Goal: Task Accomplishment & Management: Complete application form

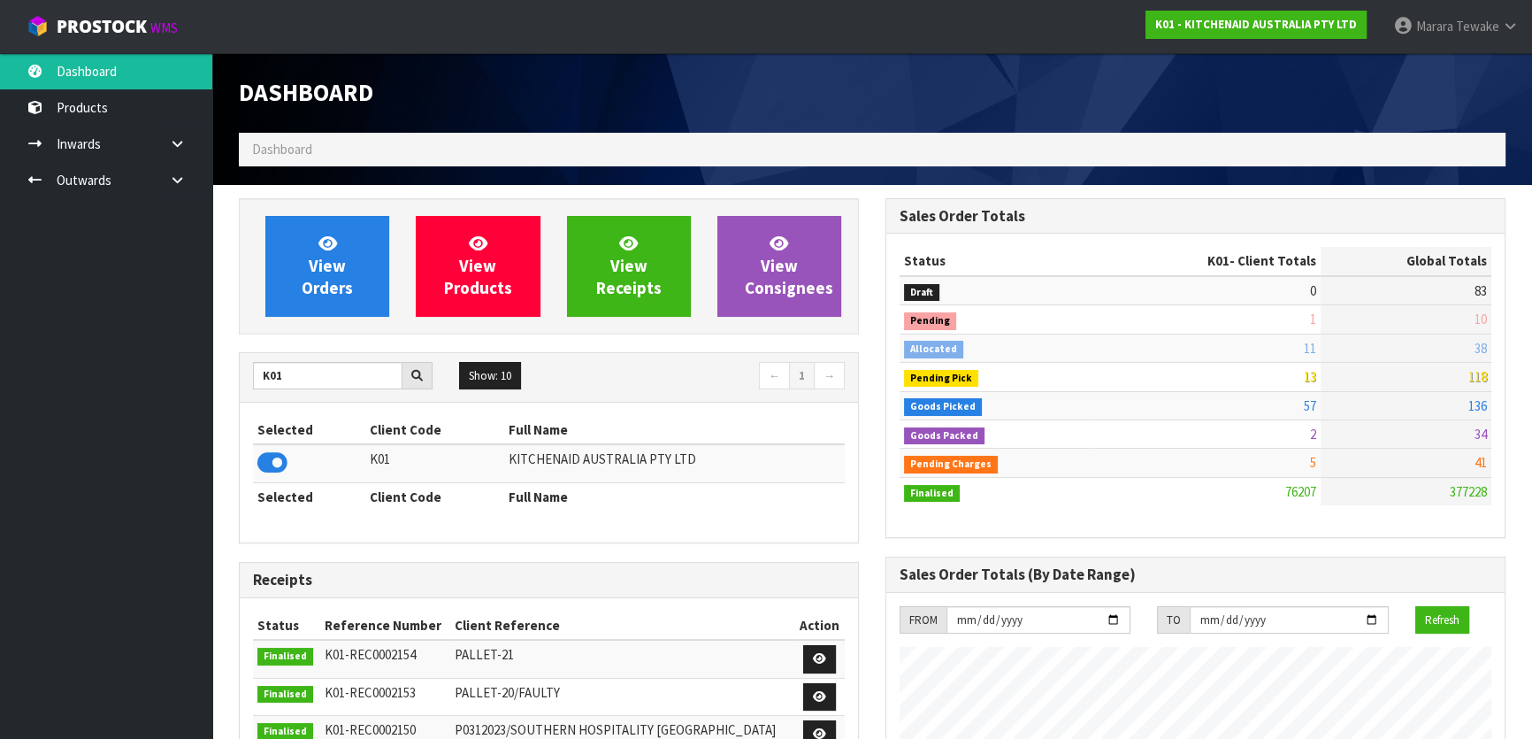
scroll to position [1337, 646]
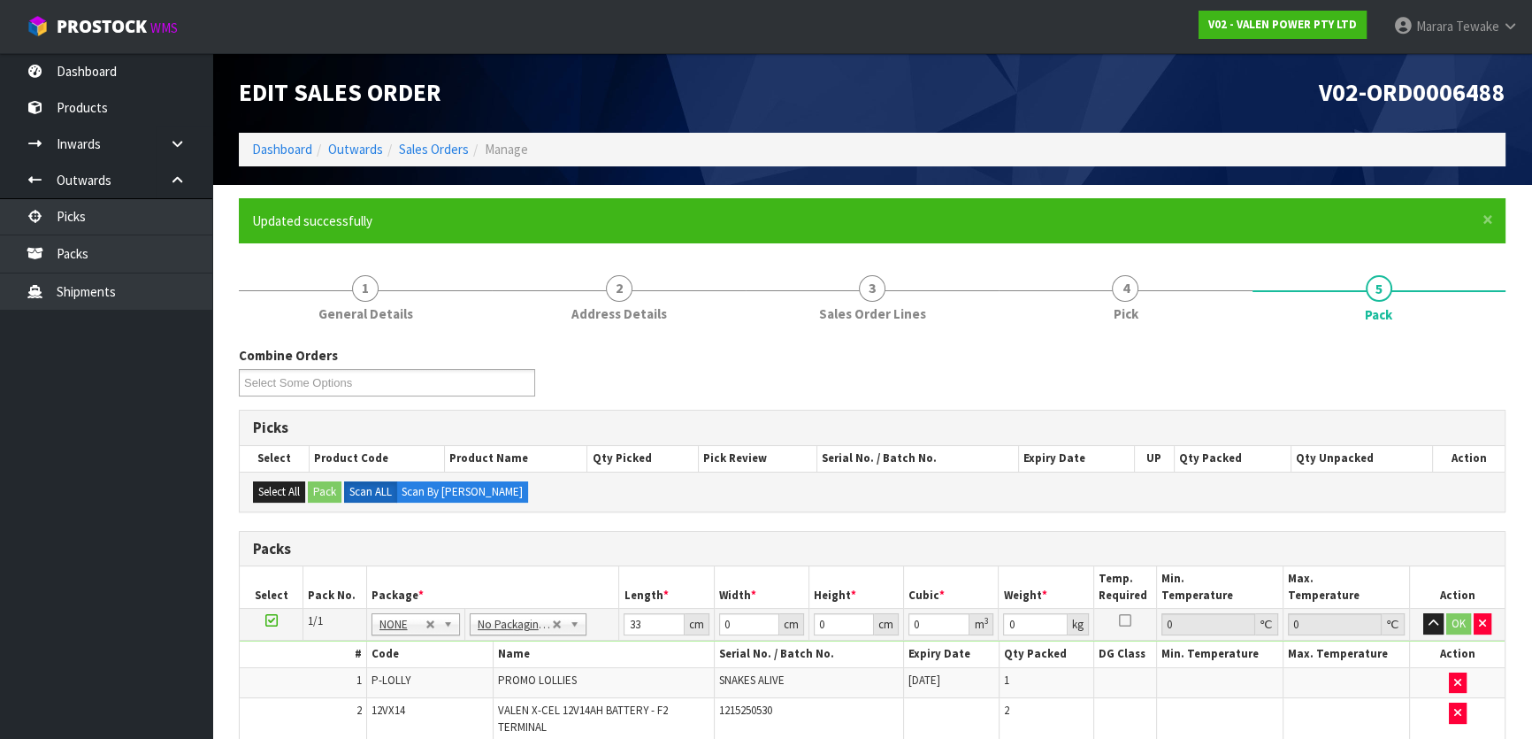
type input "33"
type input "22"
type input "1"
type input "0.000726"
type input "14"
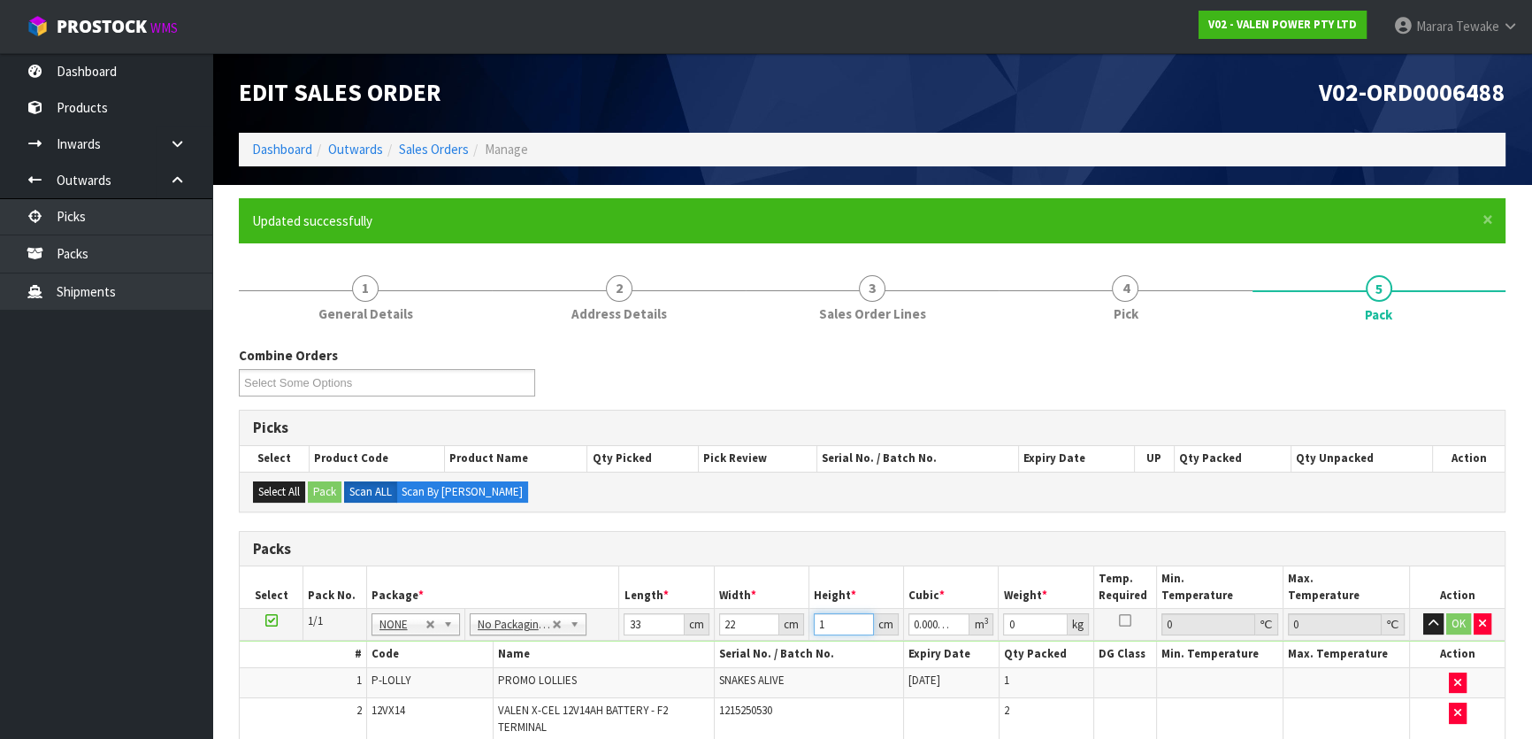
type input "0.010164"
type input "14"
type input "10"
click at [1423, 613] on button "button" at bounding box center [1433, 623] width 20 height 21
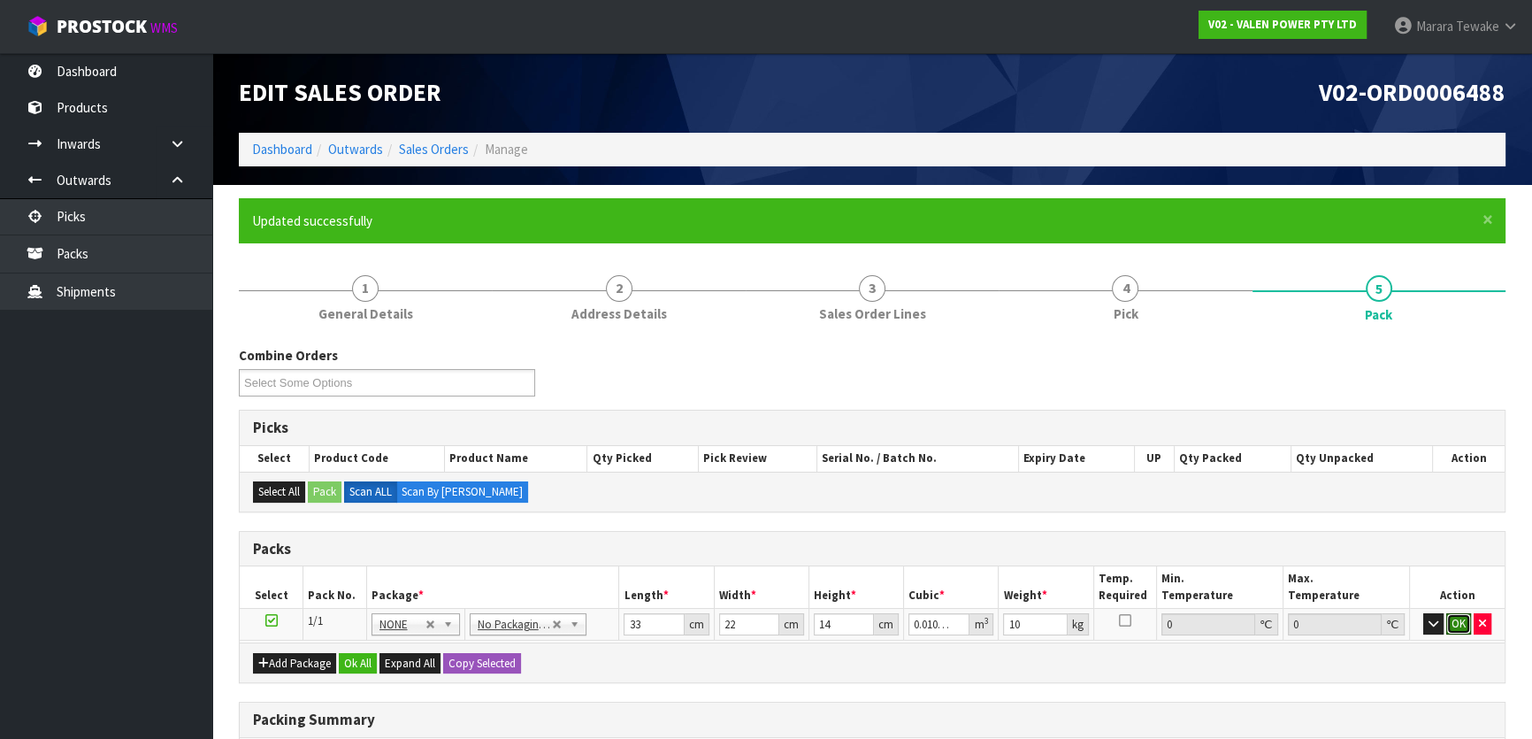
click button "OK" at bounding box center [1458, 623] width 25 height 21
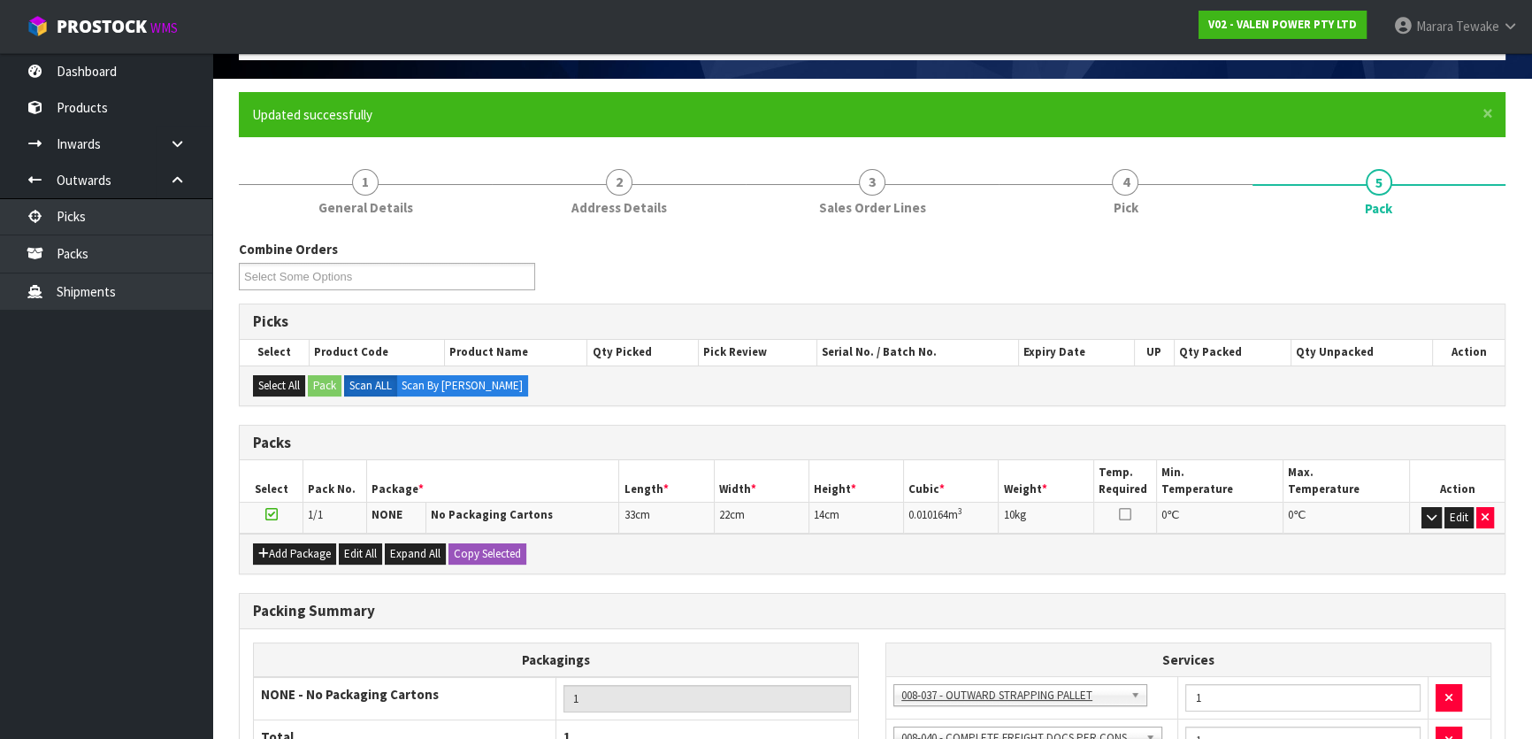
scroll to position [315, 0]
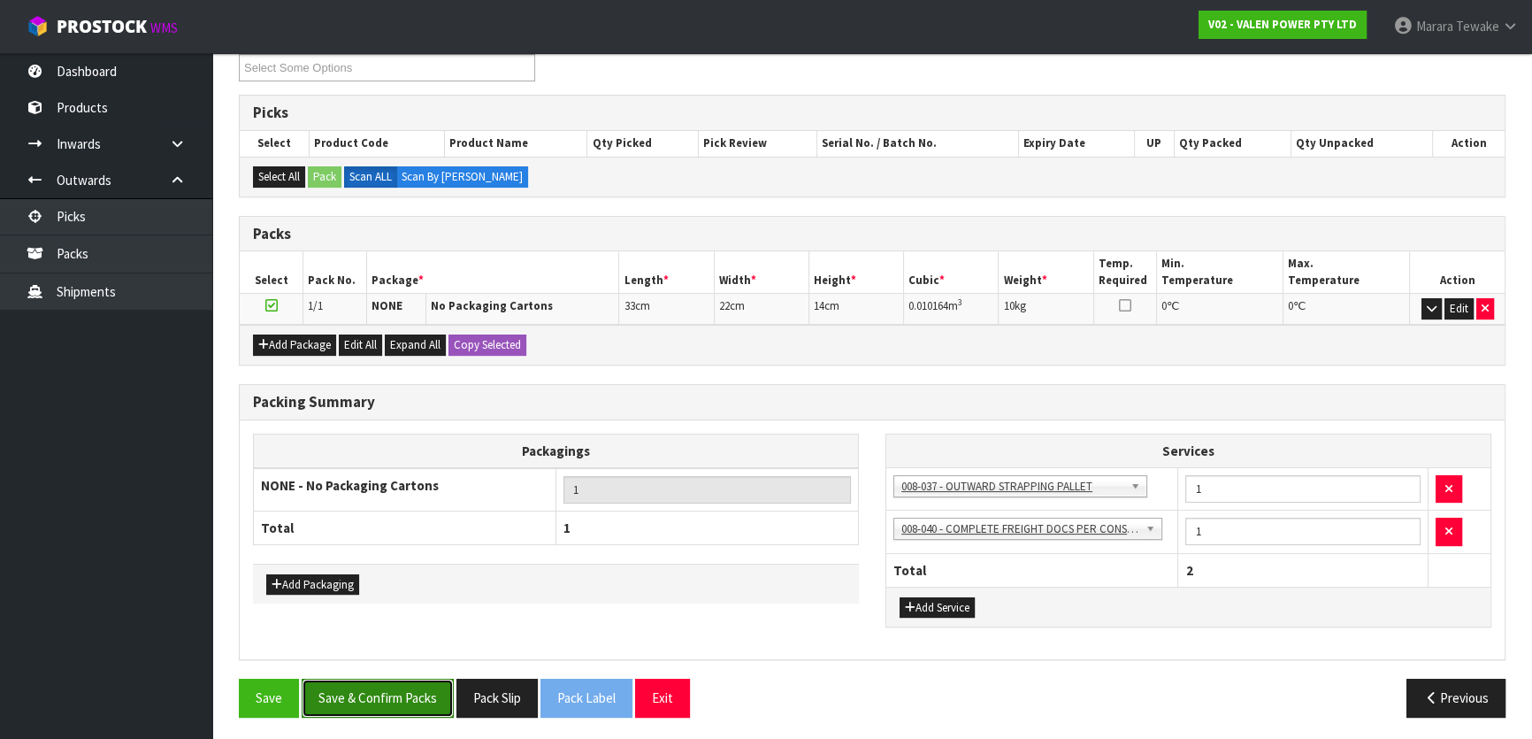
click at [363, 694] on button "Save & Confirm Packs" at bounding box center [378, 697] width 152 height 38
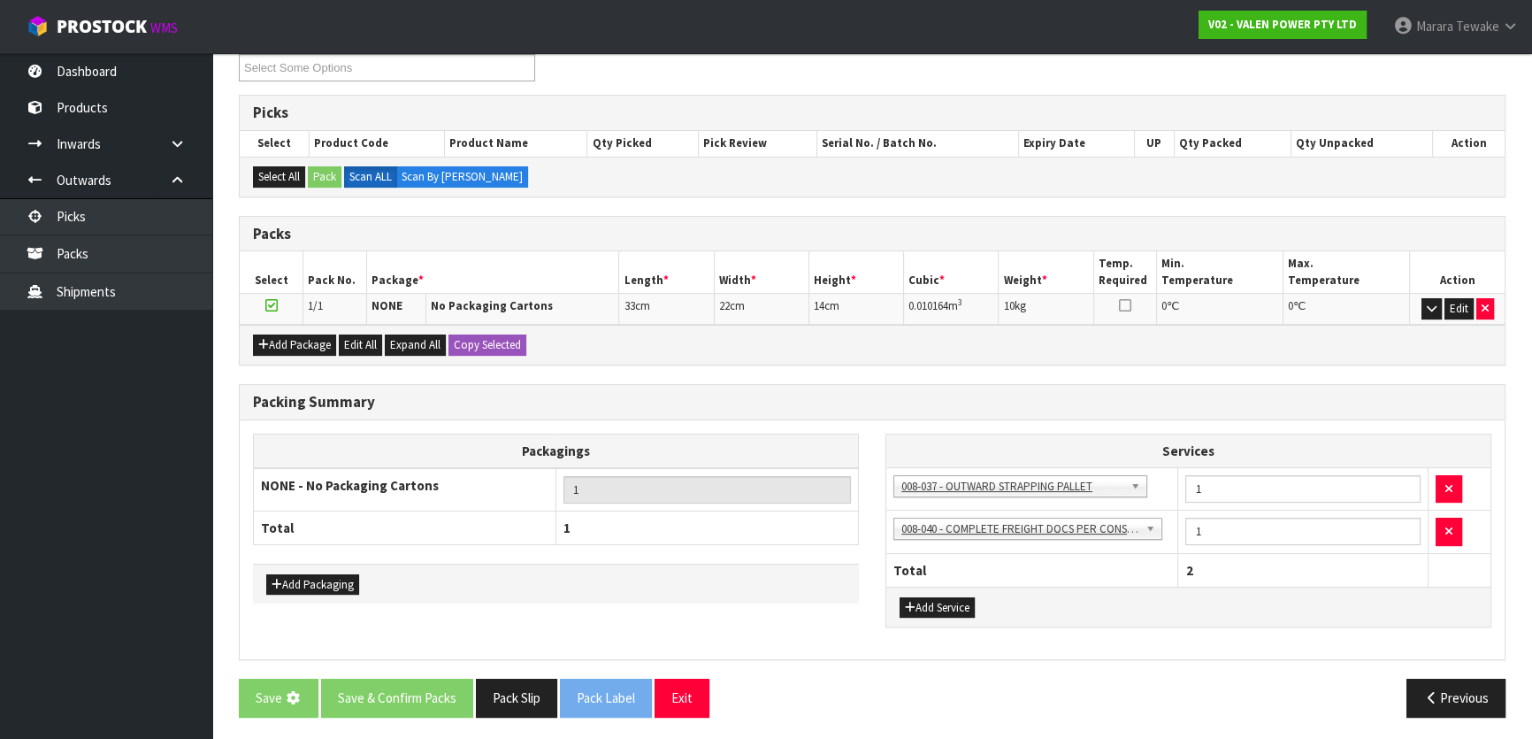
scroll to position [0, 0]
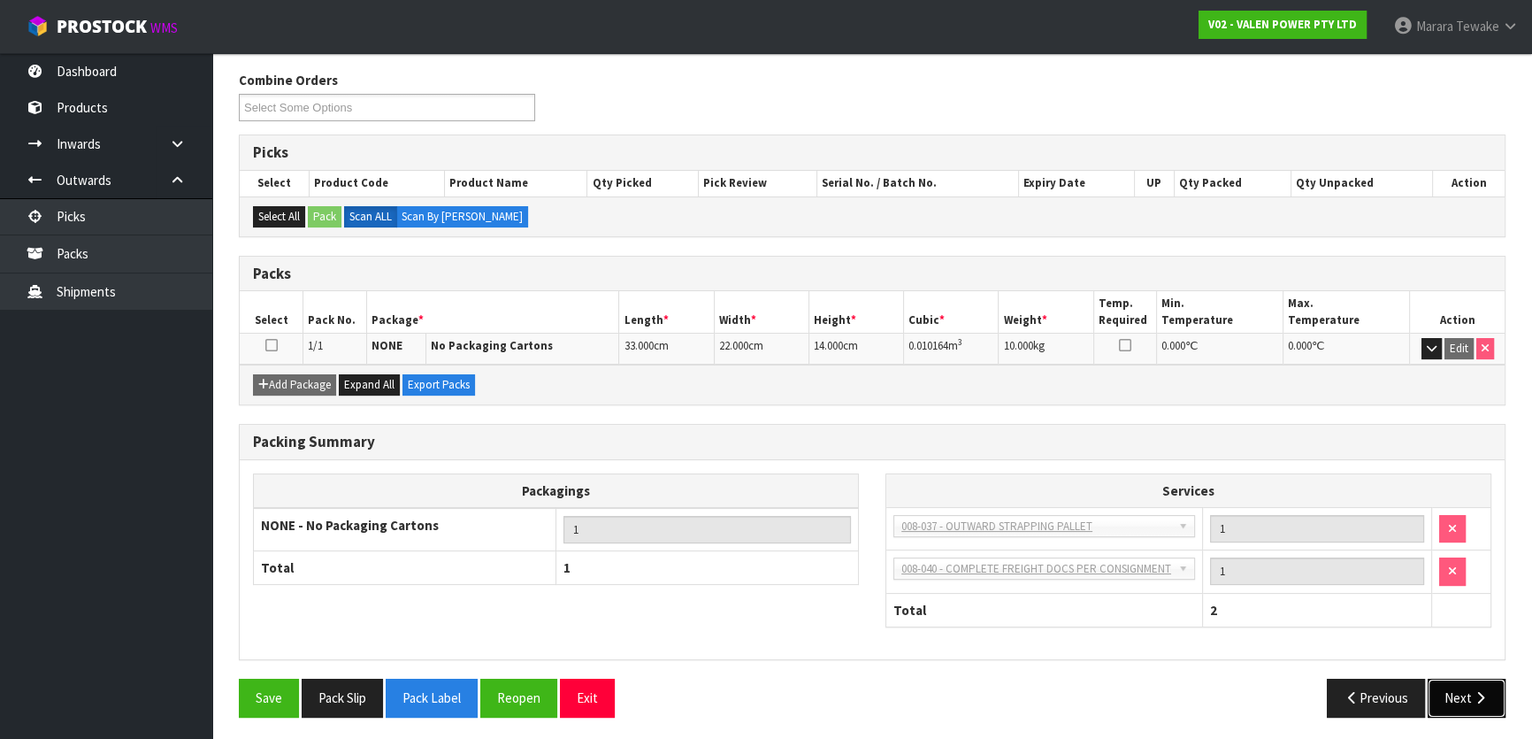
click at [1473, 691] on icon "button" at bounding box center [1480, 697] width 17 height 13
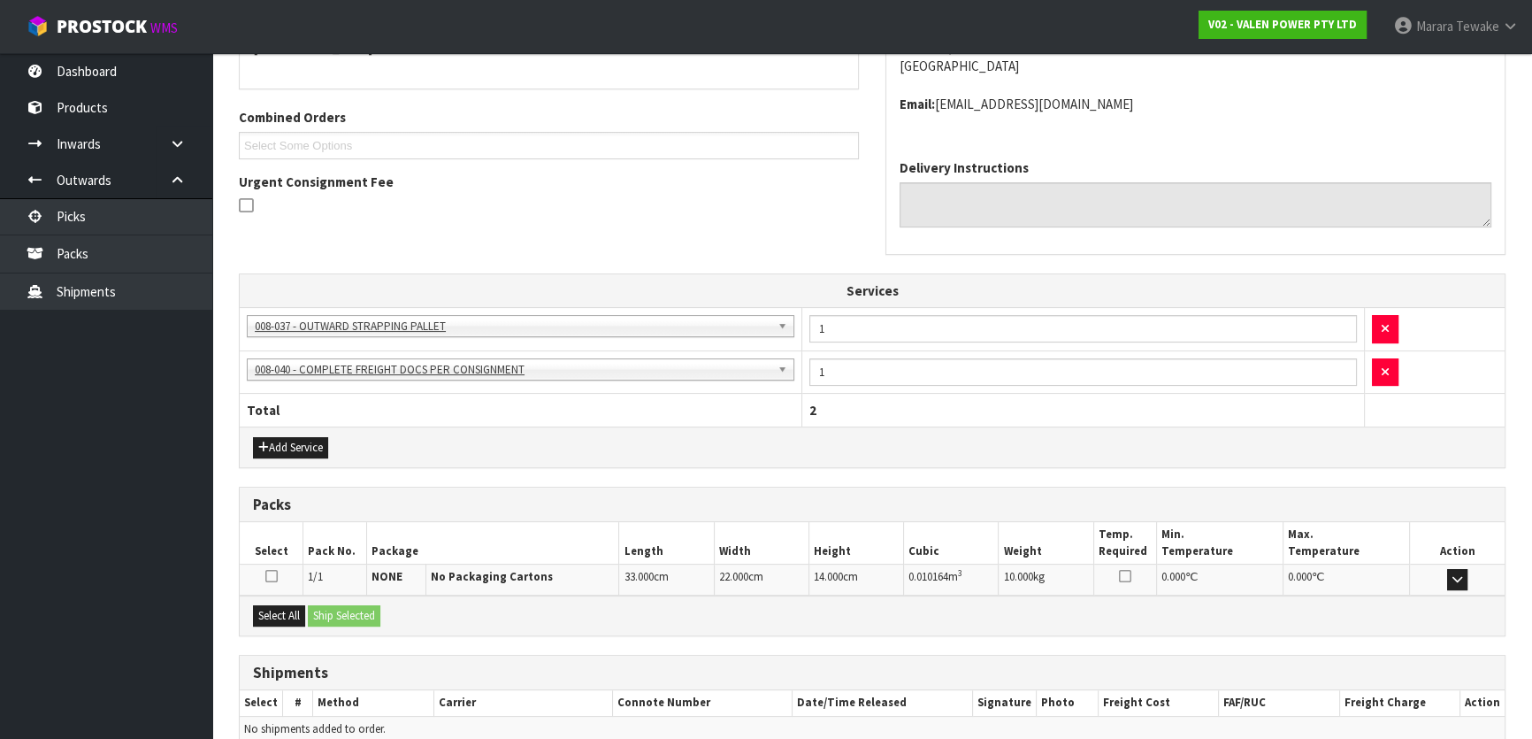
scroll to position [496, 0]
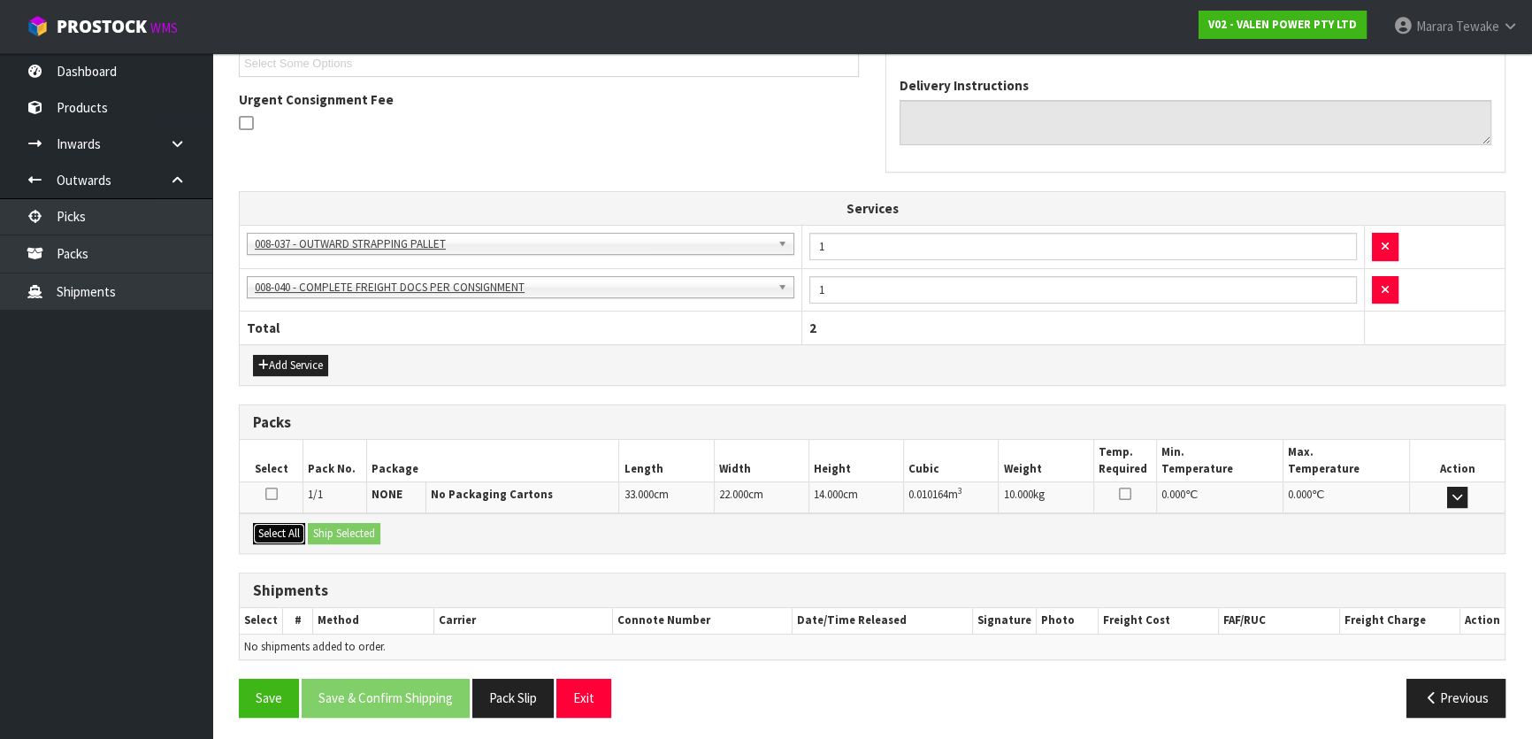
drag, startPoint x: 264, startPoint y: 531, endPoint x: 326, endPoint y: 532, distance: 62.8
click at [267, 531] on button "Select All" at bounding box center [279, 533] width 52 height 21
click at [345, 531] on button "Ship Selected" at bounding box center [344, 533] width 73 height 21
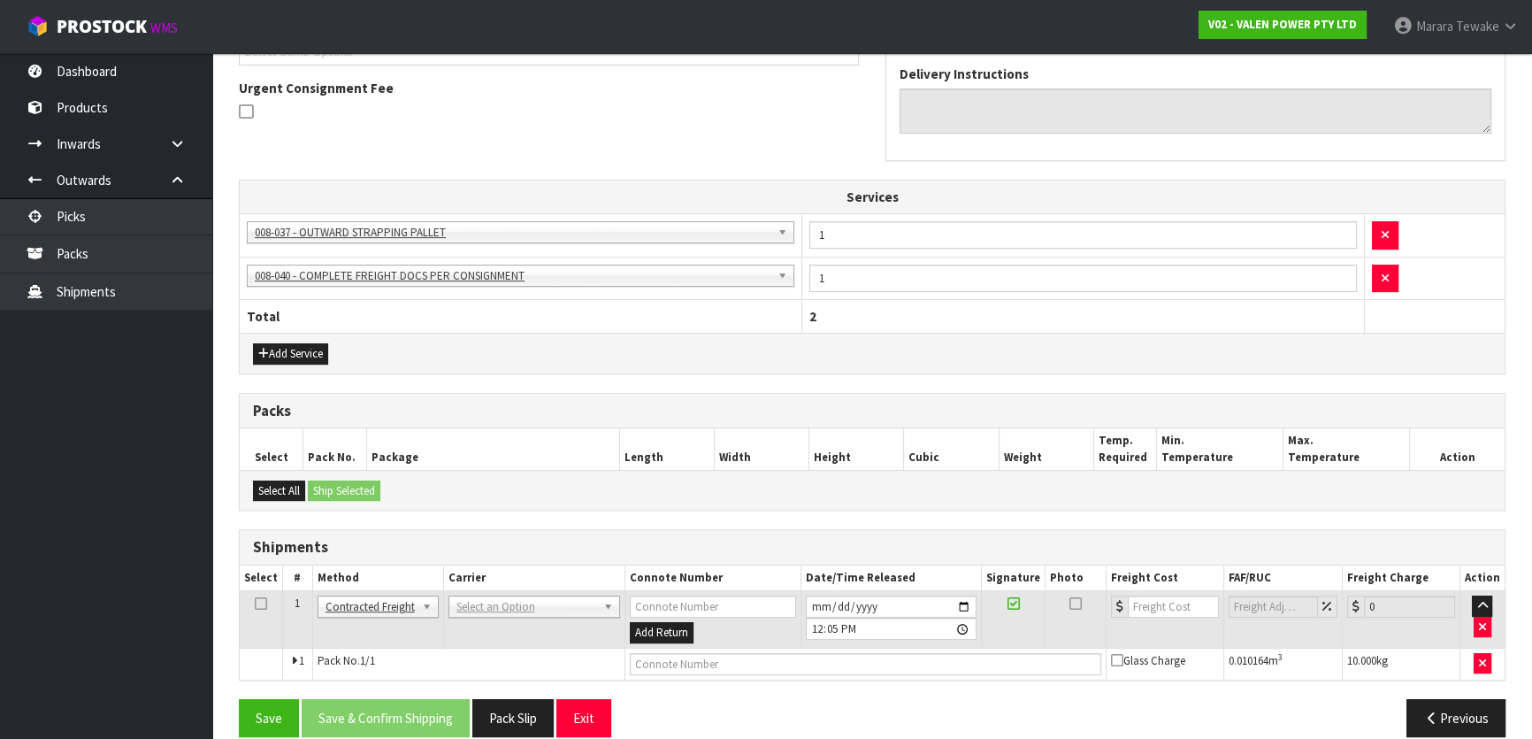
scroll to position [528, 0]
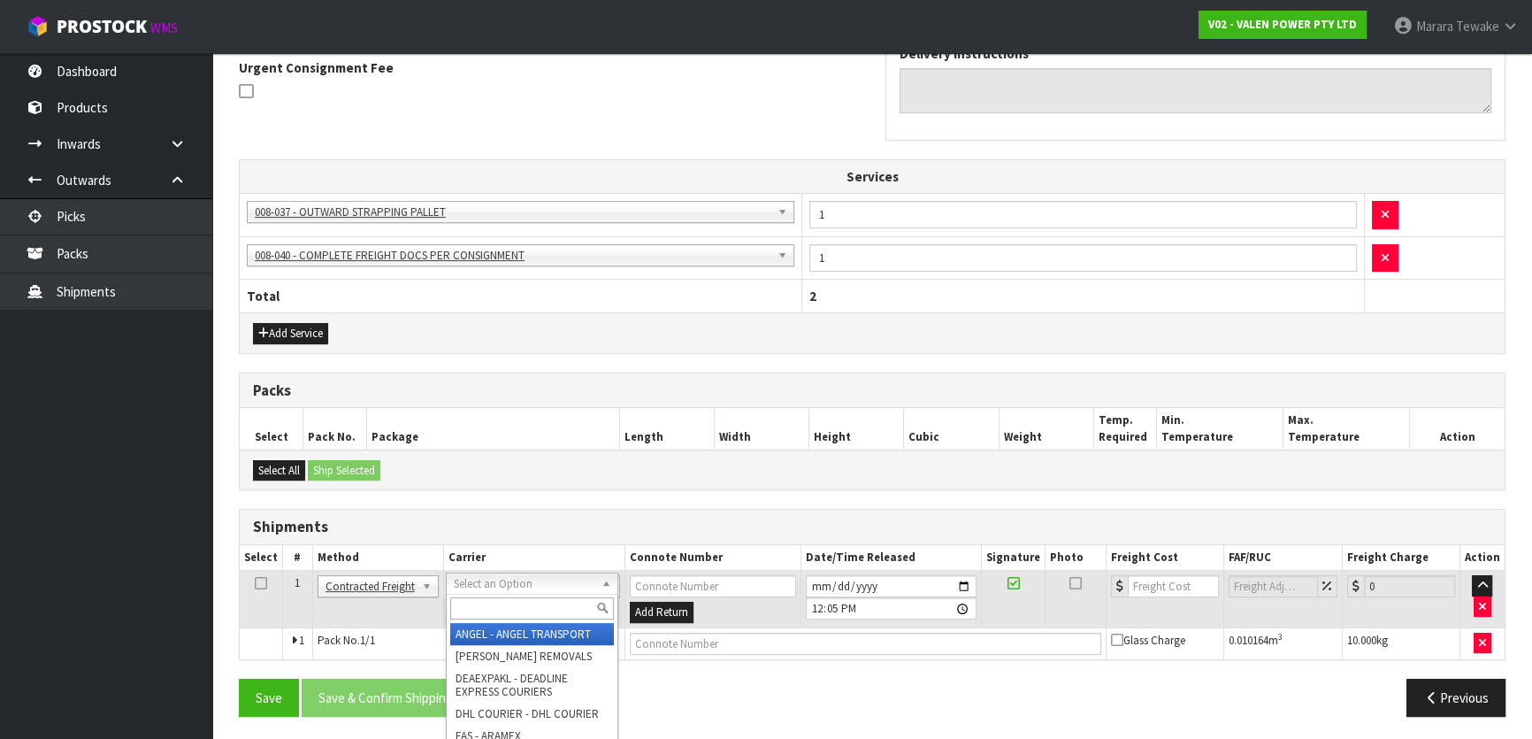
click at [507, 602] on input "text" at bounding box center [532, 608] width 164 height 22
type input "nzp"
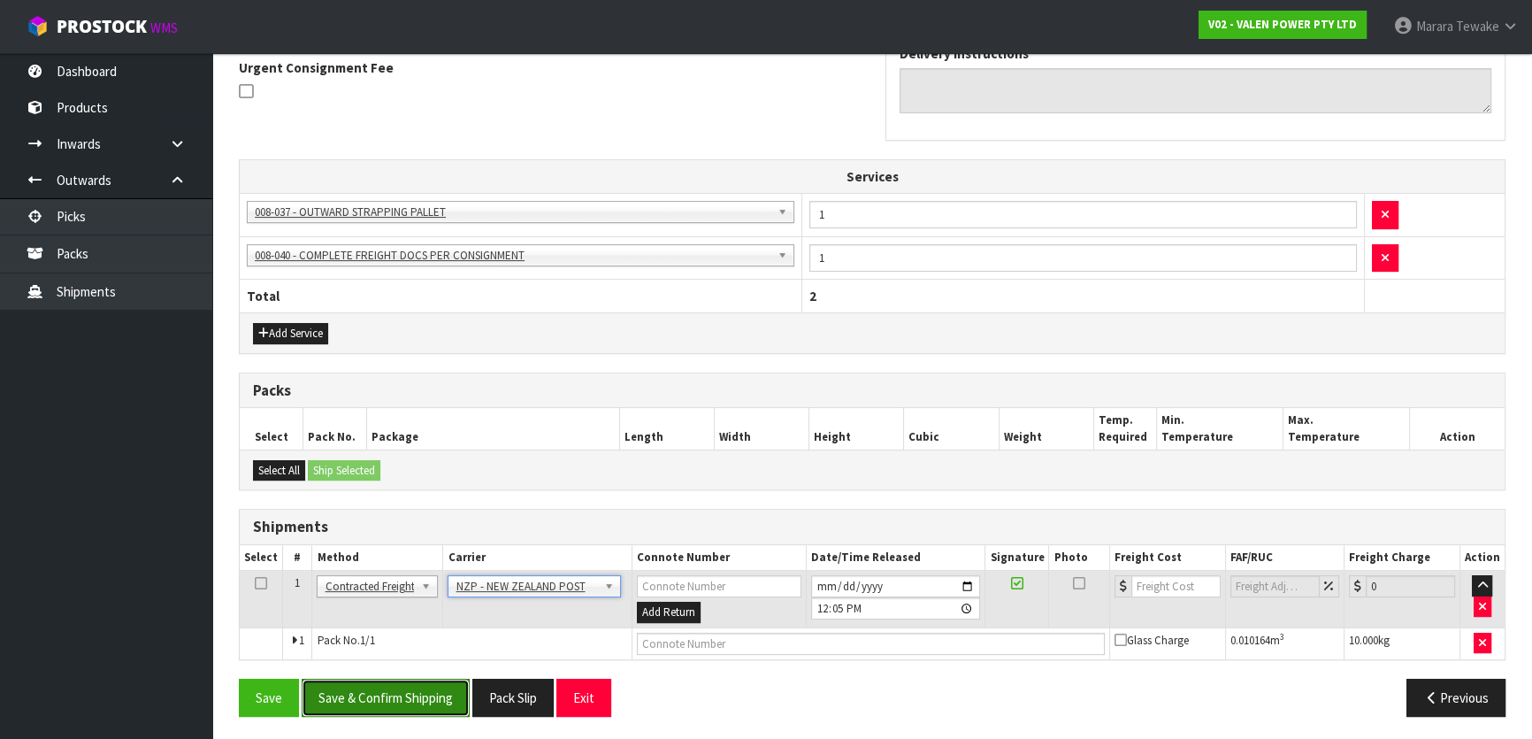
click at [435, 705] on button "Save & Confirm Shipping" at bounding box center [386, 697] width 168 height 38
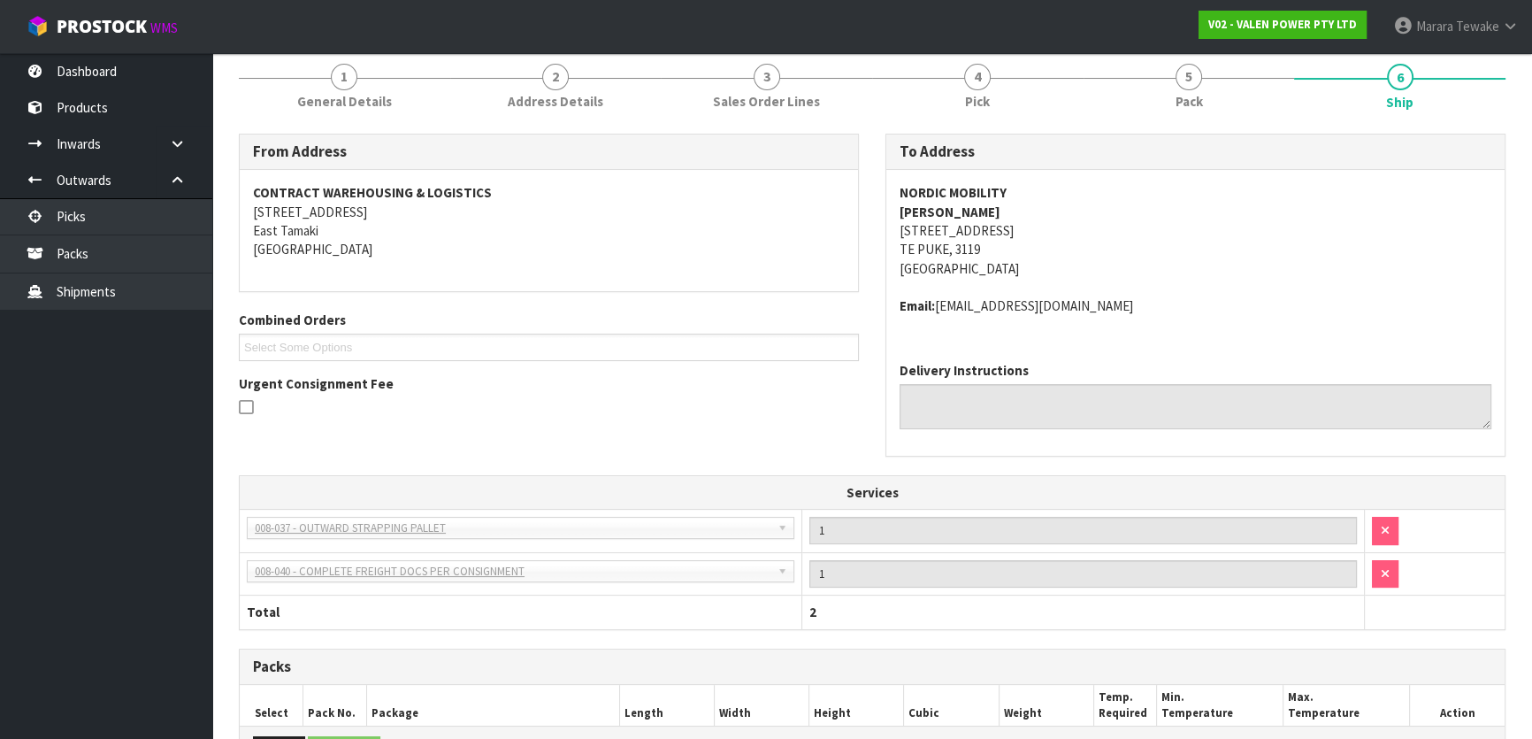
scroll to position [504, 0]
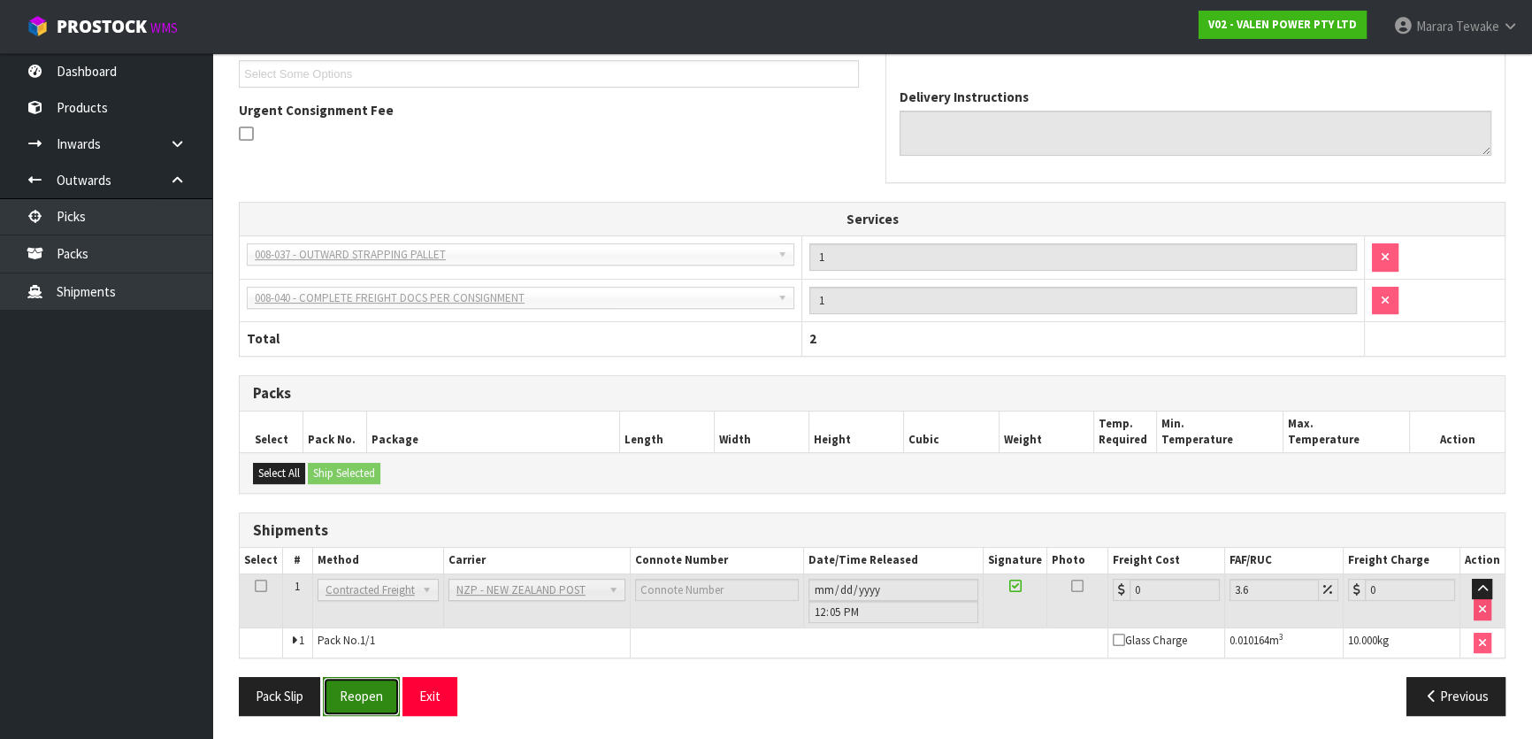
click at [354, 695] on button "Reopen" at bounding box center [361, 696] width 77 height 38
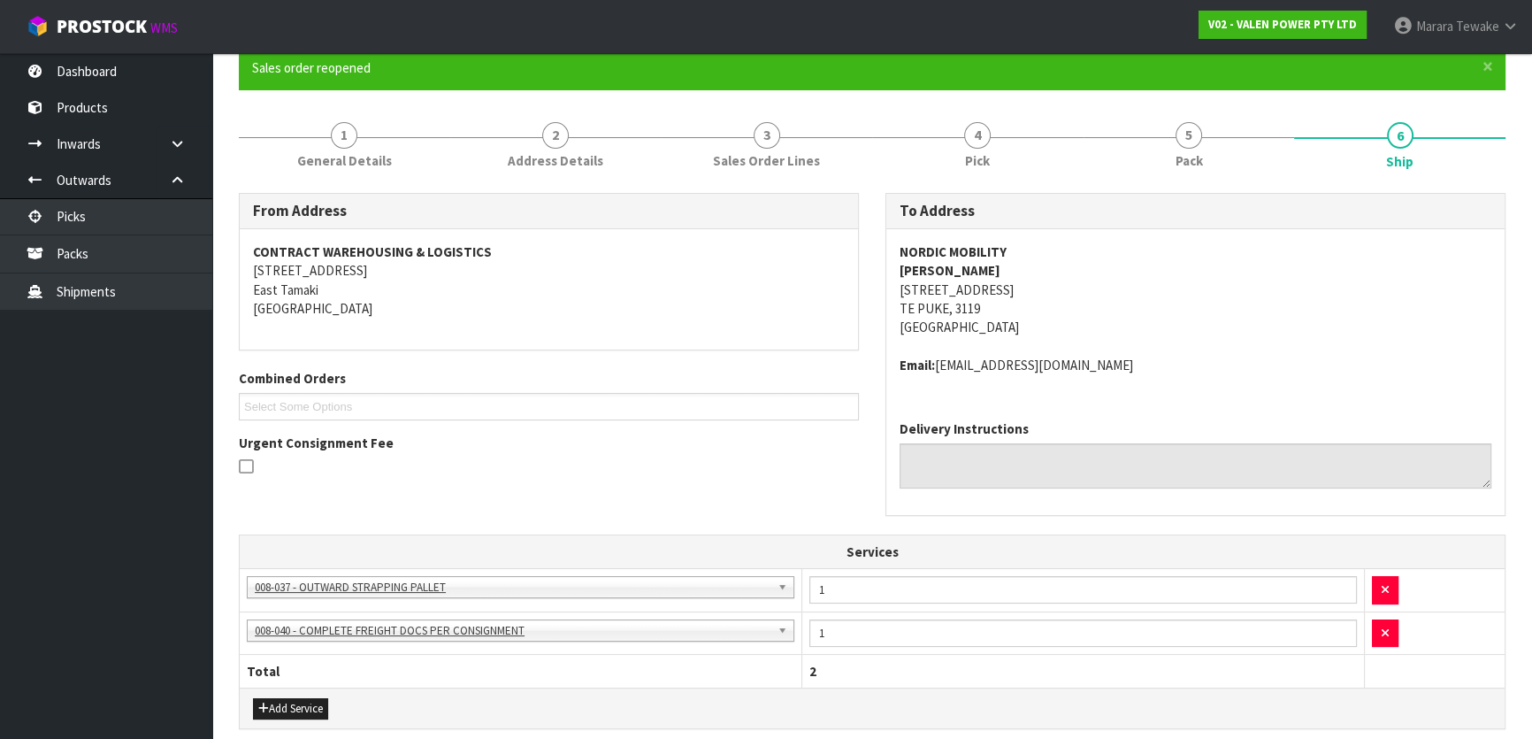
scroll to position [485, 0]
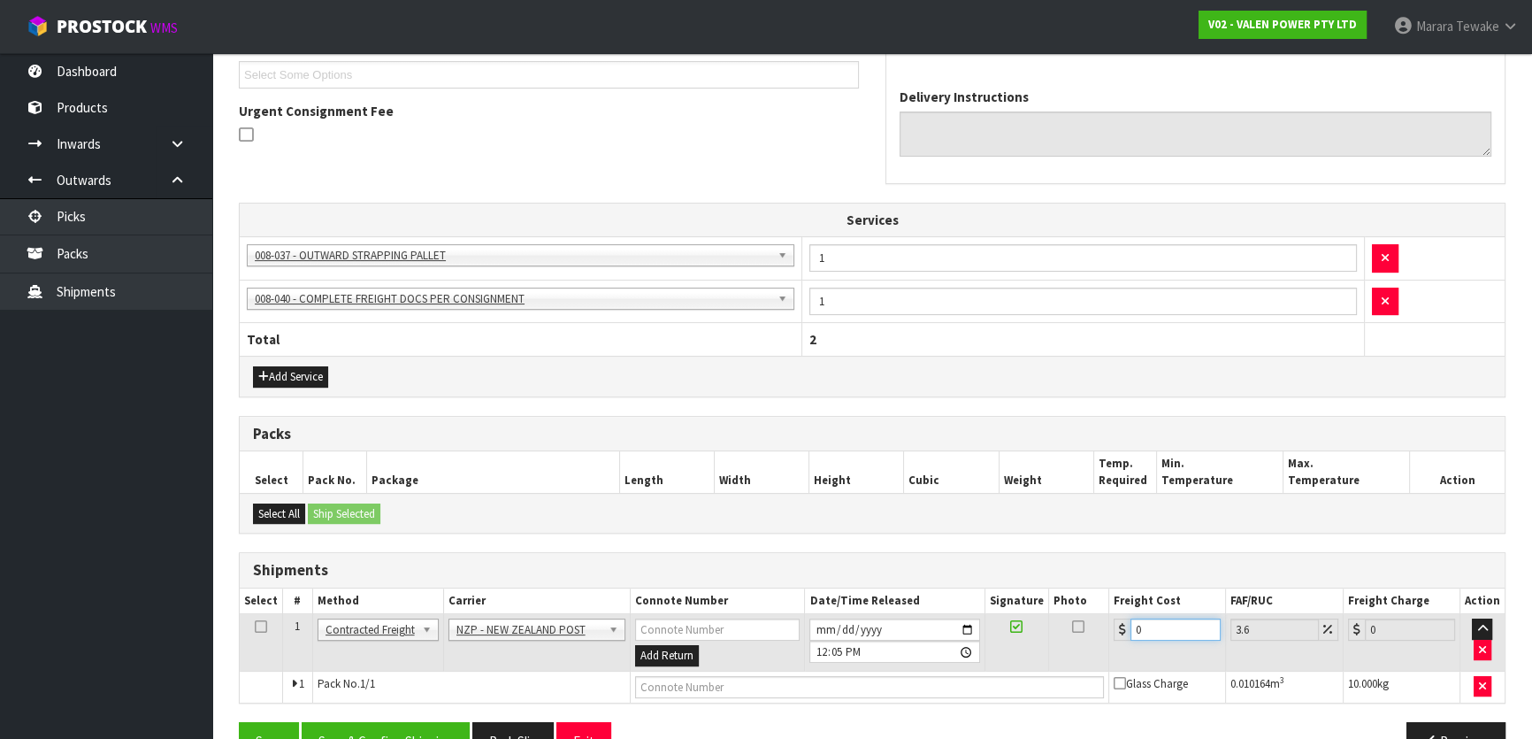
drag, startPoint x: 1155, startPoint y: 632, endPoint x: 1106, endPoint y: 602, distance: 58.0
click at [1100, 598] on table "Select # Method Carrier Connote Number Date/Time Released Signature Photo Freig…" at bounding box center [872, 645] width 1265 height 114
type input "8"
type input "8.29"
type input "8.4"
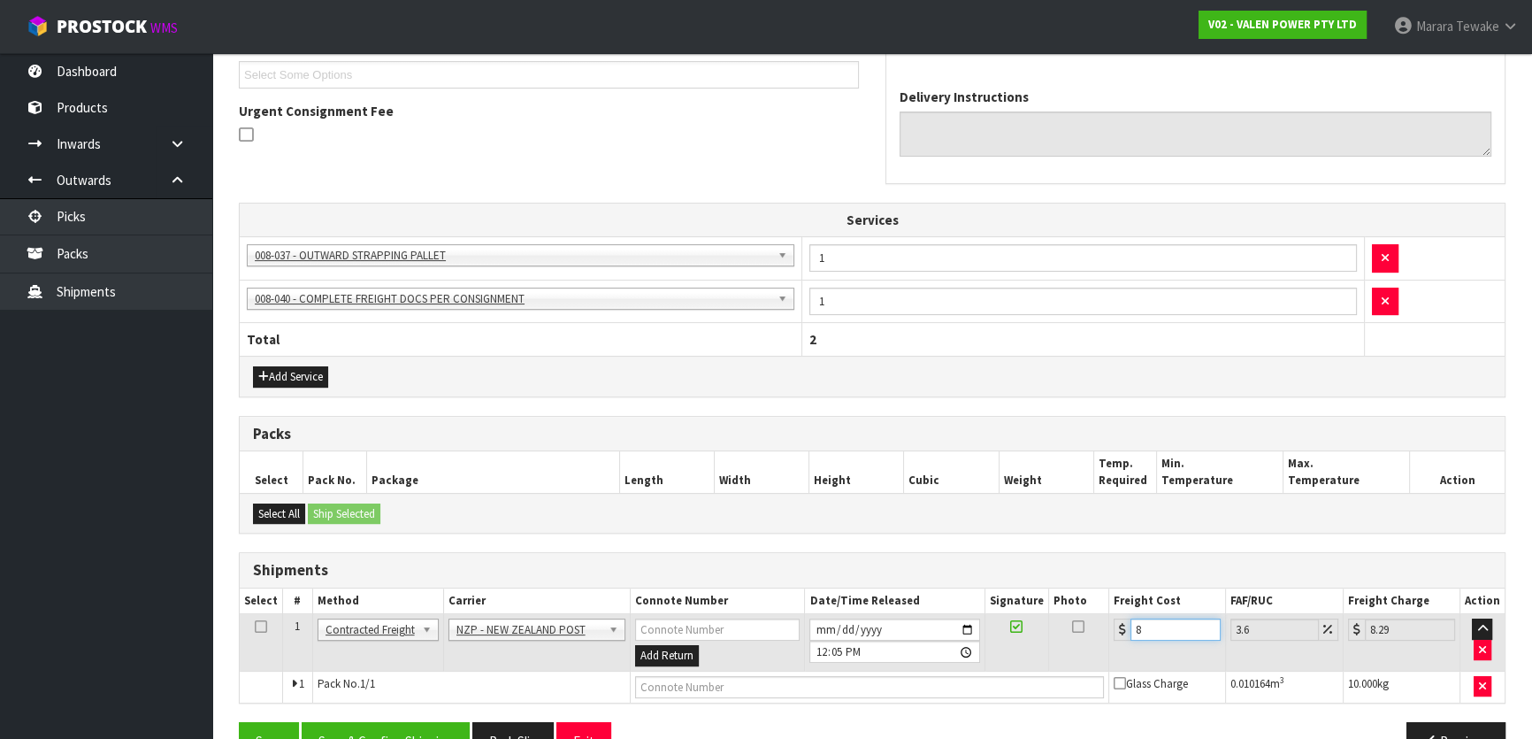
type input "8.7"
type input "8.45"
type input "8.75"
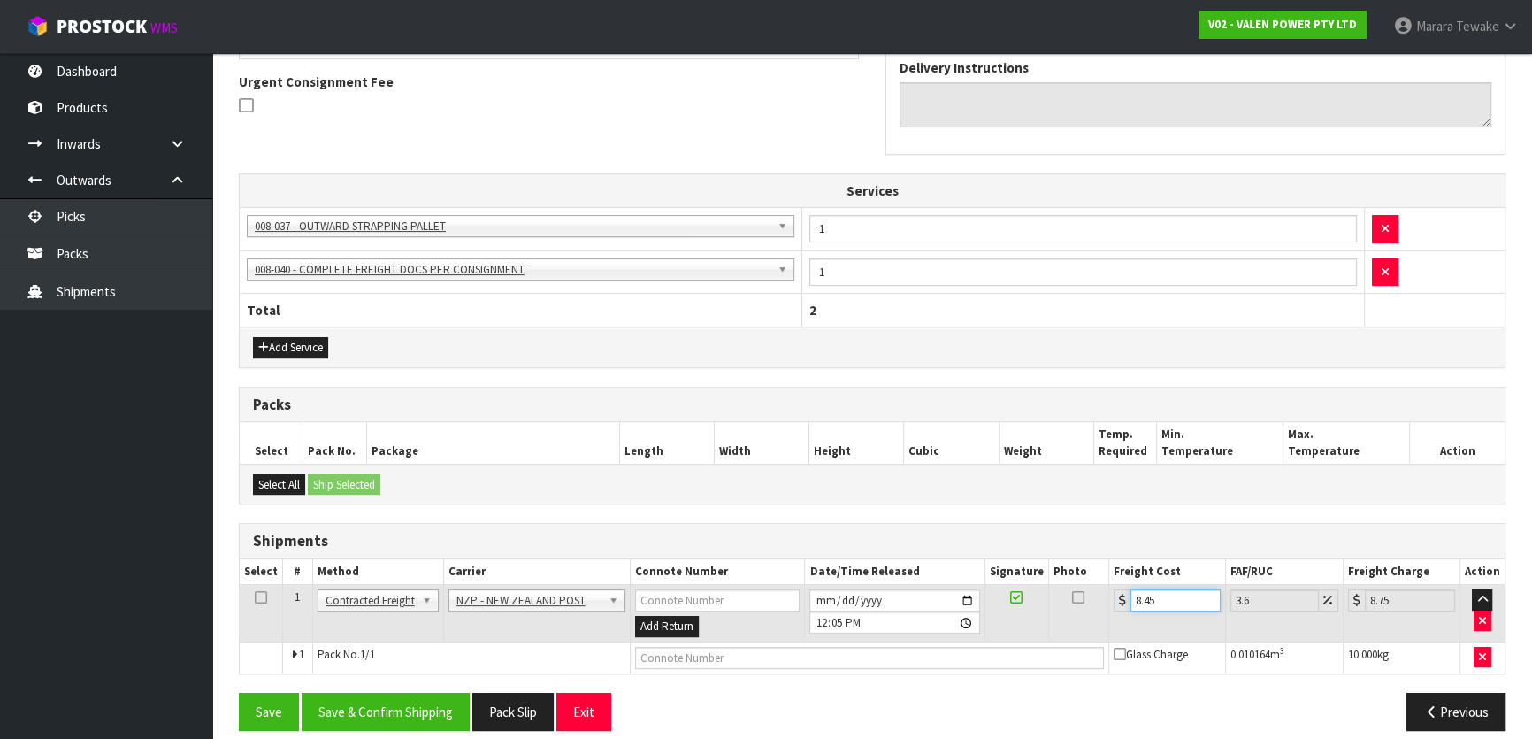
scroll to position [528, 0]
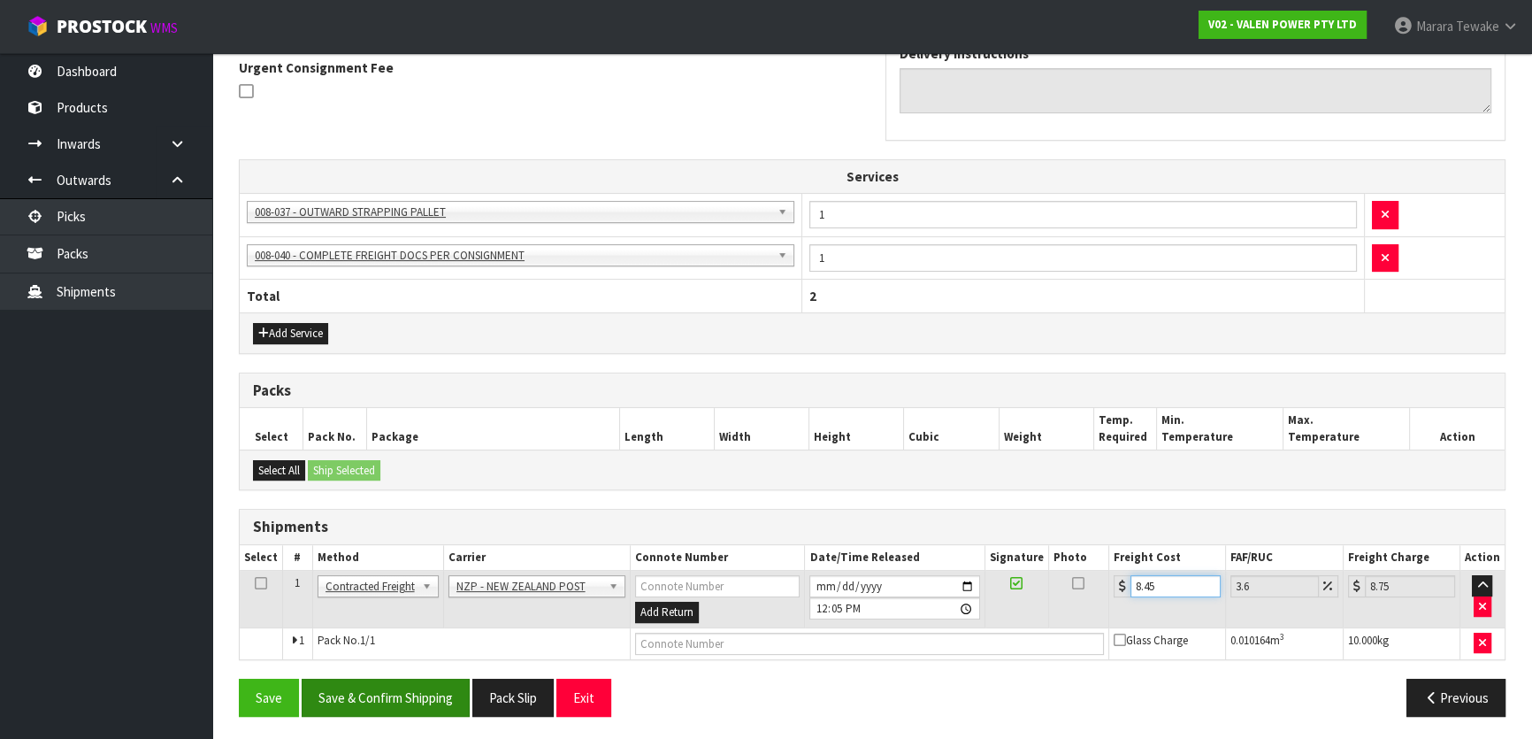
type input "8.45"
drag, startPoint x: 433, startPoint y: 687, endPoint x: 423, endPoint y: 684, distance: 10.4
click at [433, 687] on button "Save & Confirm Shipping" at bounding box center [386, 697] width 168 height 38
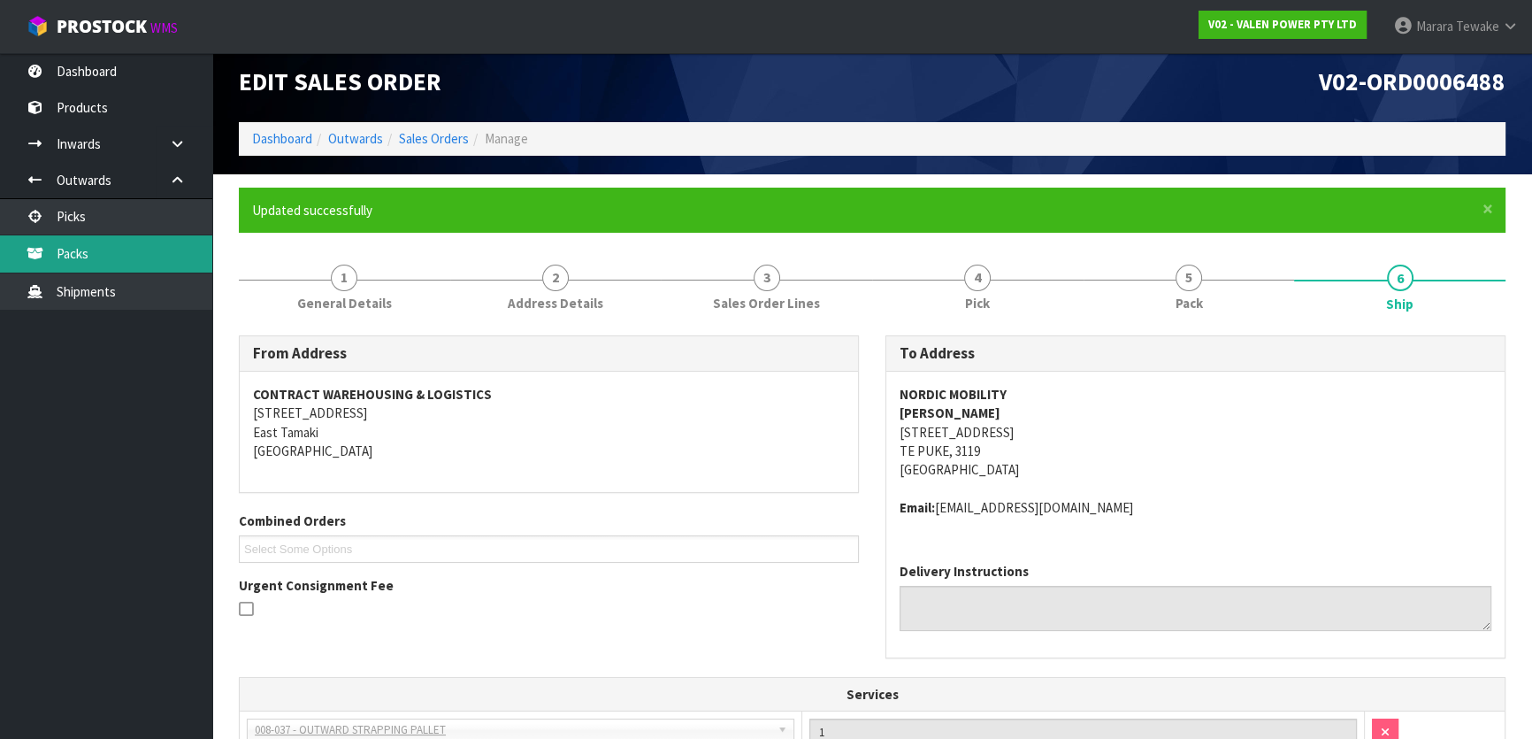
scroll to position [0, 0]
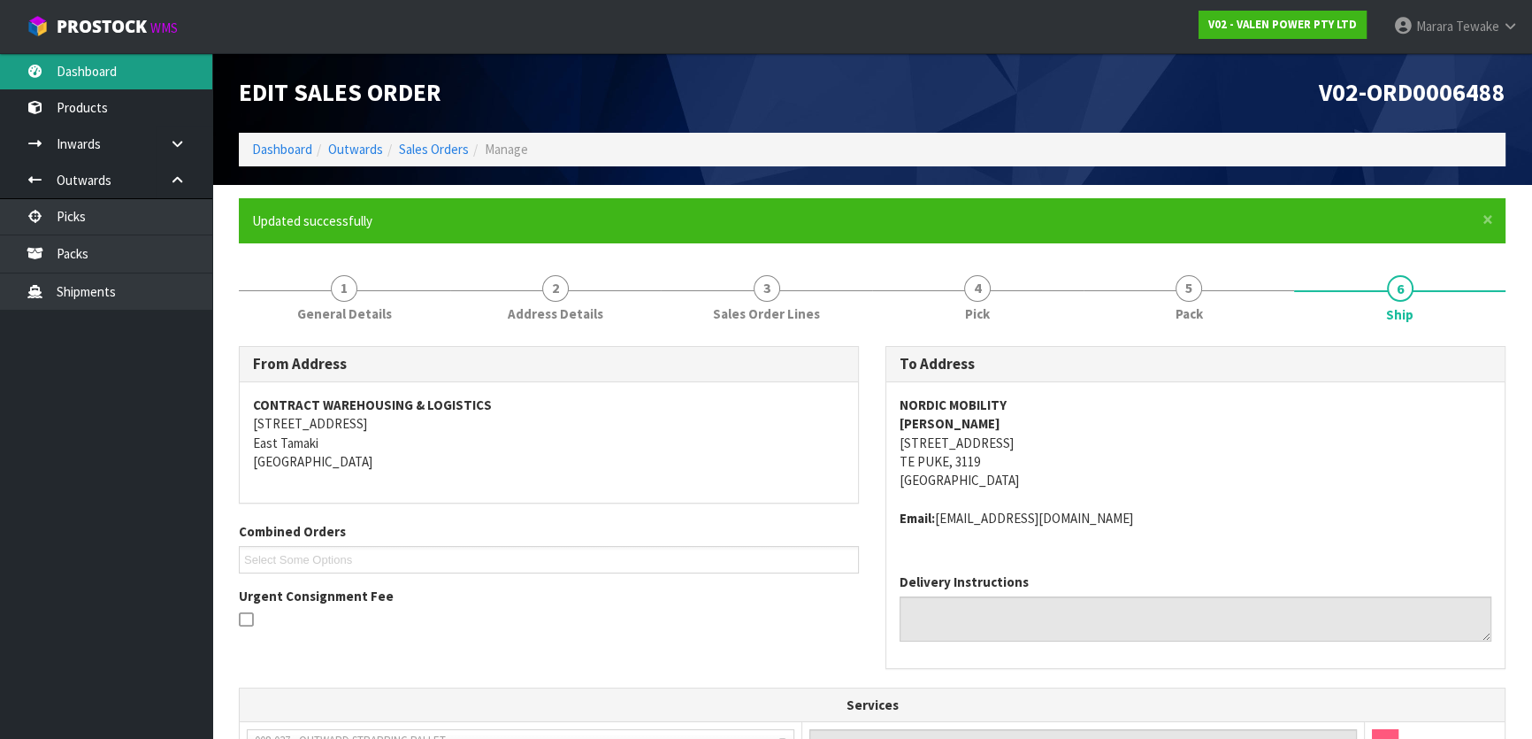
click at [133, 62] on link "Dashboard" at bounding box center [106, 71] width 212 height 36
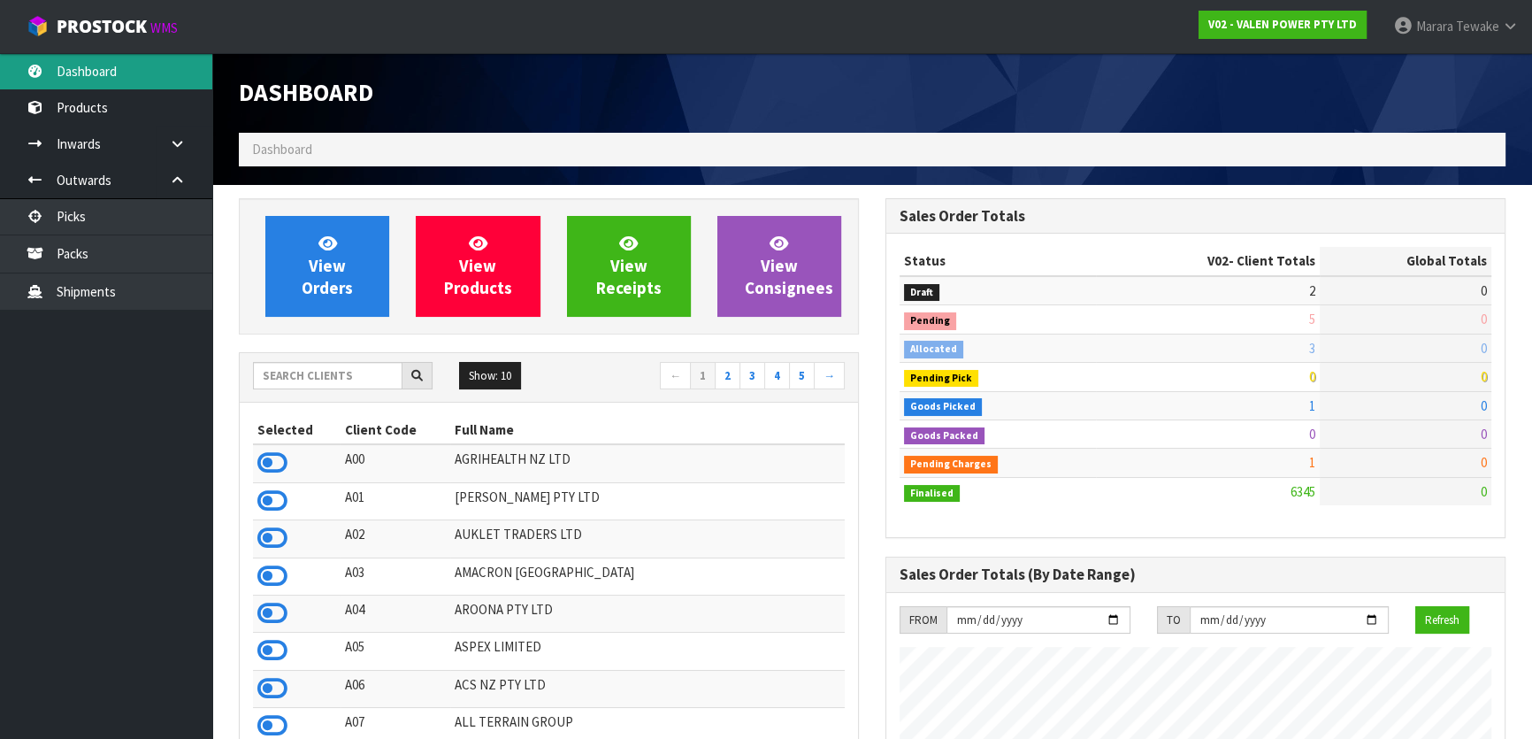
scroll to position [1337, 646]
click at [347, 374] on input "text" at bounding box center [327, 375] width 149 height 27
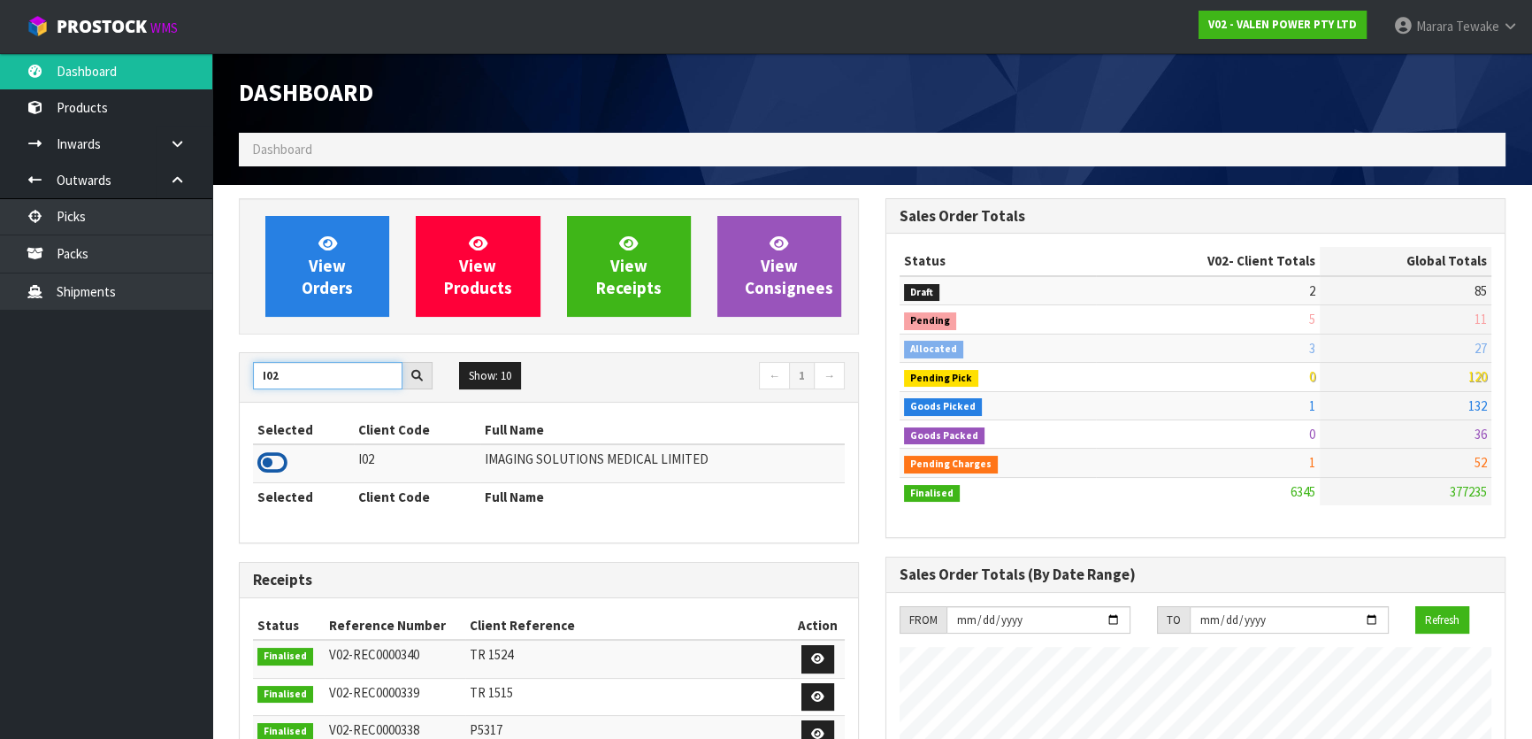
type input "I02"
click at [277, 464] on icon at bounding box center [272, 462] width 30 height 27
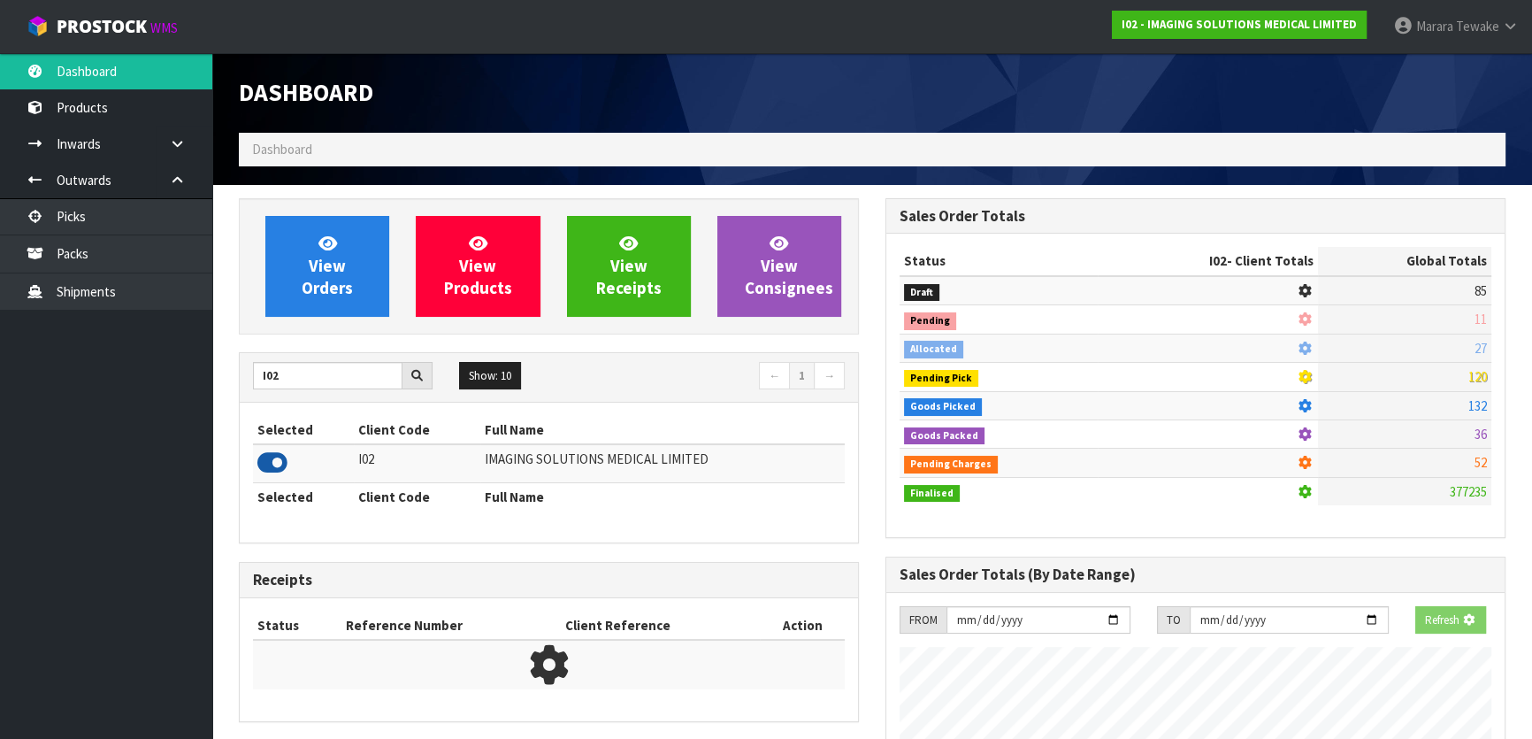
scroll to position [1212, 646]
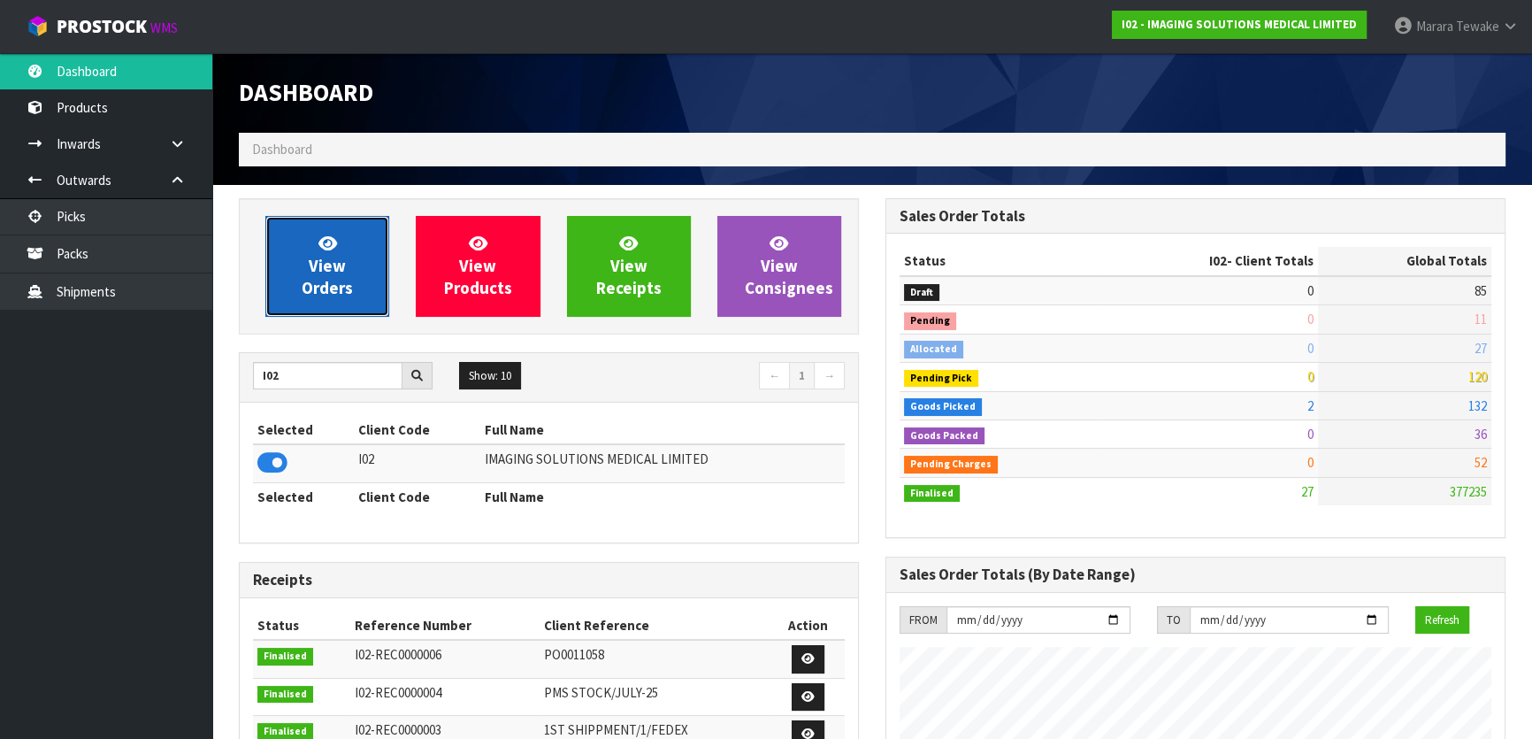
click at [323, 290] on span "View Orders" at bounding box center [327, 266] width 51 height 66
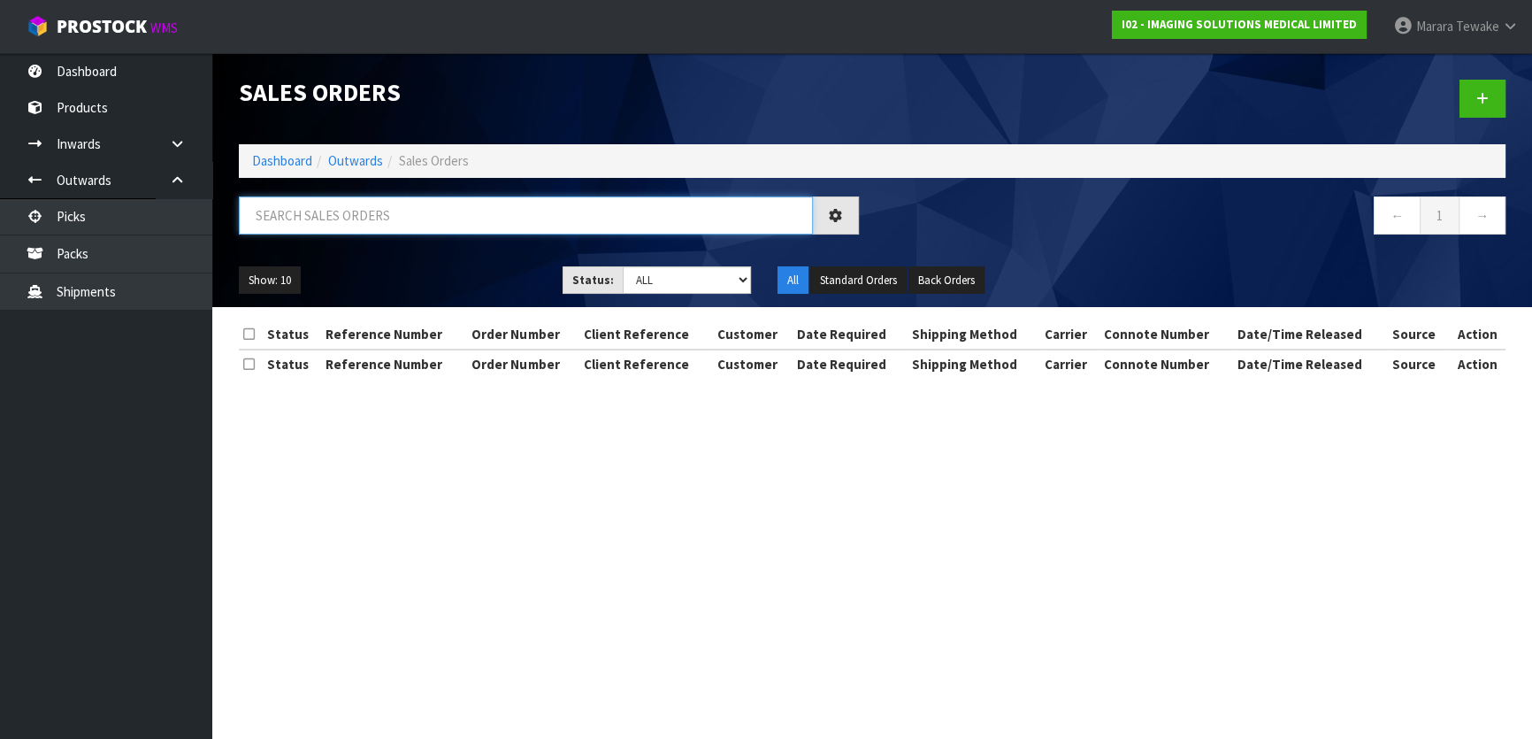
click at [348, 219] on input "text" at bounding box center [526, 215] width 574 height 38
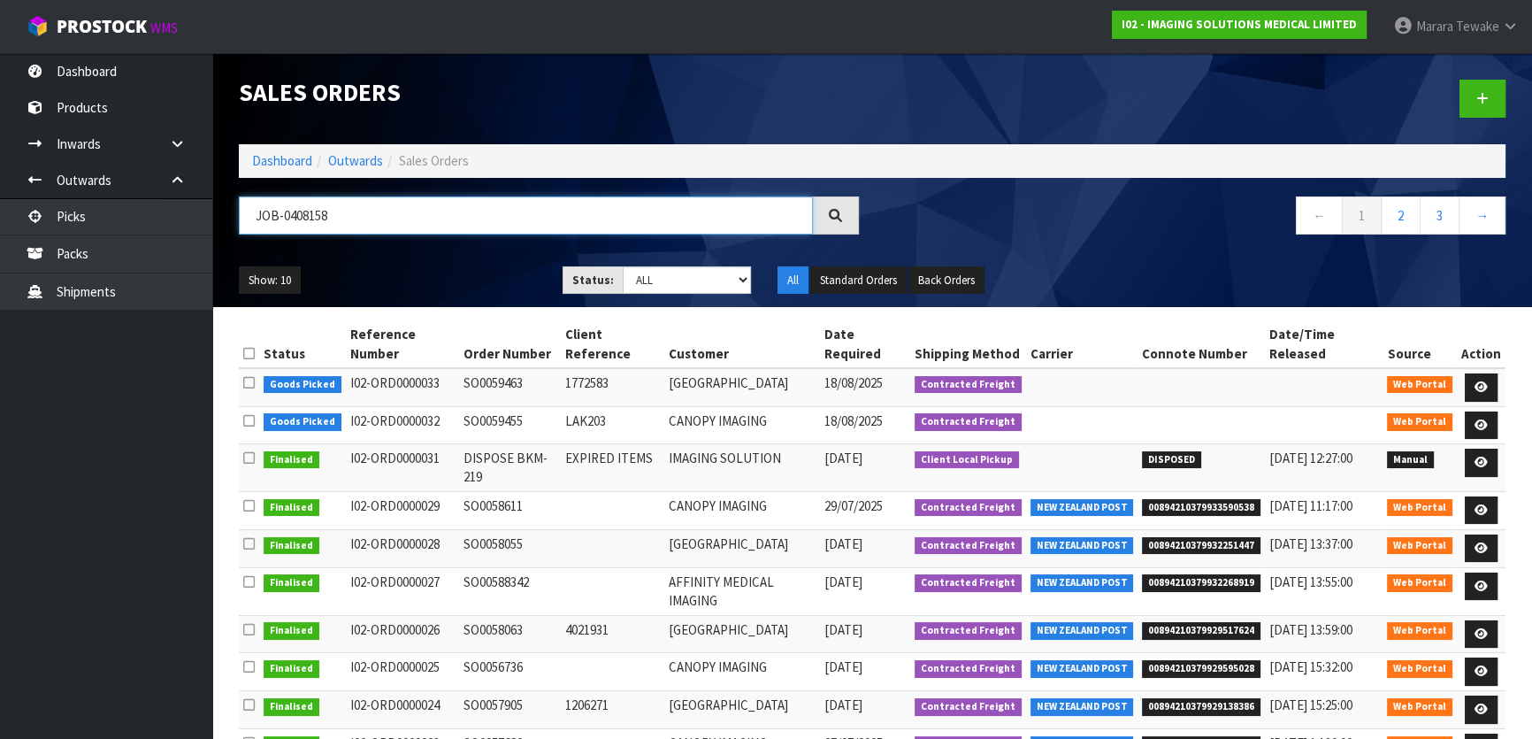
type input "JOB-0408158"
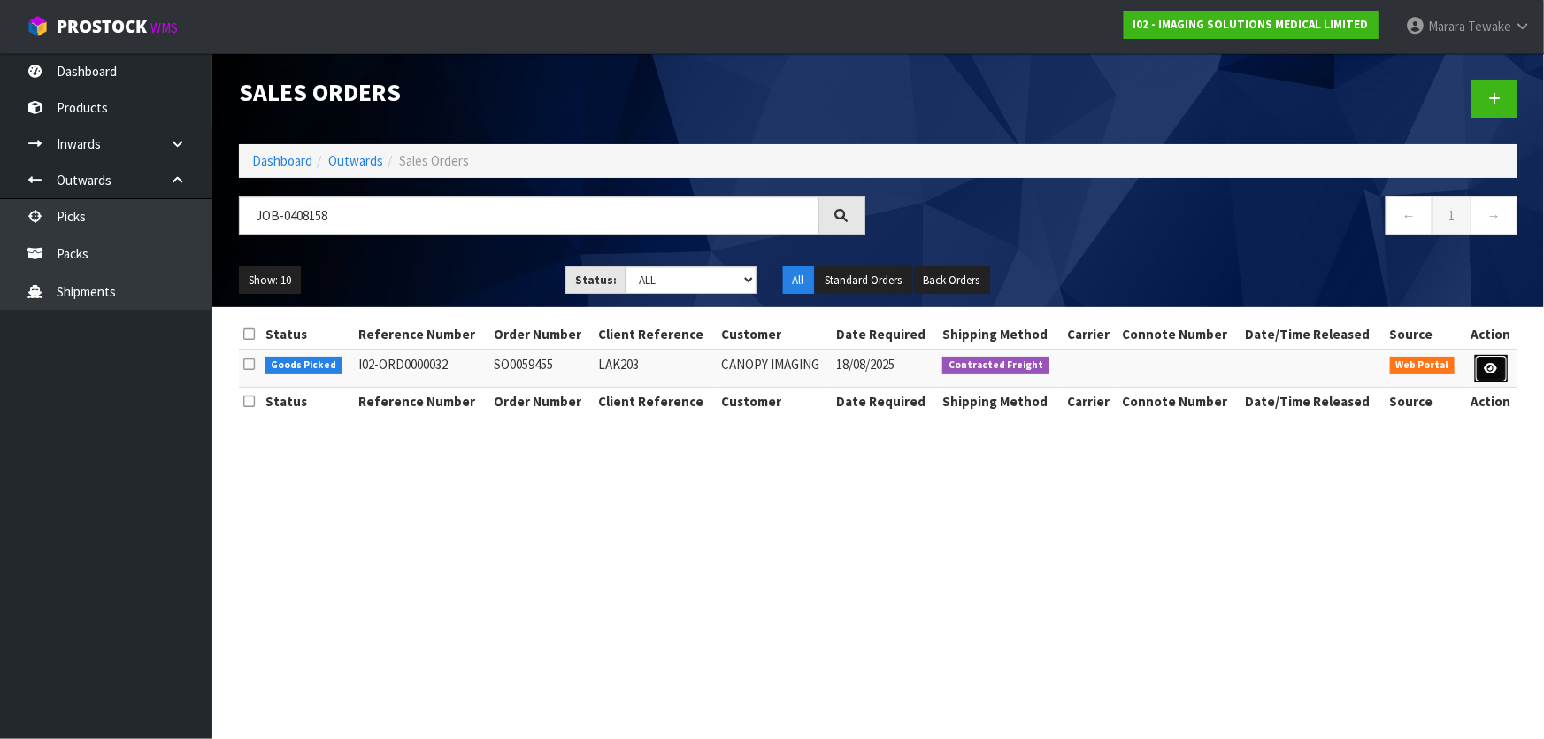
click at [1480, 366] on link at bounding box center [1491, 369] width 33 height 28
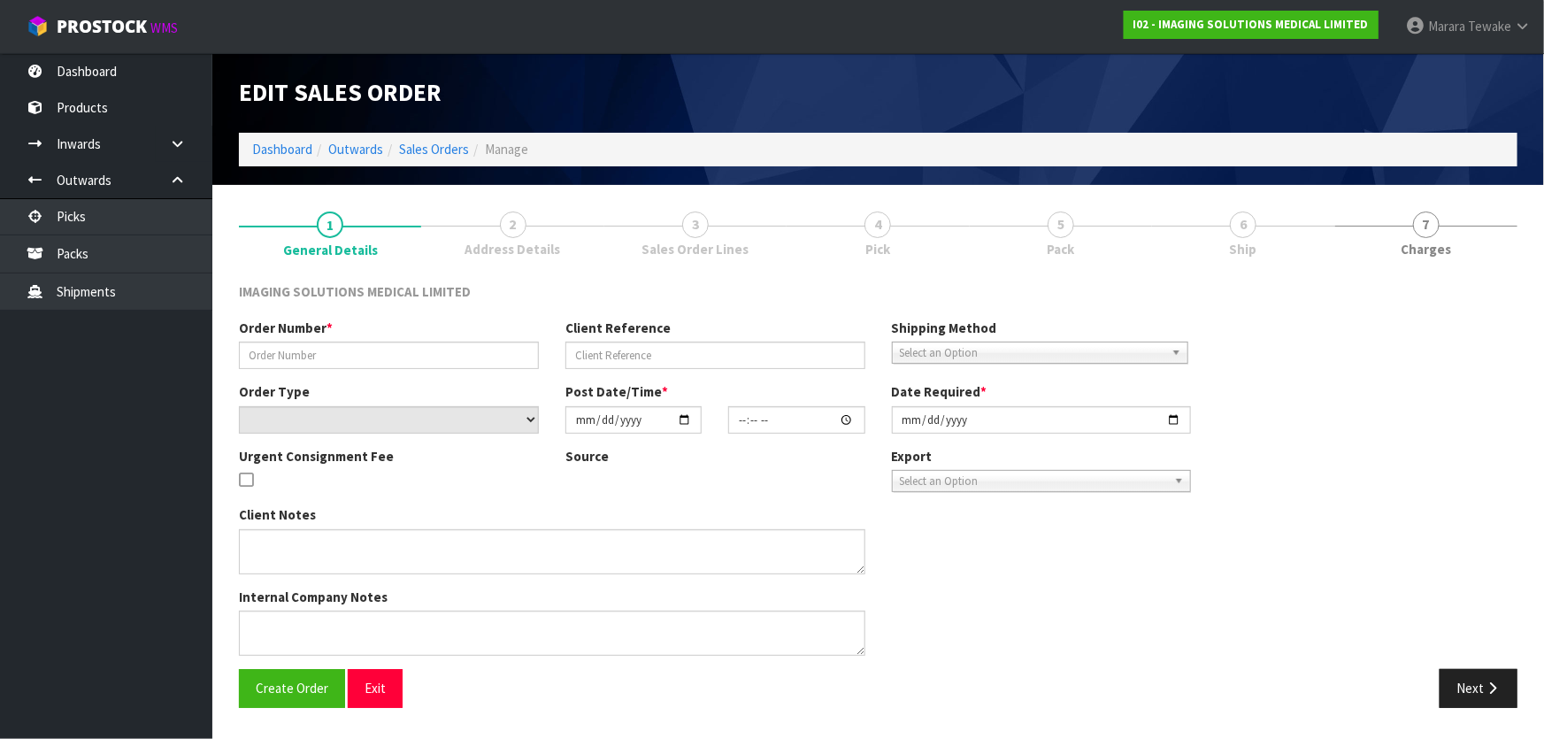
type input "SO0059455"
type input "LAK203"
select select "number:0"
type input "2025-08-18"
type input "14:49:00.000"
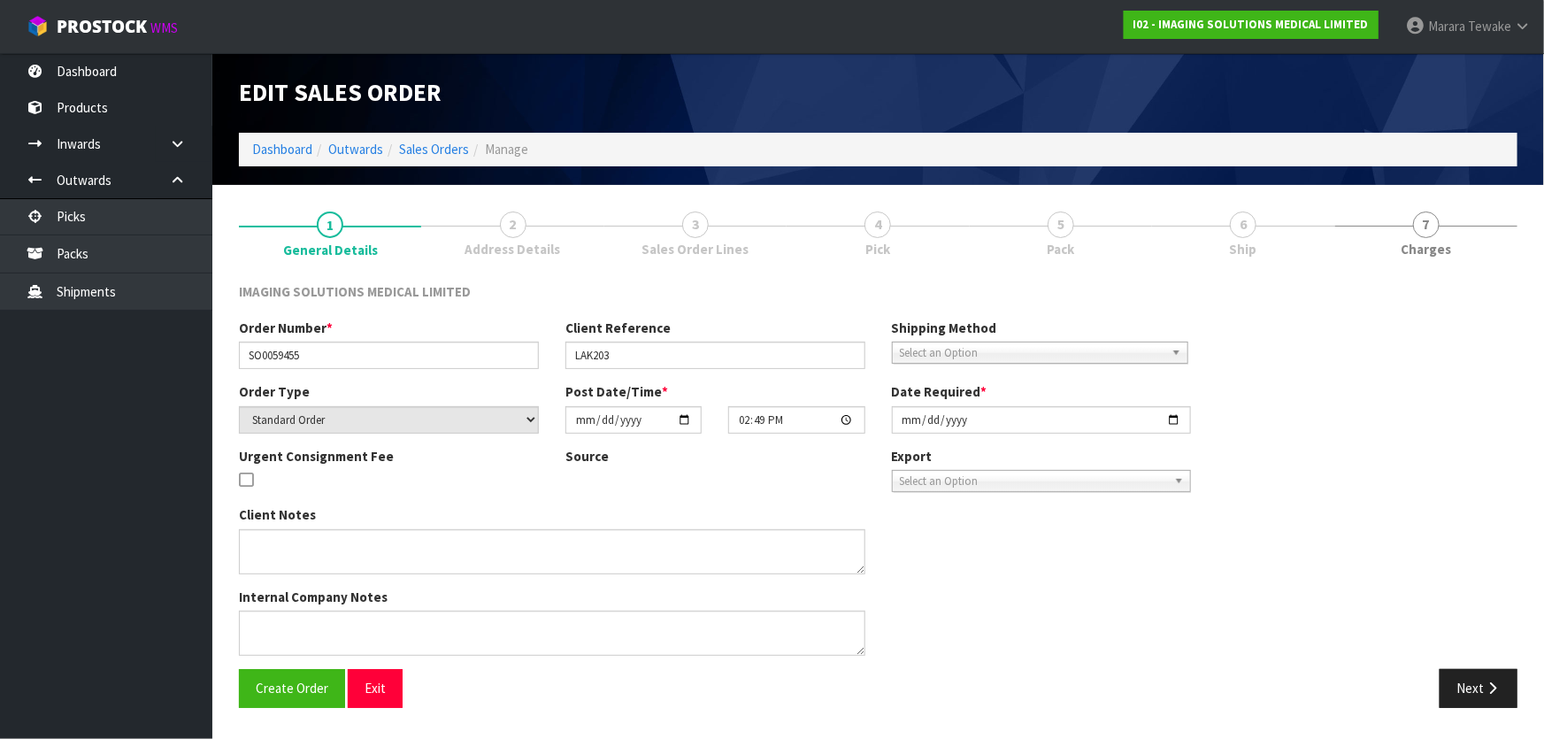
type input "2025-08-18"
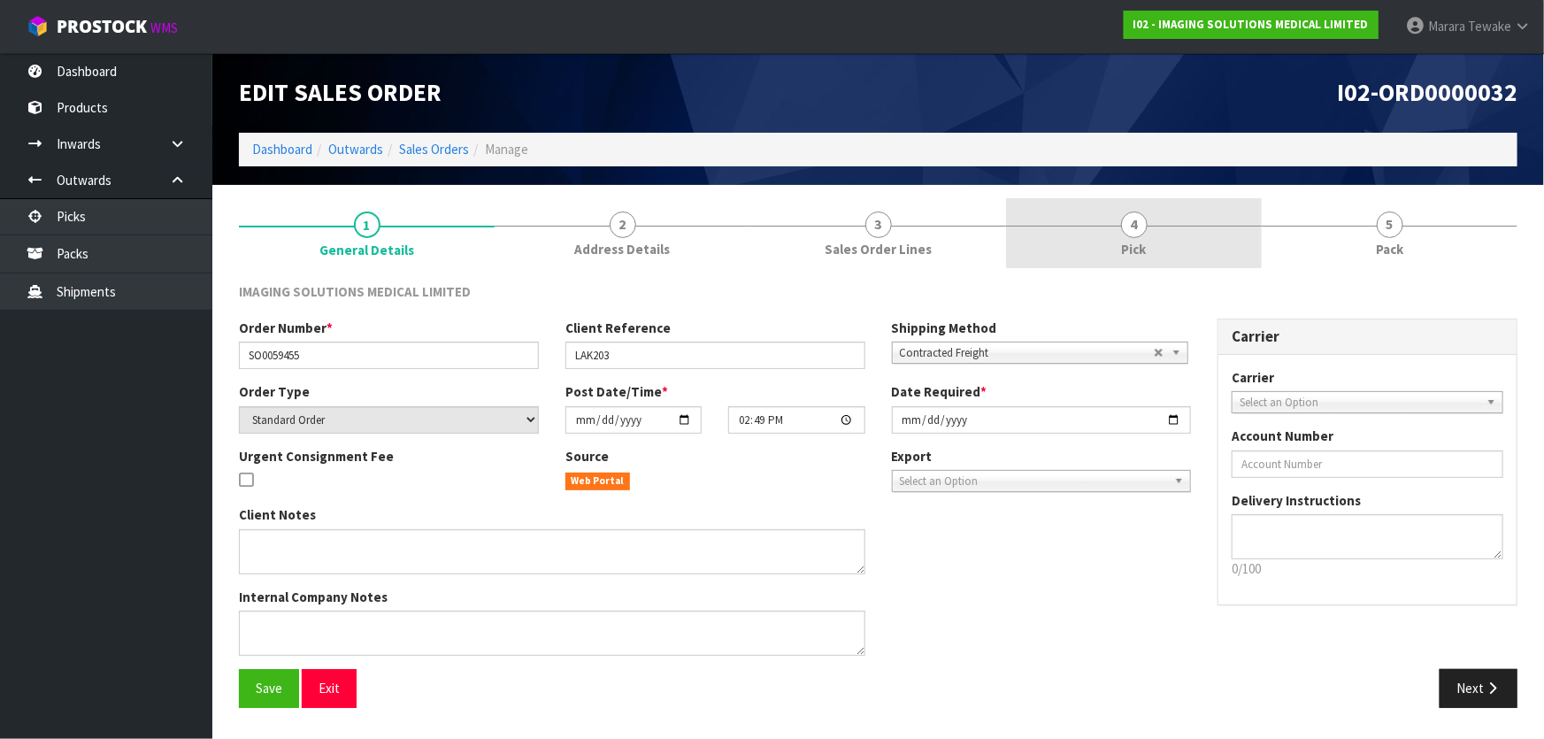
click at [1167, 239] on link "4 Pick" at bounding box center [1134, 233] width 256 height 70
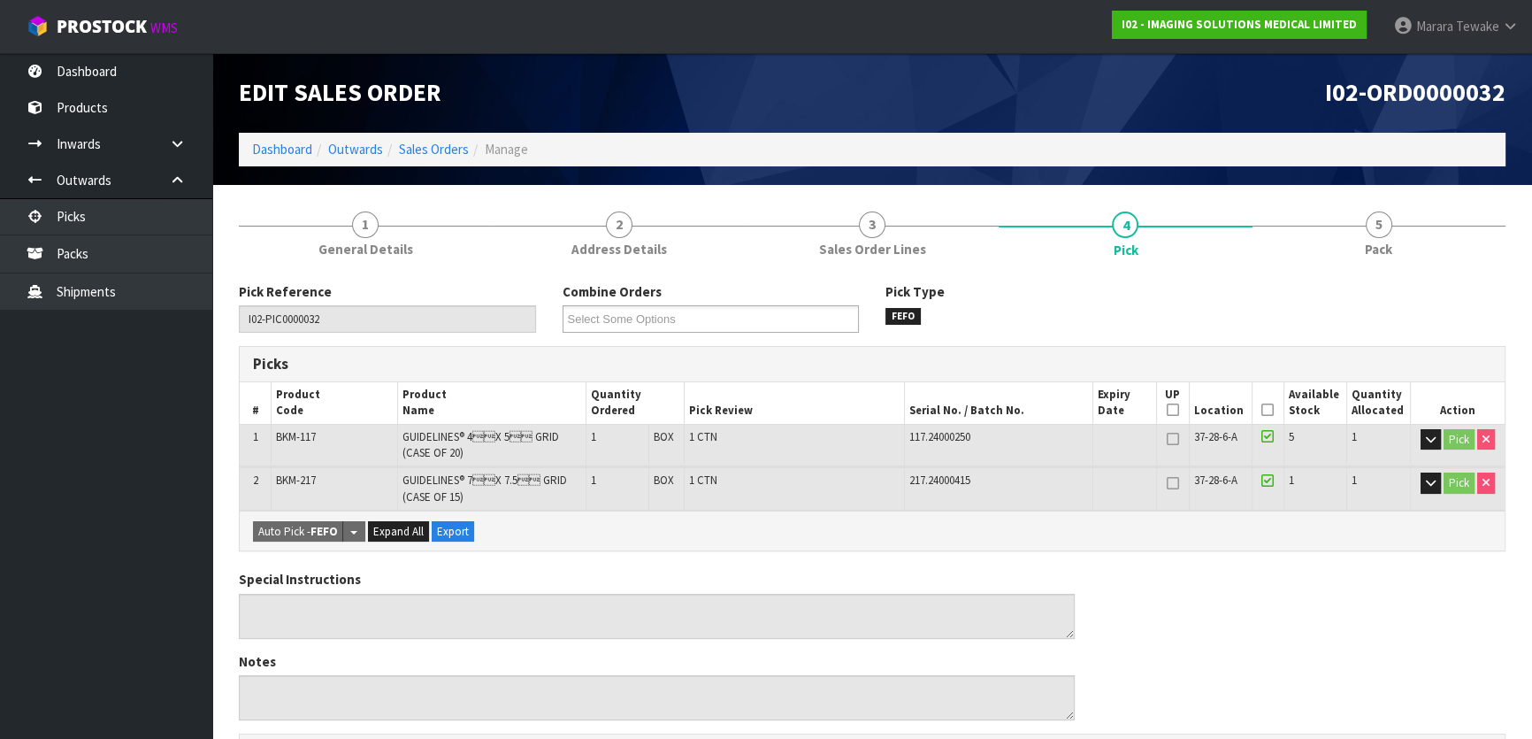
click at [1262, 410] on icon at bounding box center [1267, 410] width 12 height 1
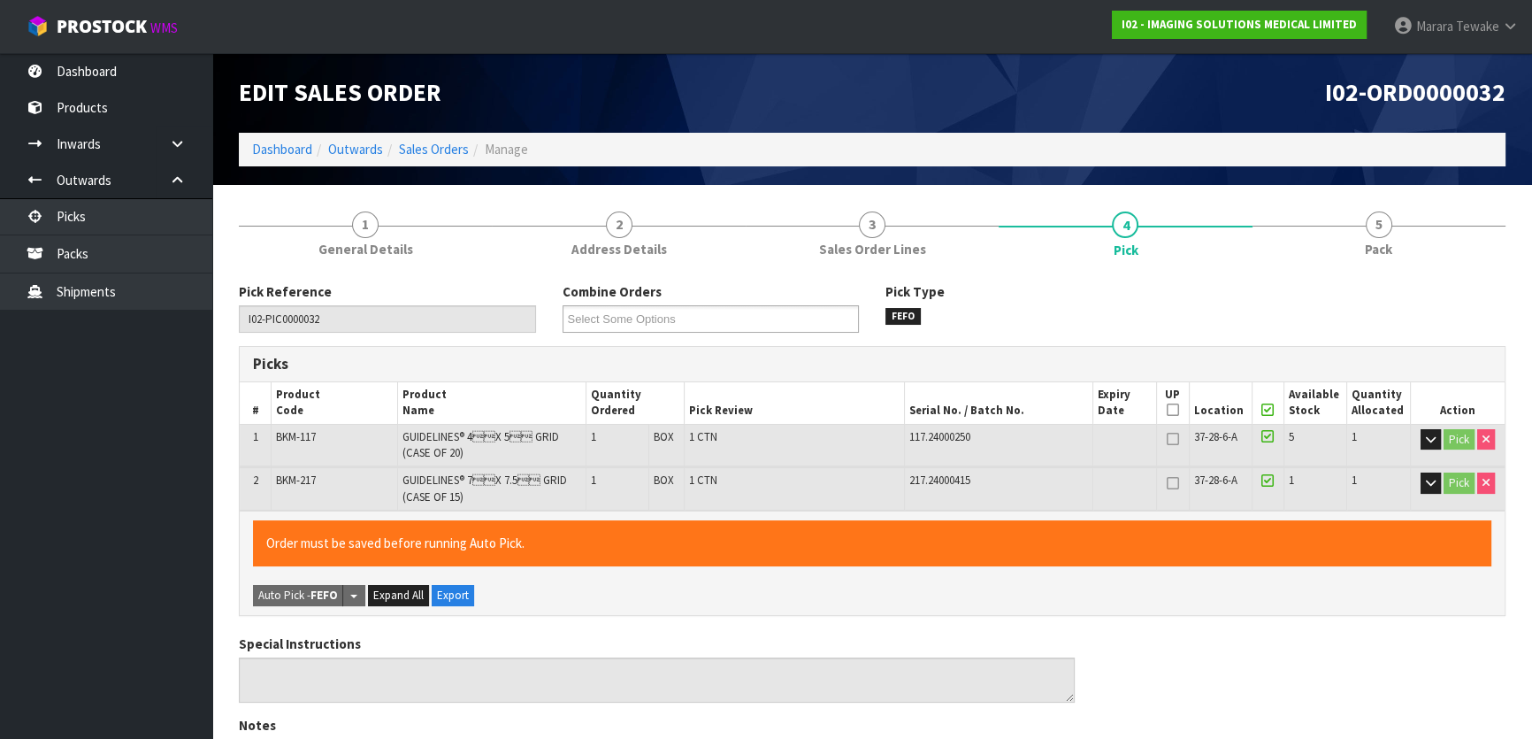
scroll to position [543, 0]
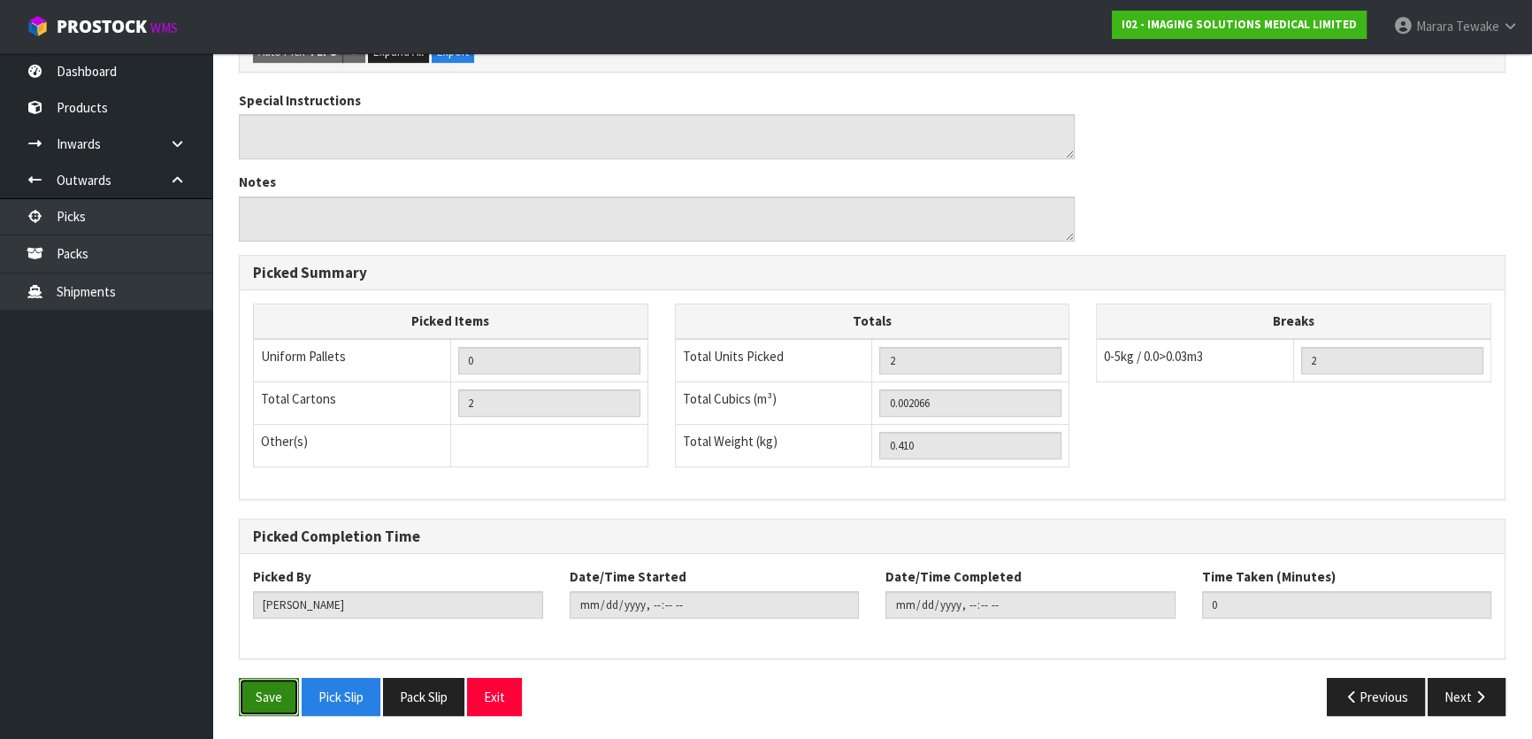
click at [287, 702] on button "Save" at bounding box center [269, 697] width 60 height 38
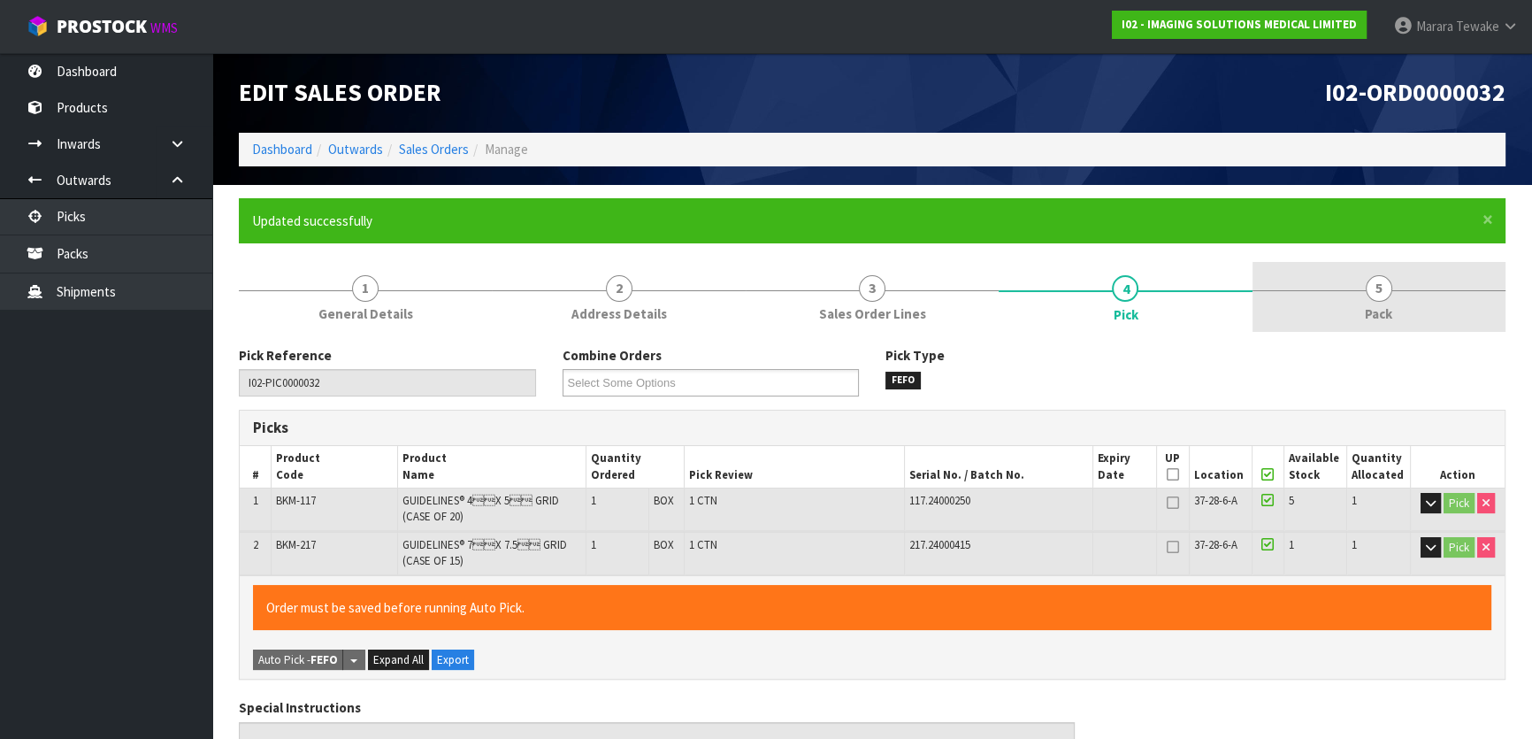
click at [1384, 279] on span "5" at bounding box center [1379, 288] width 27 height 27
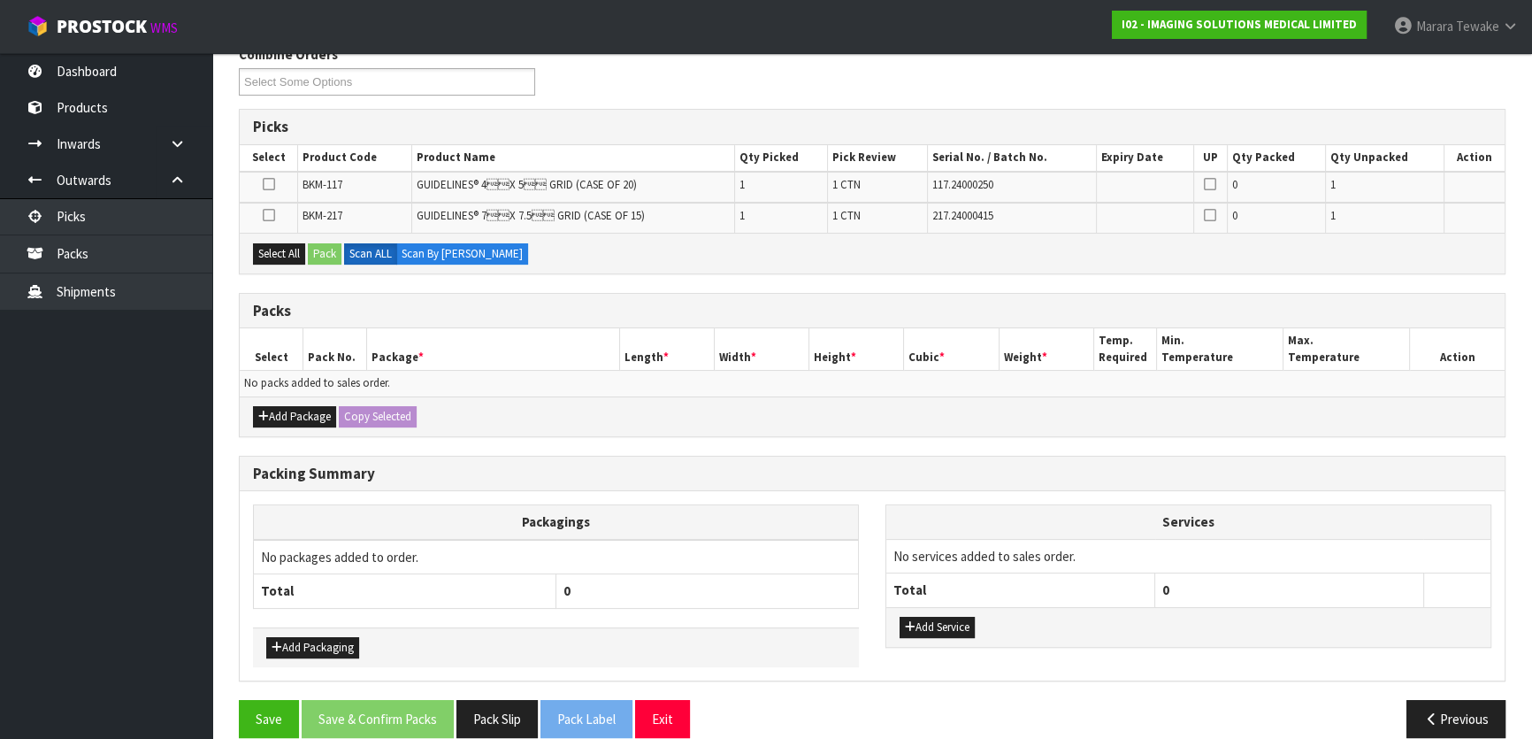
scroll to position [321, 0]
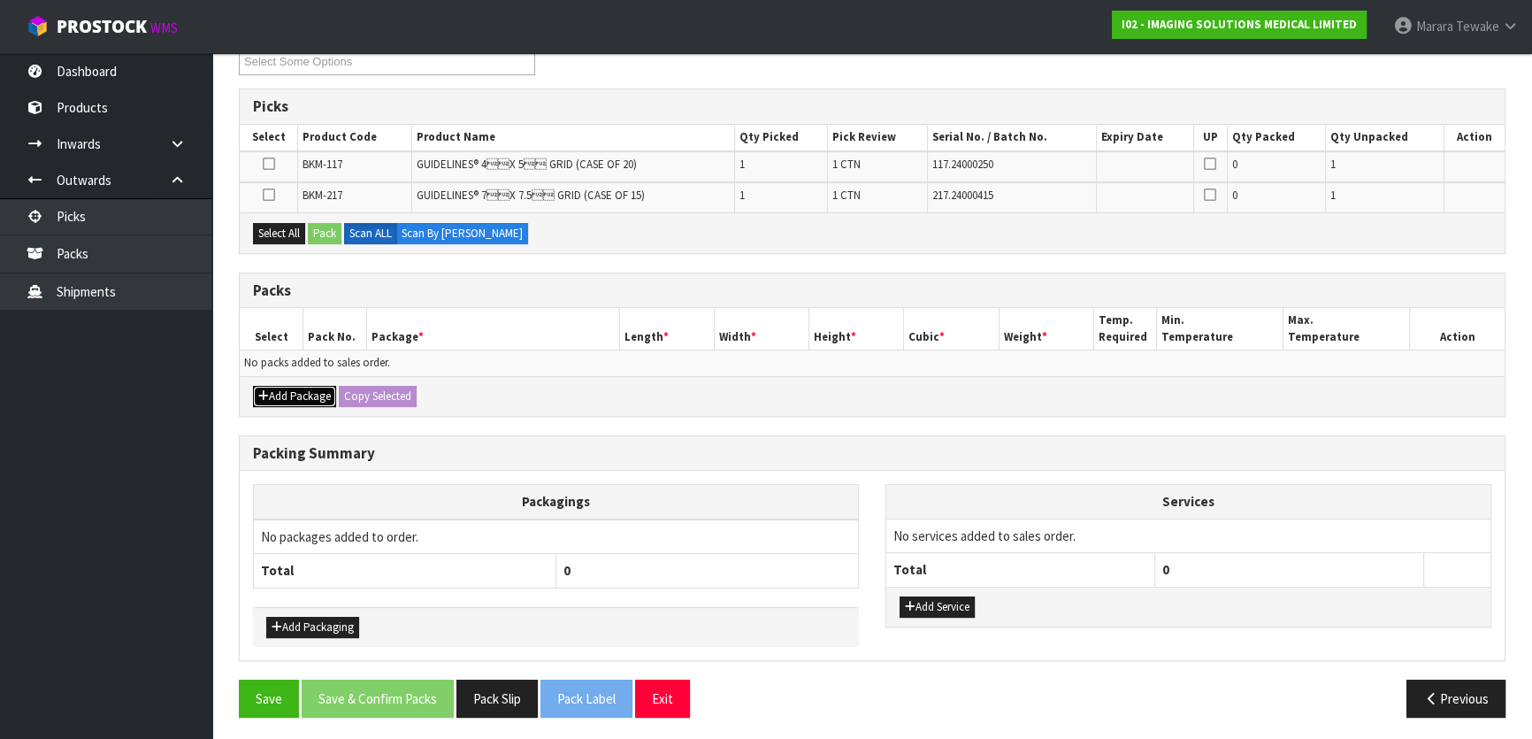
click at [309, 387] on button "Add Package" at bounding box center [294, 396] width 83 height 21
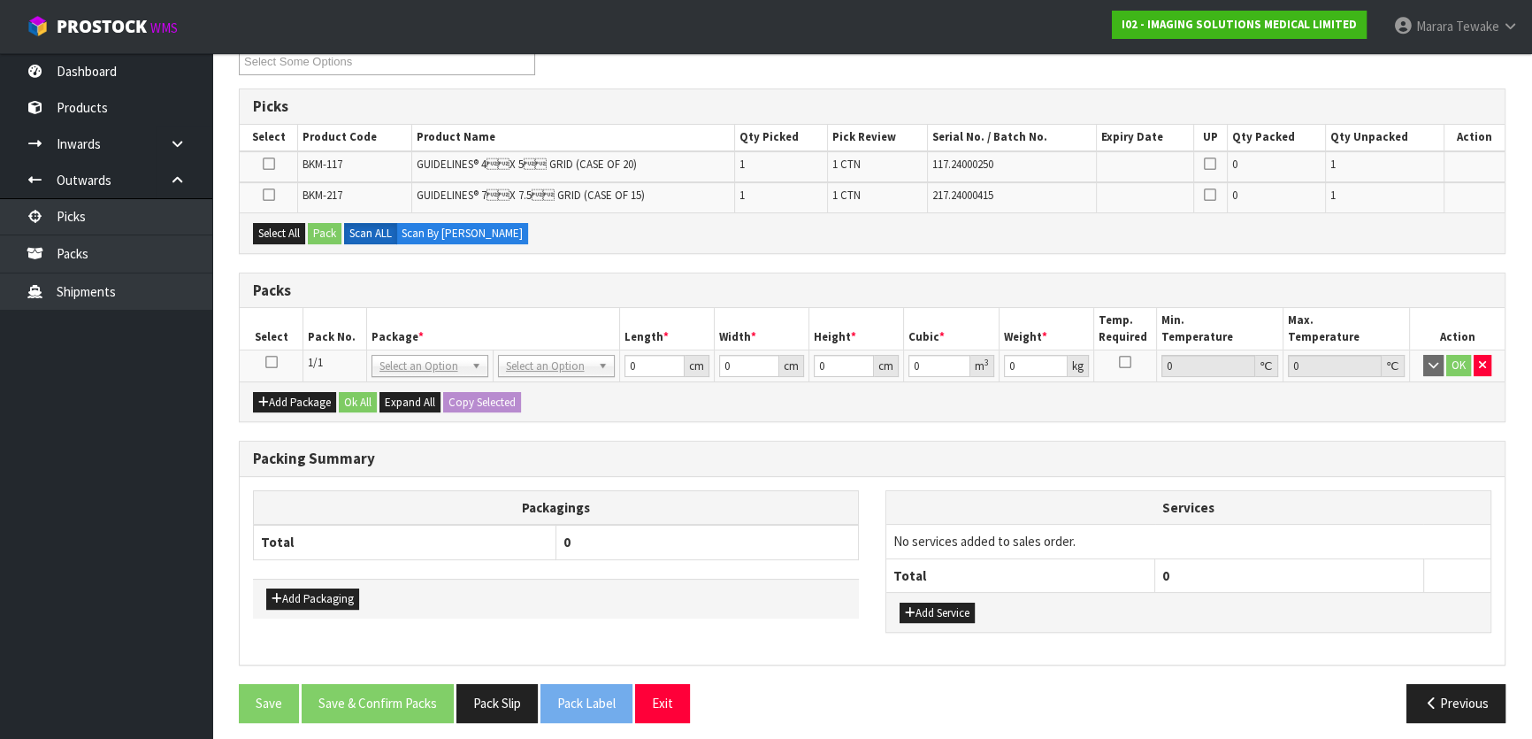
click at [270, 362] on icon at bounding box center [271, 362] width 12 height 1
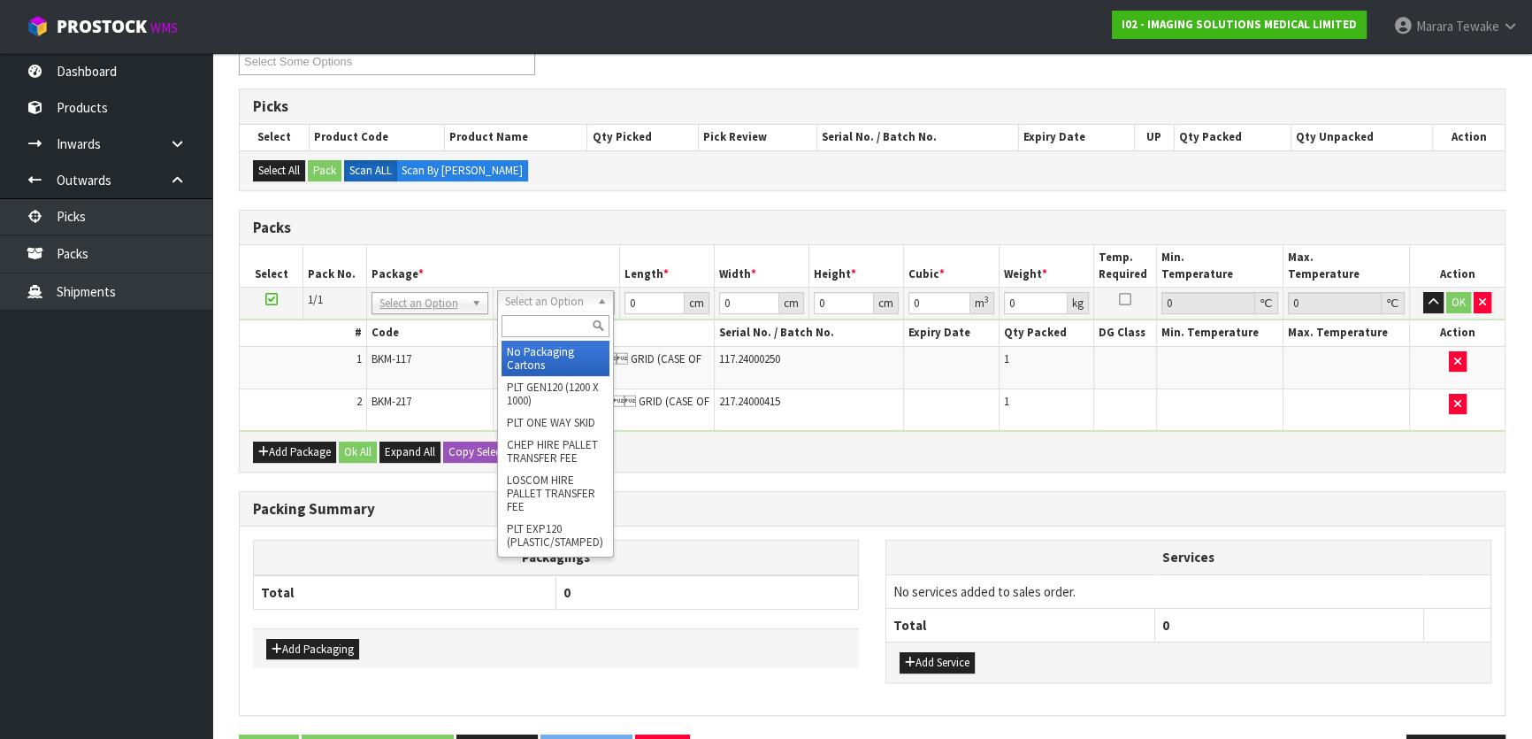
click at [552, 332] on input "text" at bounding box center [556, 326] width 108 height 22
type input "3"
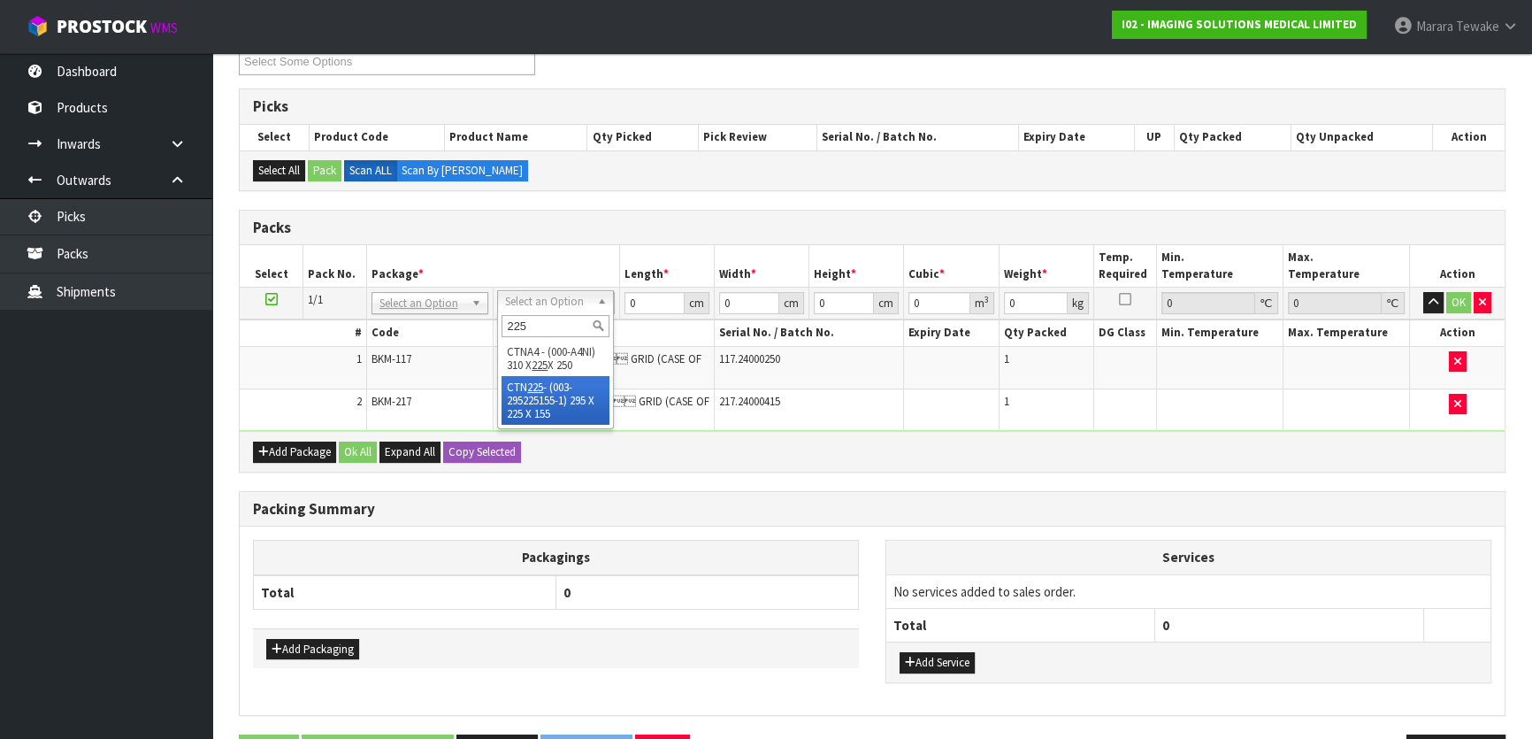
type input "225"
drag, startPoint x: 542, startPoint y: 398, endPoint x: 555, endPoint y: 393, distance: 13.5
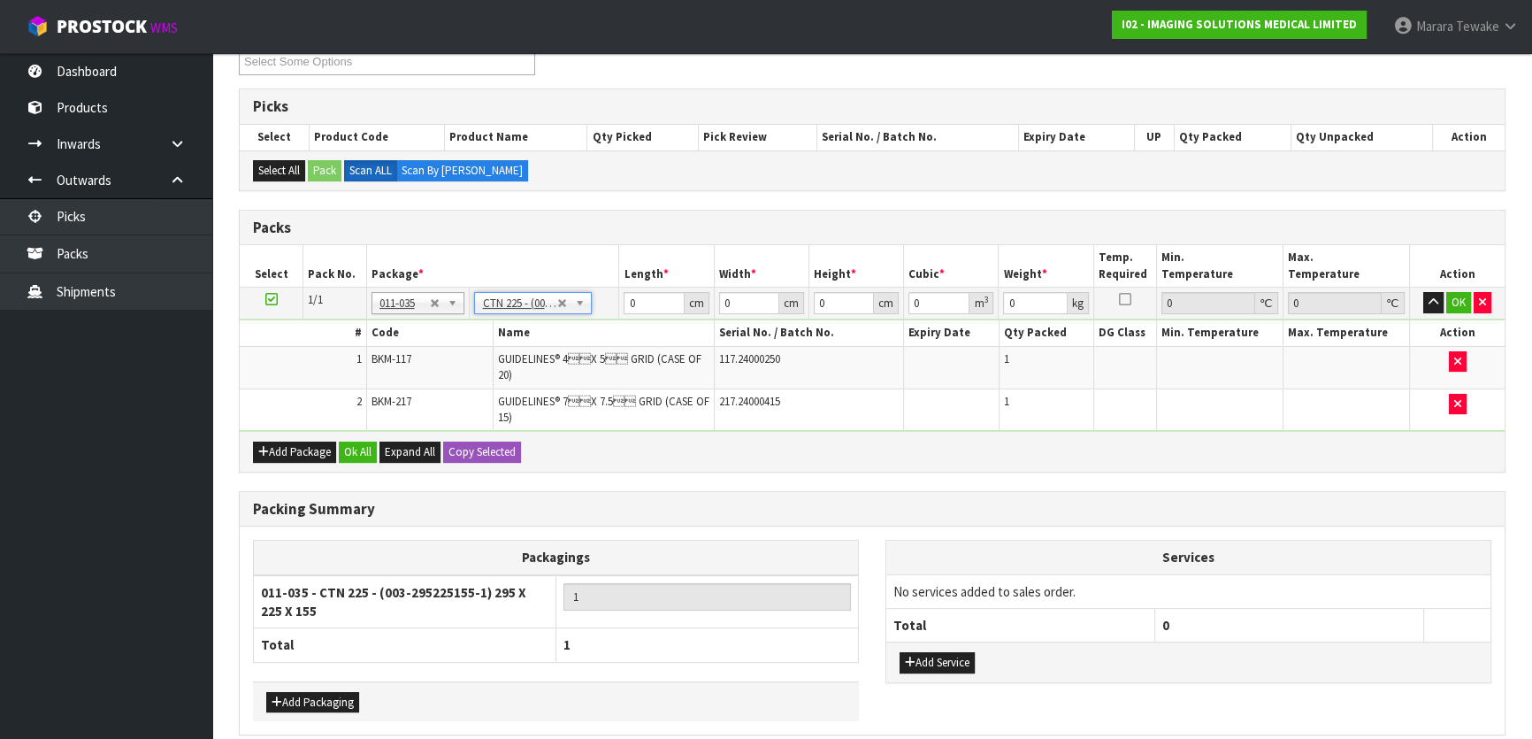
type input "29.5"
type input "22.5"
type input "15.5"
type input "0.010288"
type input "0.61"
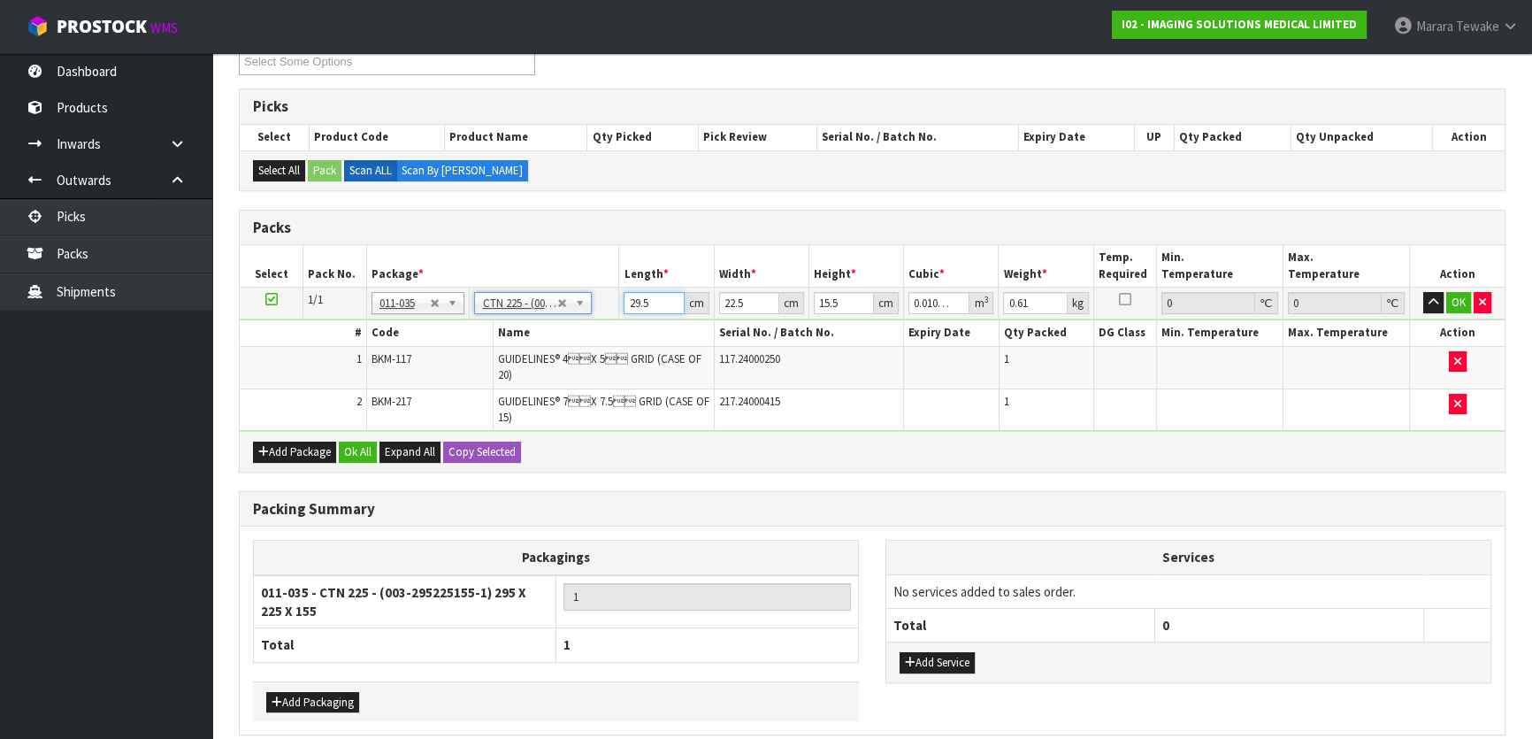
drag, startPoint x: 652, startPoint y: 303, endPoint x: 621, endPoint y: 273, distance: 42.6
click at [622, 274] on table "Select Pack No. Package * Length * Width * Height * Cubic * Weight * Temp. Requ…" at bounding box center [872, 338] width 1265 height 186
type input "3"
type input "0.001046"
type input "30"
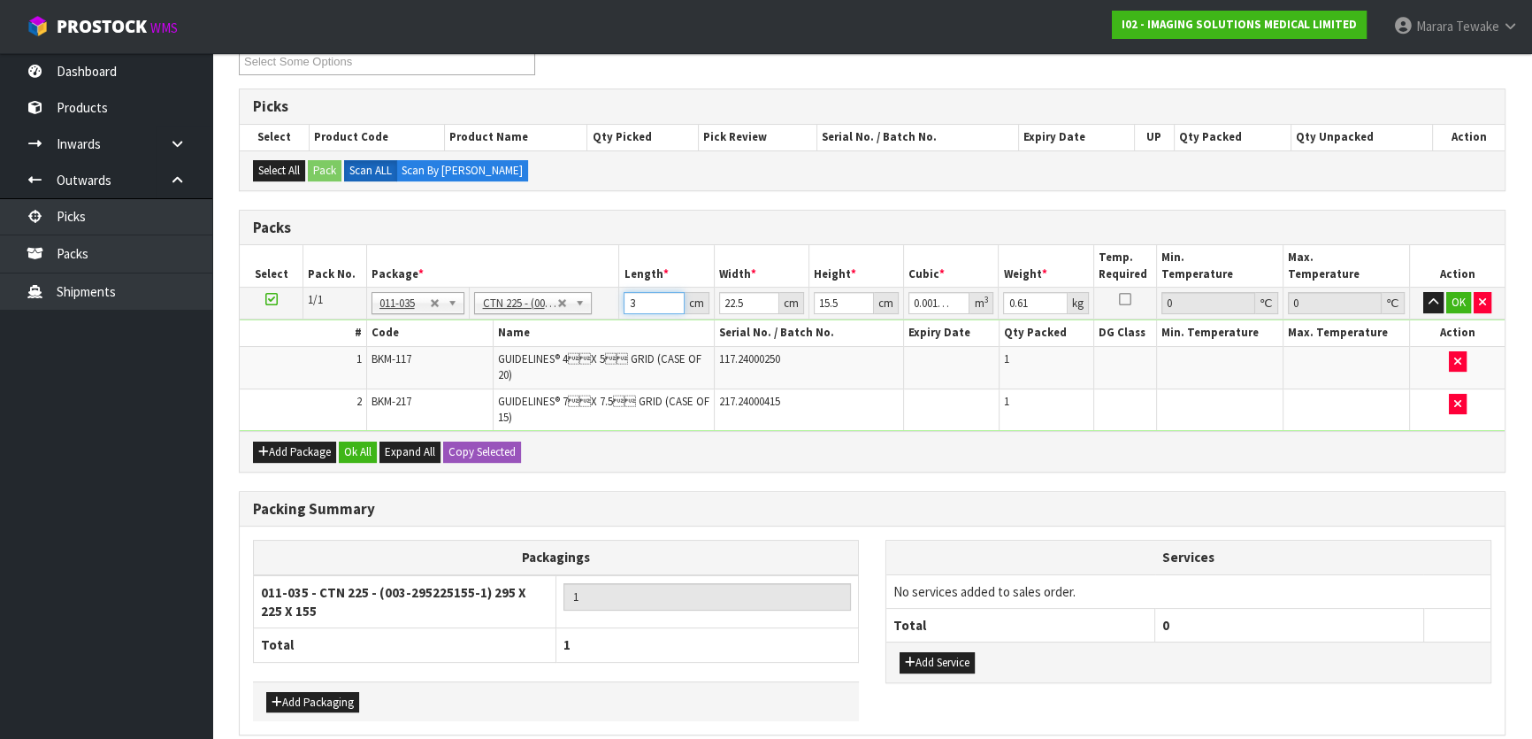
type input "0.010463"
type input "30"
type input "2"
type input "0.00093"
type input "24"
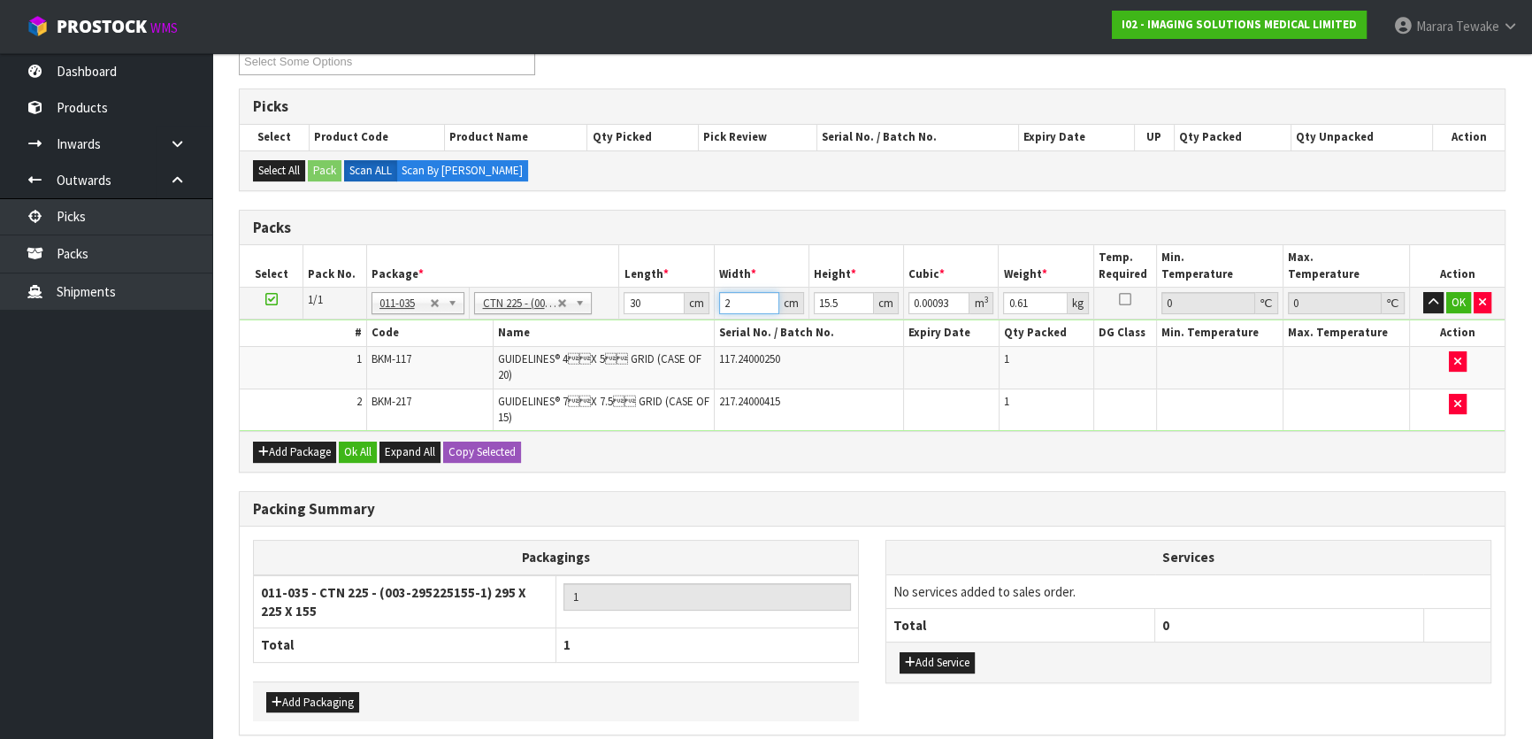
type input "0.01116"
type input "24"
type input "8"
type input "0.00576"
type input "8"
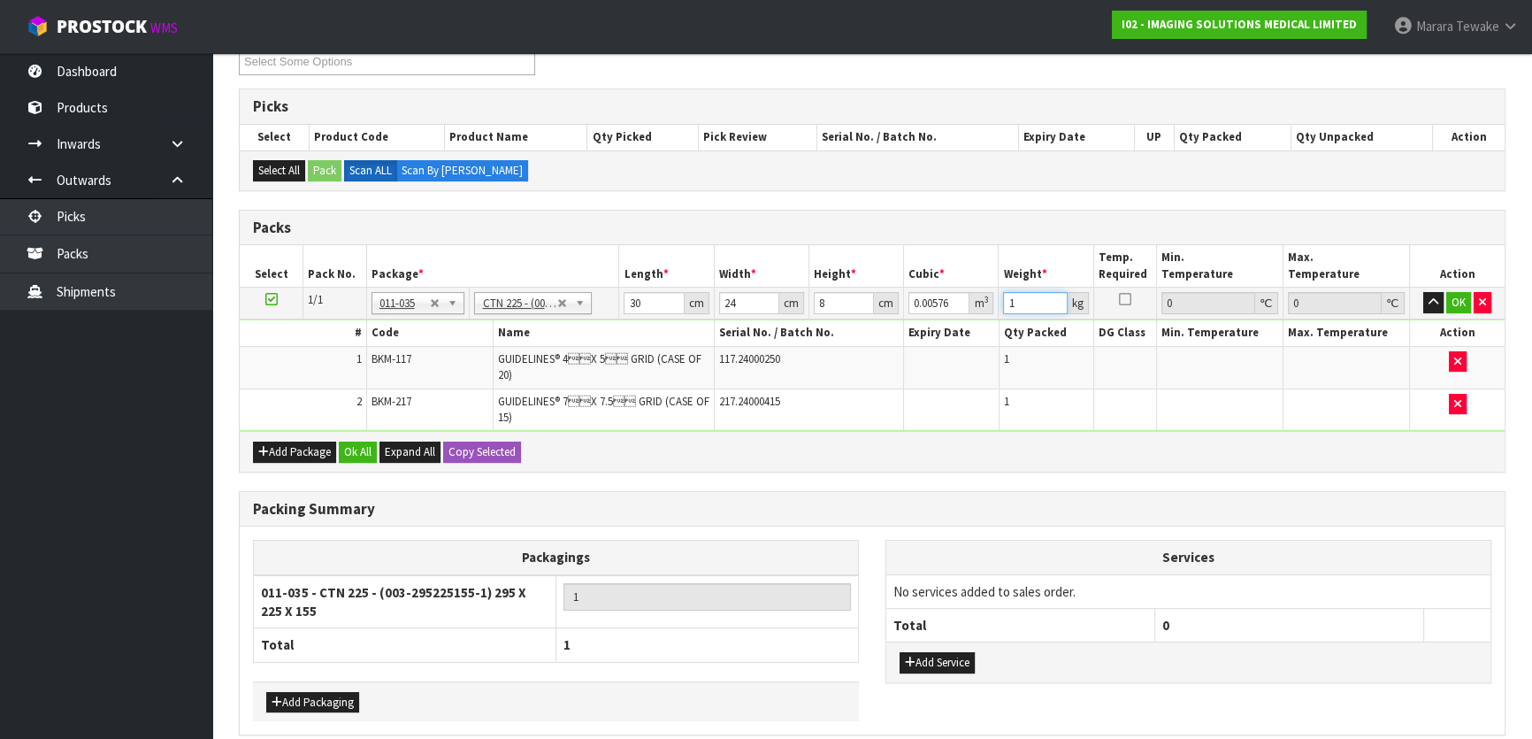
type input "1"
click at [1423, 292] on button "button" at bounding box center [1433, 302] width 20 height 21
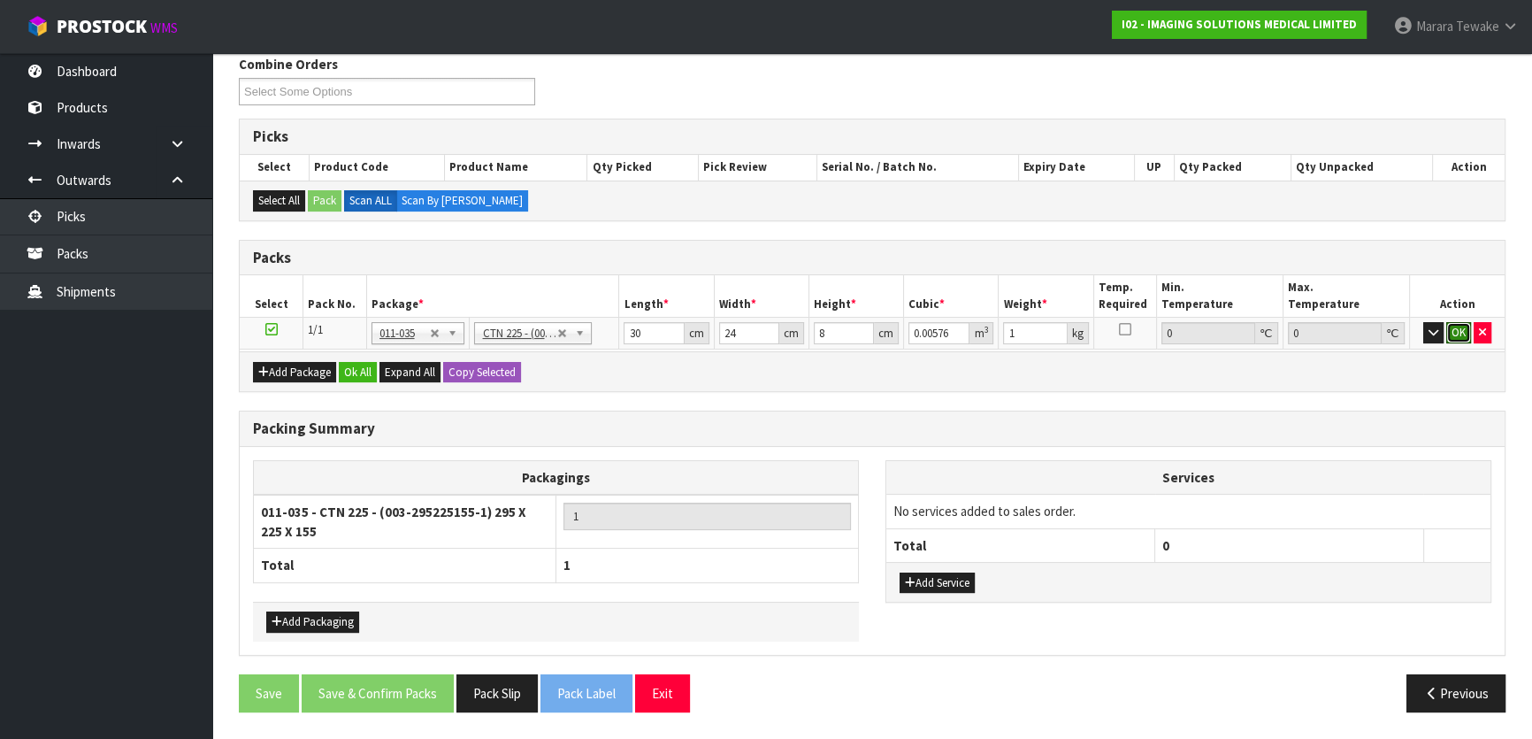
click button "OK" at bounding box center [1458, 332] width 25 height 21
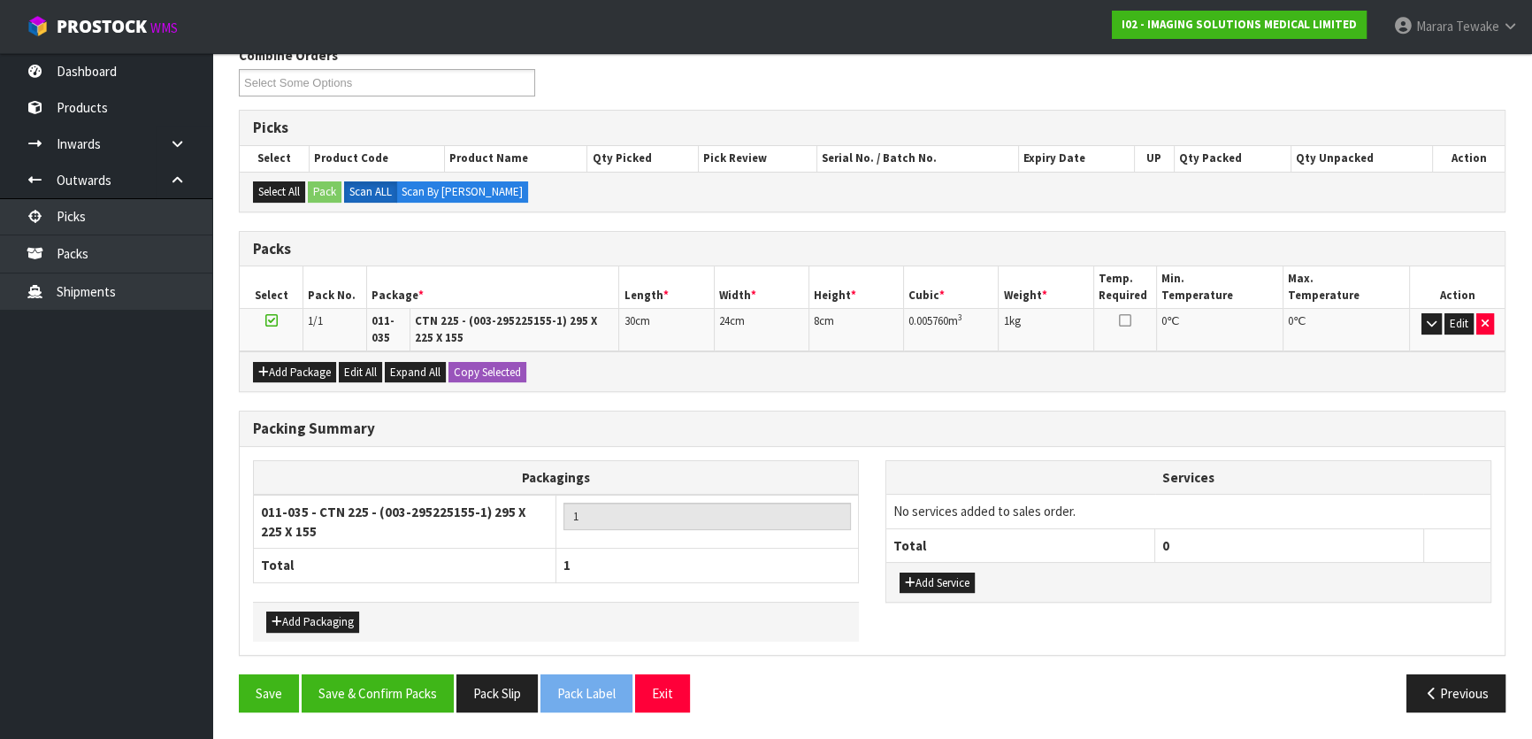
scroll to position [295, 0]
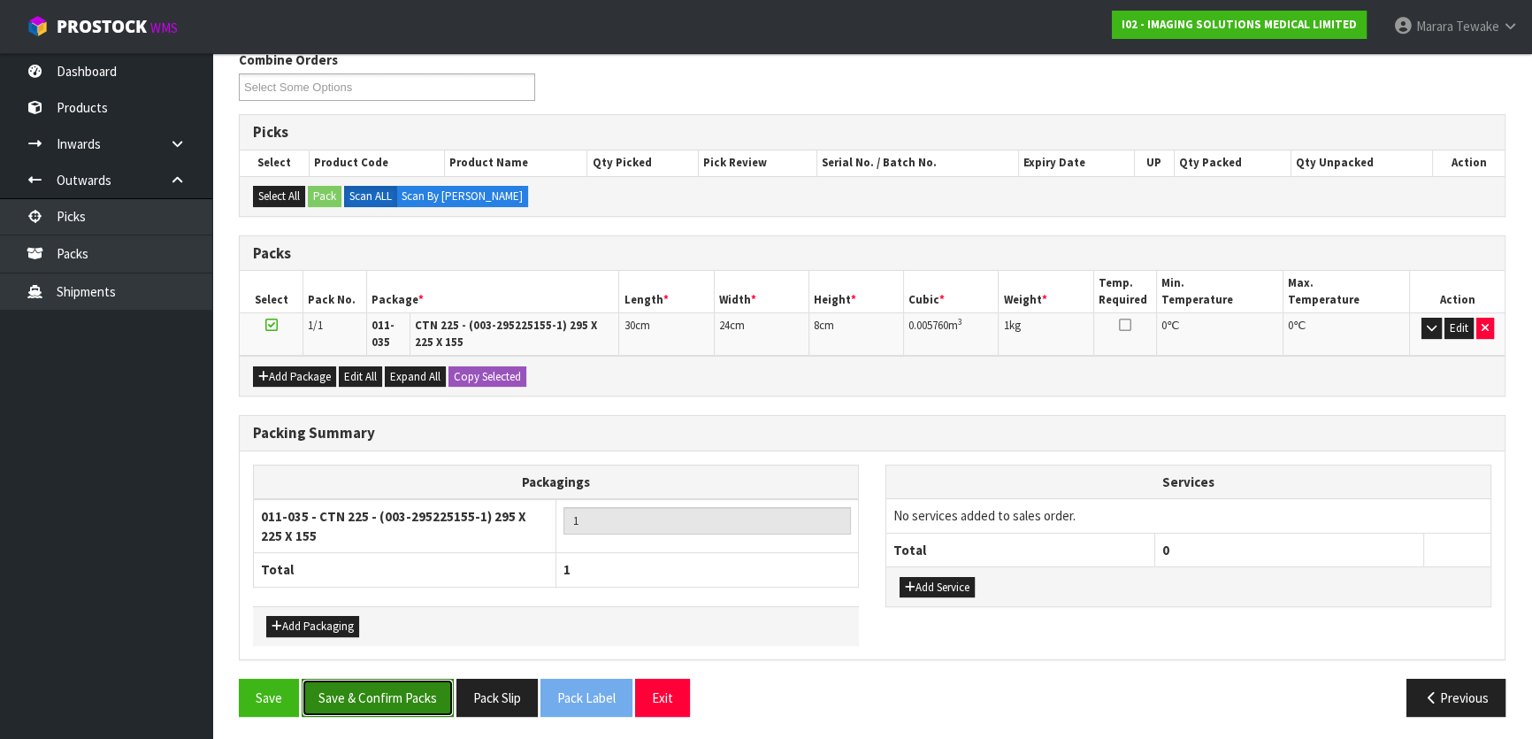
click at [433, 707] on button "Save & Confirm Packs" at bounding box center [378, 697] width 152 height 38
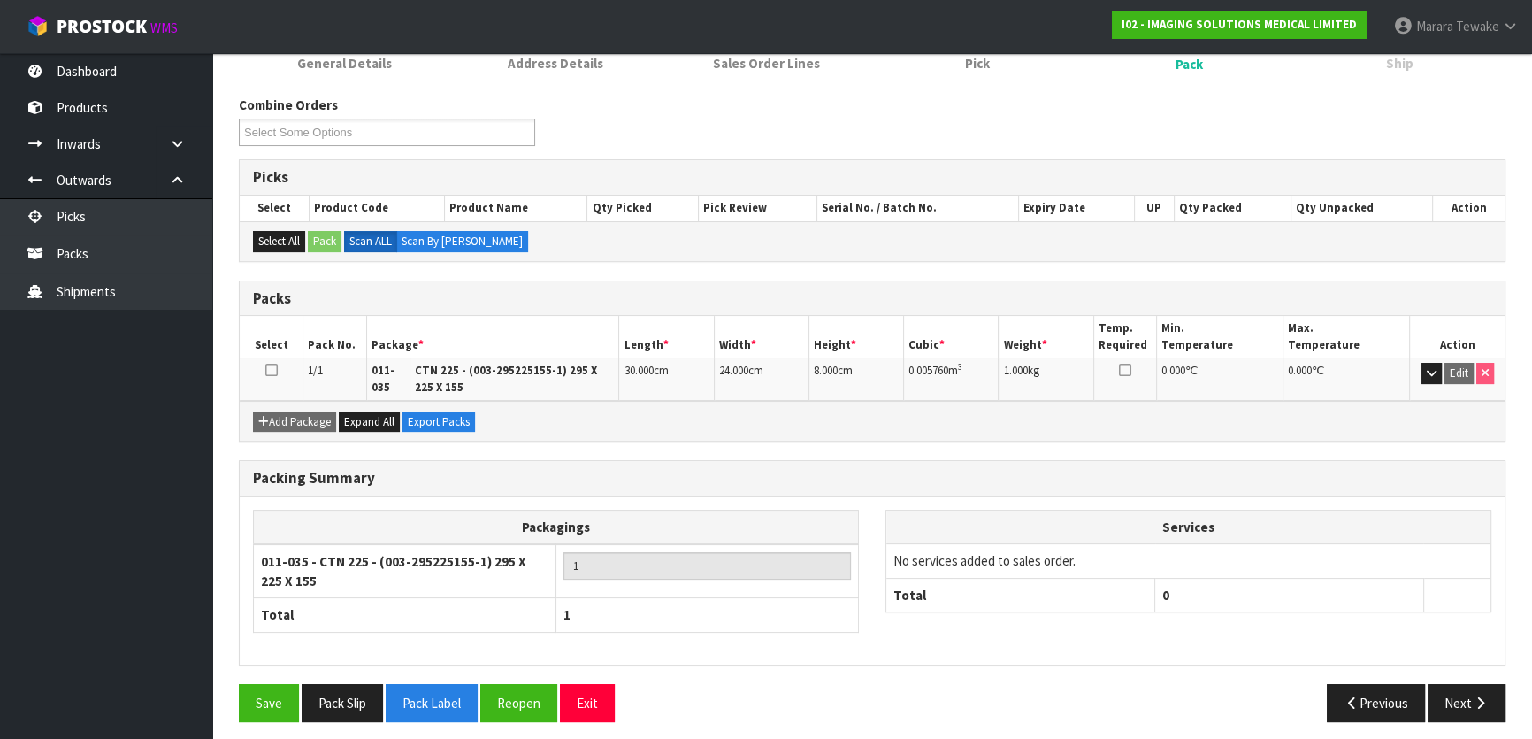
scroll to position [257, 0]
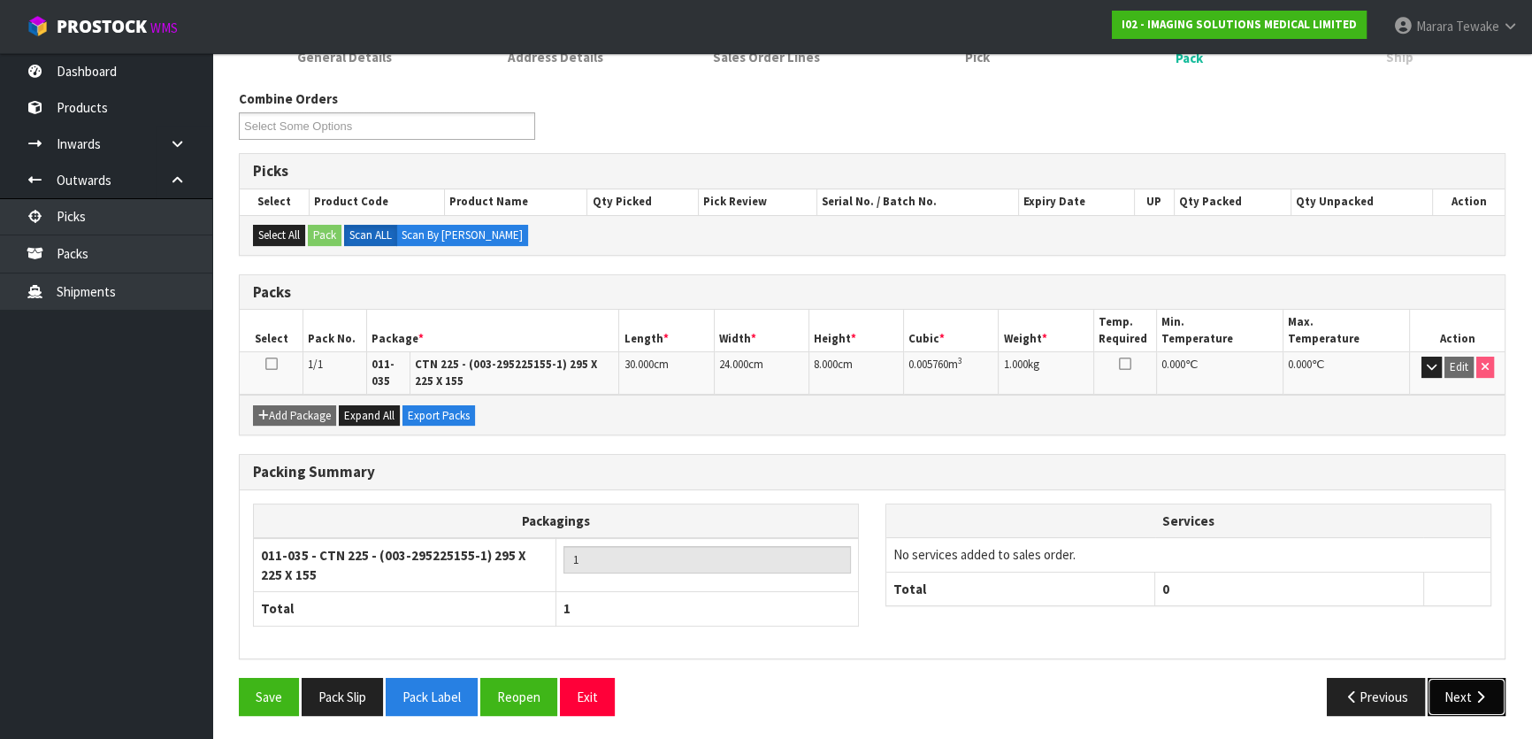
click at [1478, 704] on button "Next" at bounding box center [1467, 697] width 78 height 38
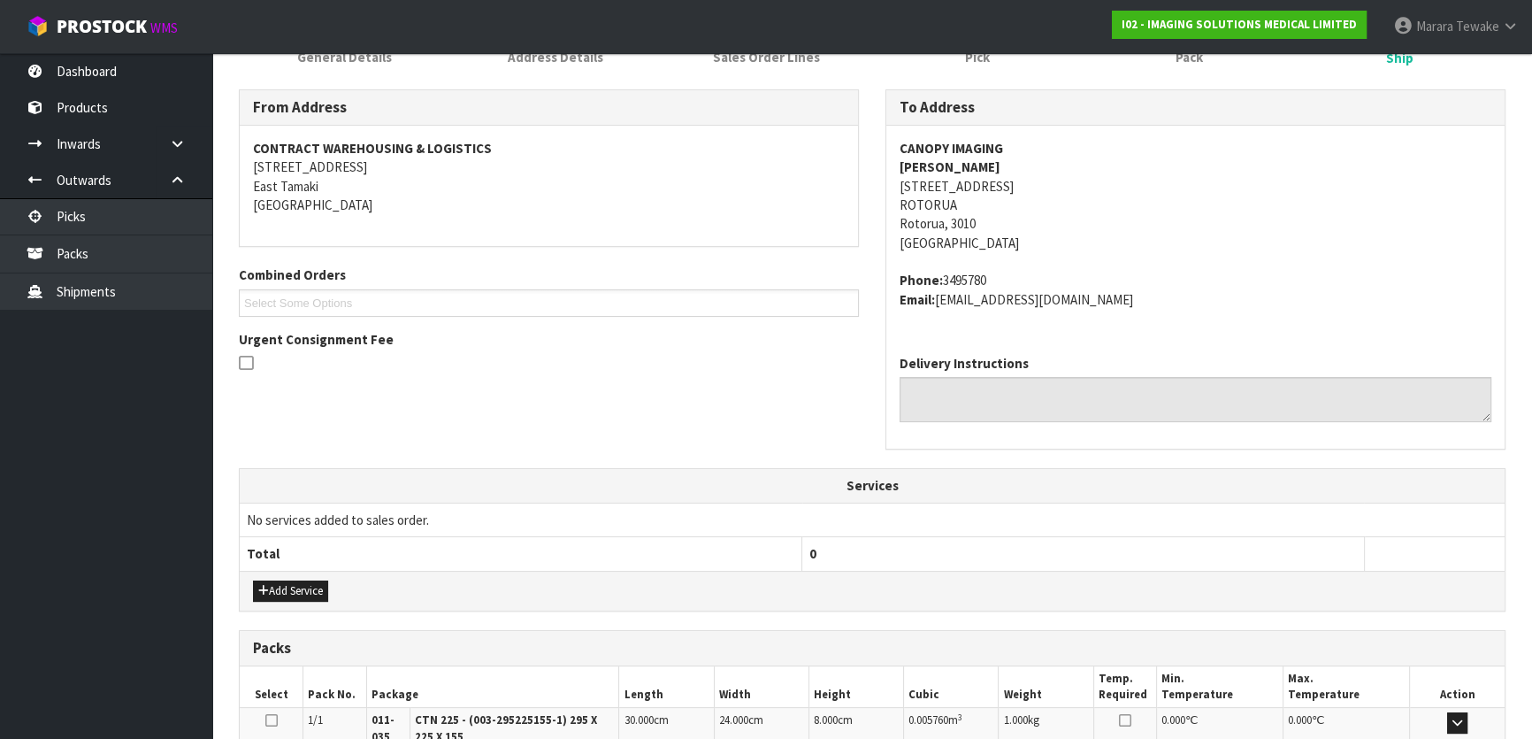
scroll to position [495, 0]
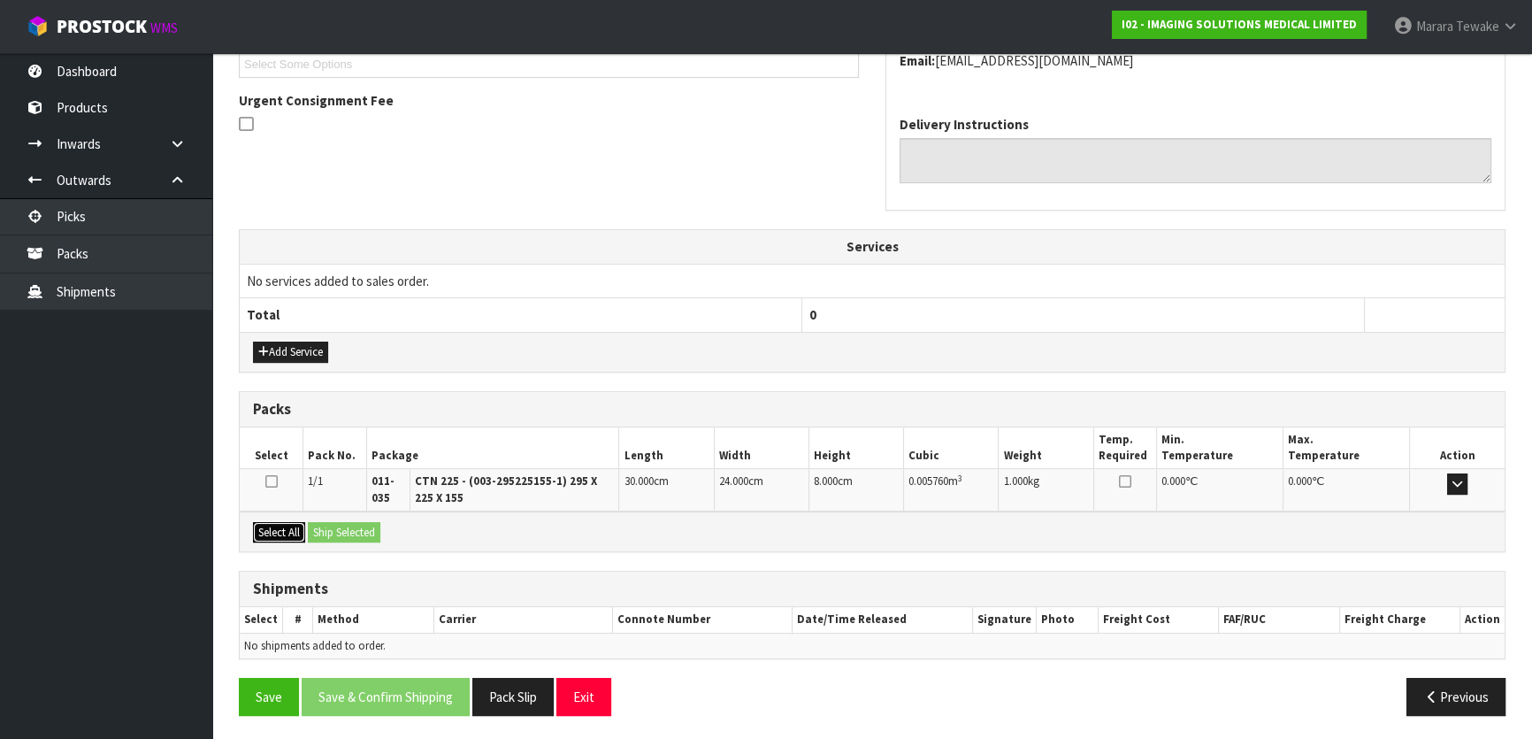
click at [290, 522] on button "Select All" at bounding box center [279, 532] width 52 height 21
click at [350, 522] on button "Ship Selected" at bounding box center [344, 532] width 73 height 21
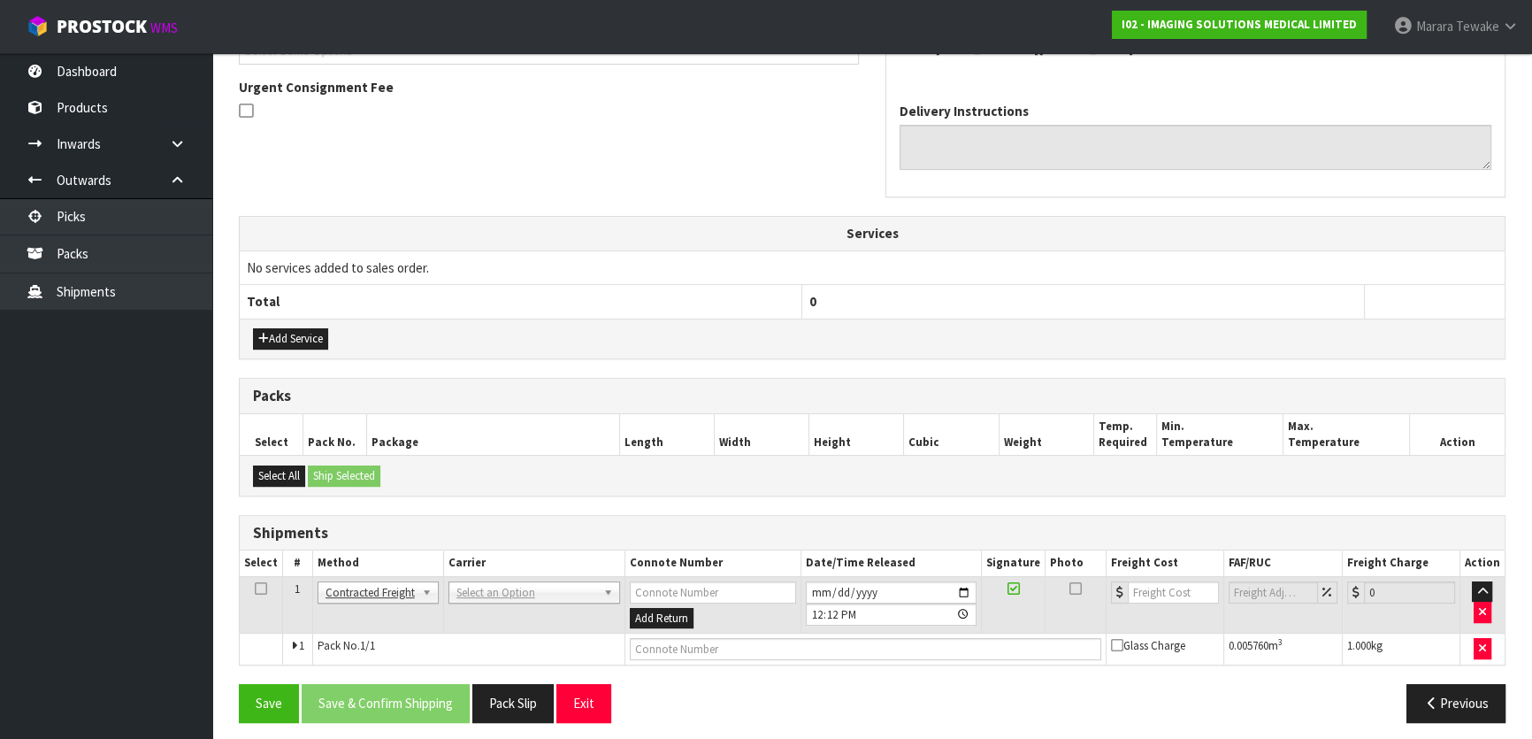
scroll to position [515, 0]
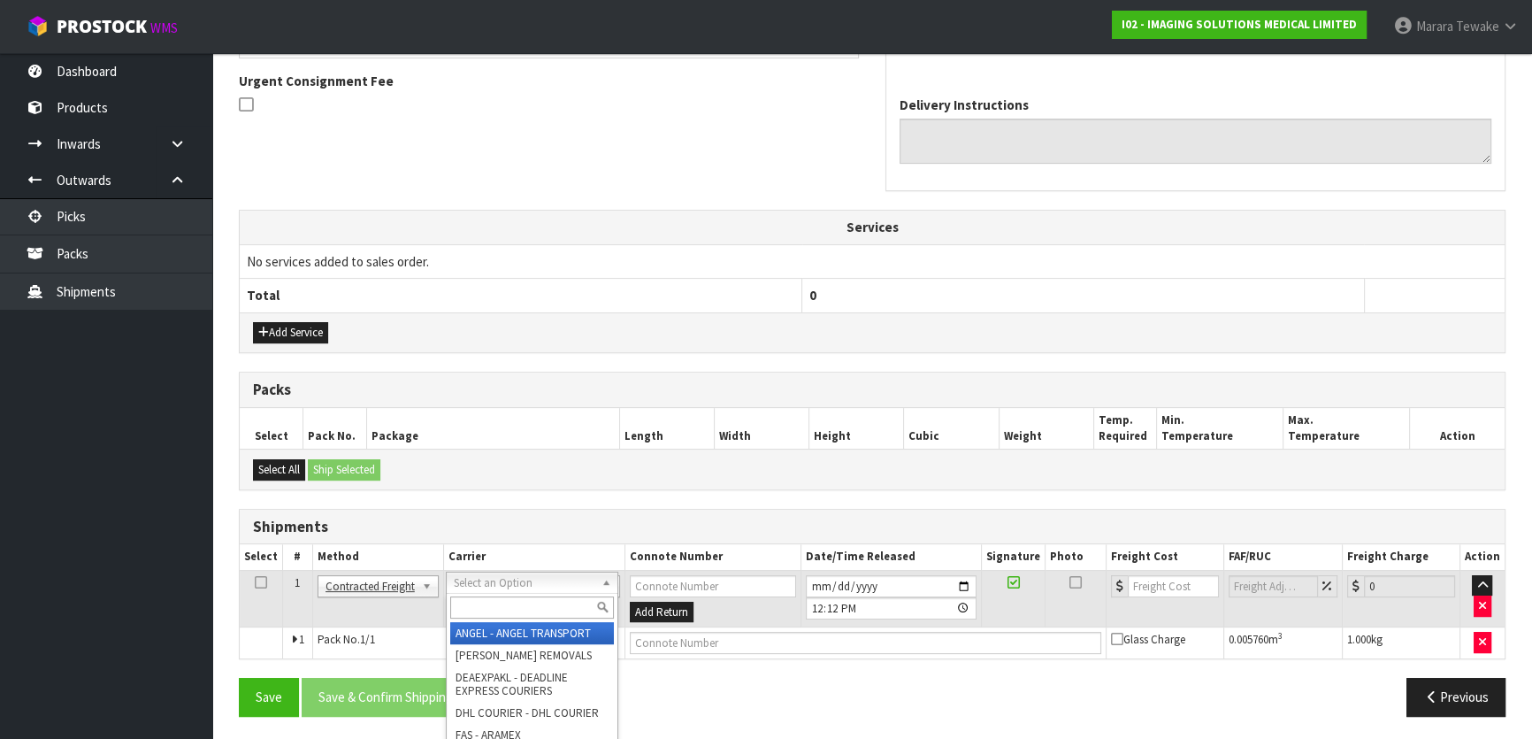
click at [484, 602] on input "text" at bounding box center [532, 607] width 164 height 22
type input "nzp"
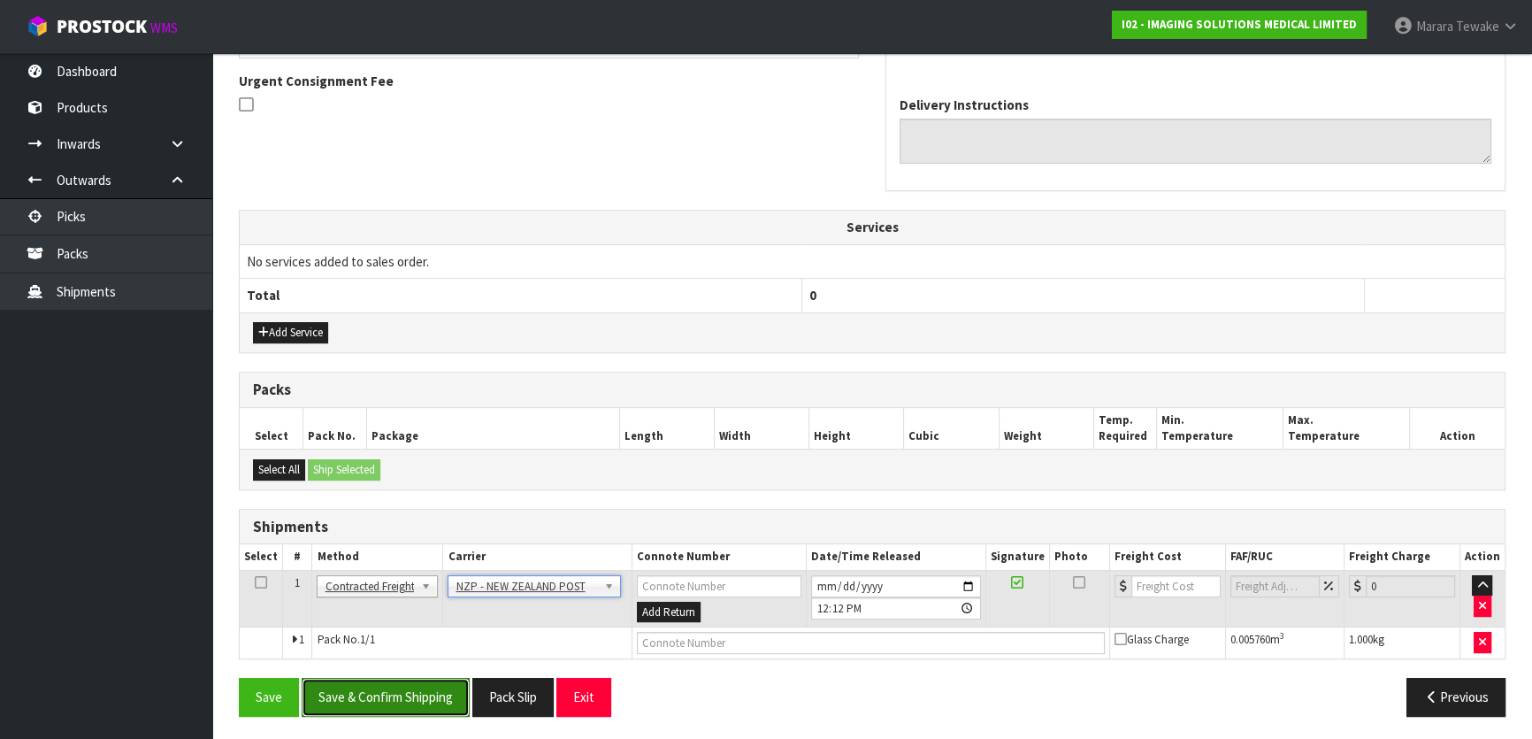
click at [423, 699] on button "Save & Confirm Shipping" at bounding box center [386, 697] width 168 height 38
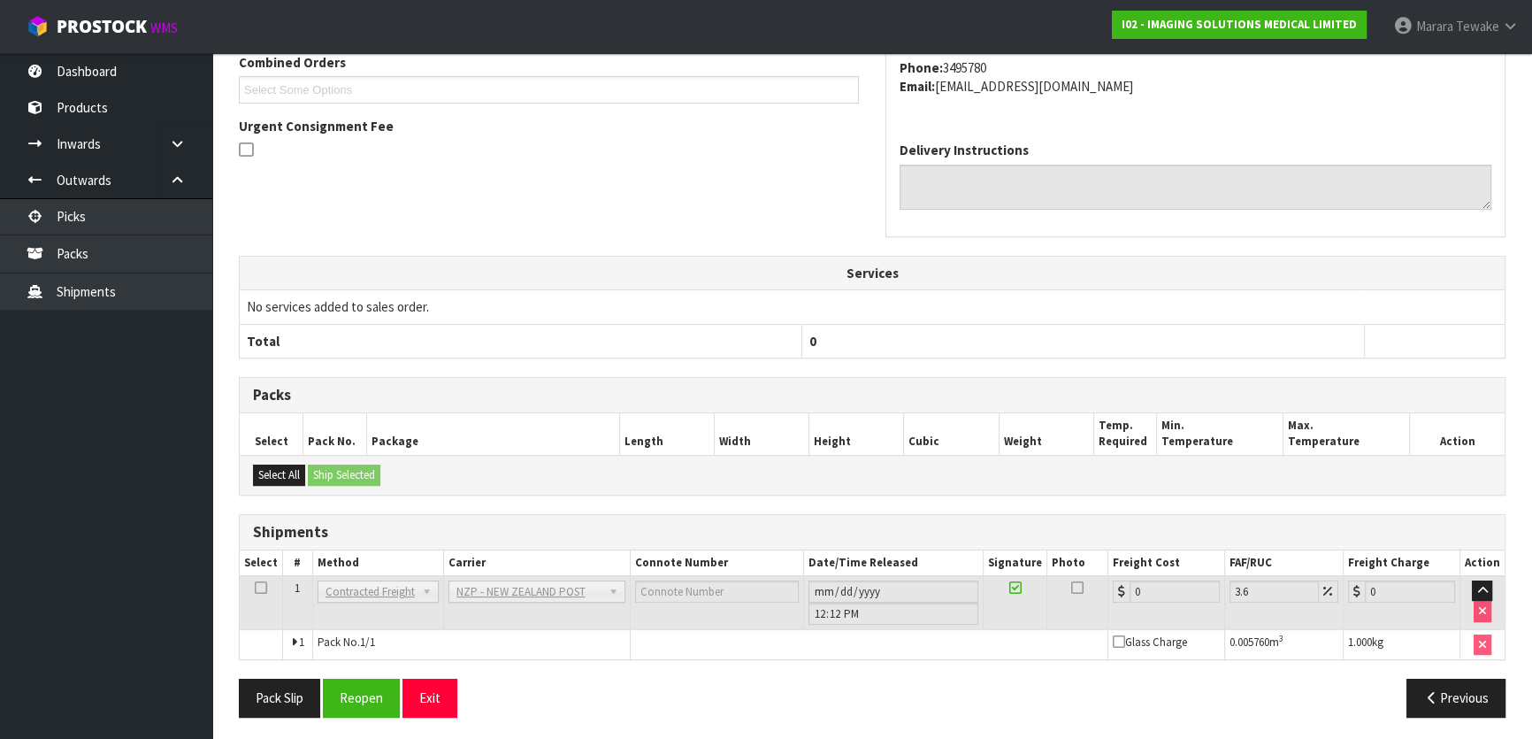
scroll to position [490, 0]
drag, startPoint x: 363, startPoint y: 695, endPoint x: 249, endPoint y: 691, distance: 113.3
click at [363, 695] on button "Reopen" at bounding box center [361, 696] width 77 height 38
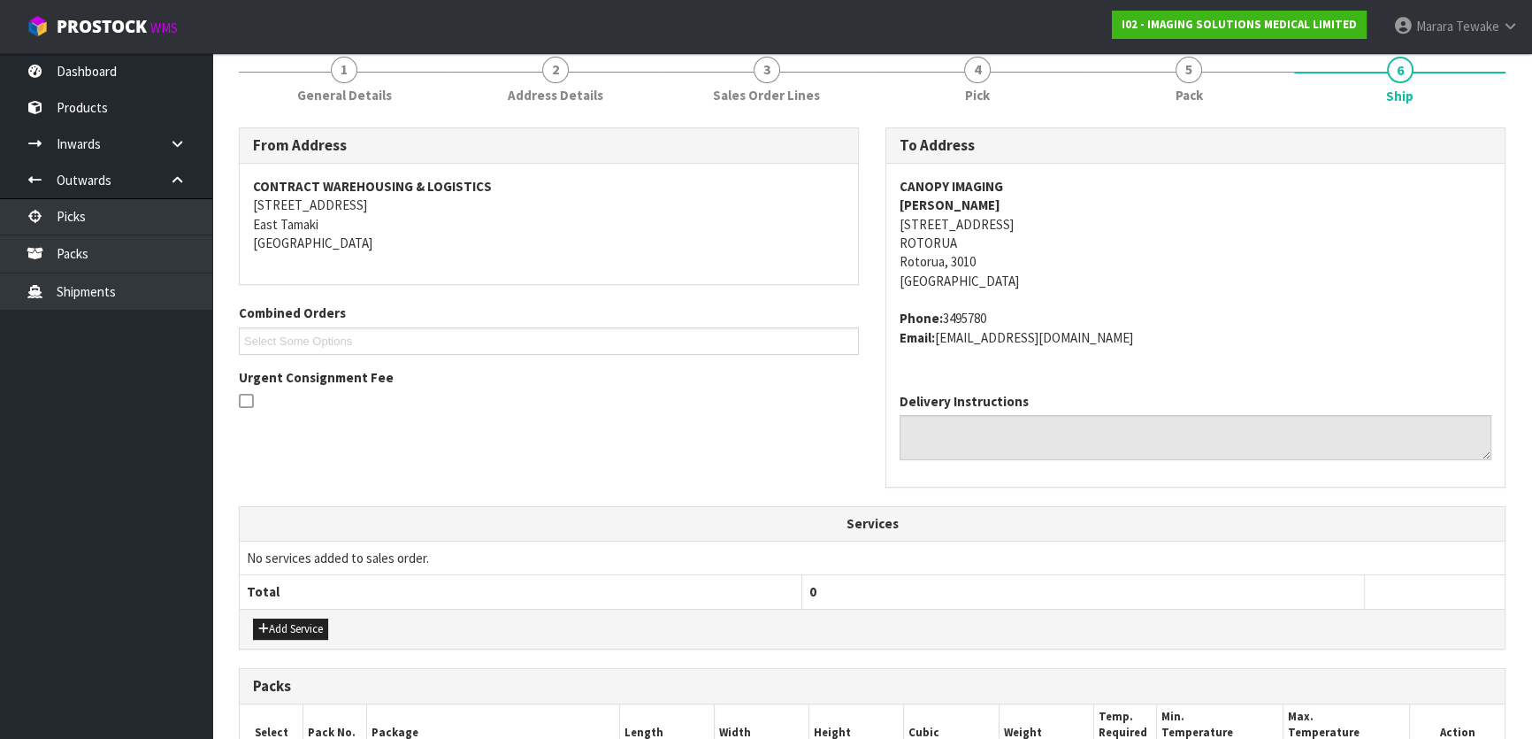
scroll to position [515, 0]
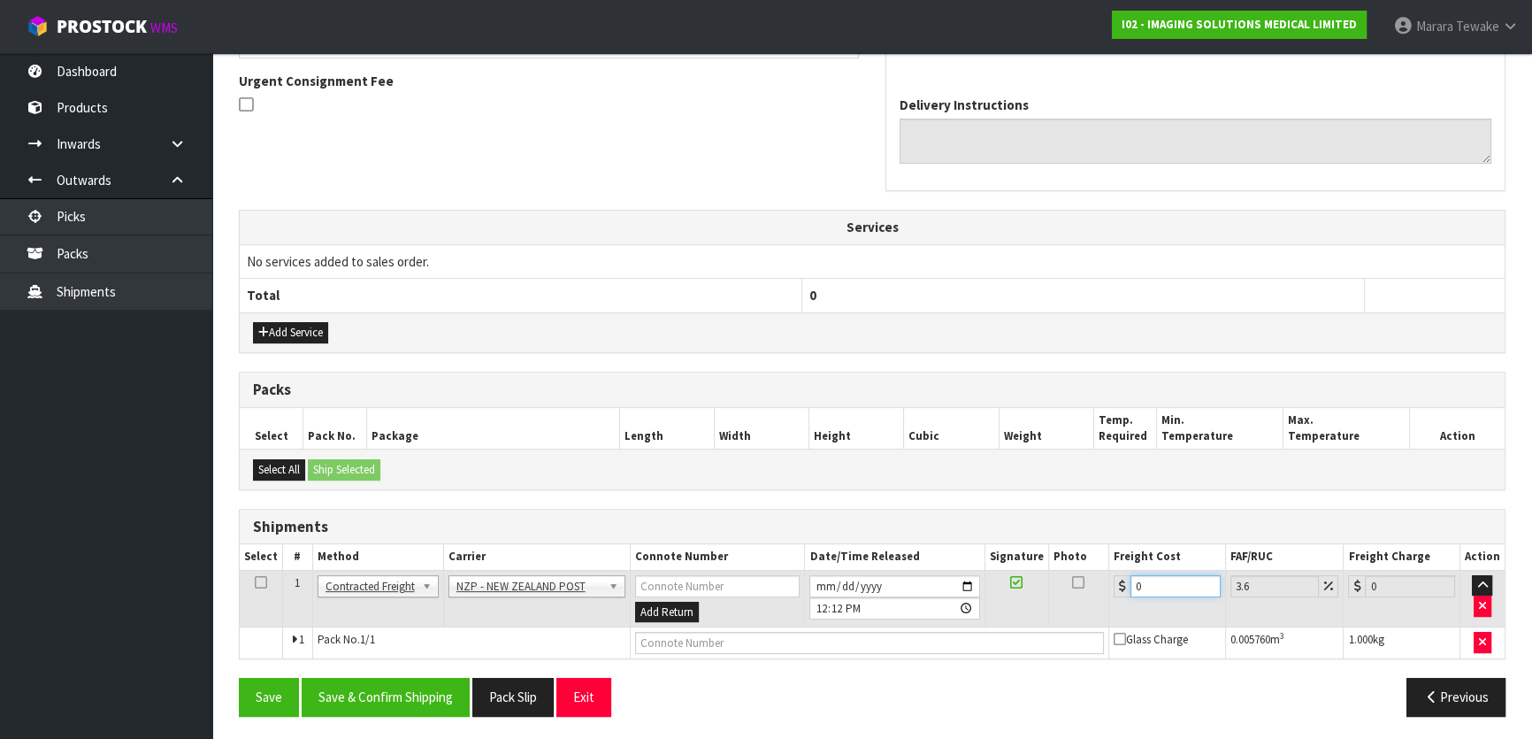
drag, startPoint x: 1161, startPoint y: 585, endPoint x: 1111, endPoint y: 552, distance: 59.4
click at [1110, 570] on td "0" at bounding box center [1167, 598] width 117 height 57
type input "8"
type input "8.29"
type input "8.4"
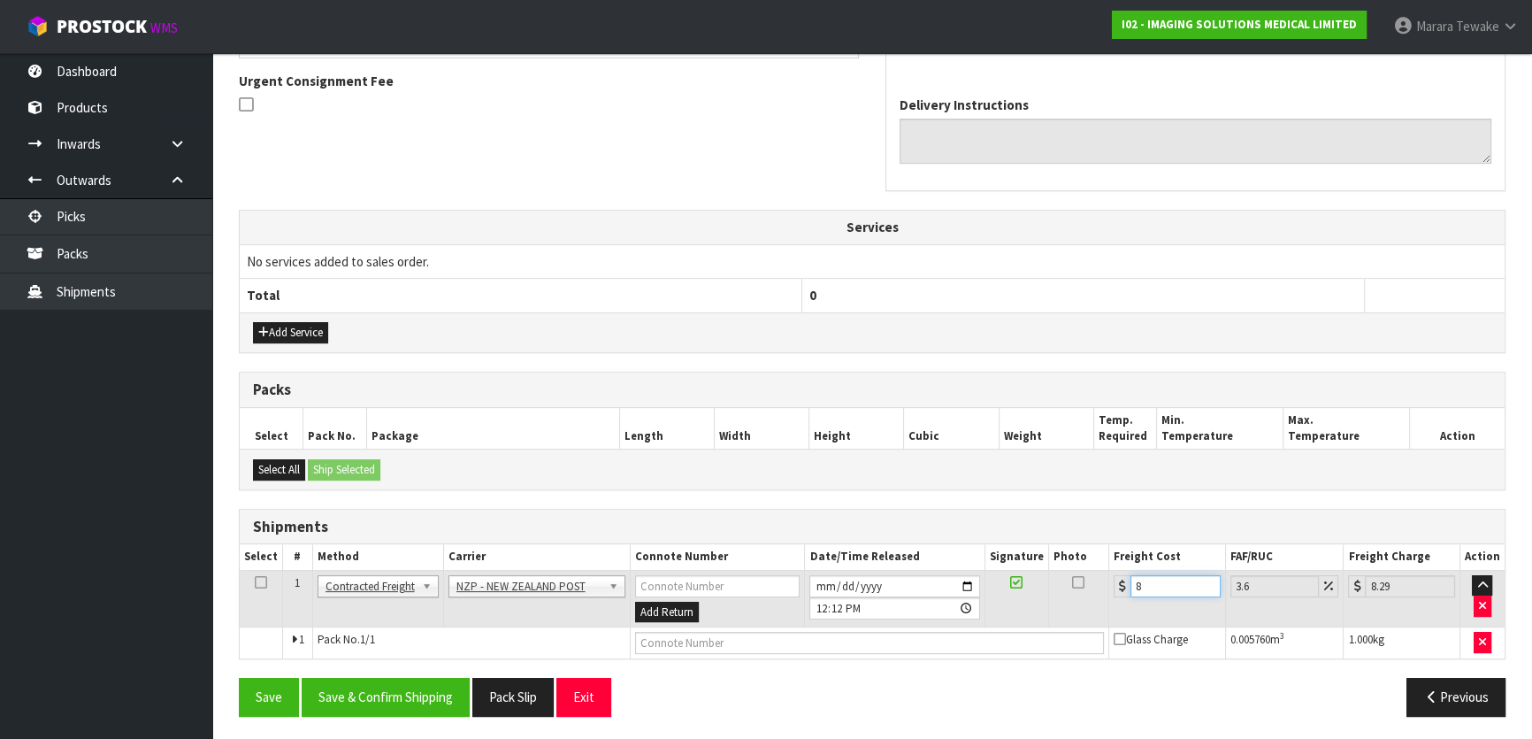
type input "8.7"
type input "8.45"
type input "8.75"
type input "8.45"
click at [434, 694] on button "Save & Confirm Shipping" at bounding box center [386, 697] width 168 height 38
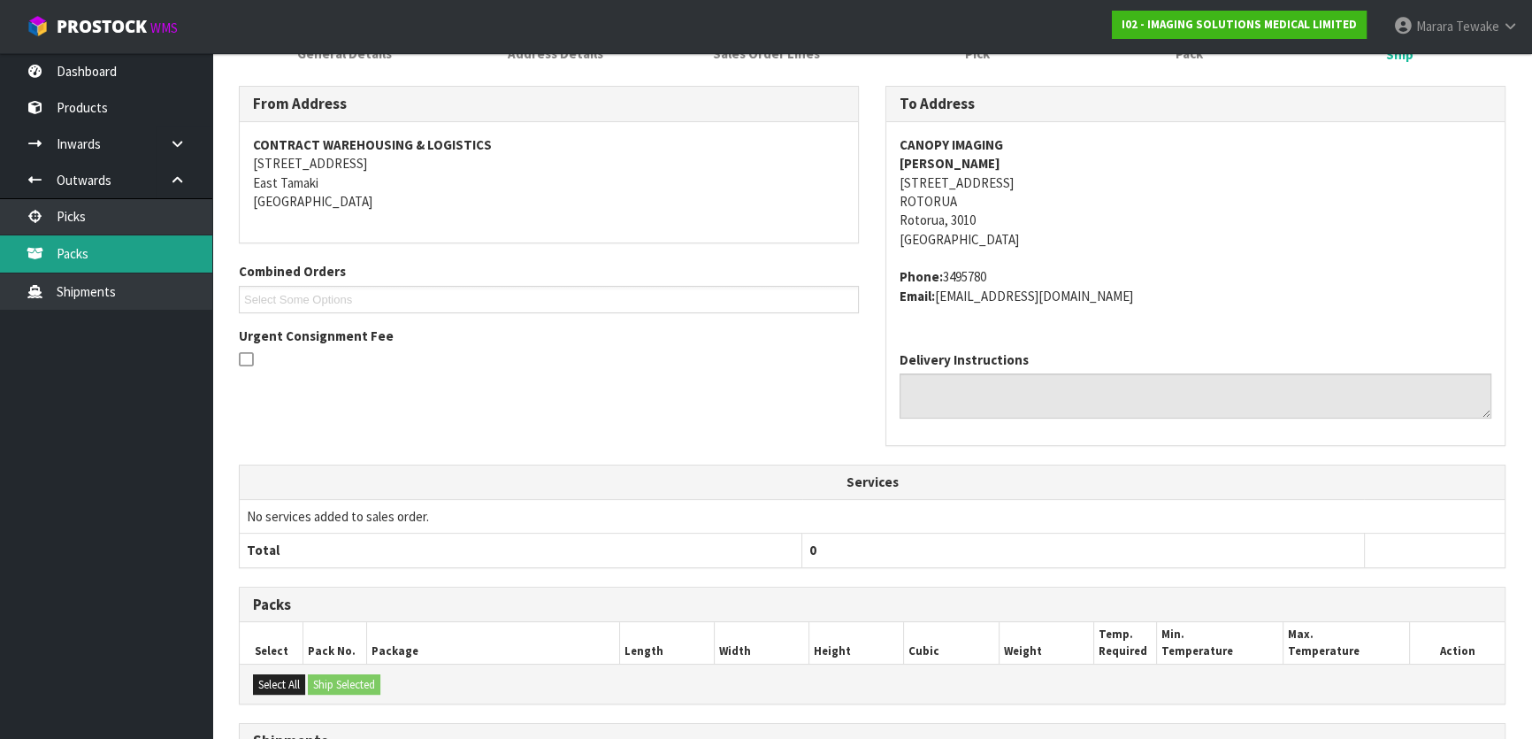
scroll to position [0, 0]
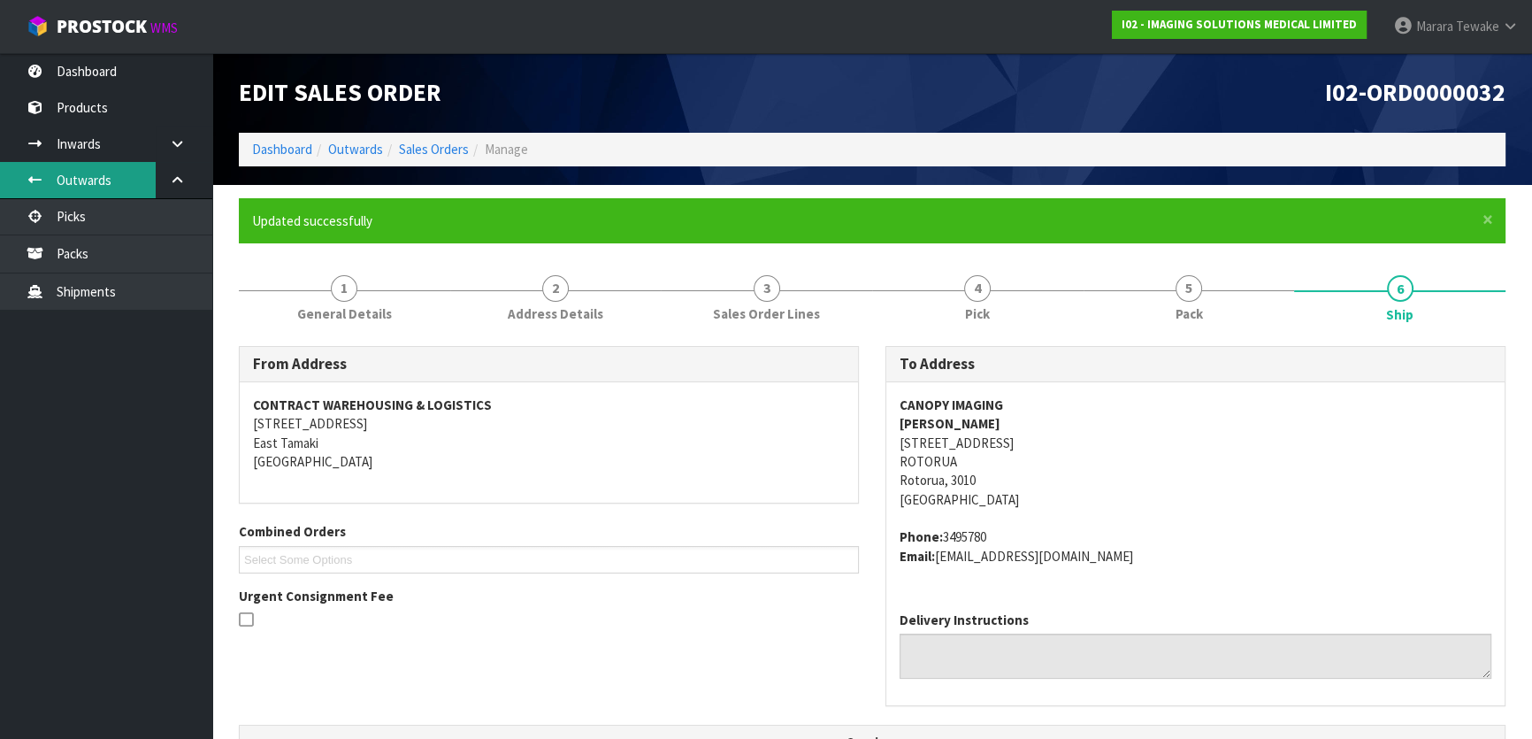
click at [109, 196] on link "Outwards" at bounding box center [106, 180] width 212 height 36
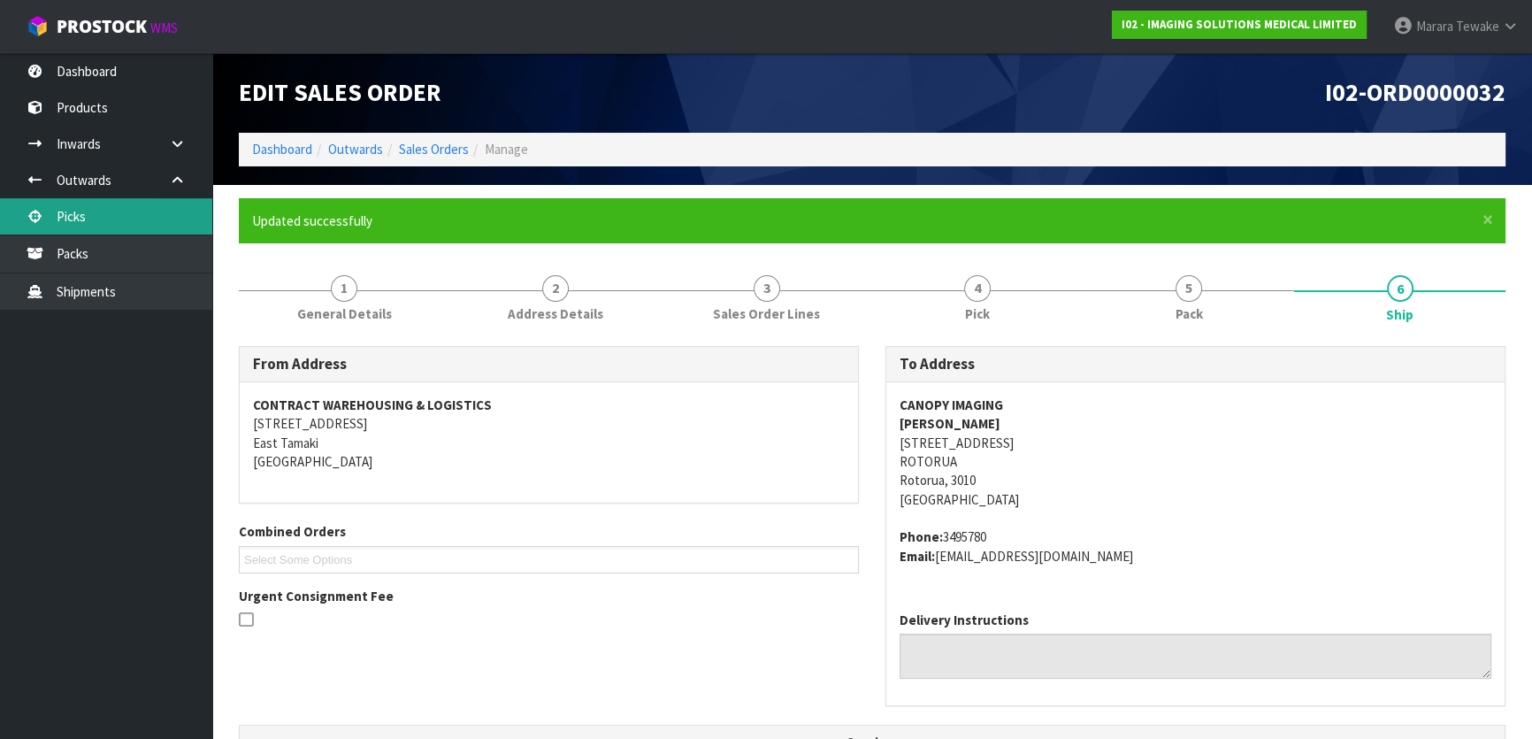
click at [113, 212] on link "Picks" at bounding box center [106, 216] width 212 height 36
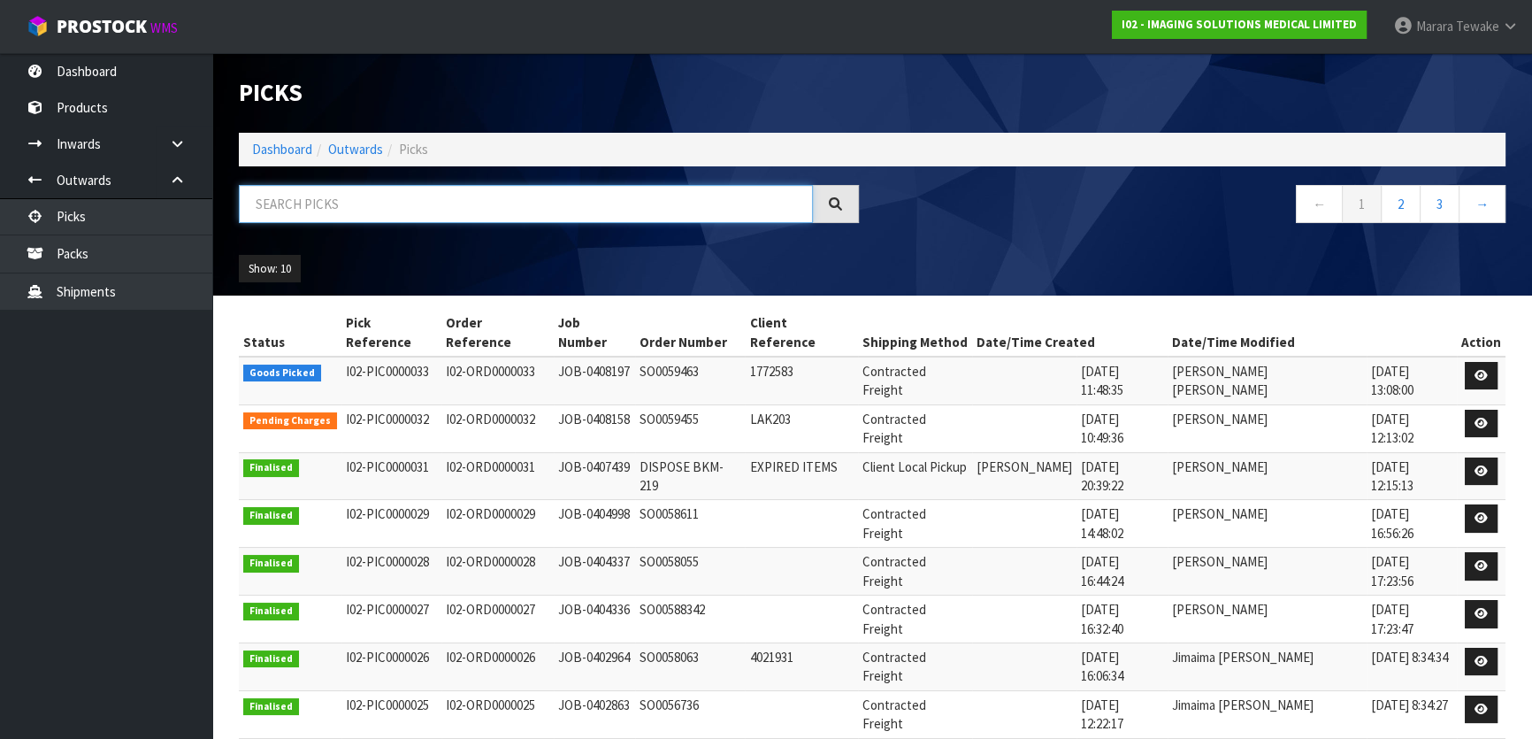
click at [293, 209] on input "text" at bounding box center [526, 204] width 574 height 38
type input "JOB-0408197"
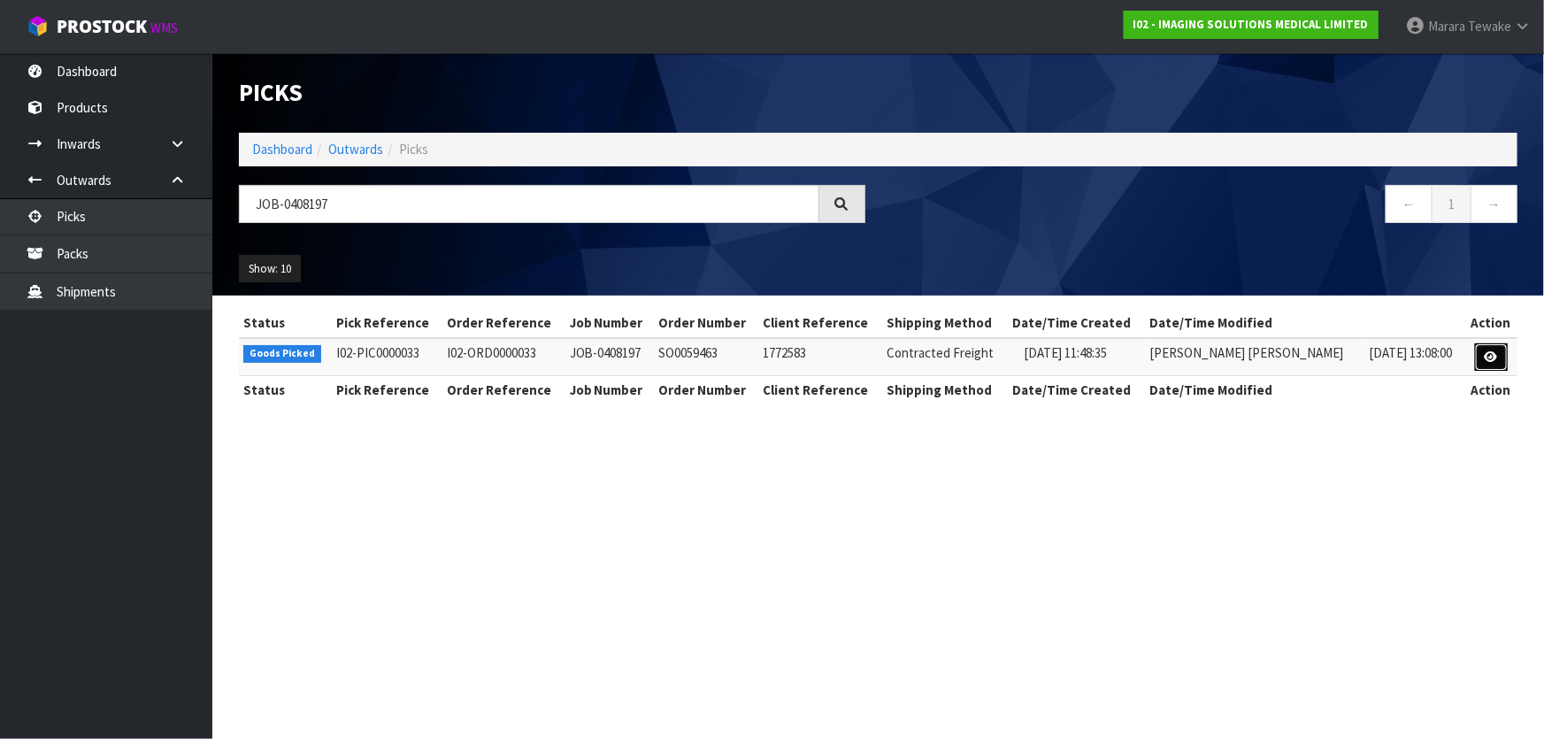
click at [1482, 347] on link at bounding box center [1491, 357] width 33 height 28
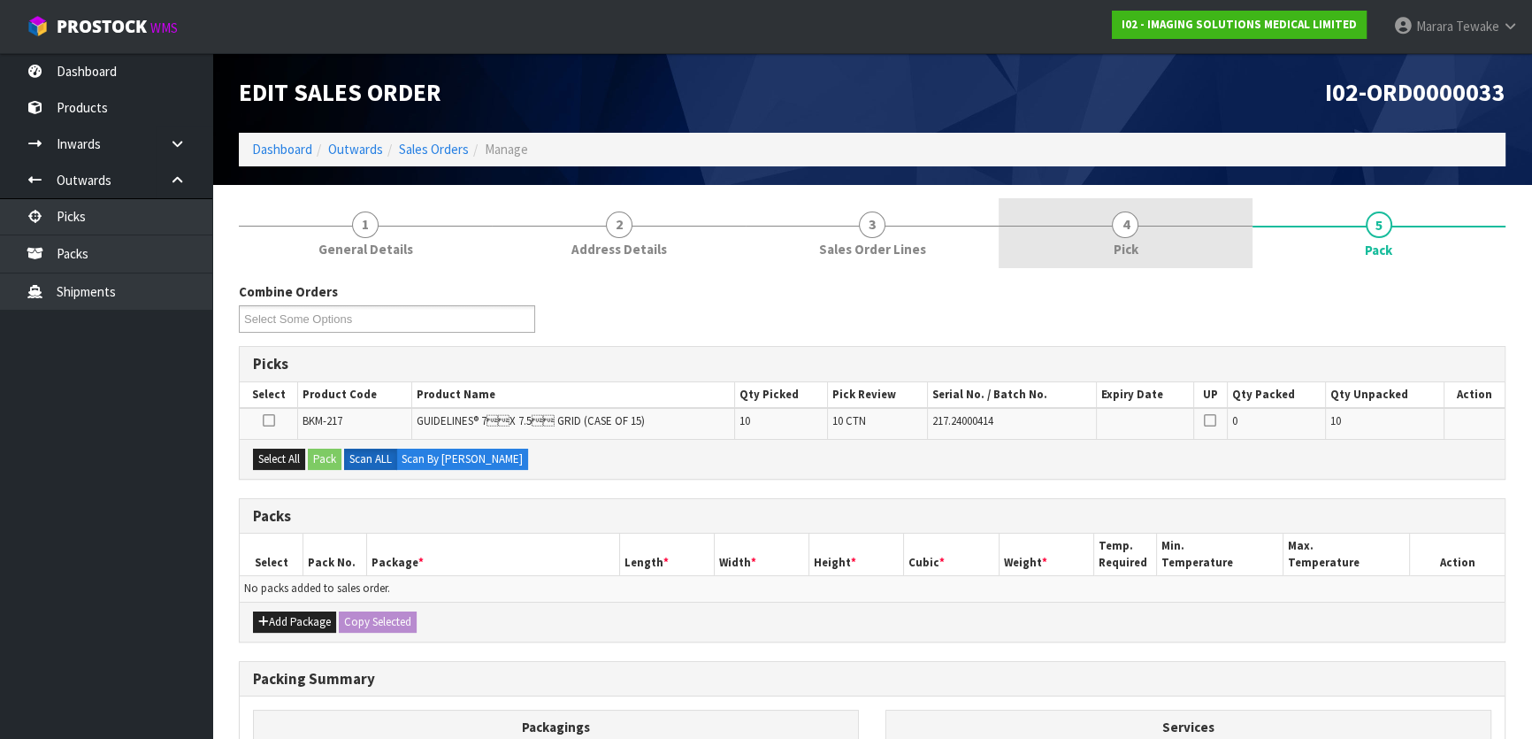
click at [1169, 238] on link "4 Pick" at bounding box center [1125, 233] width 253 height 70
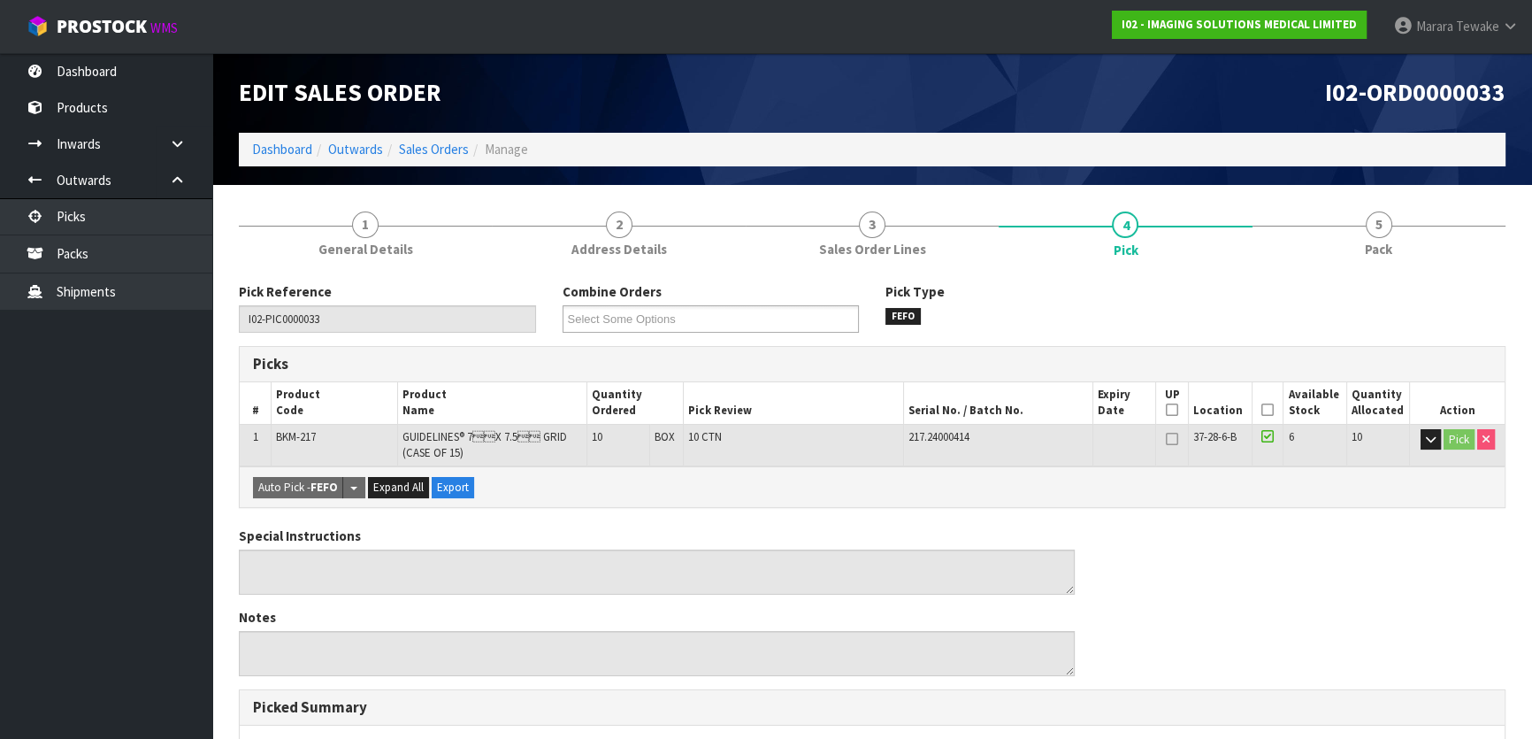
click at [1268, 410] on icon at bounding box center [1267, 410] width 12 height 1
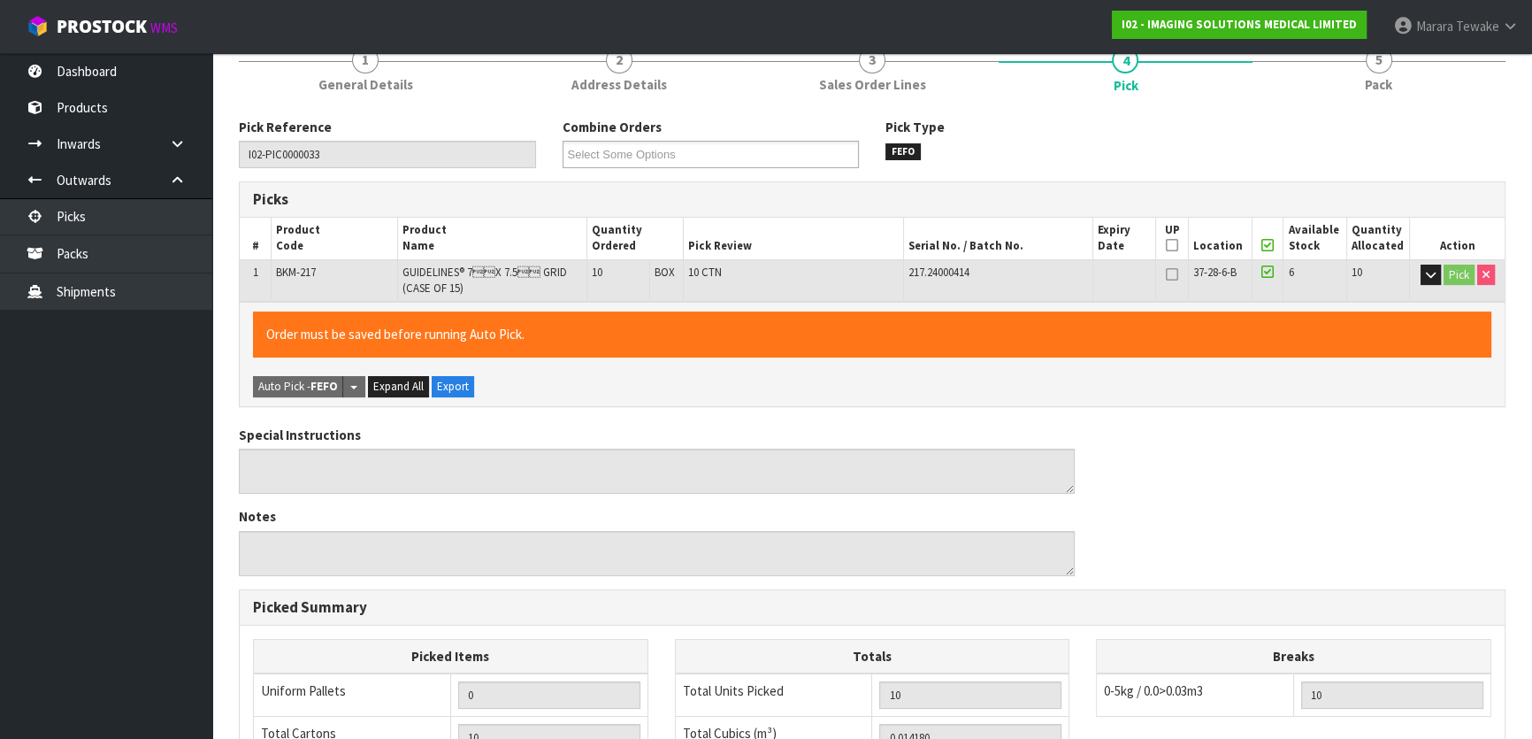
scroll to position [499, 0]
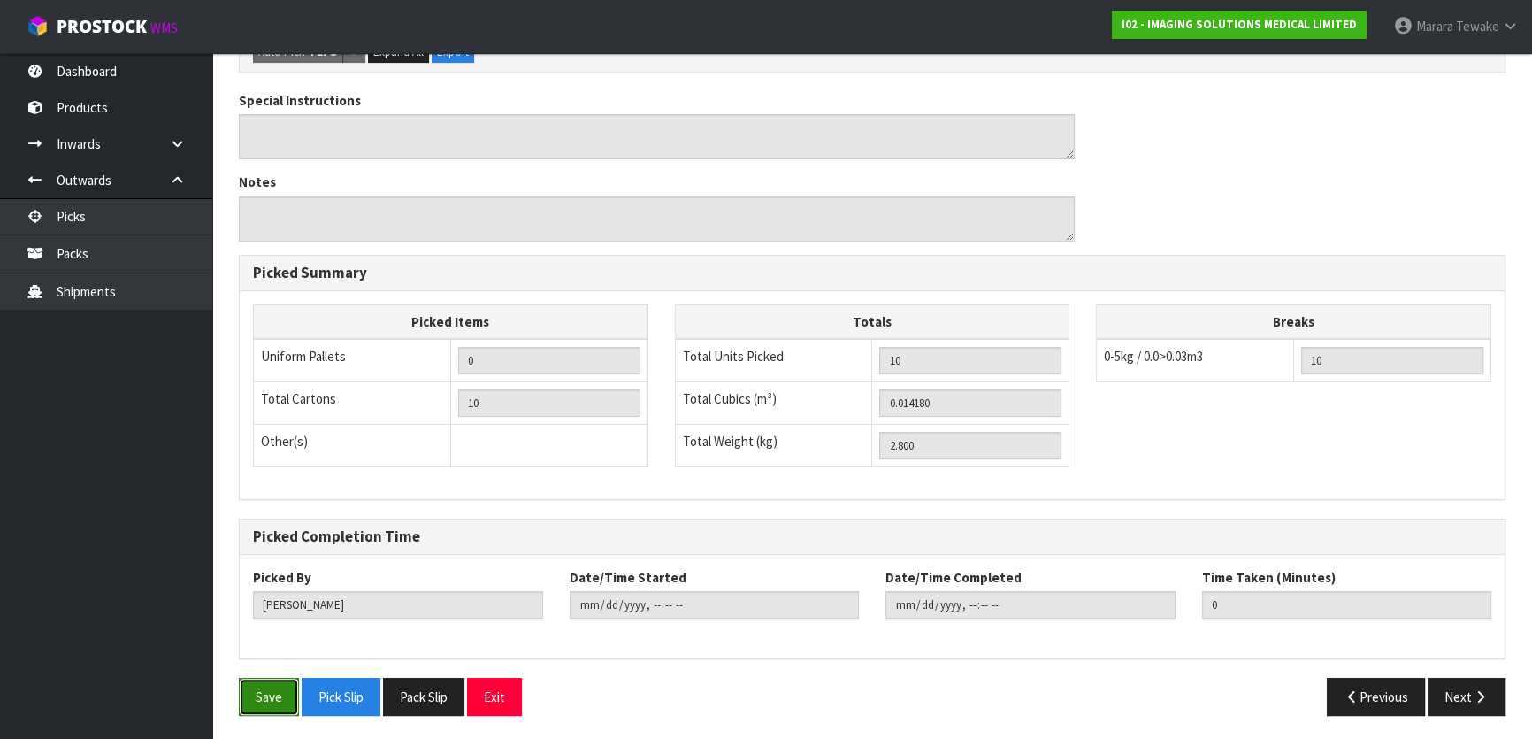
click at [264, 701] on button "Save" at bounding box center [269, 697] width 60 height 38
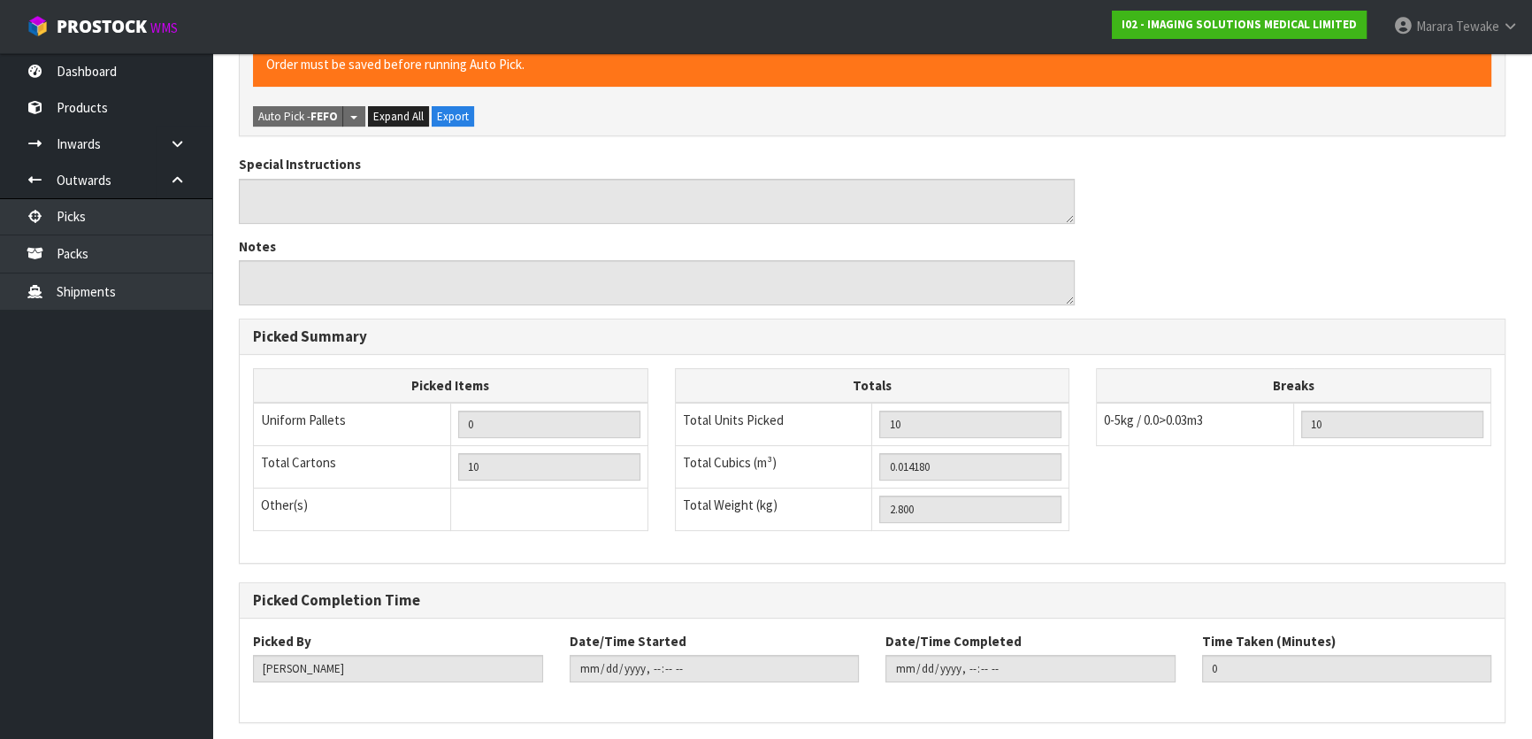
scroll to position [0, 0]
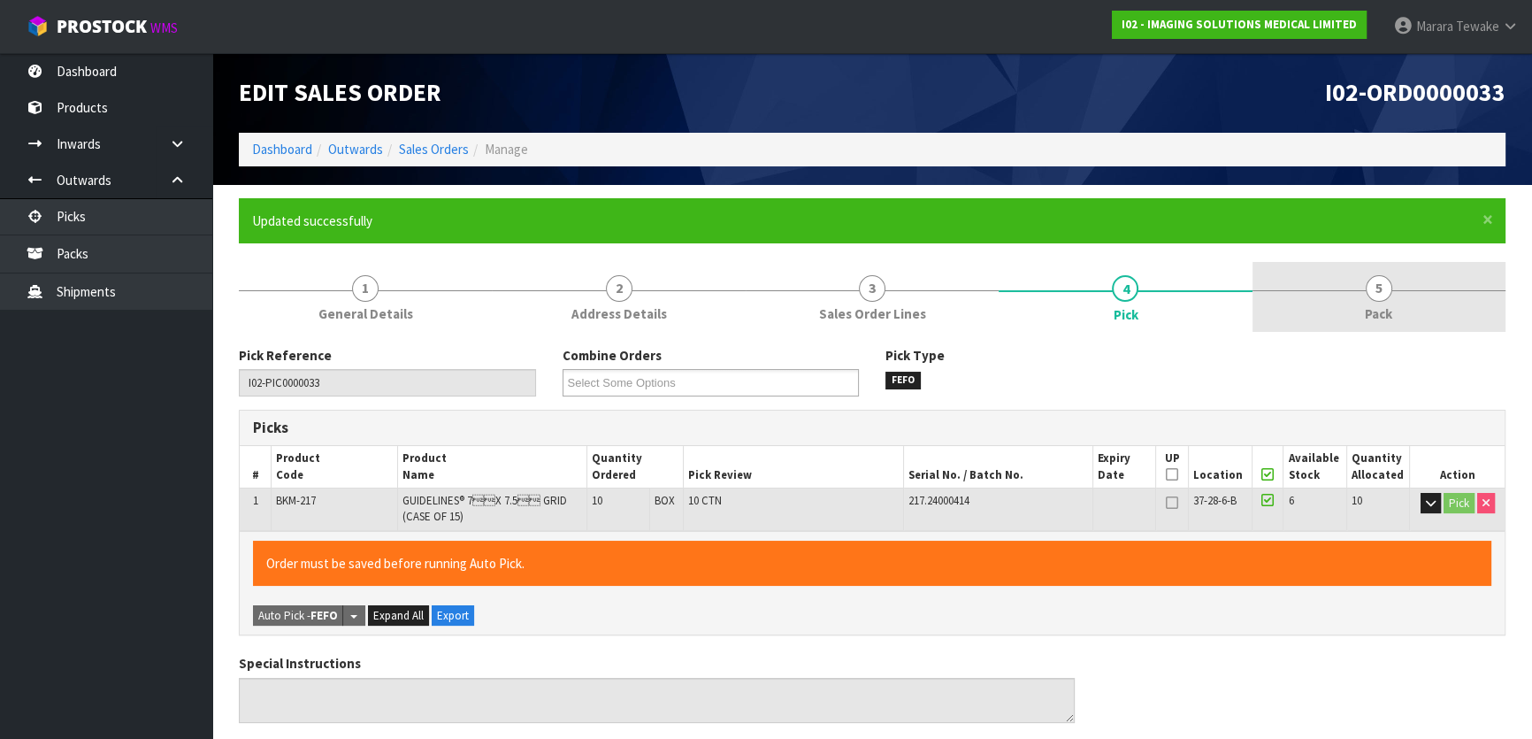
type input "Marara Tewake"
type input "2025-08-19T12:15:11"
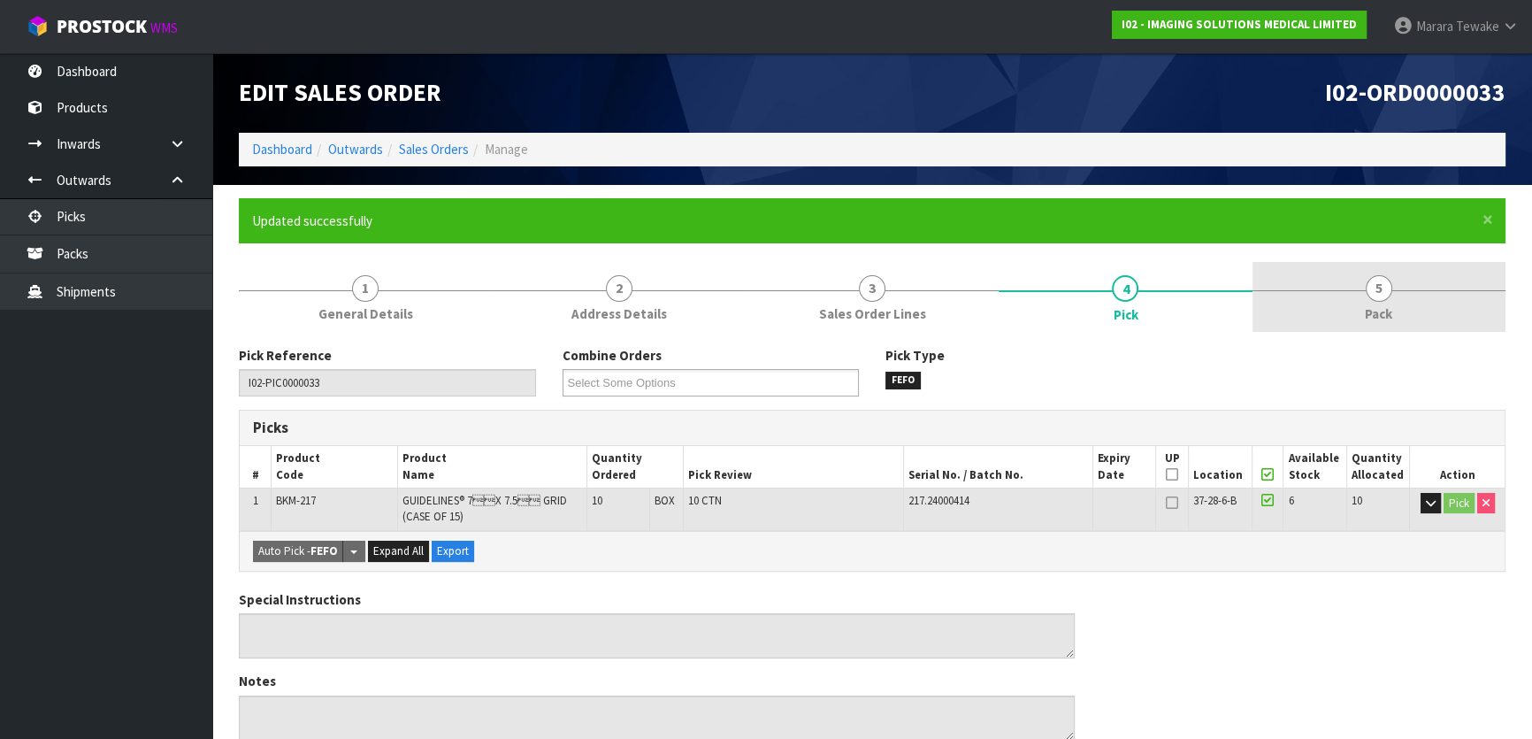
click at [1406, 287] on link "5 Pack" at bounding box center [1379, 297] width 253 height 70
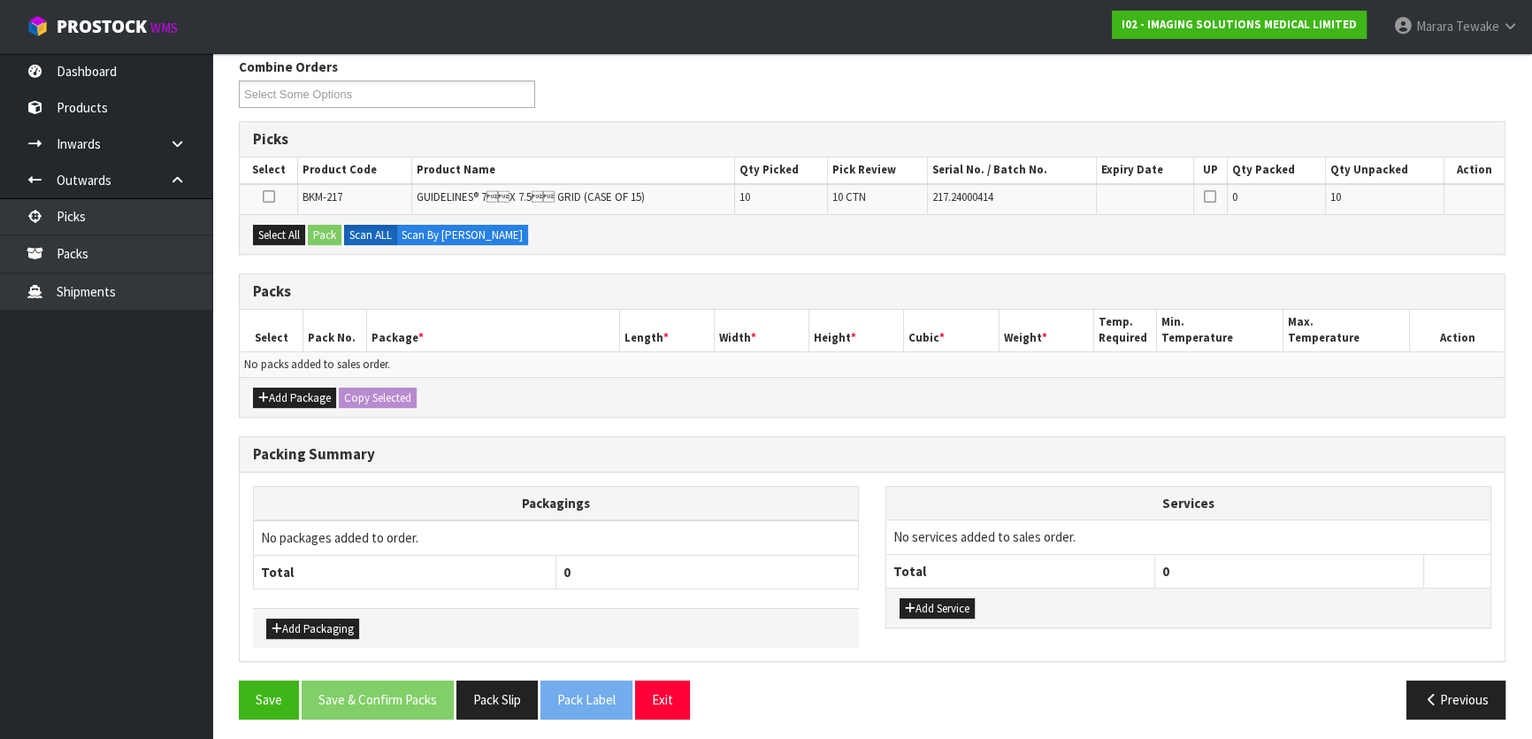
scroll to position [291, 0]
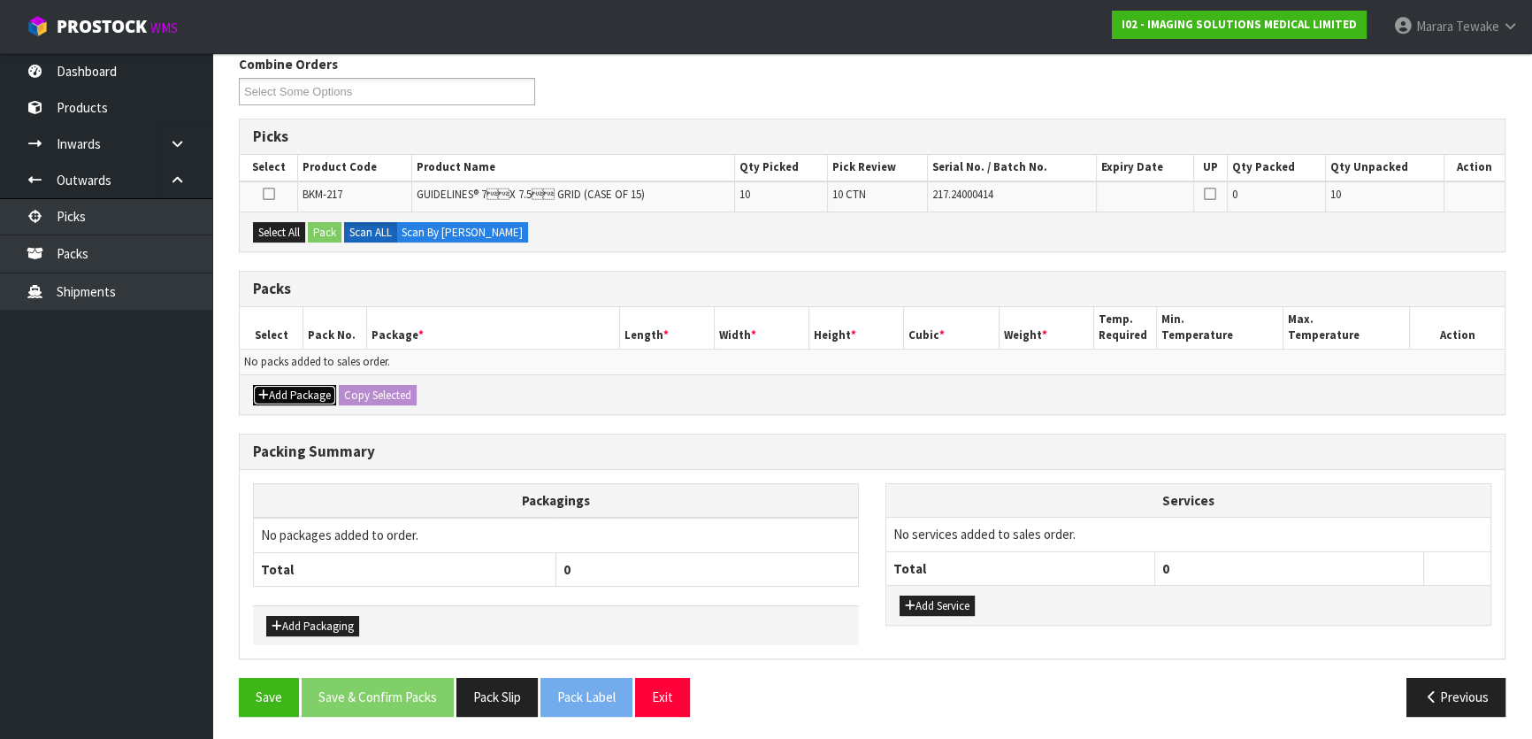
click at [295, 385] on button "Add Package" at bounding box center [294, 395] width 83 height 21
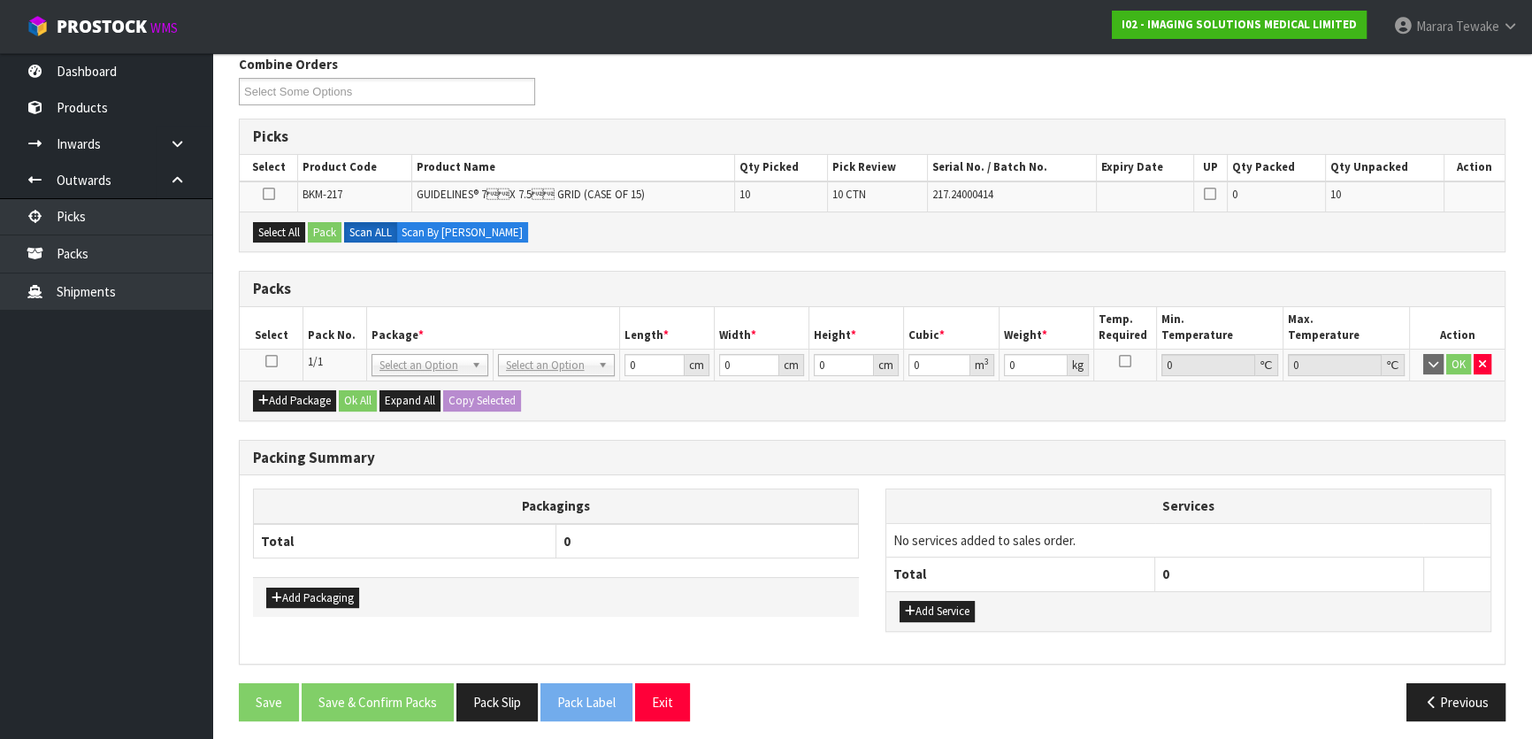
click at [274, 362] on icon at bounding box center [271, 361] width 12 height 1
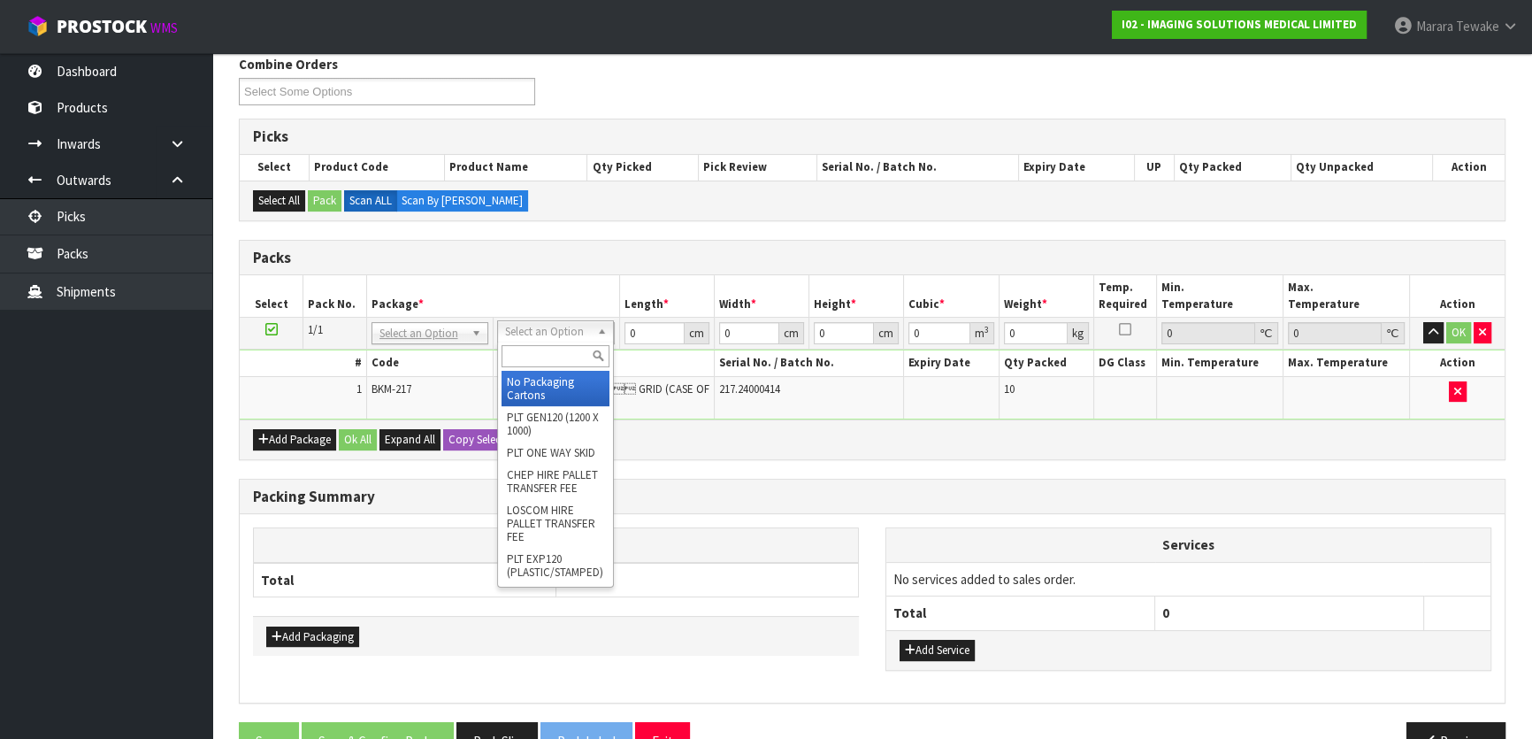
click at [537, 350] on input "text" at bounding box center [556, 356] width 108 height 22
type input "a4"
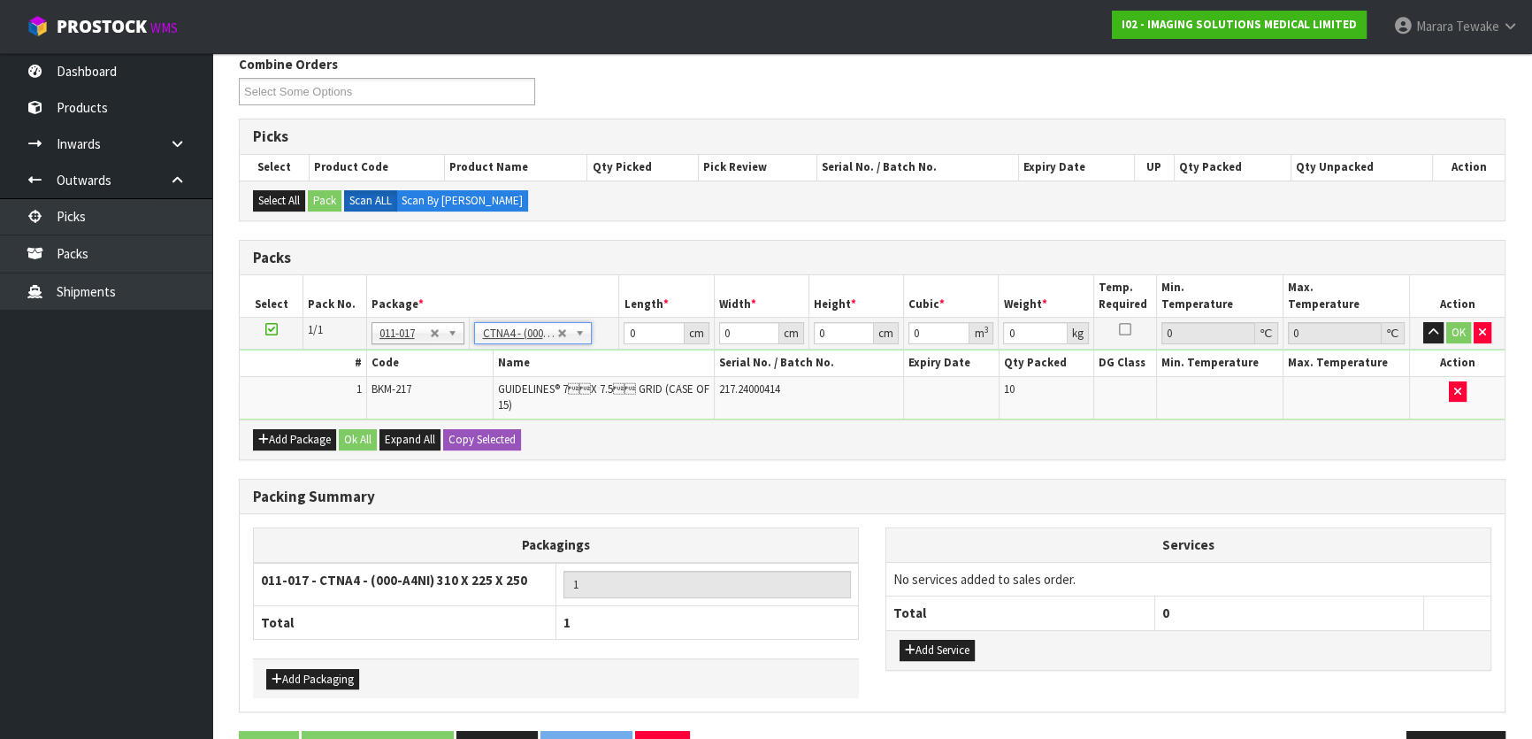
type input "31"
type input "22.5"
type input "25"
type input "0.017438"
type input "3"
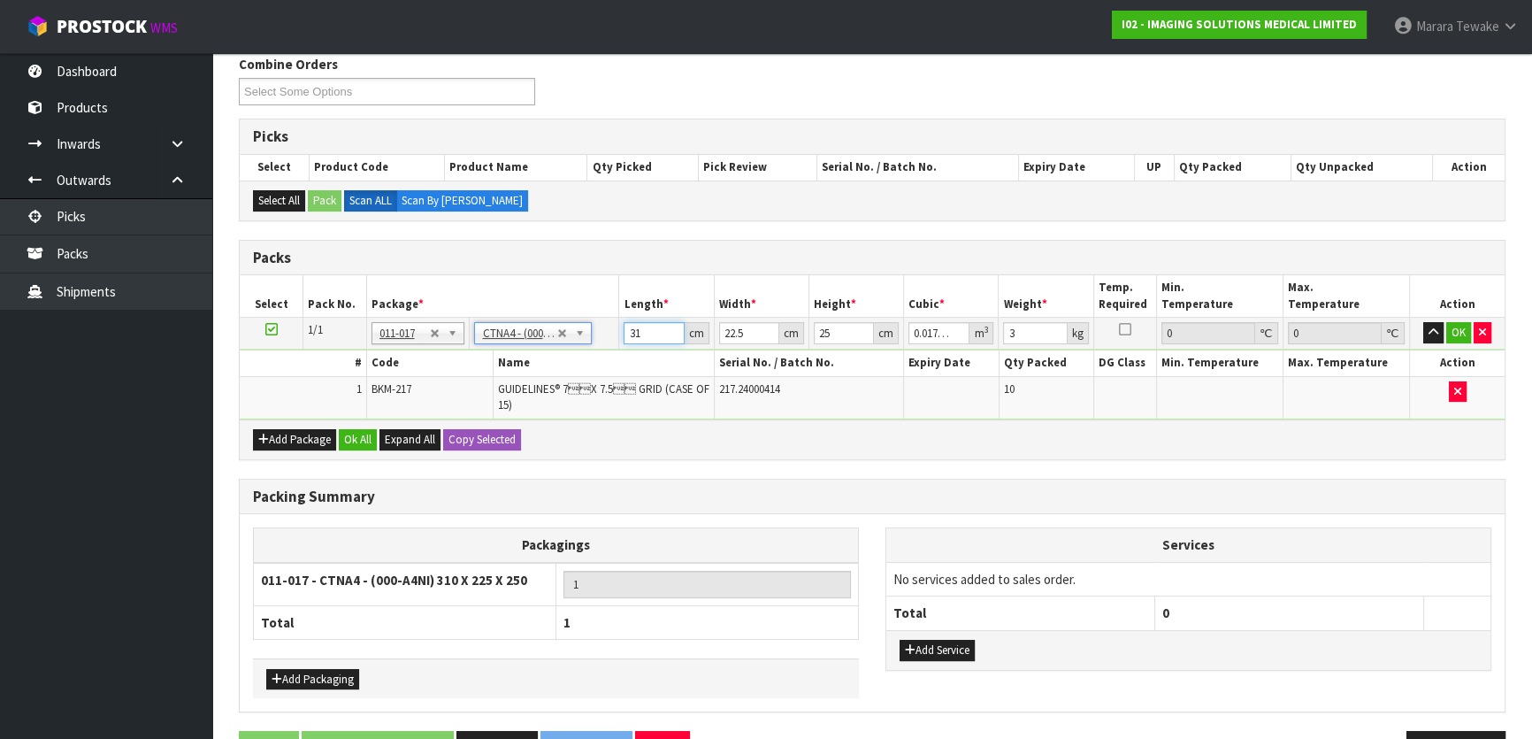
drag, startPoint x: 645, startPoint y: 326, endPoint x: 601, endPoint y: 297, distance: 53.0
click at [602, 304] on table "Select Pack No. Package * Length * Width * Height * Cubic * Weight * Temp. Requ…" at bounding box center [872, 346] width 1265 height 143
type input "3"
type input "0.001687"
type input "31"
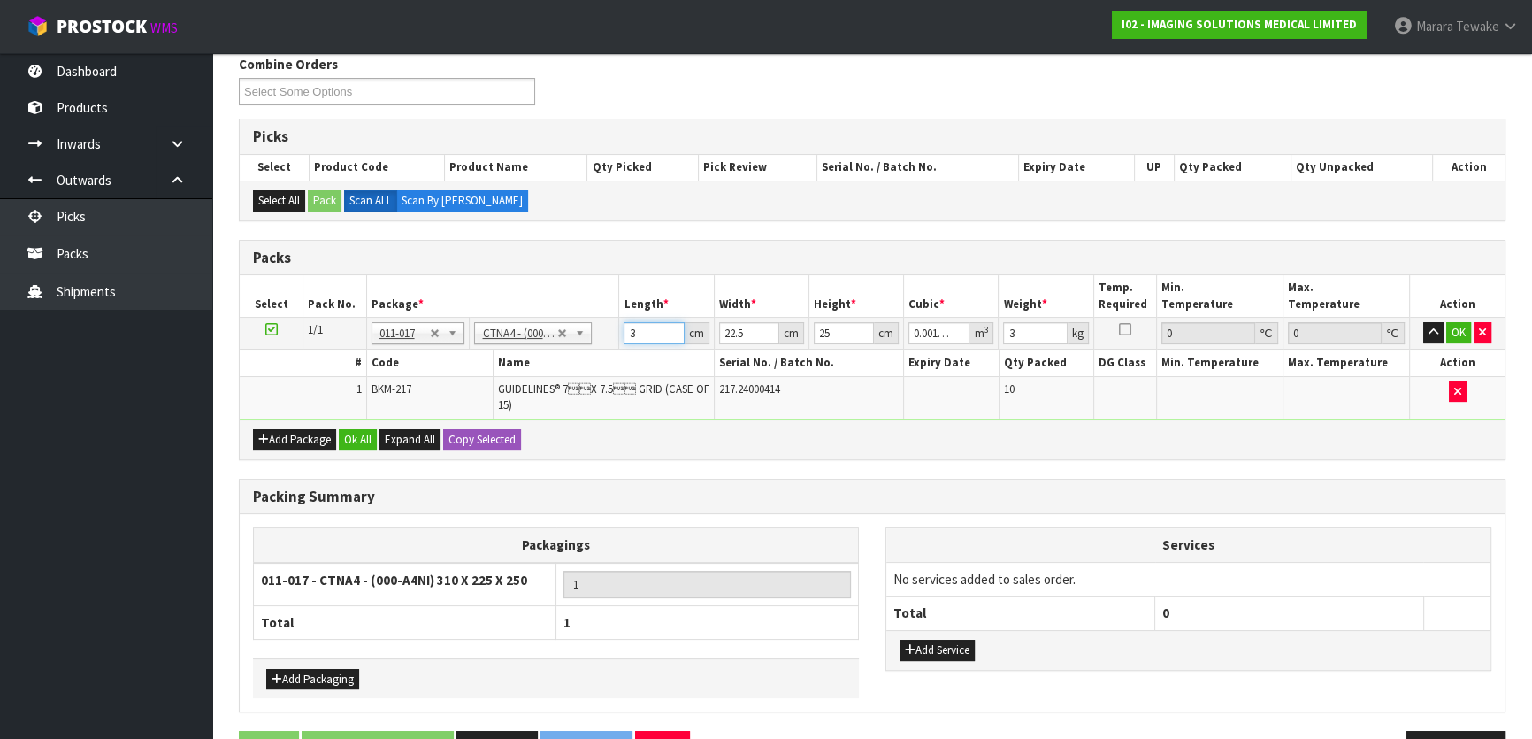
type input "0.017438"
type input "2"
type input "0.00155"
type input "24"
type input "0.0186"
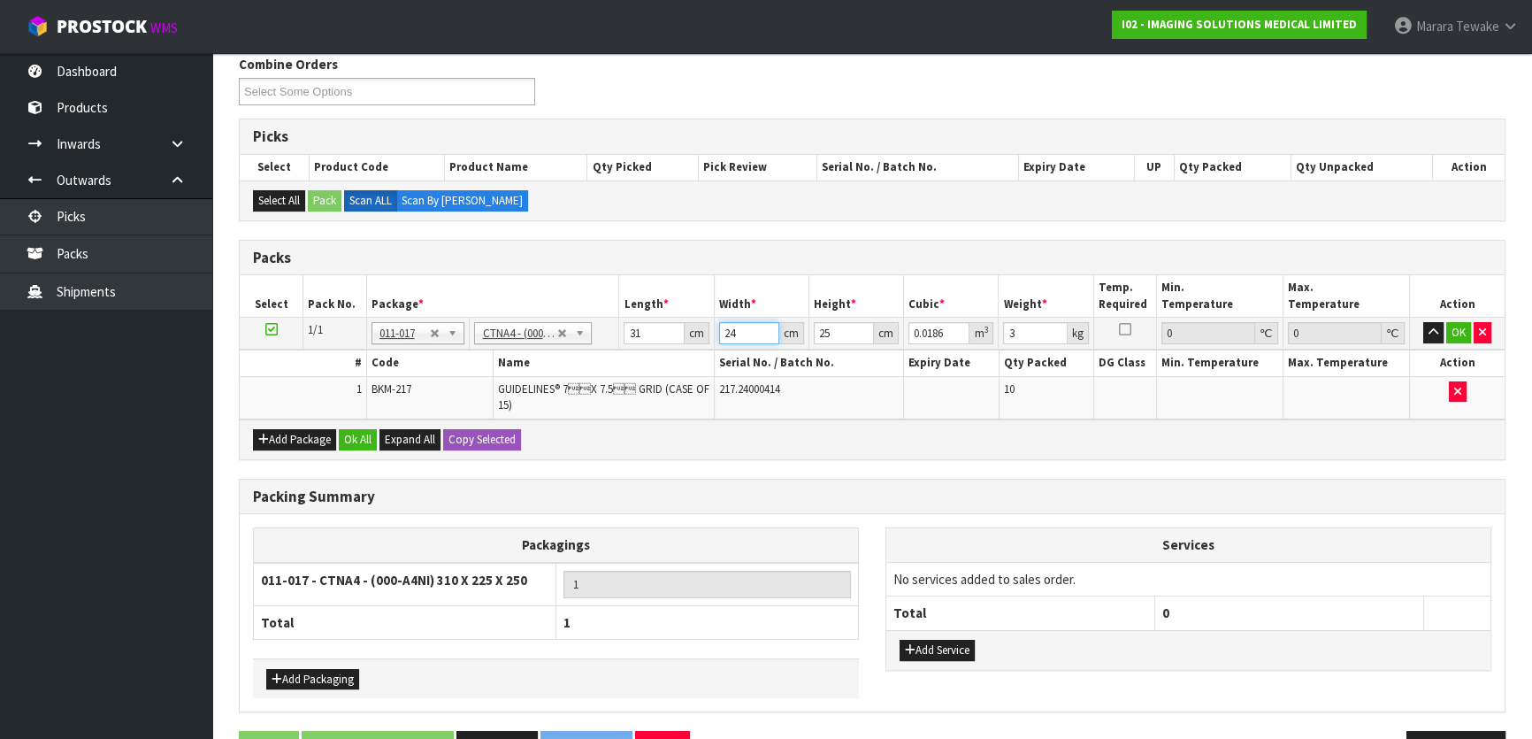
type input "24"
type input "2"
type input "0.001488"
type input "23"
type input "0.017112"
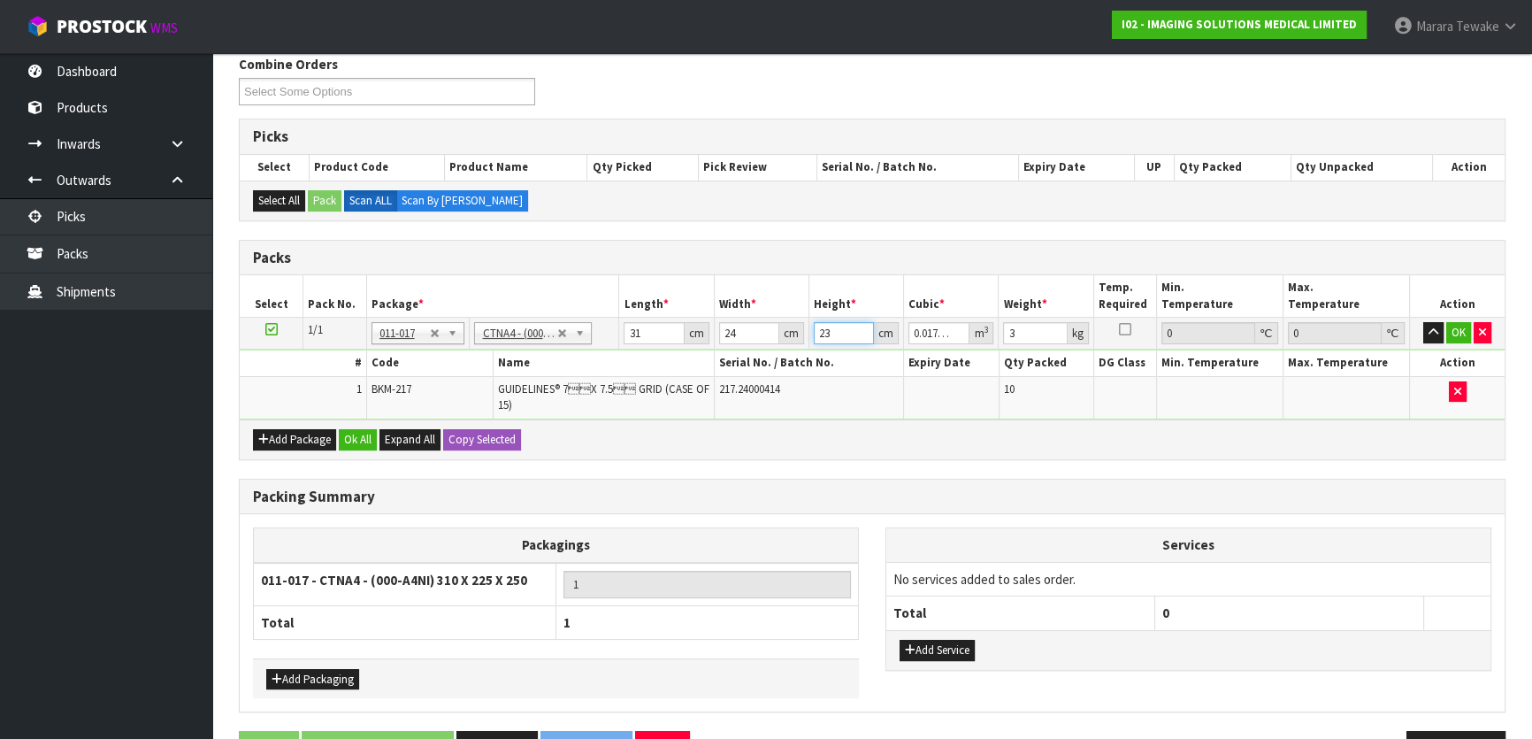
type input "23"
type input "4"
click at [1423, 322] on button "button" at bounding box center [1433, 332] width 20 height 21
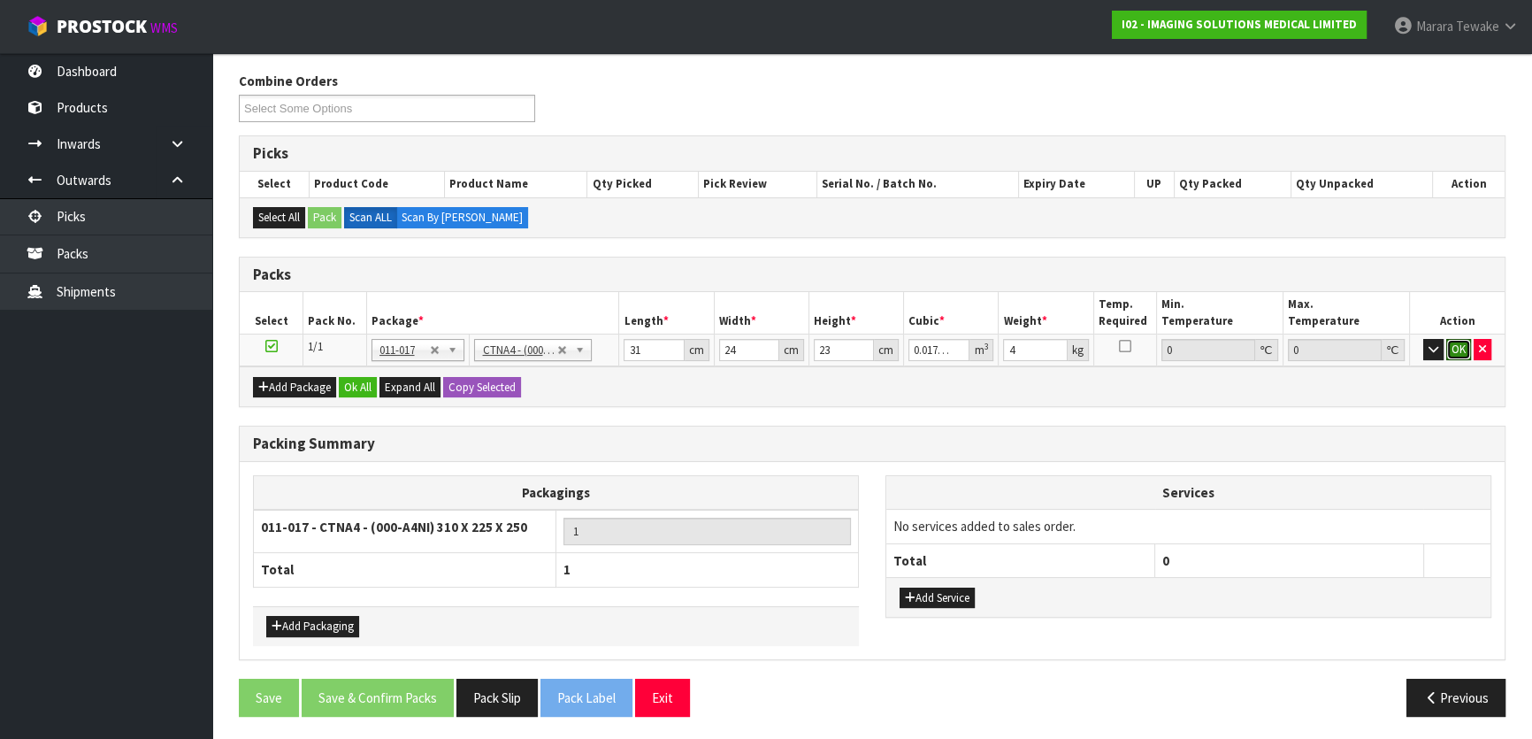
click button "OK" at bounding box center [1458, 349] width 25 height 21
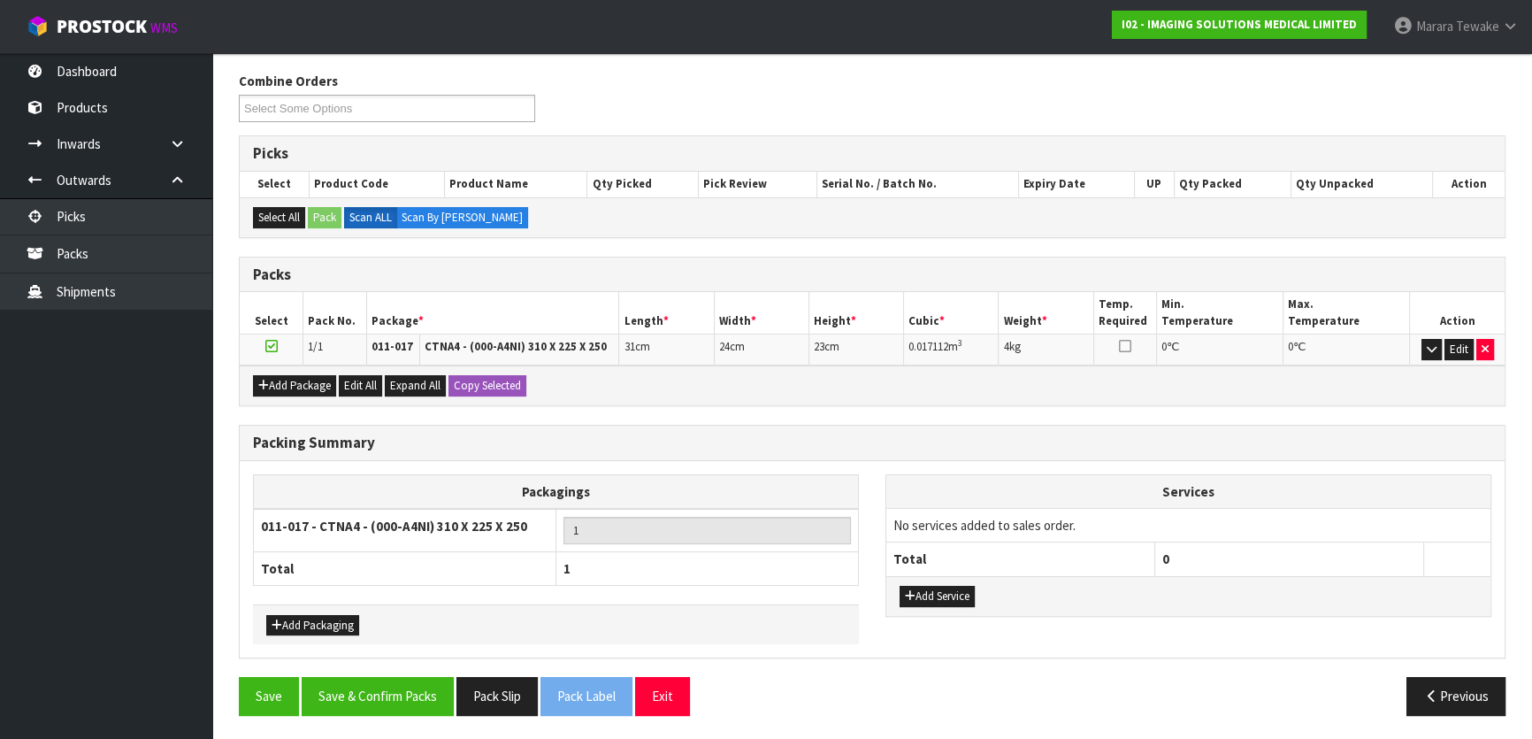
scroll to position [273, 0]
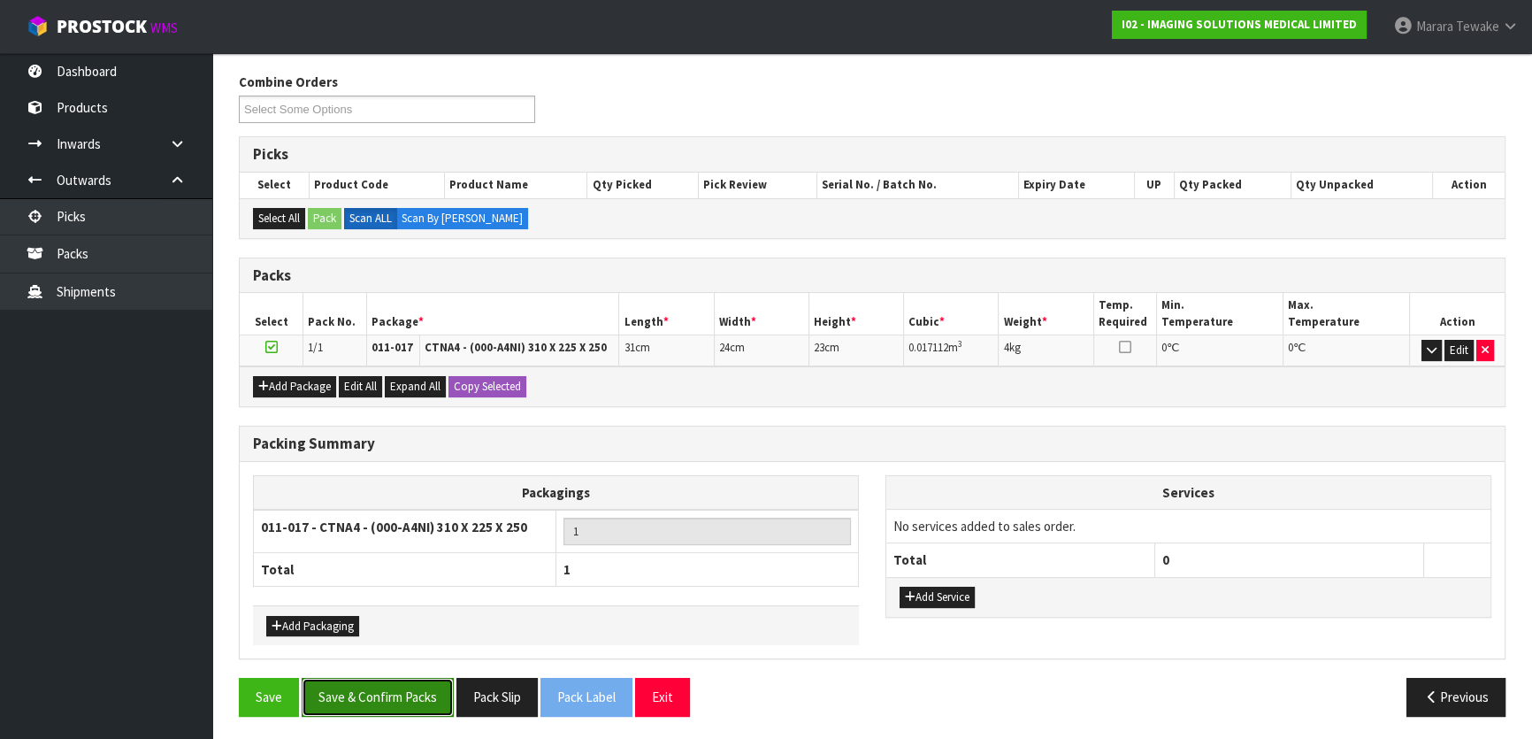
click at [433, 693] on button "Save & Confirm Packs" at bounding box center [378, 697] width 152 height 38
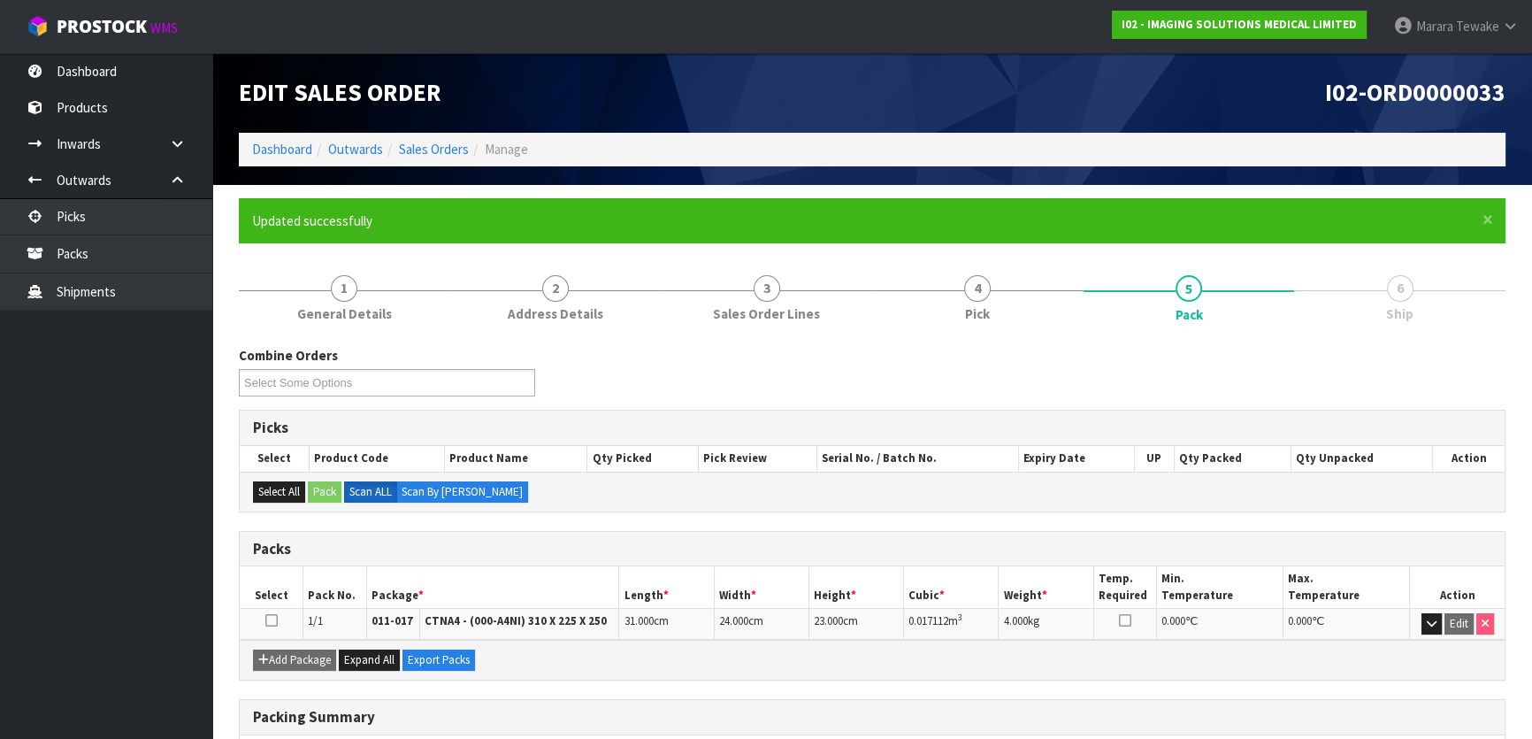
scroll to position [234, 0]
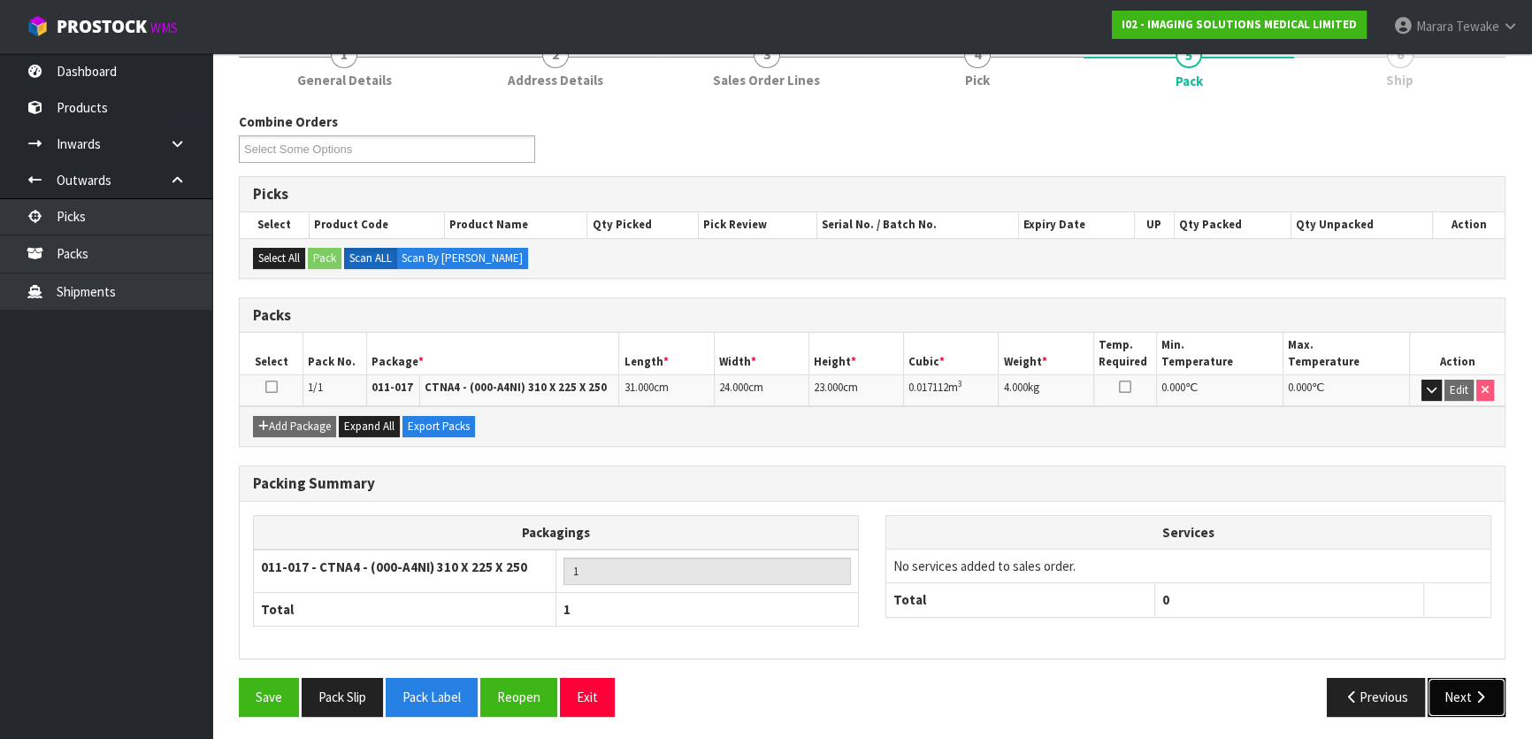
click at [1470, 683] on button "Next" at bounding box center [1467, 697] width 78 height 38
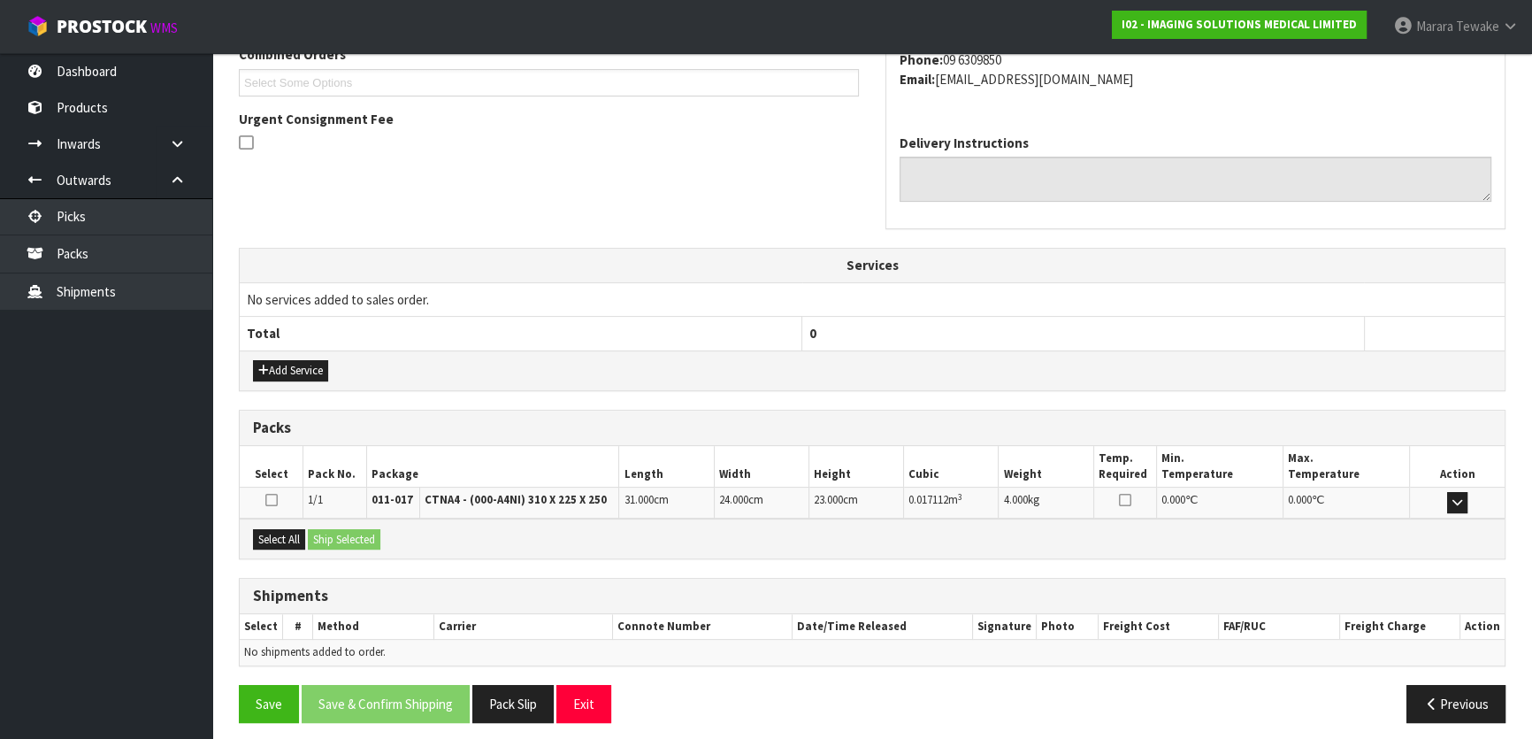
scroll to position [484, 0]
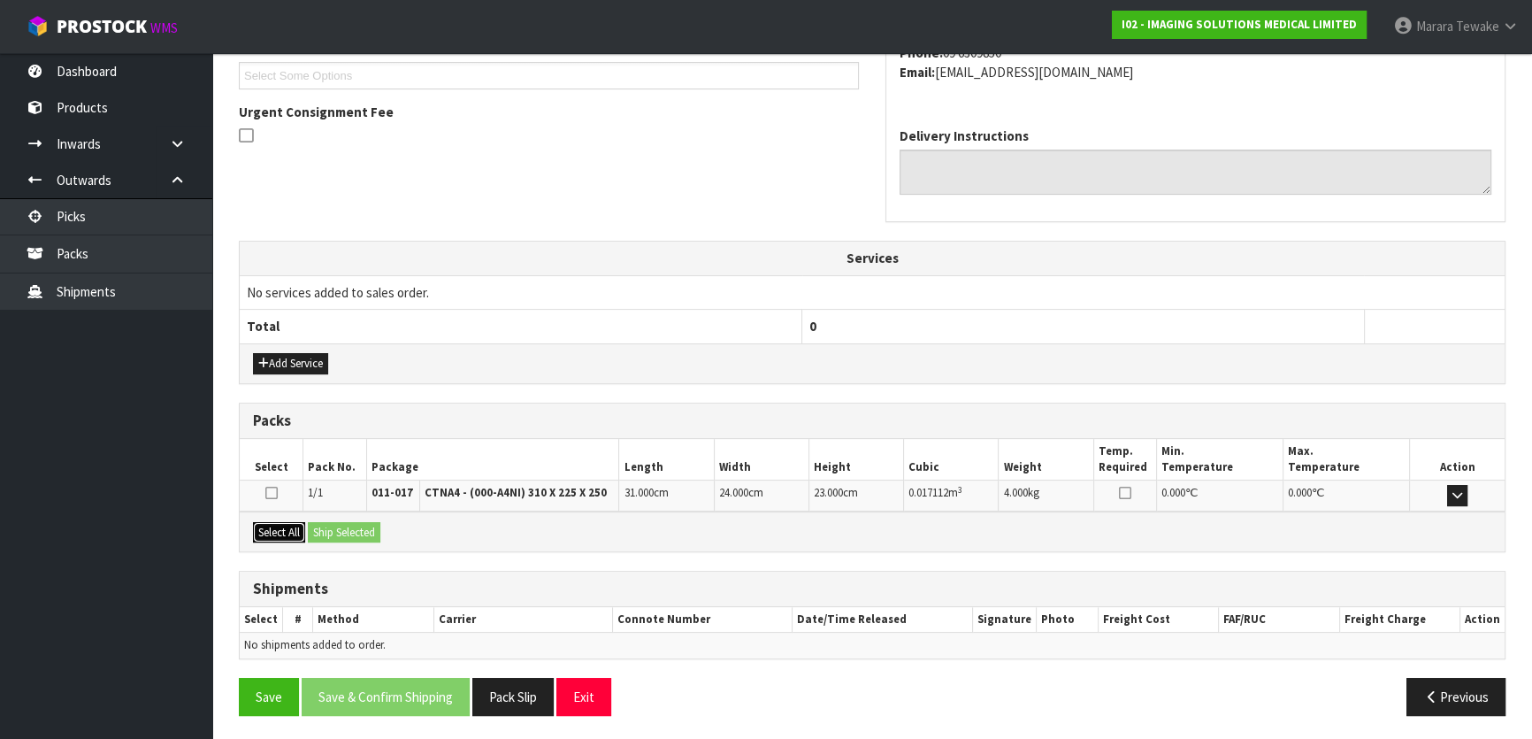
click at [295, 527] on button "Select All" at bounding box center [279, 532] width 52 height 21
click at [331, 528] on button "Ship Selected" at bounding box center [344, 532] width 73 height 21
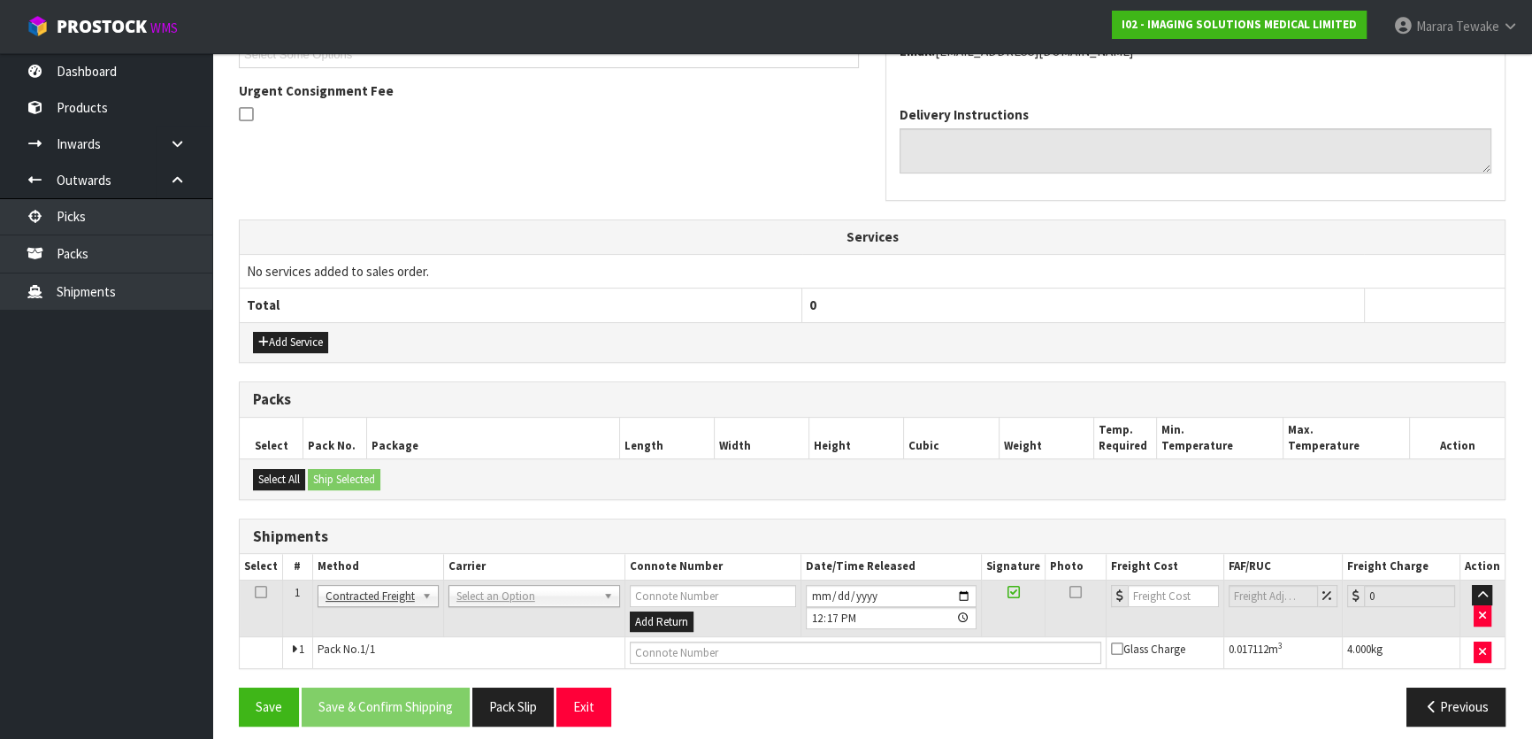
scroll to position [515, 0]
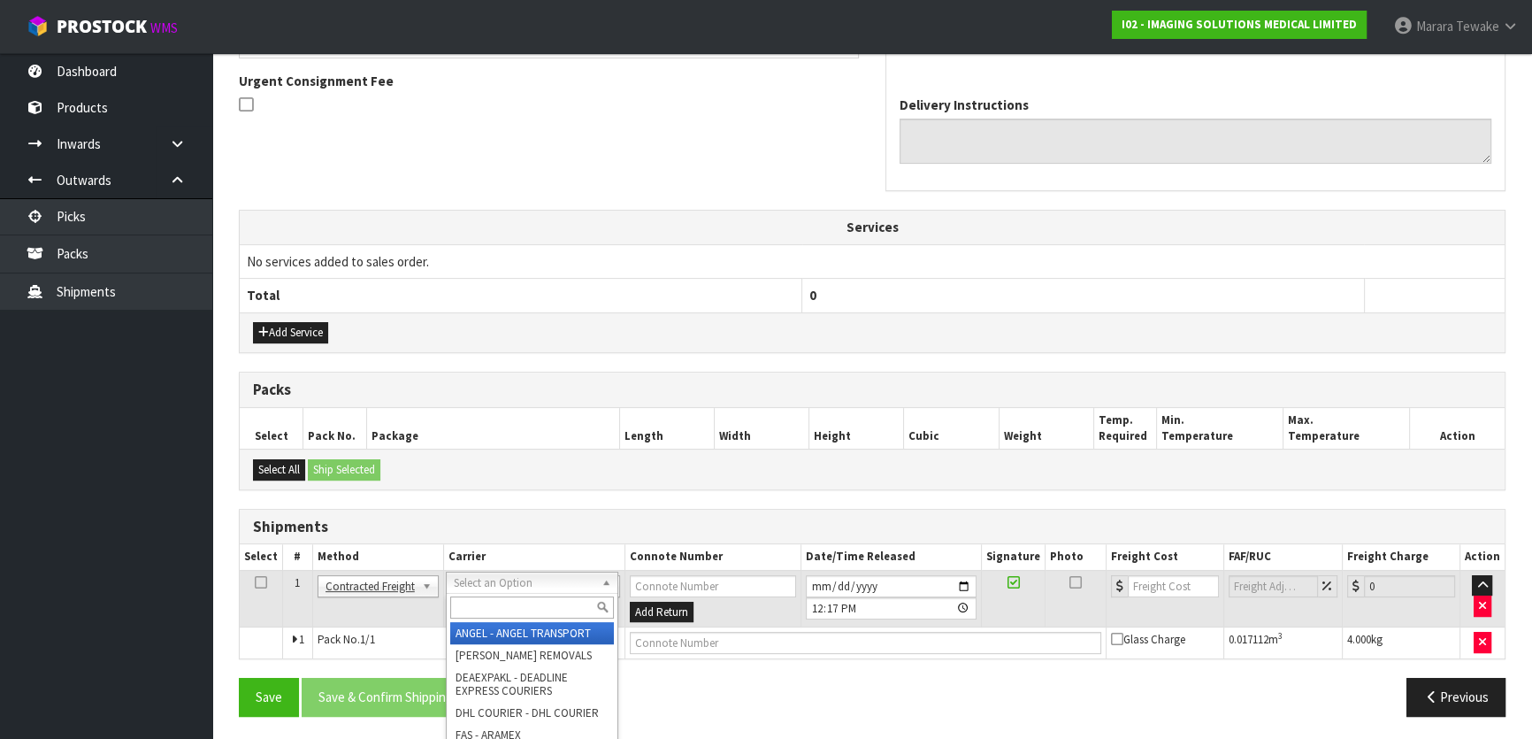
click at [502, 605] on input "text" at bounding box center [532, 607] width 164 height 22
type input "nzp"
drag, startPoint x: 558, startPoint y: 623, endPoint x: 548, endPoint y: 636, distance: 17.0
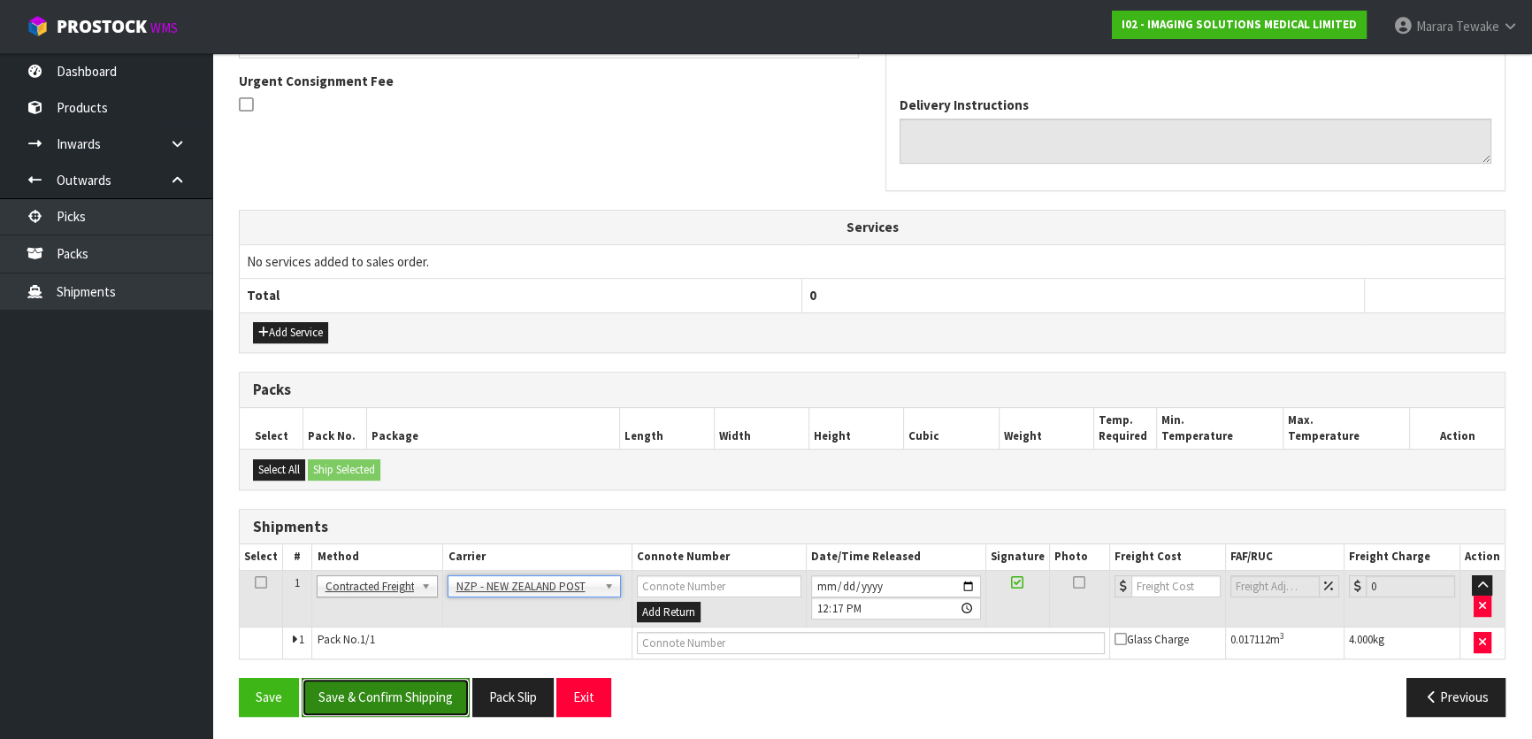
click at [449, 696] on button "Save & Confirm Shipping" at bounding box center [386, 697] width 168 height 38
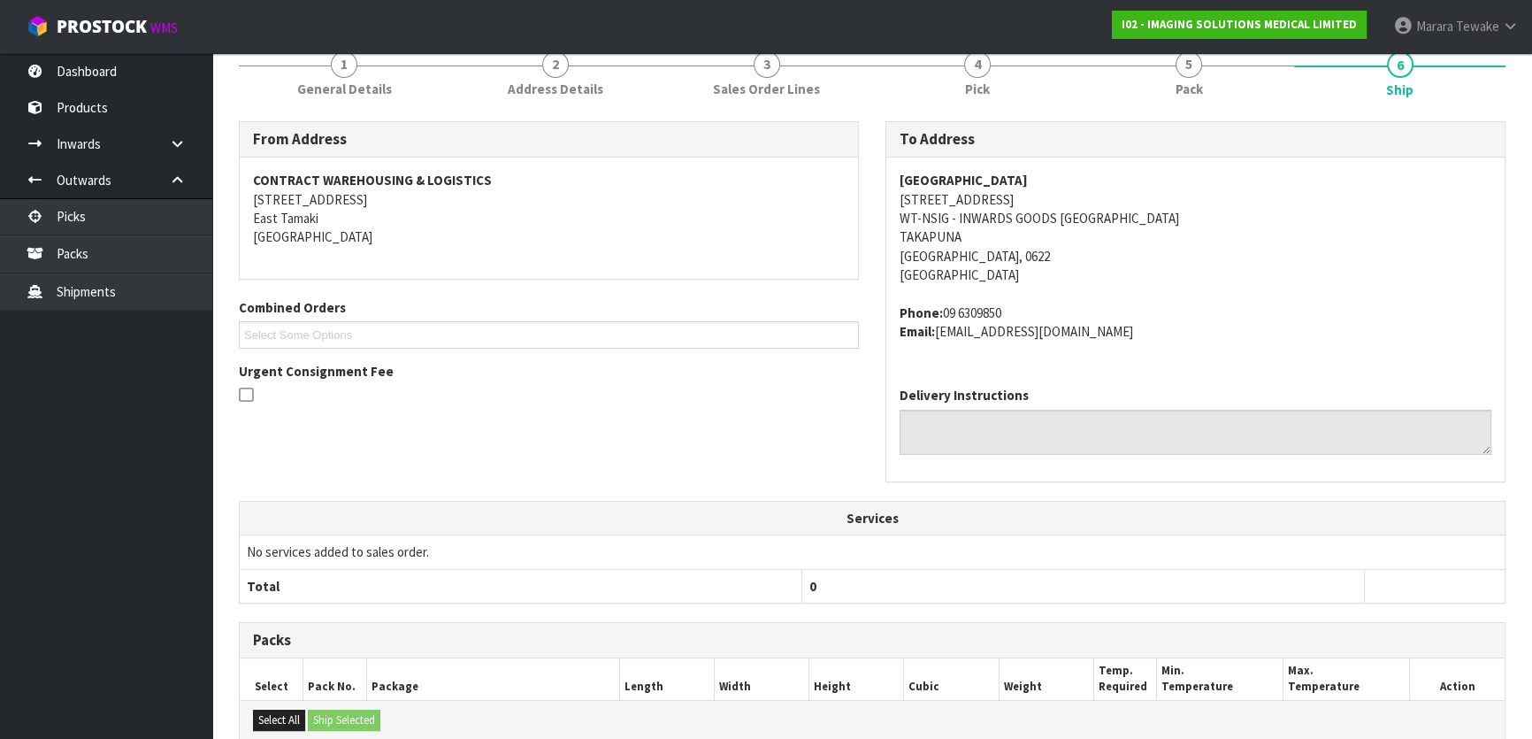
scroll to position [490, 0]
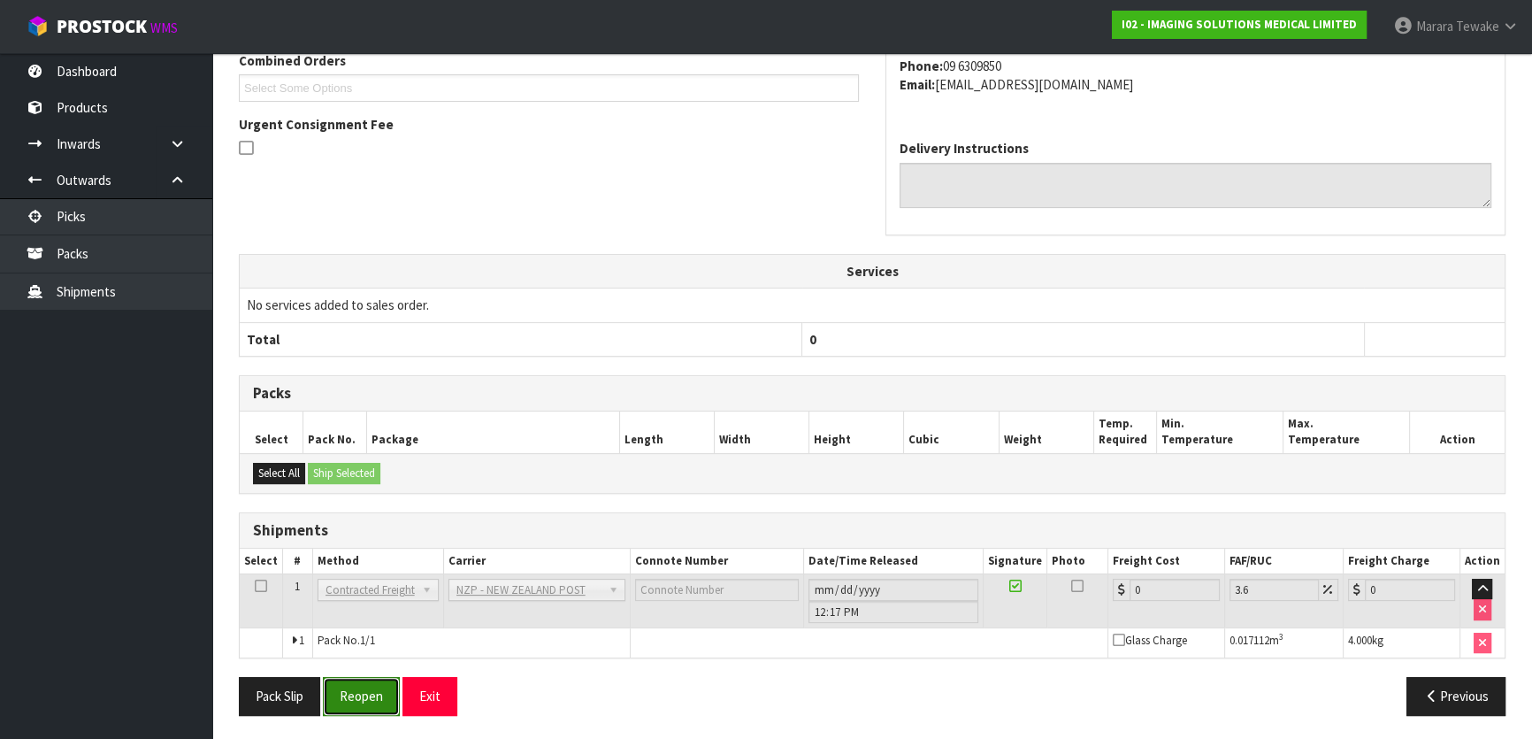
click at [362, 694] on button "Reopen" at bounding box center [361, 696] width 77 height 38
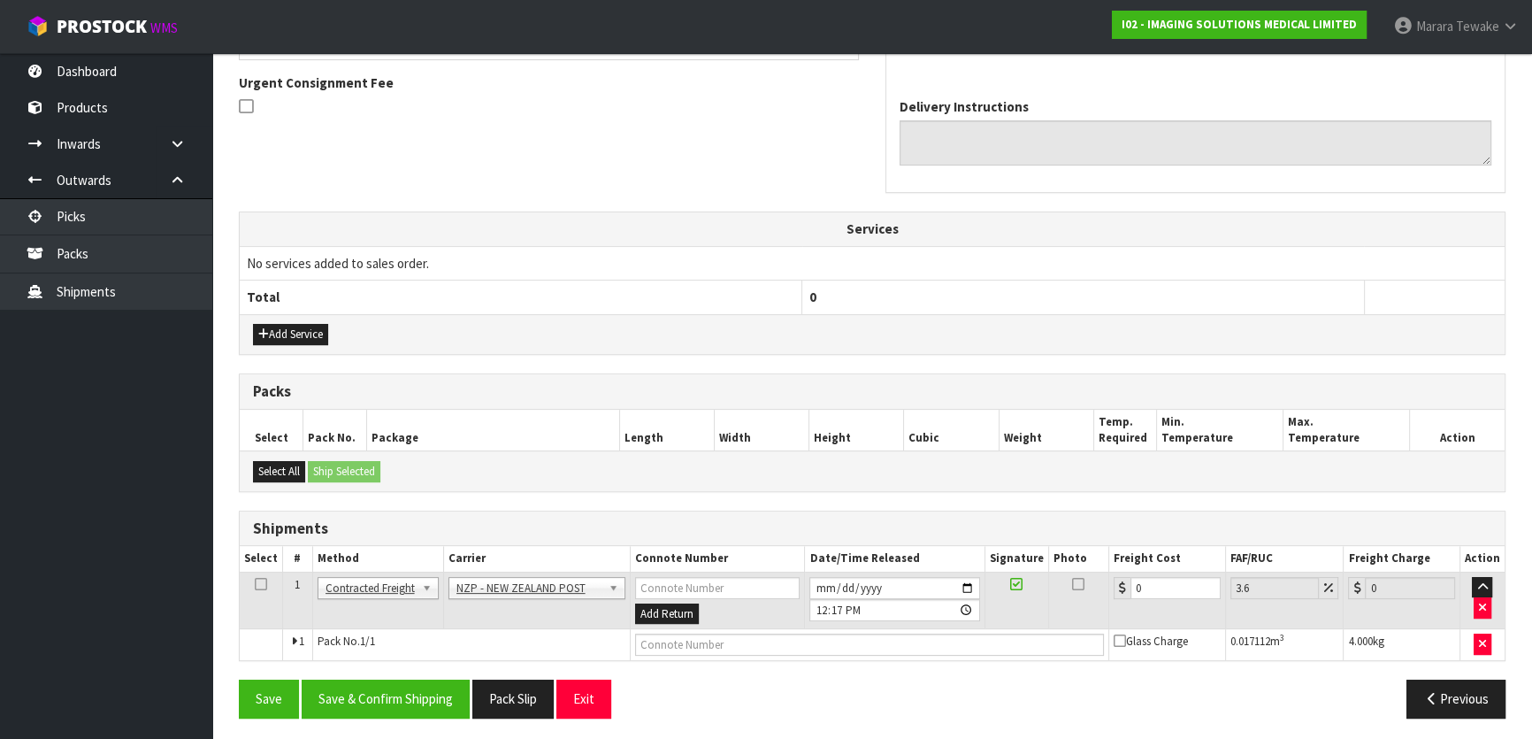
scroll to position [515, 0]
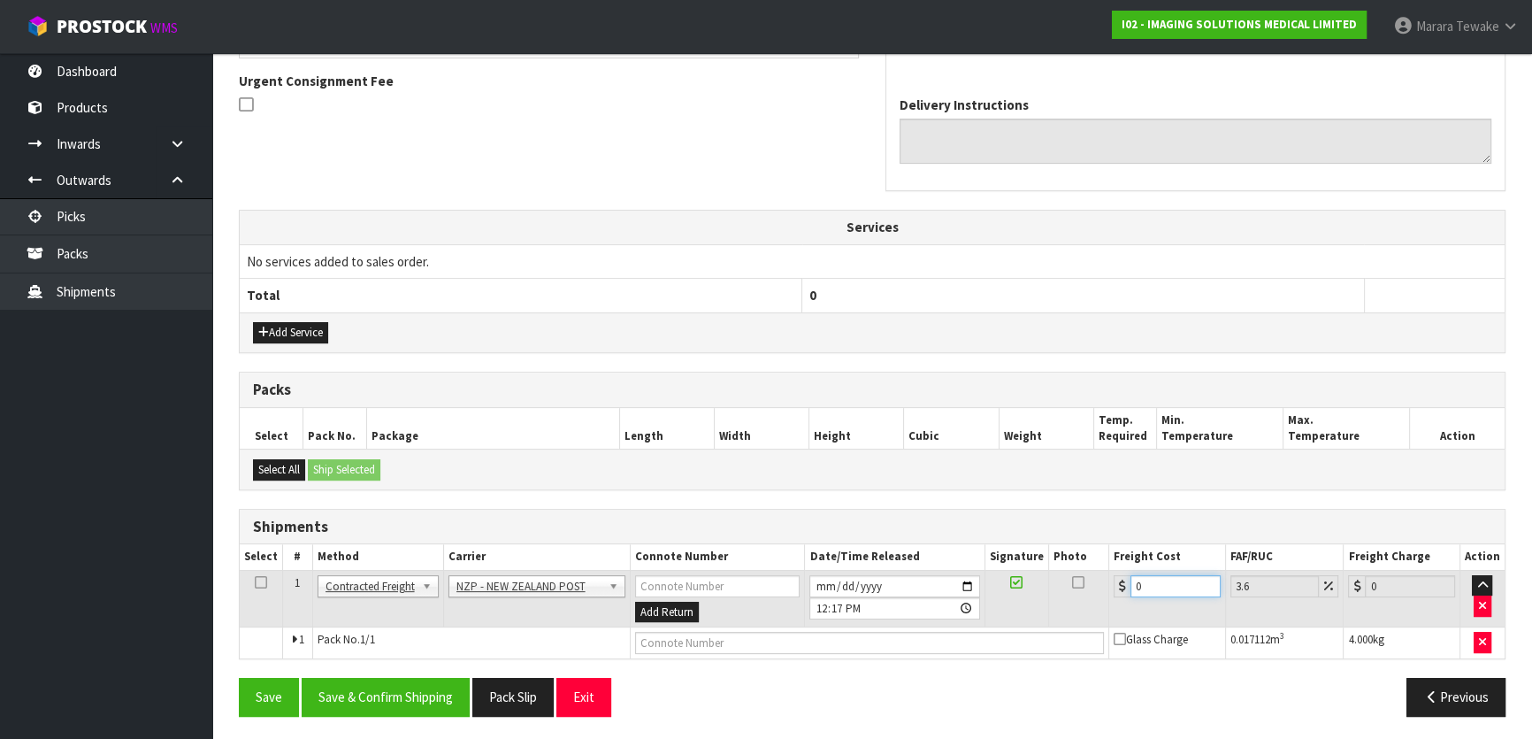
drag, startPoint x: 1150, startPoint y: 583, endPoint x: 1079, endPoint y: 552, distance: 77.2
click at [1088, 561] on table "Select # Method Carrier Connote Number Date/Time Released Signature Photo Freig…" at bounding box center [872, 601] width 1265 height 114
type input "4"
type input "4.14"
type input "4.3"
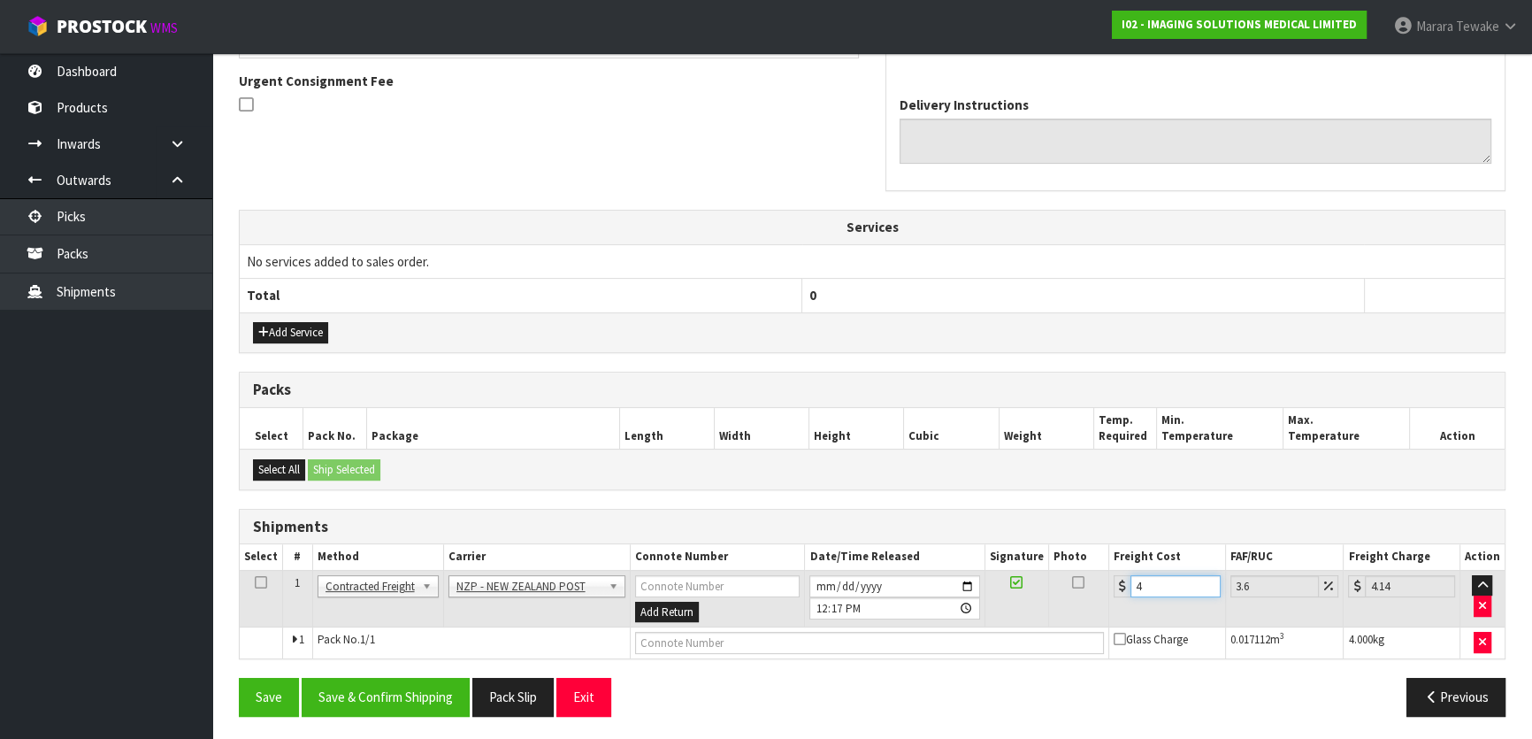
type input "4.45"
type input "4.33"
type input "4.49"
type input "4.33"
click at [399, 700] on button "Save & Confirm Shipping" at bounding box center [386, 697] width 168 height 38
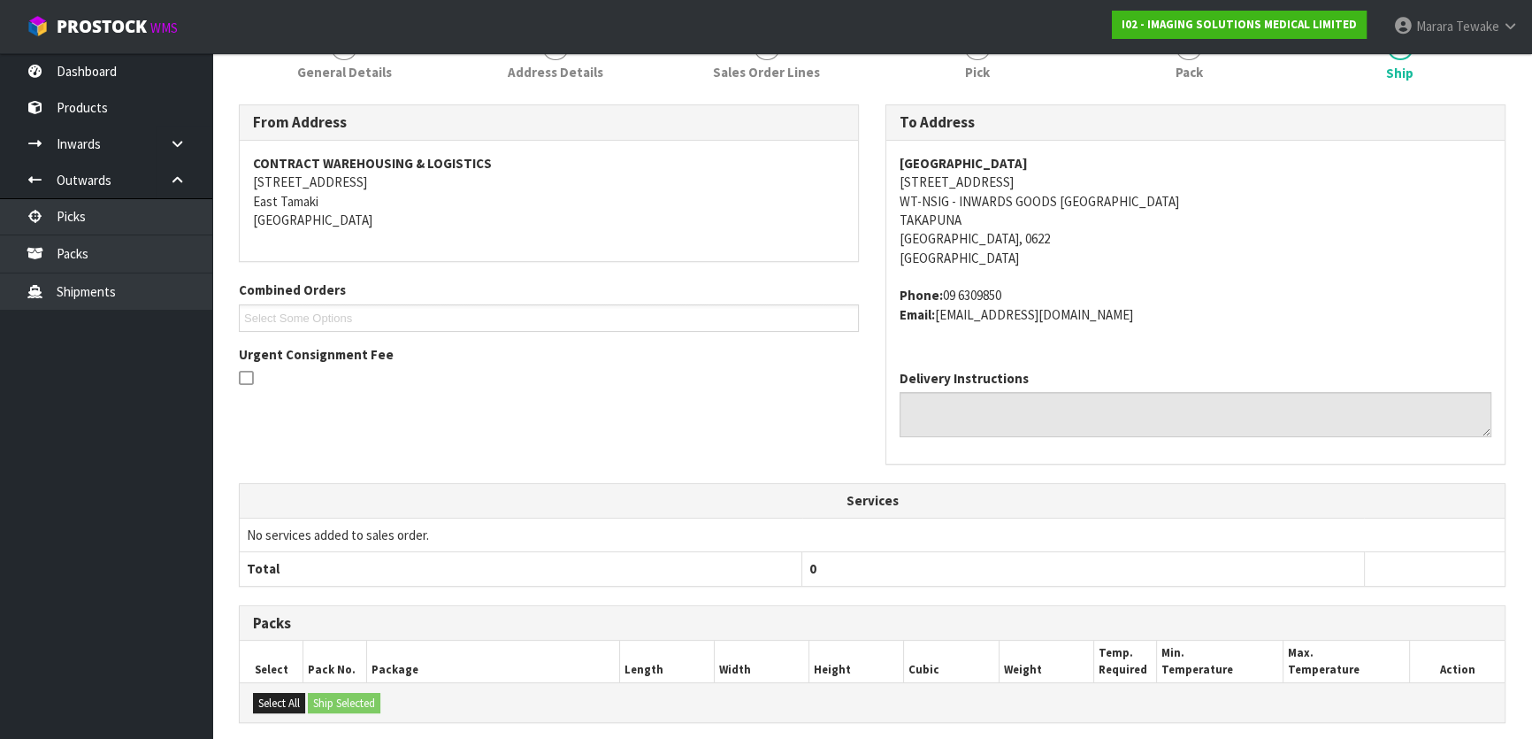
scroll to position [483, 0]
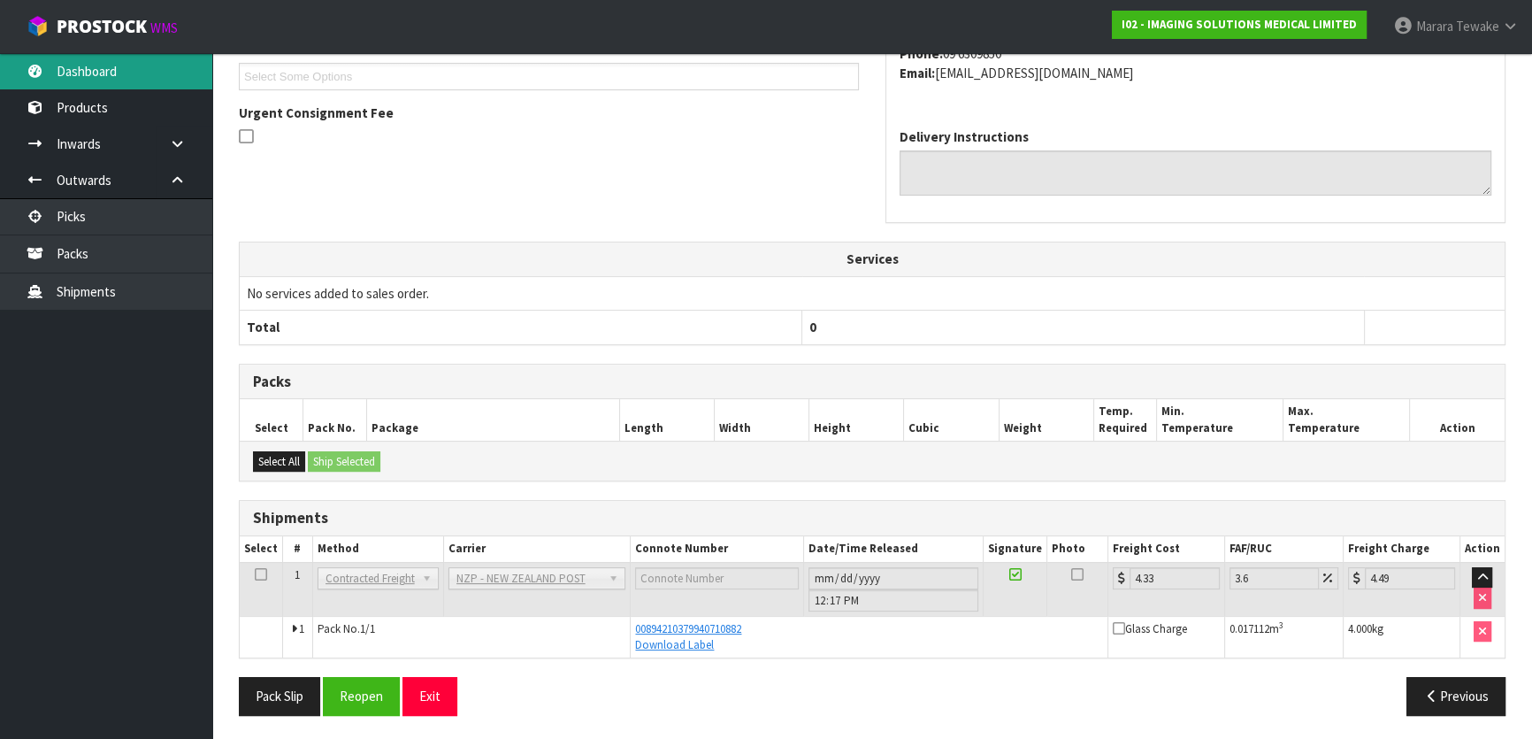
click at [127, 74] on link "Dashboard" at bounding box center [106, 71] width 212 height 36
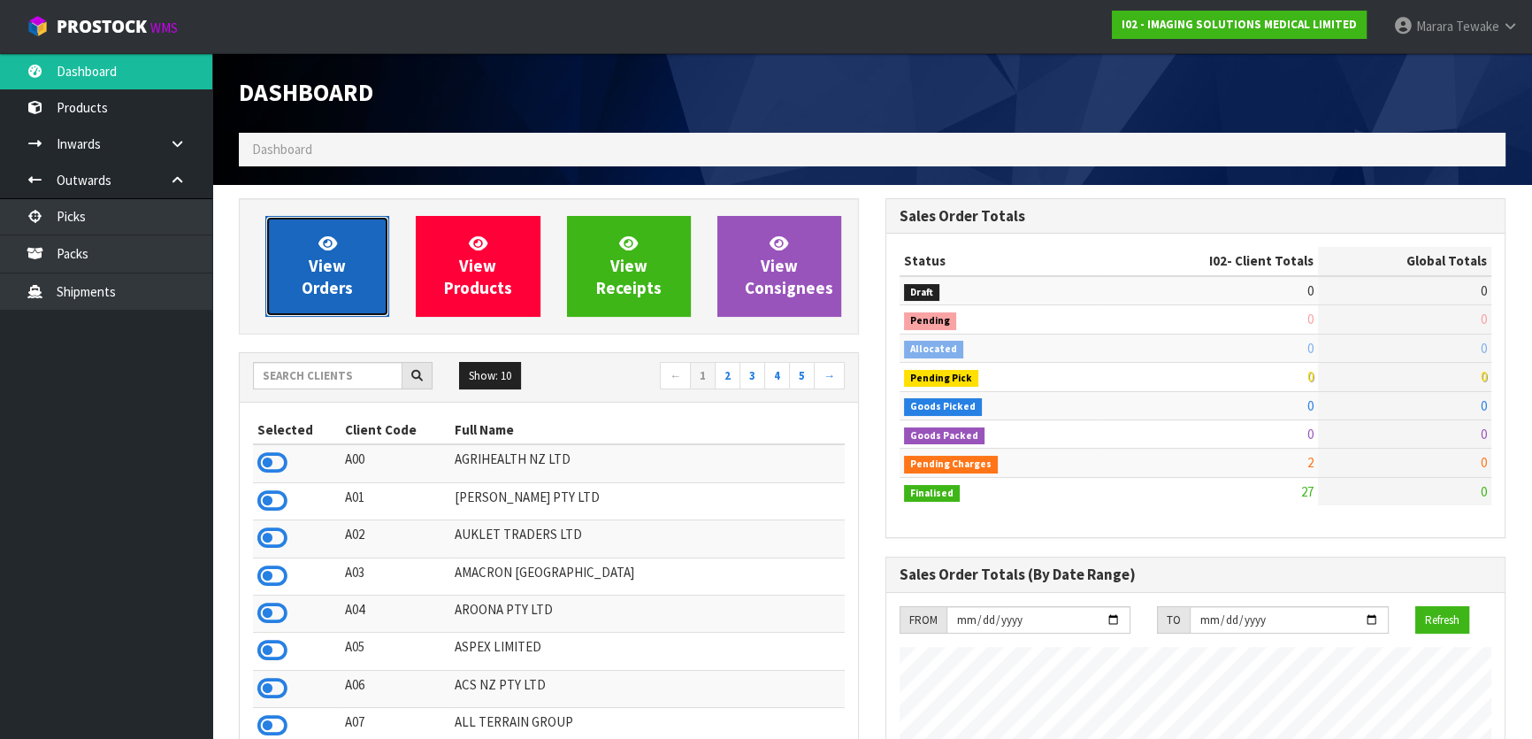
click at [345, 273] on link "View Orders" at bounding box center [327, 266] width 124 height 101
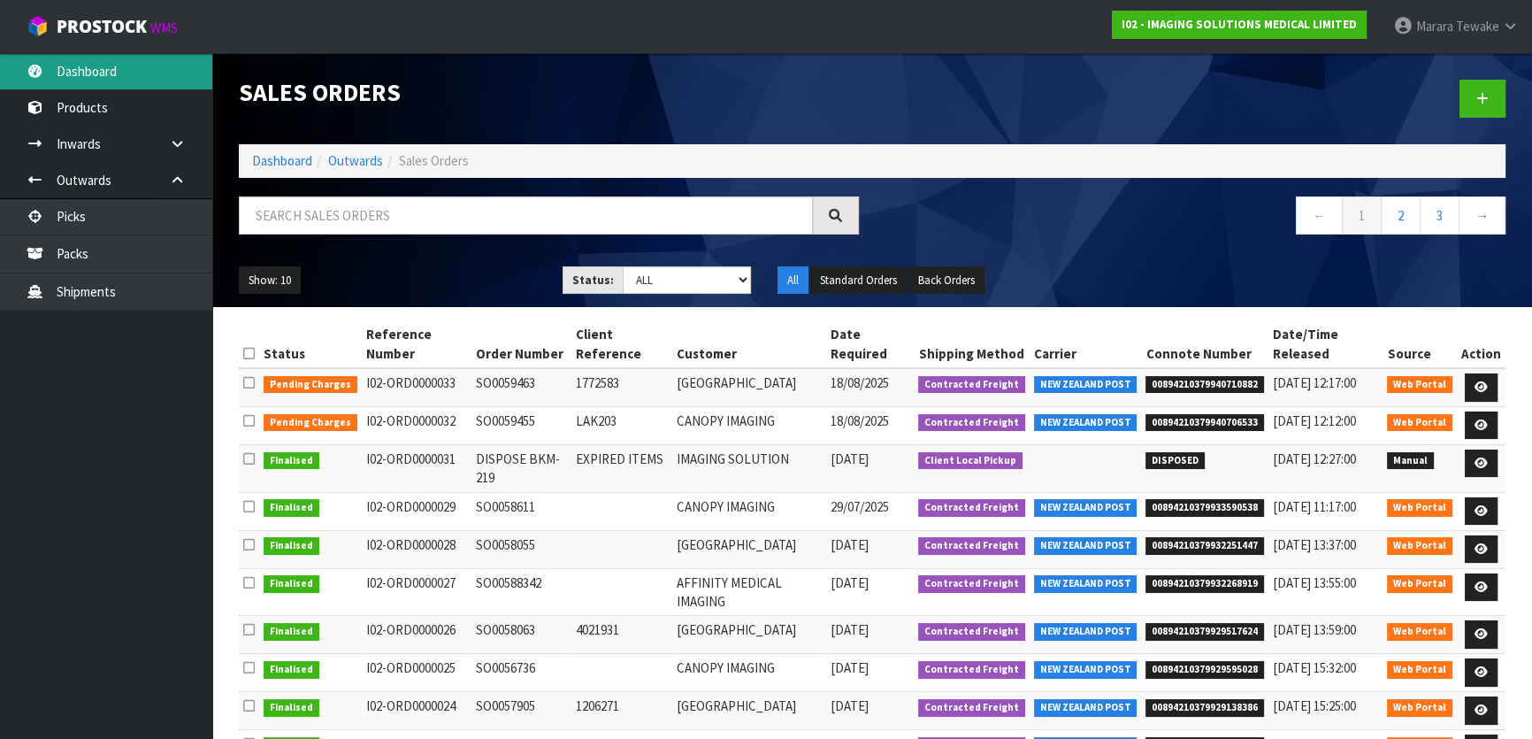
click at [133, 61] on link "Dashboard" at bounding box center [106, 71] width 212 height 36
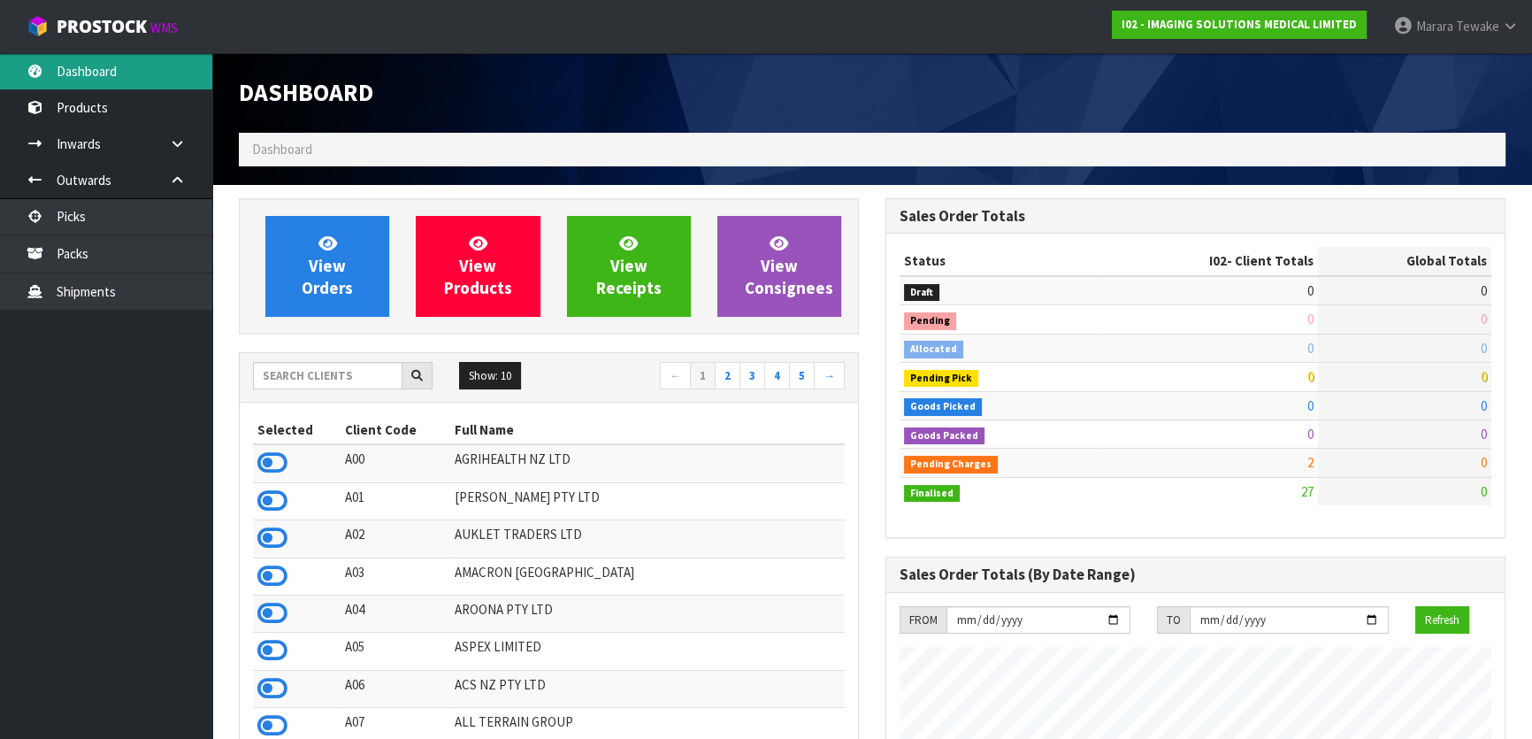
scroll to position [1212, 646]
click at [313, 372] on input "text" at bounding box center [327, 375] width 149 height 27
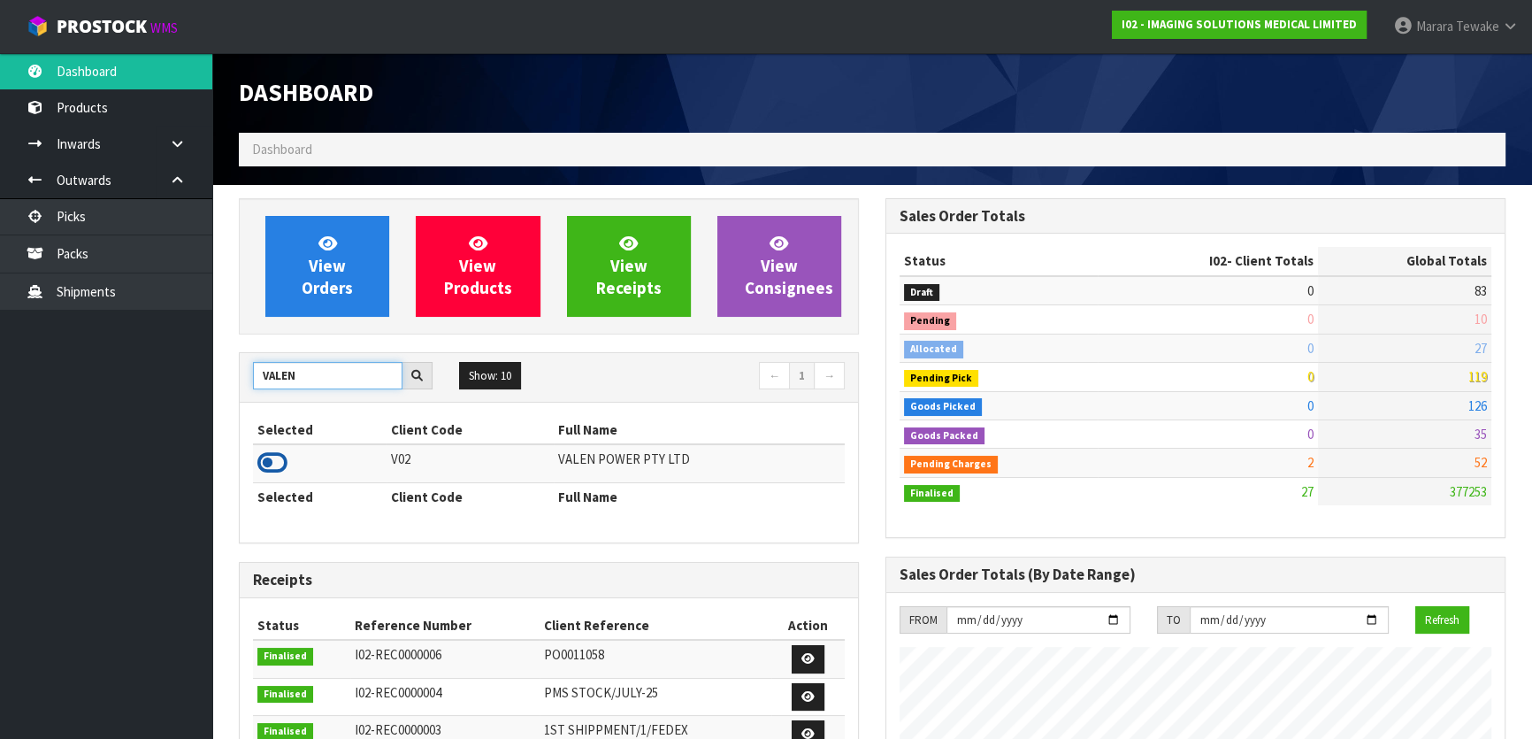
type input "VALEN"
click at [277, 465] on icon at bounding box center [272, 462] width 30 height 27
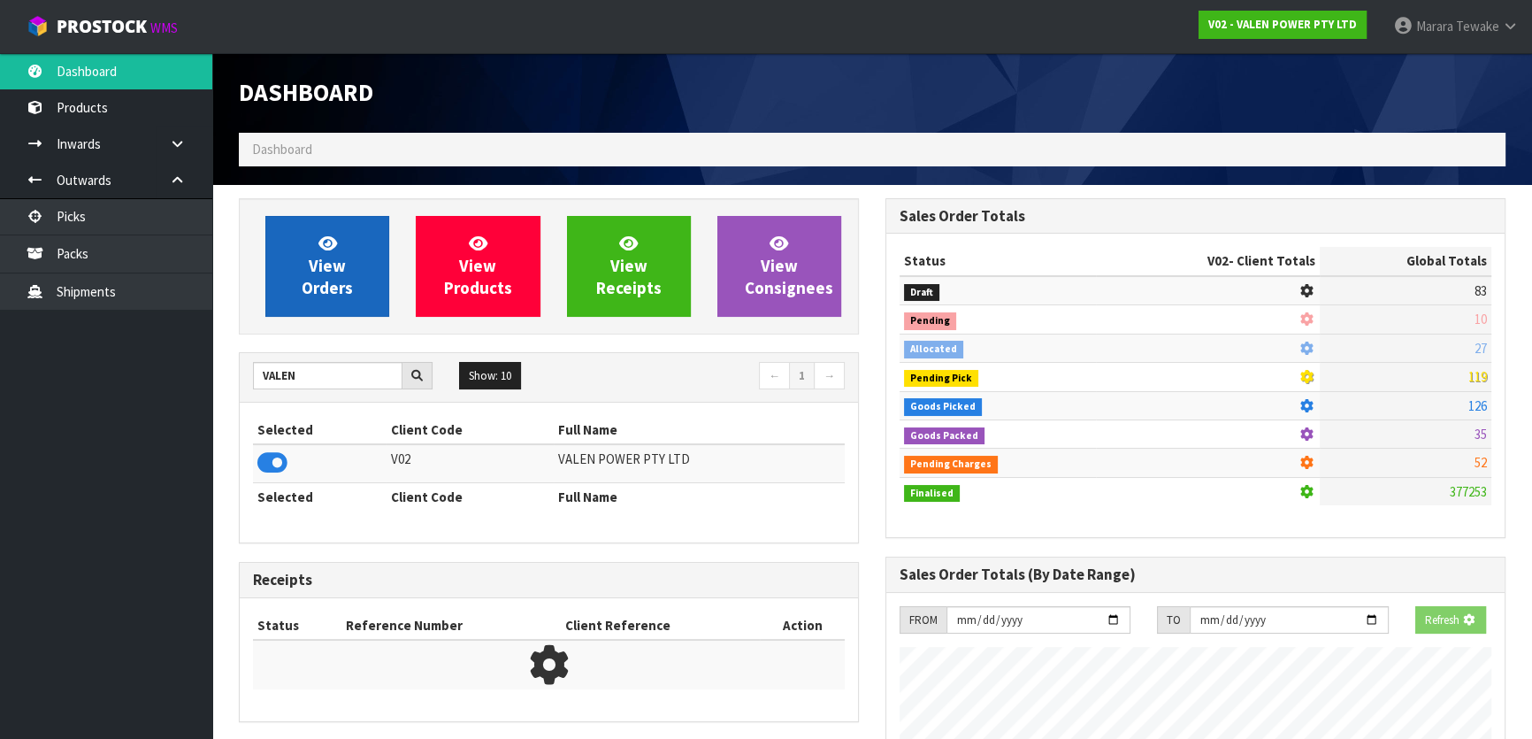
scroll to position [1101, 646]
click at [342, 252] on link "View Orders" at bounding box center [327, 266] width 124 height 101
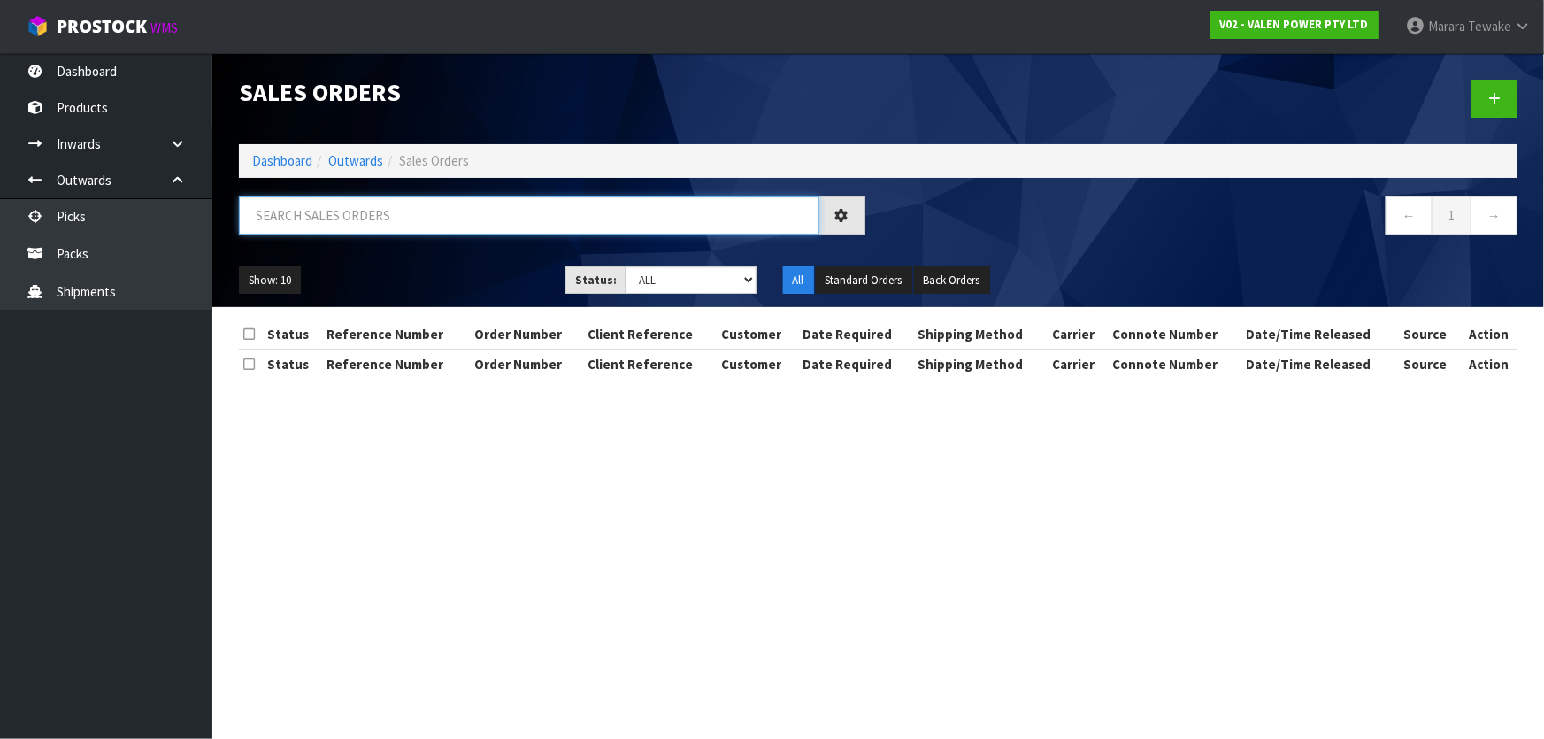
click at [318, 220] on input "text" at bounding box center [529, 215] width 580 height 38
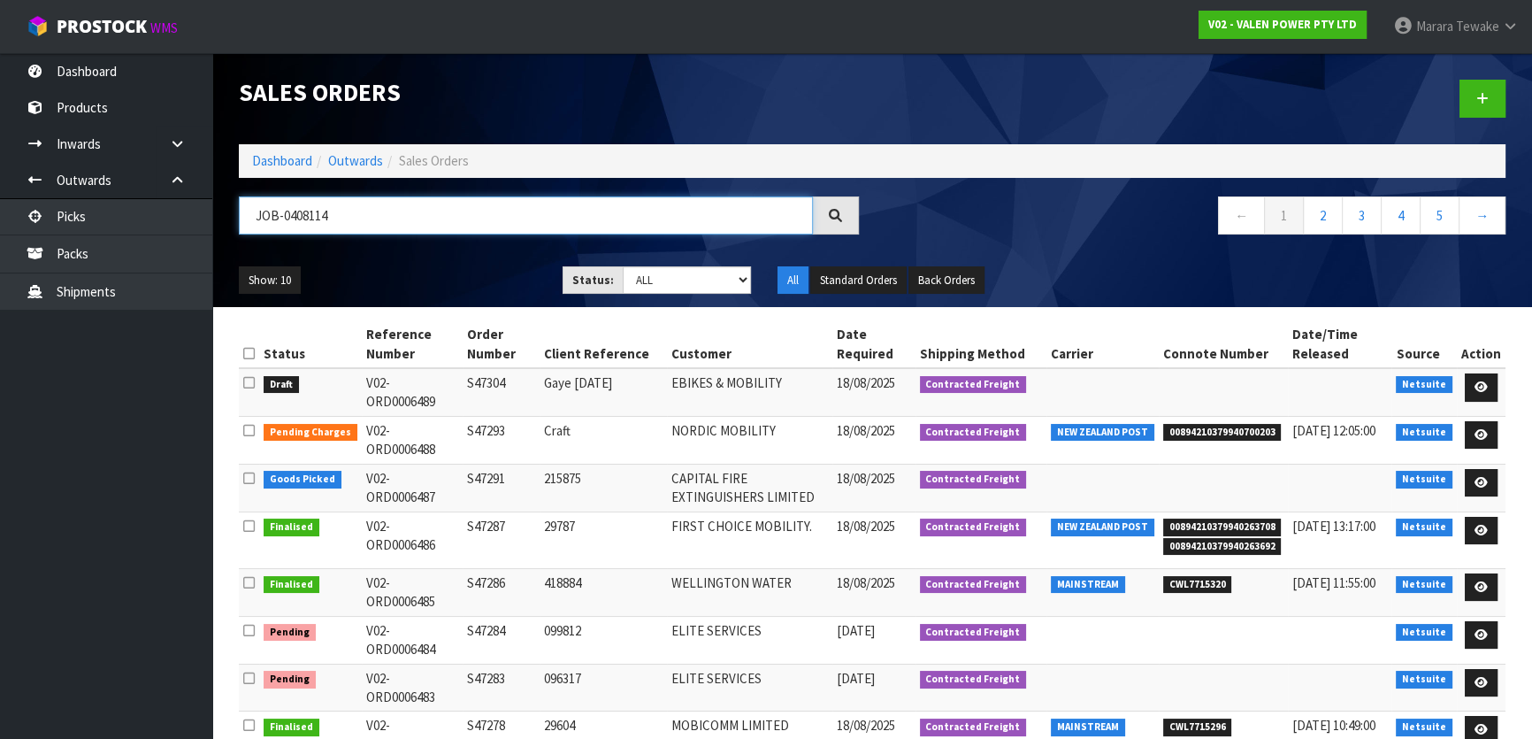
type input "JOB-0408114"
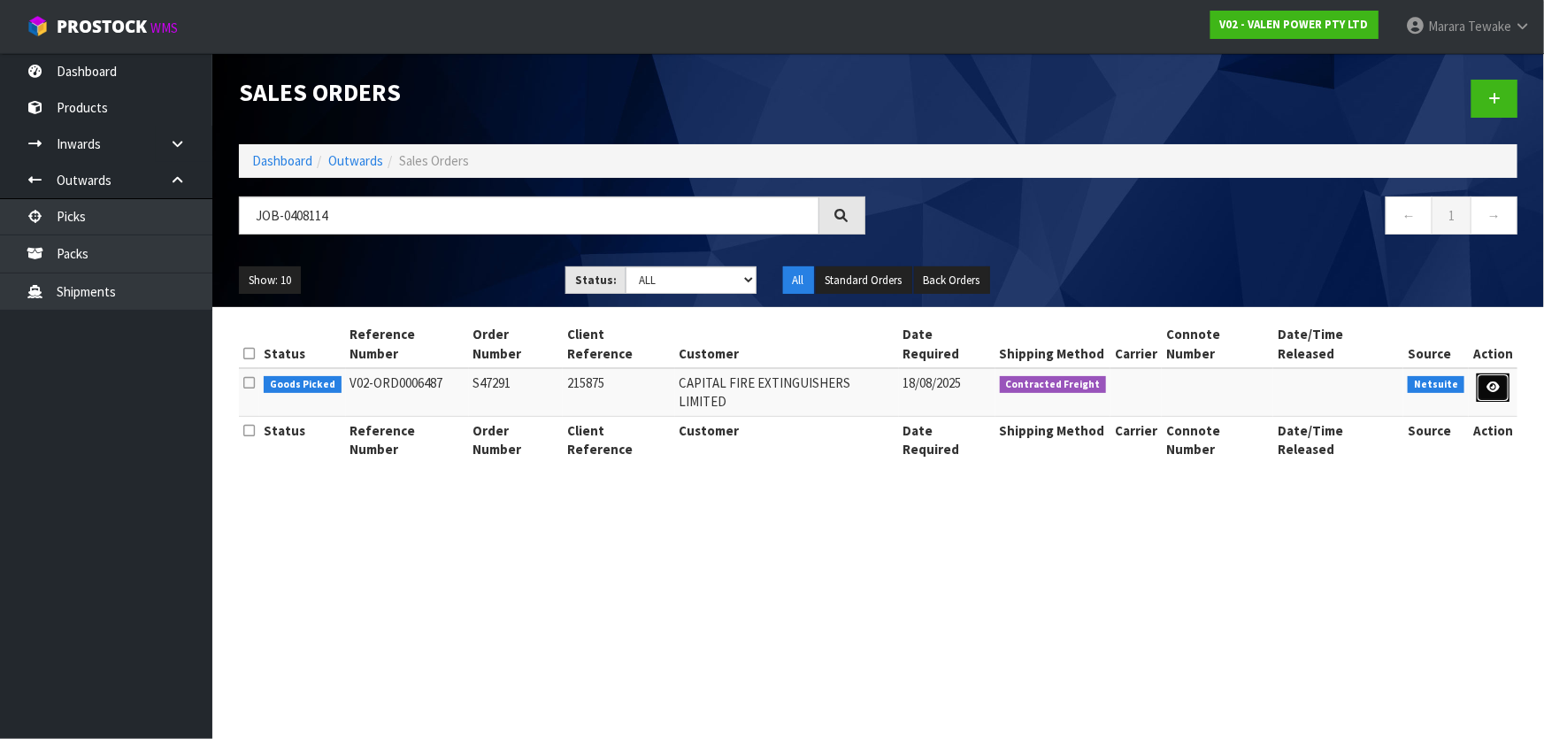
click at [1491, 373] on link at bounding box center [1492, 387] width 33 height 28
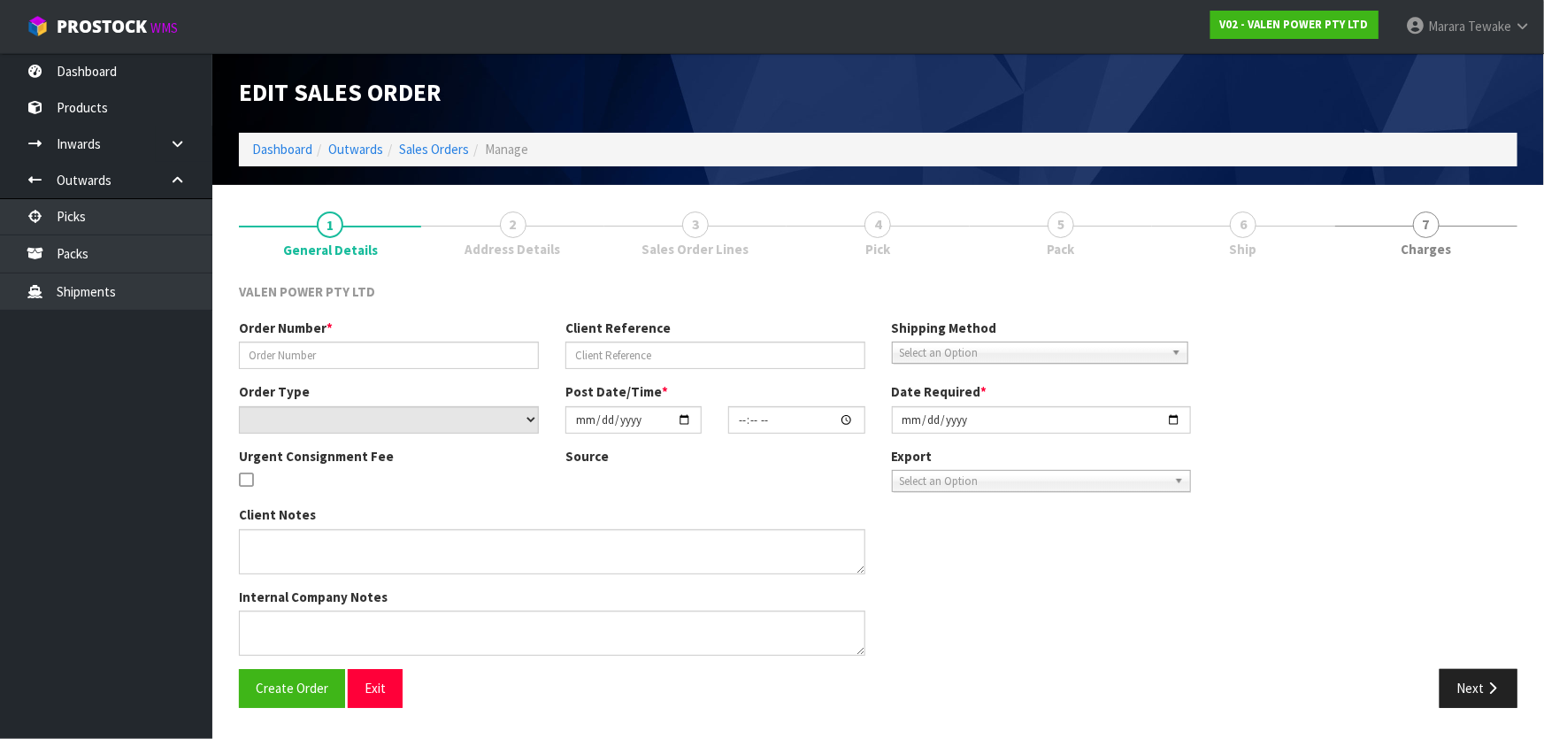
type input "S47291"
type input "215875"
select select "number:0"
type input "2025-08-18"
type input "09:15:07.000"
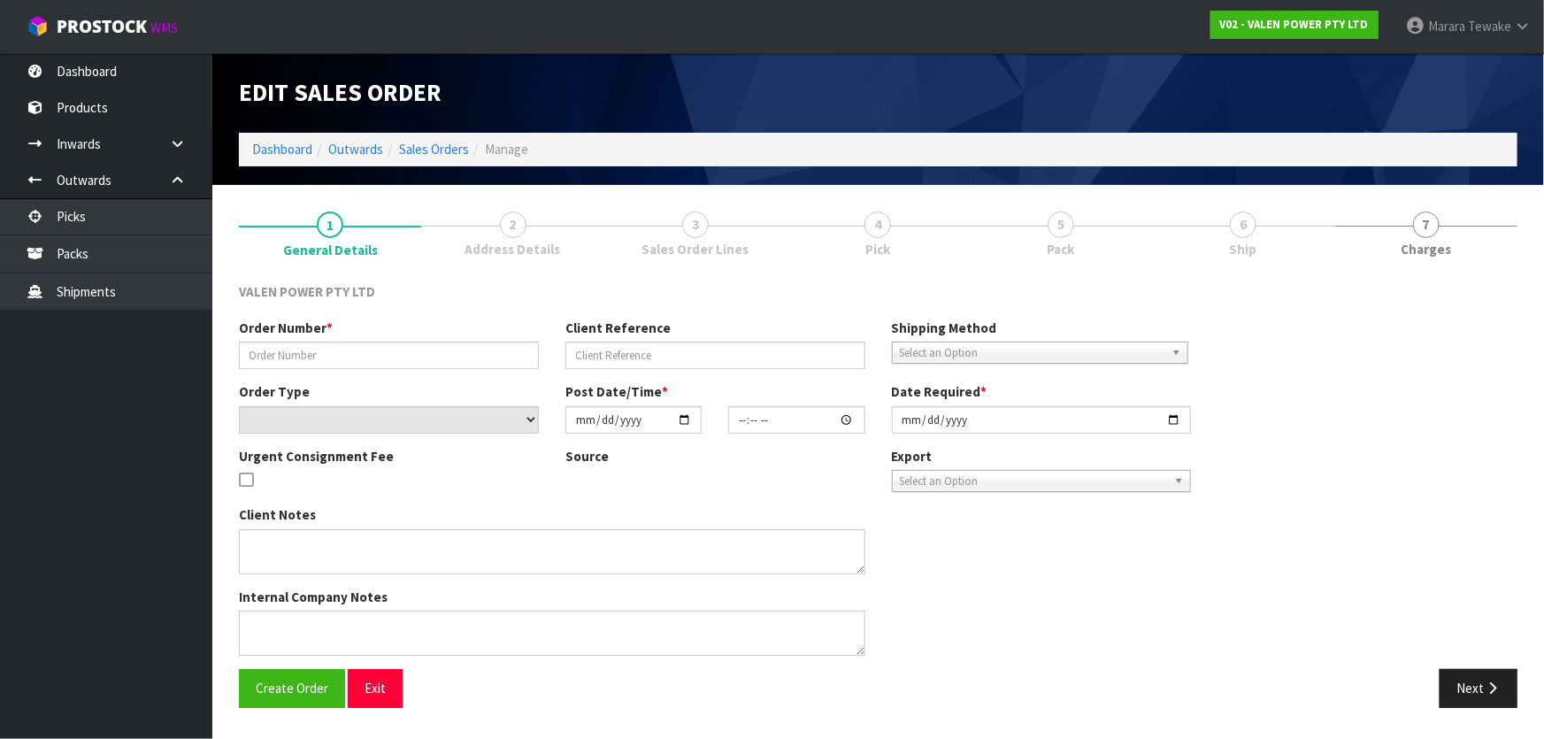
type input "2025-08-18"
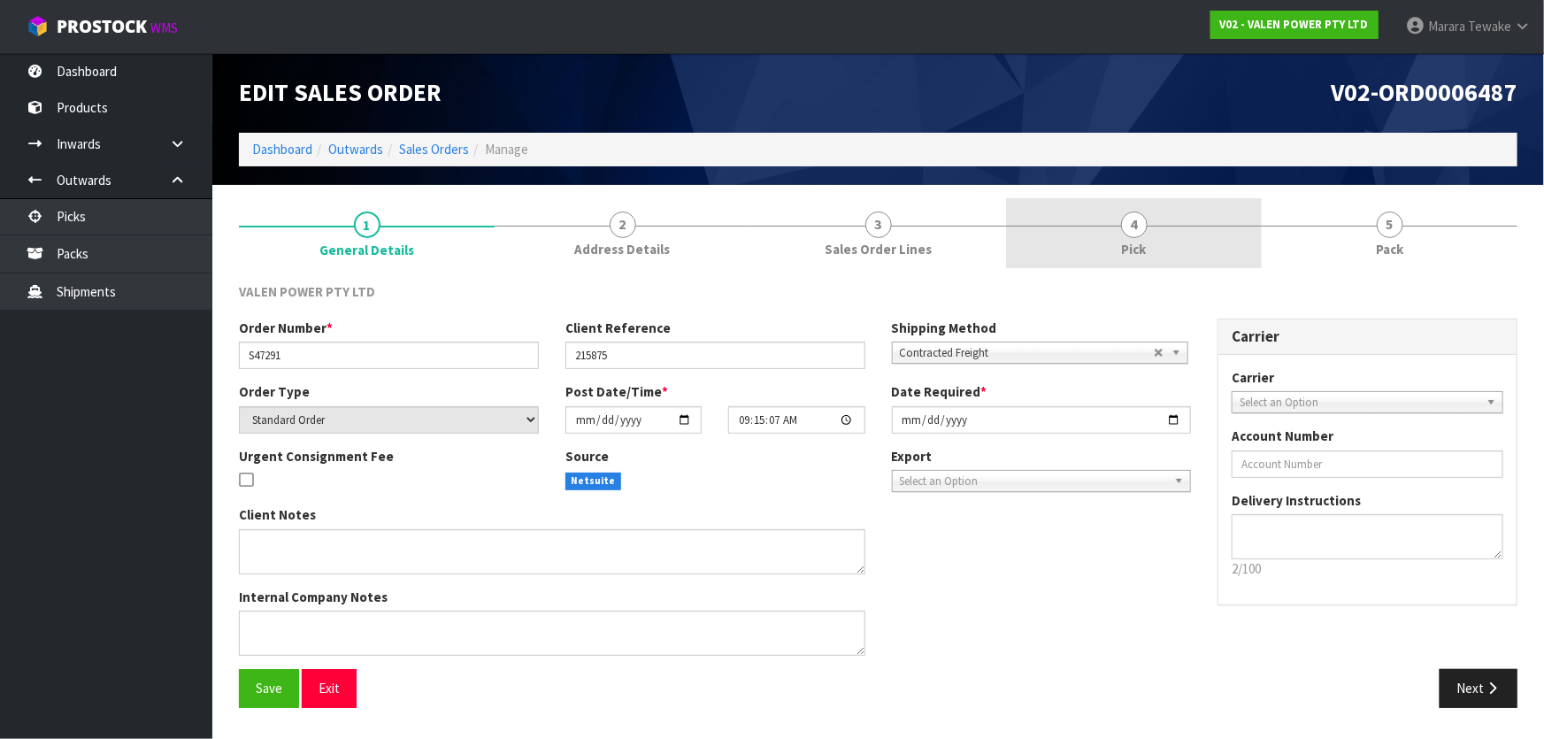
click at [1154, 257] on link "4 Pick" at bounding box center [1134, 233] width 256 height 70
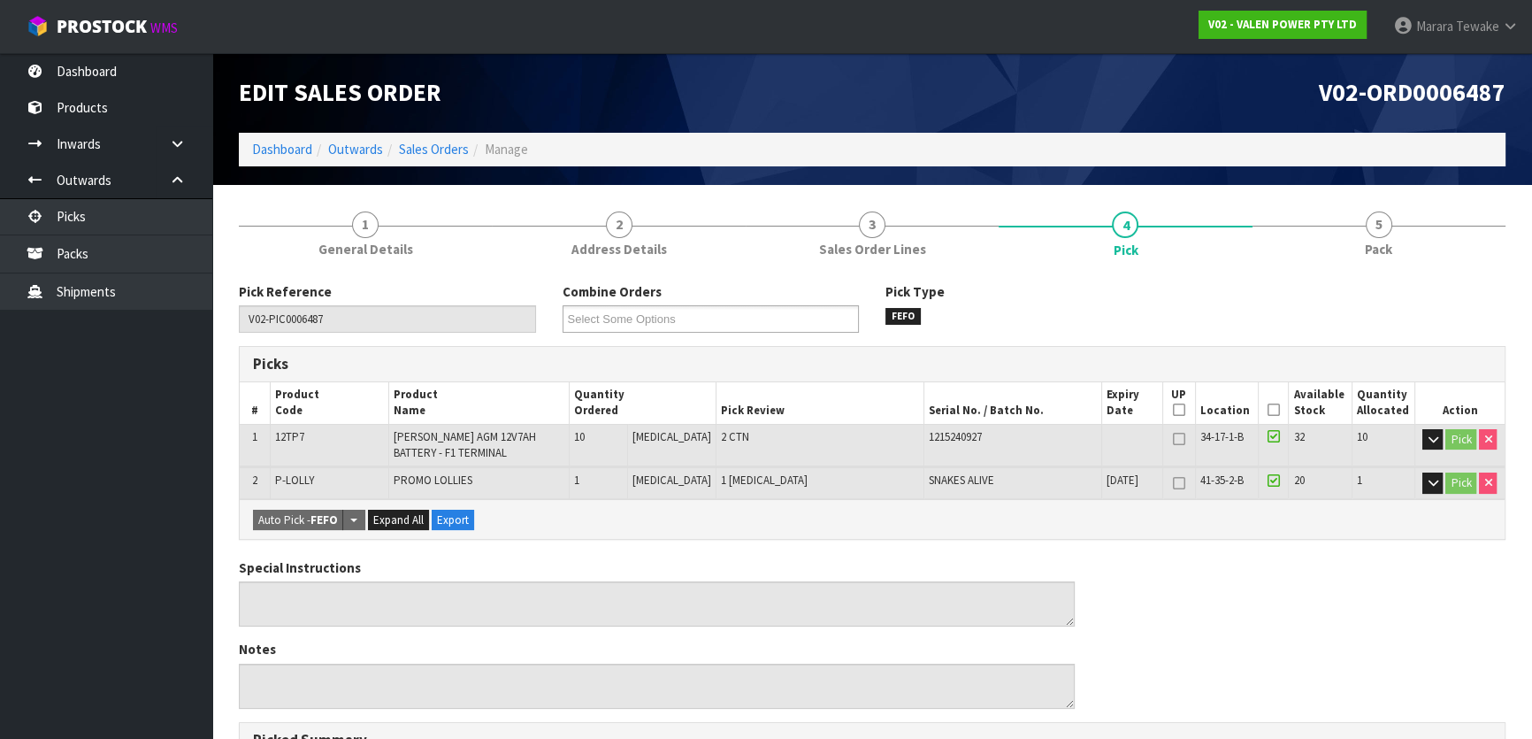
click at [1270, 410] on icon at bounding box center [1274, 410] width 12 height 1
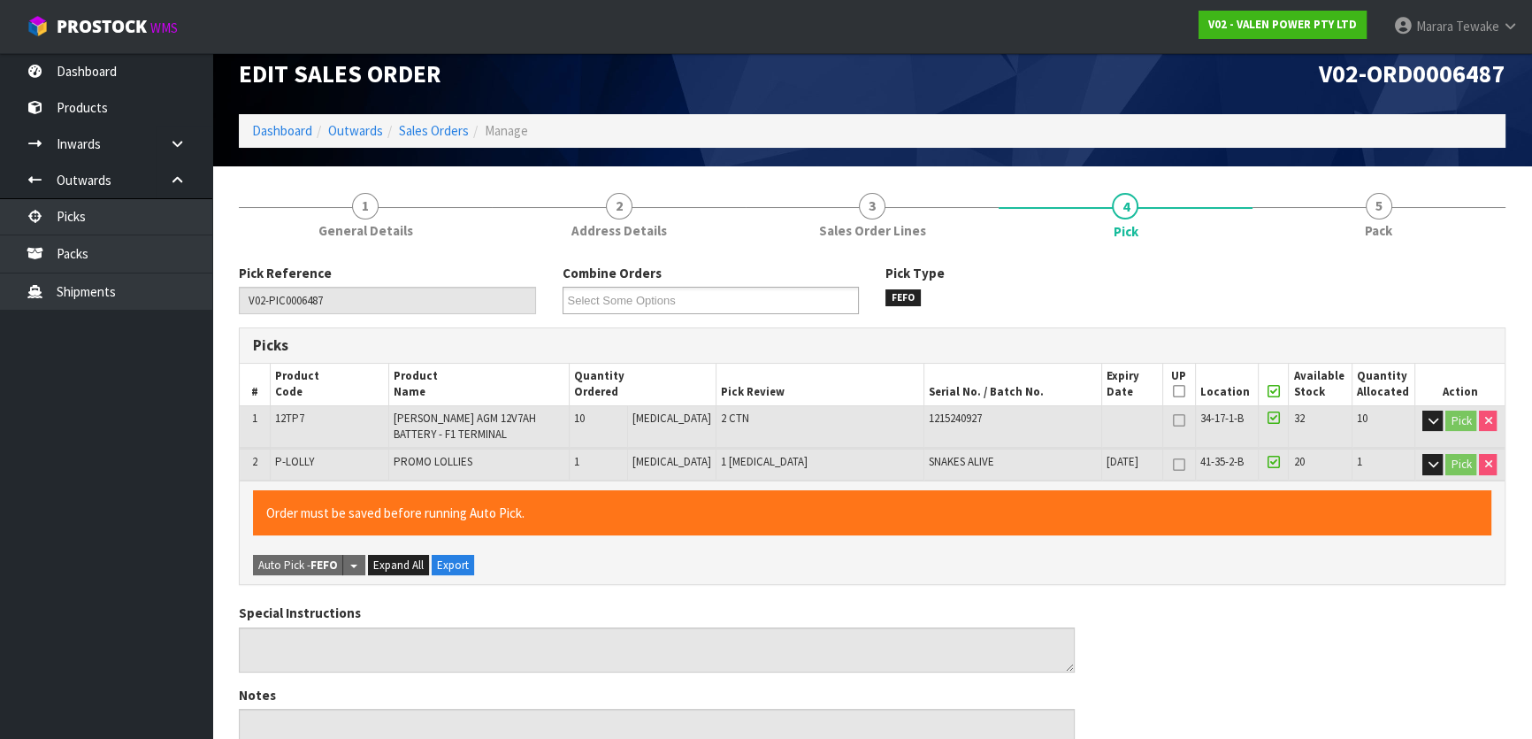
scroll to position [531, 0]
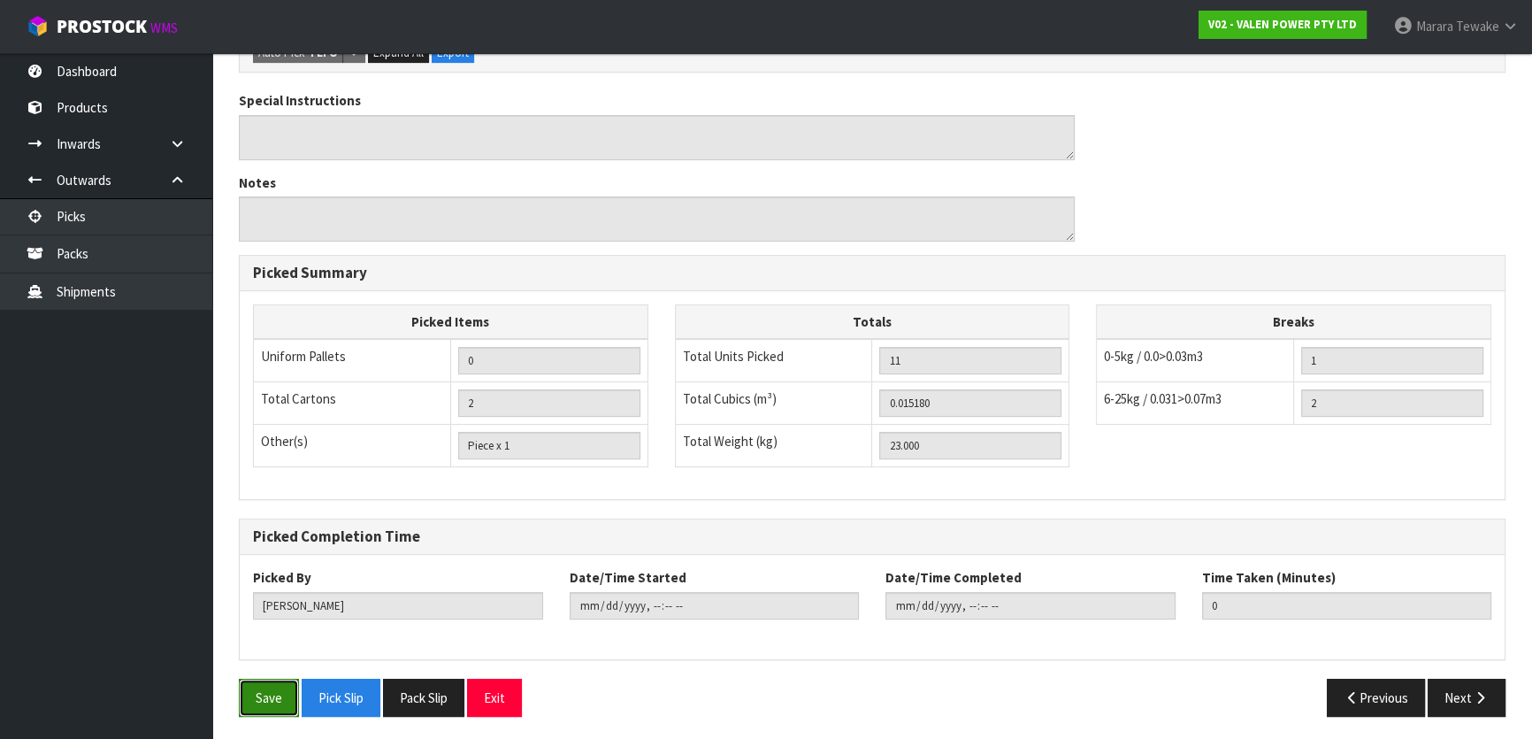
click at [280, 693] on button "Save" at bounding box center [269, 697] width 60 height 38
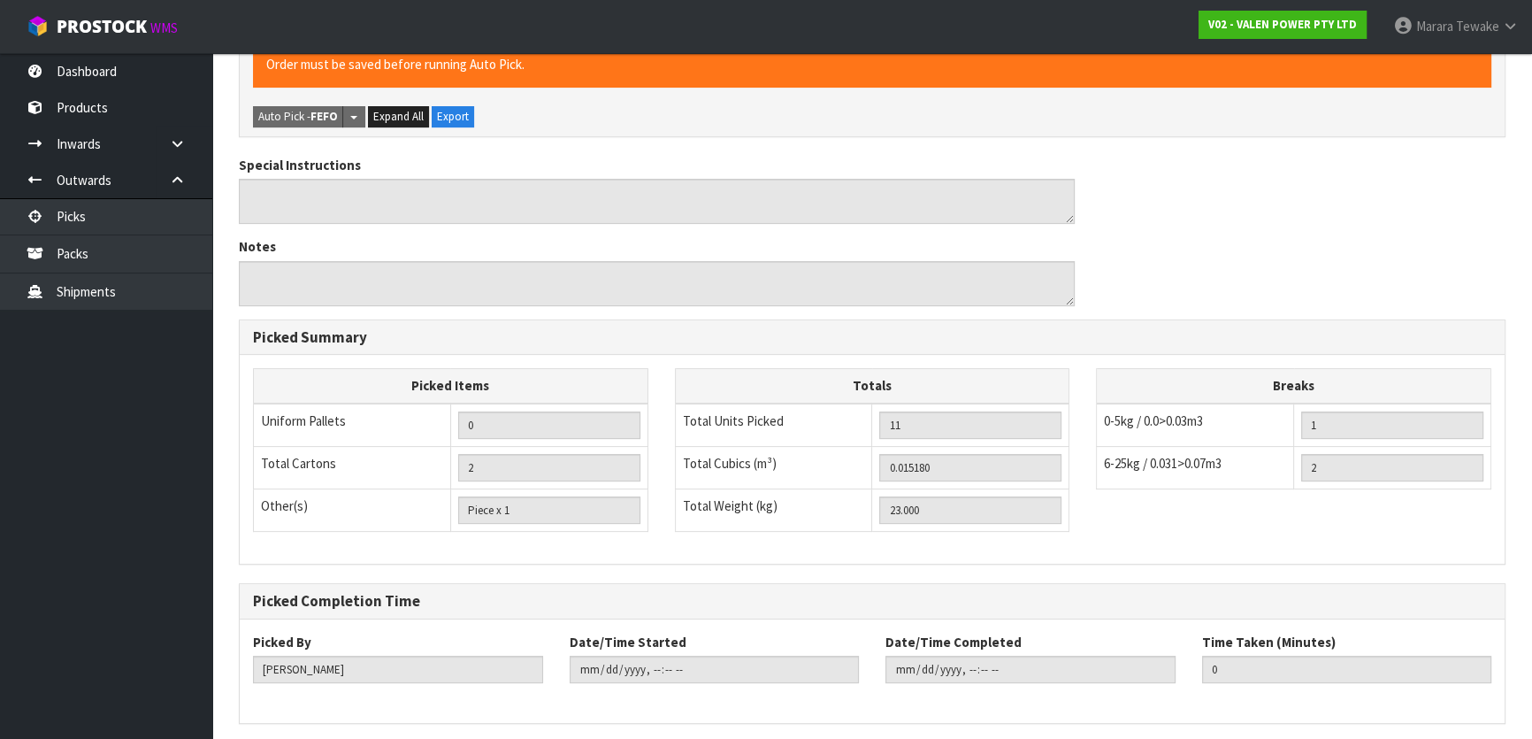
scroll to position [0, 0]
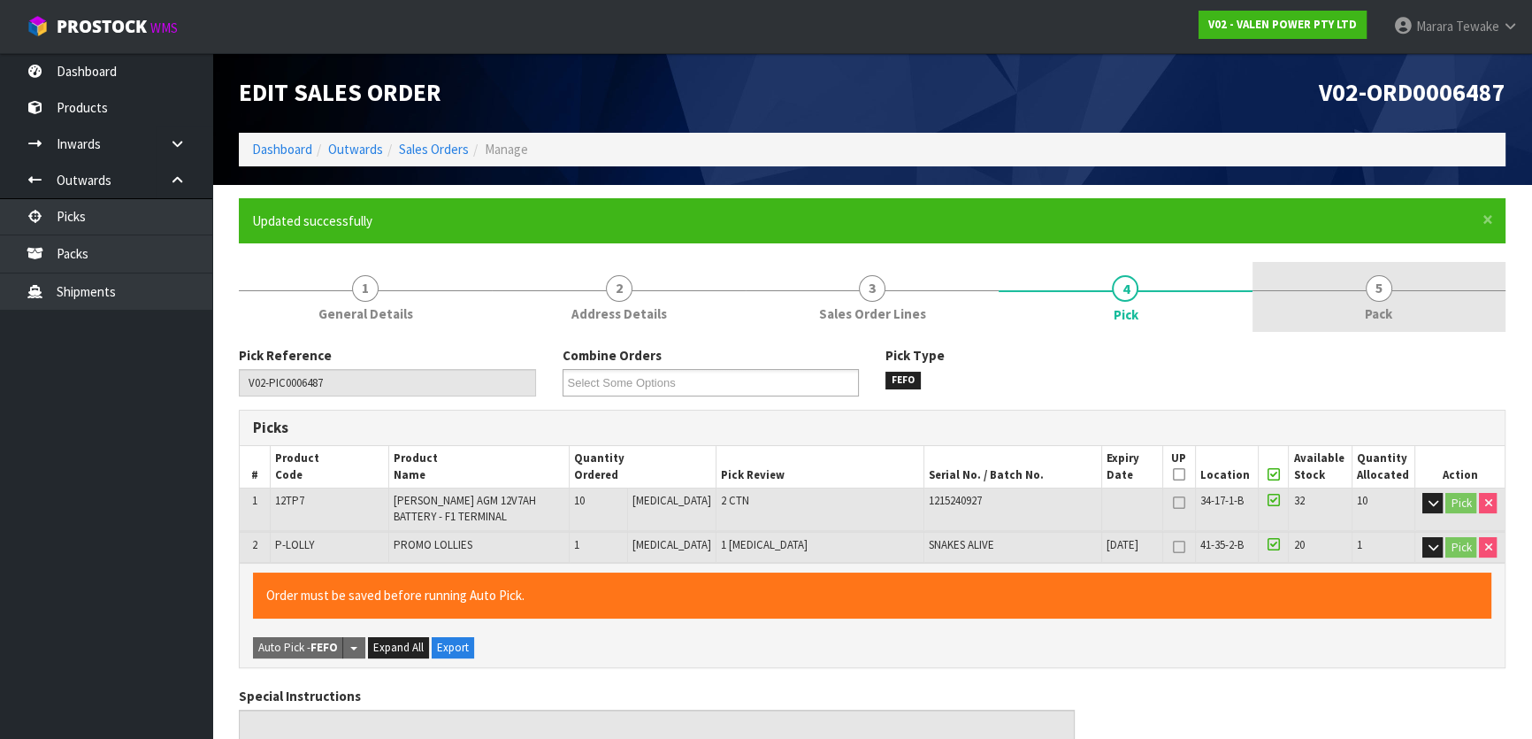
type input "Marara Tewake"
type input "2025-08-19T12:39:20"
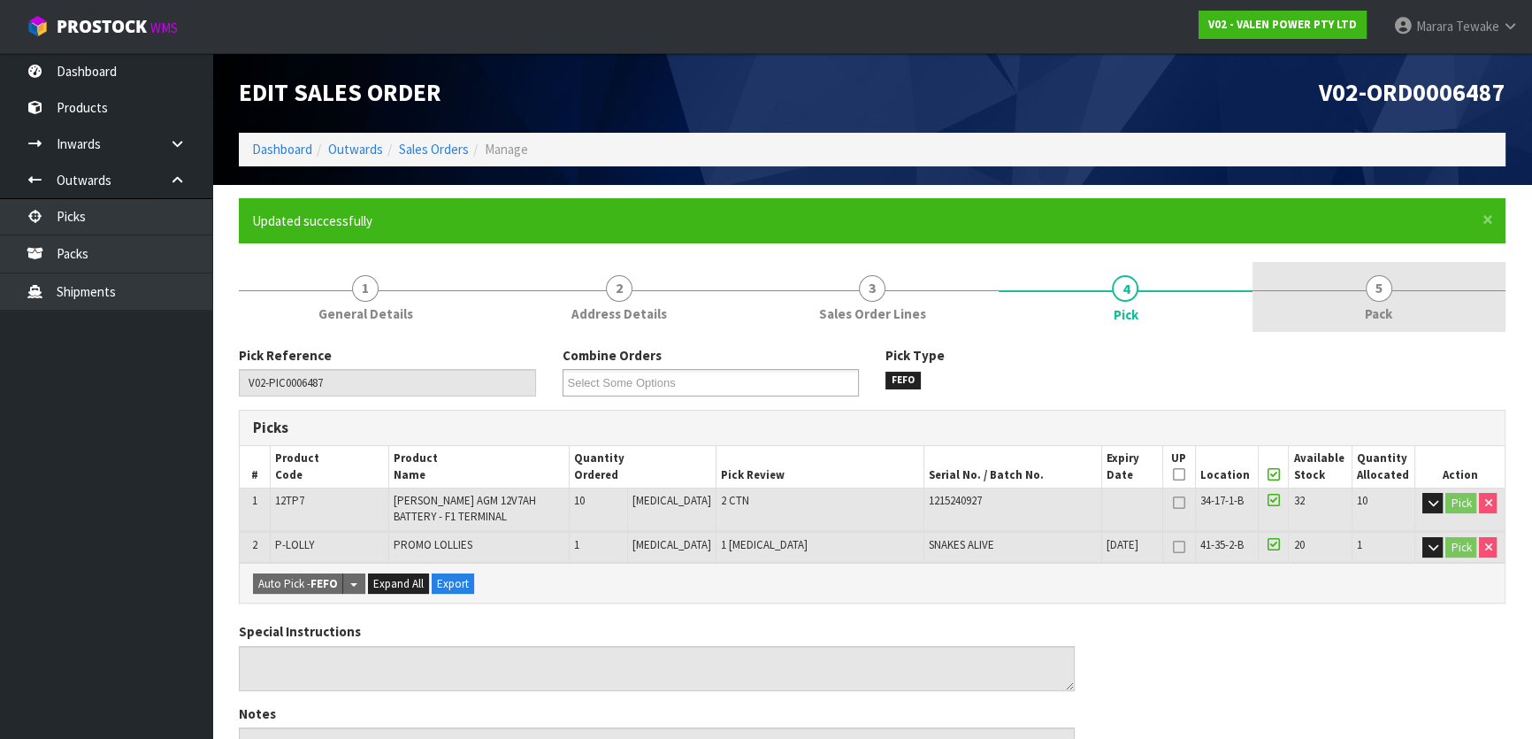
drag, startPoint x: 1412, startPoint y: 270, endPoint x: 1363, endPoint y: 291, distance: 53.1
click at [1409, 270] on link "5 Pack" at bounding box center [1379, 297] width 253 height 70
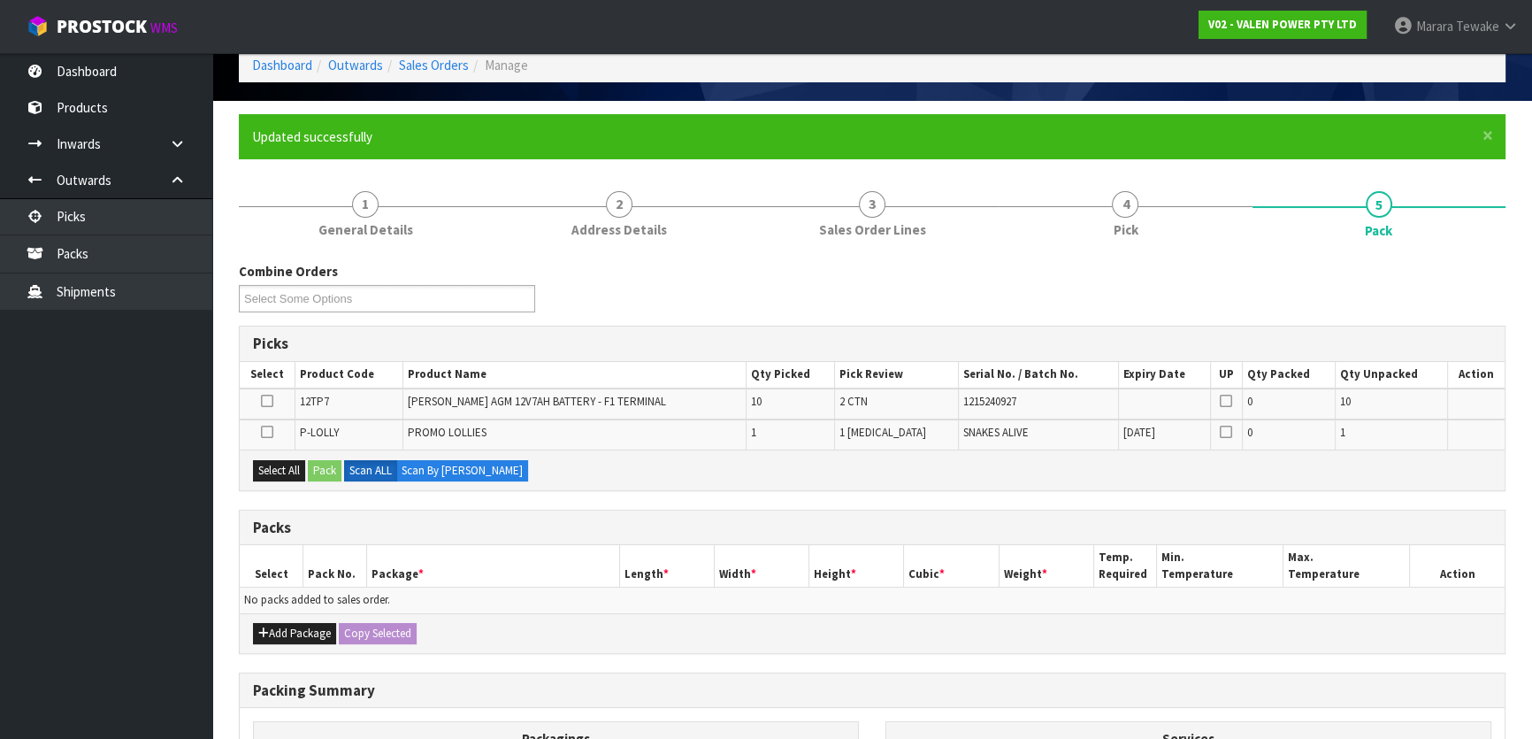
scroll to position [321, 0]
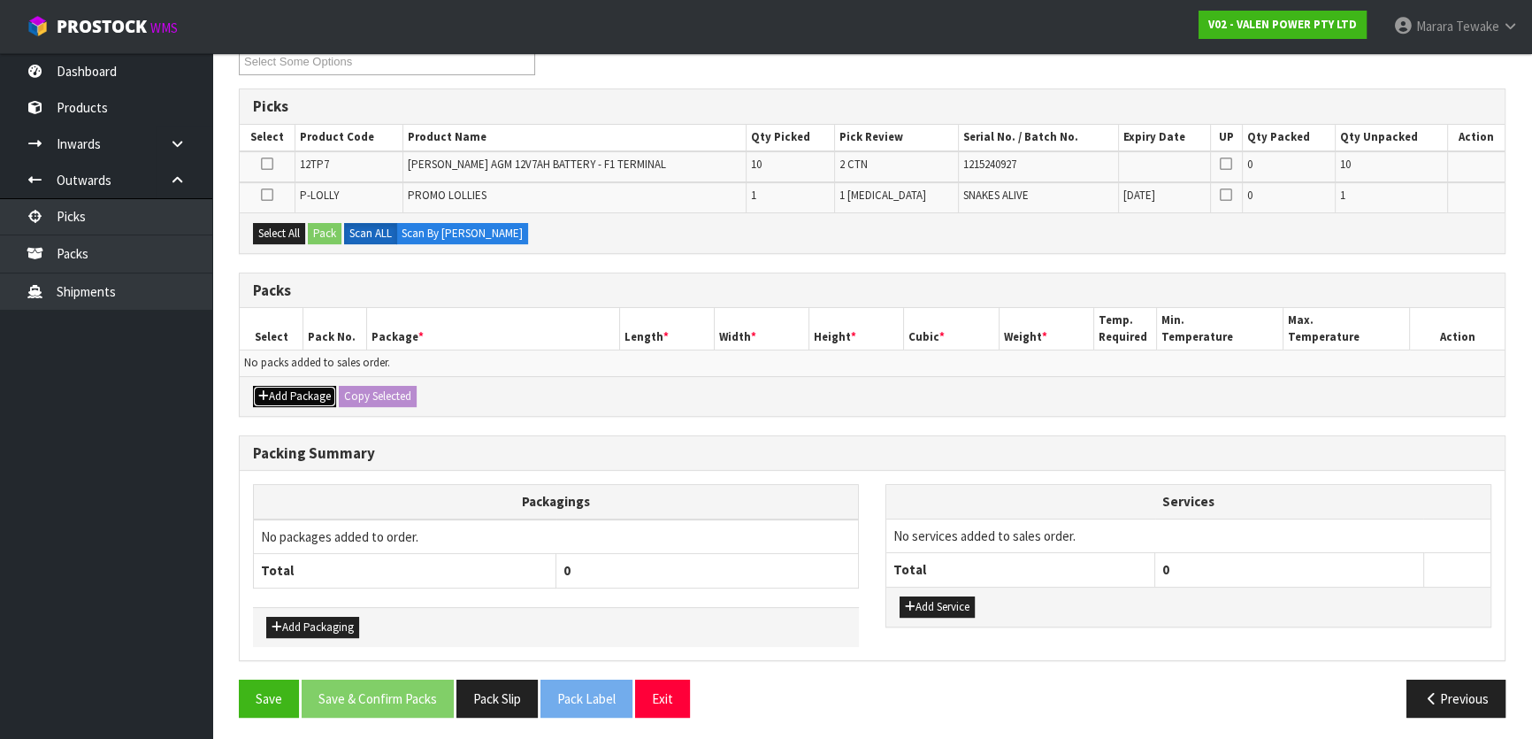
click at [293, 386] on button "Add Package" at bounding box center [294, 396] width 83 height 21
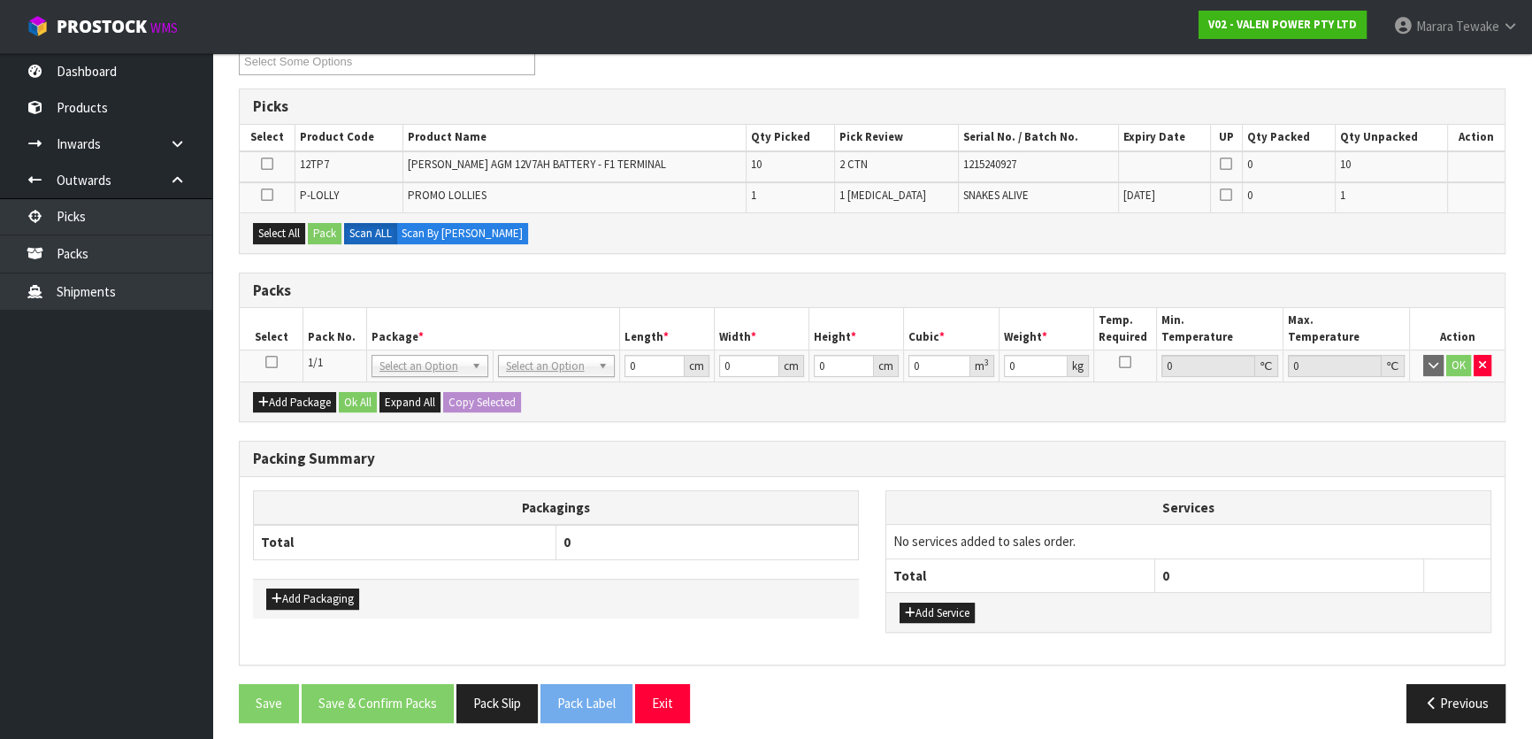
click at [269, 362] on icon at bounding box center [271, 362] width 12 height 1
drag, startPoint x: 276, startPoint y: 227, endPoint x: 301, endPoint y: 226, distance: 24.8
click at [282, 226] on button "Select All" at bounding box center [279, 233] width 52 height 21
click at [318, 226] on button "Pack" at bounding box center [325, 233] width 34 height 21
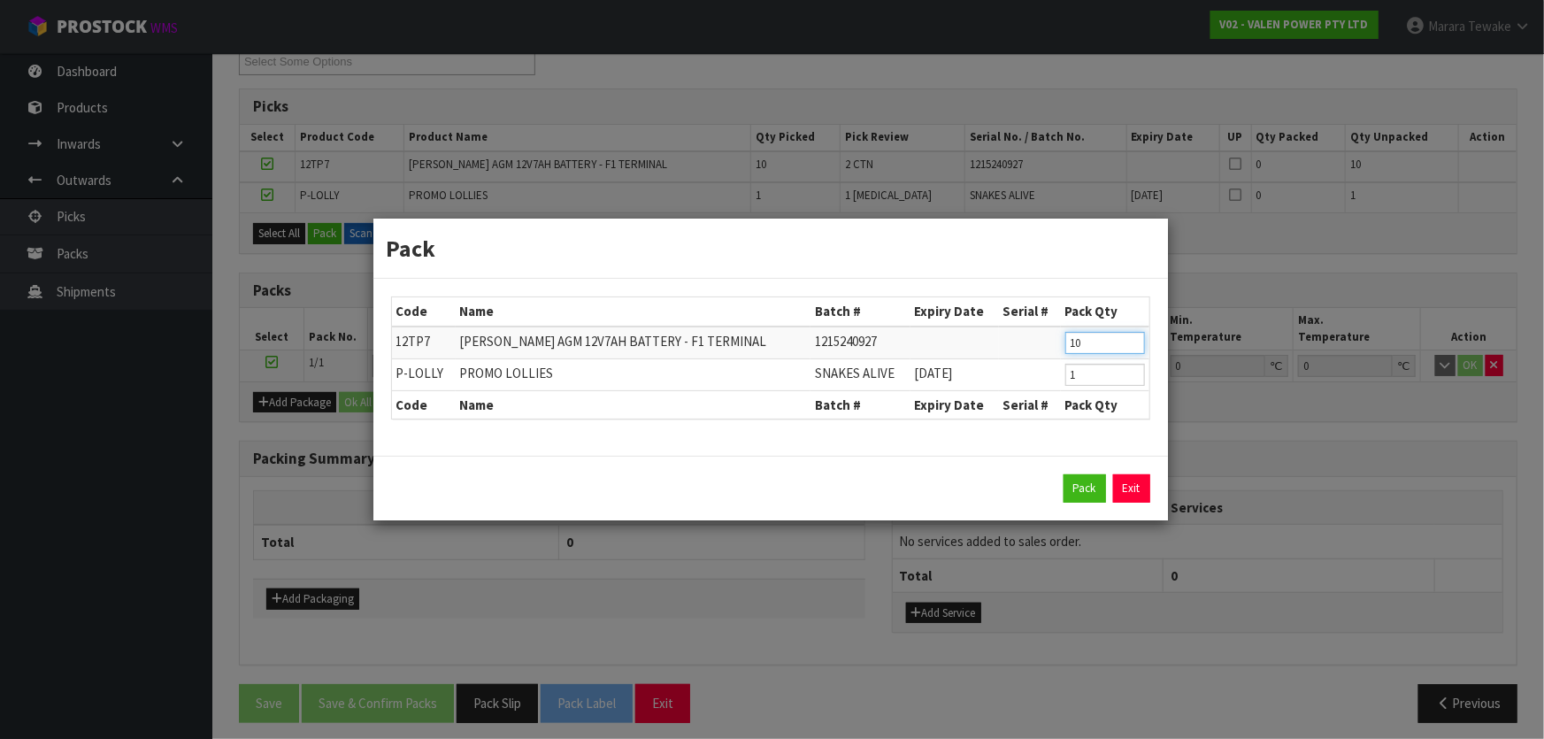
drag, startPoint x: 1098, startPoint y: 339, endPoint x: 1066, endPoint y: 322, distance: 36.0
click at [1067, 324] on table "Code Name Batch # Expiry Date Serial # Pack Qty 12TP7 VALEN TOPIN AGM 12V7AH BA…" at bounding box center [770, 357] width 757 height 121
type input "8"
click button "Pack" at bounding box center [1084, 488] width 42 height 28
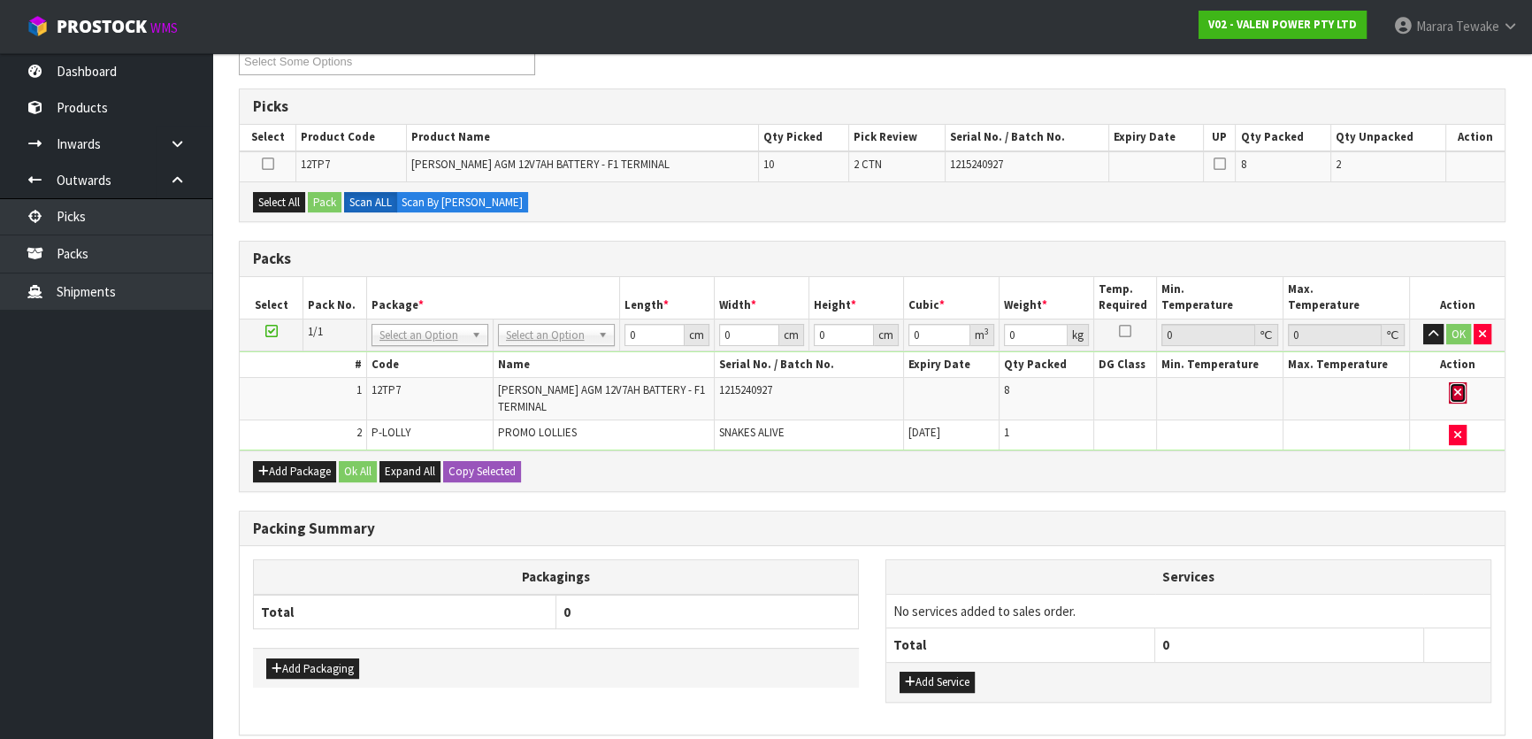
click at [1460, 390] on icon "button" at bounding box center [1457, 392] width 7 height 11
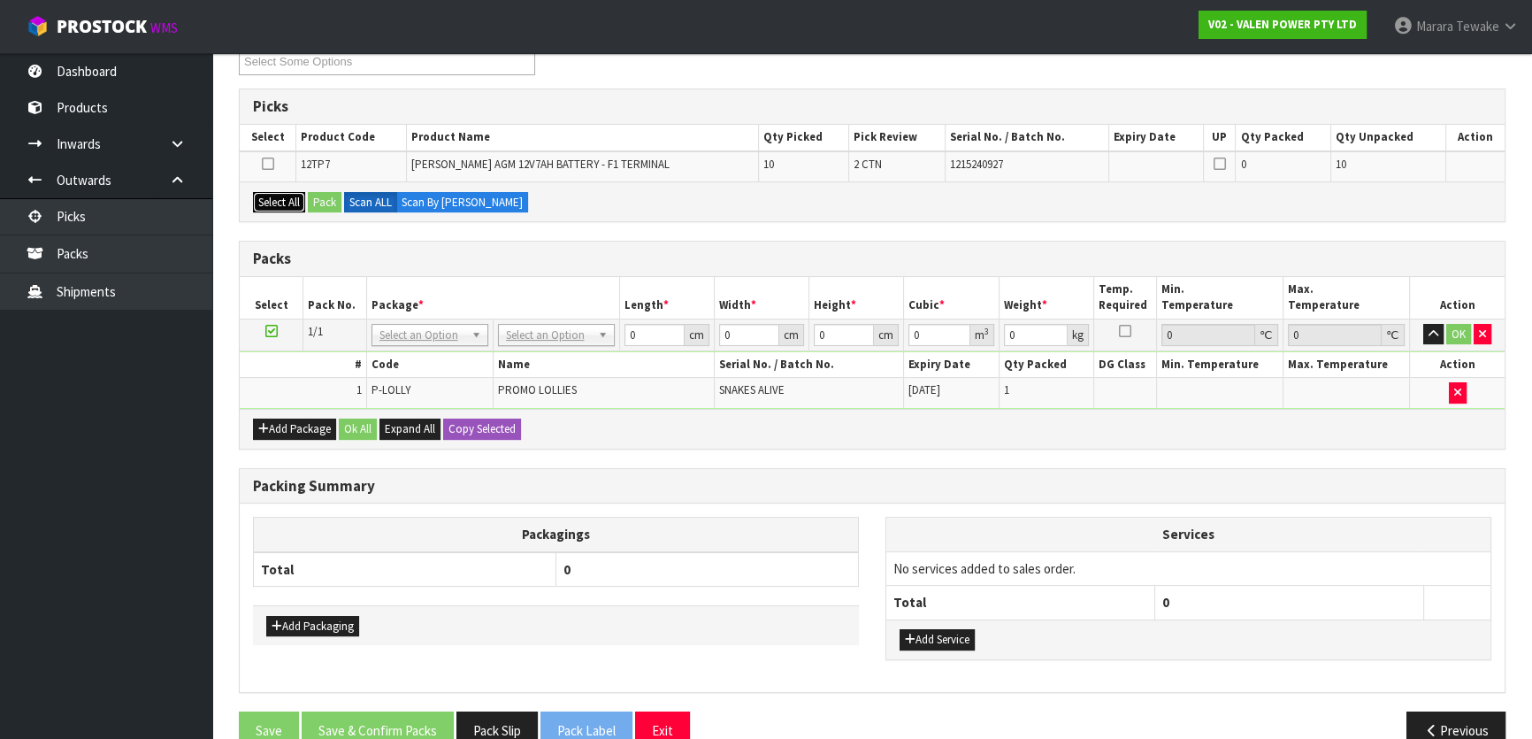
click at [295, 195] on button "Select All" at bounding box center [279, 202] width 52 height 21
click at [317, 200] on button "Pack" at bounding box center [325, 202] width 34 height 21
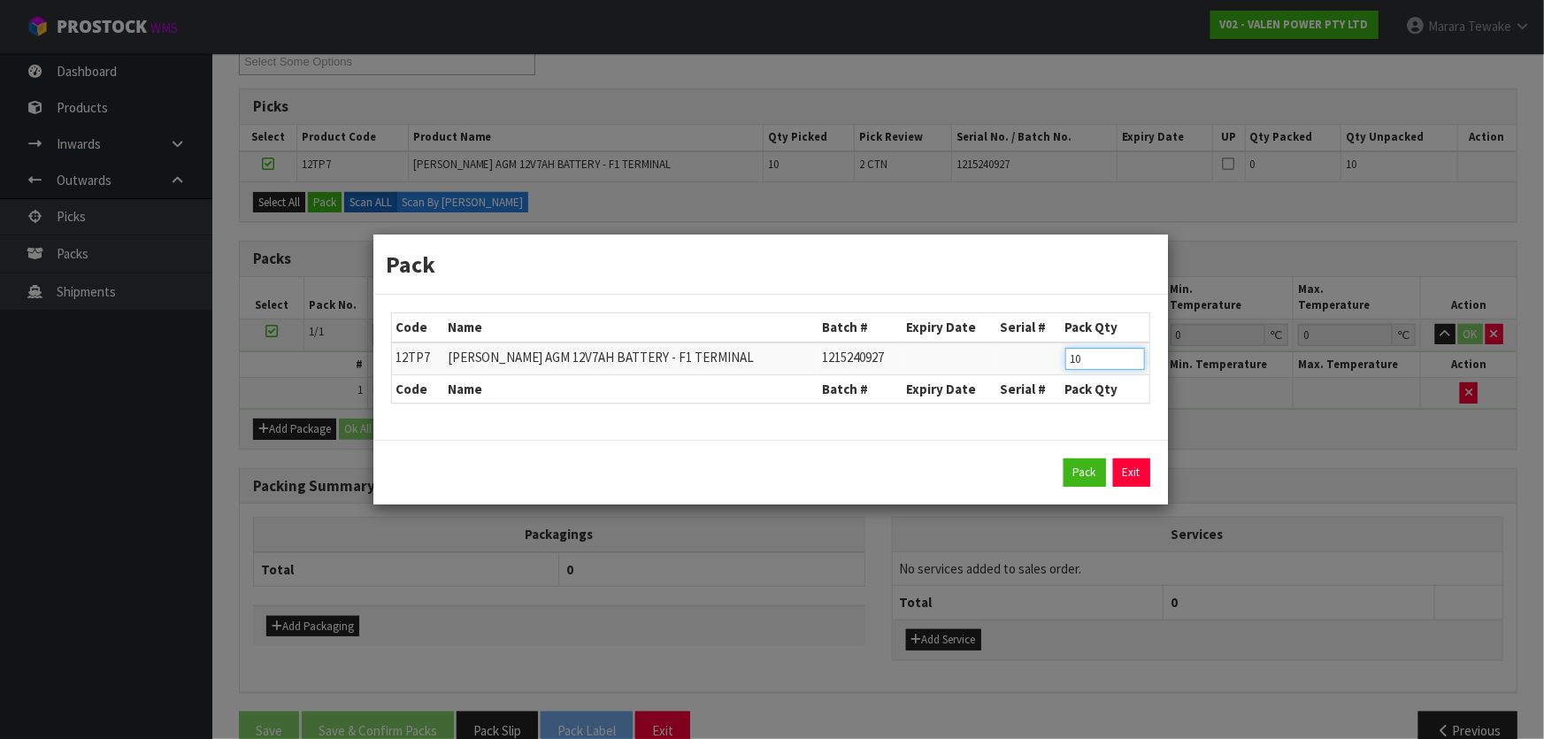
drag, startPoint x: 1097, startPoint y: 354, endPoint x: 993, endPoint y: 333, distance: 105.5
click at [1015, 344] on tr "12TP7 VALEN TOPIN AGM 12V7AH BATTERY - F1 TERMINAL 1215240927 10" at bounding box center [770, 358] width 757 height 33
type input "5"
click button "Pack" at bounding box center [1084, 472] width 42 height 28
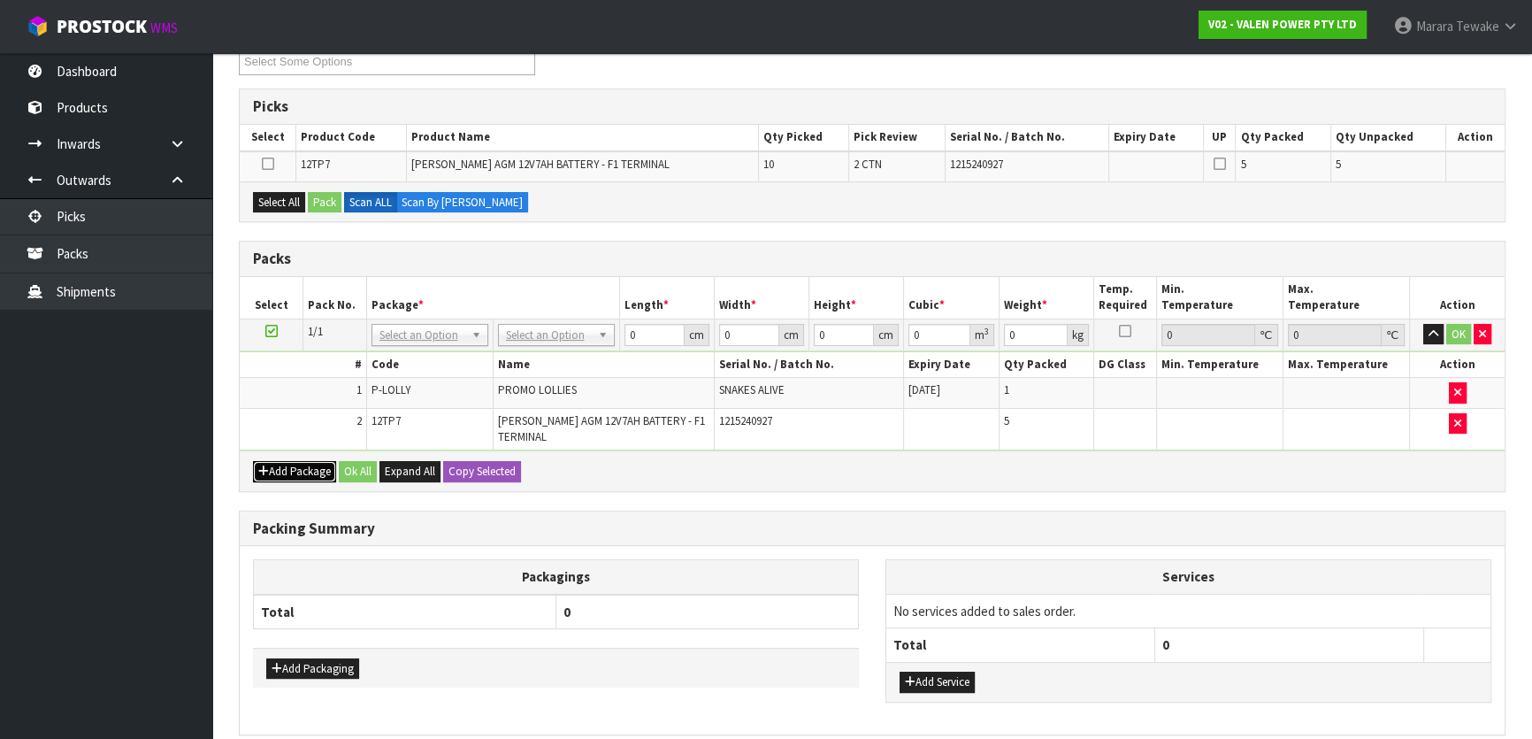
click at [287, 467] on button "Add Package" at bounding box center [294, 471] width 83 height 21
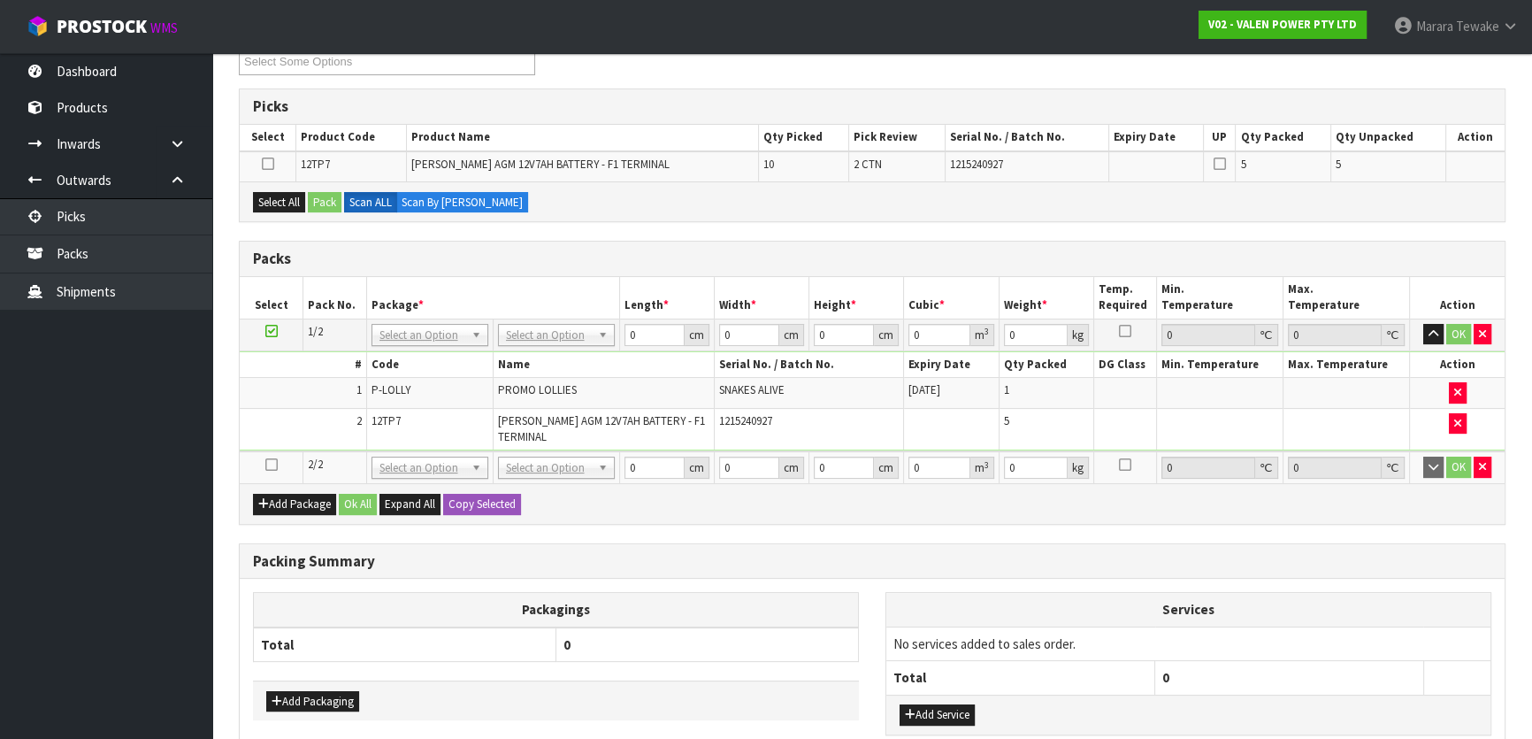
click at [273, 464] on icon at bounding box center [271, 464] width 12 height 1
drag, startPoint x: 280, startPoint y: 204, endPoint x: 327, endPoint y: 195, distance: 47.7
click at [283, 203] on button "Select All" at bounding box center [279, 202] width 52 height 21
click at [328, 195] on button "Pack" at bounding box center [325, 202] width 34 height 21
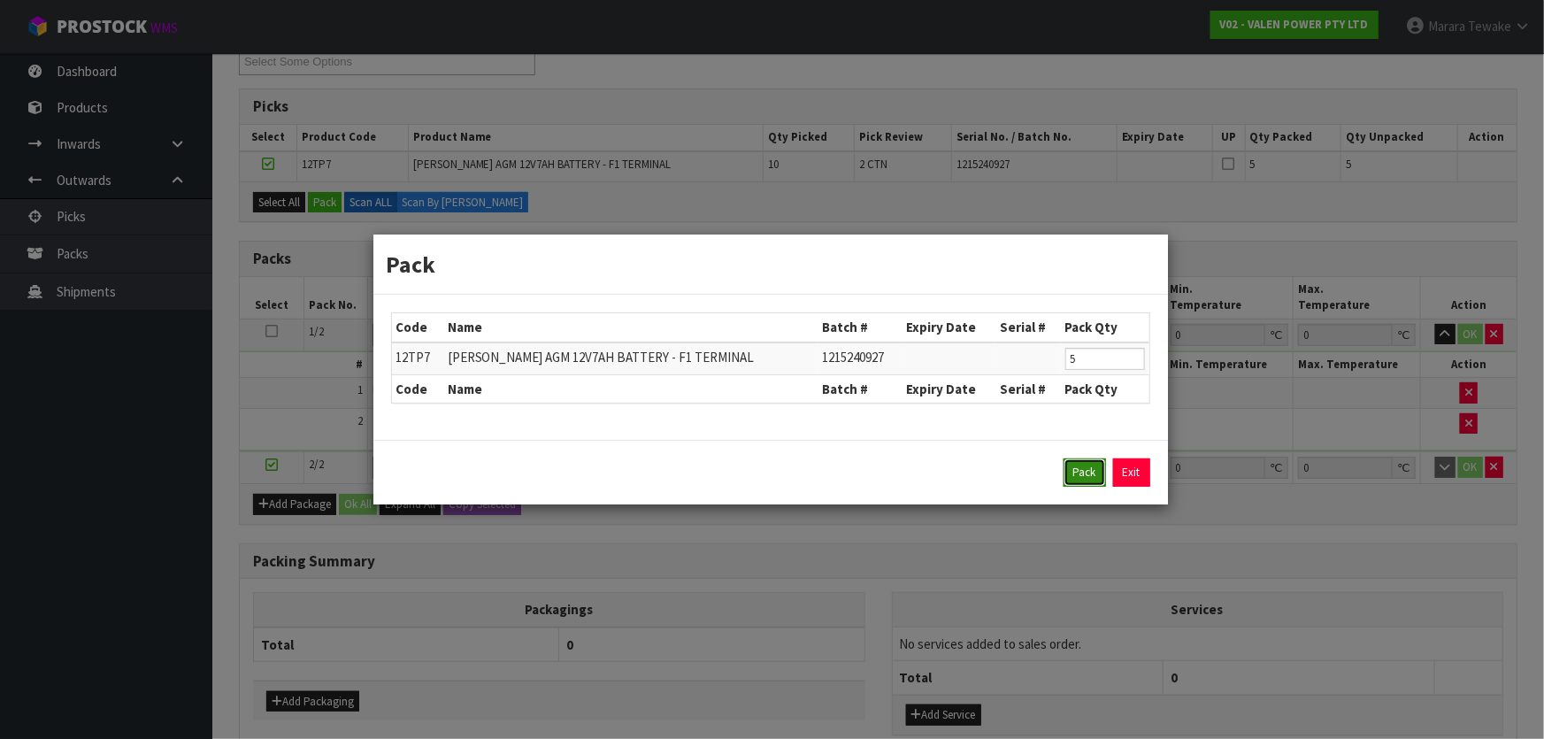
click at [1084, 469] on button "Pack" at bounding box center [1084, 472] width 42 height 28
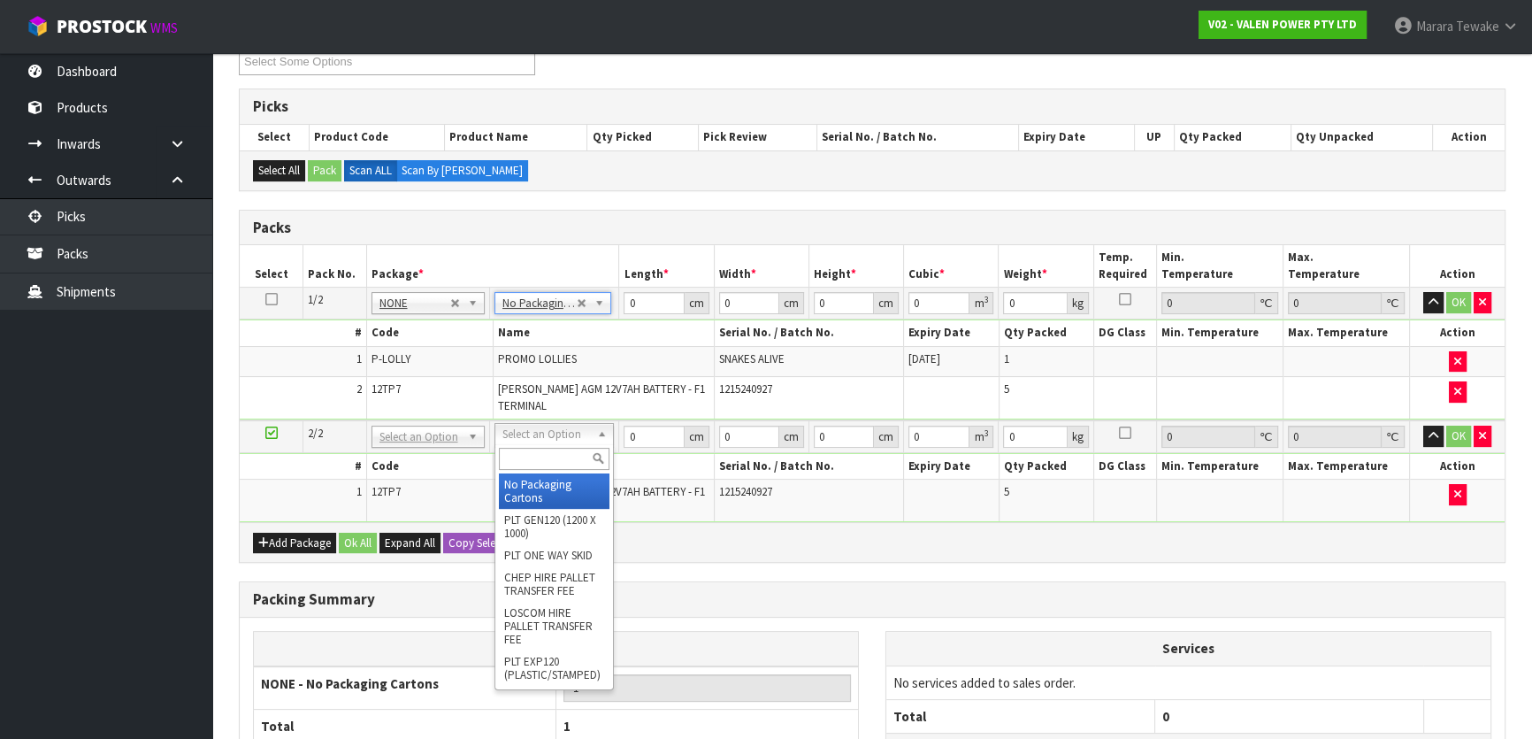
drag, startPoint x: 556, startPoint y: 491, endPoint x: 551, endPoint y: 481, distance: 10.7
type input "2"
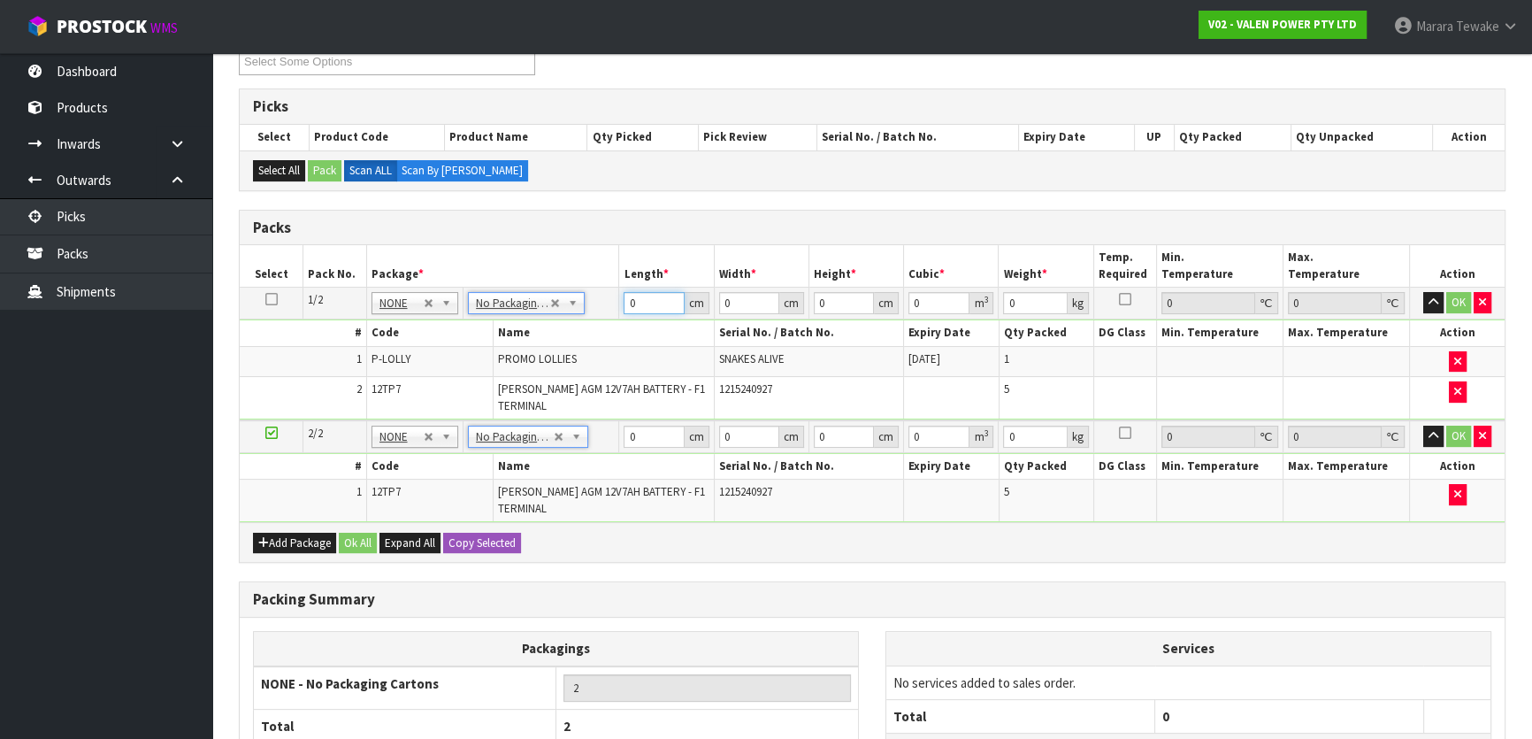
drag, startPoint x: 637, startPoint y: 306, endPoint x: 609, endPoint y: 288, distance: 32.6
click at [619, 298] on td "0 cm" at bounding box center [666, 303] width 95 height 32
type input "38"
type input "17"
type input "1"
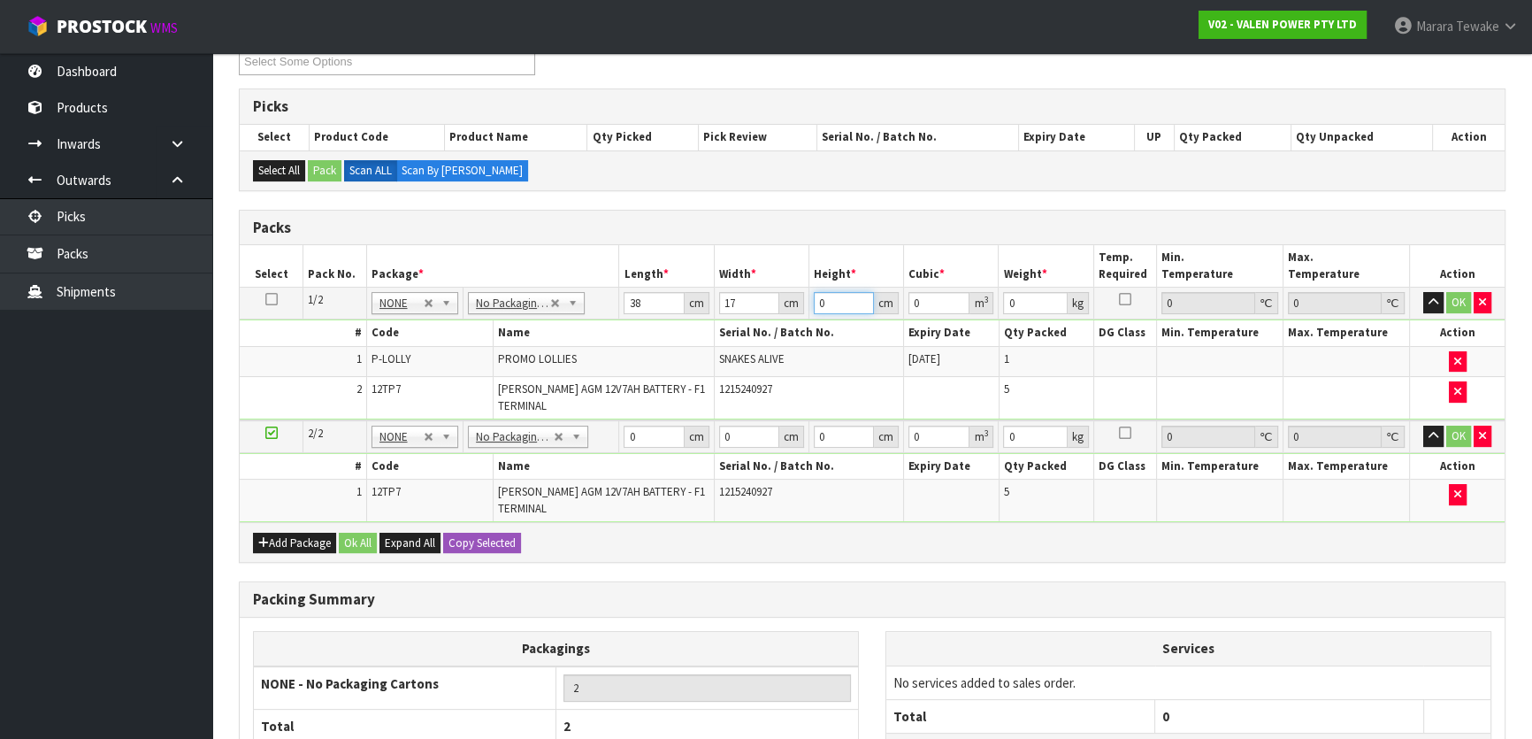
type input "0.000646"
type input "16"
type input "0.010336"
type input "16"
type input "12"
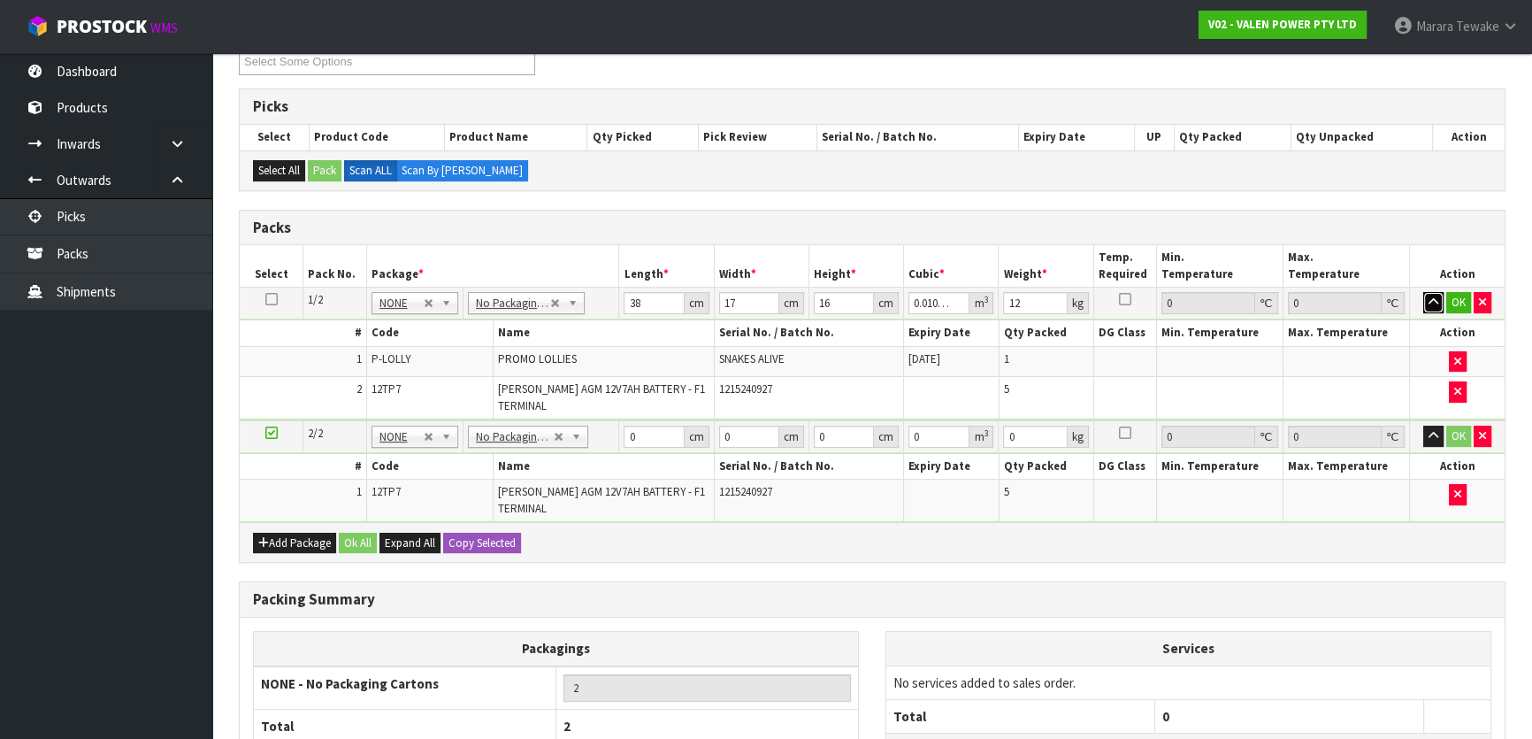
click at [1423, 292] on button "button" at bounding box center [1433, 302] width 20 height 21
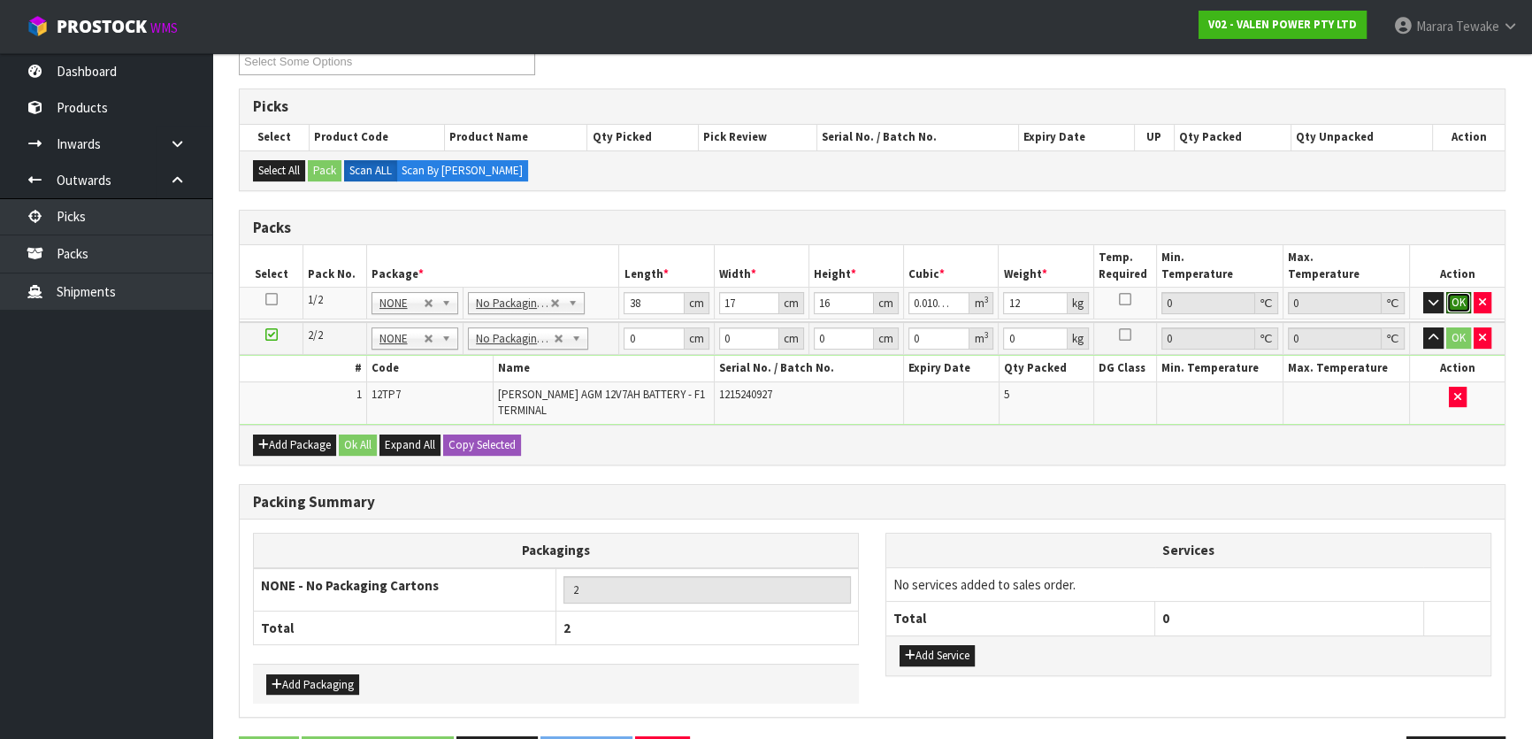
click button "OK" at bounding box center [1458, 302] width 25 height 21
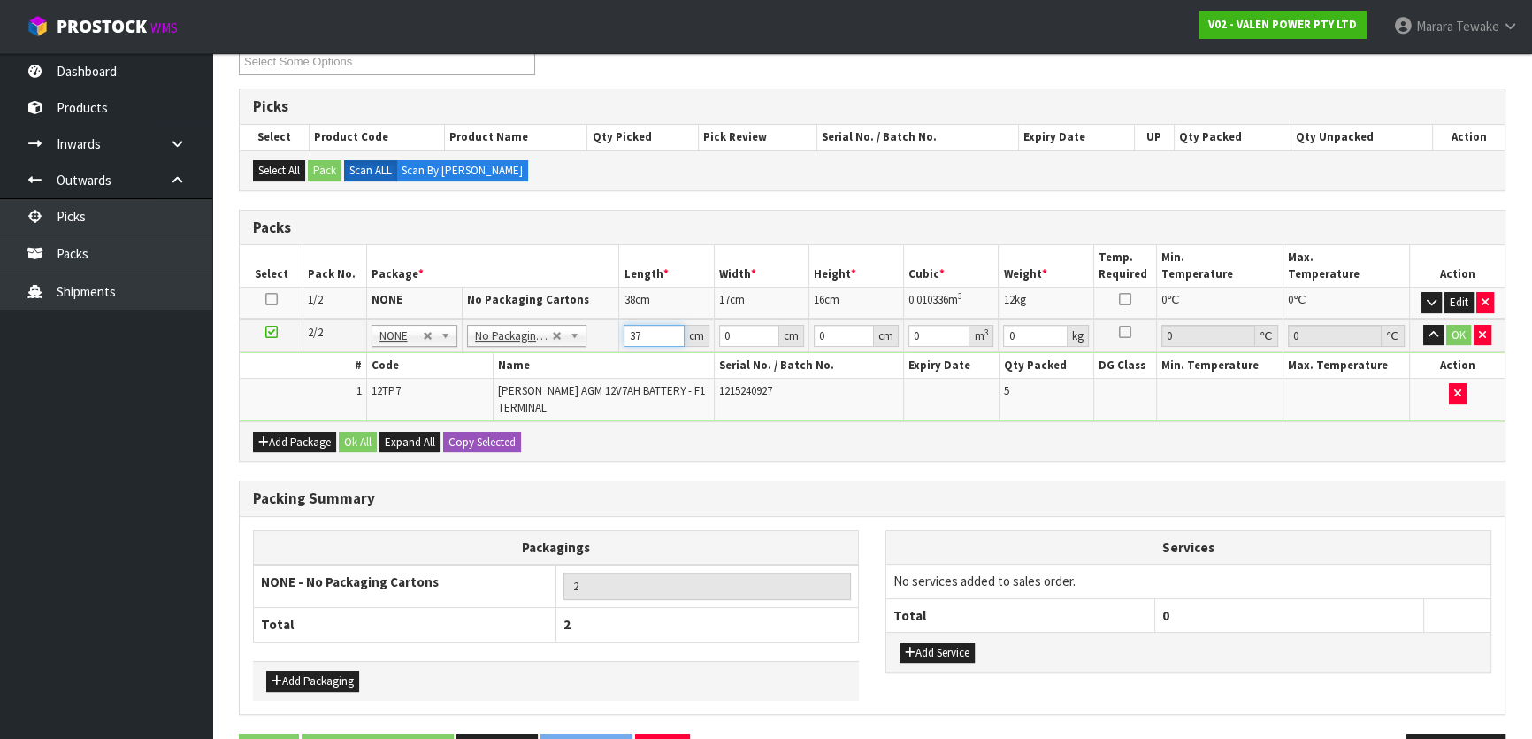
type input "37"
type input "17"
type input "1"
type input "0.000629"
type input "14"
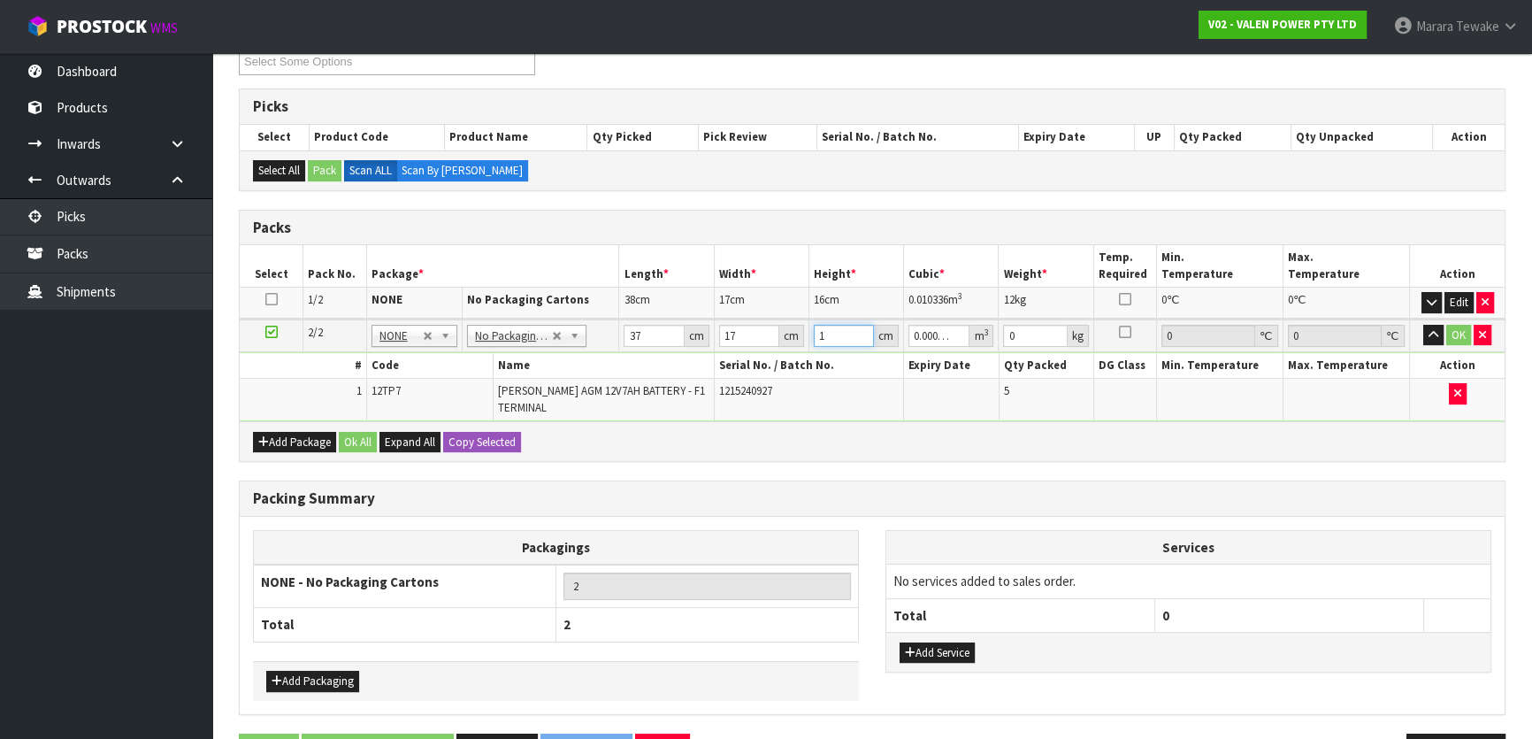
type input "0.008806"
type input "14"
type input "12"
click at [1423, 325] on button "button" at bounding box center [1433, 335] width 20 height 21
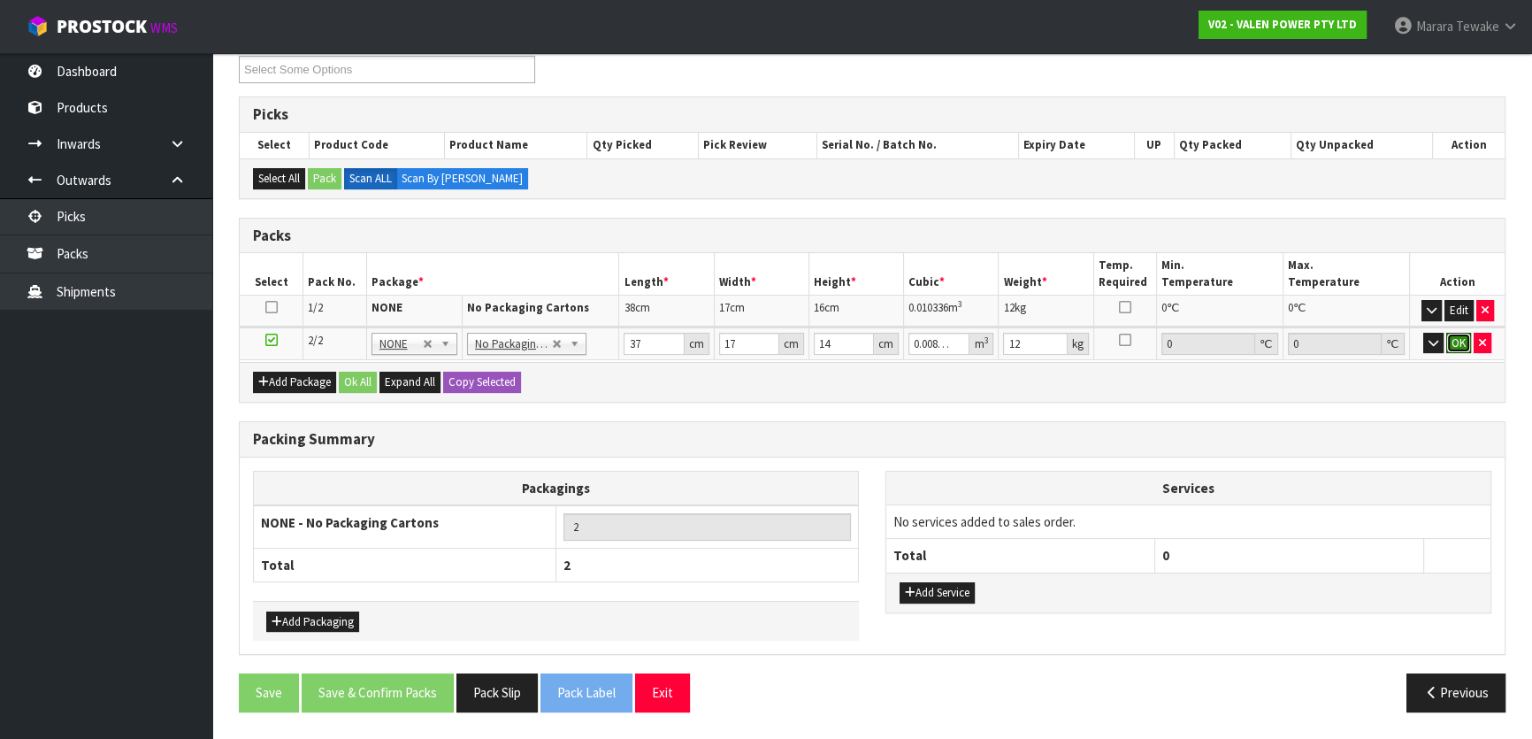
click button "OK" at bounding box center [1458, 343] width 25 height 21
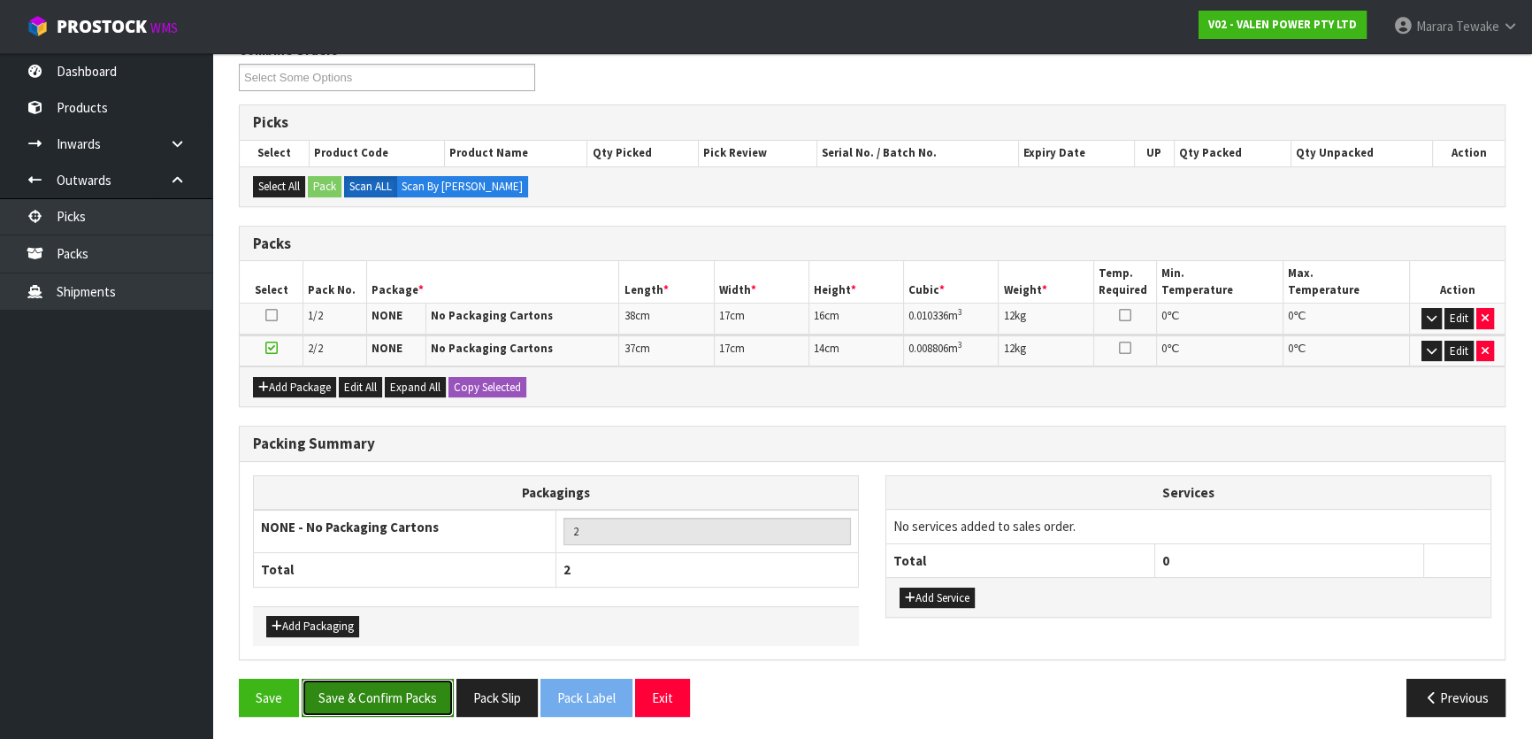
click at [394, 689] on button "Save & Confirm Packs" at bounding box center [378, 697] width 152 height 38
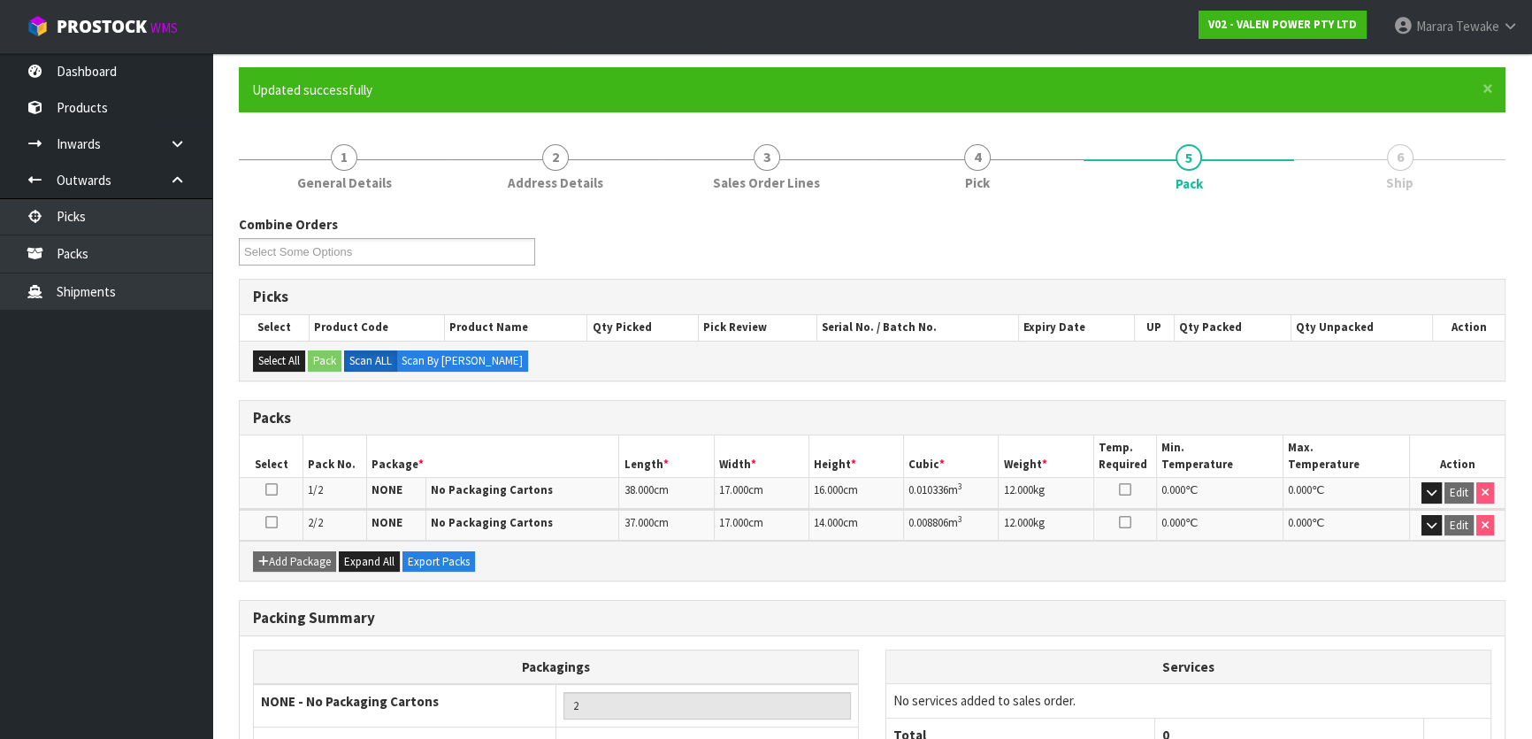
scroll to position [265, 0]
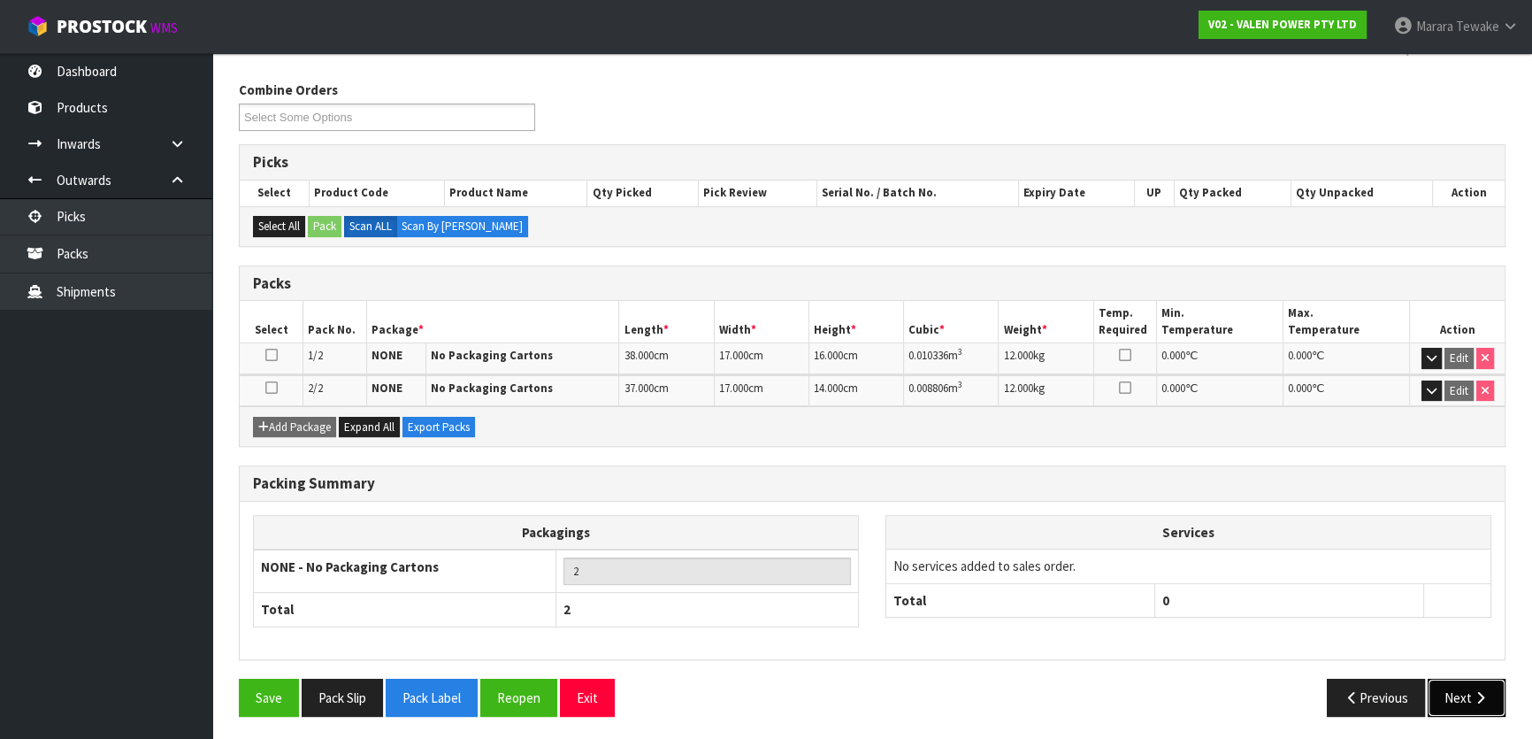
click at [1478, 694] on icon "button" at bounding box center [1480, 697] width 17 height 13
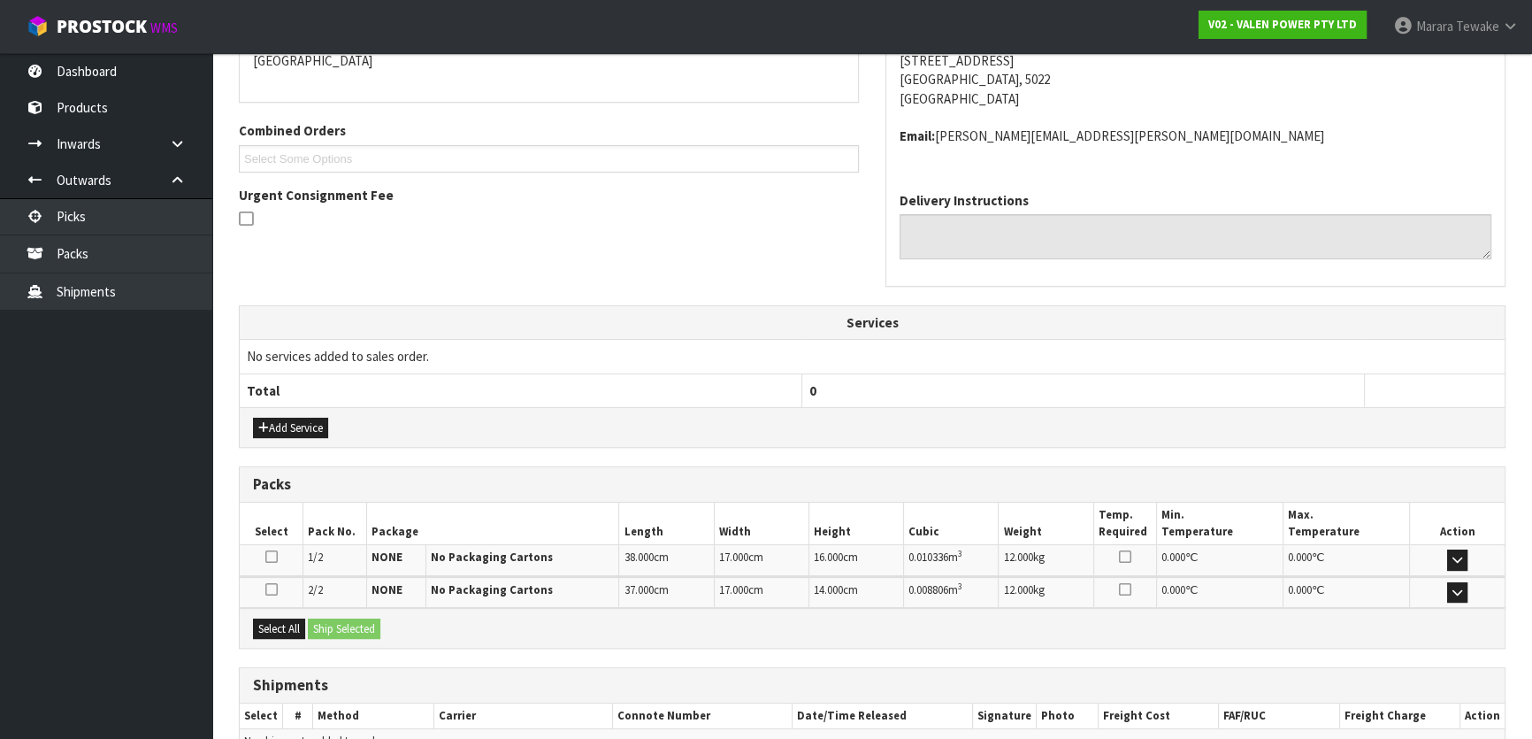
scroll to position [496, 0]
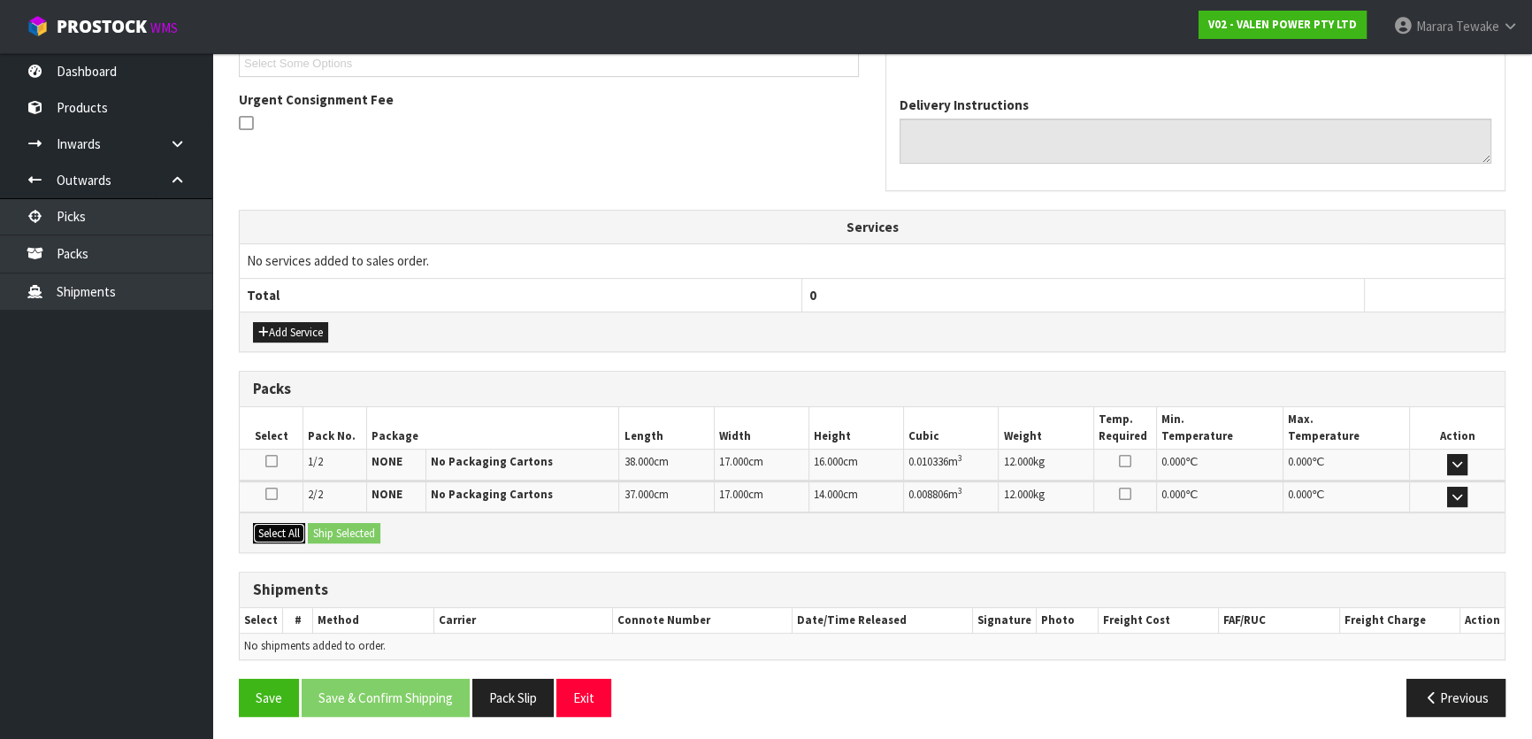
click at [292, 528] on button "Select All" at bounding box center [279, 533] width 52 height 21
click at [342, 528] on button "Ship Selected" at bounding box center [344, 533] width 73 height 21
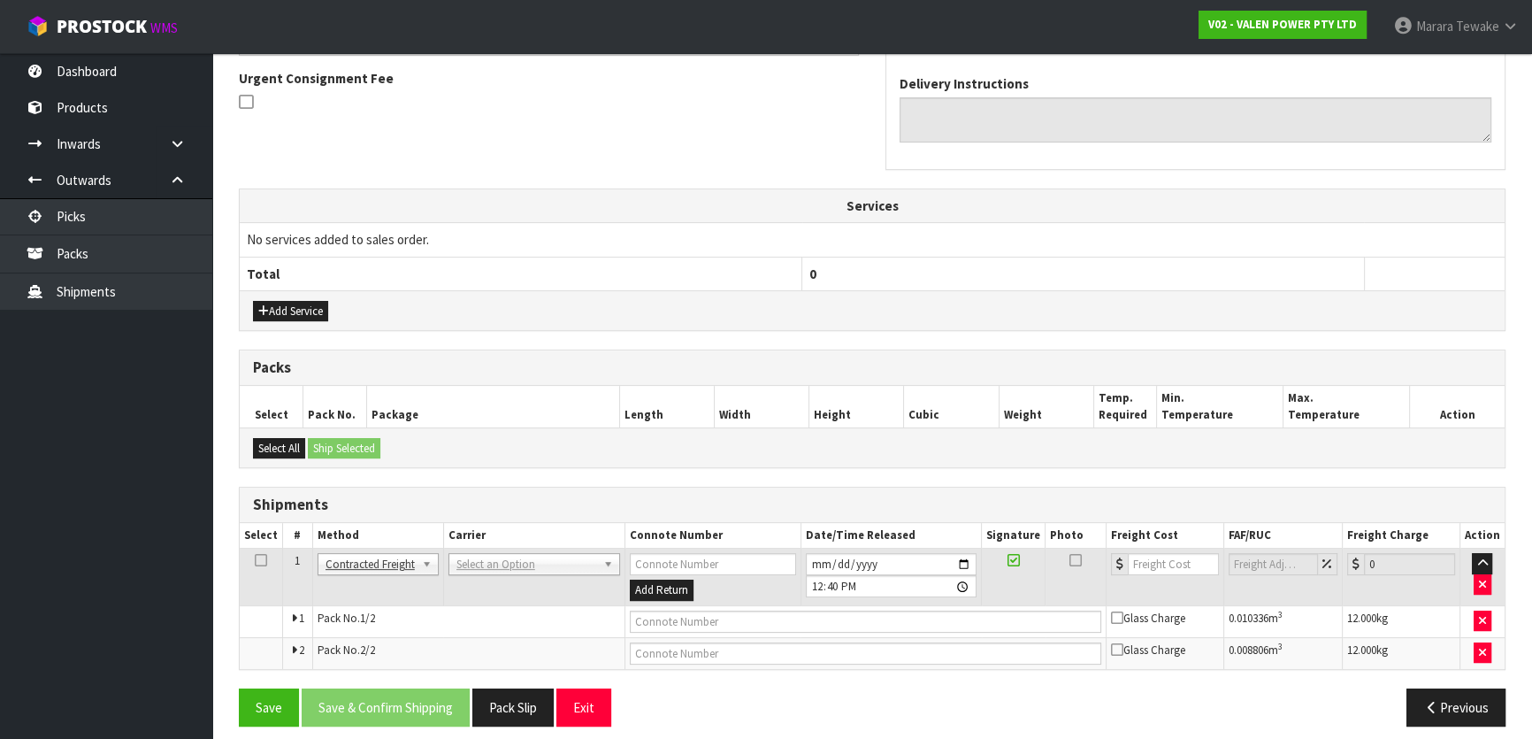
scroll to position [528, 0]
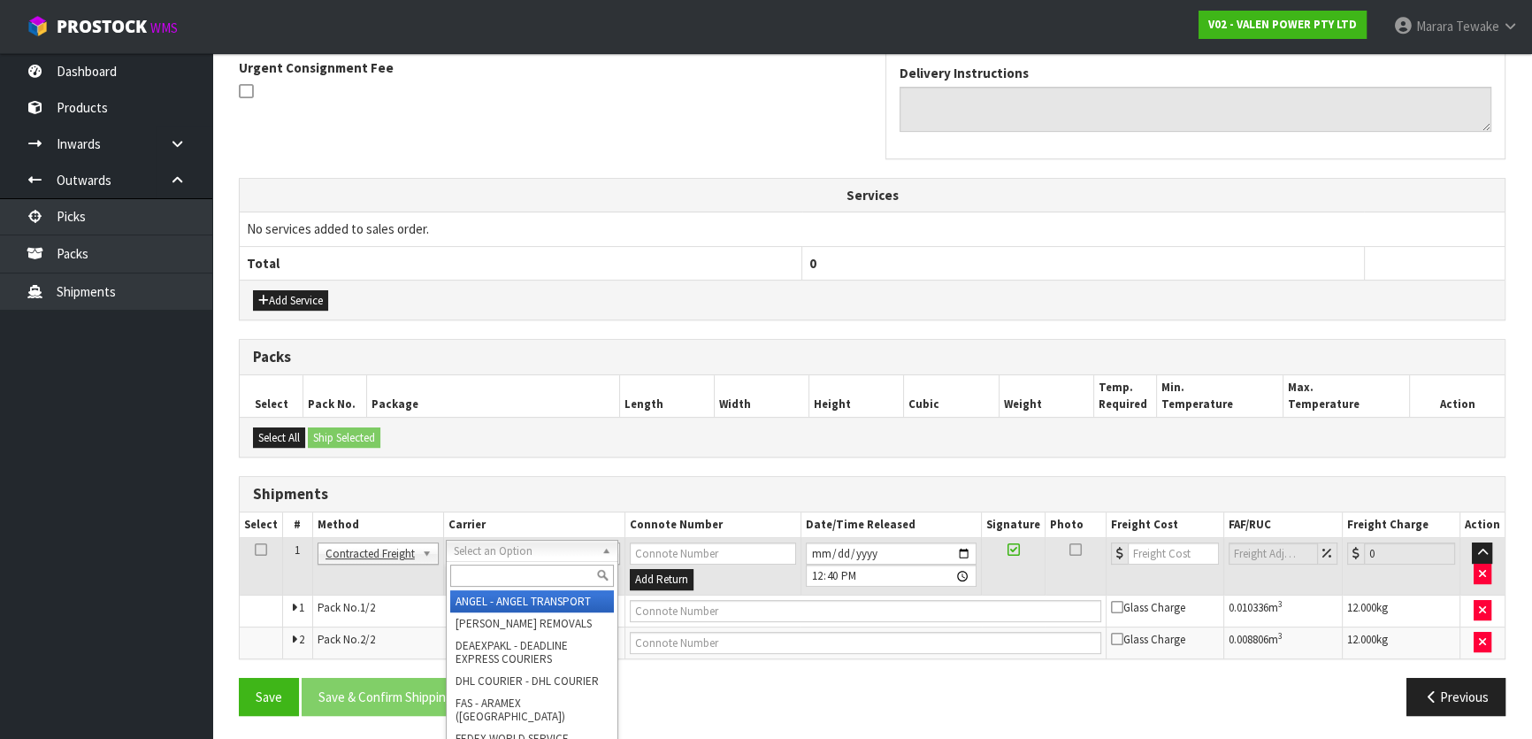
click at [518, 566] on input "text" at bounding box center [532, 575] width 164 height 22
type input "nzp"
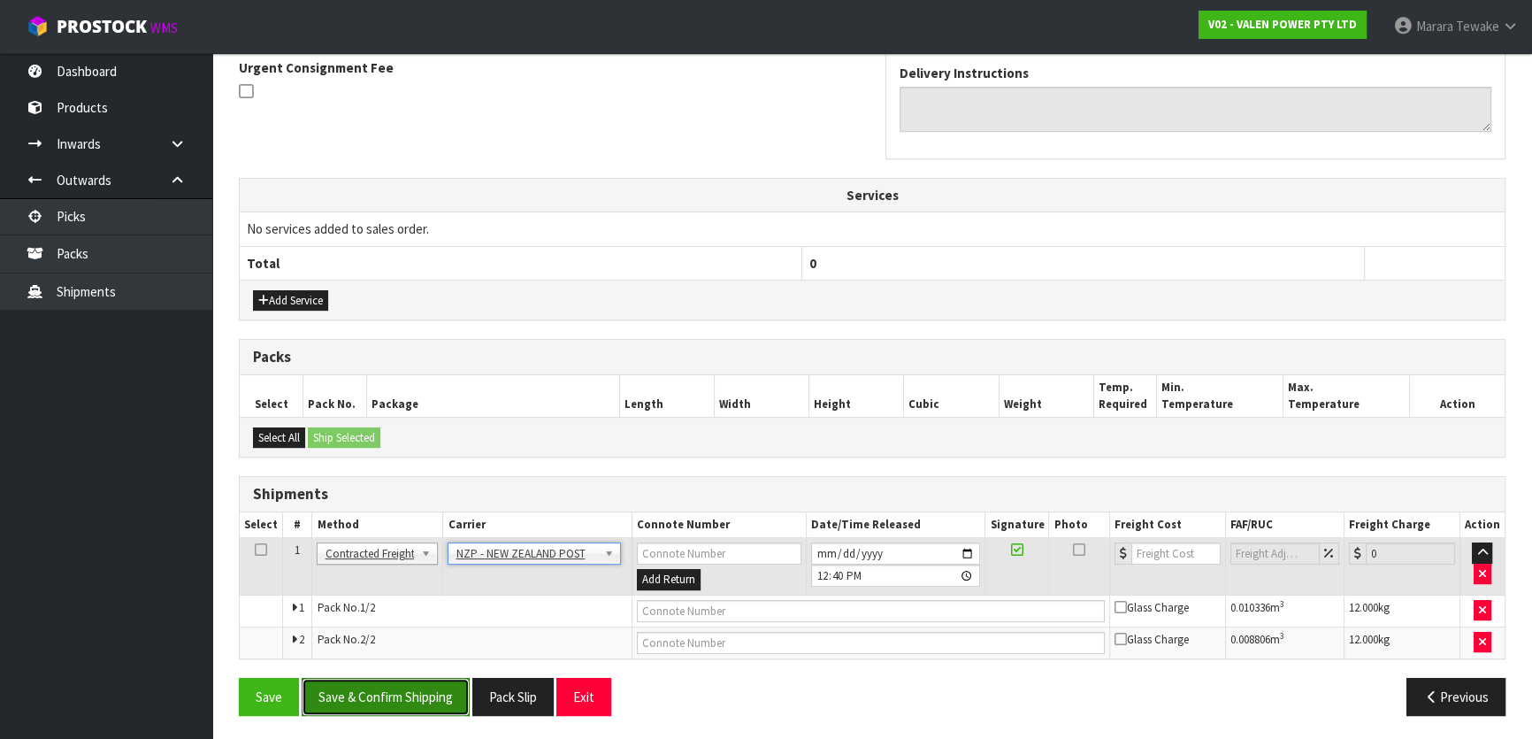
click at [461, 679] on button "Save & Confirm Shipping" at bounding box center [386, 697] width 168 height 38
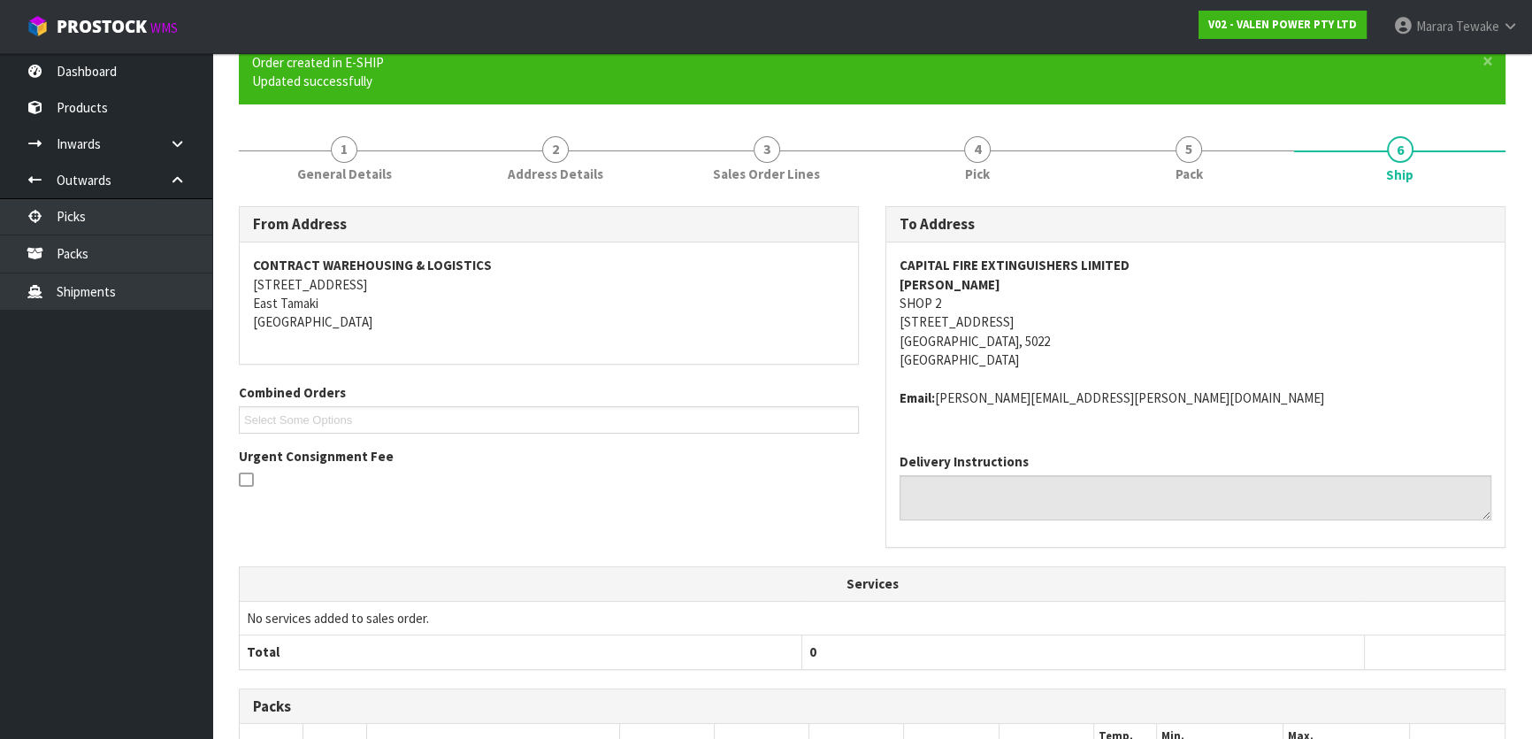
scroll to position [502, 0]
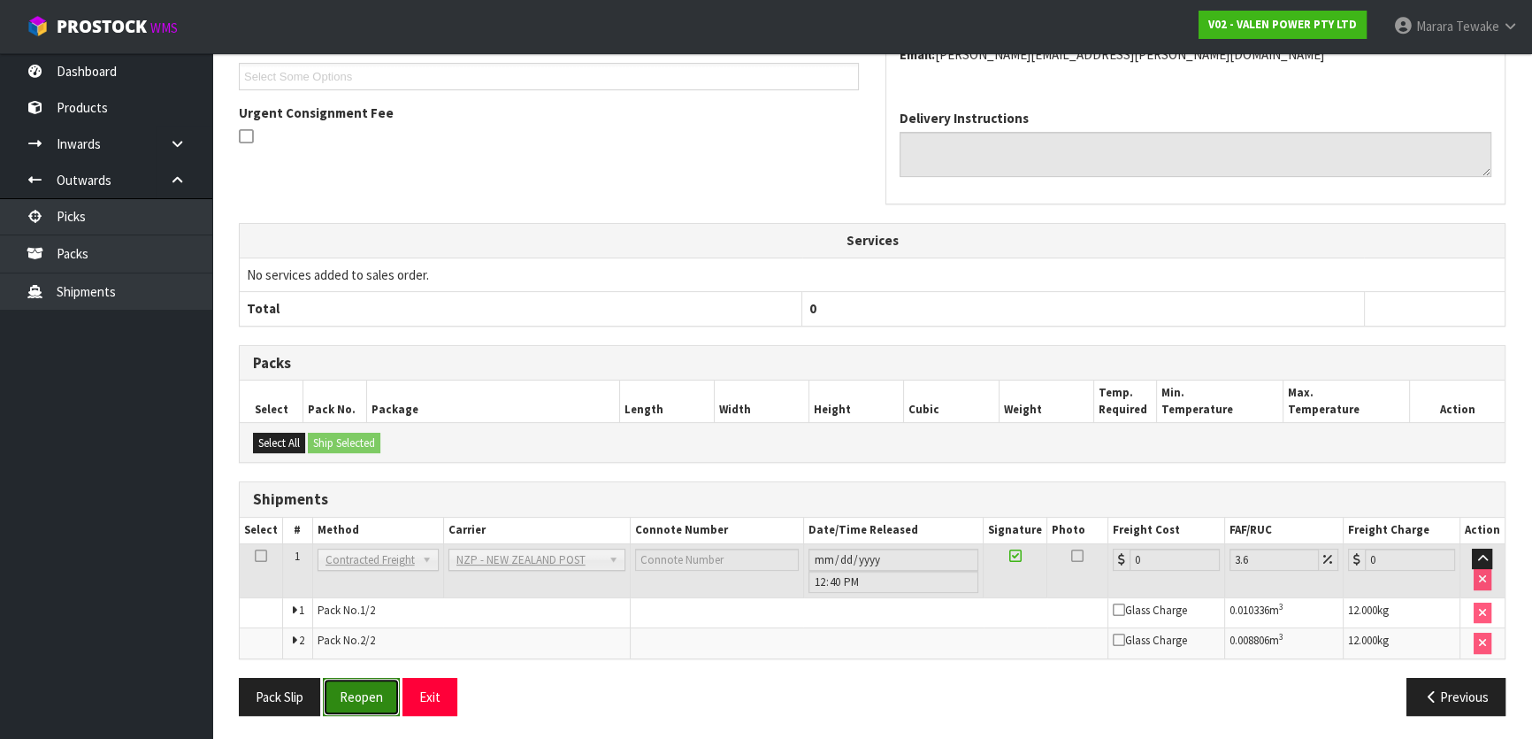
click at [358, 691] on button "Reopen" at bounding box center [361, 697] width 77 height 38
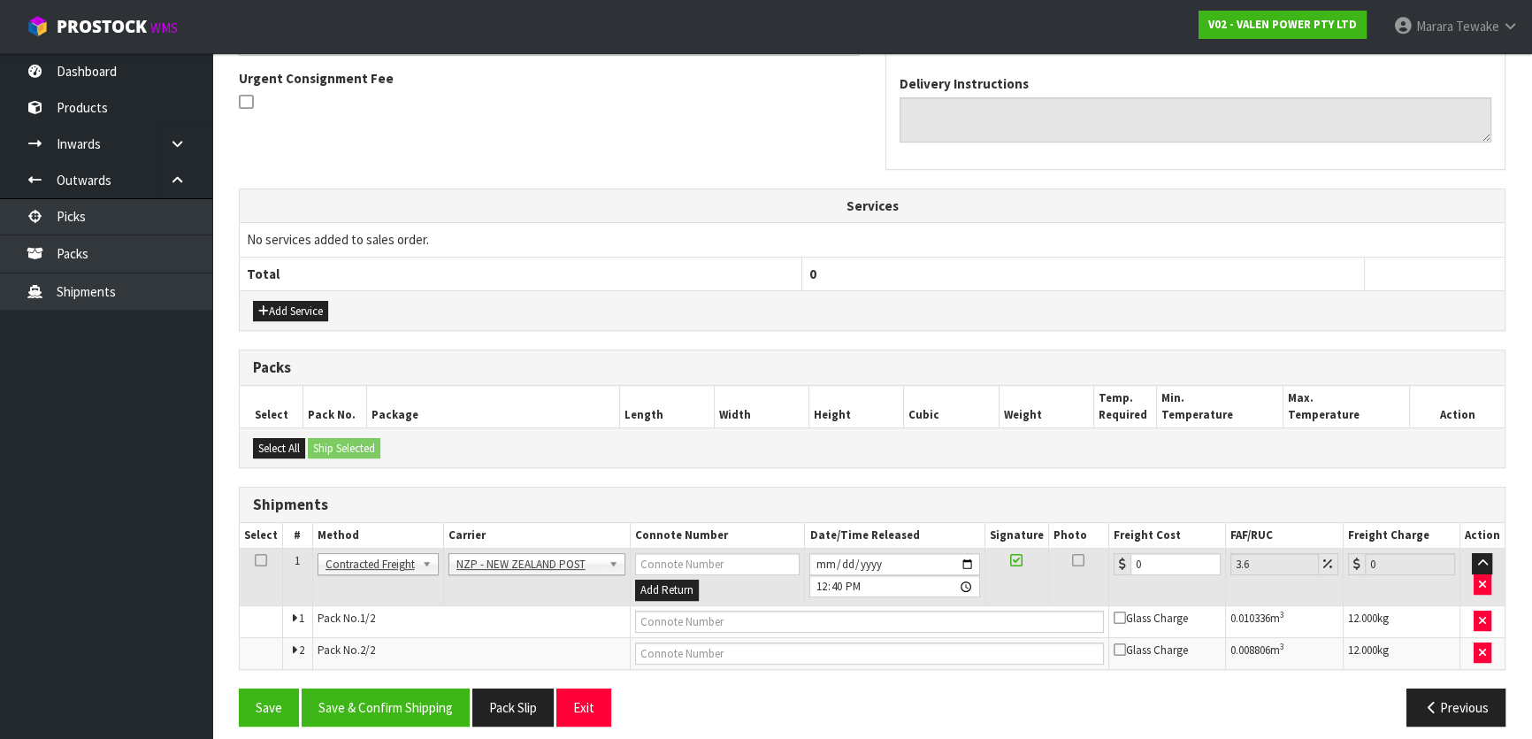
scroll to position [528, 0]
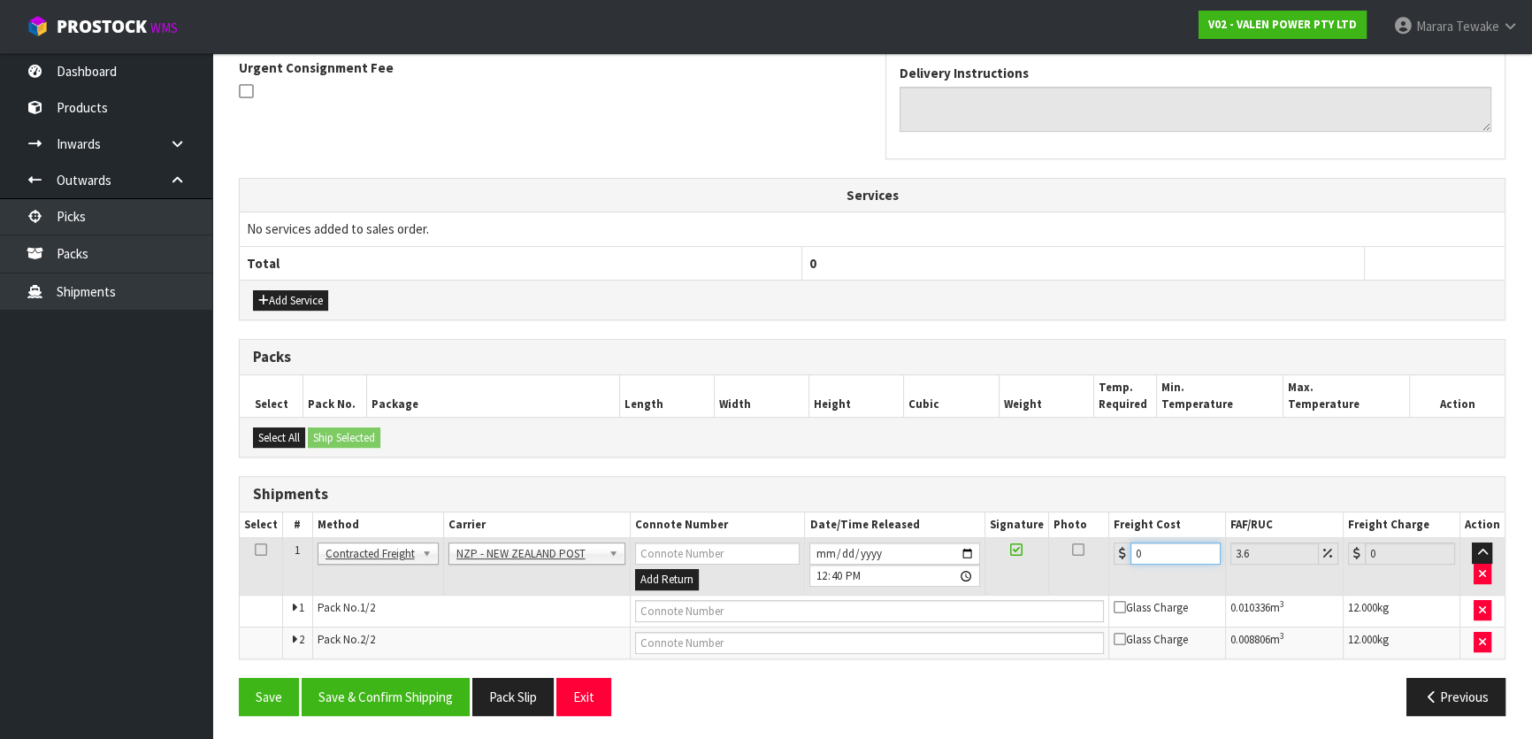
drag, startPoint x: 1117, startPoint y: 554, endPoint x: 1090, endPoint y: 546, distance: 28.6
click at [1090, 546] on tr "1 Client Local Pickup Customer Local Pickup Company Freight Contracted Freight …" at bounding box center [872, 566] width 1265 height 57
type input "2"
type input "2.07"
type input "20"
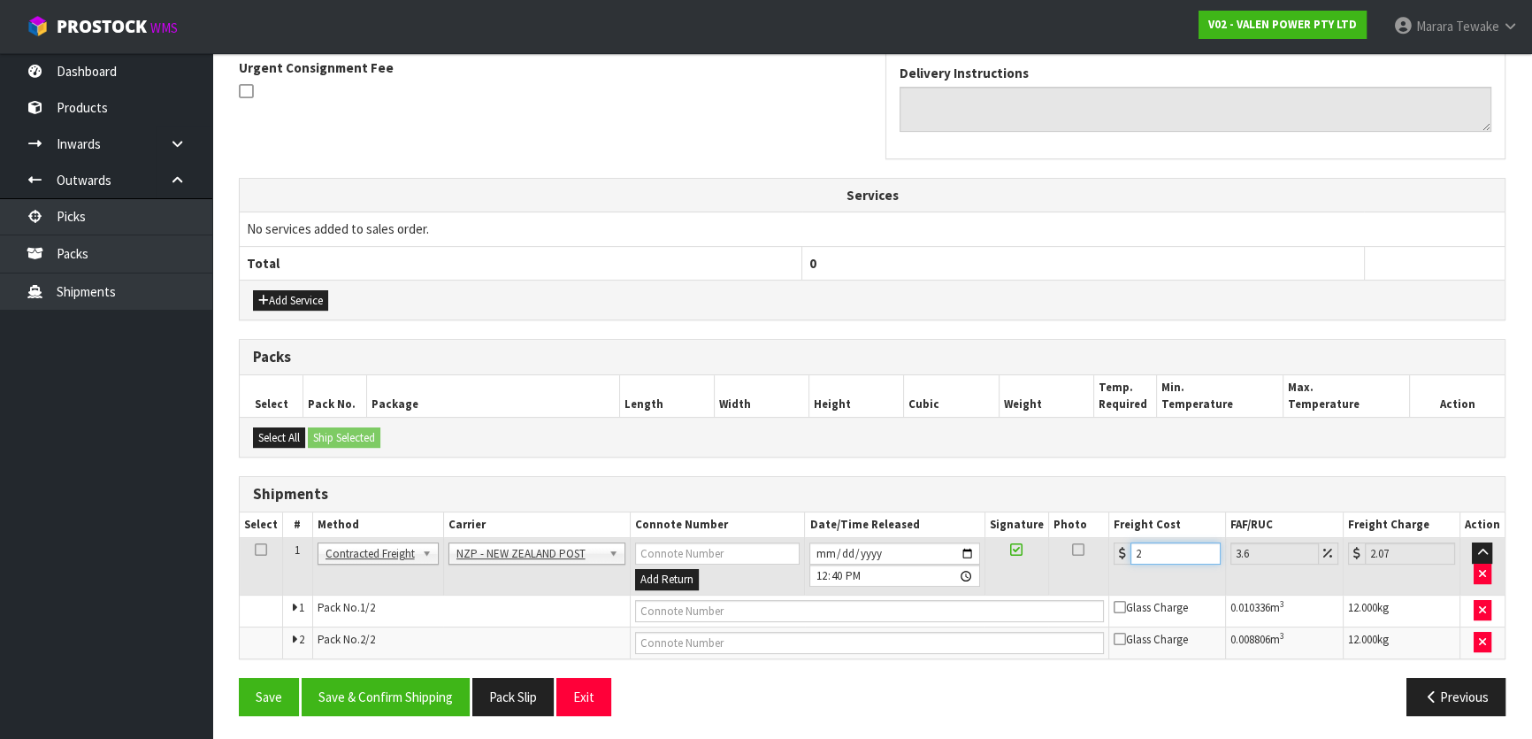
type input "20.72"
type input "20.1"
type input "20.82"
type input "20.14"
type input "20.87"
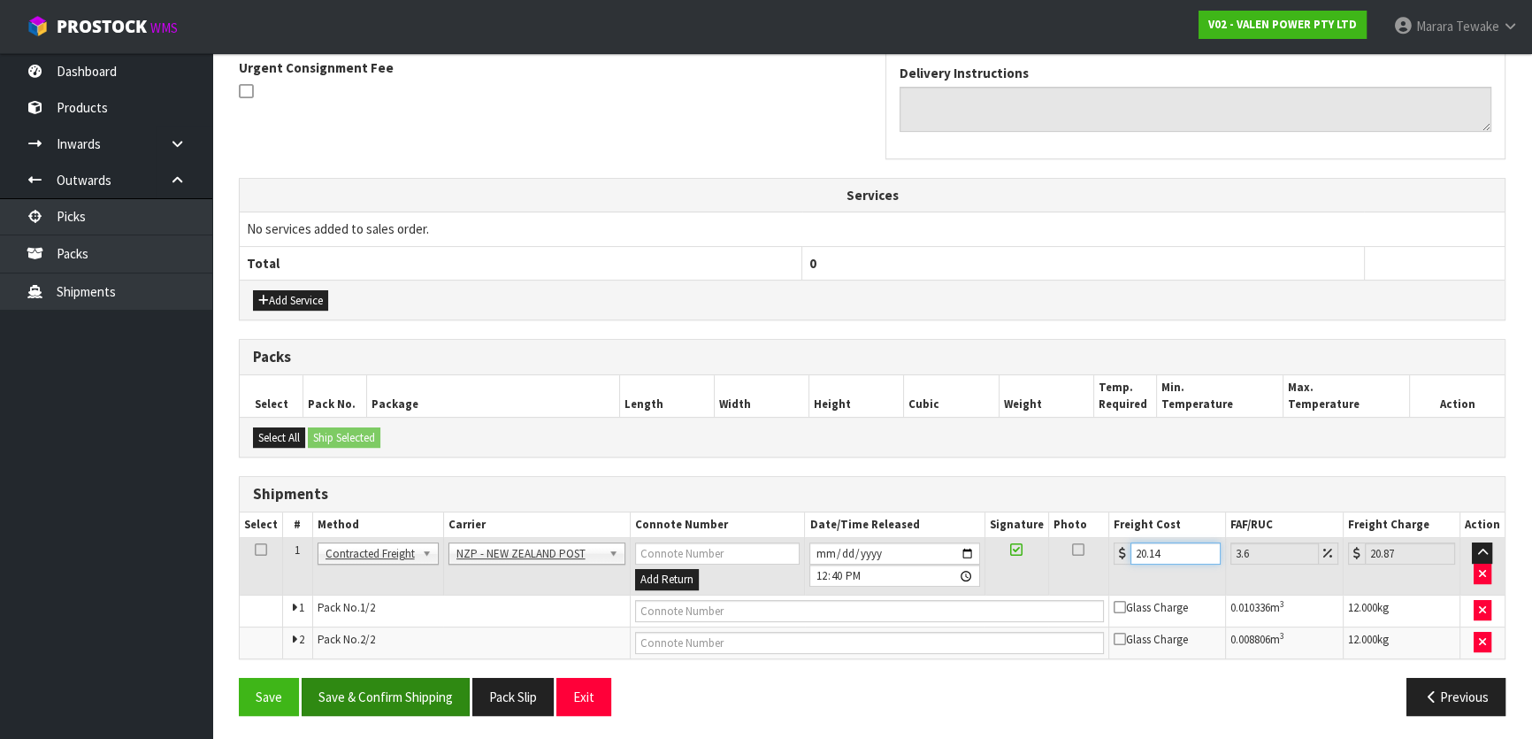
type input "20.14"
drag, startPoint x: 378, startPoint y: 690, endPoint x: 257, endPoint y: 605, distance: 148.0
click at [374, 689] on button "Save & Confirm Shipping" at bounding box center [386, 697] width 168 height 38
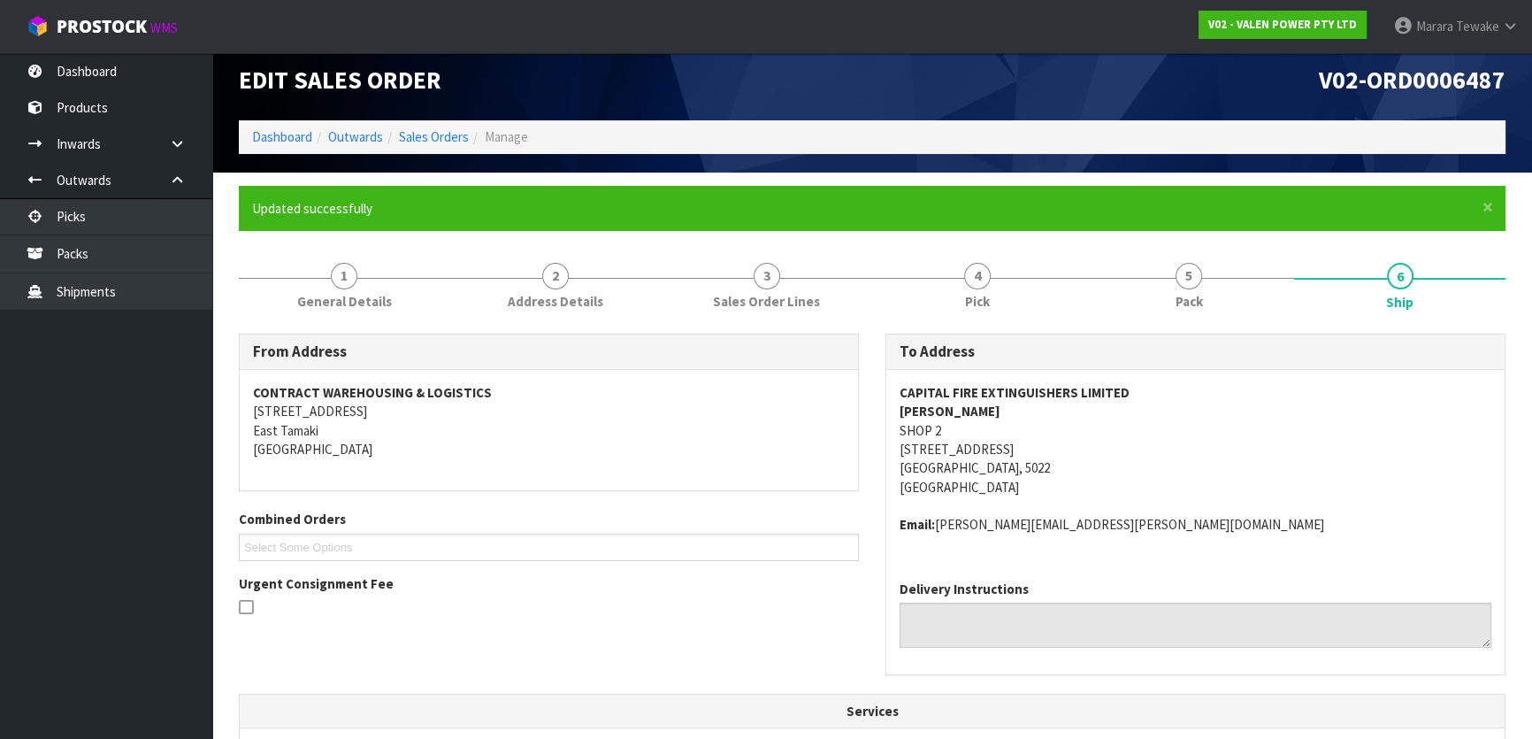
scroll to position [494, 0]
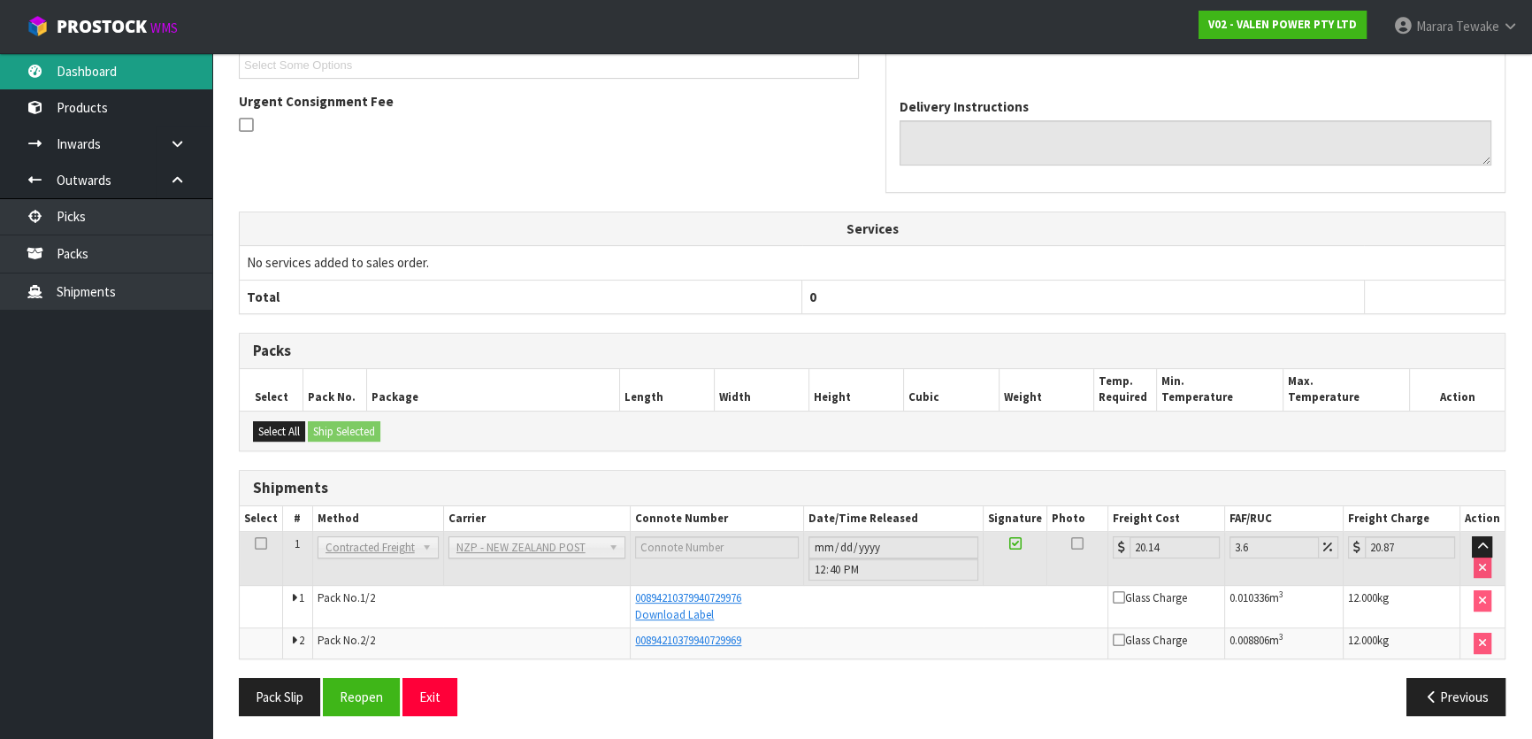
click at [86, 74] on link "Dashboard" at bounding box center [106, 71] width 212 height 36
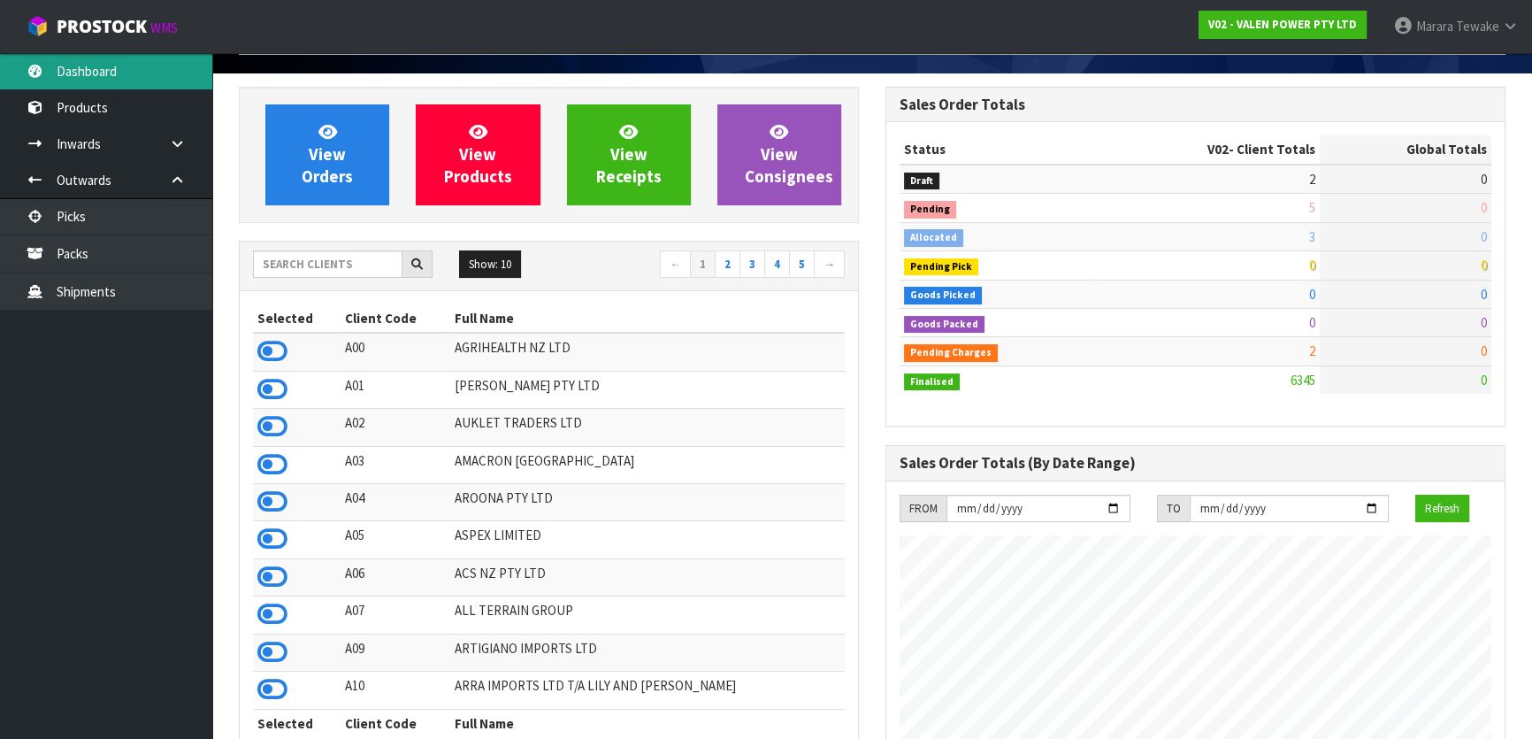
scroll to position [92, 0]
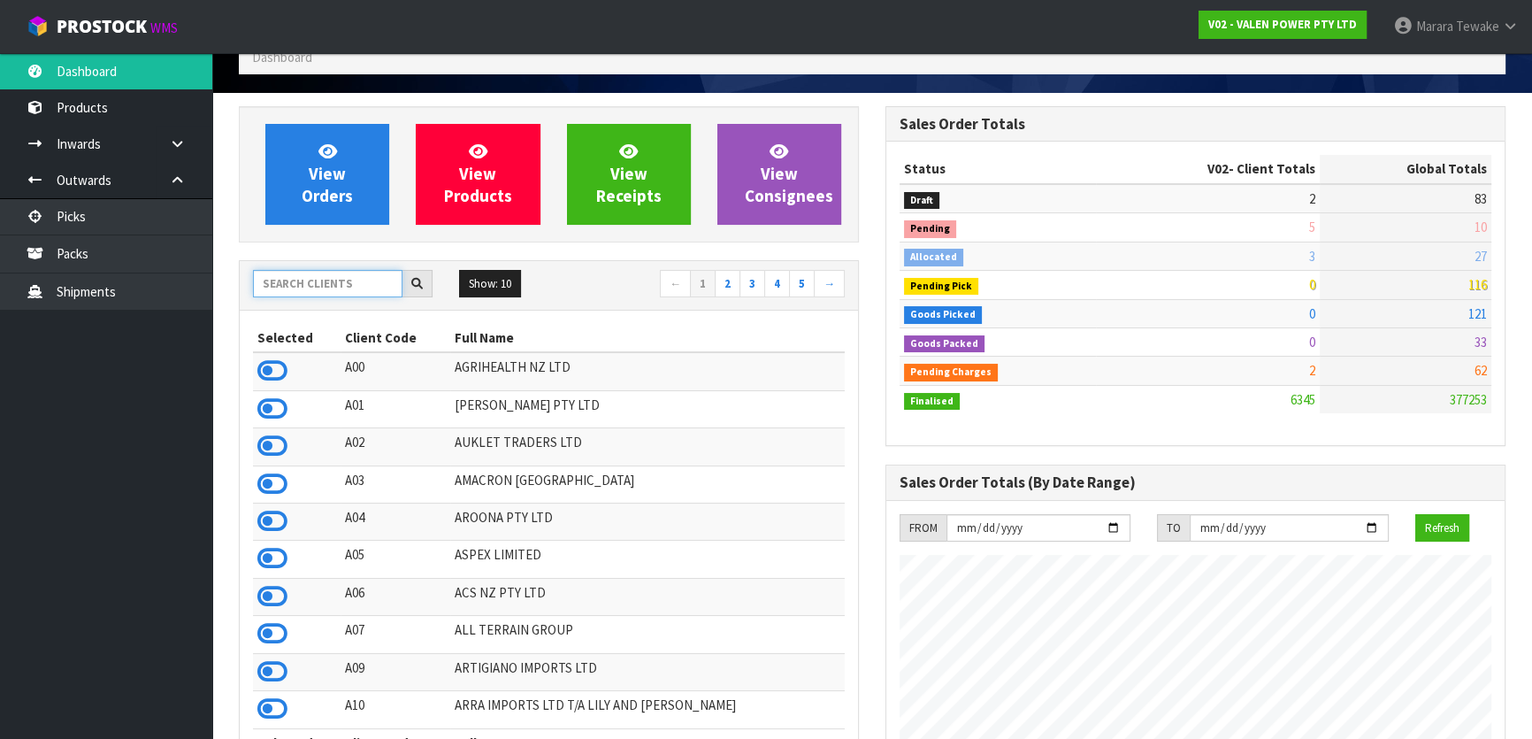
click at [356, 288] on input "text" at bounding box center [327, 283] width 149 height 27
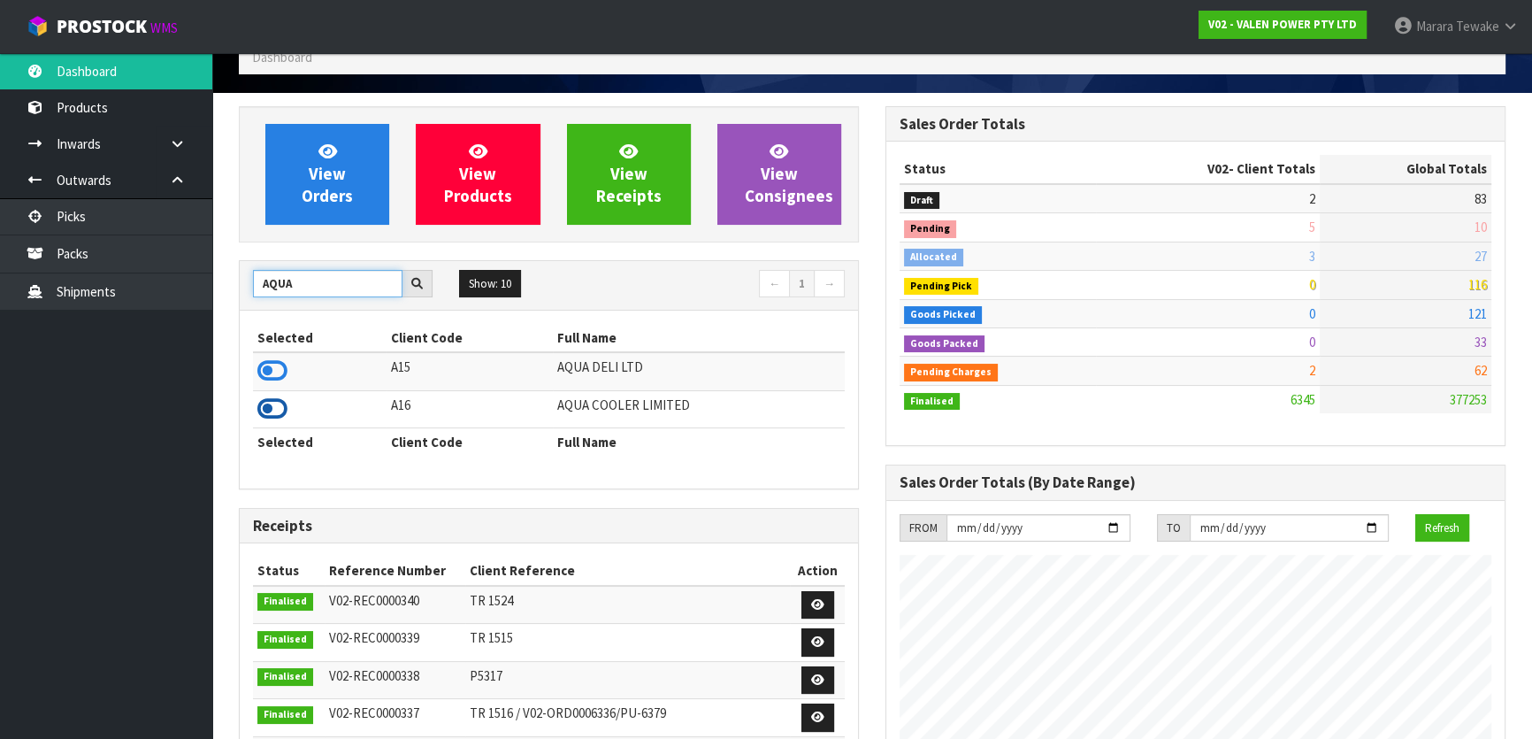
type input "AQUA"
click at [280, 413] on icon at bounding box center [272, 408] width 30 height 27
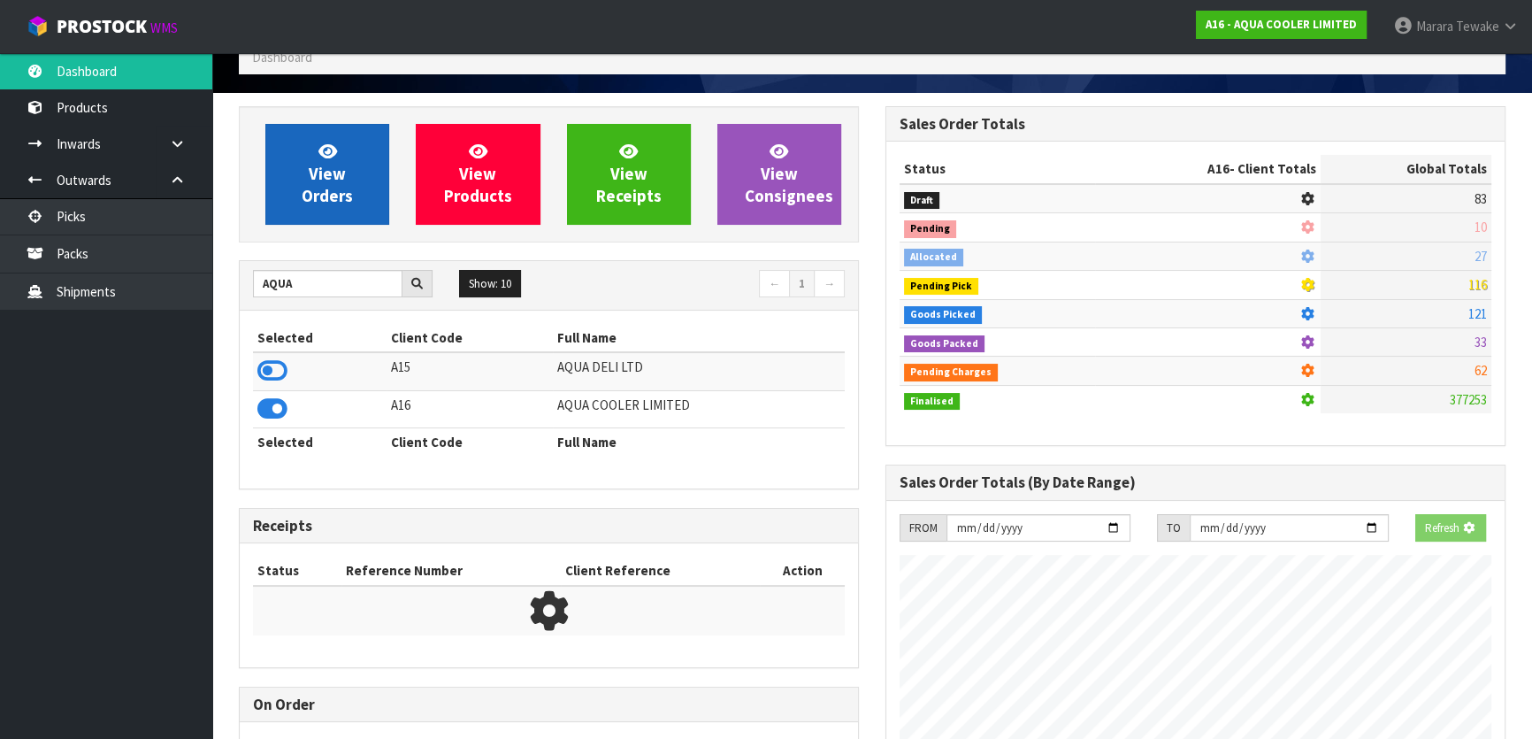
scroll to position [1212, 646]
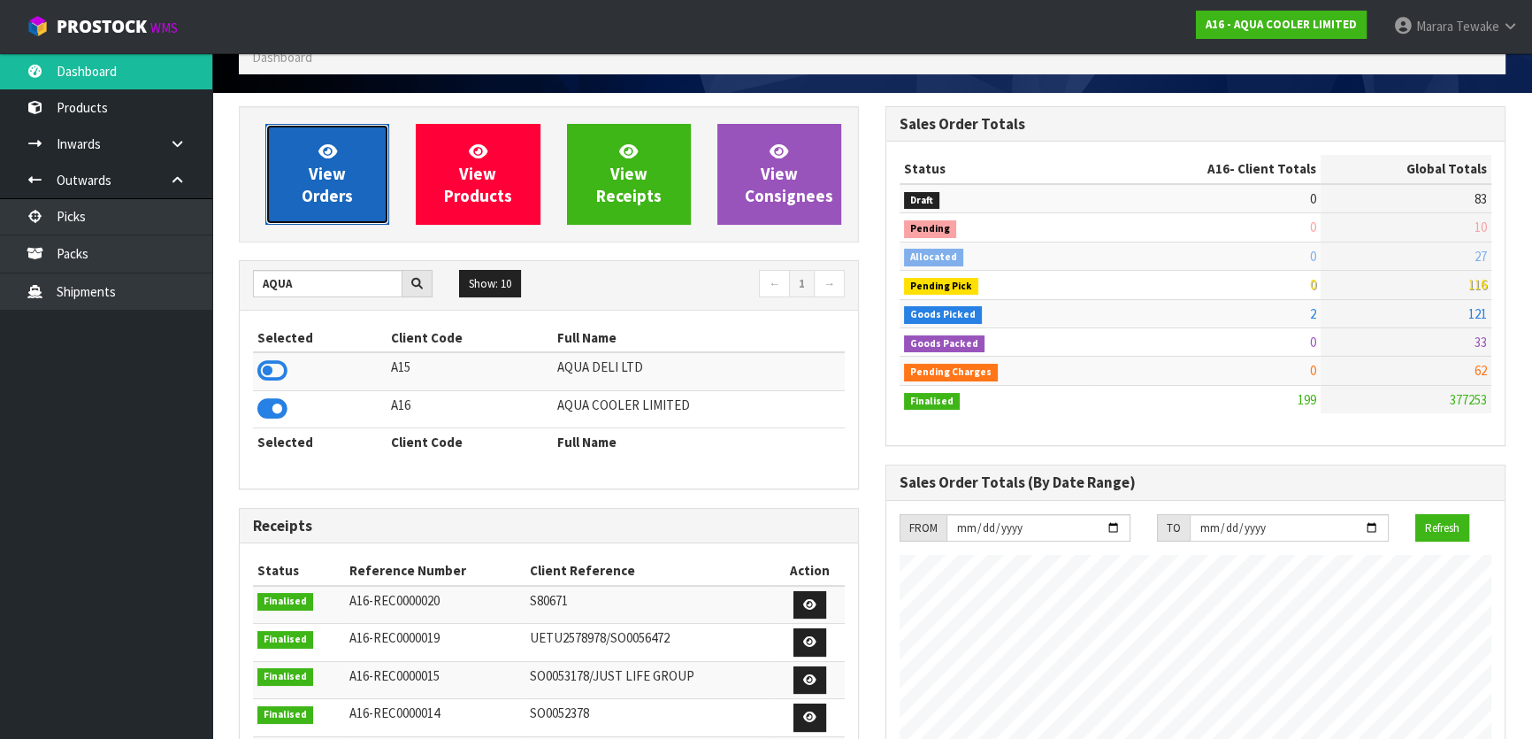
click at [323, 143] on icon at bounding box center [327, 150] width 19 height 17
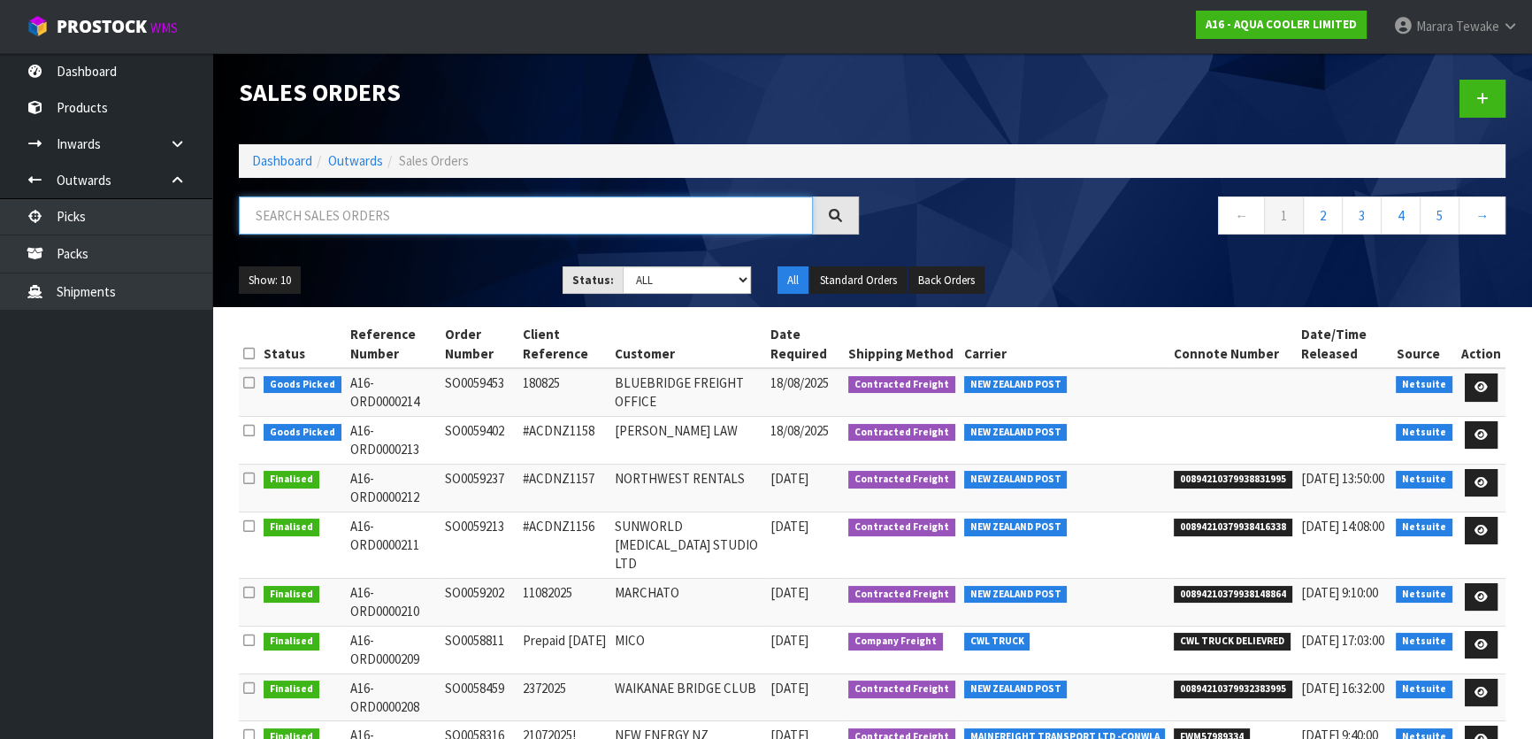
click at [321, 221] on input "text" at bounding box center [526, 215] width 574 height 38
type input "JOB-0407999"
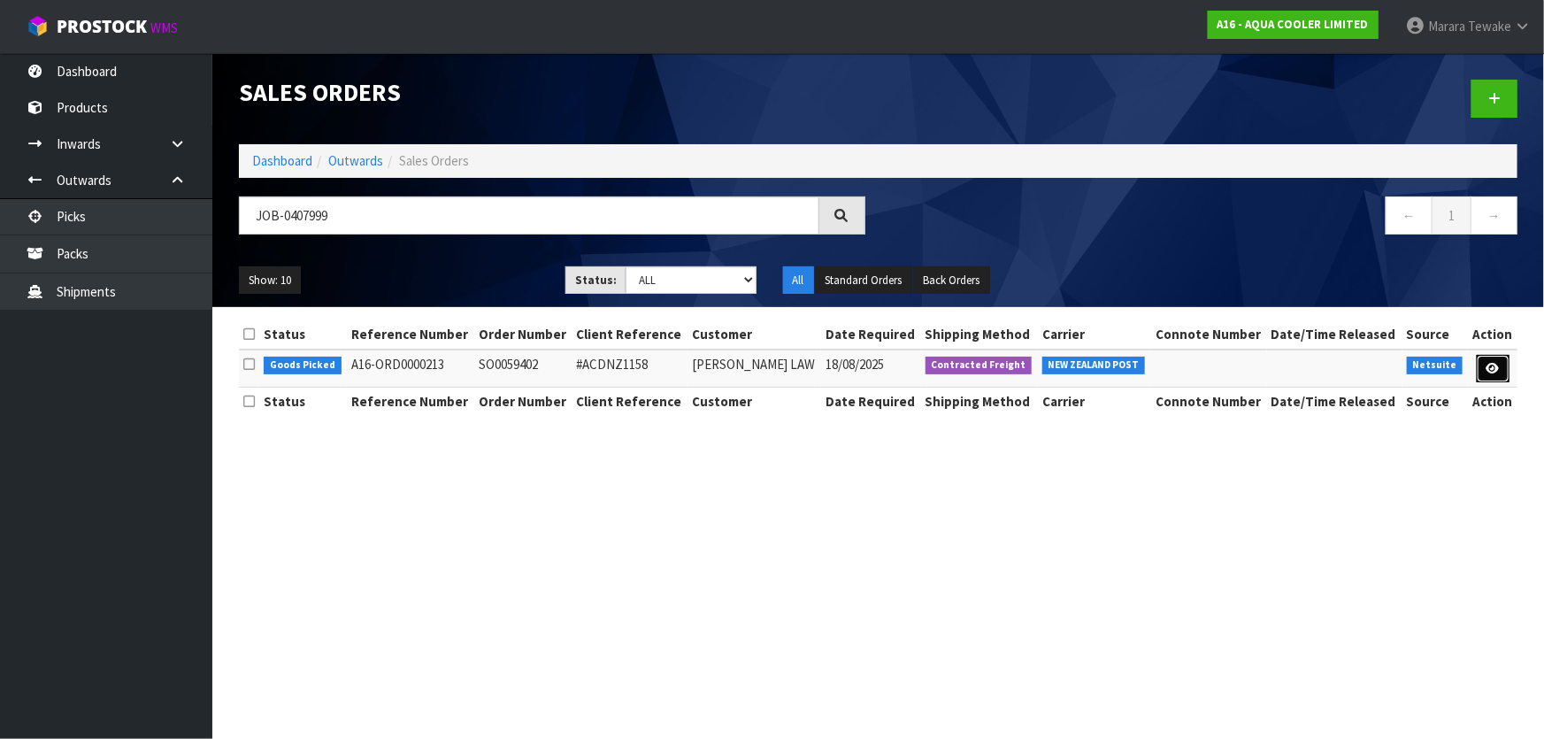
click at [1486, 369] on icon at bounding box center [1492, 368] width 13 height 11
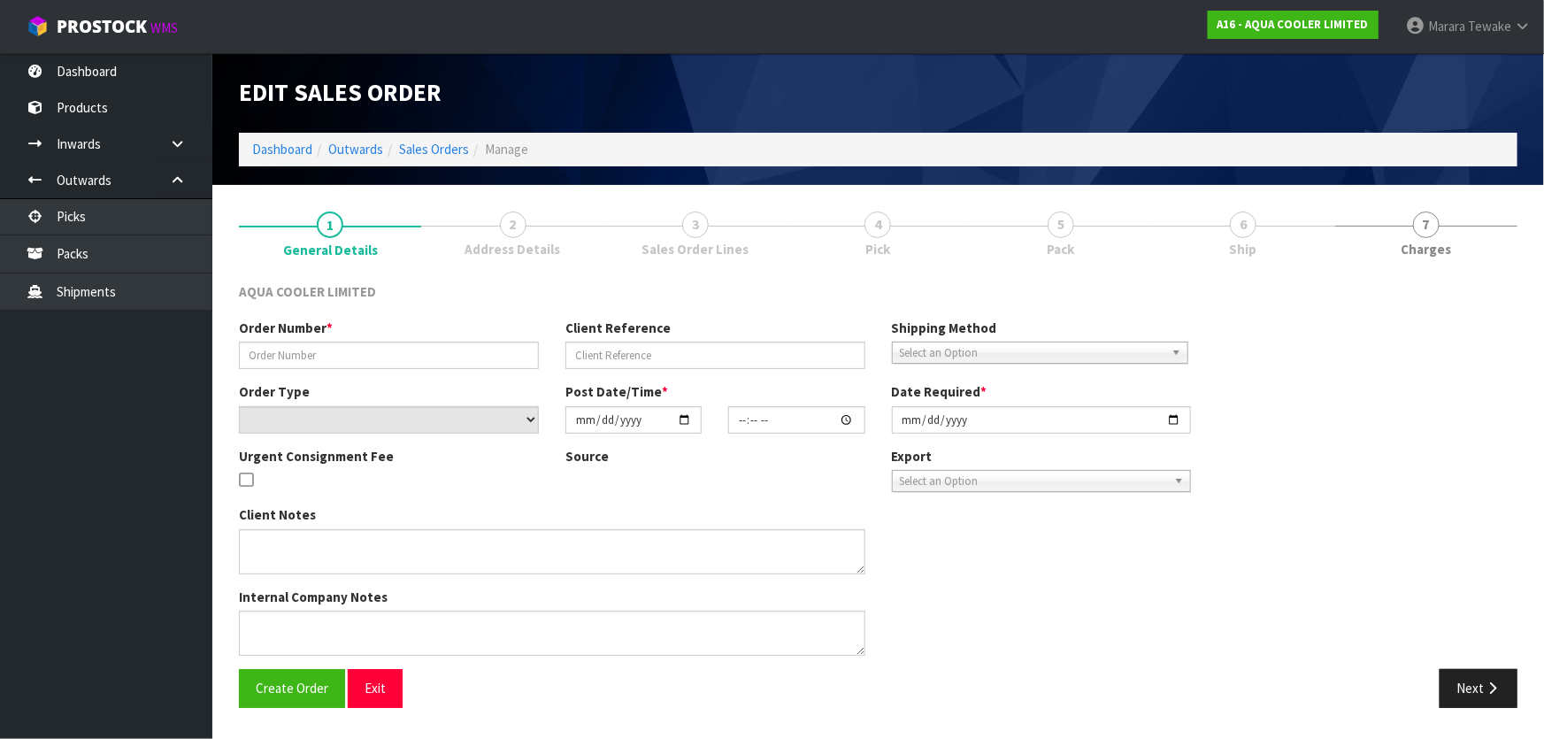
type input "SO0059402"
type input "#ACDNZ1158"
select select "number:0"
type input "2025-08-15"
type input "16:00:13.000"
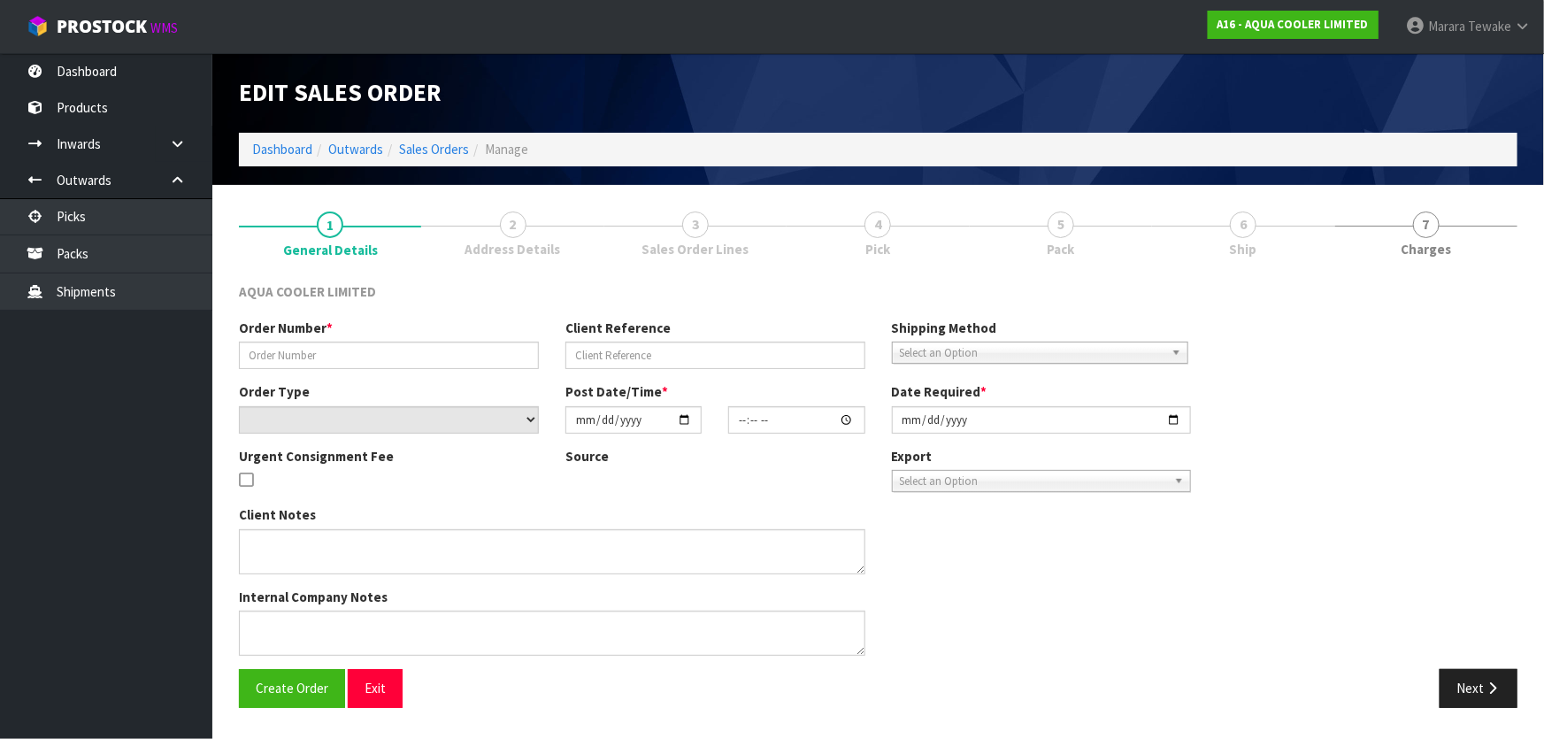
type input "2025-08-18"
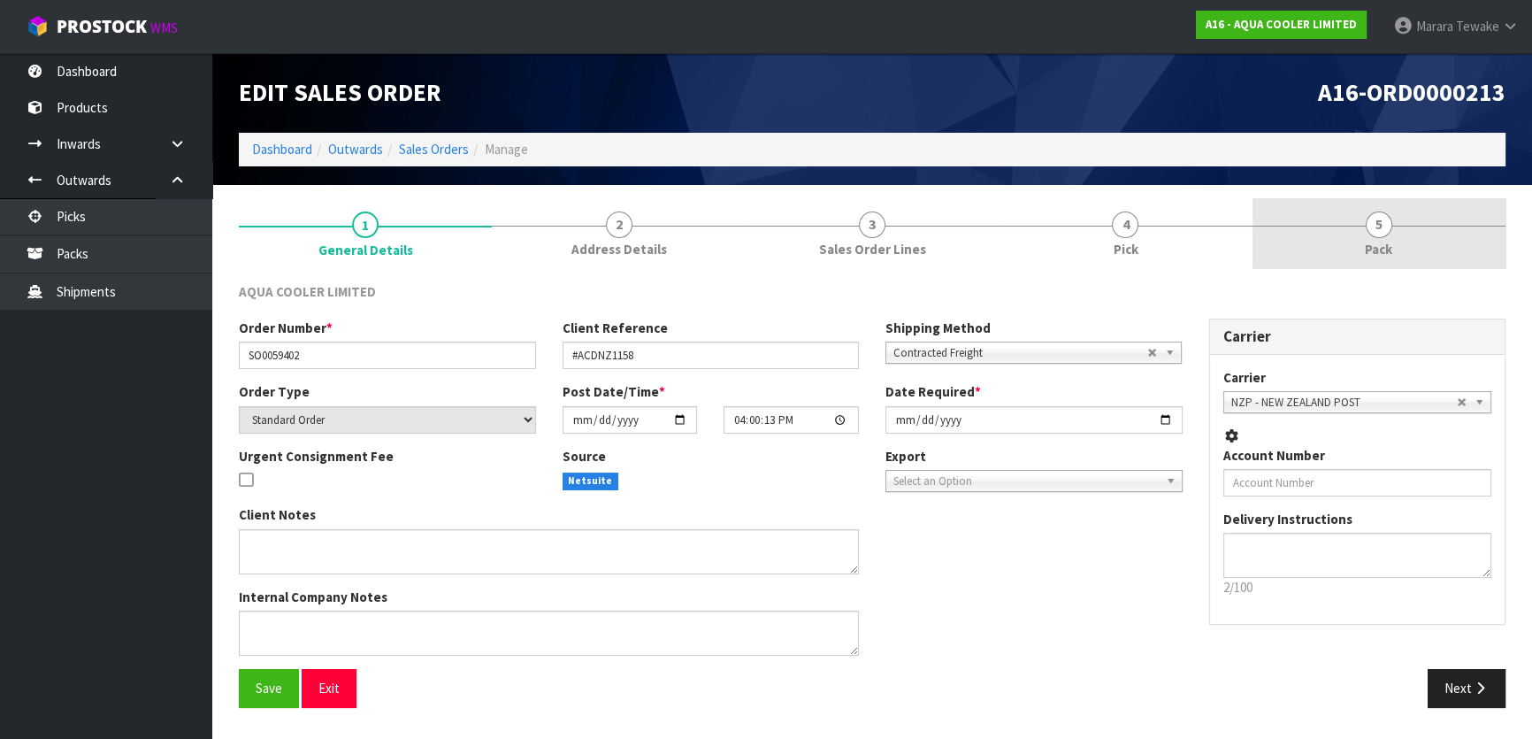
click at [1260, 230] on link "5 Pack" at bounding box center [1379, 233] width 253 height 70
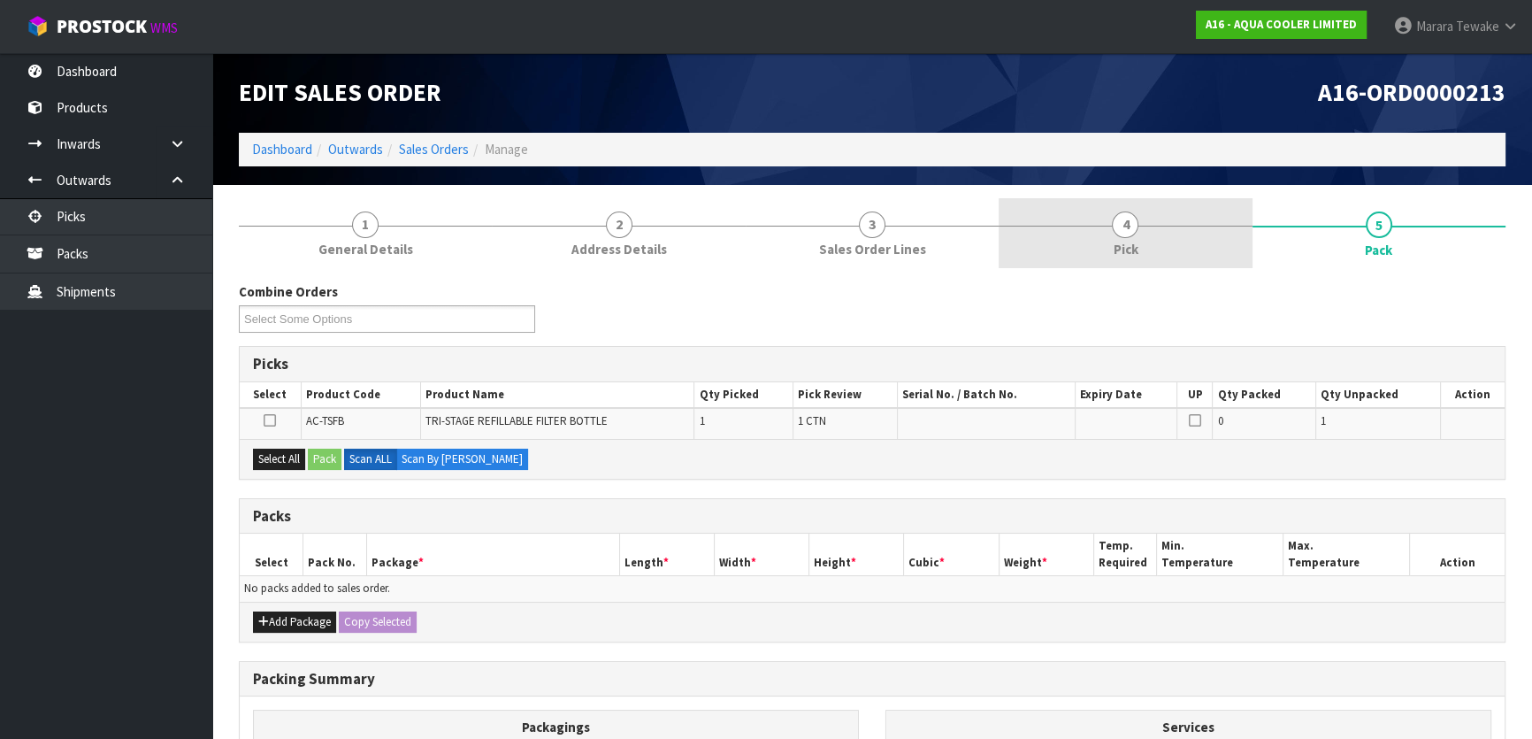
click at [1176, 235] on link "4 Pick" at bounding box center [1125, 233] width 253 height 70
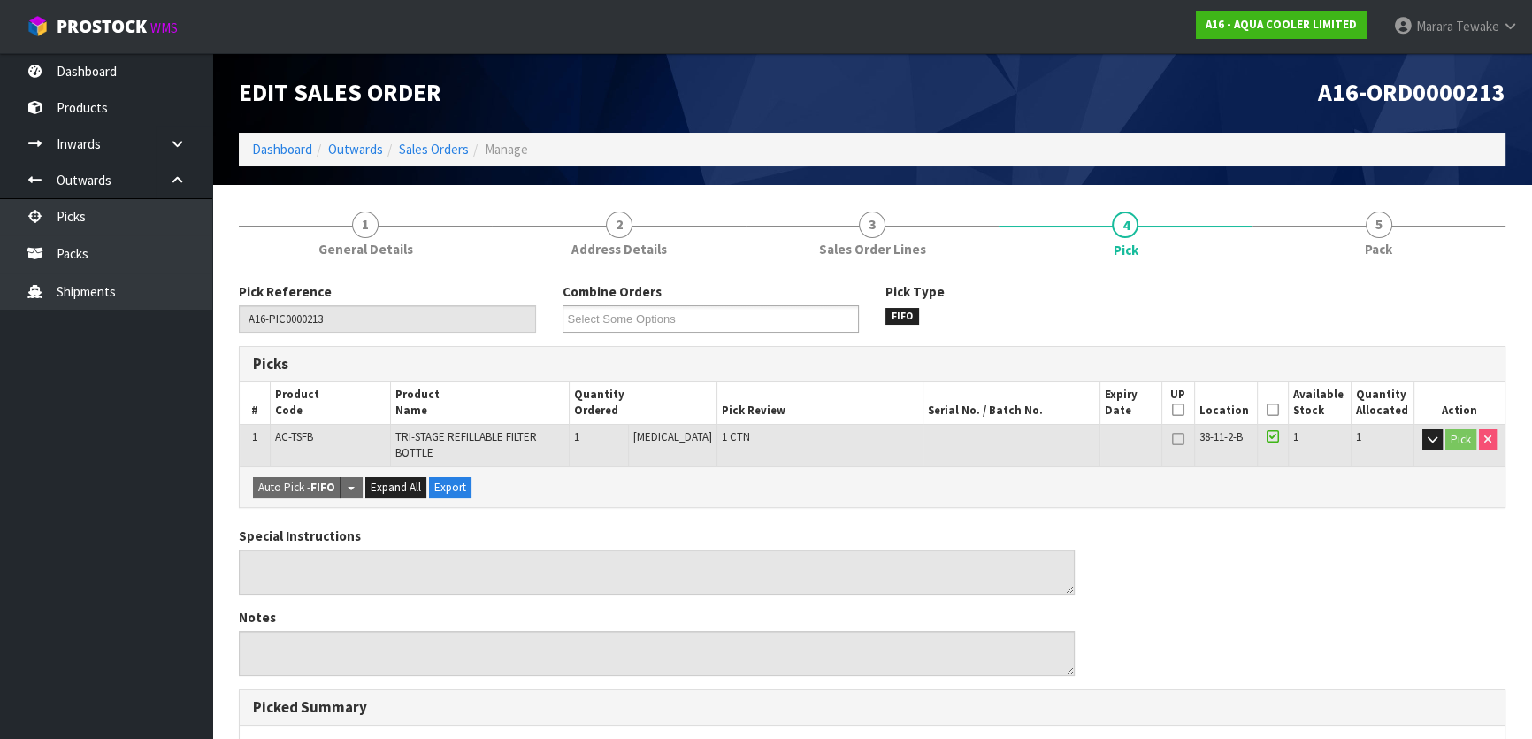
click at [1267, 410] on icon at bounding box center [1273, 410] width 12 height 1
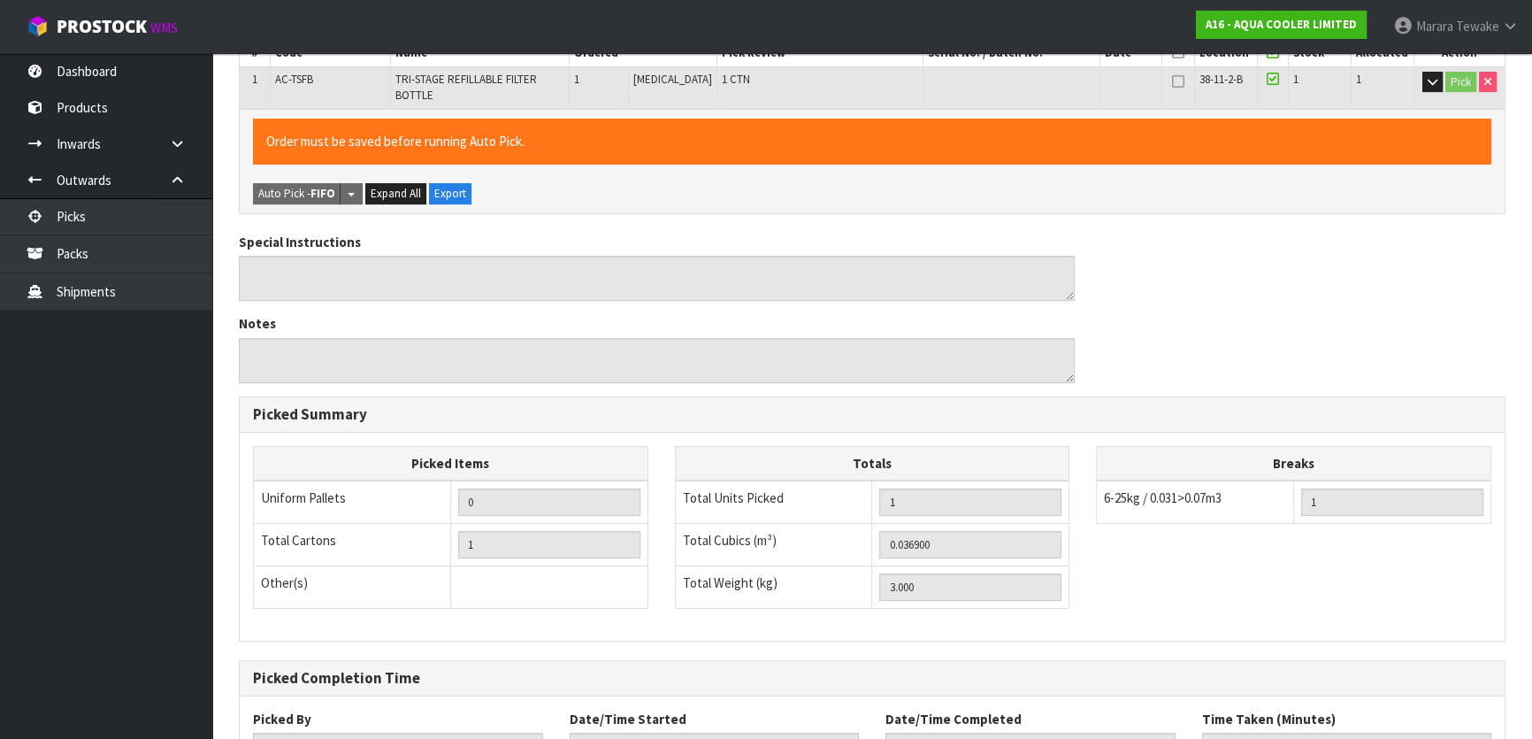
scroll to position [499, 0]
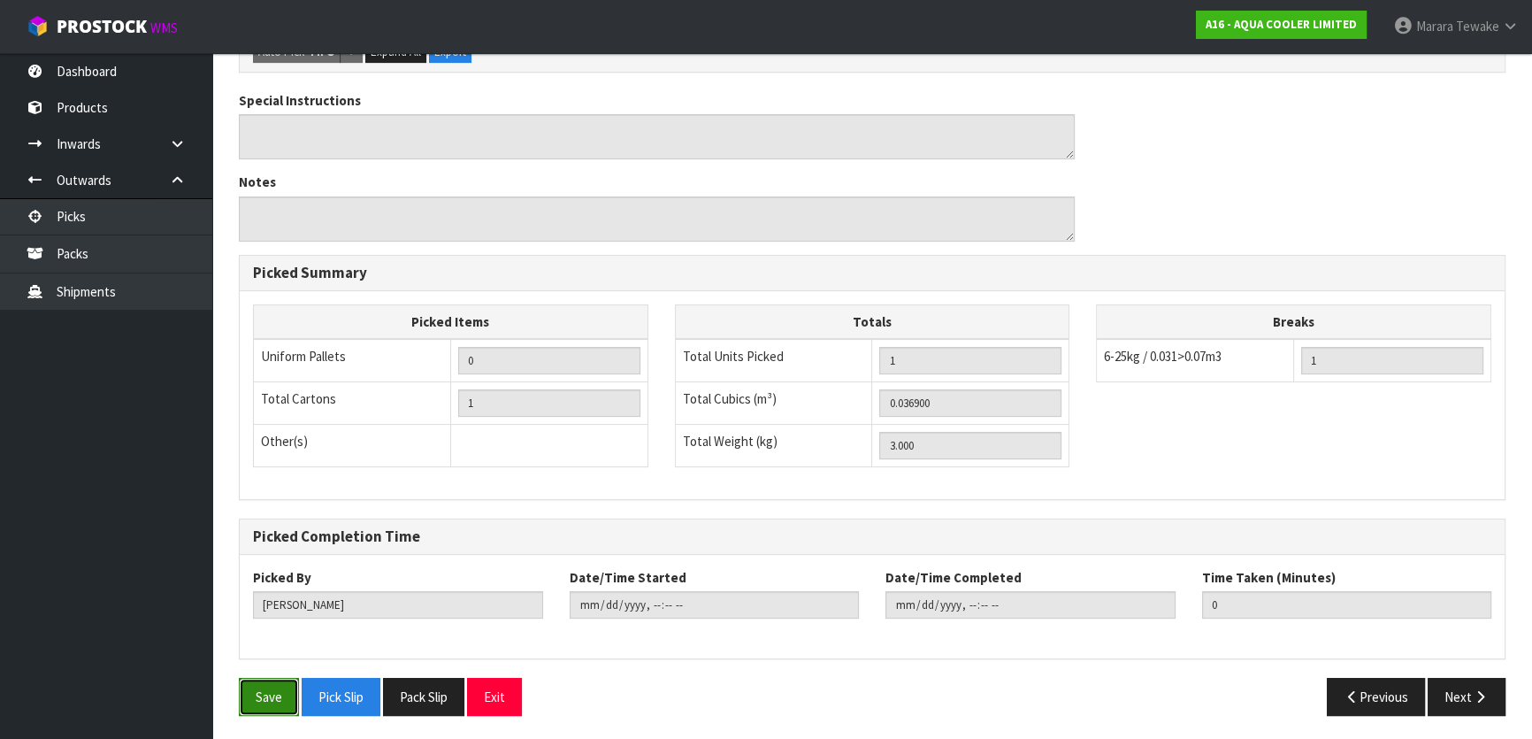
click at [286, 698] on button "Save" at bounding box center [269, 697] width 60 height 38
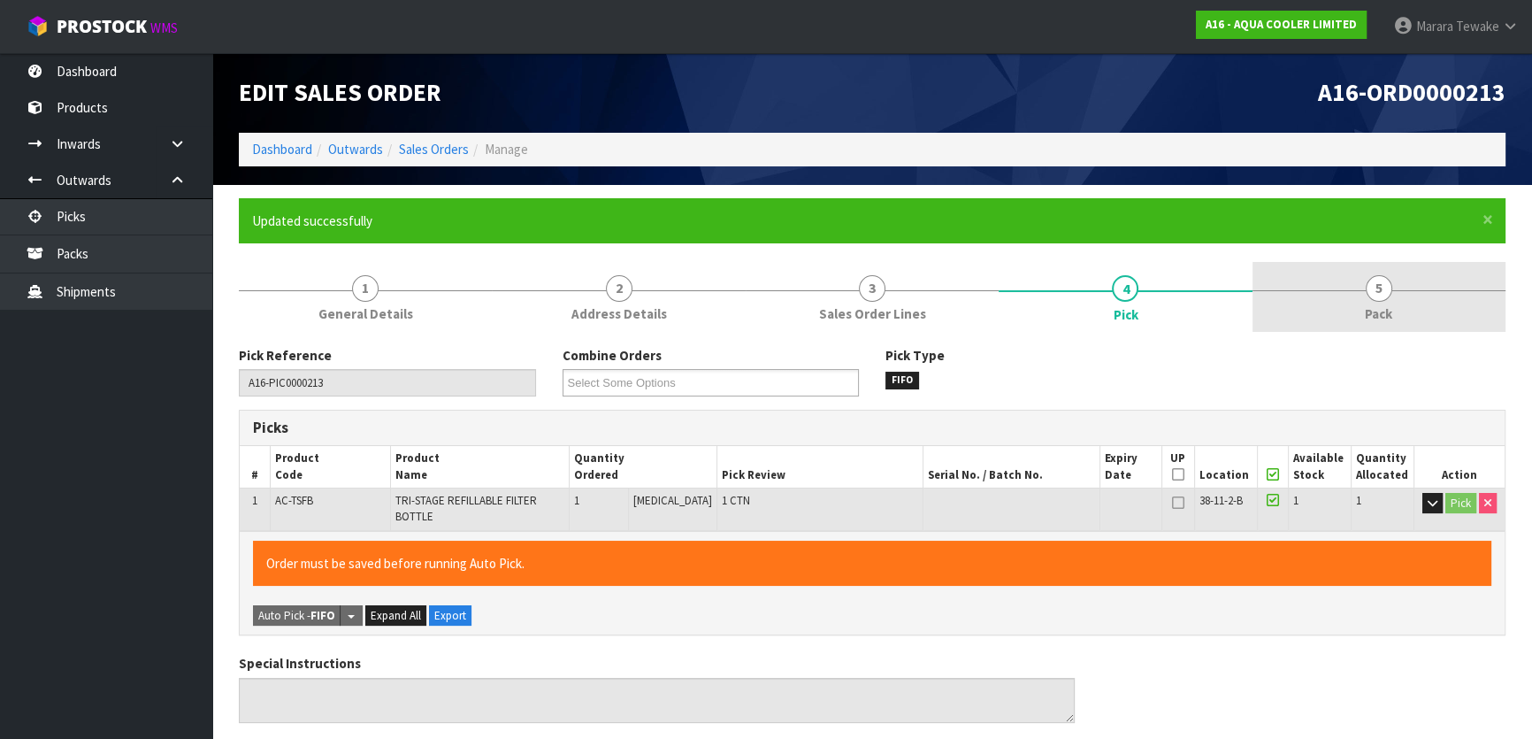
type input "Marara Tewake"
type input "2025-08-19T12:47:23"
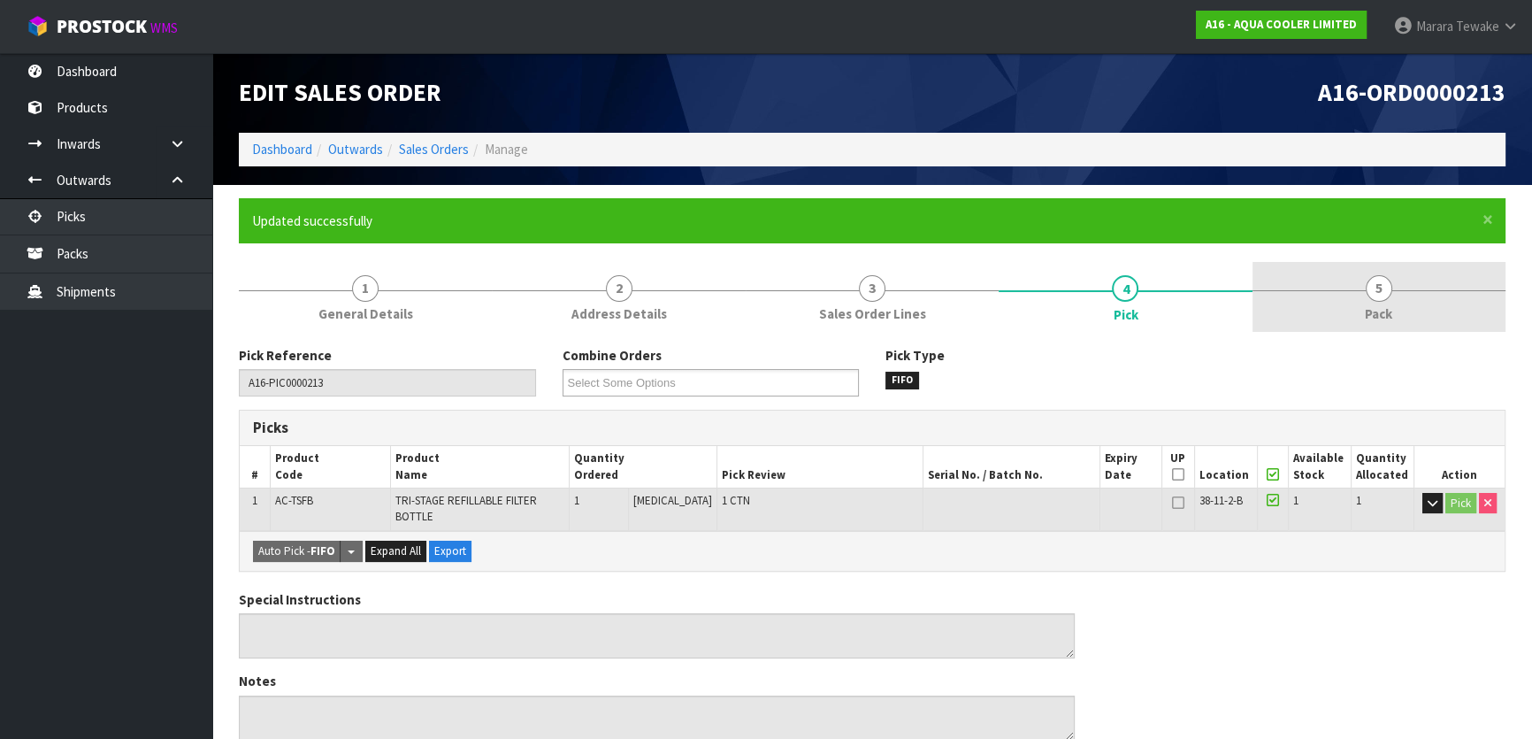
click at [1371, 289] on span "5" at bounding box center [1379, 288] width 27 height 27
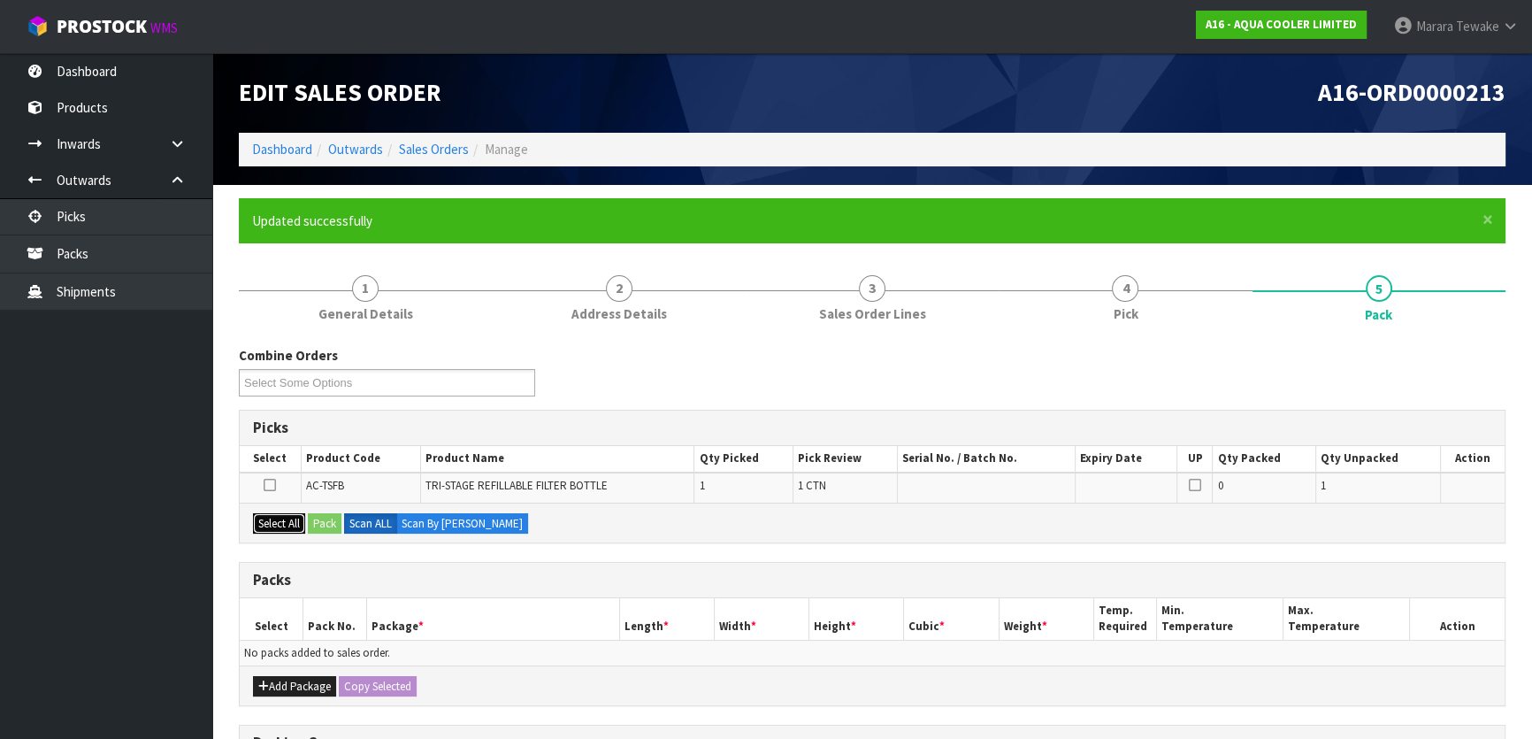
click at [265, 525] on button "Select All" at bounding box center [279, 523] width 52 height 21
click at [326, 517] on button "Pack" at bounding box center [325, 523] width 34 height 21
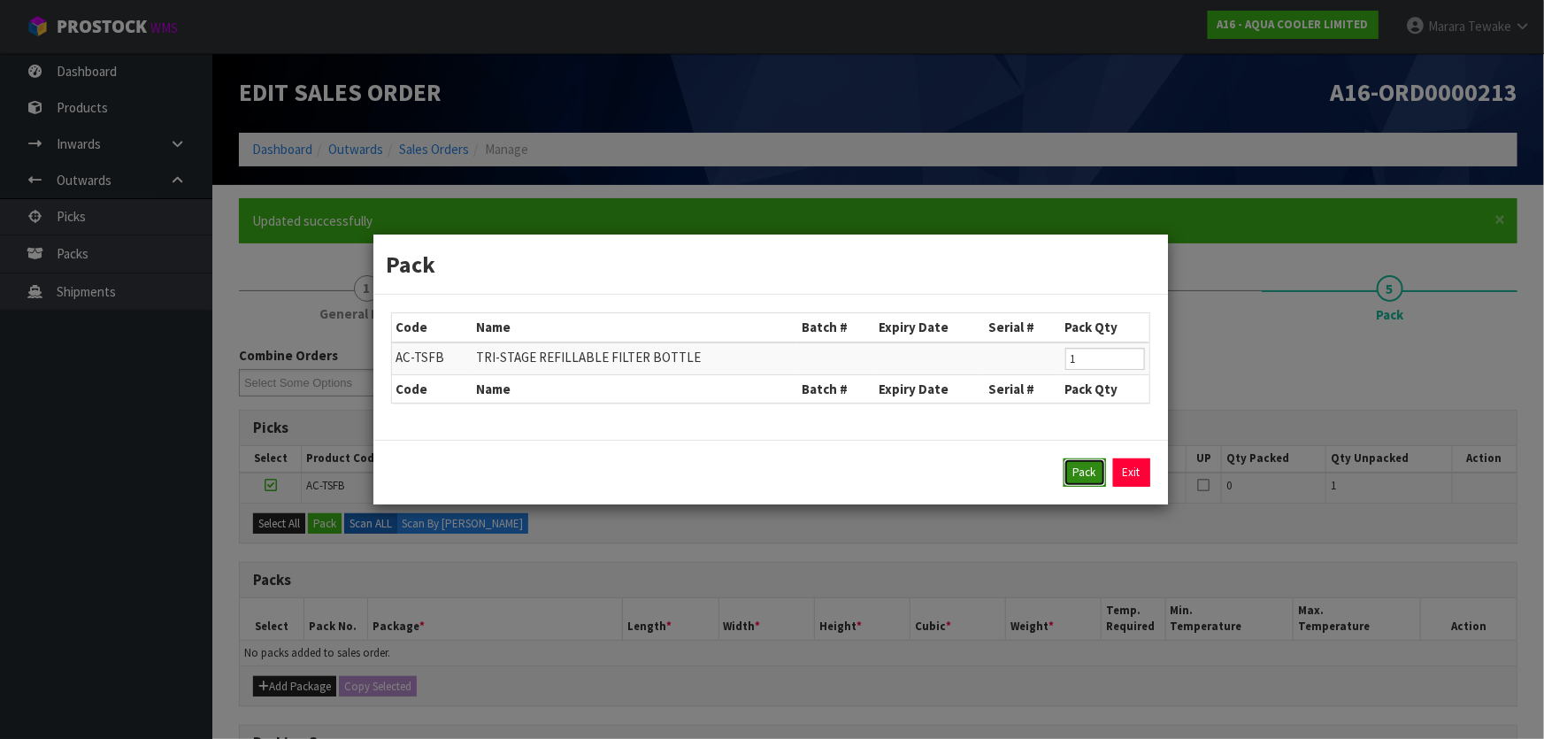
drag, startPoint x: 1092, startPoint y: 469, endPoint x: 1082, endPoint y: 468, distance: 10.7
click at [1090, 469] on button "Pack" at bounding box center [1084, 472] width 42 height 28
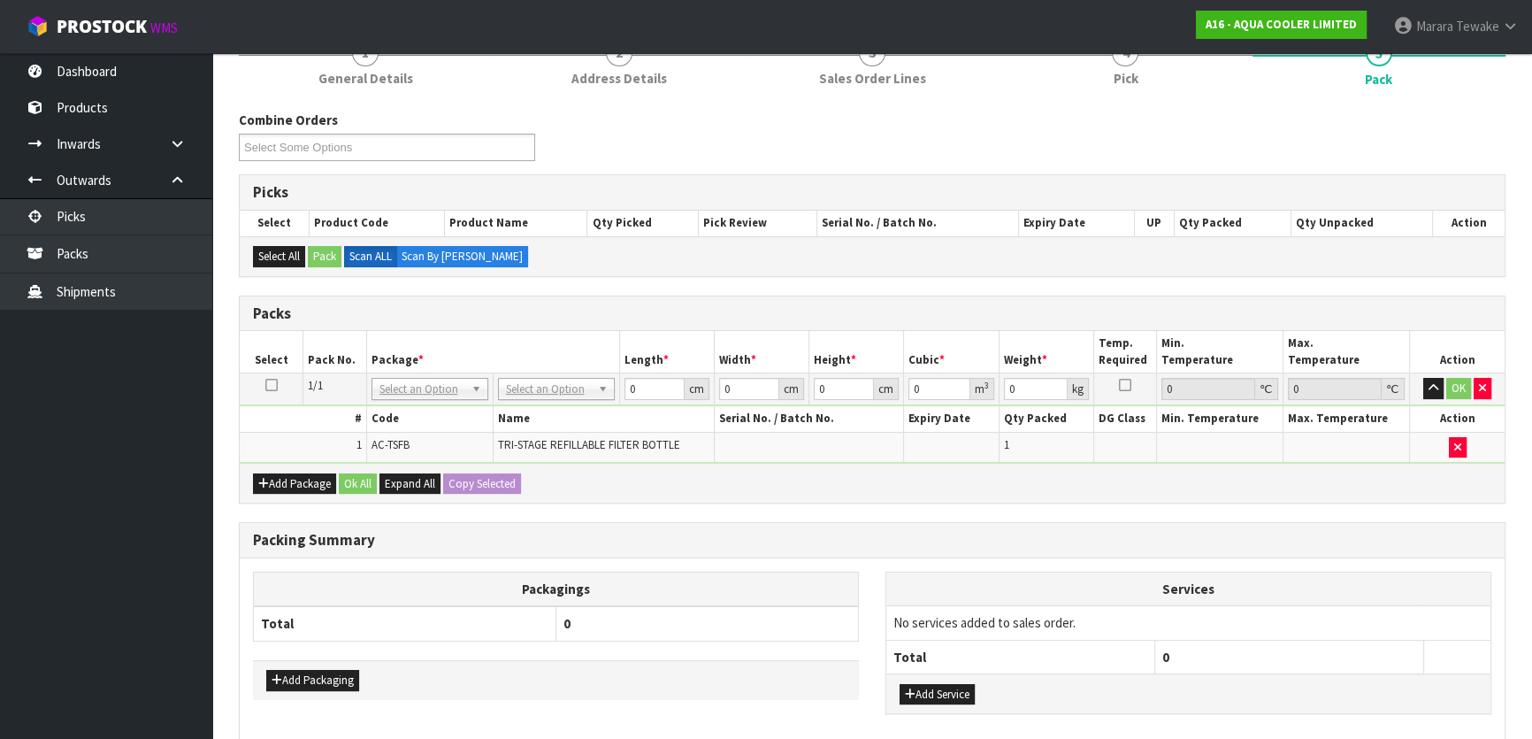
scroll to position [241, 0]
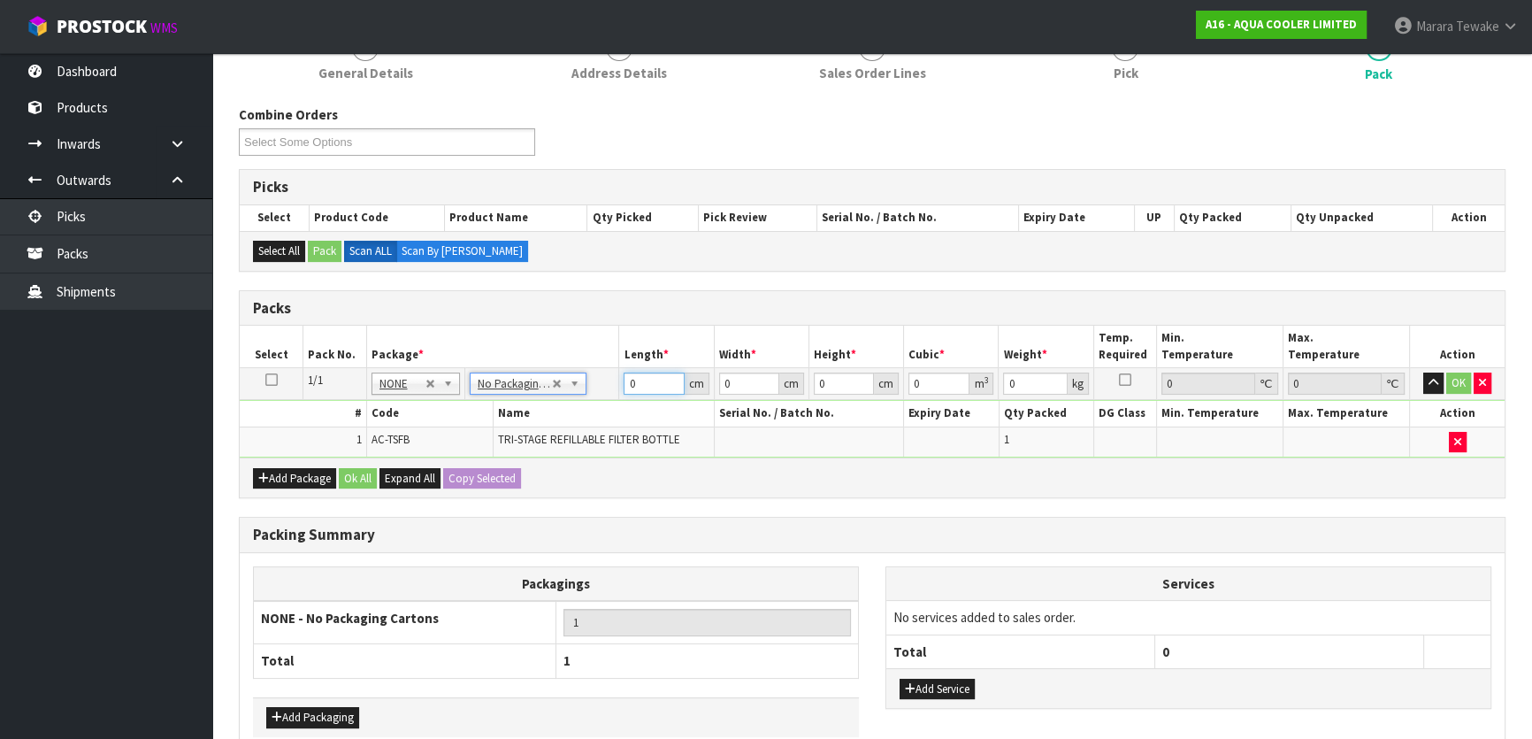
drag, startPoint x: 644, startPoint y: 384, endPoint x: 592, endPoint y: 353, distance: 60.7
click at [594, 362] on table "Select Pack No. Package * Length * Width * Height * Cubic * Weight * Temp. Requ…" at bounding box center [872, 392] width 1265 height 132
type input "31"
type input "30"
type input "4"
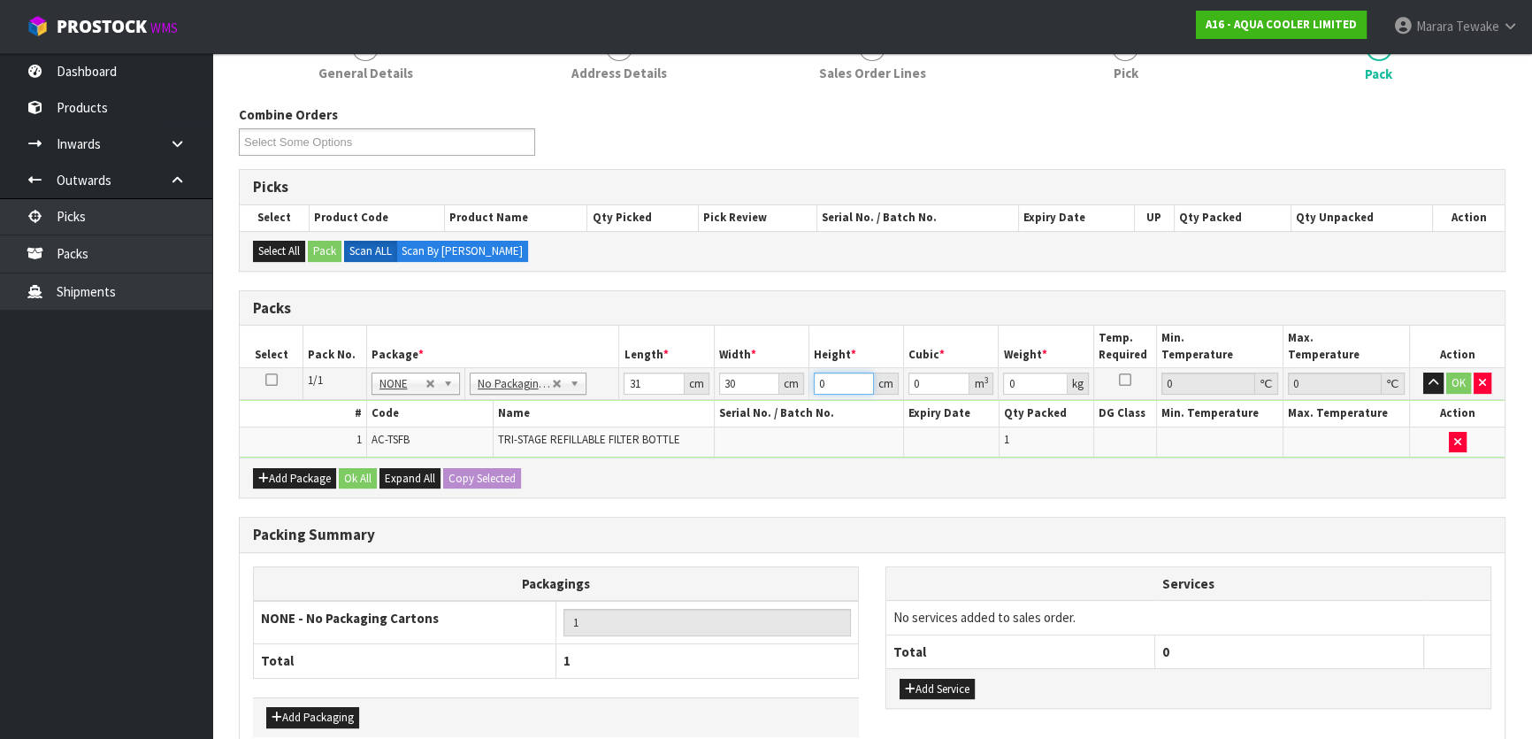
type input "0.00372"
type input "41"
type input "0.03813"
type input "41"
type input "3"
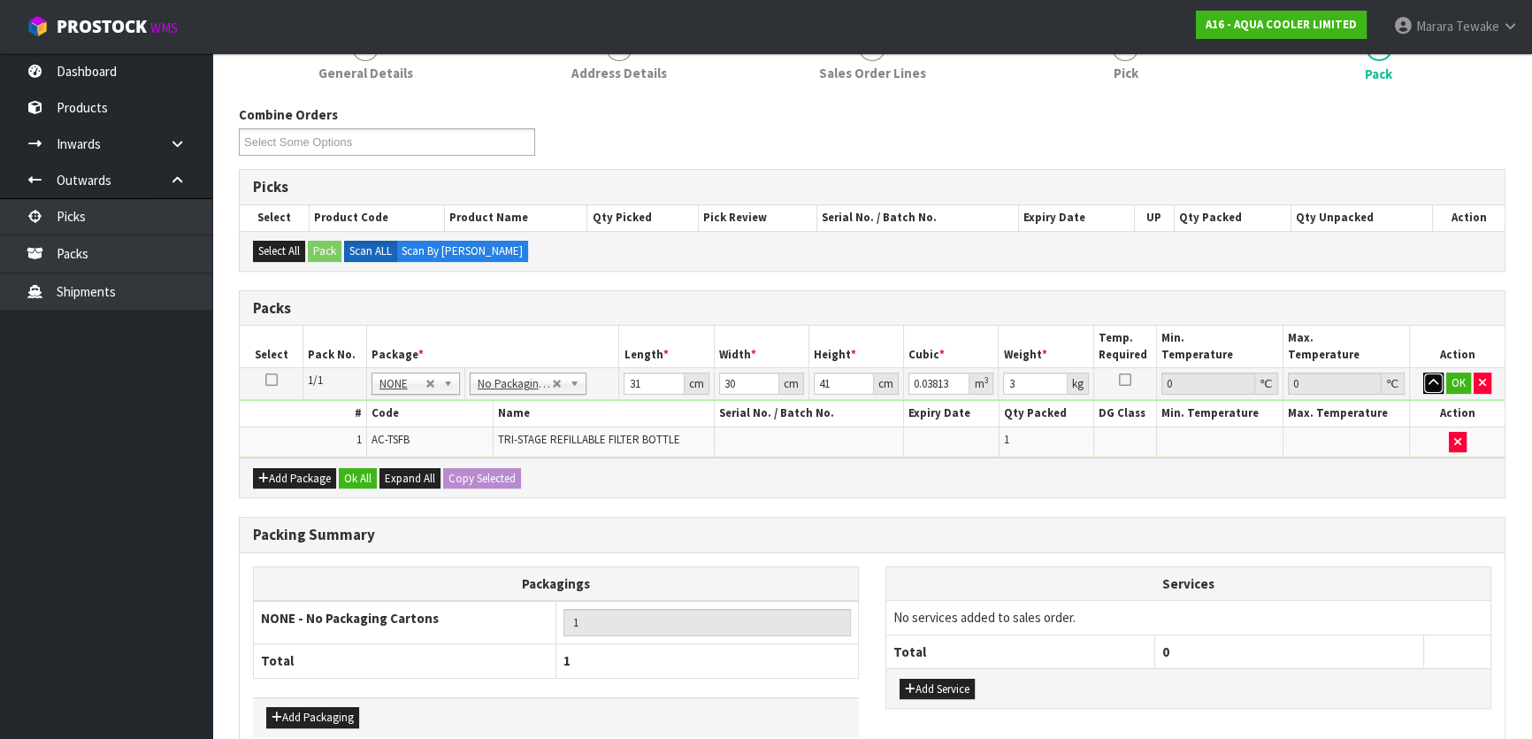
click at [1423, 372] on button "button" at bounding box center [1433, 382] width 20 height 21
click button "OK" at bounding box center [1458, 382] width 25 height 21
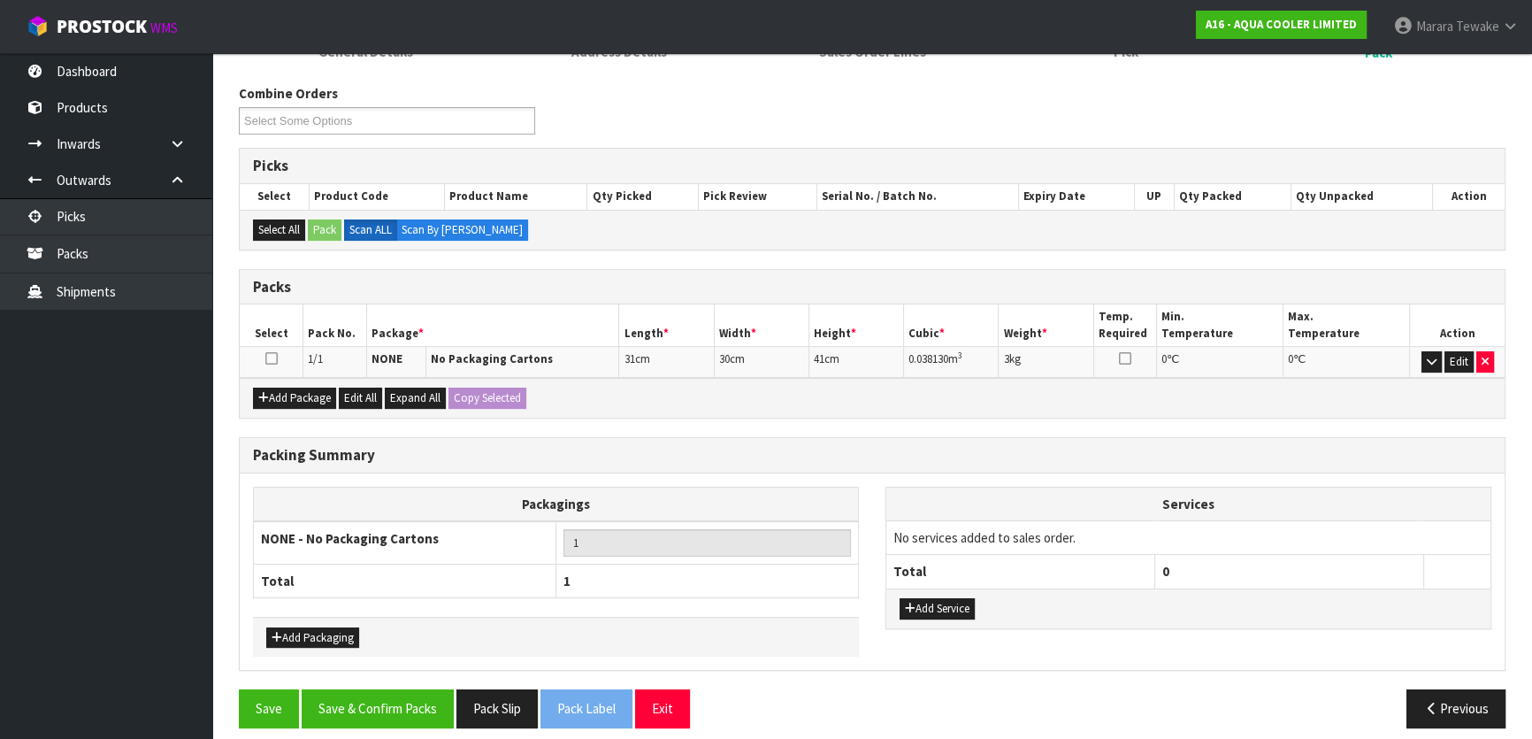
scroll to position [273, 0]
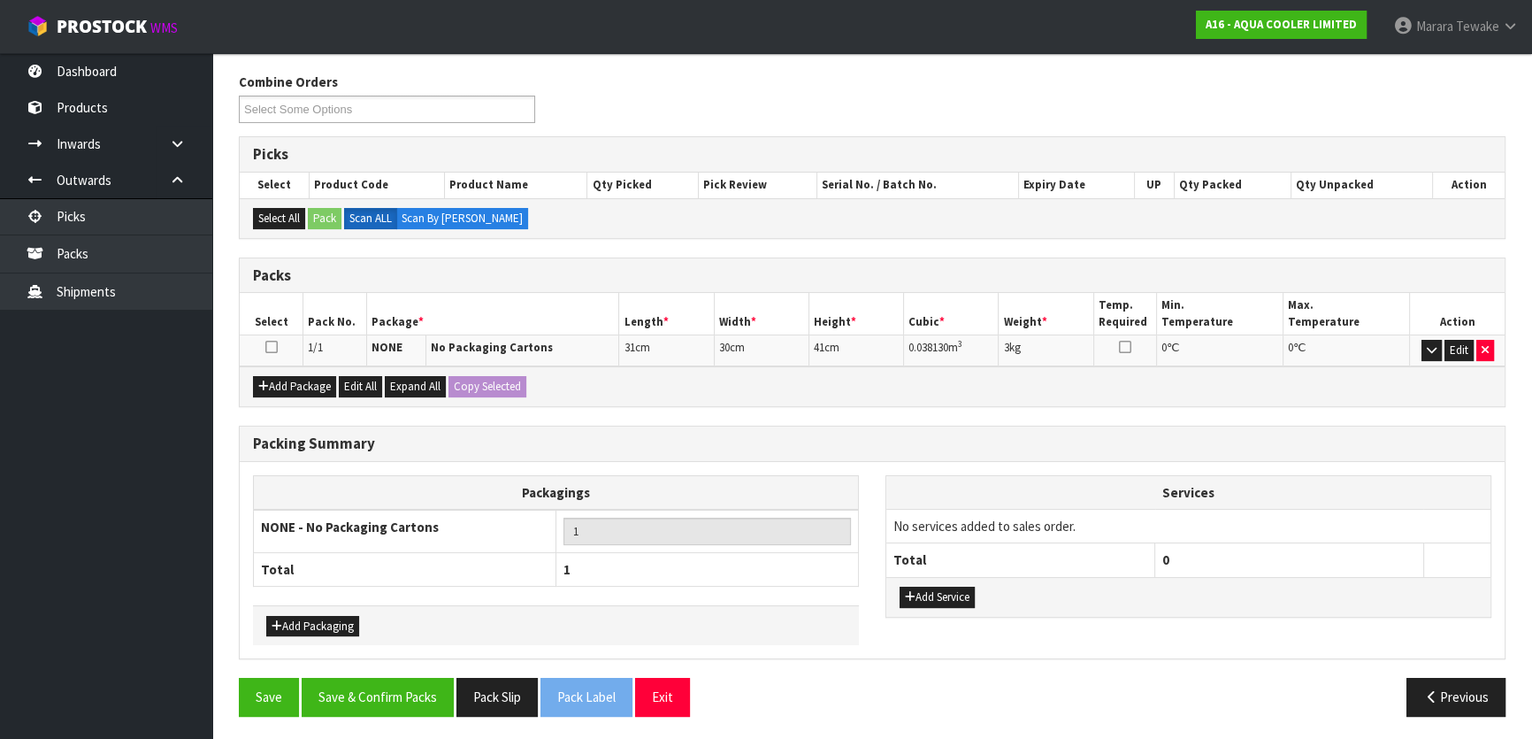
click at [404, 667] on div "Packing Summary Packagings NONE - No Packaging Cartons 1 Total 1 Add Packaging …" at bounding box center [872, 551] width 1293 height 253
click at [408, 708] on button "Save & Confirm Packs" at bounding box center [378, 697] width 152 height 38
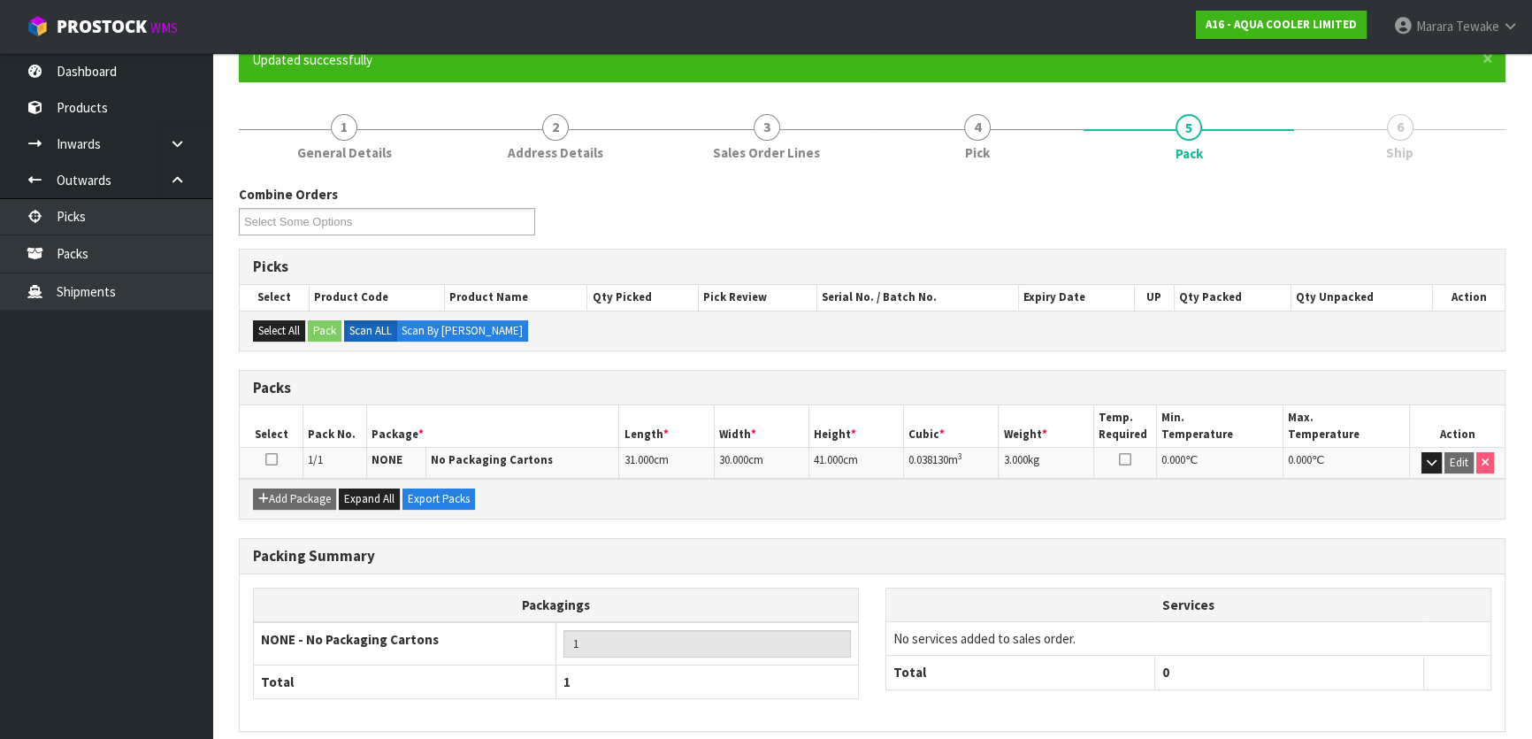
scroll to position [234, 0]
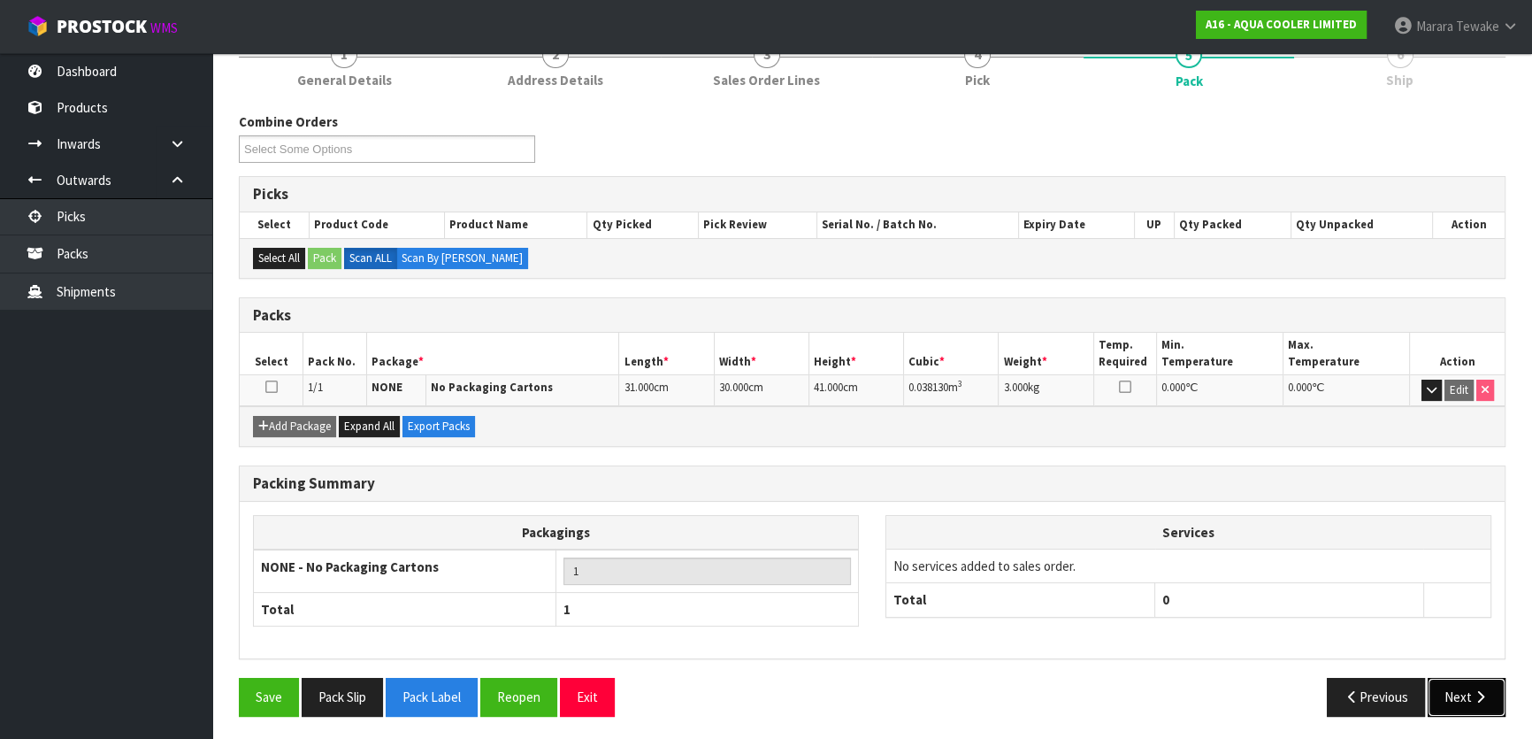
click at [1443, 699] on button "Next" at bounding box center [1467, 697] width 78 height 38
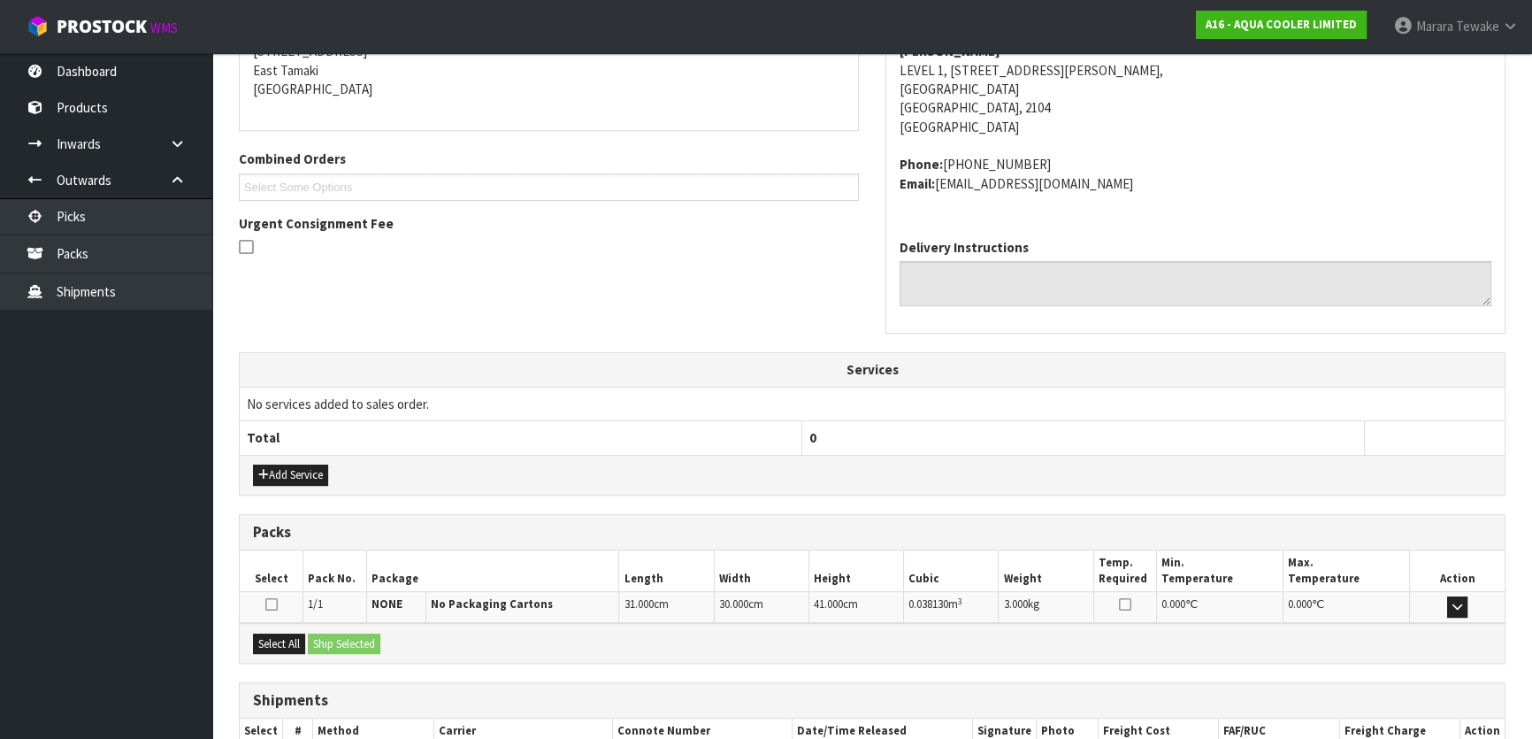
scroll to position [484, 0]
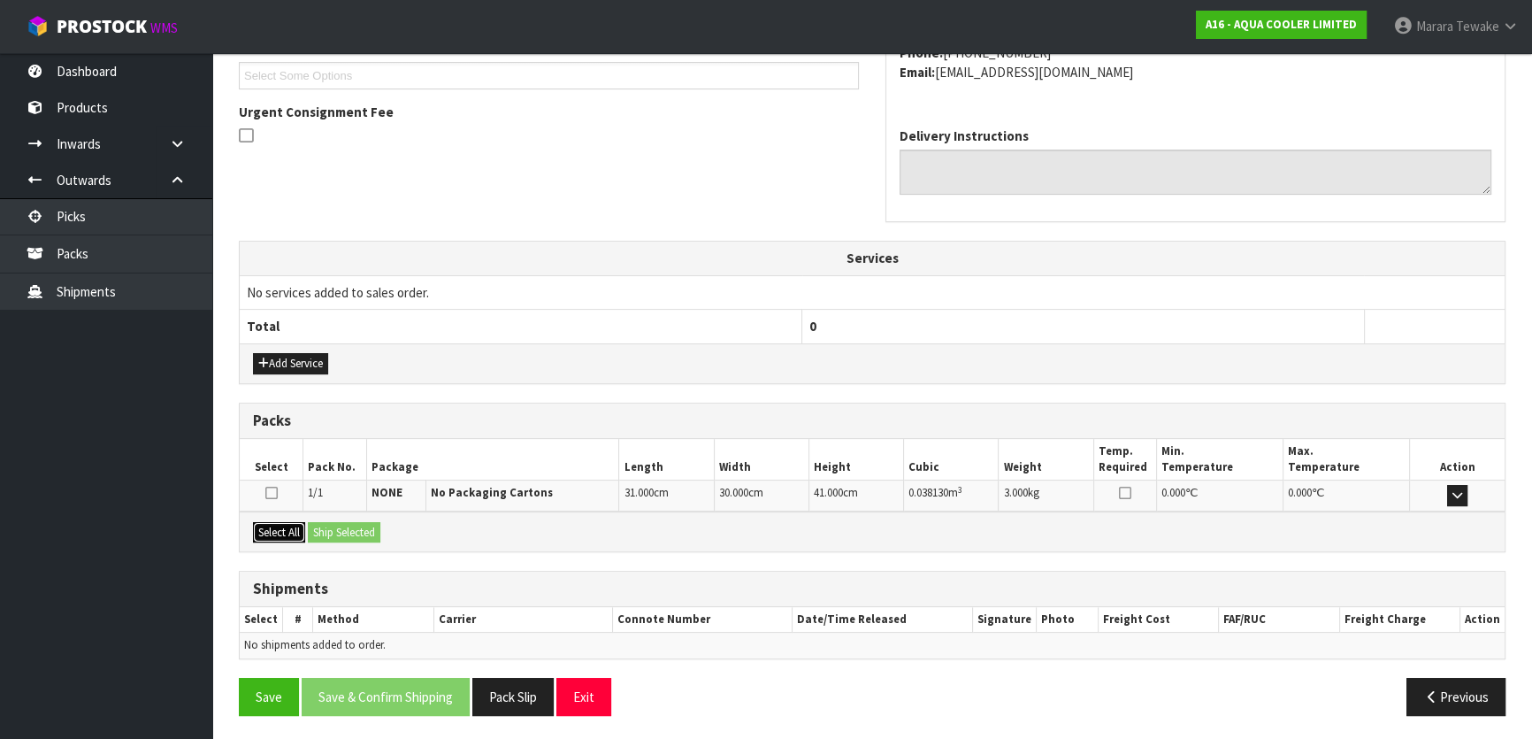
drag, startPoint x: 270, startPoint y: 529, endPoint x: 334, endPoint y: 522, distance: 65.0
click at [271, 529] on button "Select All" at bounding box center [279, 532] width 52 height 21
click at [335, 522] on button "Ship Selected" at bounding box center [344, 532] width 73 height 21
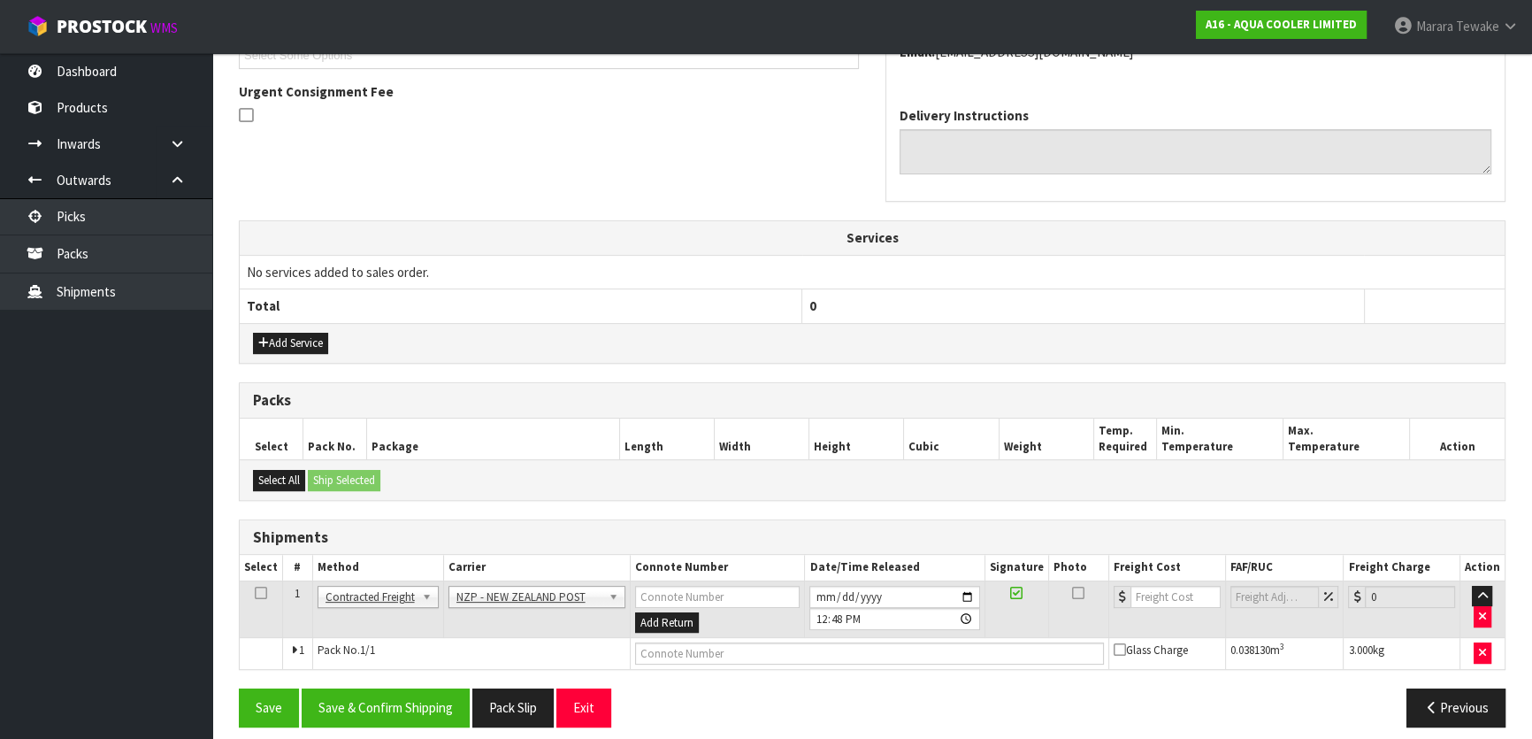
scroll to position [515, 0]
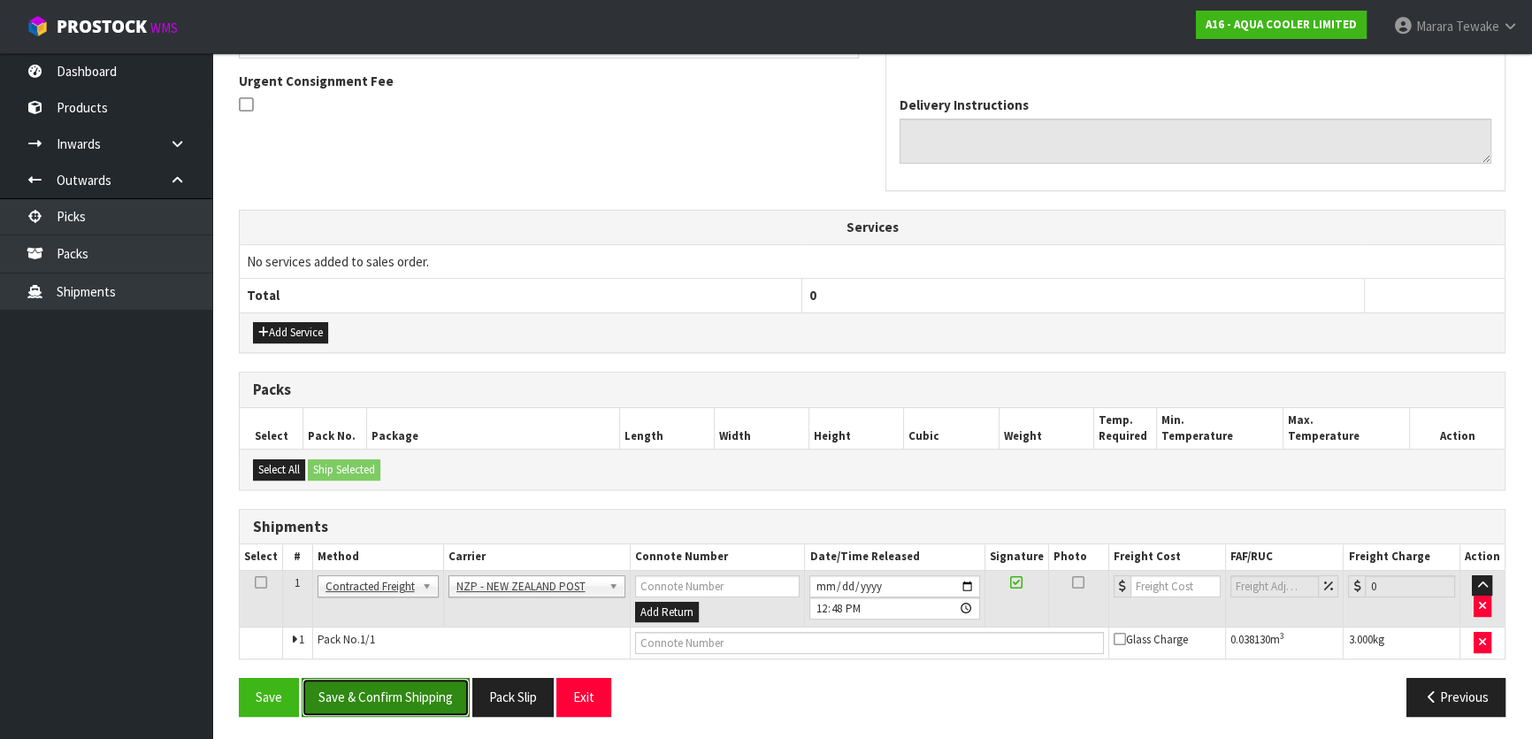
click at [412, 698] on button "Save & Confirm Shipping" at bounding box center [386, 697] width 168 height 38
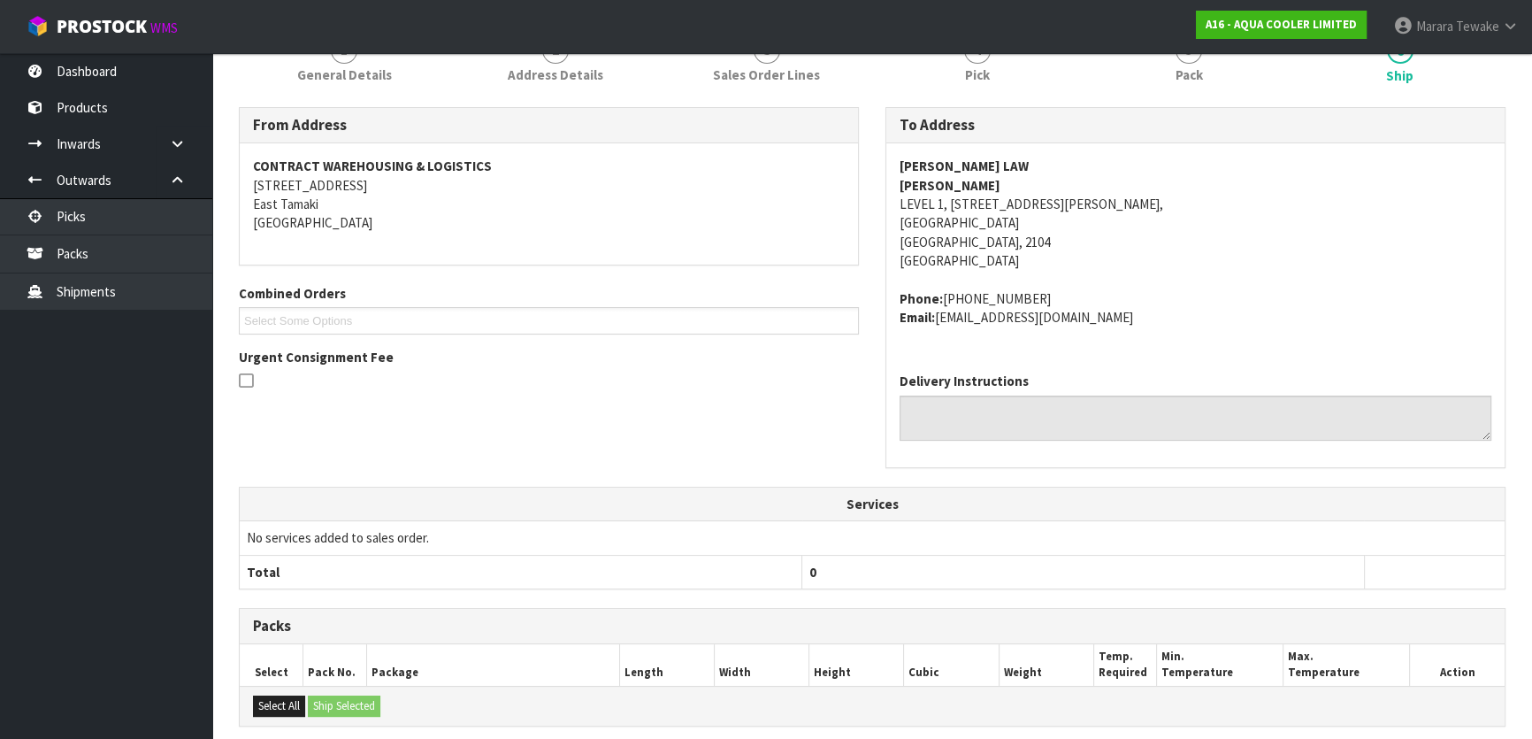
scroll to position [490, 0]
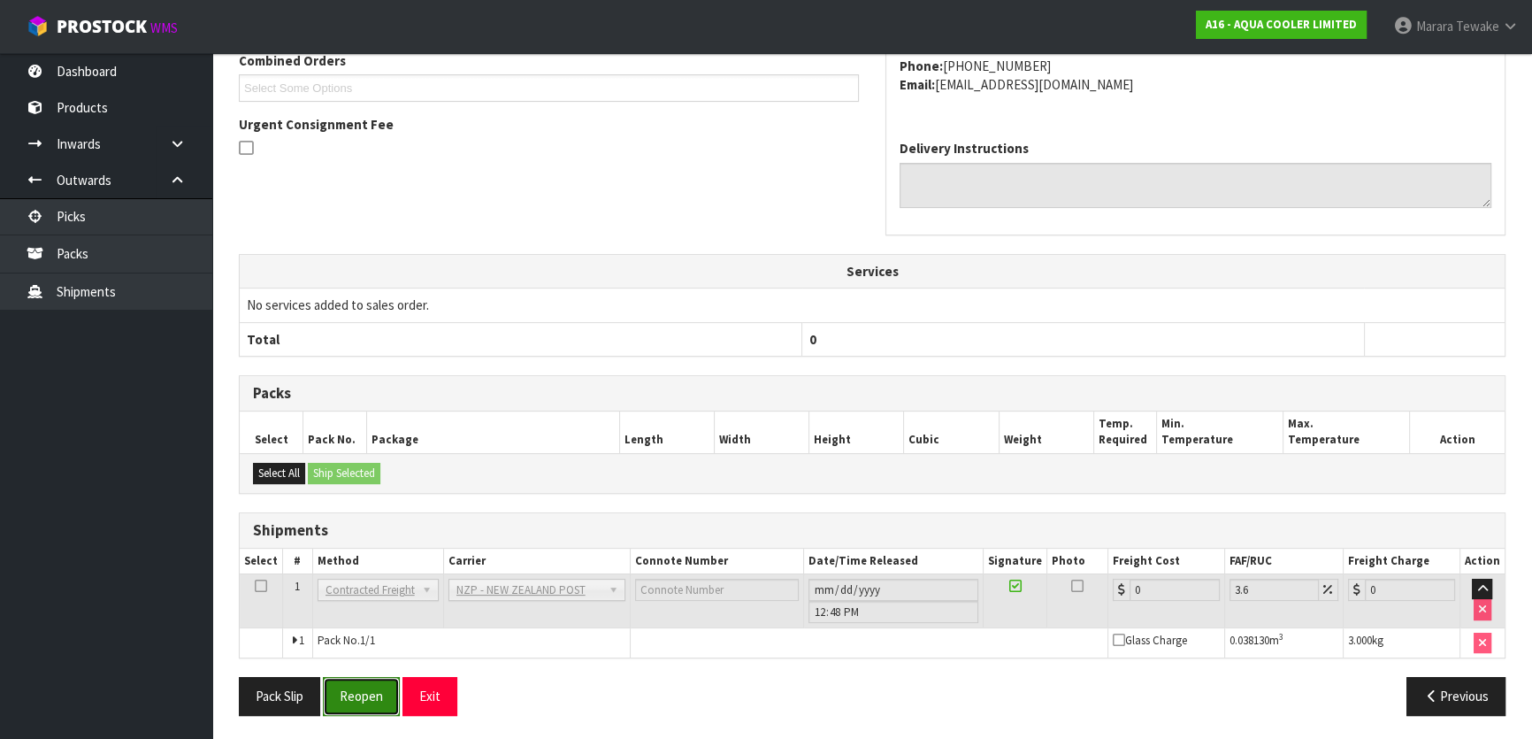
click at [382, 681] on button "Reopen" at bounding box center [361, 696] width 77 height 38
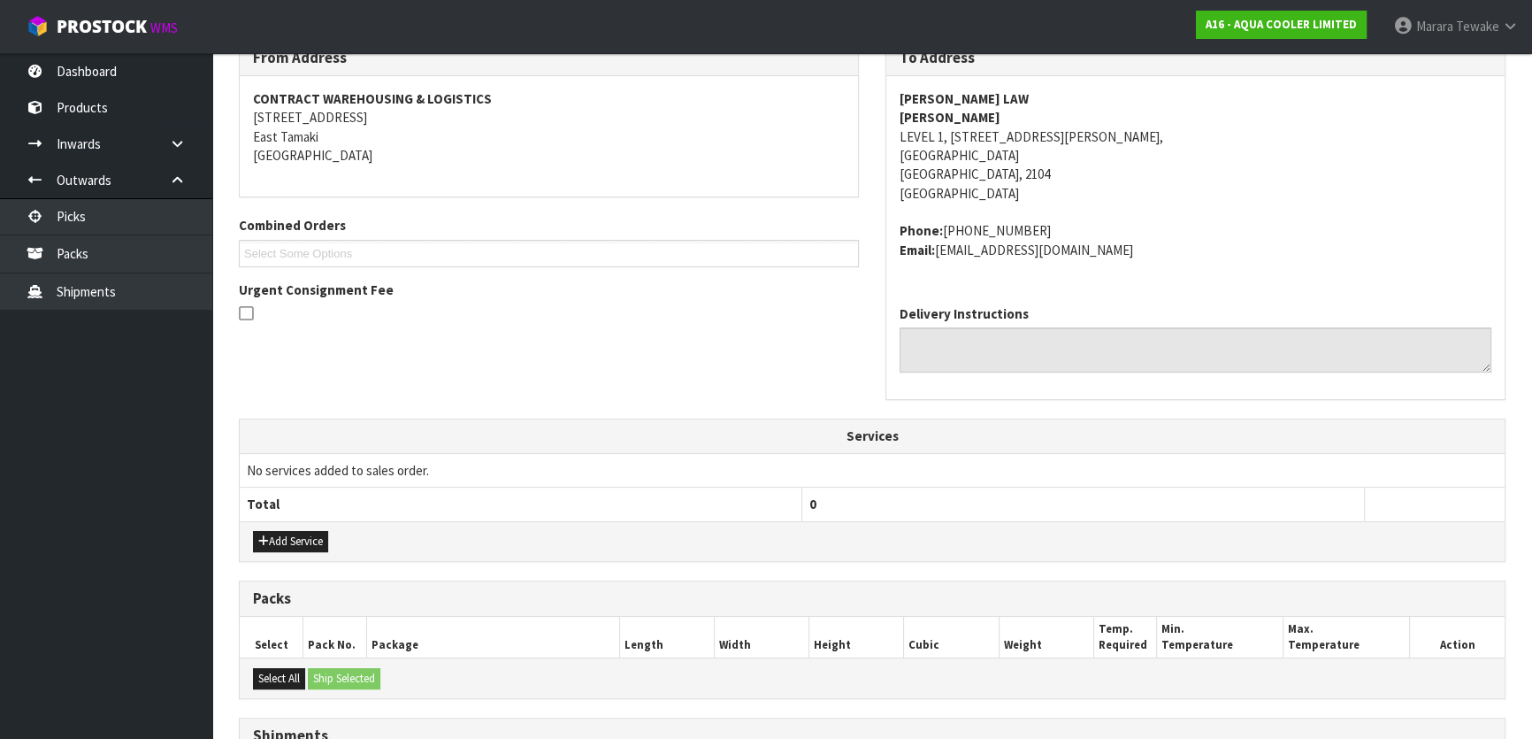
scroll to position [515, 0]
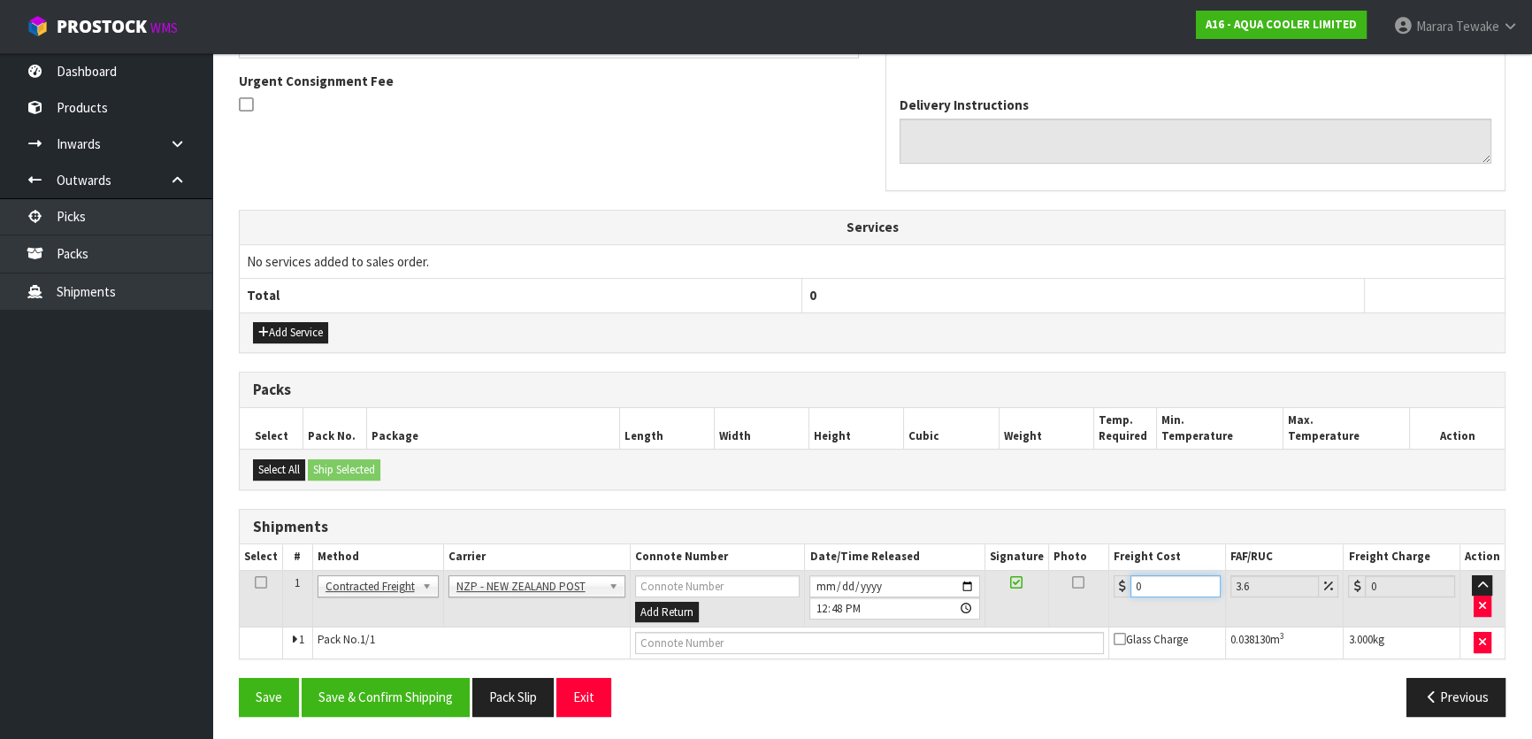
drag, startPoint x: 1160, startPoint y: 585, endPoint x: 1115, endPoint y: 575, distance: 46.2
click at [1123, 589] on div "0" at bounding box center [1167, 586] width 107 height 22
type input "4"
type input "4.14"
type input "4.3"
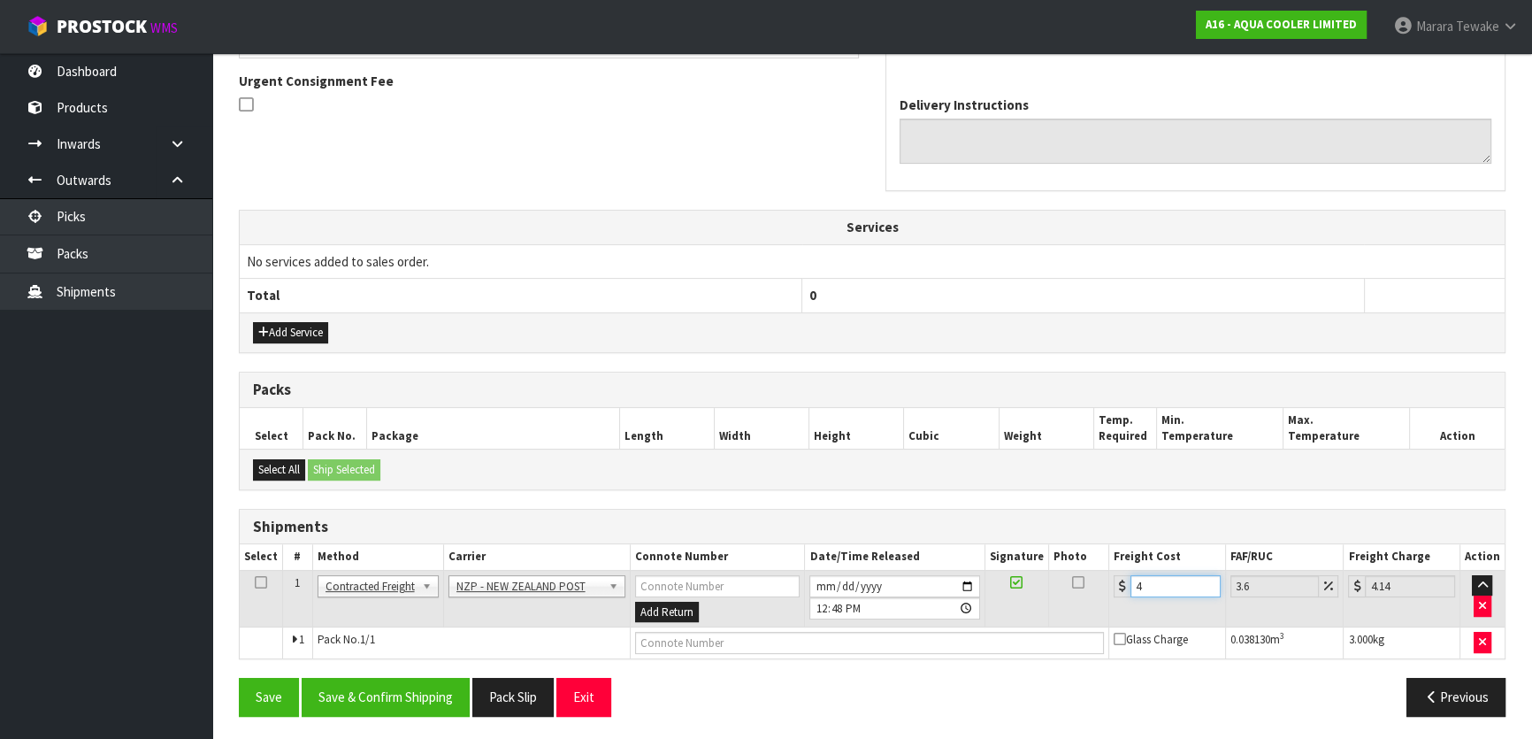
type input "4.45"
type input "4.33"
type input "4.49"
type input "4.33"
click at [424, 700] on button "Save & Confirm Shipping" at bounding box center [386, 697] width 168 height 38
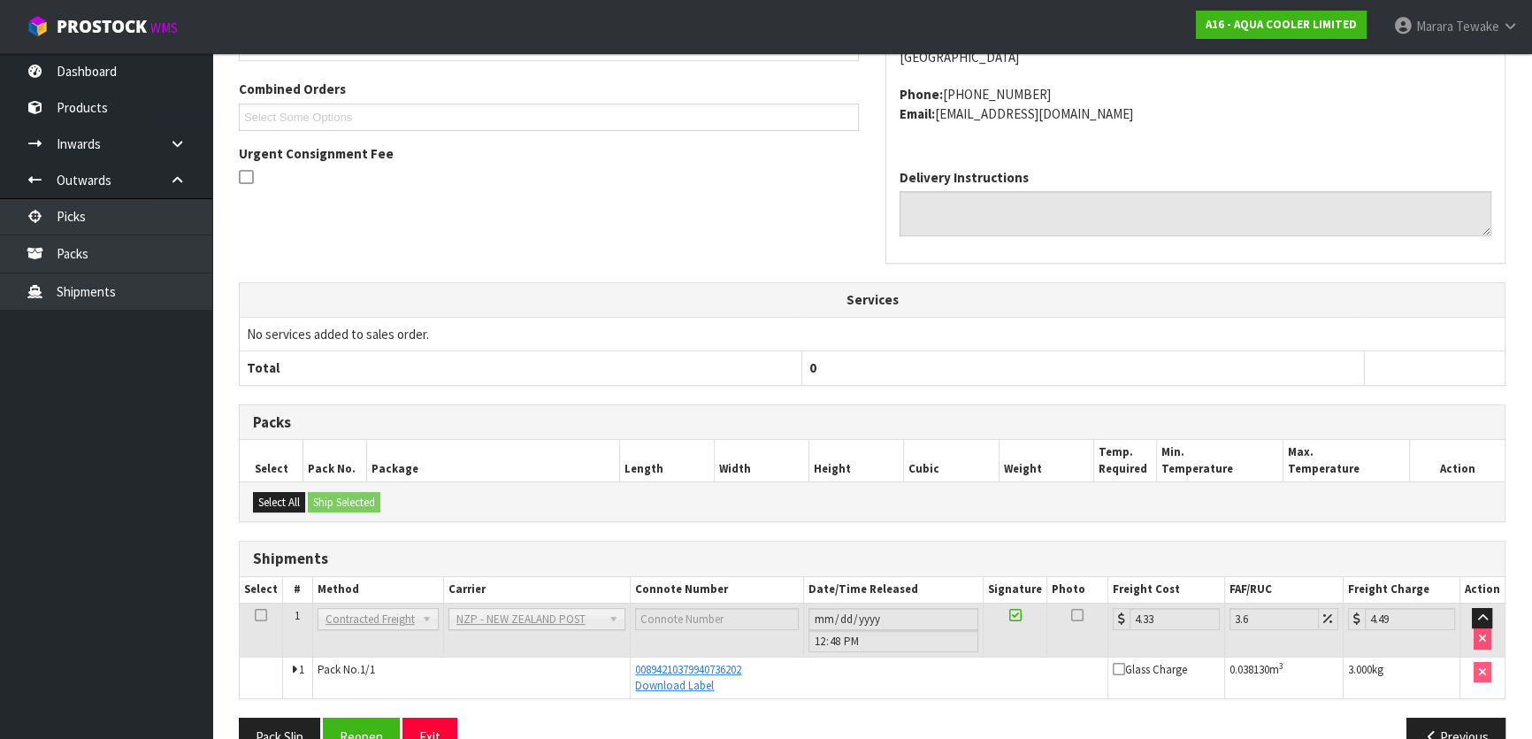
scroll to position [483, 0]
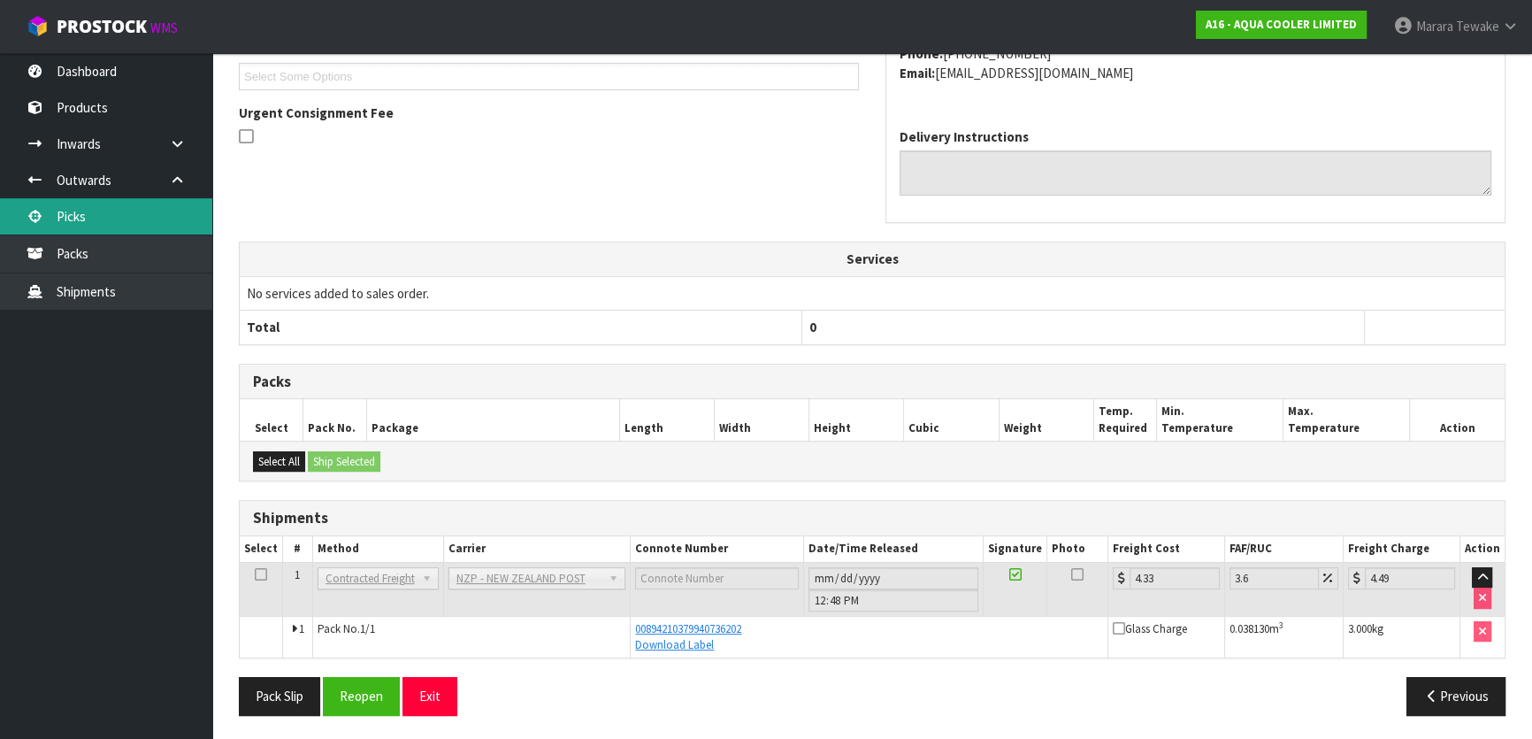
click at [153, 215] on link "Picks" at bounding box center [106, 216] width 212 height 36
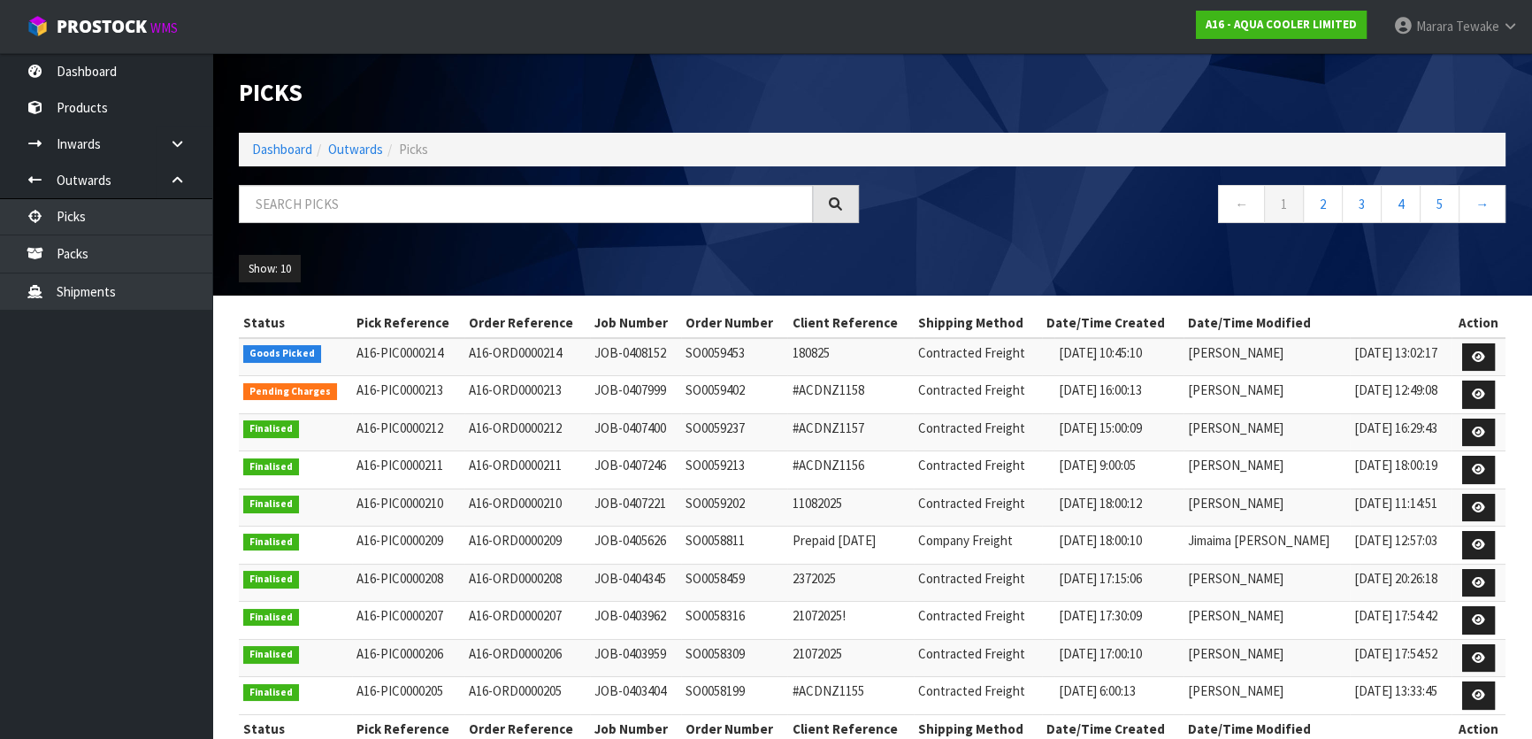
click at [57, 48] on nav "Toggle navigation ProStock WMS A16 - AQUA COOLER LIMITED Marara Tewake Logout" at bounding box center [766, 27] width 1532 height 54
click at [69, 65] on link "Dashboard" at bounding box center [106, 71] width 212 height 36
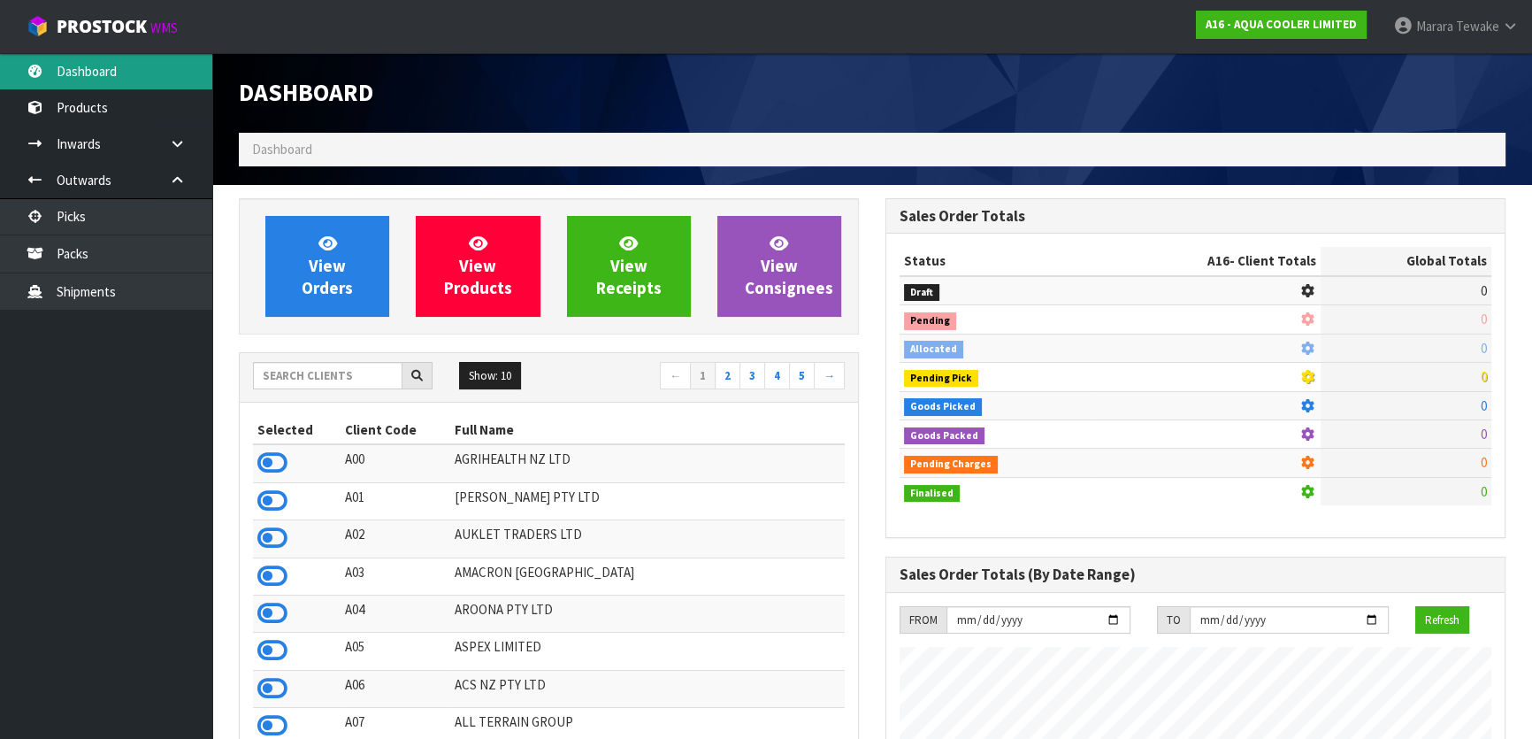
scroll to position [1212, 646]
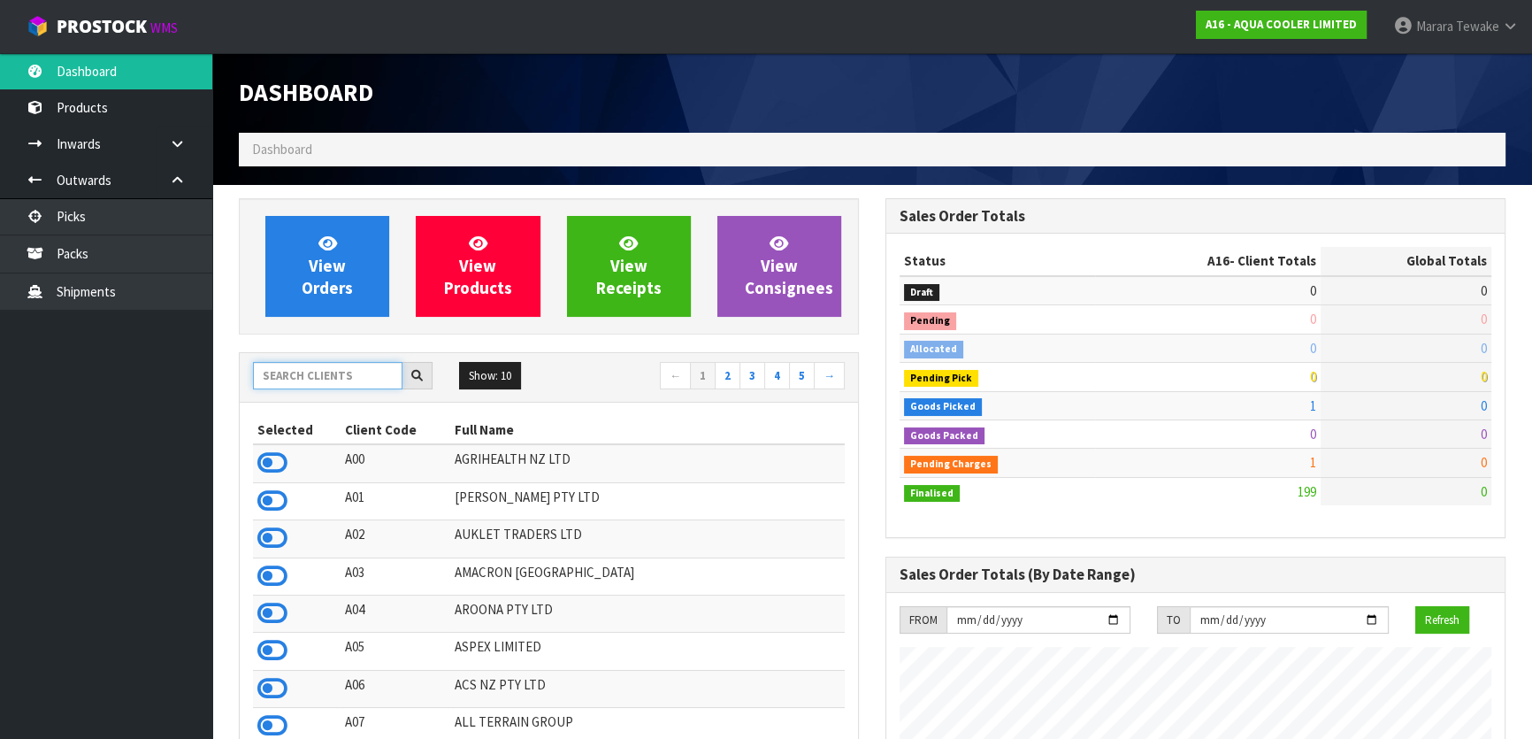
click at [331, 372] on input "text" at bounding box center [327, 375] width 149 height 27
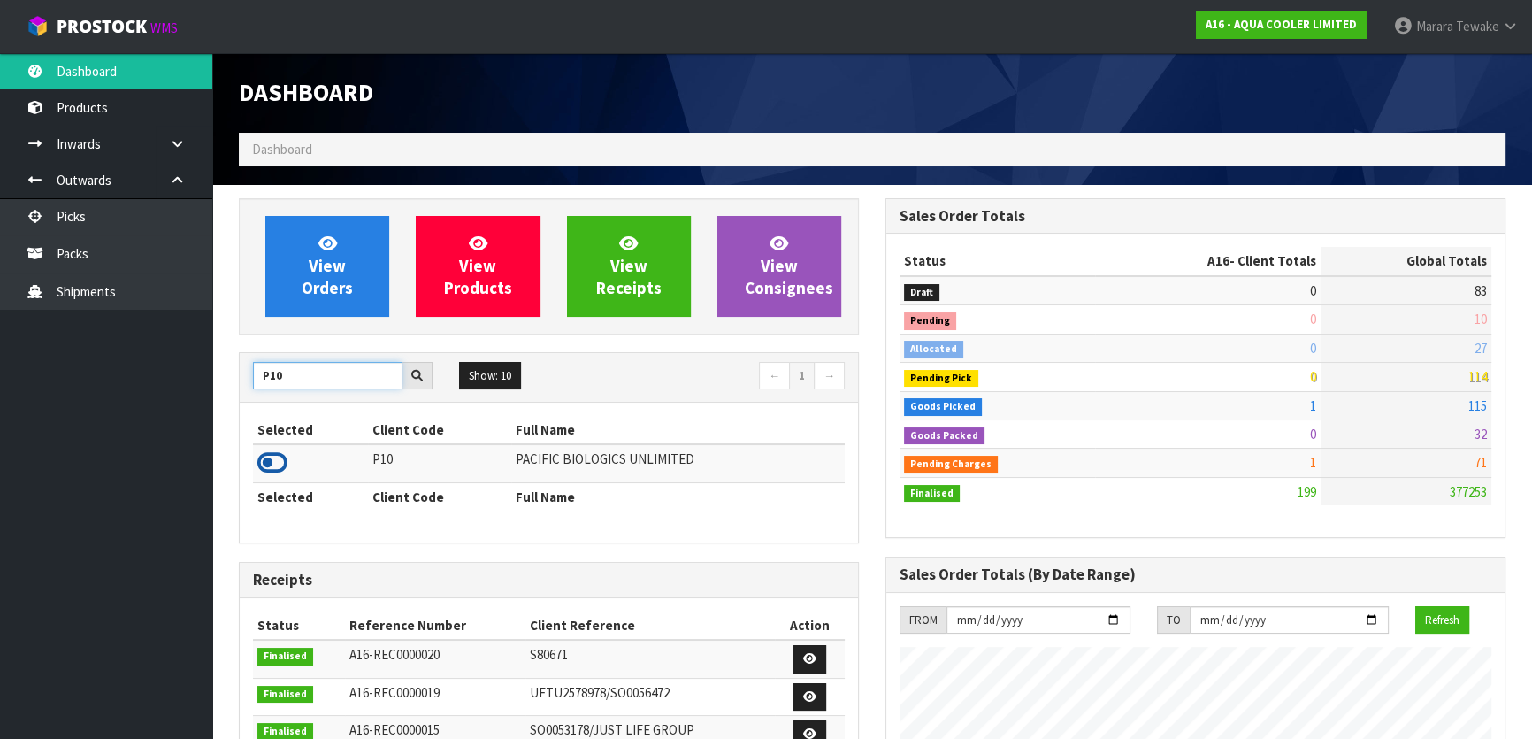
type input "P10"
click at [275, 462] on icon at bounding box center [272, 462] width 30 height 27
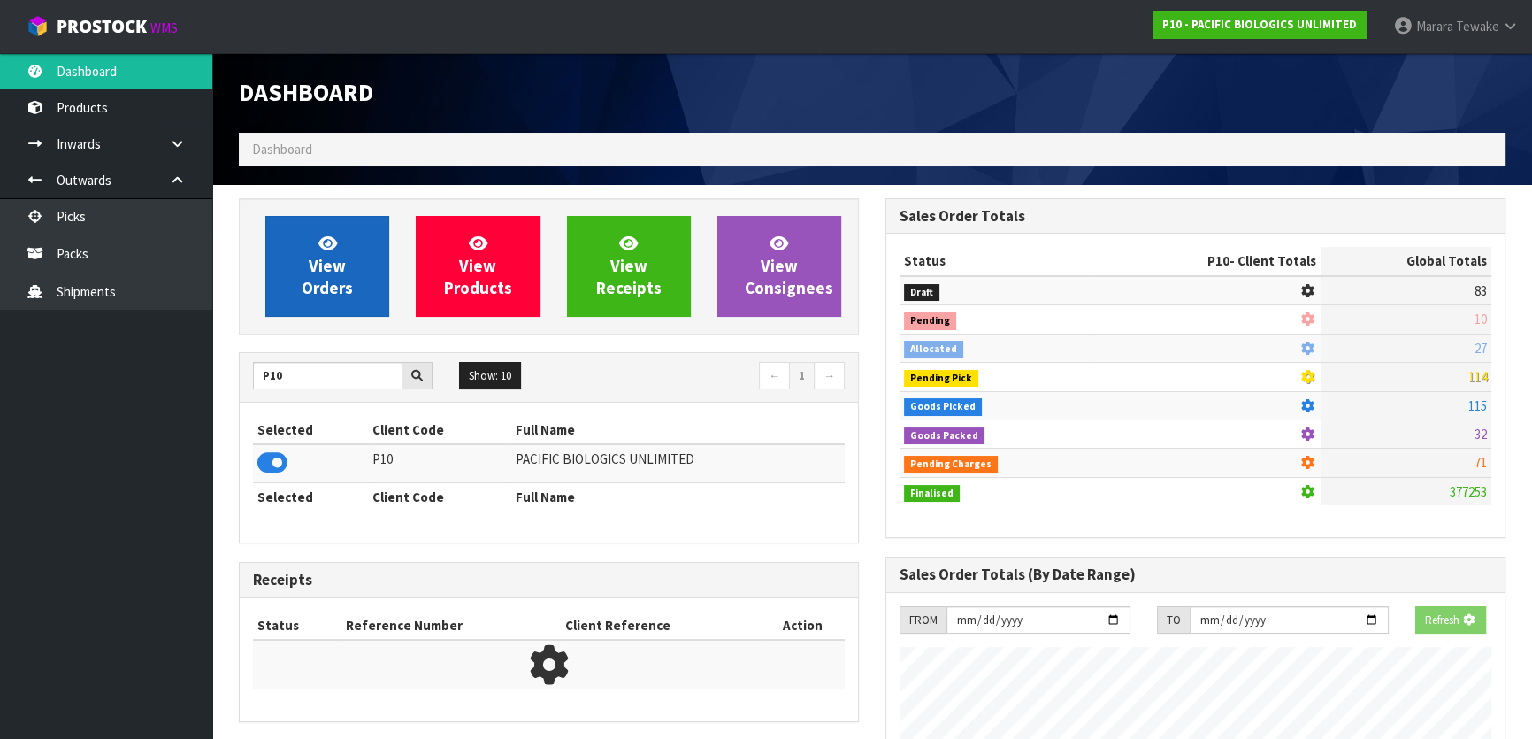
scroll to position [1101, 646]
click at [300, 259] on link "View Orders" at bounding box center [327, 266] width 124 height 101
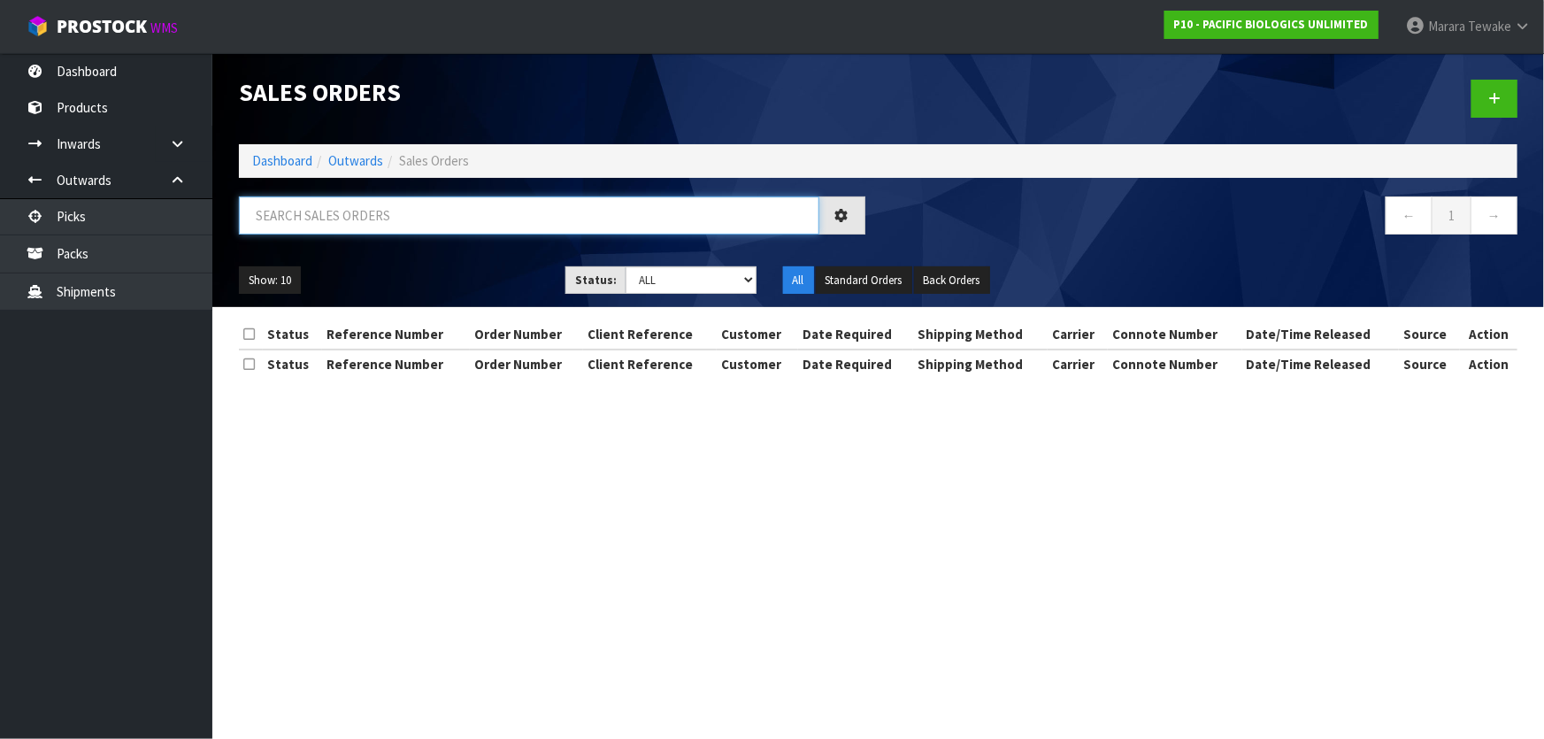
click at [314, 205] on input "text" at bounding box center [529, 215] width 580 height 38
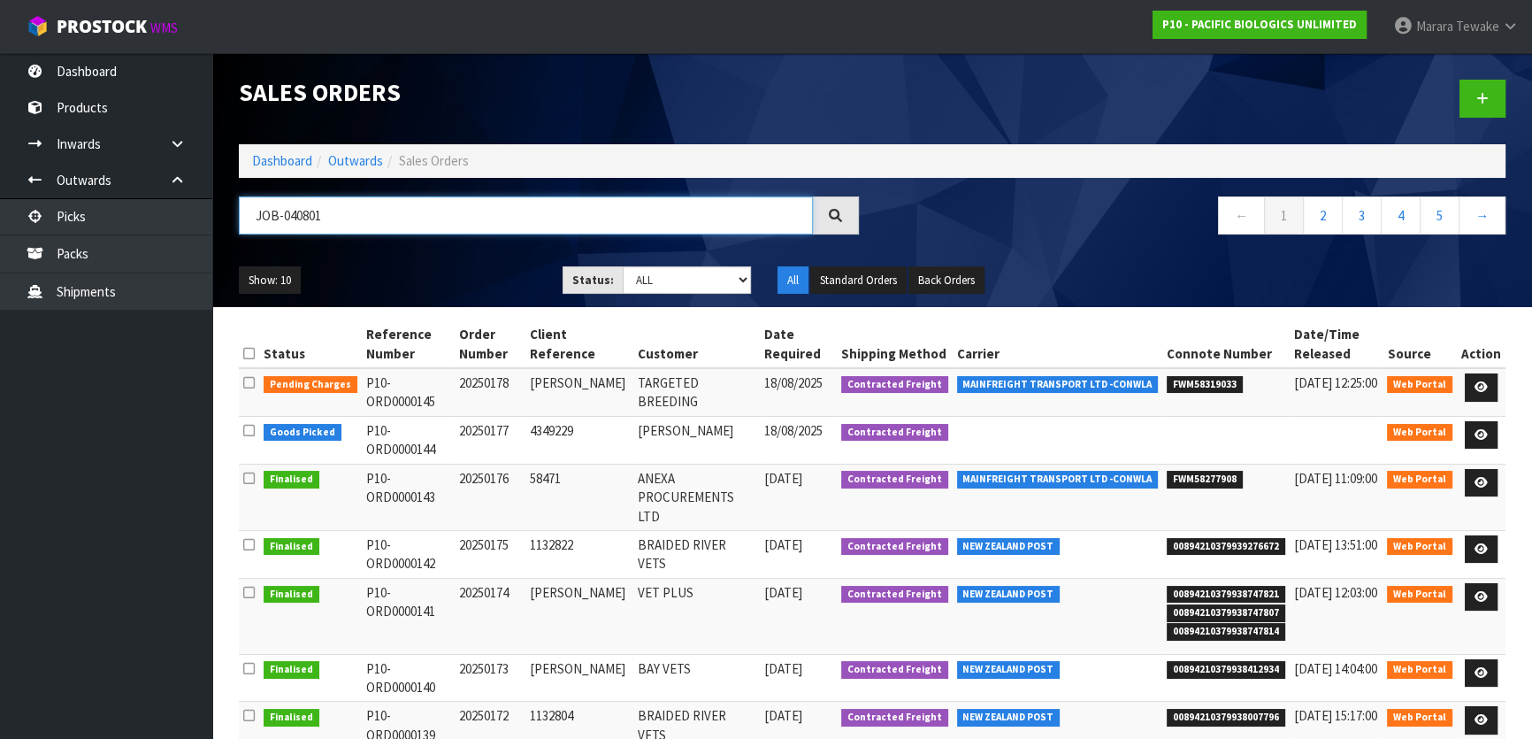
type input "JOB-0408013"
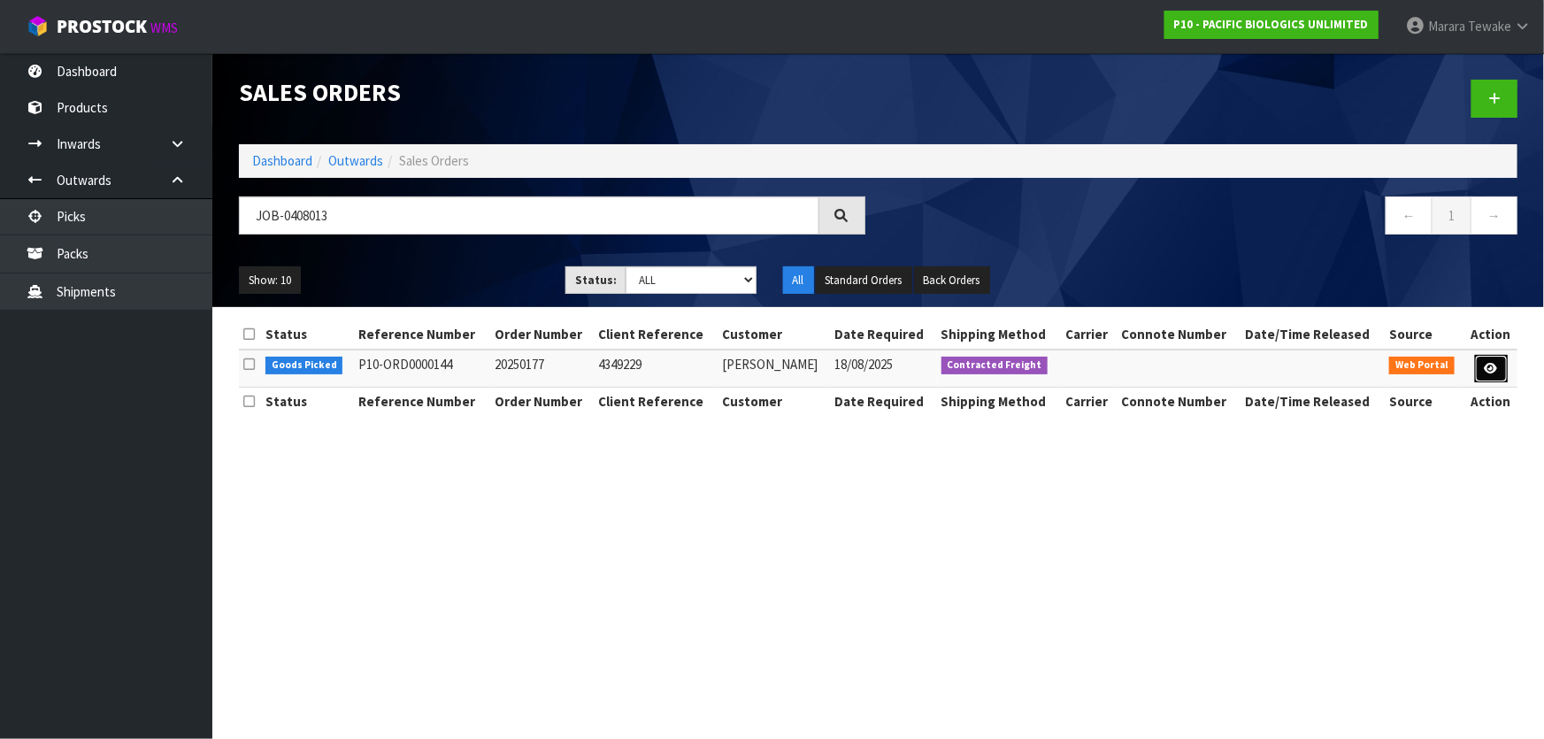
click at [1498, 370] on link at bounding box center [1491, 369] width 33 height 28
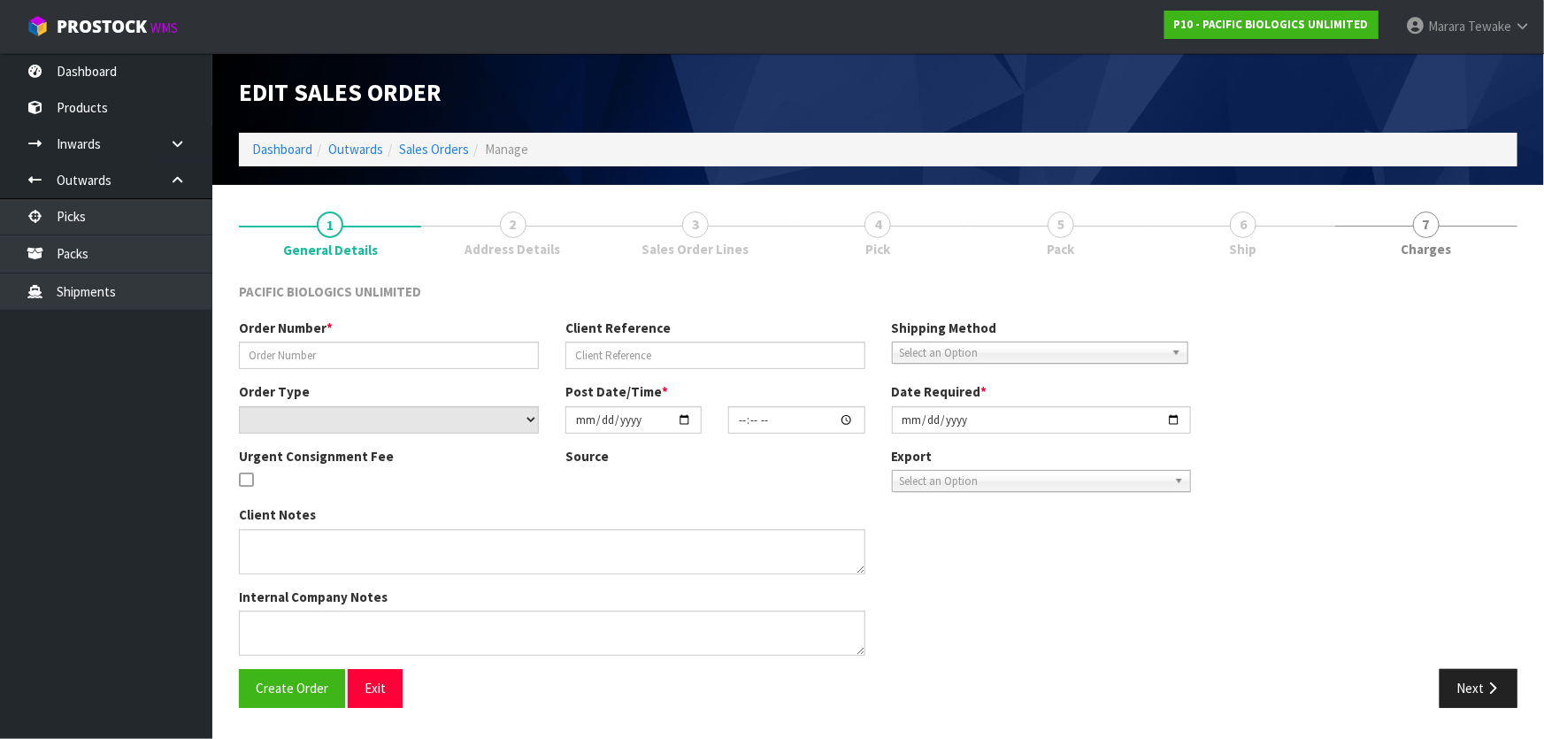
type input "20250177"
type input "4349229"
select select "number:0"
type input "2025-08-15"
type input "17:12:00.000"
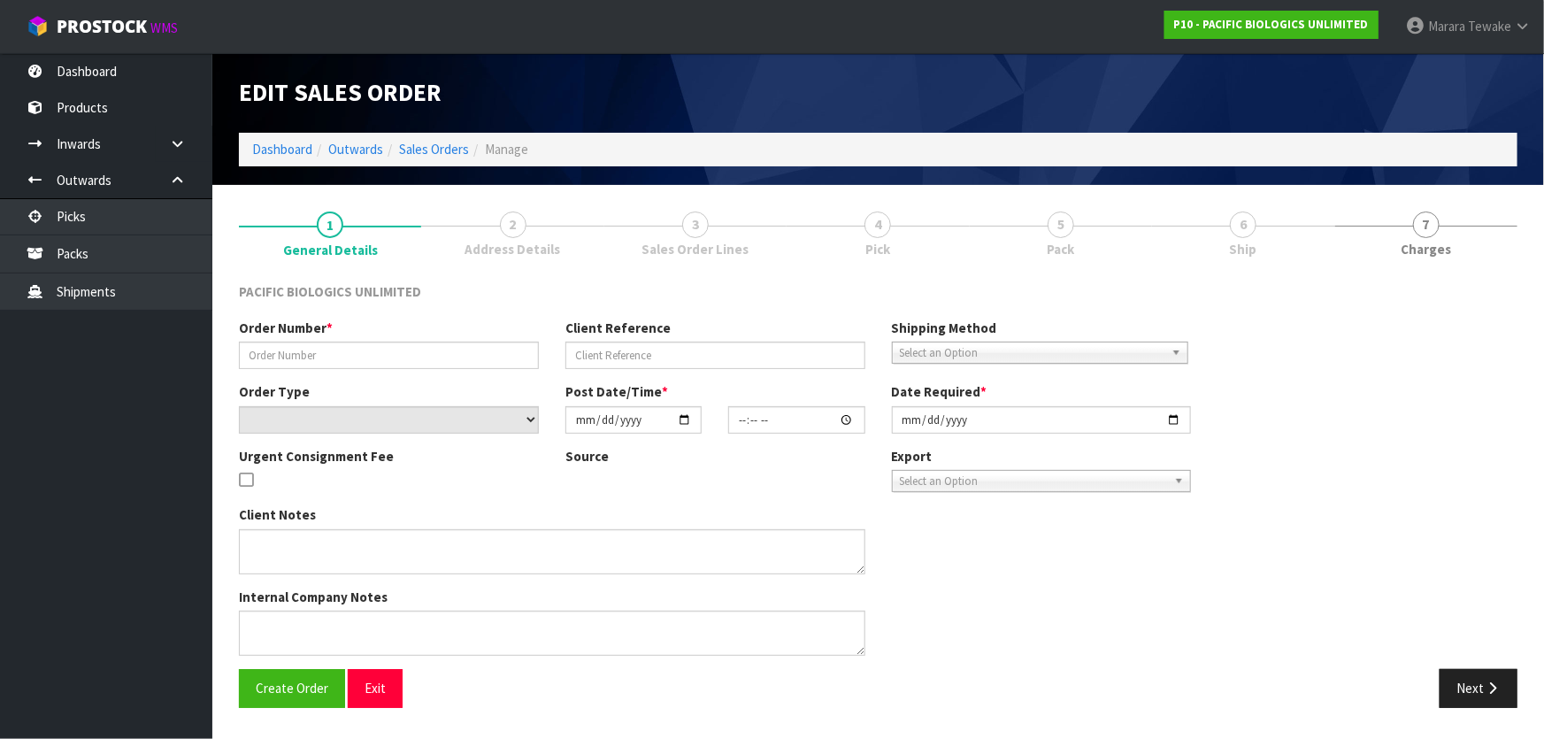
type input "2025-08-18"
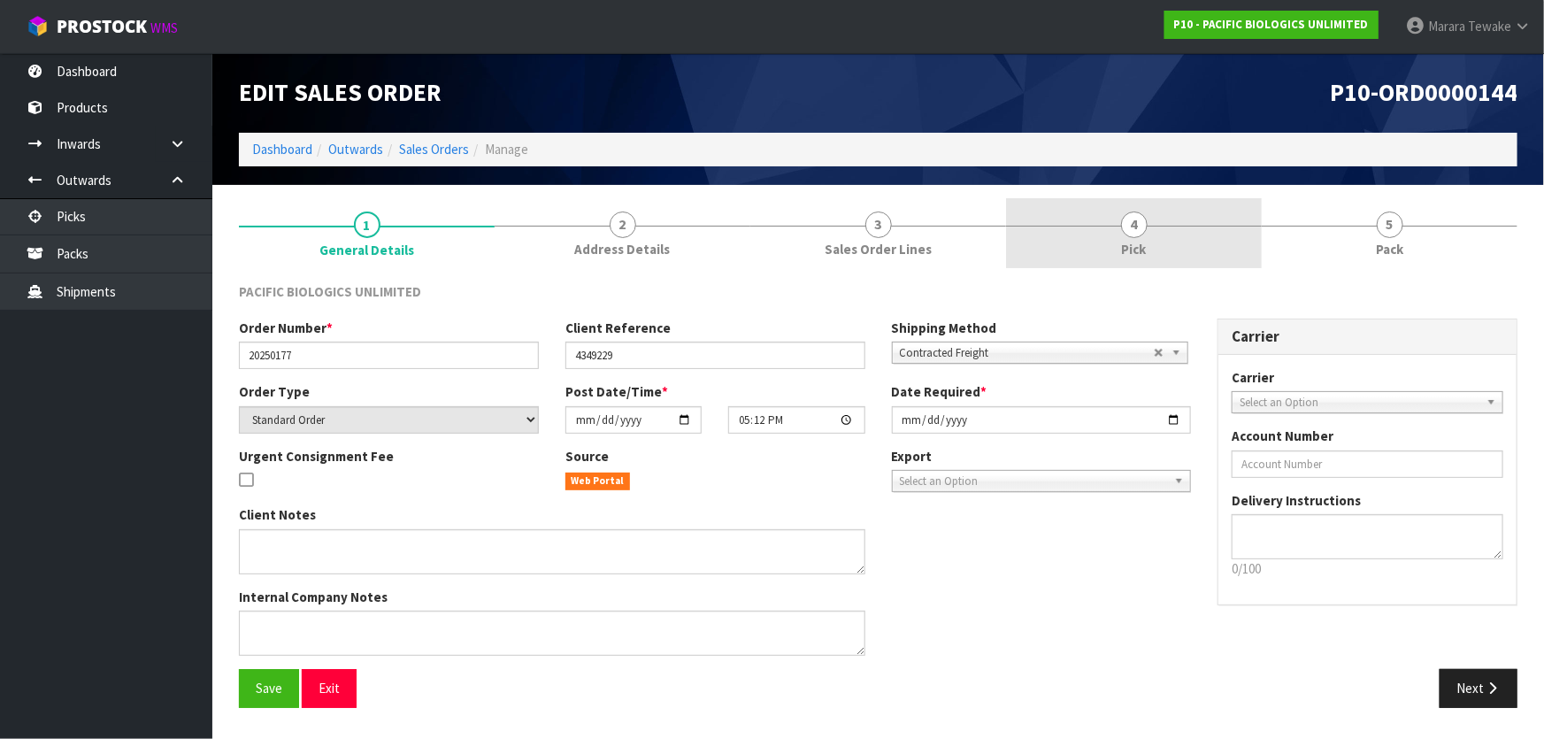
click at [1164, 245] on link "4 Pick" at bounding box center [1134, 233] width 256 height 70
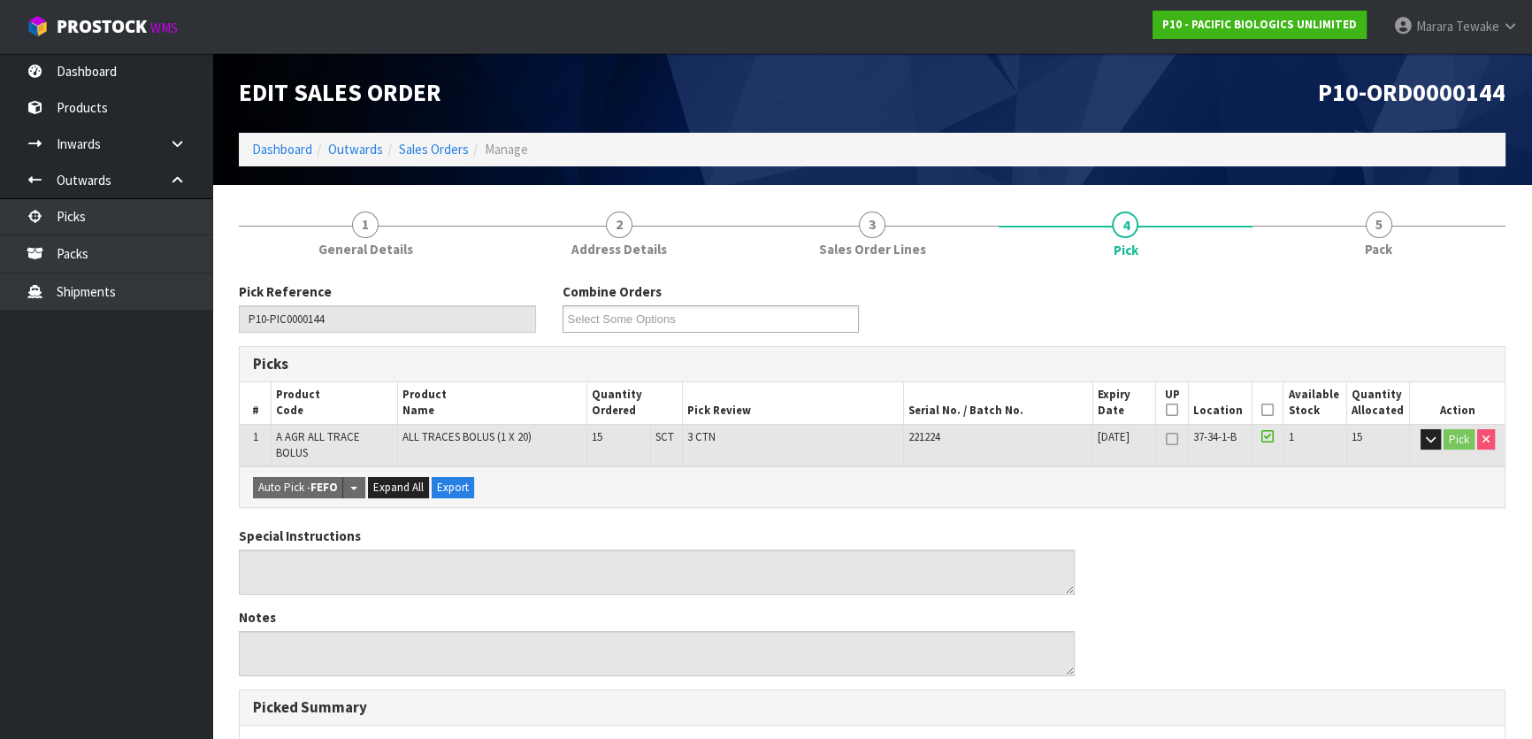
click at [1268, 410] on icon at bounding box center [1267, 410] width 12 height 1
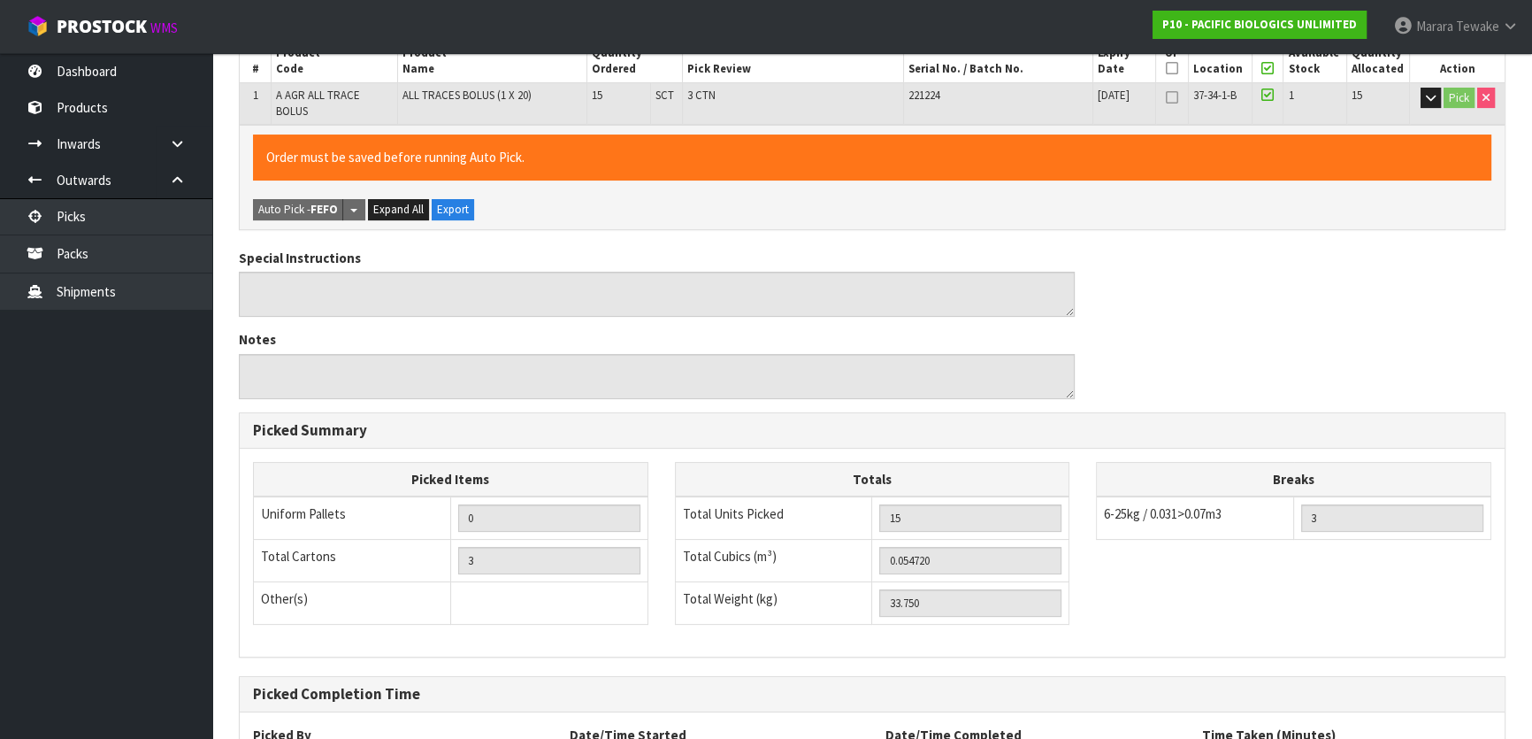
scroll to position [487, 0]
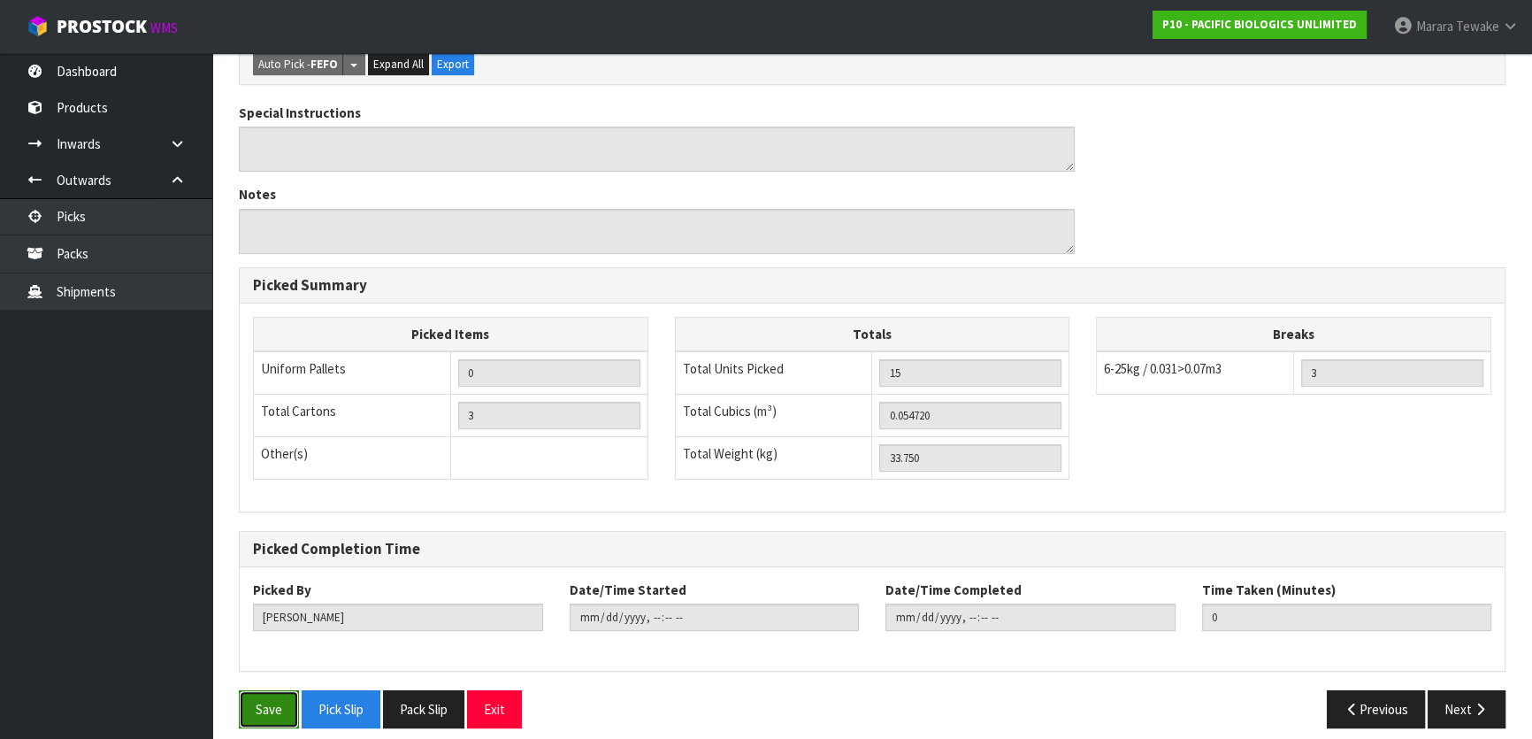
click at [257, 699] on button "Save" at bounding box center [269, 709] width 60 height 38
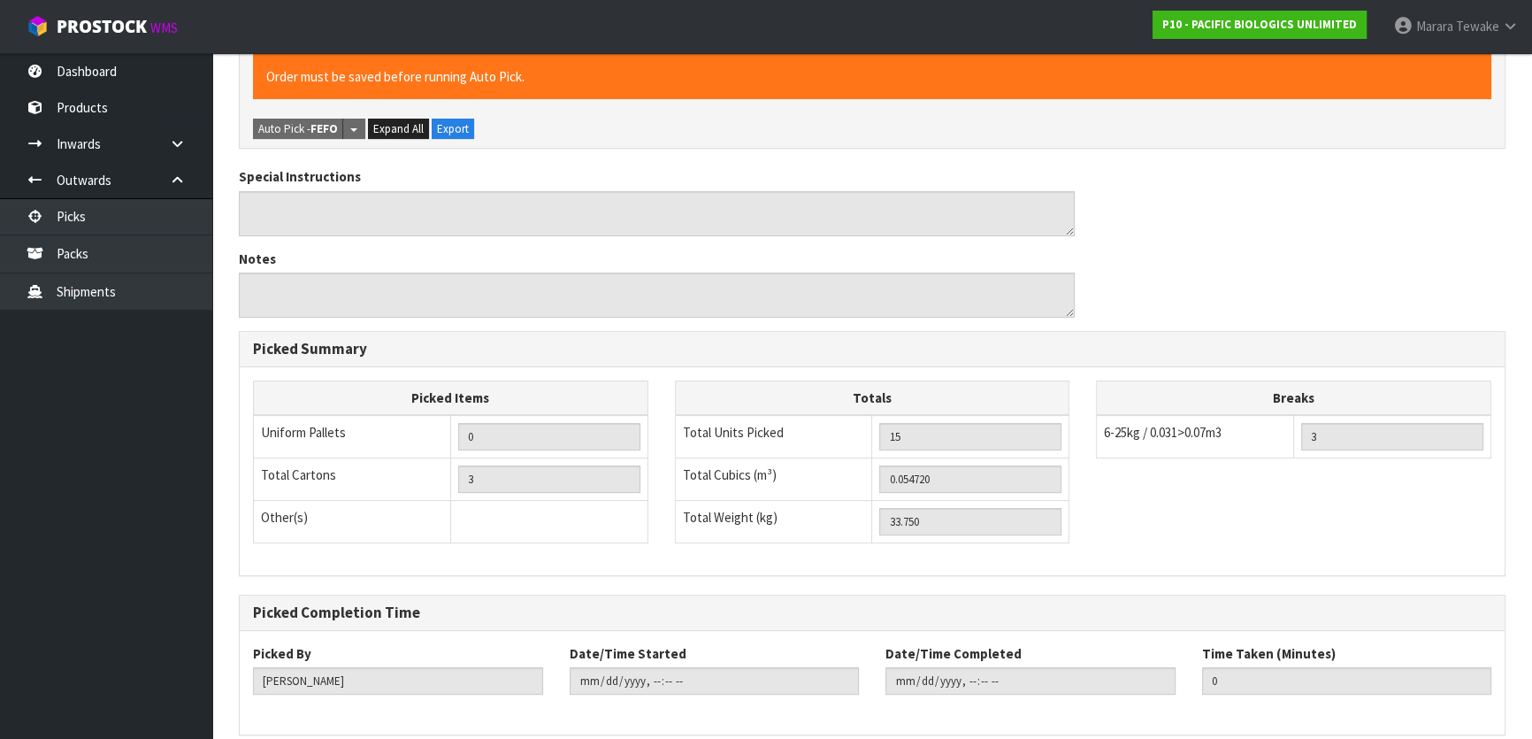
scroll to position [0, 0]
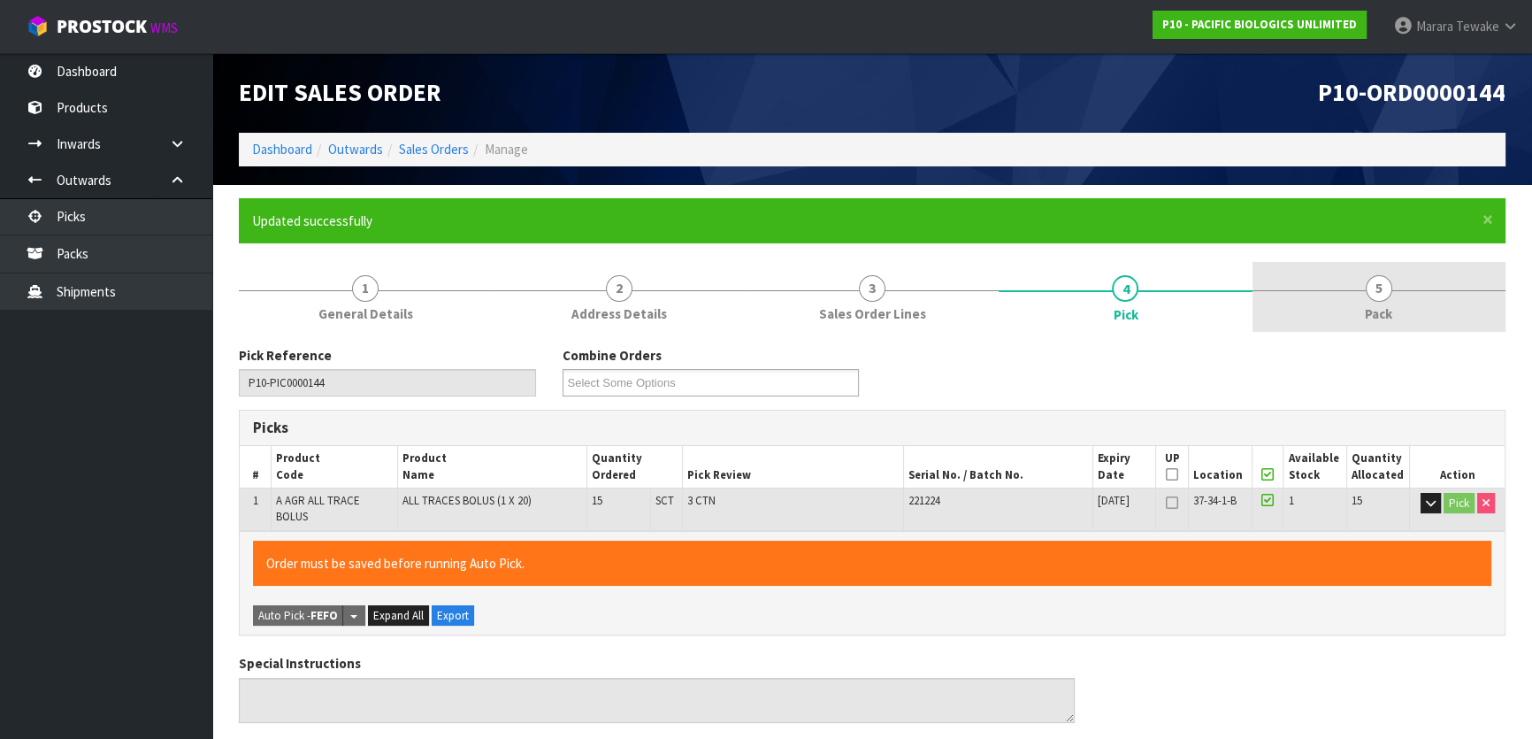
type input "Marara Tewake"
type input "2025-08-19T12:57:39"
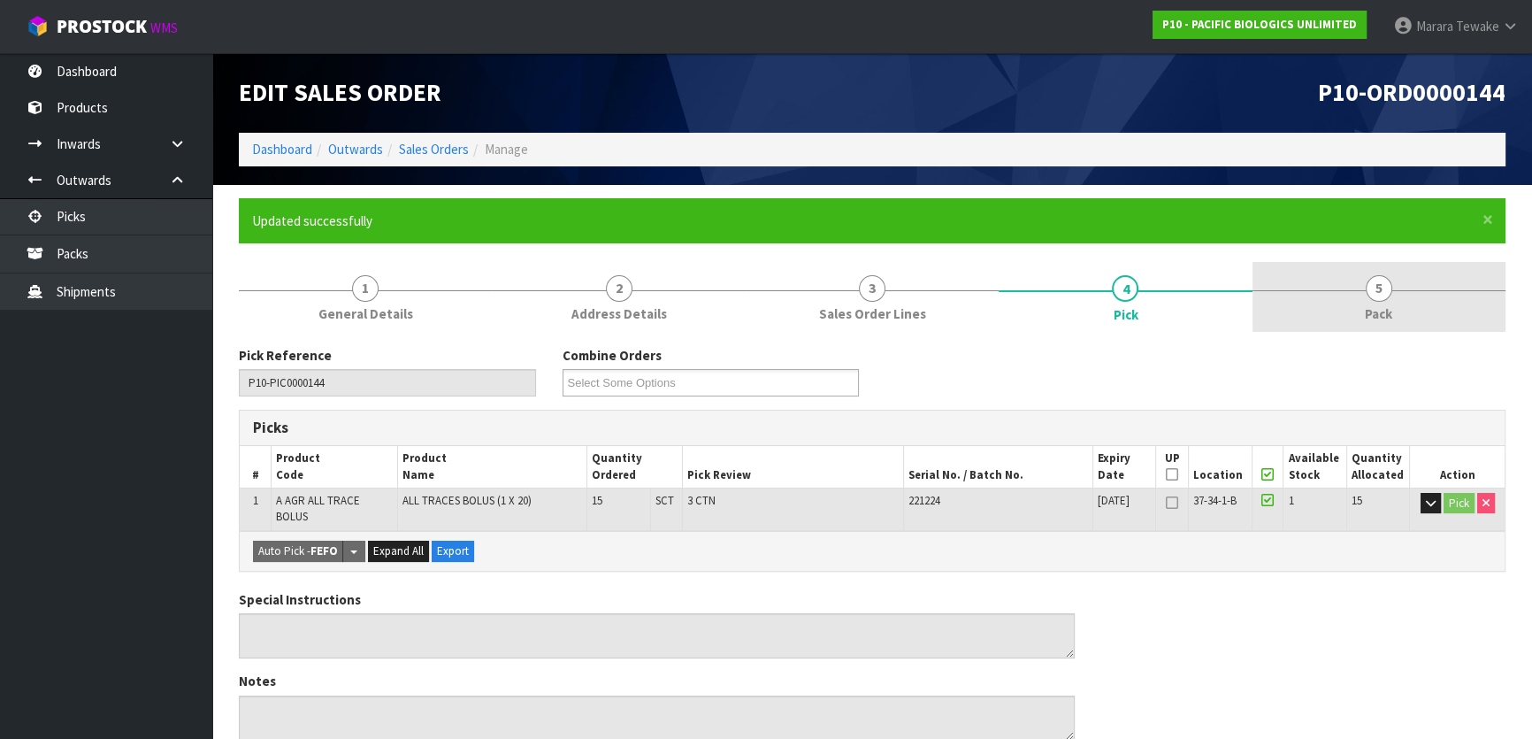
click at [1373, 271] on link "5 Pack" at bounding box center [1379, 297] width 253 height 70
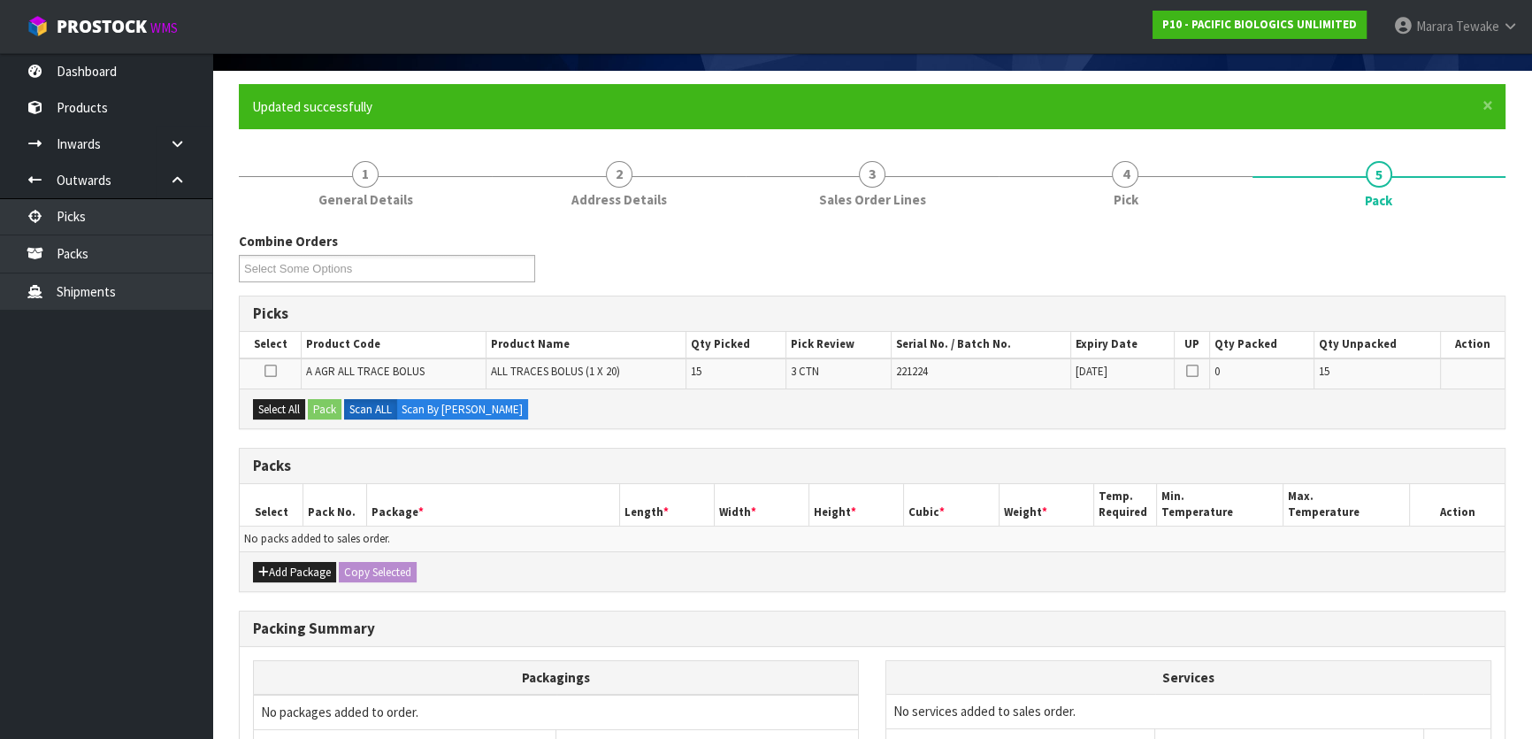
scroll to position [291, 0]
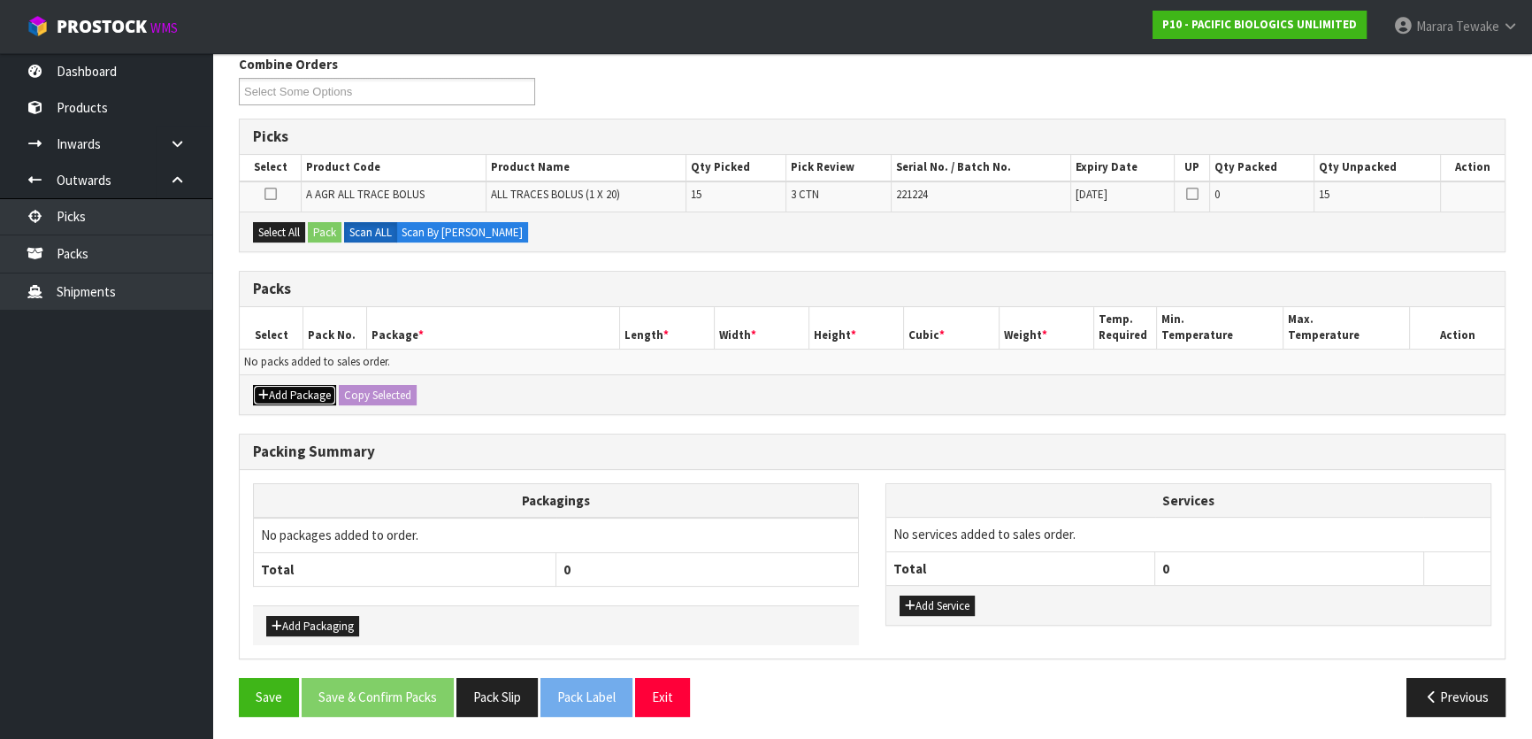
click at [290, 395] on button "Add Package" at bounding box center [294, 395] width 83 height 21
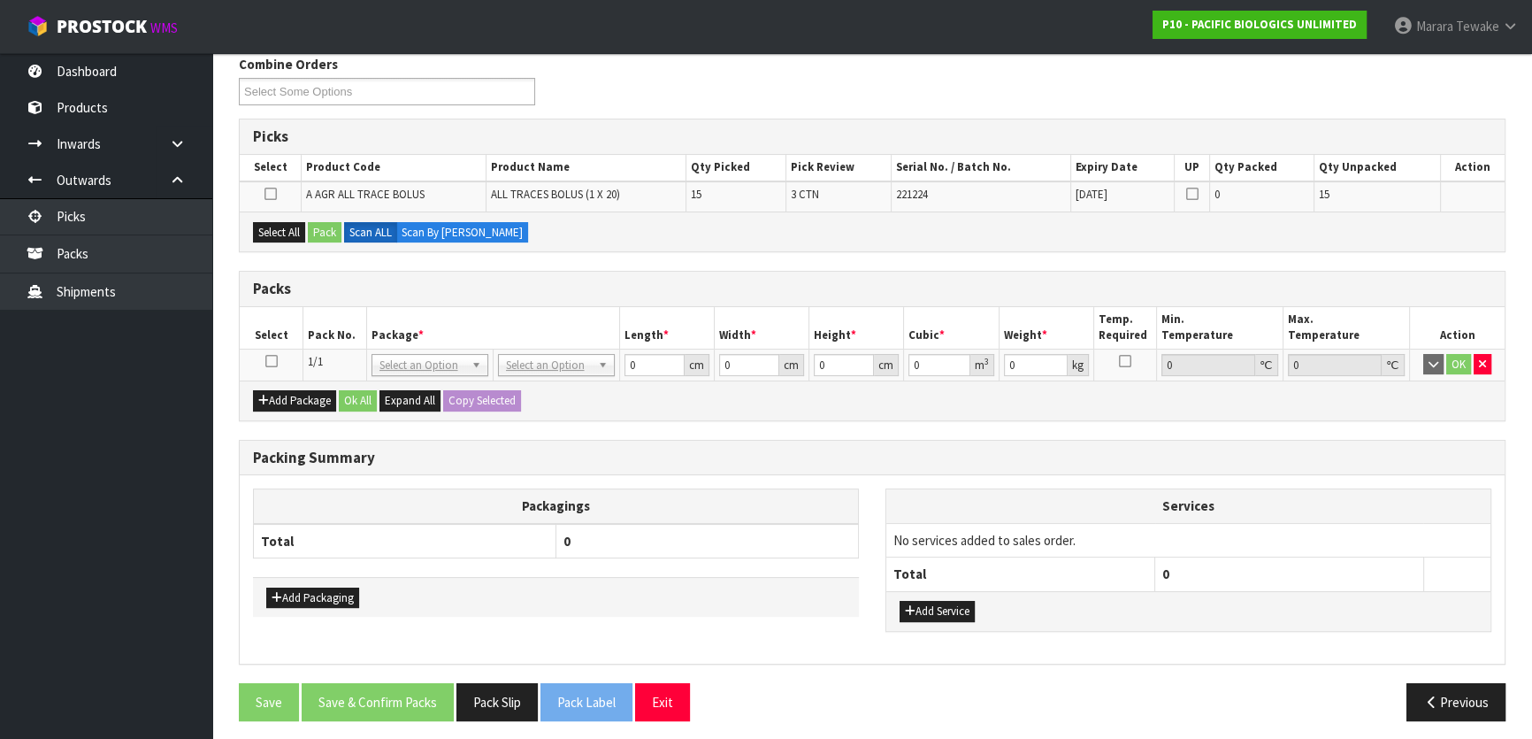
click at [272, 361] on icon at bounding box center [271, 361] width 12 height 1
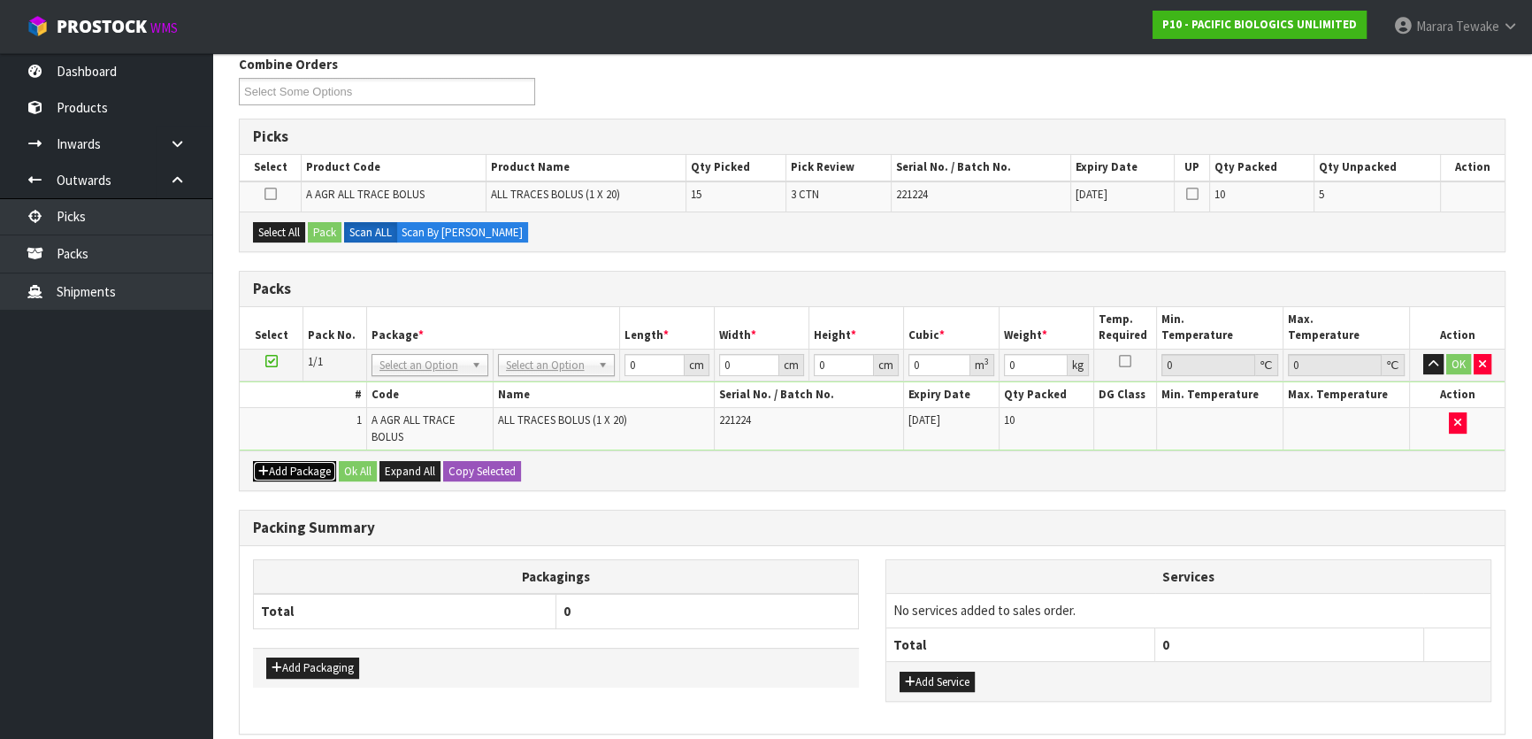
click at [272, 461] on button "Add Package" at bounding box center [294, 471] width 83 height 21
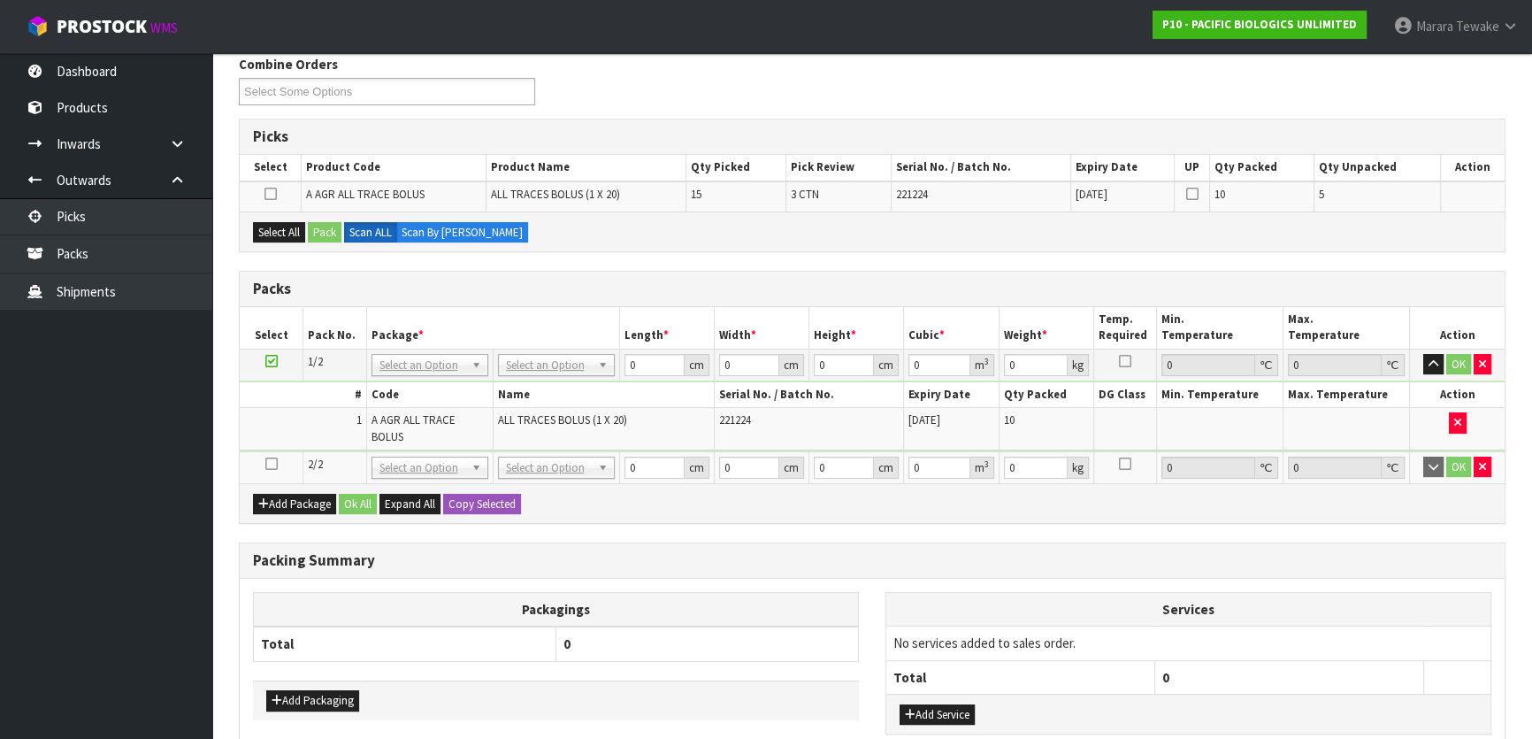
click at [271, 464] on icon at bounding box center [271, 464] width 12 height 1
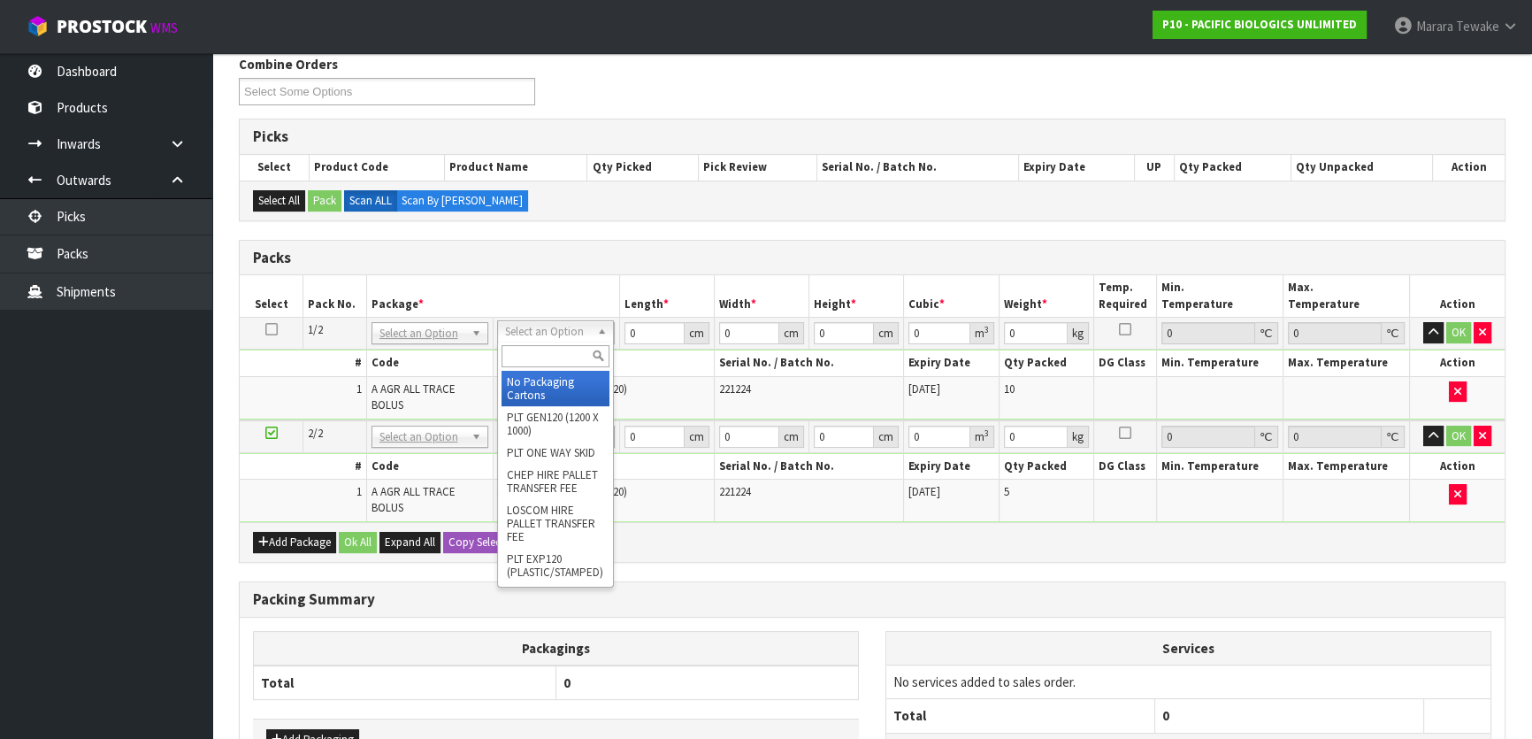
click at [532, 354] on input "text" at bounding box center [556, 356] width 108 height 22
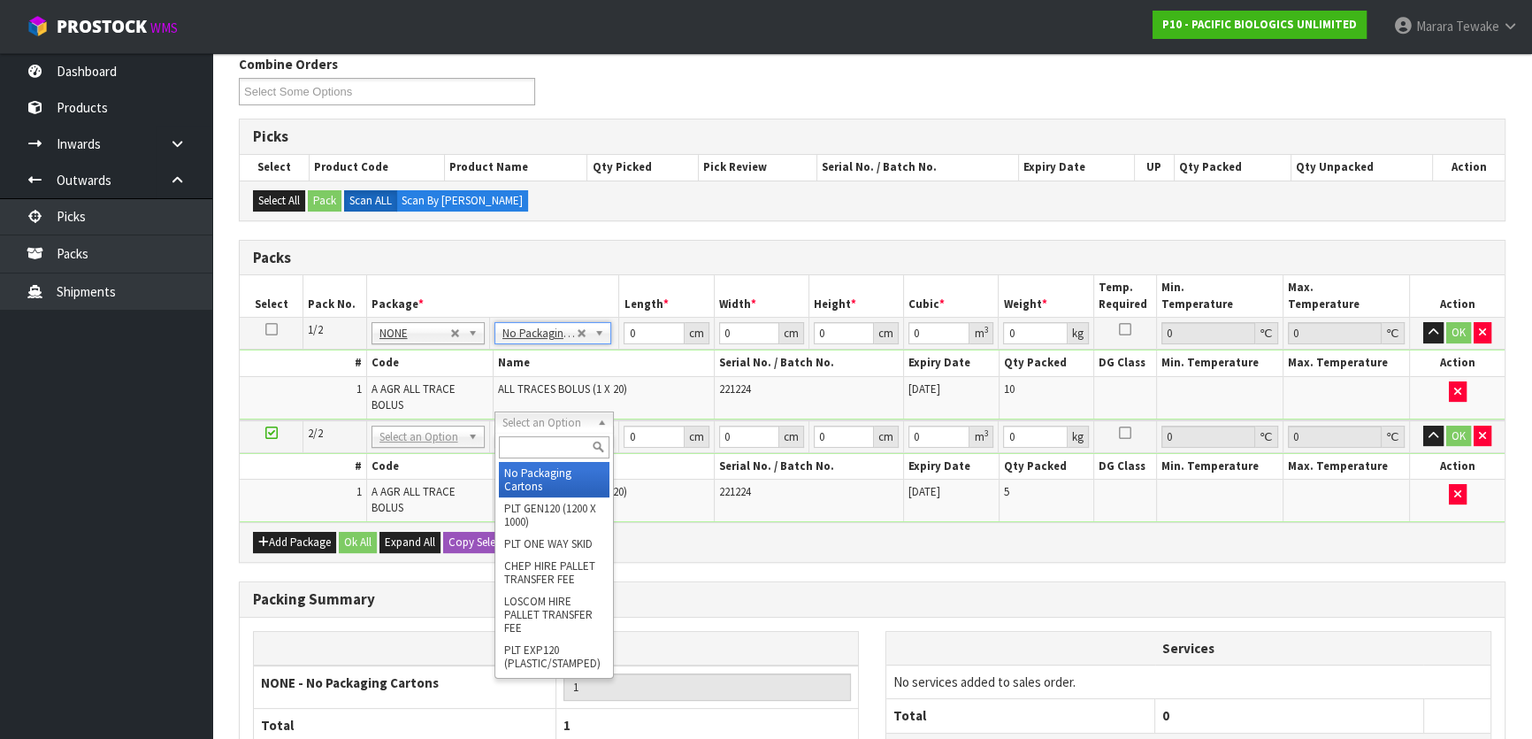
type input "2"
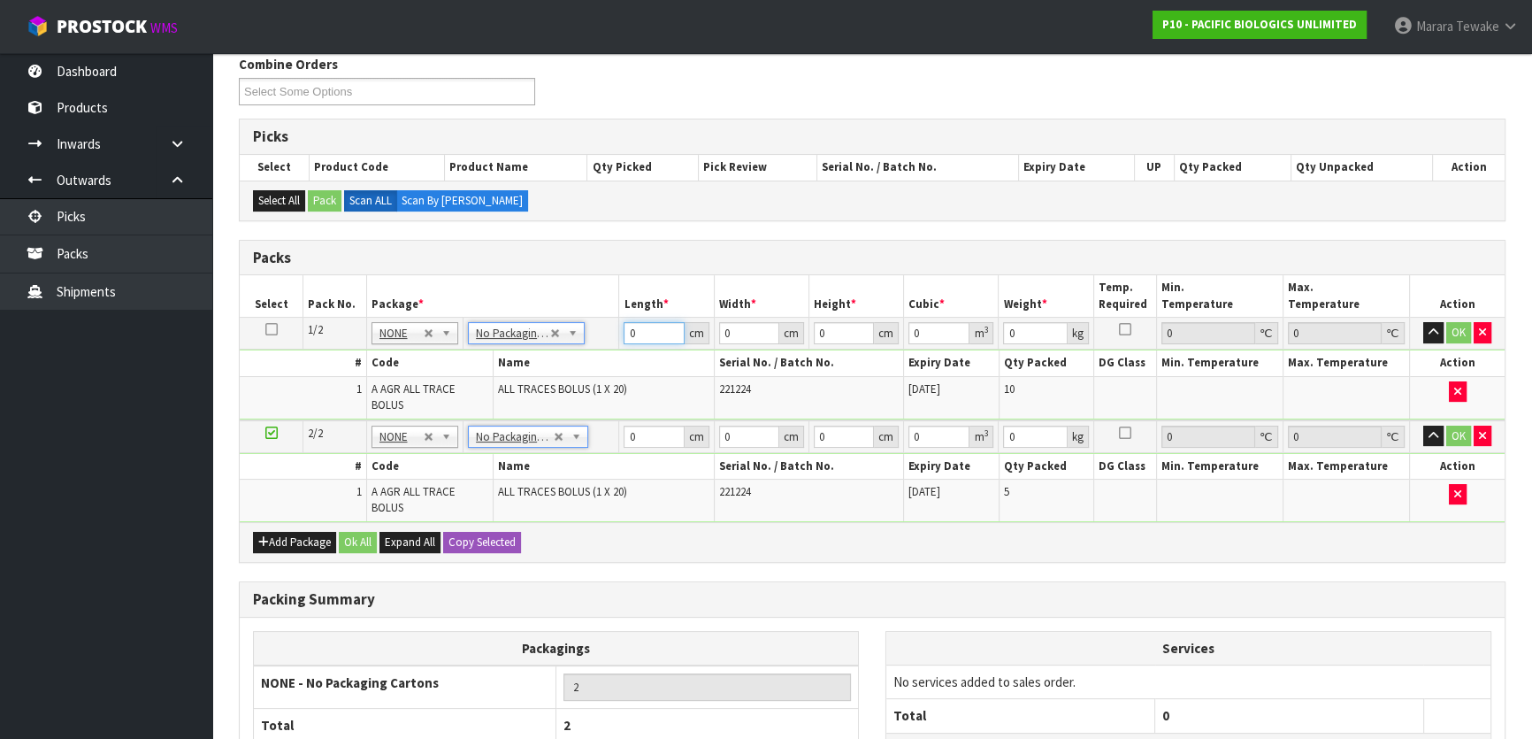
drag, startPoint x: 645, startPoint y: 322, endPoint x: 578, endPoint y: 282, distance: 78.1
click at [597, 297] on table "Select Pack No. Package * Length * Width * Height * Cubic * Weight * Temp. Requ…" at bounding box center [872, 398] width 1265 height 247
type input "57"
type input "40"
type input "1"
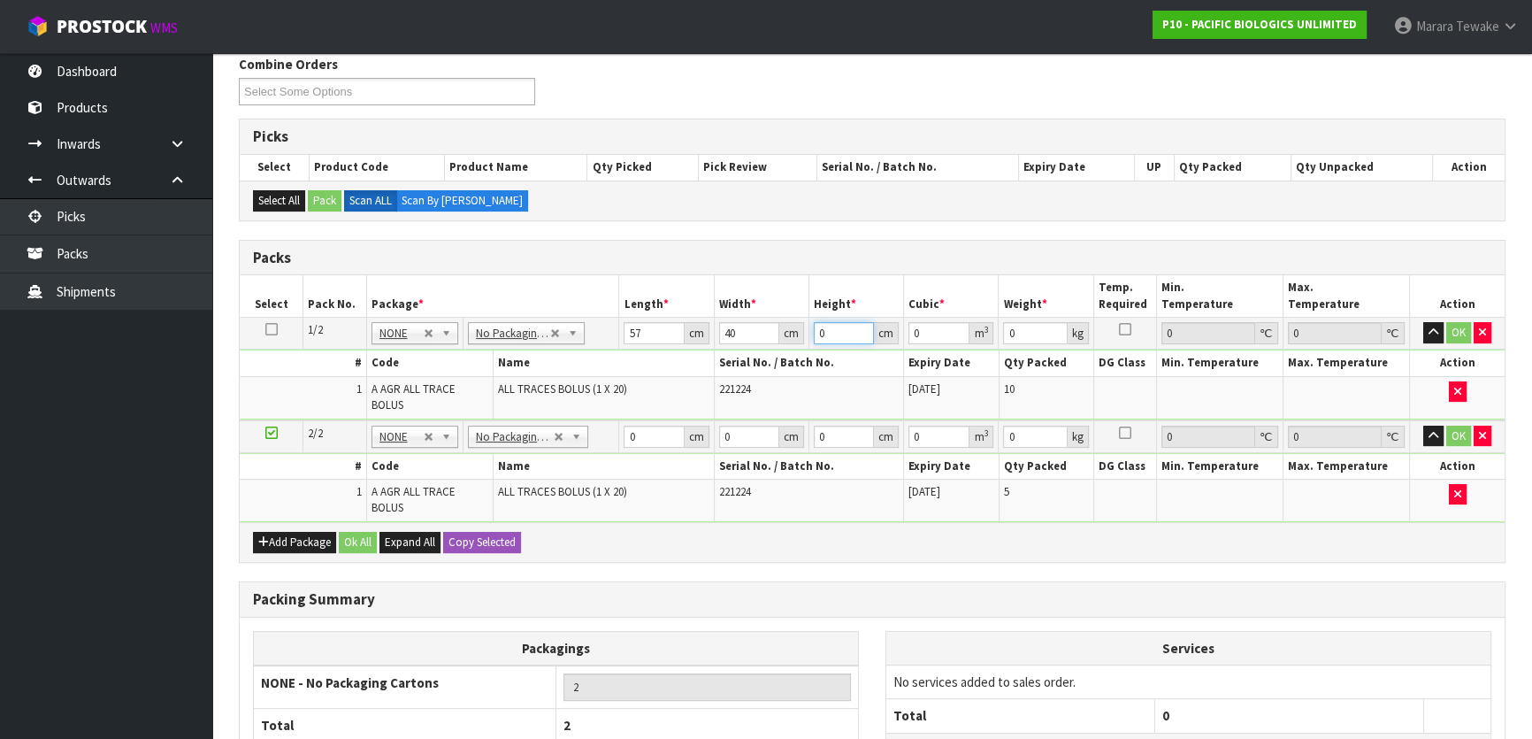
type input "0.00228"
type input "17"
type input "0.03876"
type input "17"
type input "24"
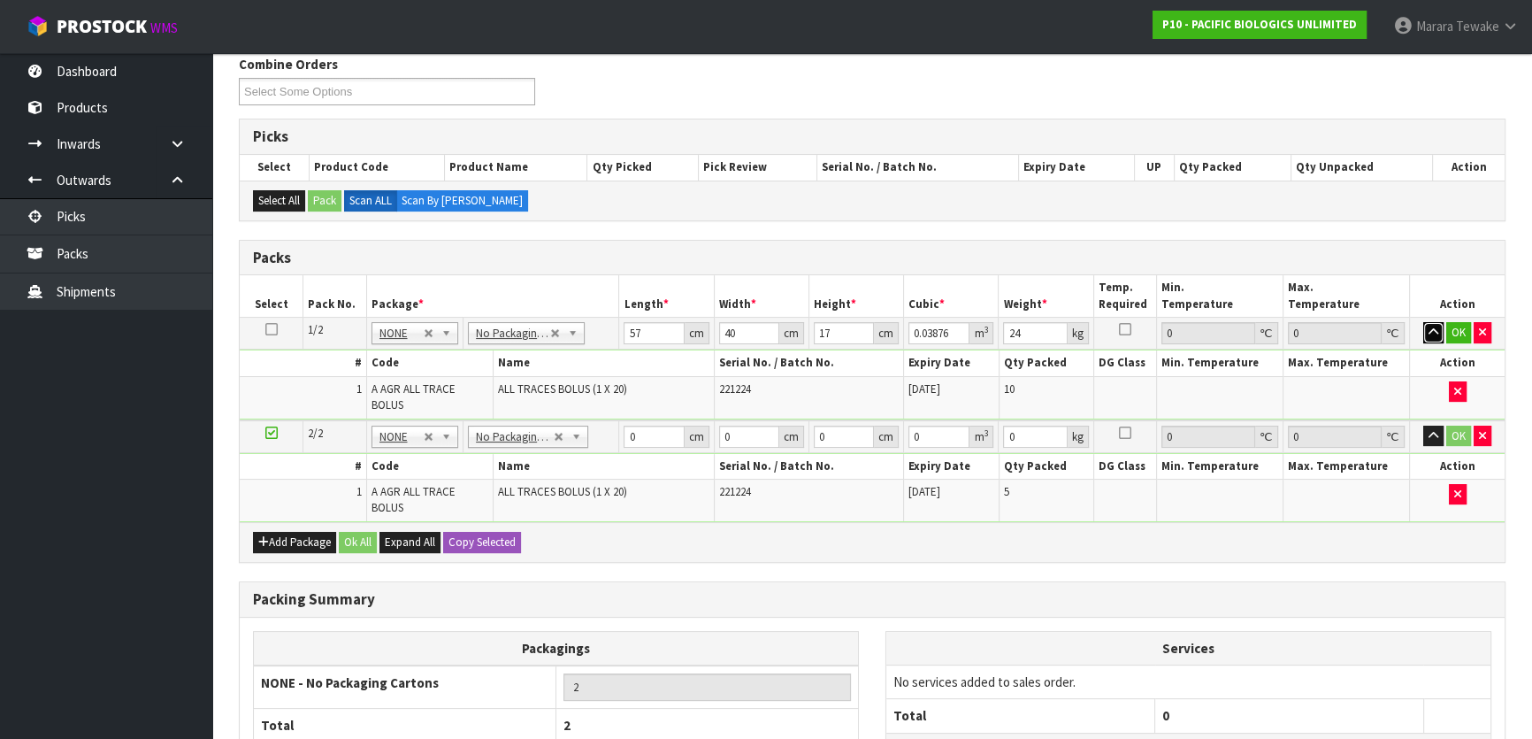
click at [1423, 322] on button "button" at bounding box center [1433, 332] width 20 height 21
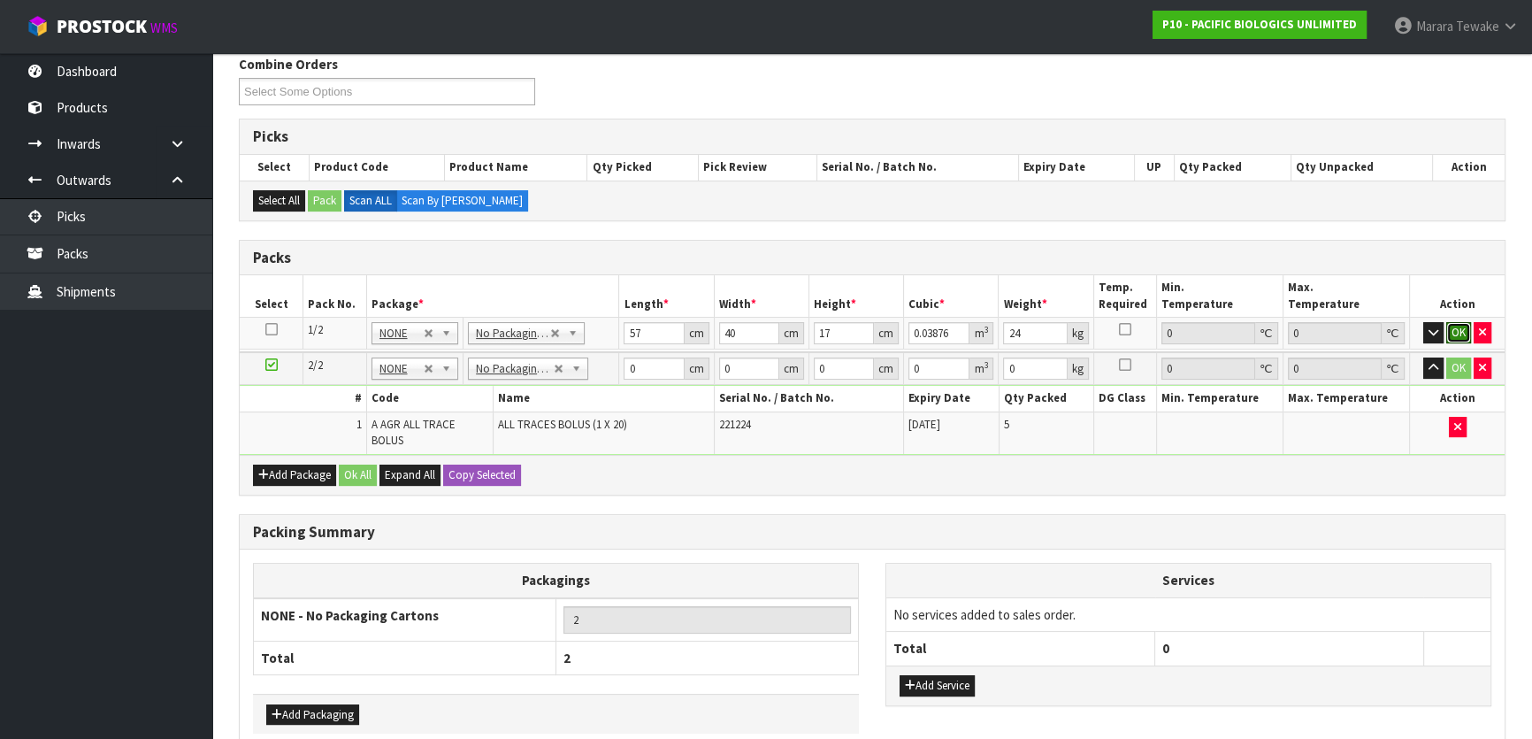
click button "OK" at bounding box center [1458, 332] width 25 height 21
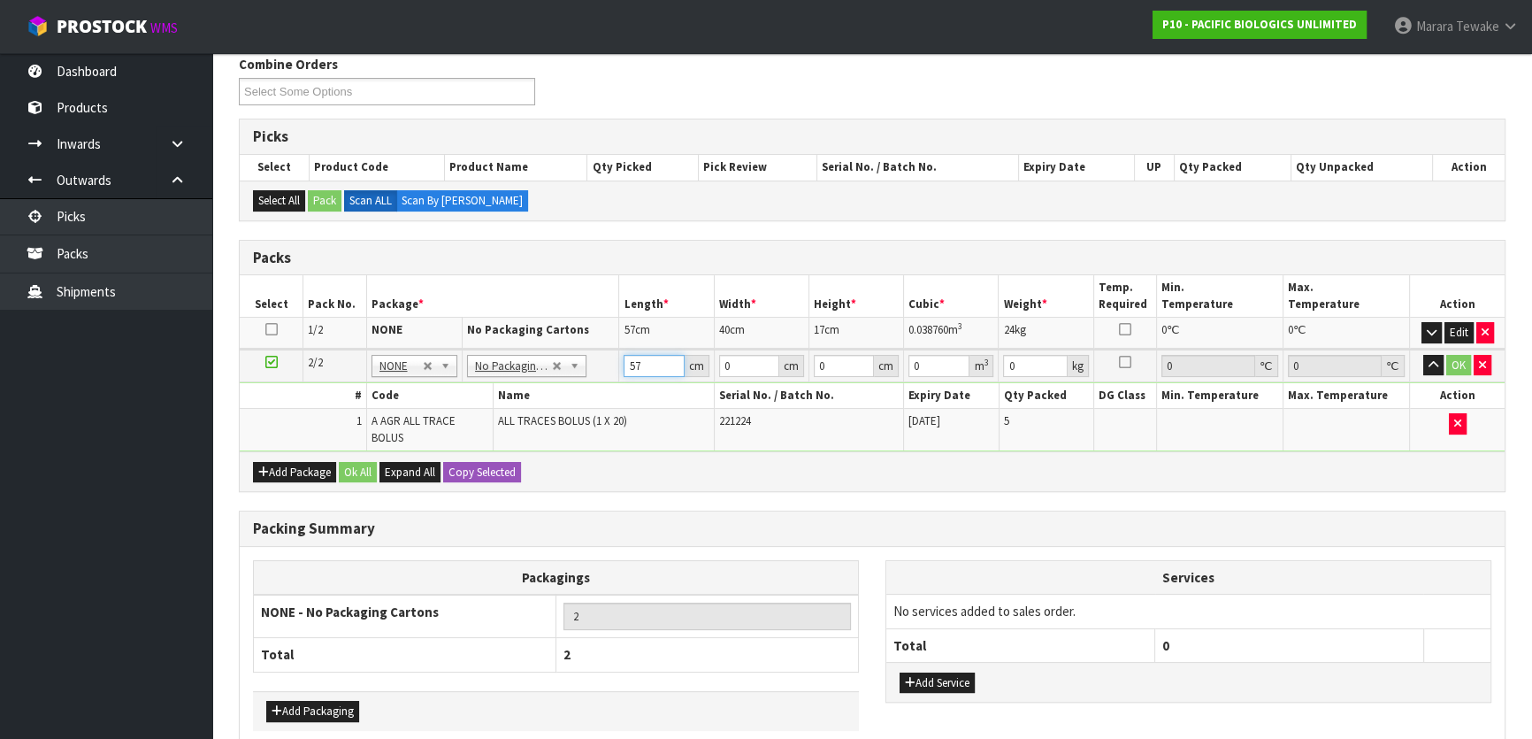
type input "57"
type input "6"
type input "20"
type input "1"
type input "0.00114"
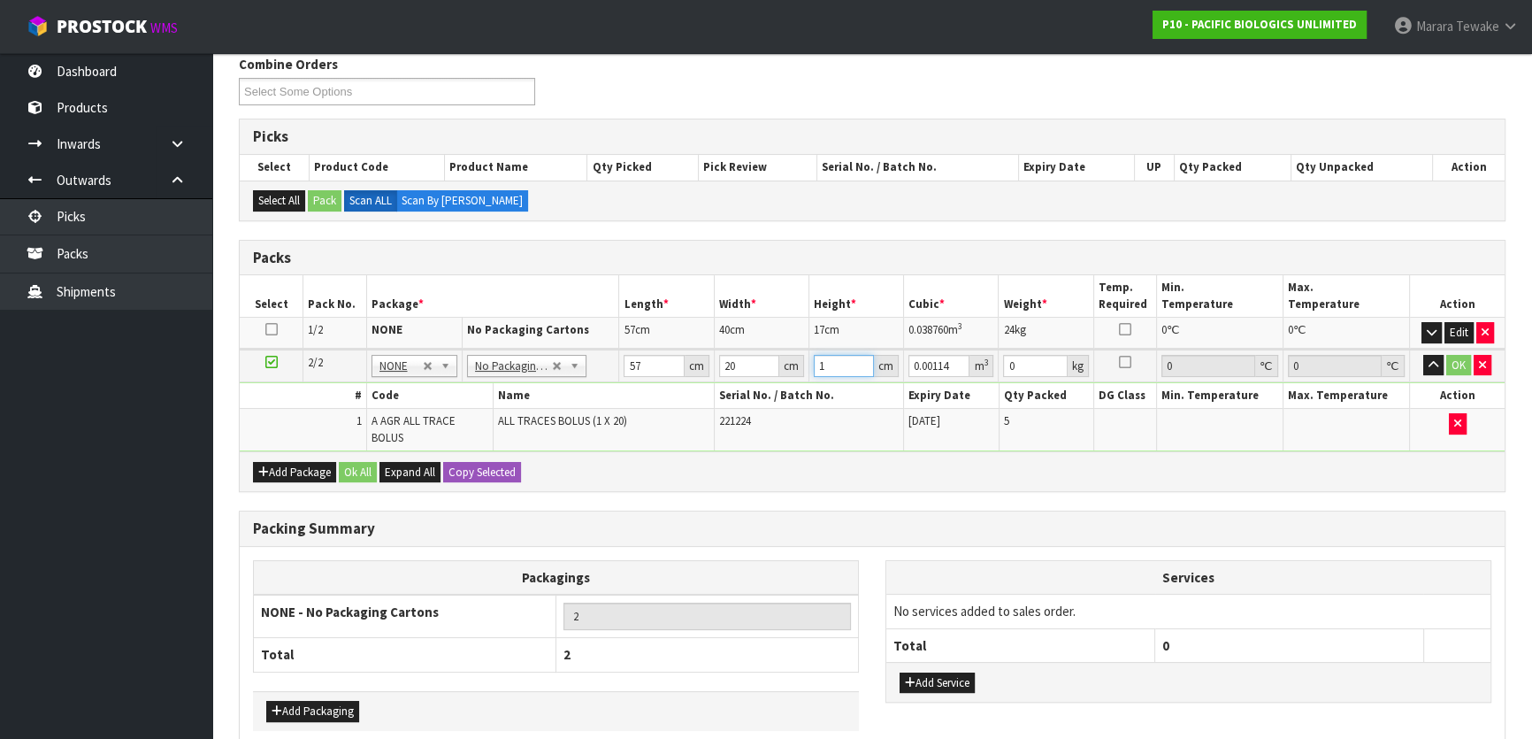
type input "16"
type input "0.01824"
type input "16"
type input "12"
click at [1423, 355] on button "button" at bounding box center [1433, 365] width 20 height 21
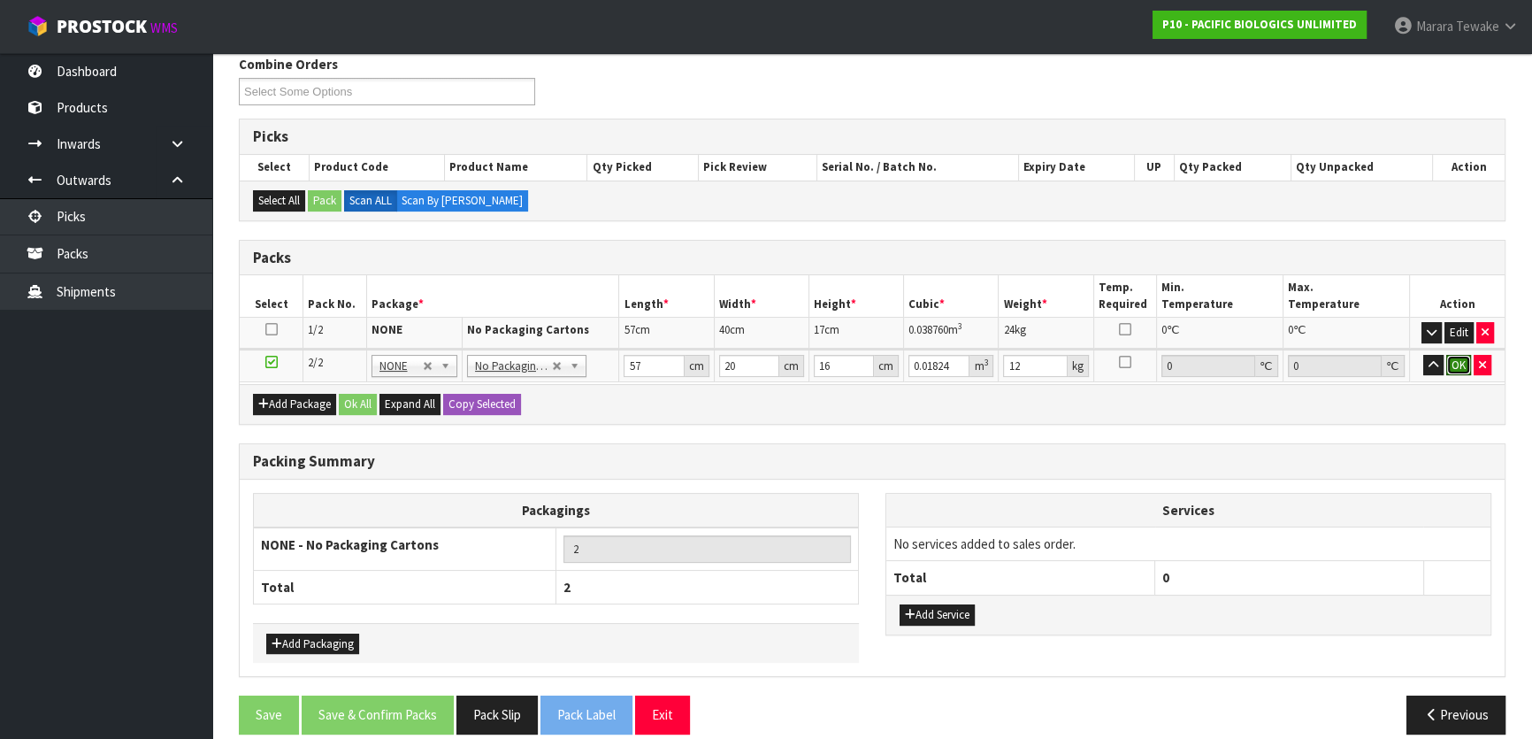
click button "OK" at bounding box center [1458, 365] width 25 height 21
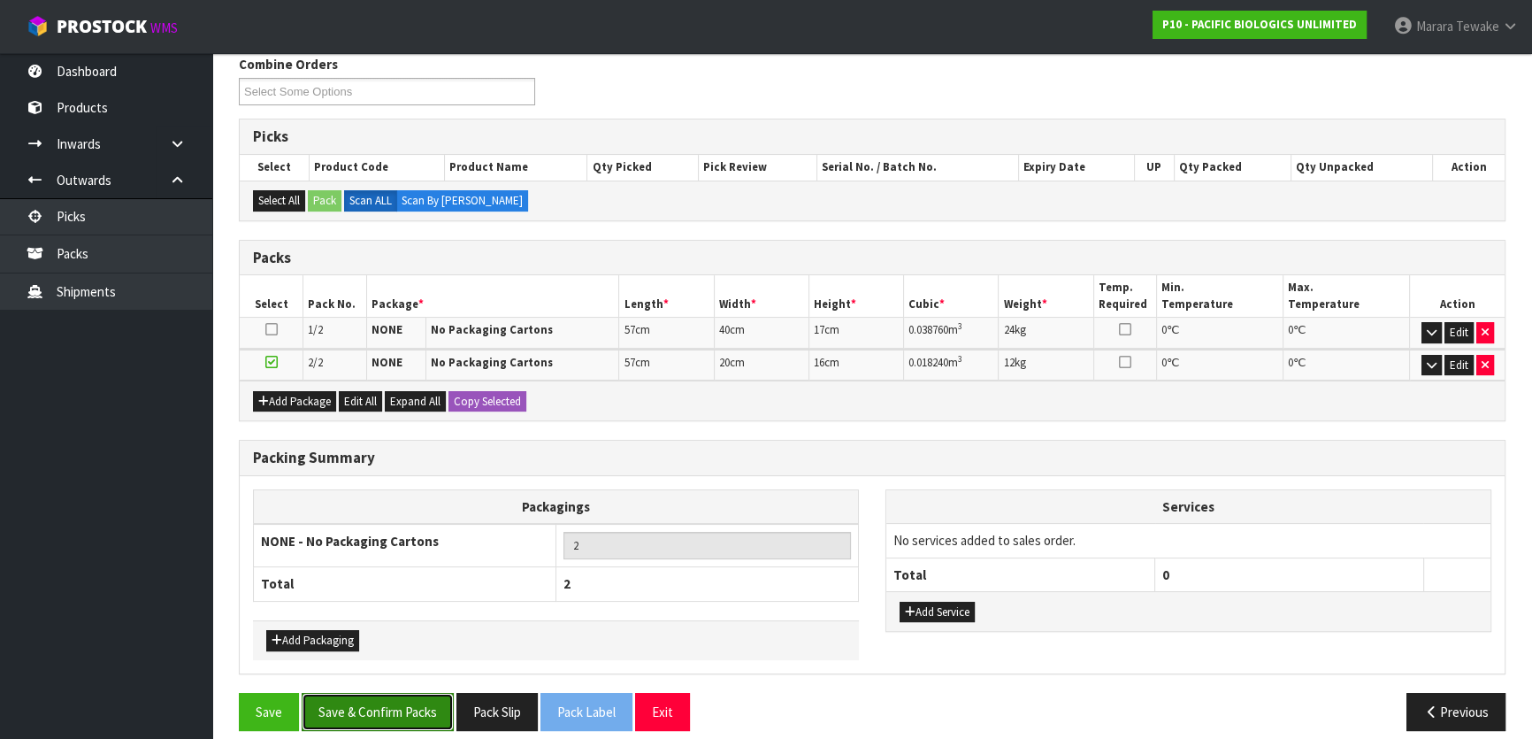
click at [399, 710] on button "Save & Confirm Packs" at bounding box center [378, 712] width 152 height 38
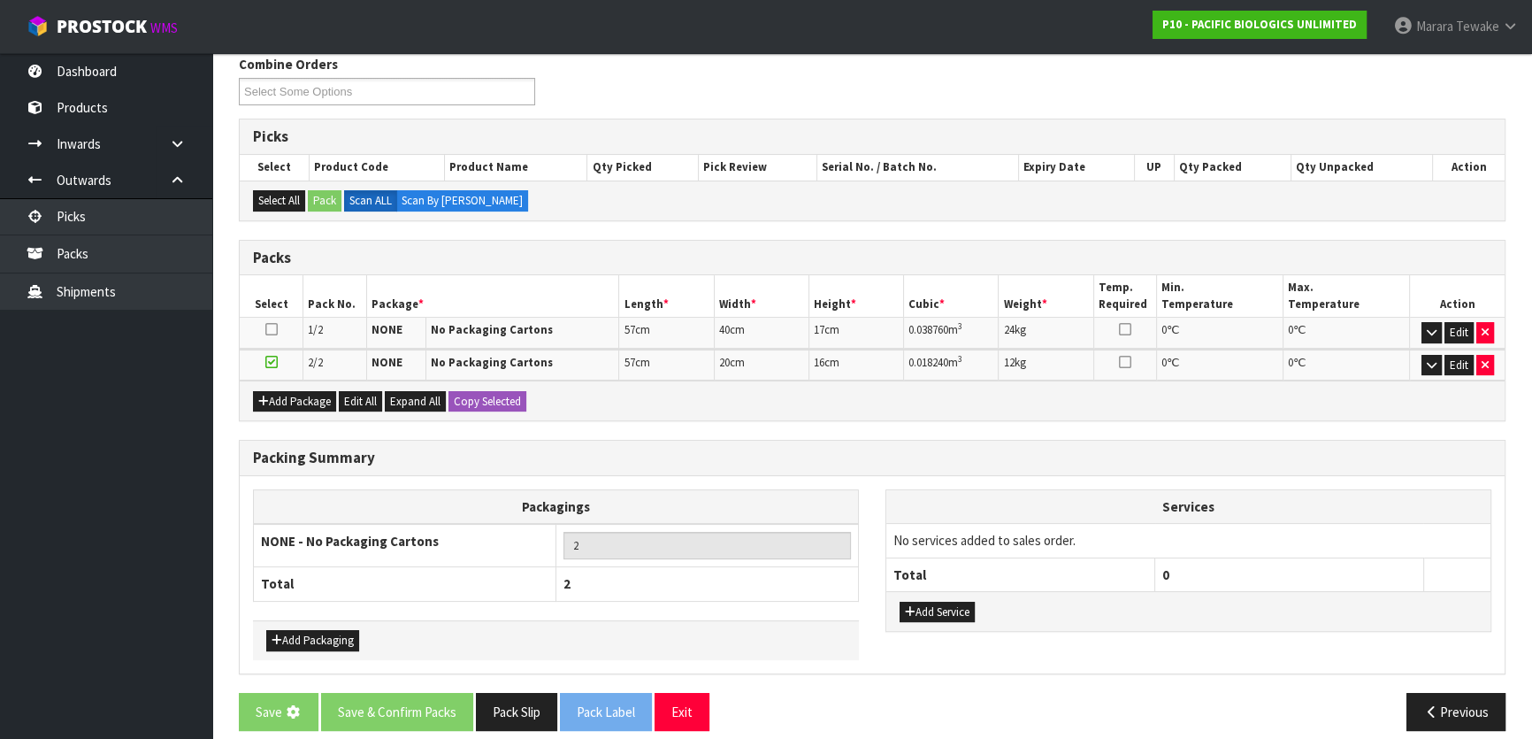
scroll to position [0, 0]
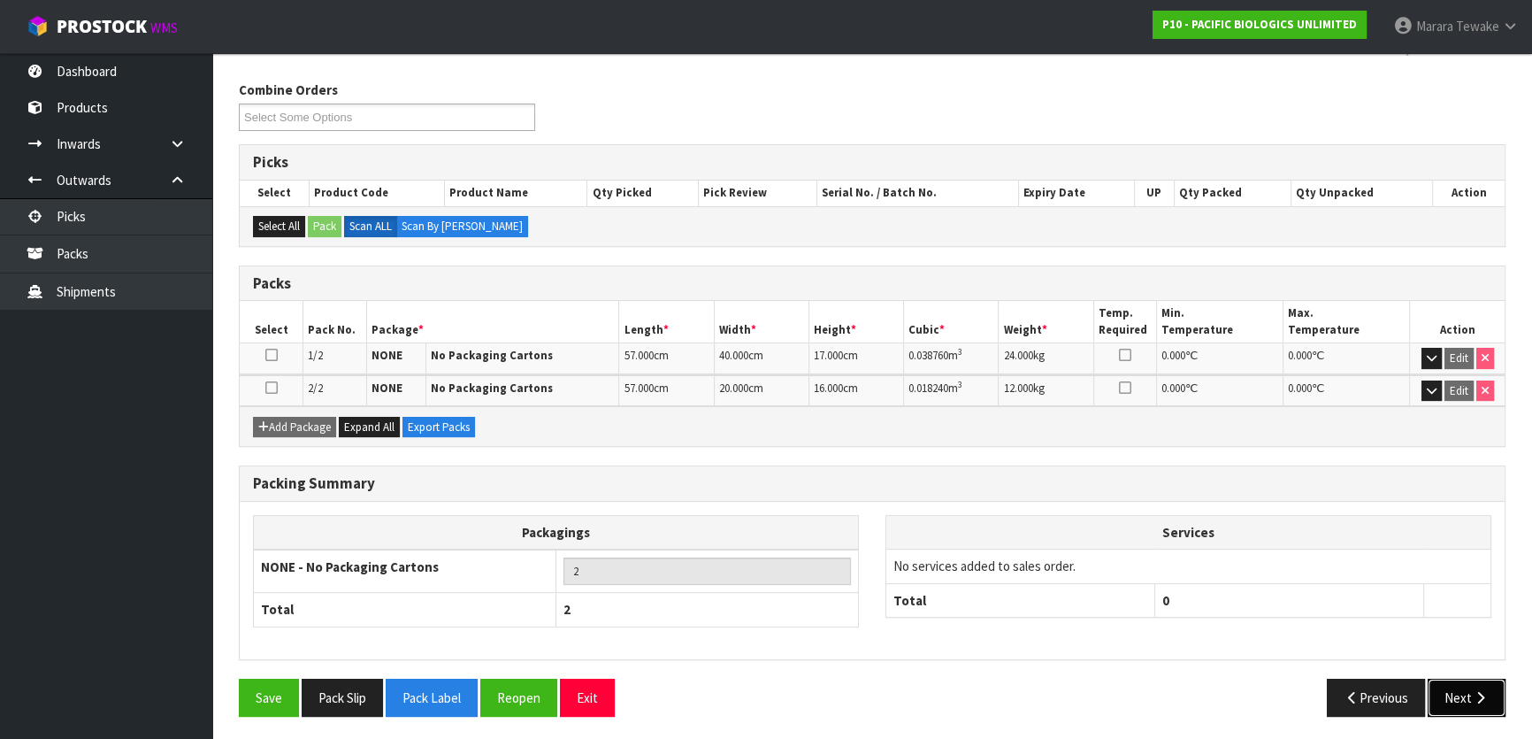
click at [1463, 703] on button "Next" at bounding box center [1467, 697] width 78 height 38
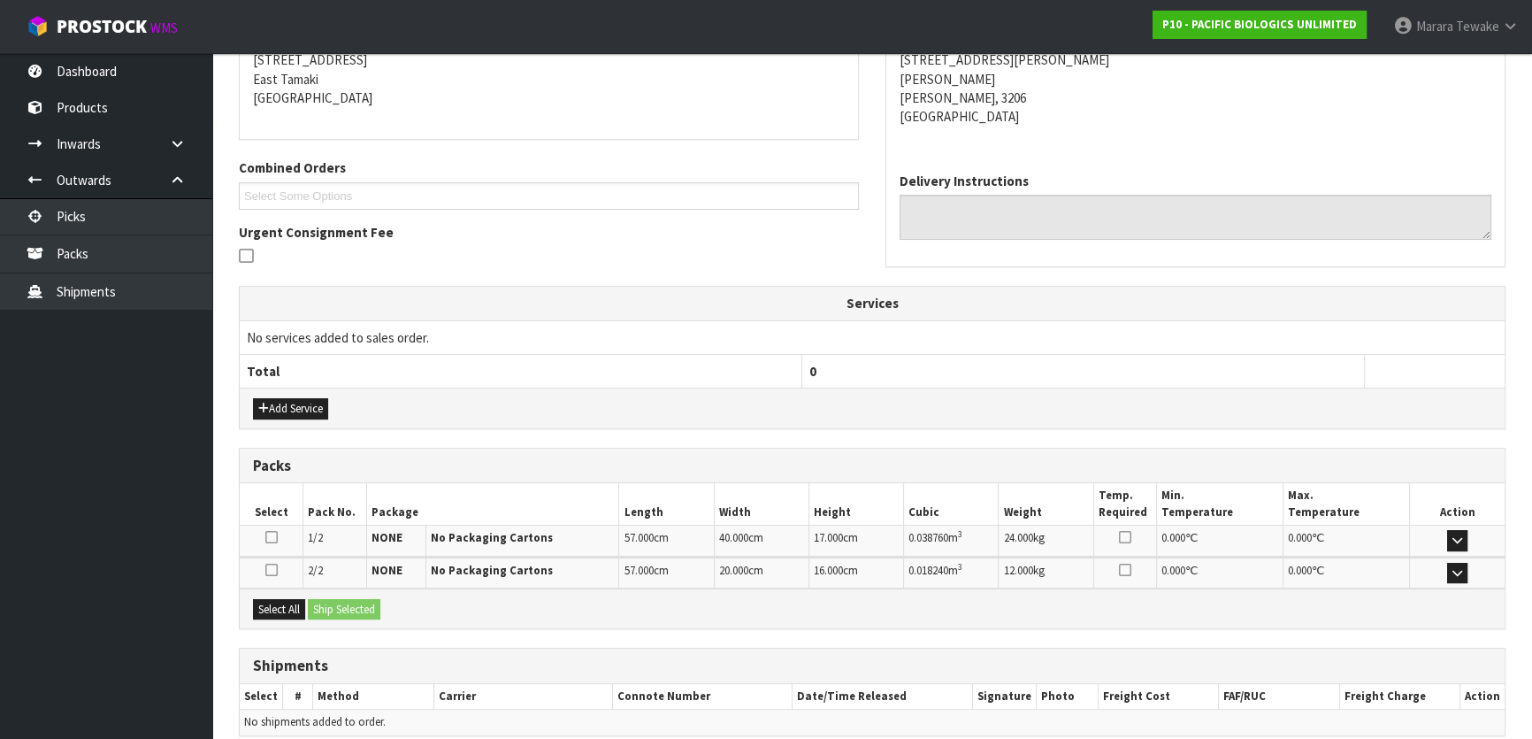
scroll to position [441, 0]
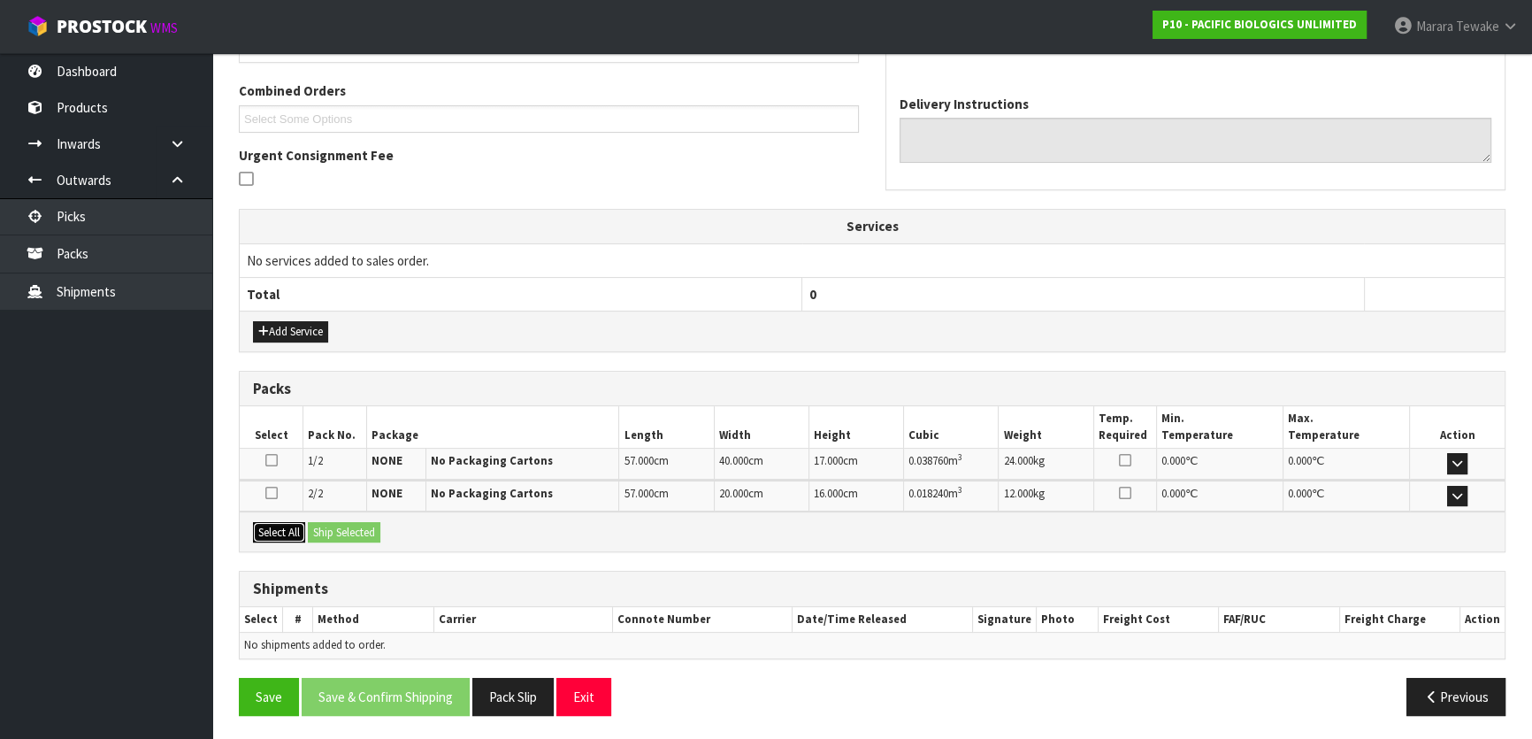
click at [279, 527] on button "Select All" at bounding box center [279, 532] width 52 height 21
click at [346, 528] on button "Ship Selected" at bounding box center [344, 532] width 73 height 21
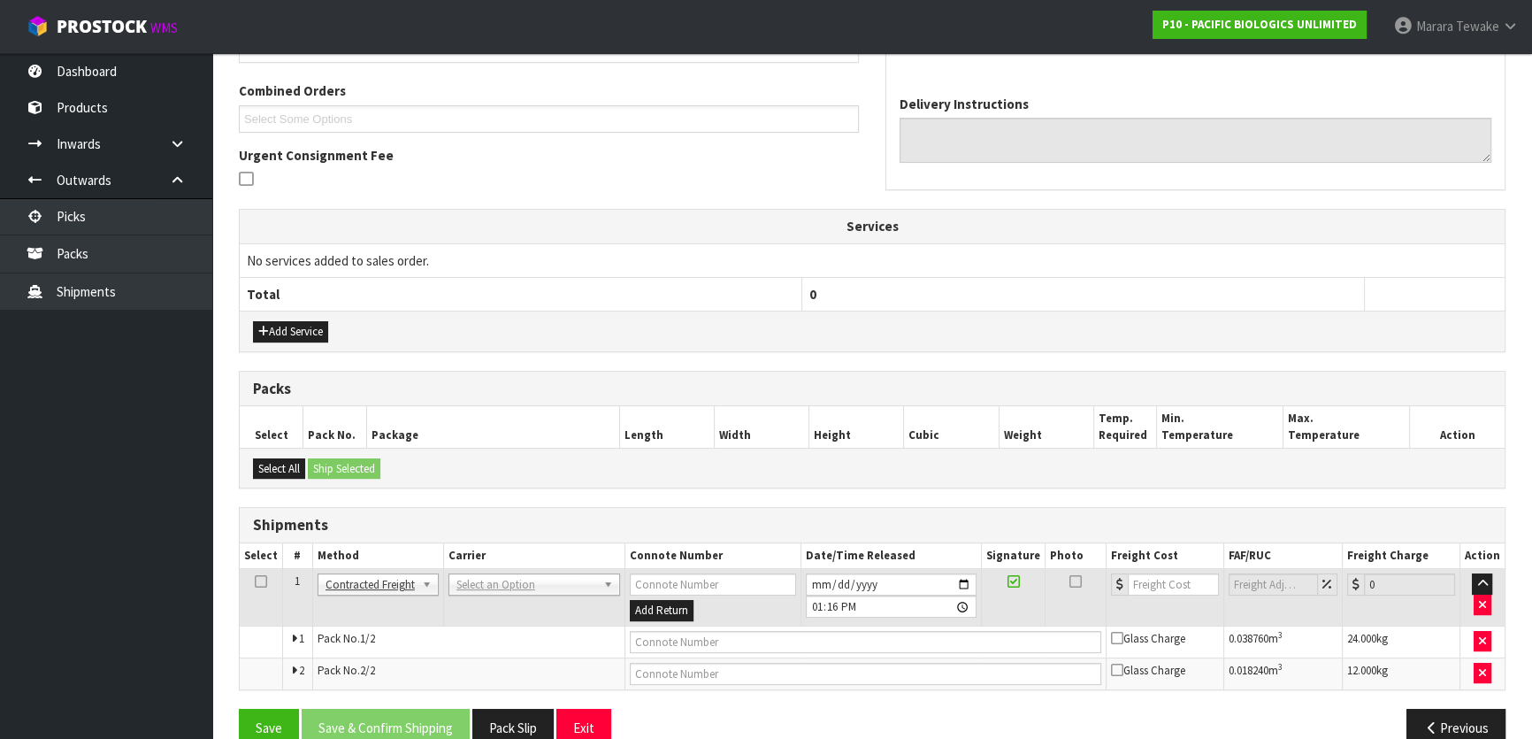
click at [481, 569] on td "ANGEL - ANGEL TRANSPORT CONROY - CONROY REMOVALS DEAEXPAKL - DEADLINE EXPRESS C…" at bounding box center [533, 597] width 181 height 57
click at [496, 598] on td "ANGEL - ANGEL TRANSPORT CONROY - CONROY REMOVALS DEAEXPAKL - DEADLINE EXPRESS C…" at bounding box center [533, 597] width 181 height 57
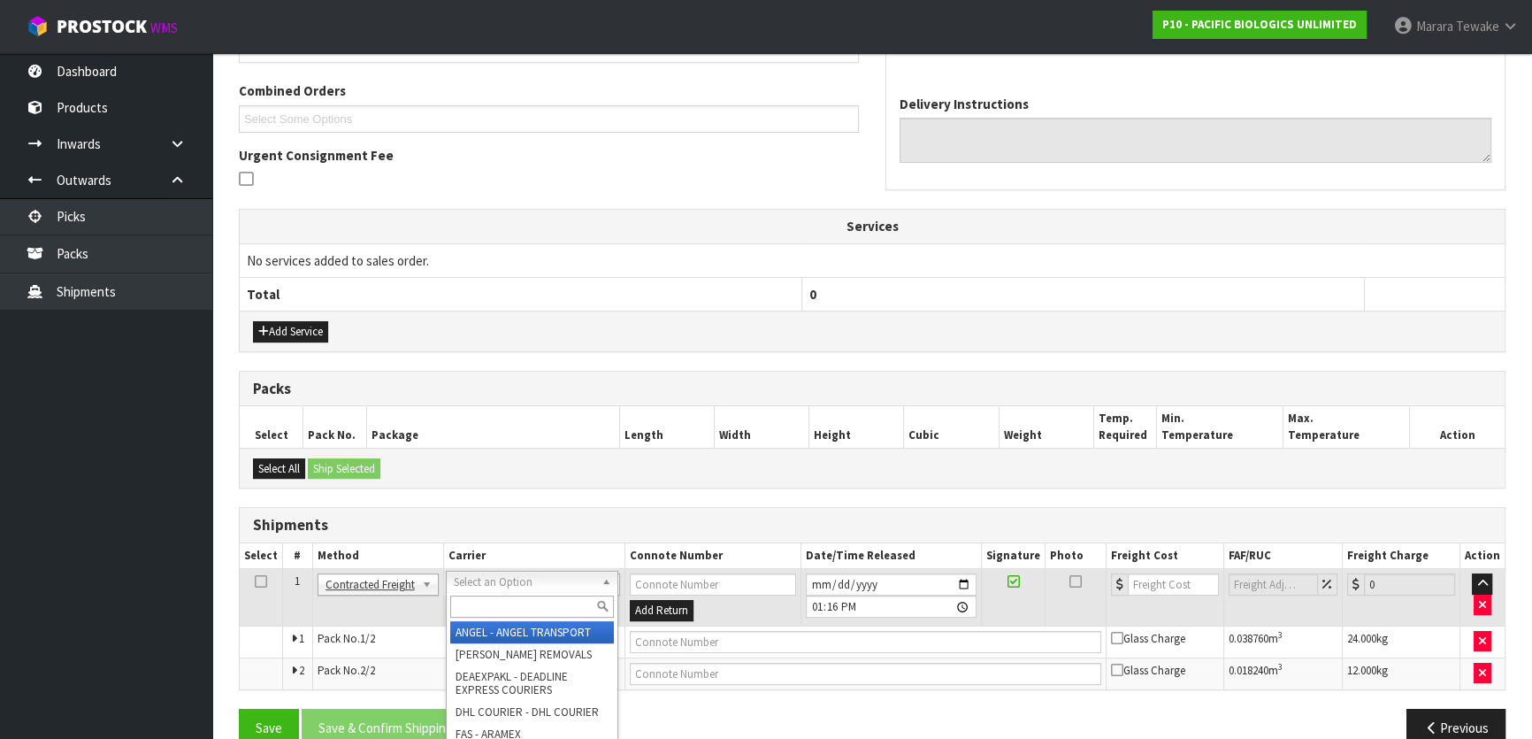
click at [508, 612] on input "text" at bounding box center [532, 606] width 164 height 22
type input "nzp"
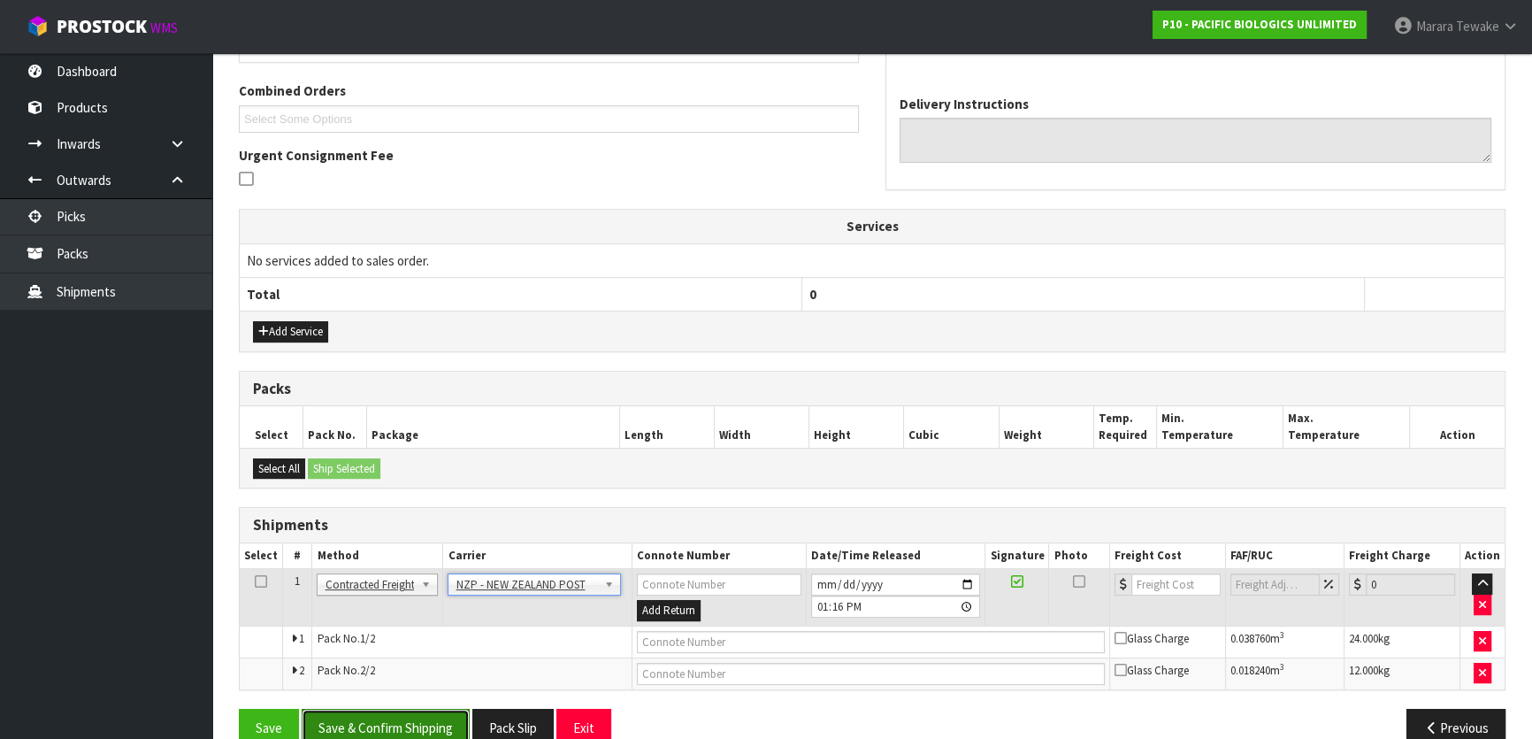
click at [441, 719] on button "Save & Confirm Shipping" at bounding box center [386, 728] width 168 height 38
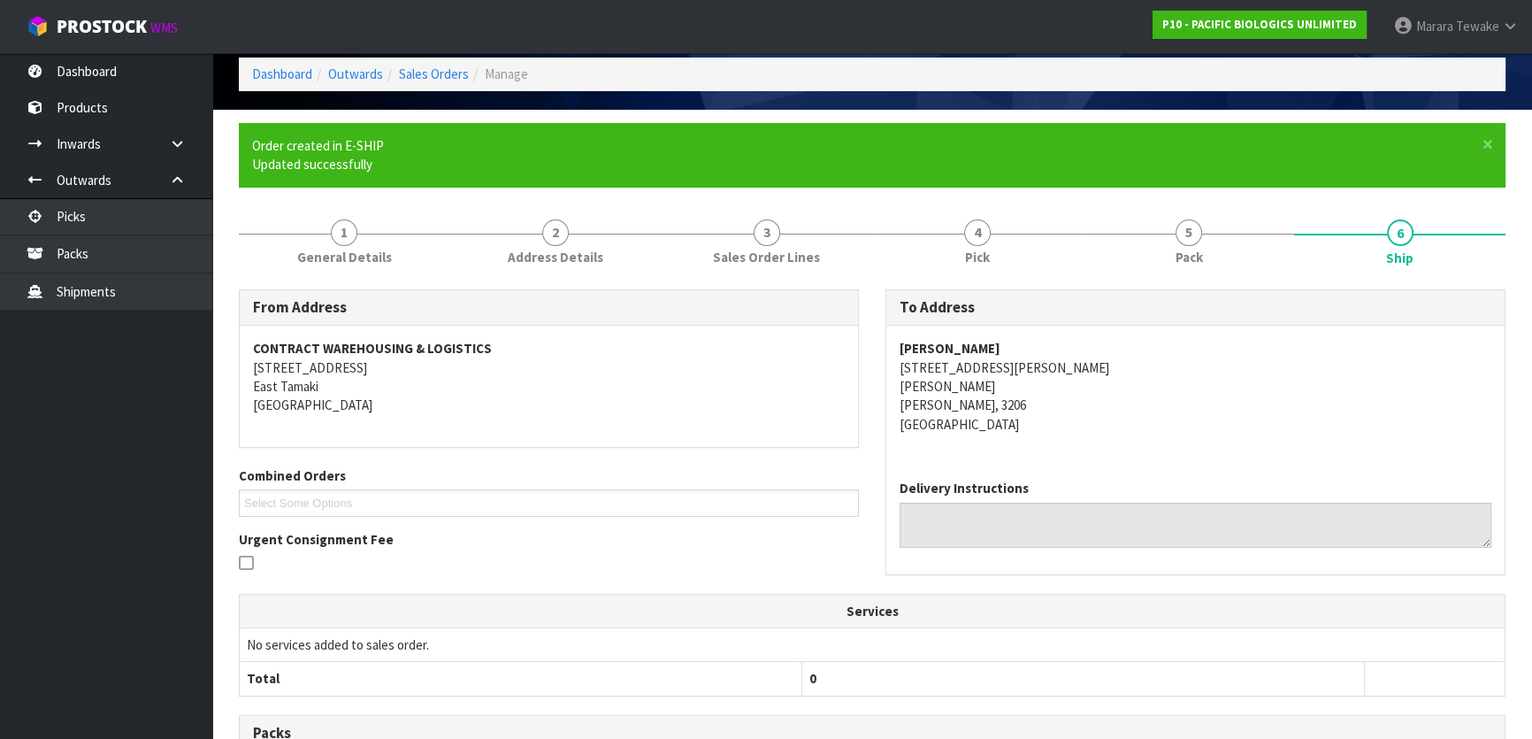
scroll to position [445, 0]
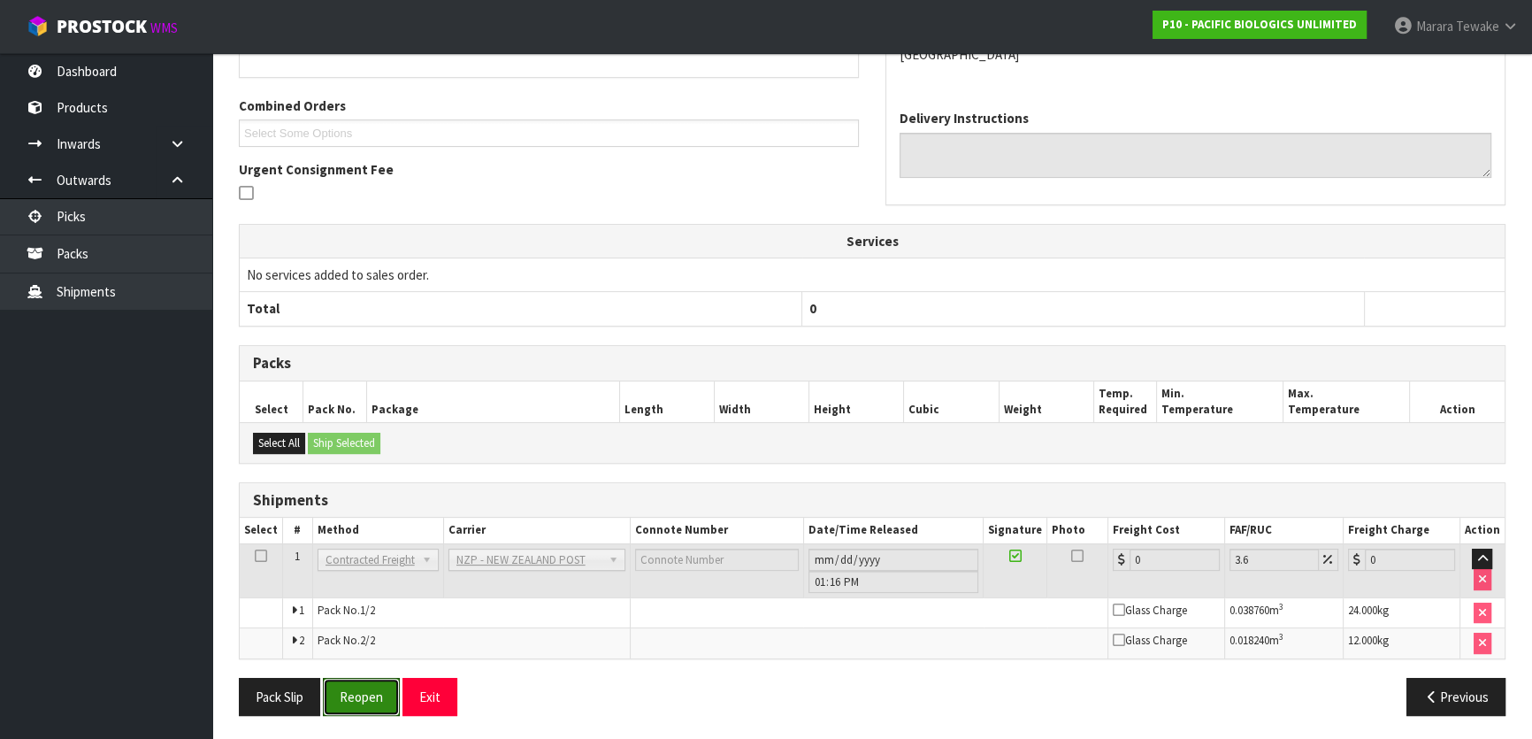
drag, startPoint x: 345, startPoint y: 686, endPoint x: 90, endPoint y: 626, distance: 261.6
click at [345, 686] on button "Reopen" at bounding box center [361, 697] width 77 height 38
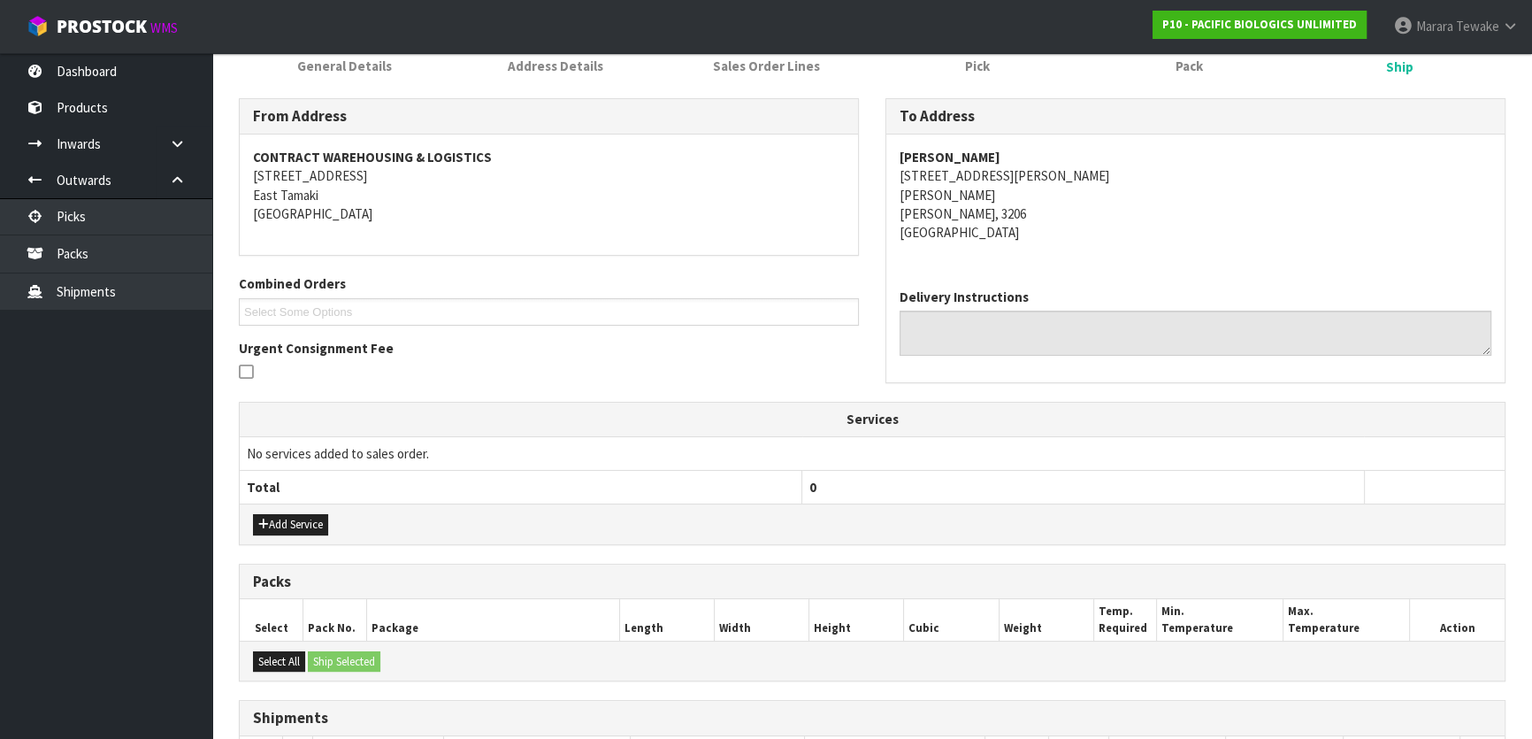
scroll to position [471, 0]
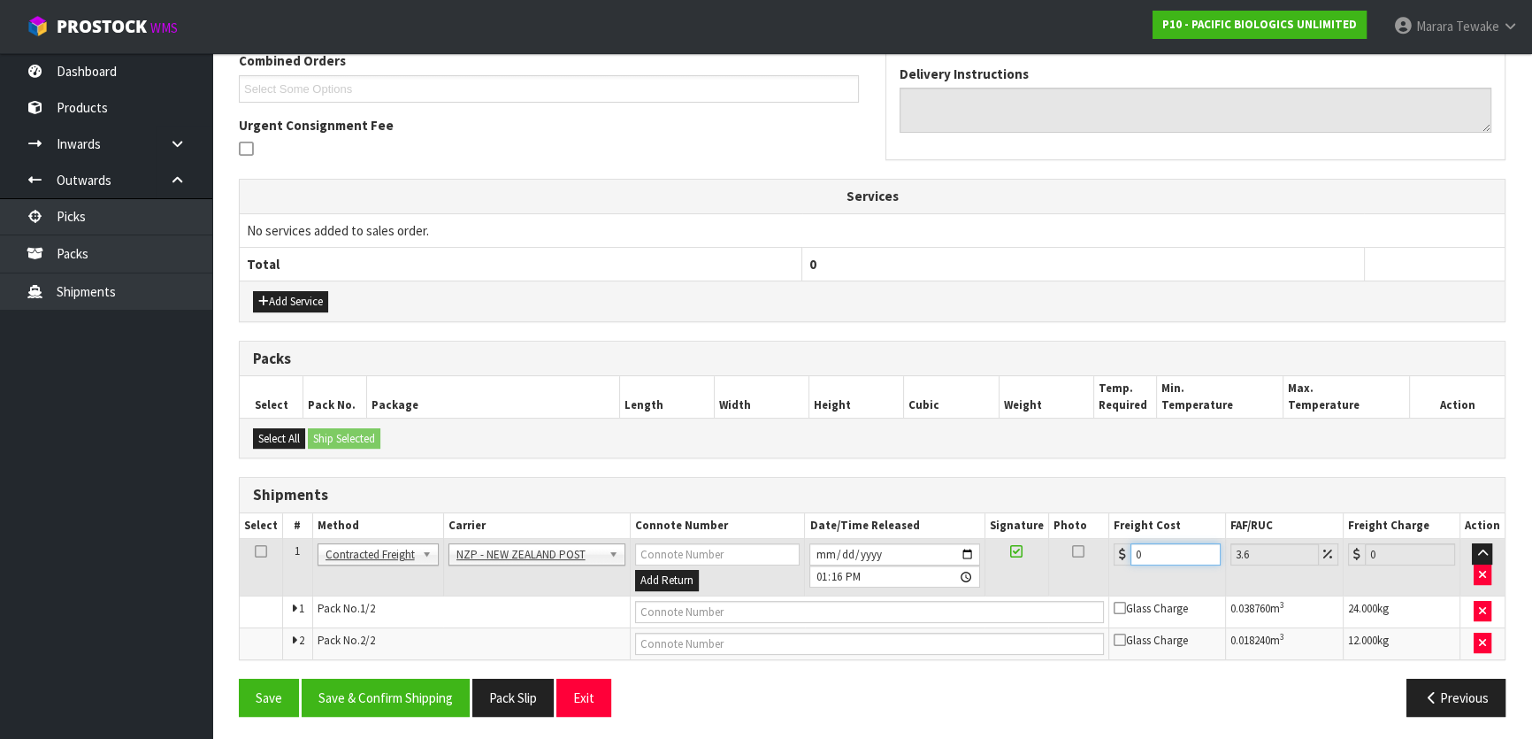
drag, startPoint x: 1147, startPoint y: 549, endPoint x: 1077, endPoint y: 520, distance: 76.6
click at [1087, 530] on table "Select # Method Carrier Connote Number Date/Time Released Signature Photo Freig…" at bounding box center [872, 586] width 1265 height 146
type input "1"
type input "1.04"
type input "18"
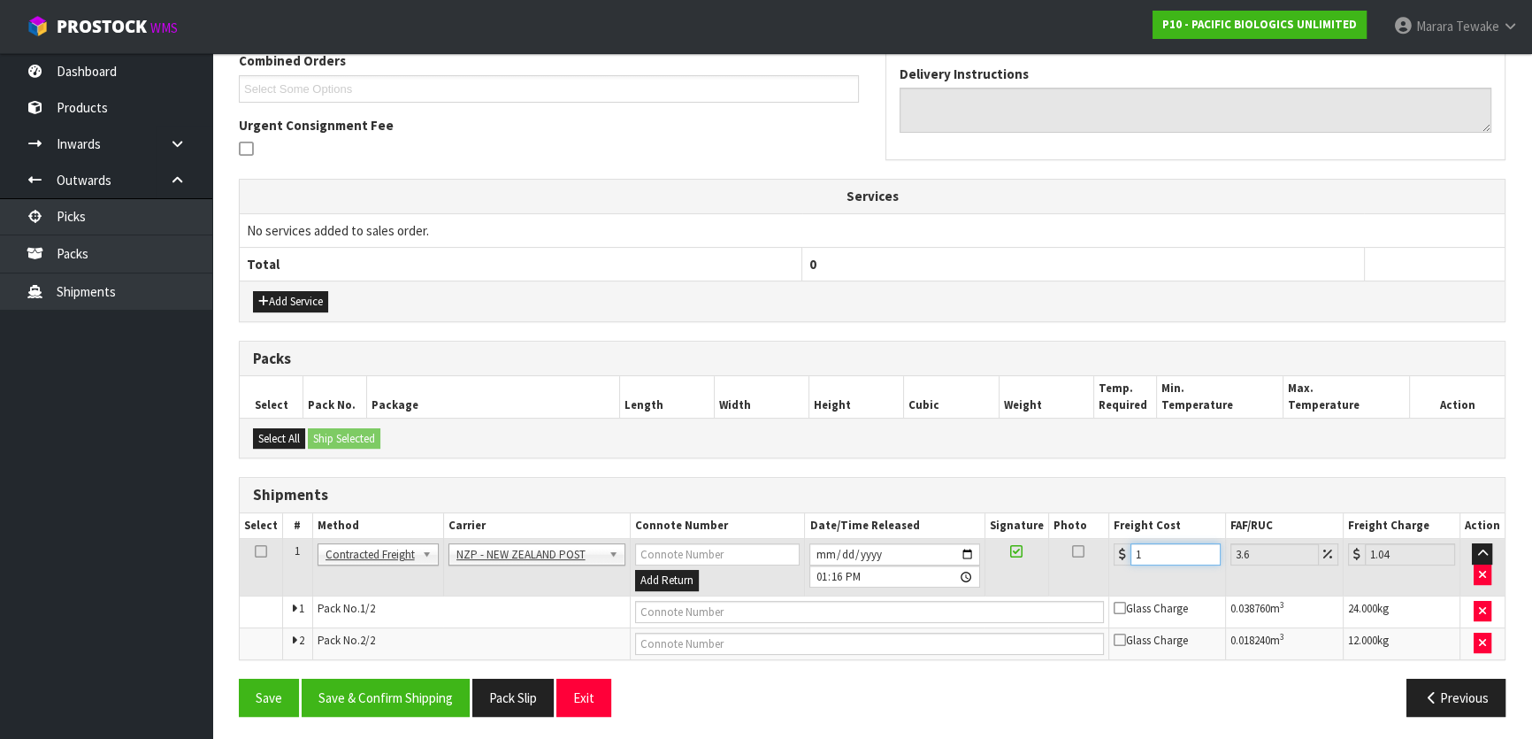
type input "18.65"
type input "18.2"
type input "18.86"
type input "18.26"
type input "18.92"
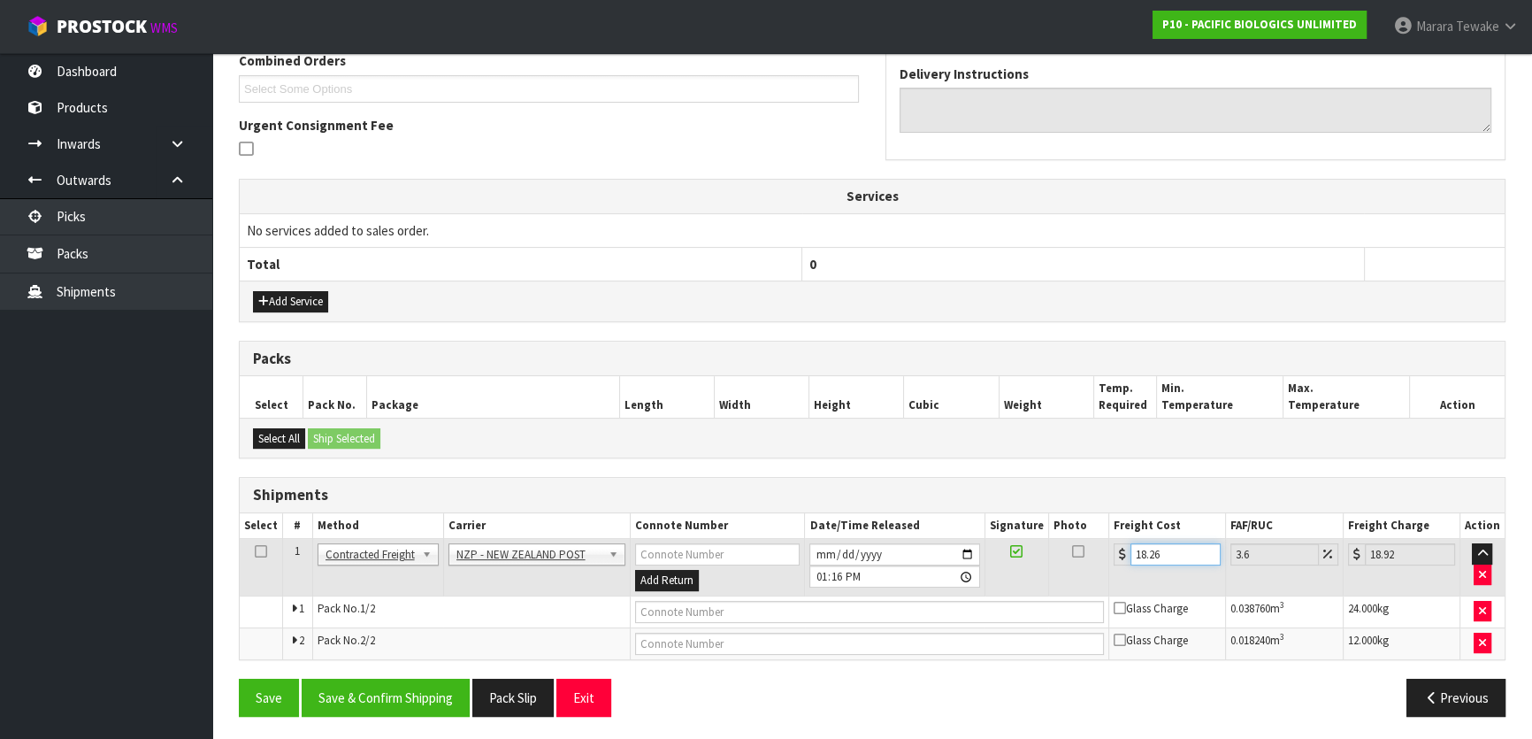
type input "18.26"
drag, startPoint x: 402, startPoint y: 722, endPoint x: 408, endPoint y: 709, distance: 13.8
click at [403, 717] on div "Save Save & Confirm Shipping Pack Slip Exit Previous" at bounding box center [872, 703] width 1293 height 51
click at [409, 703] on button "Save & Confirm Shipping" at bounding box center [386, 697] width 168 height 38
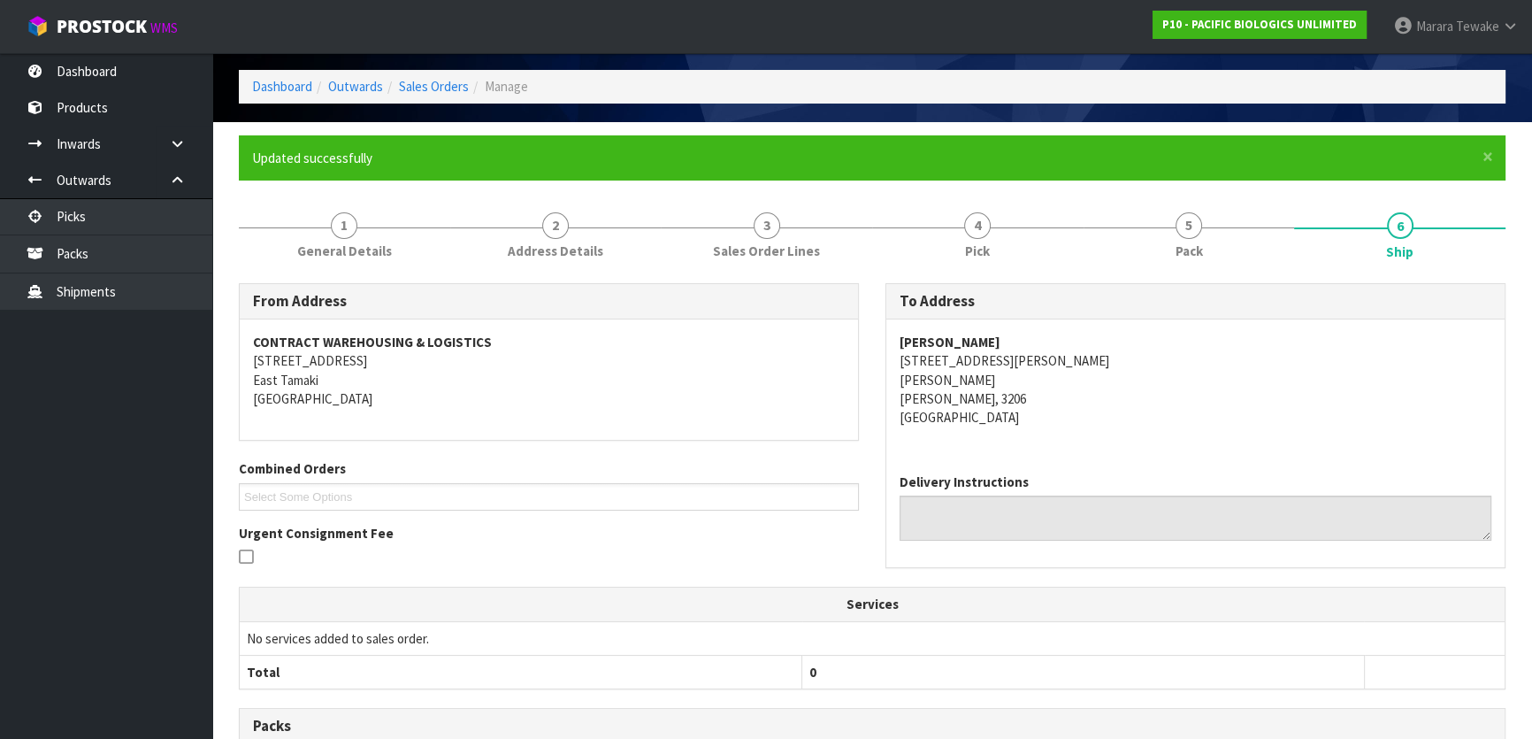
scroll to position [0, 0]
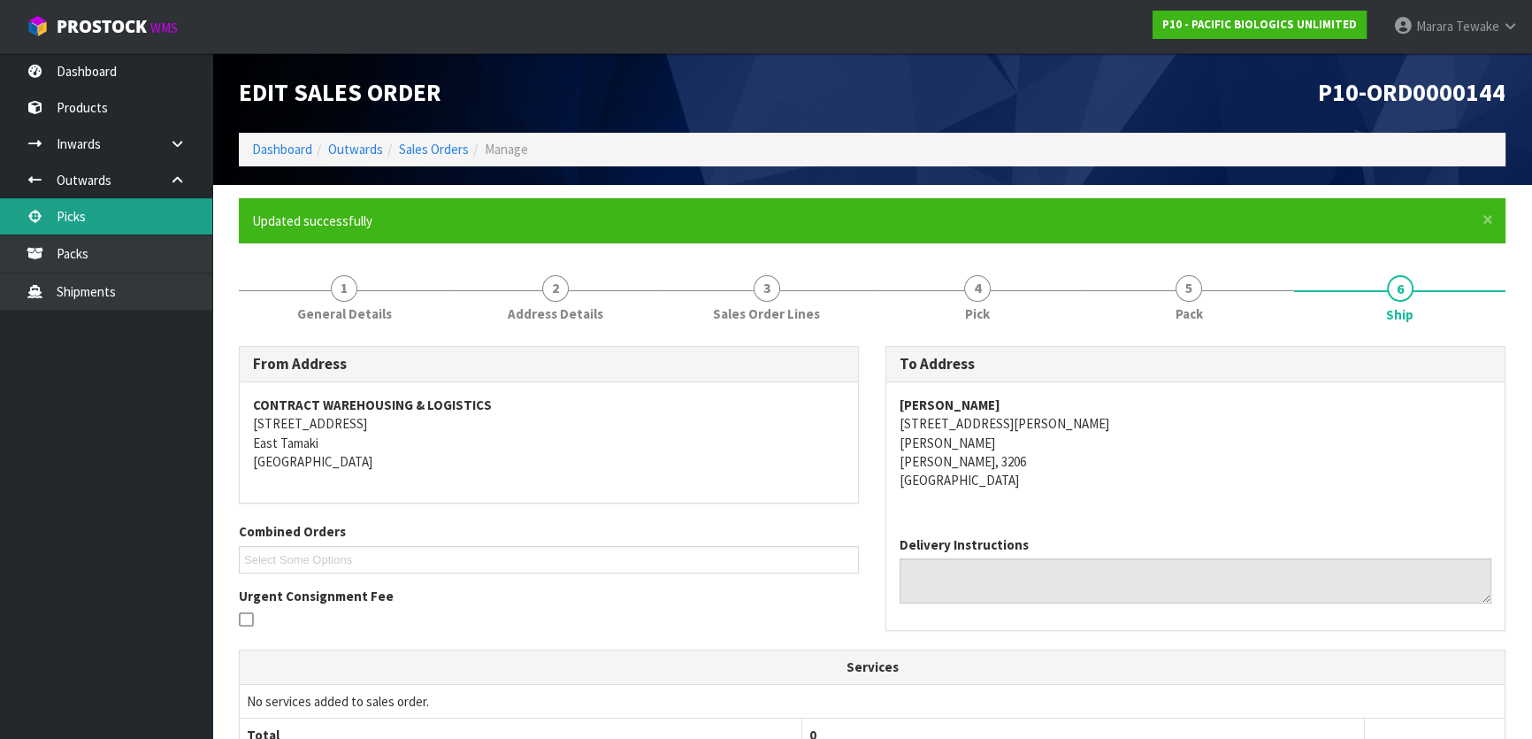
click at [104, 219] on link "Picks" at bounding box center [106, 216] width 212 height 36
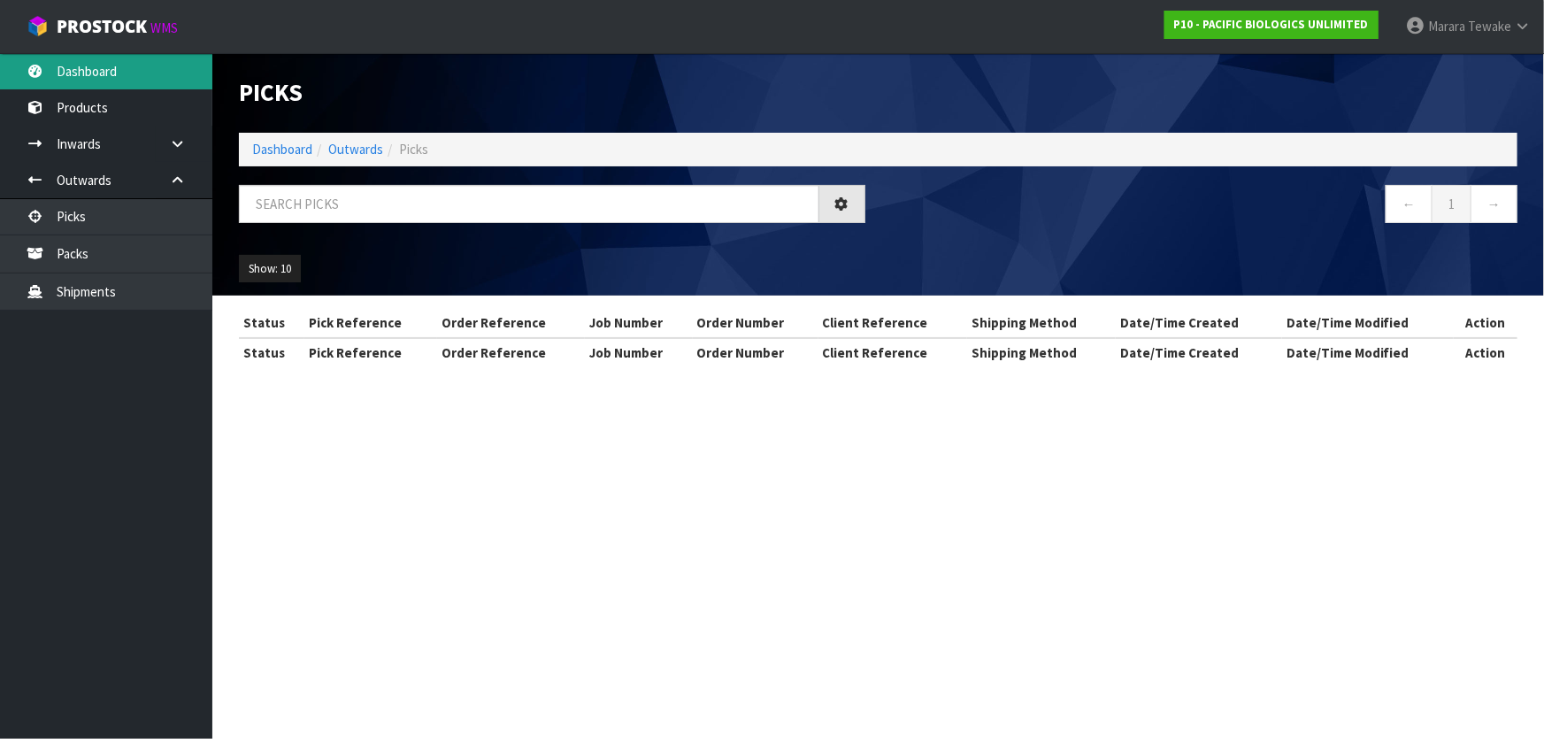
click at [121, 75] on div "Picks Dashboard Outwards Picks ← 1 → Show: 10 5 10 25 50 Status Pick Reference …" at bounding box center [772, 199] width 1544 height 398
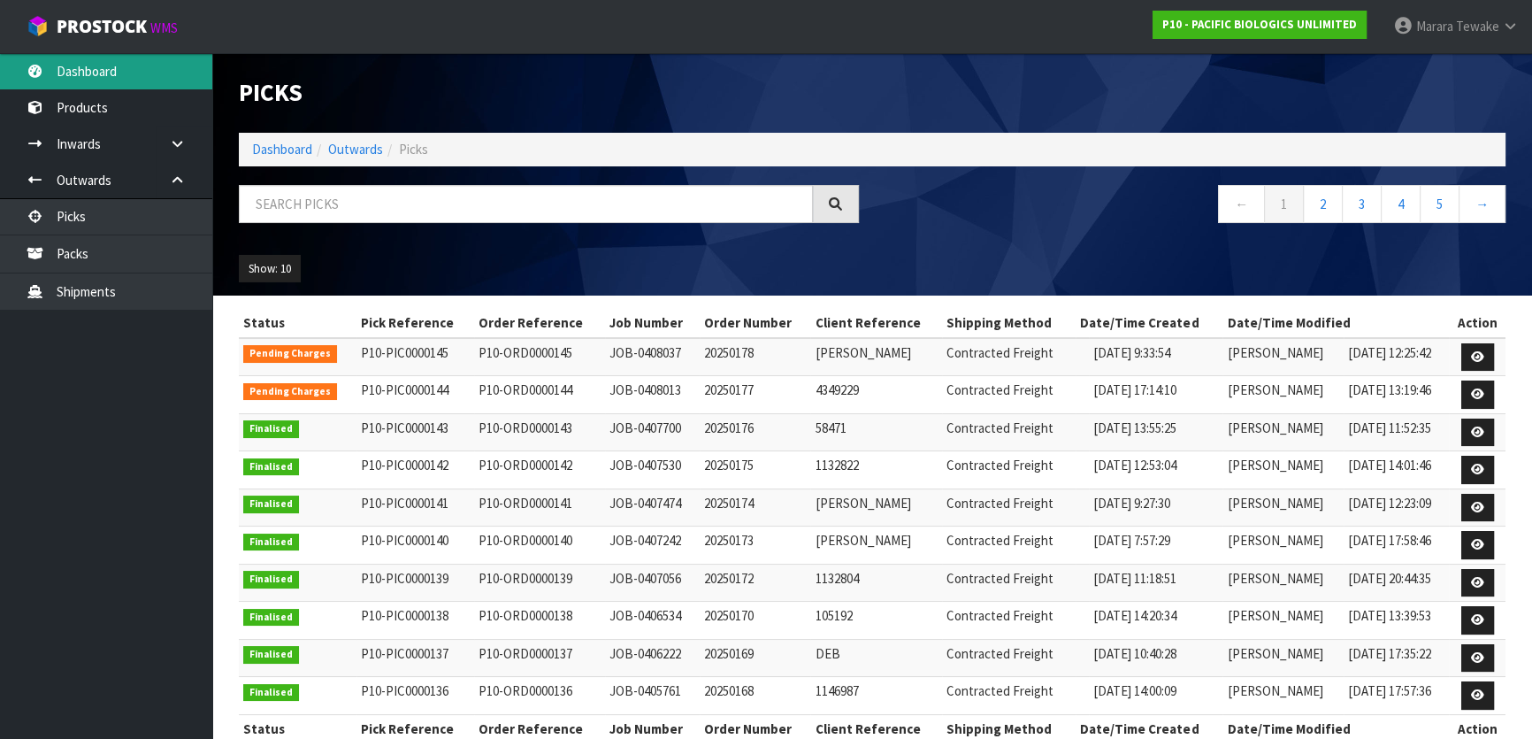
click at [134, 72] on link "Dashboard" at bounding box center [106, 71] width 212 height 36
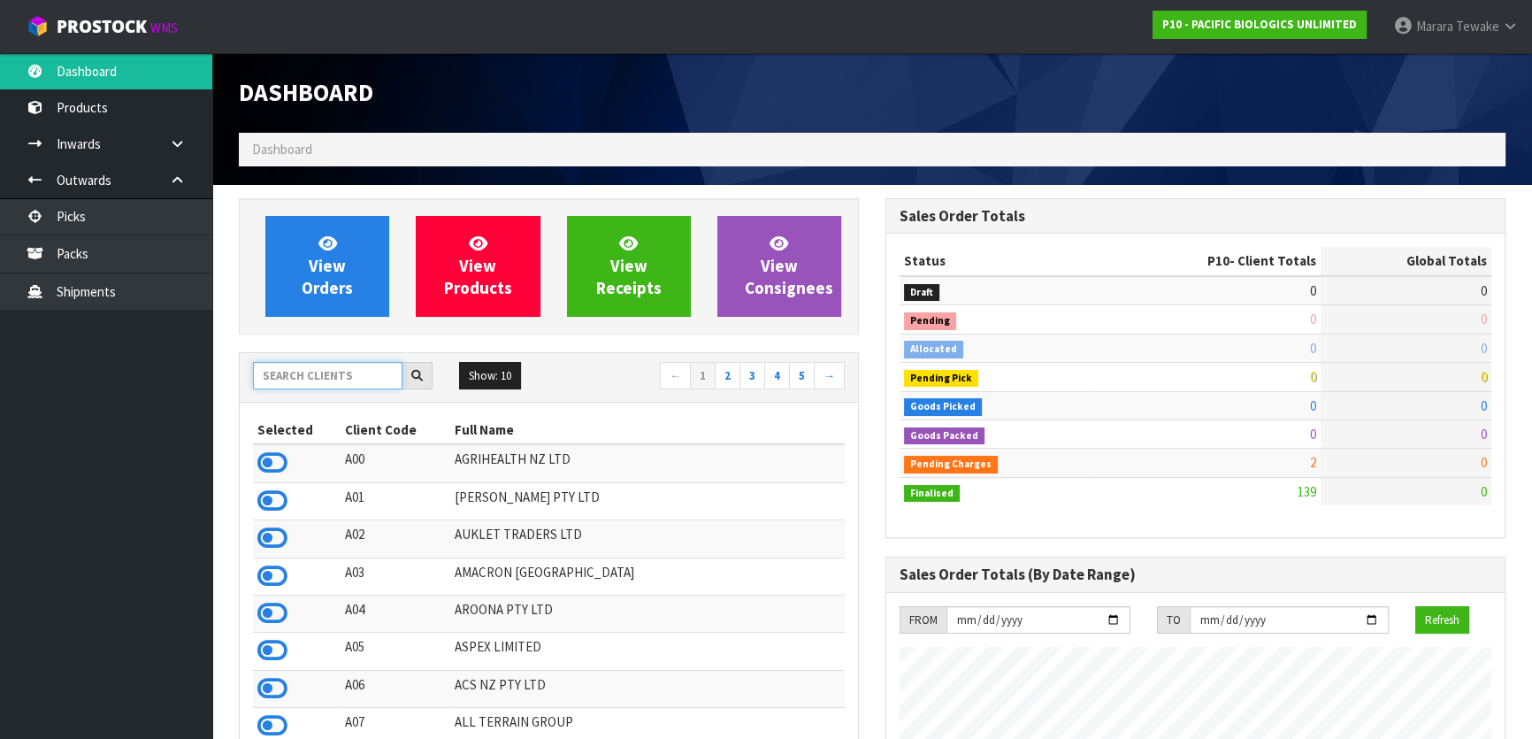
click at [330, 385] on input "text" at bounding box center [327, 375] width 149 height 27
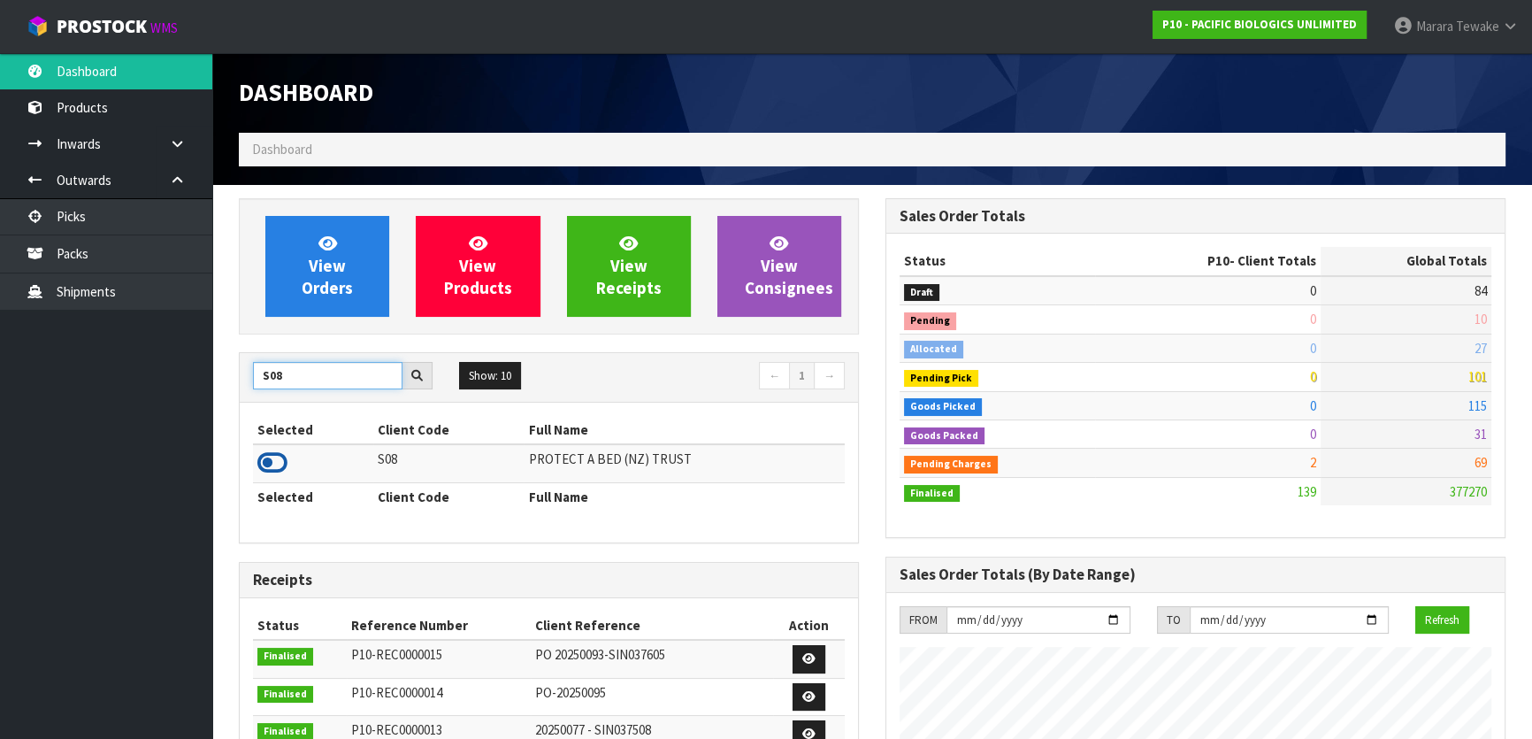
type input "S08"
click at [273, 463] on icon at bounding box center [272, 462] width 30 height 27
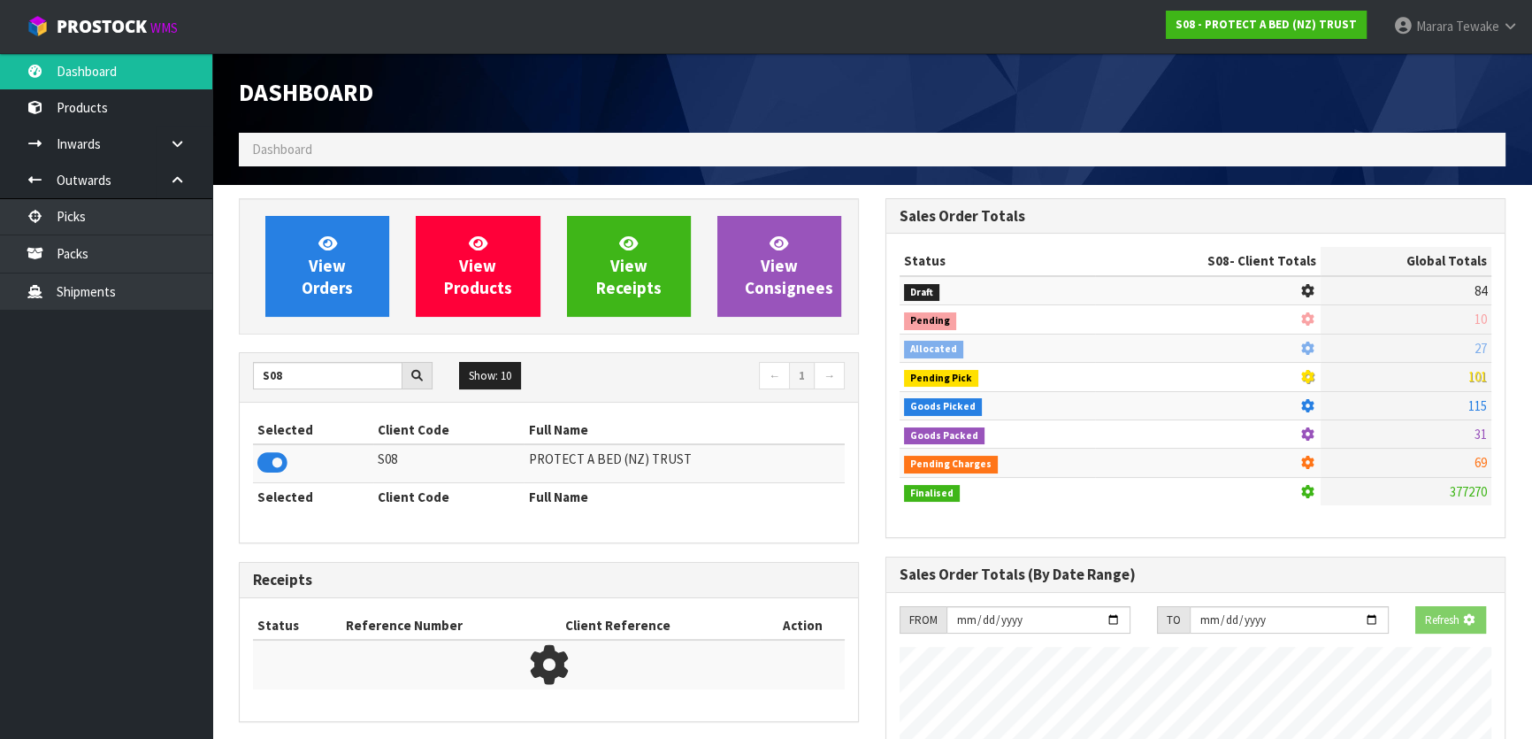
scroll to position [883482, 883937]
click at [312, 310] on link "View Orders" at bounding box center [327, 266] width 124 height 101
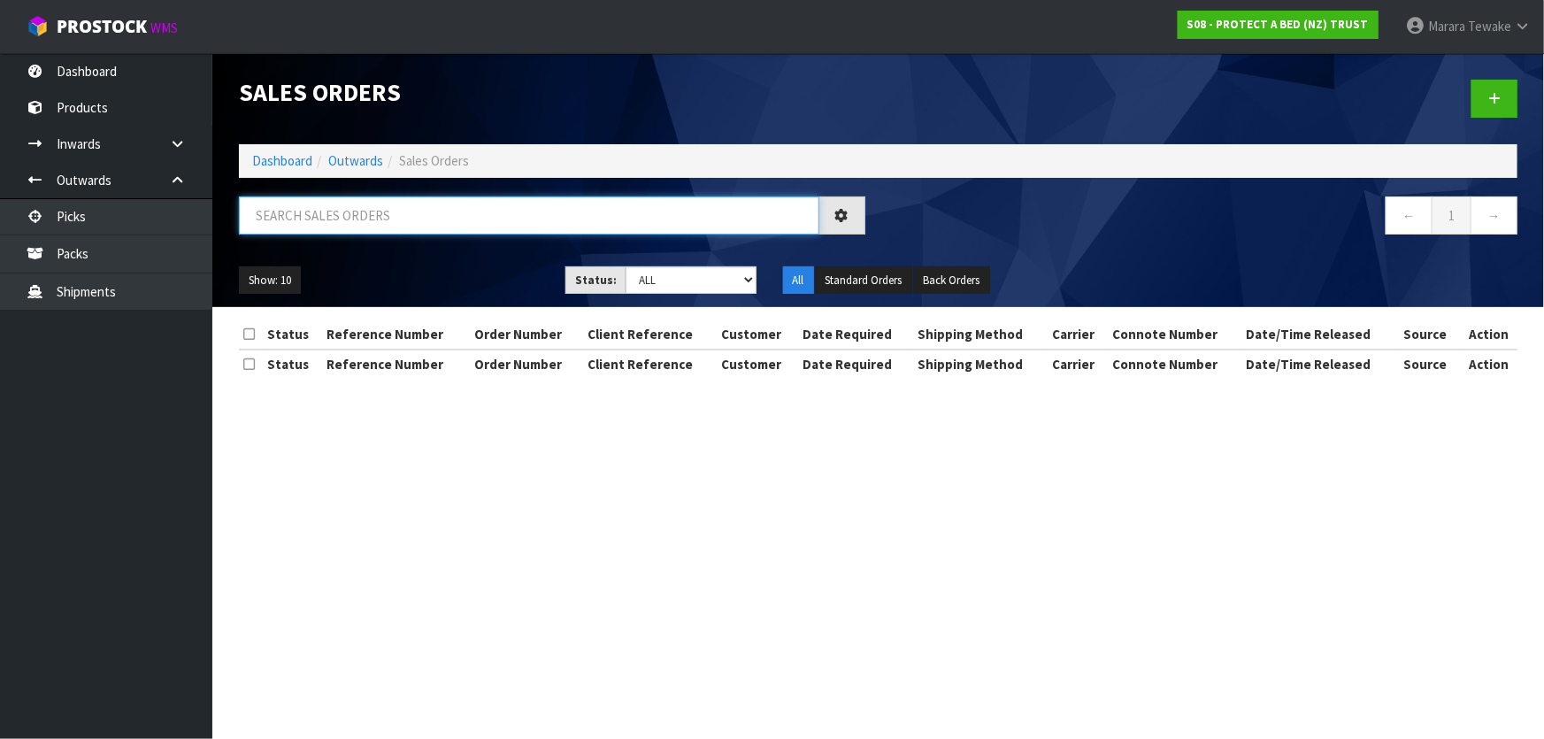
click at [354, 216] on input "text" at bounding box center [529, 215] width 580 height 38
type input "JOB-0408107"
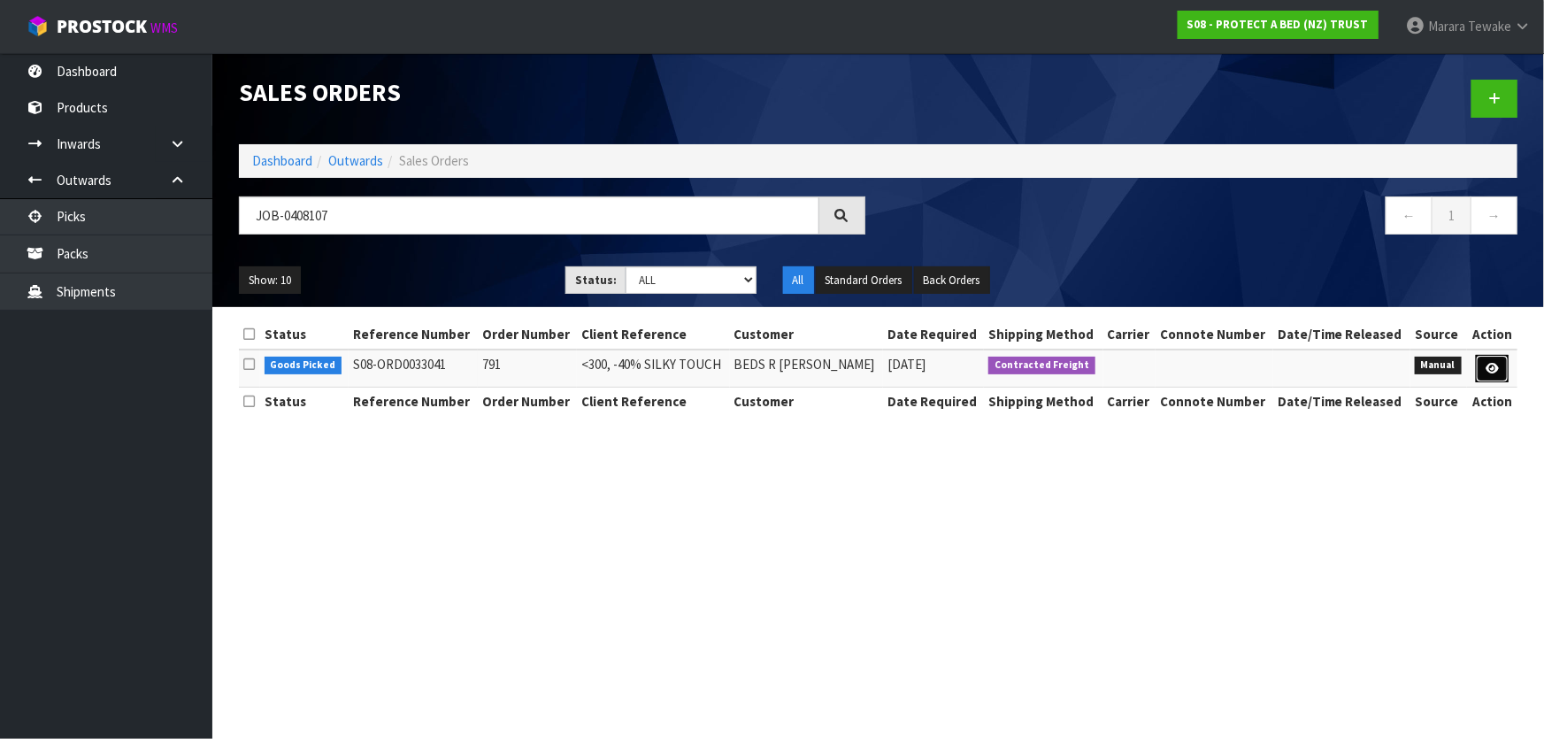
click at [1481, 372] on link at bounding box center [1491, 369] width 33 height 28
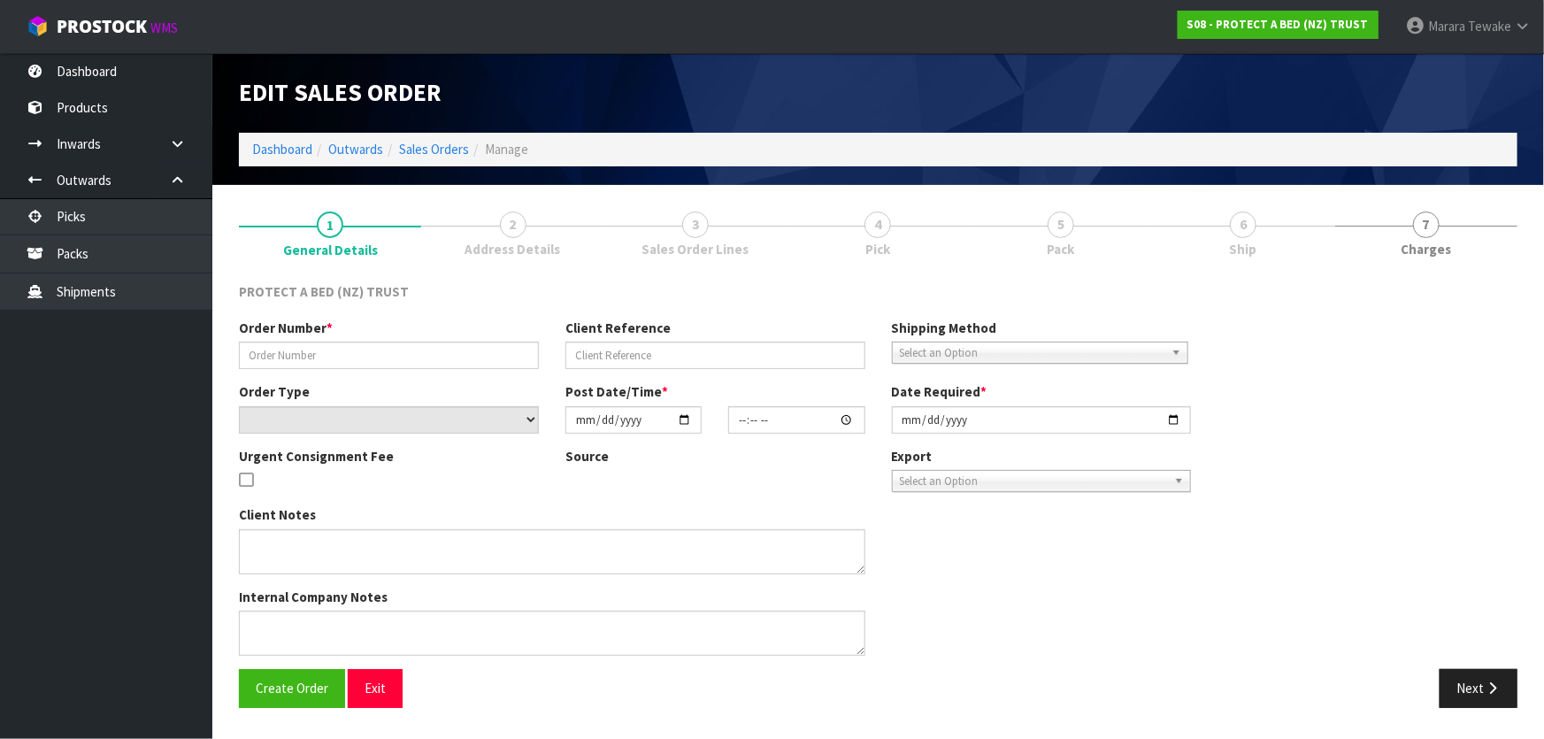
type input "791"
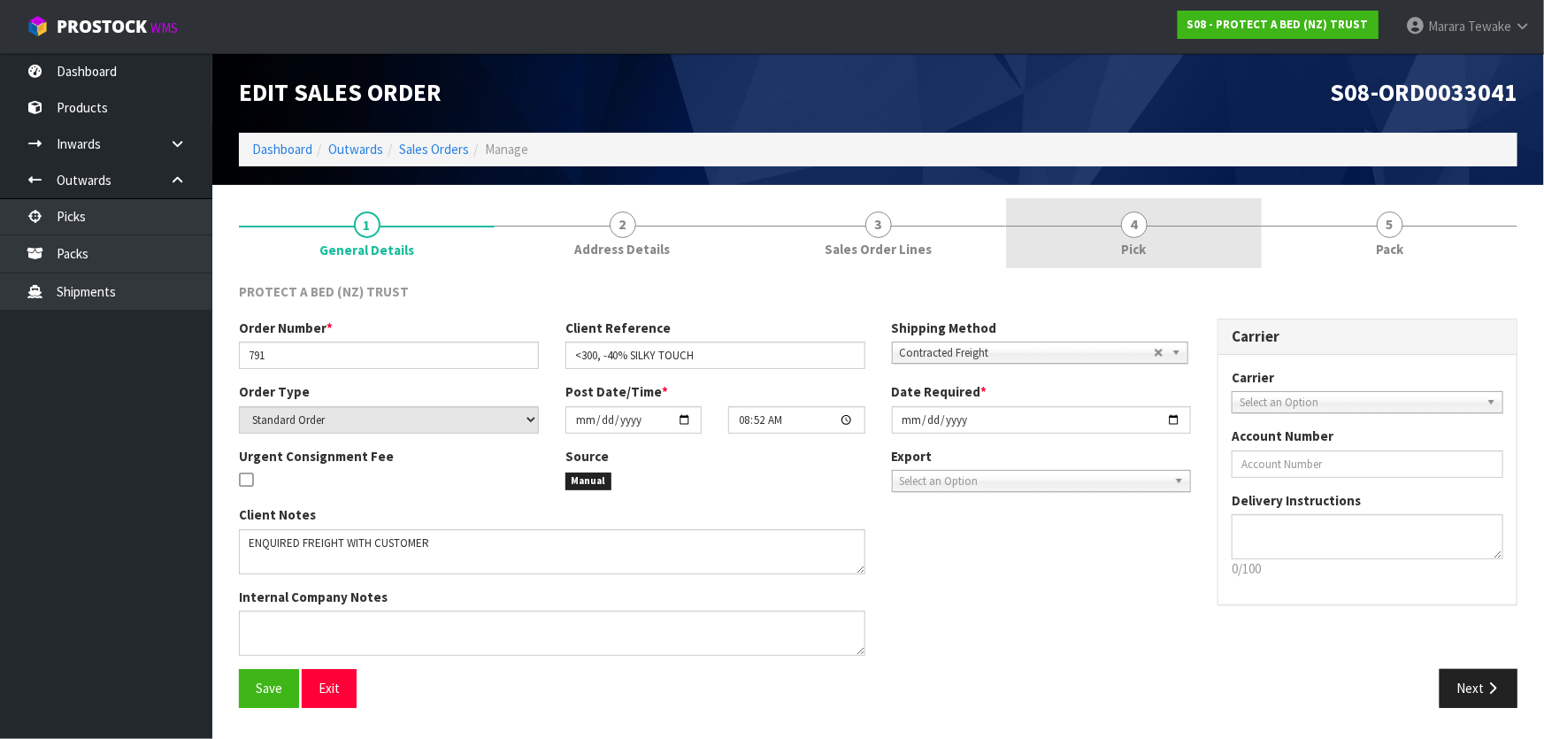
click at [1159, 241] on link "4 Pick" at bounding box center [1134, 233] width 256 height 70
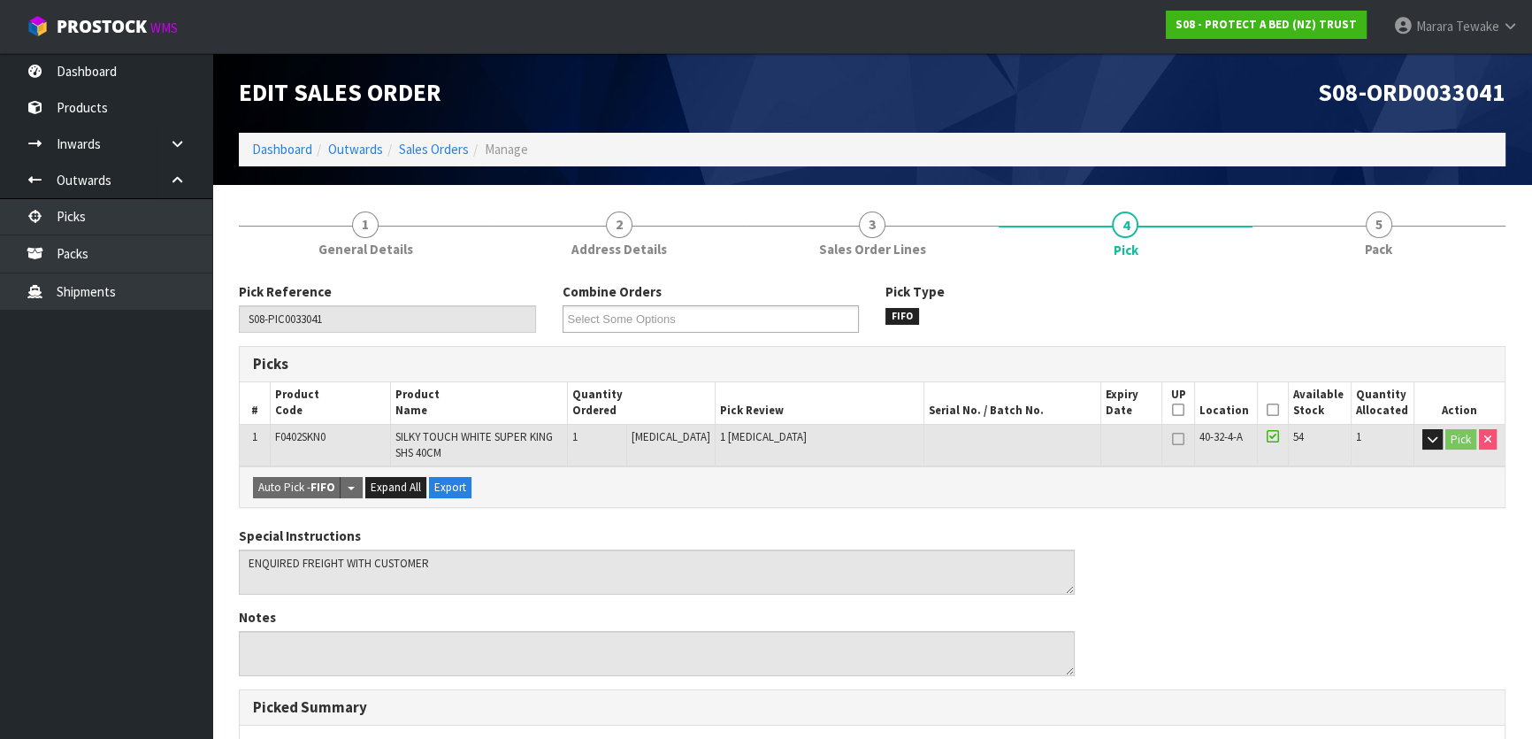
click at [1267, 410] on icon at bounding box center [1273, 410] width 12 height 1
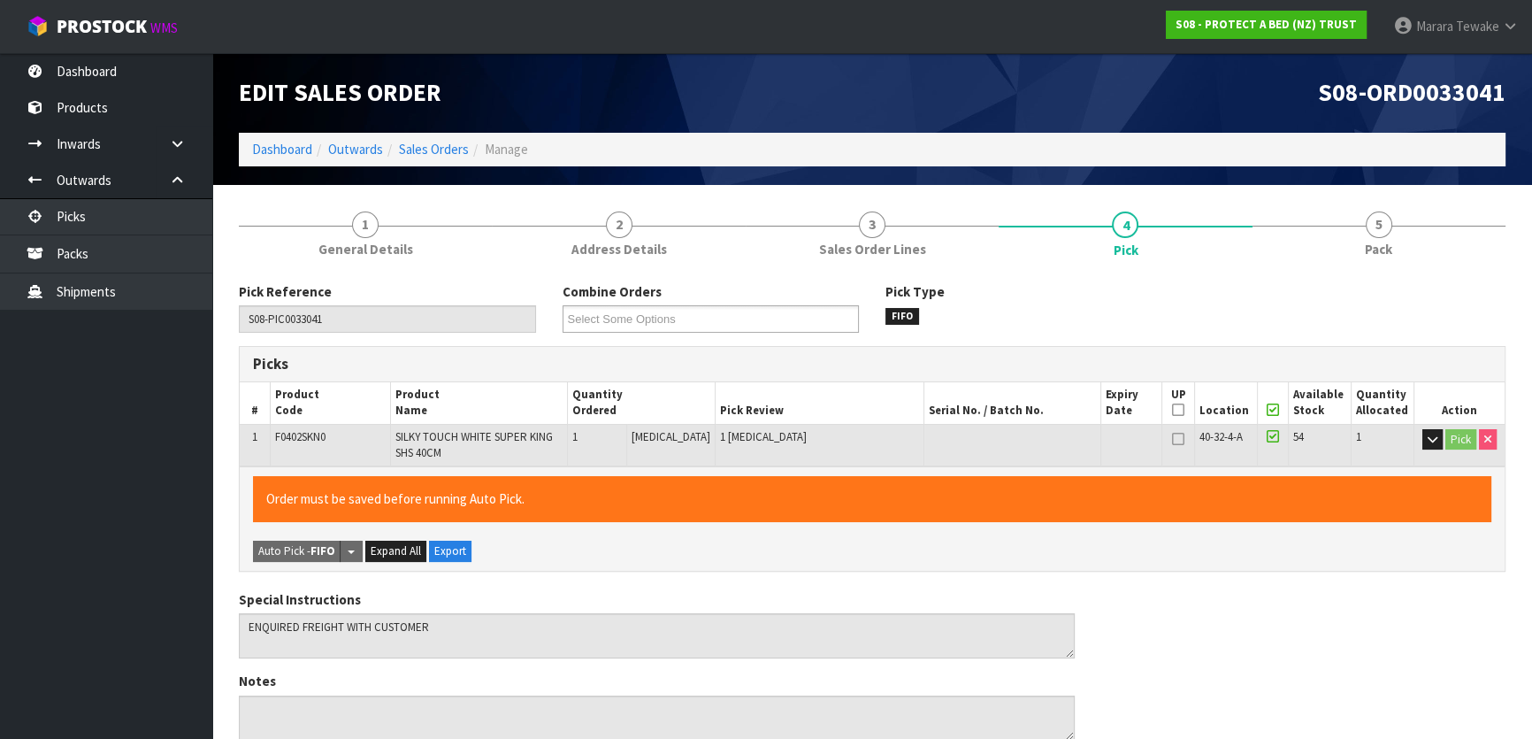
scroll to position [499, 0]
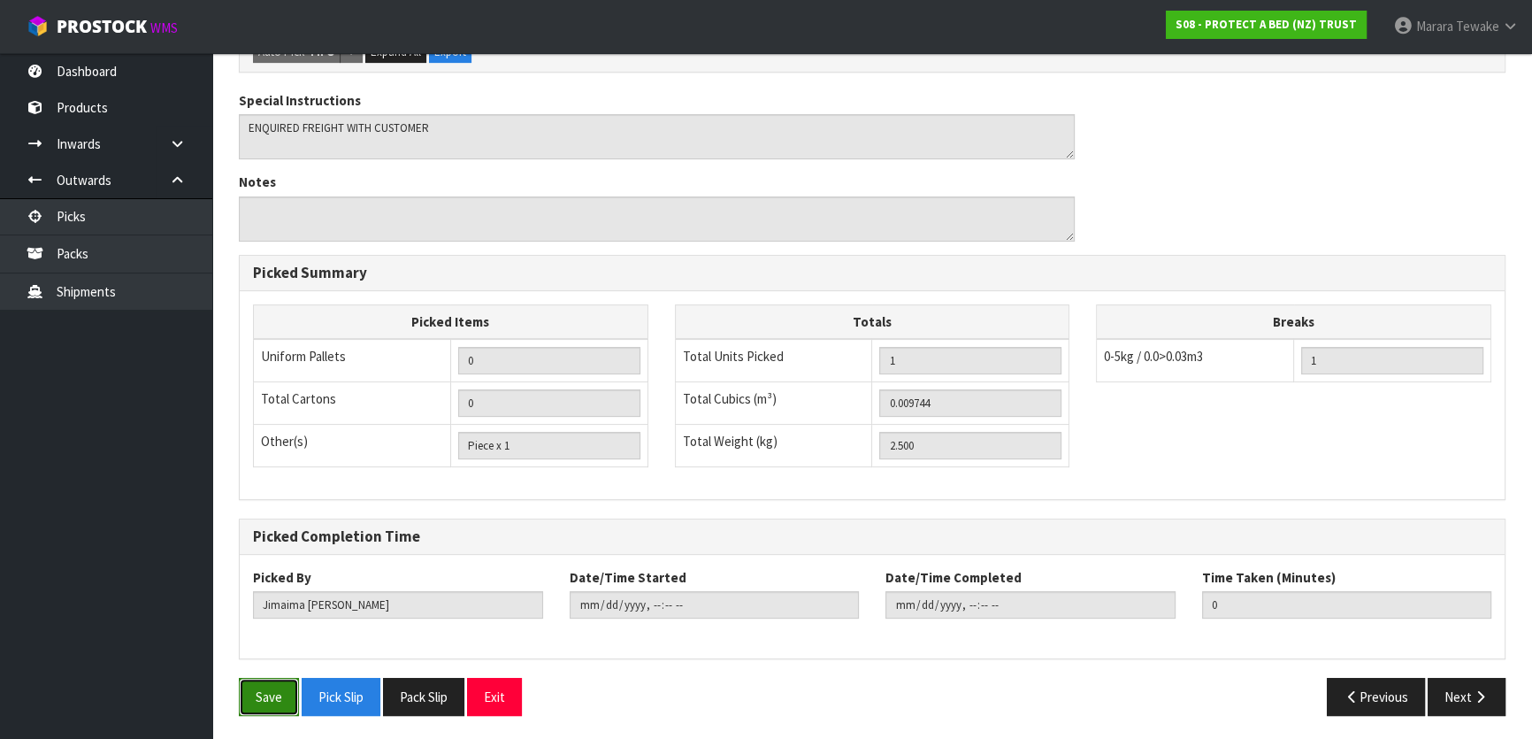
click at [274, 687] on button "Save" at bounding box center [269, 697] width 60 height 38
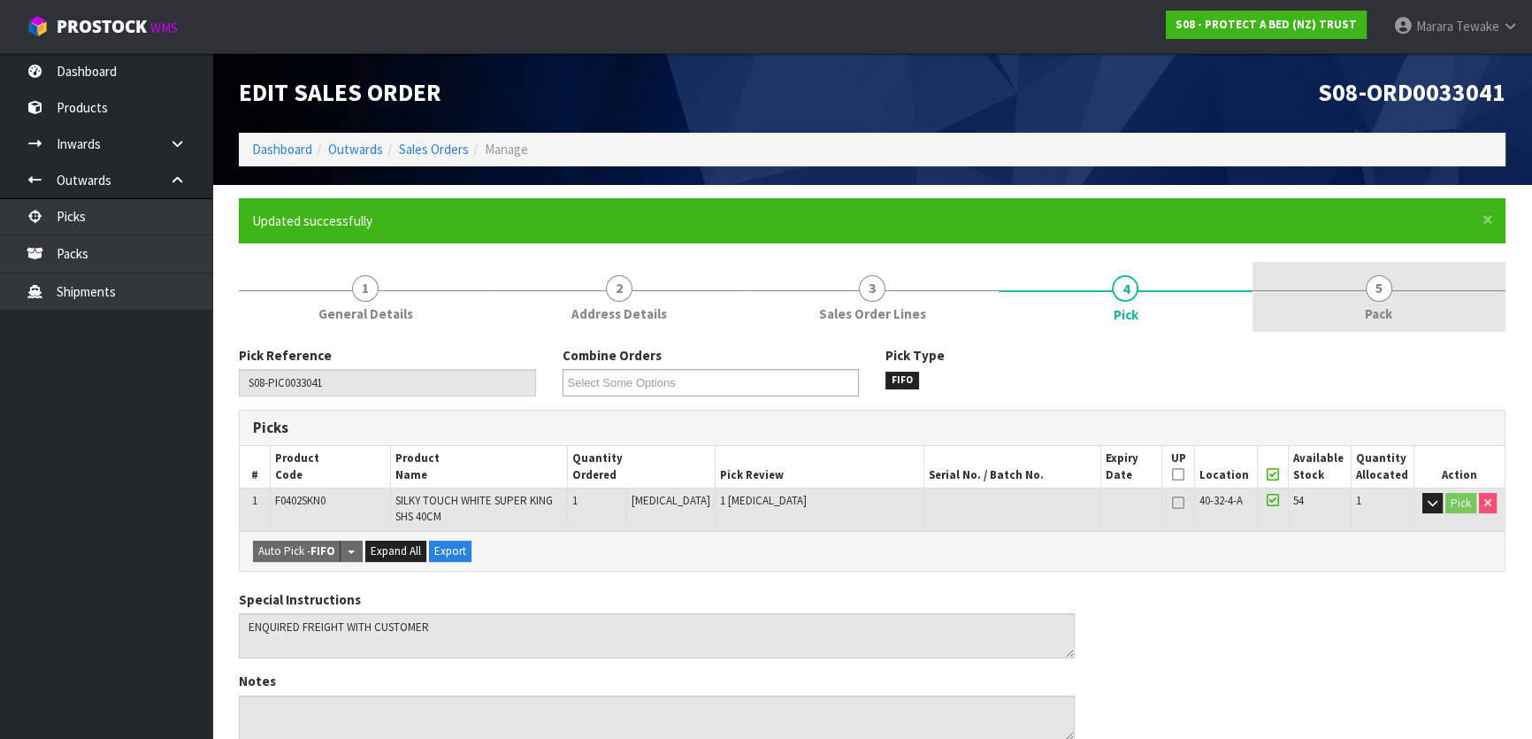
drag, startPoint x: 1335, startPoint y: 299, endPoint x: 1318, endPoint y: 300, distance: 16.8
click at [1334, 299] on link "5 Pack" at bounding box center [1379, 297] width 253 height 70
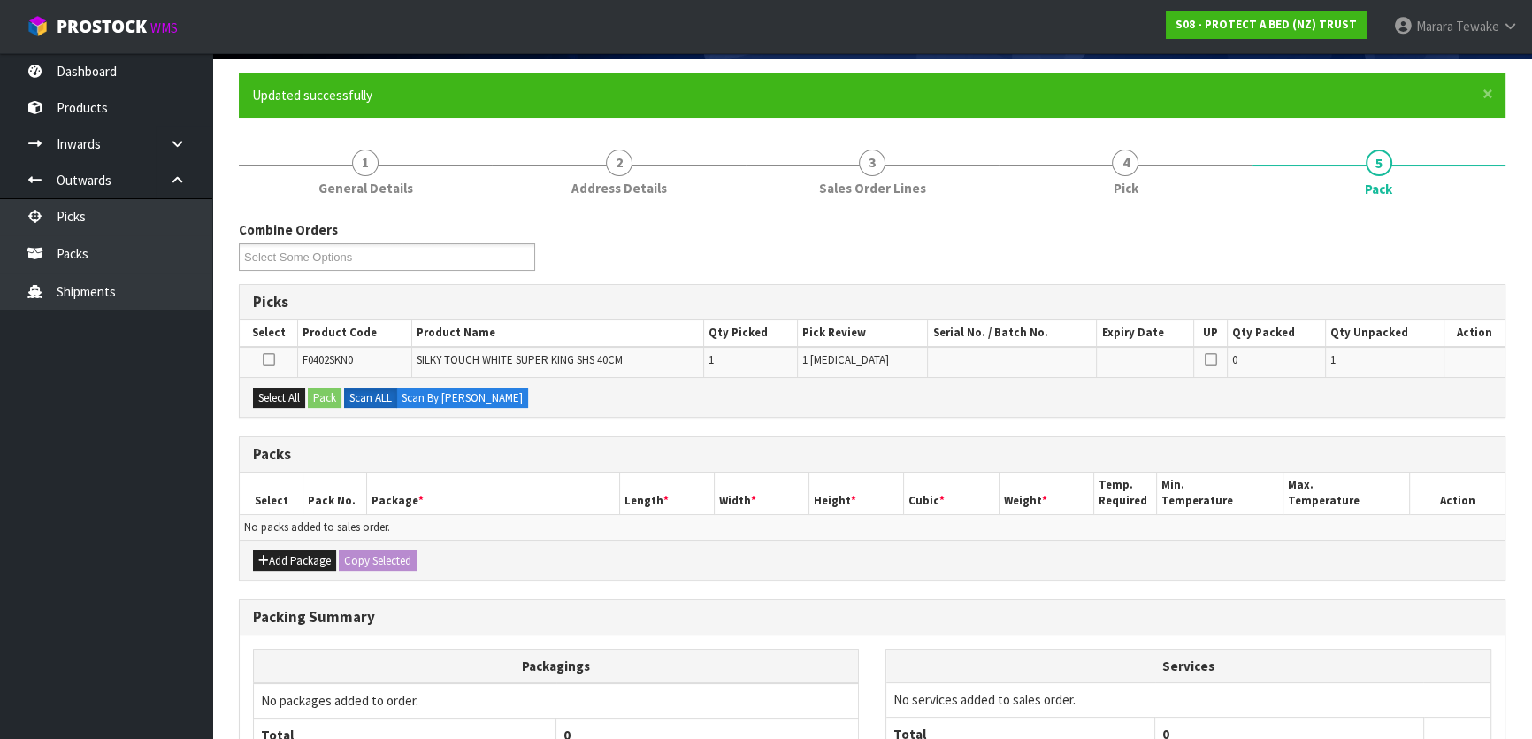
scroll to position [291, 0]
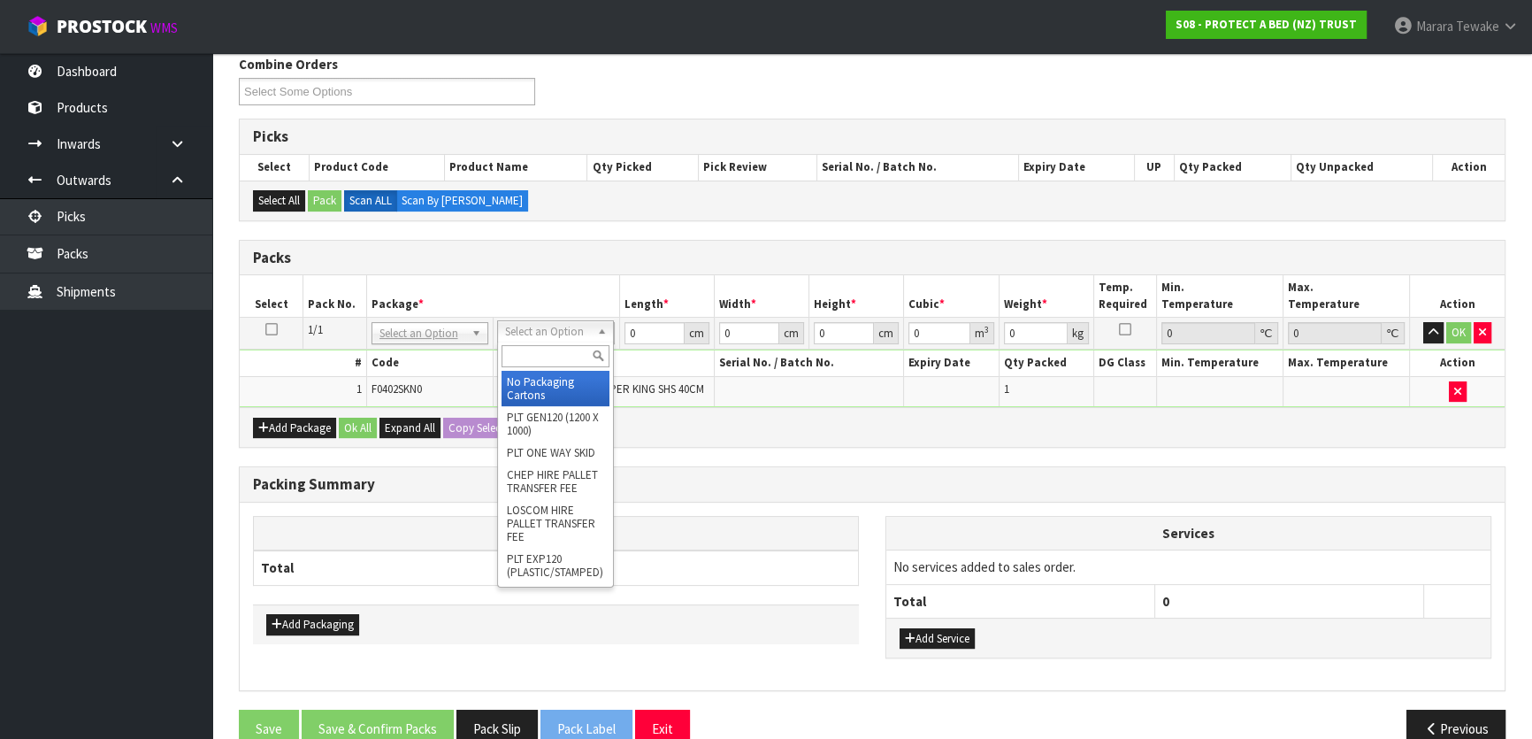
click at [560, 361] on input "text" at bounding box center [556, 356] width 108 height 22
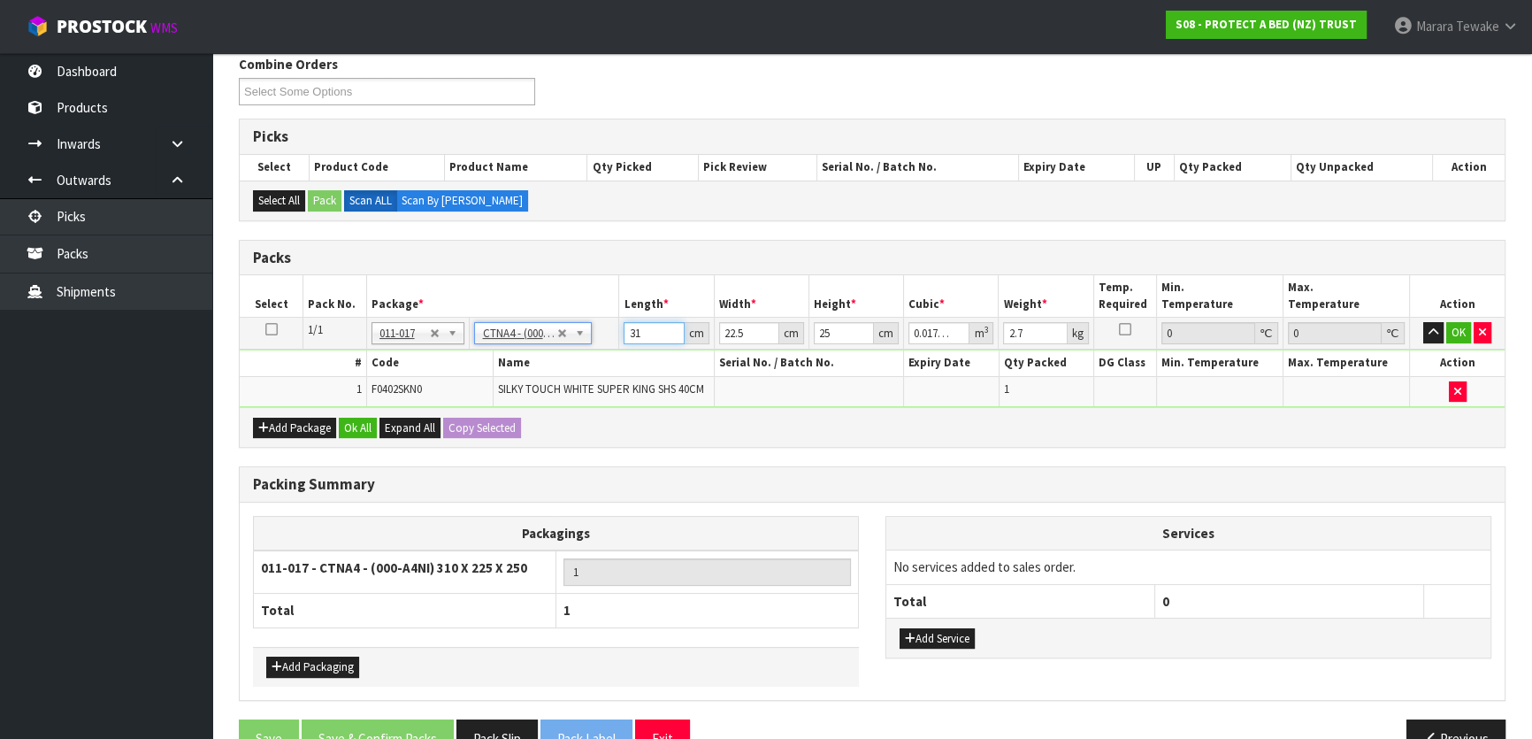
drag, startPoint x: 637, startPoint y: 326, endPoint x: 558, endPoint y: 308, distance: 80.9
click at [579, 318] on tr "1/1 NONE 007-001 007-002 007-004 007-009 007-013 007-014 007-015 007-017 007-01…" at bounding box center [872, 334] width 1265 height 32
click at [1423, 322] on button "button" at bounding box center [1433, 332] width 20 height 21
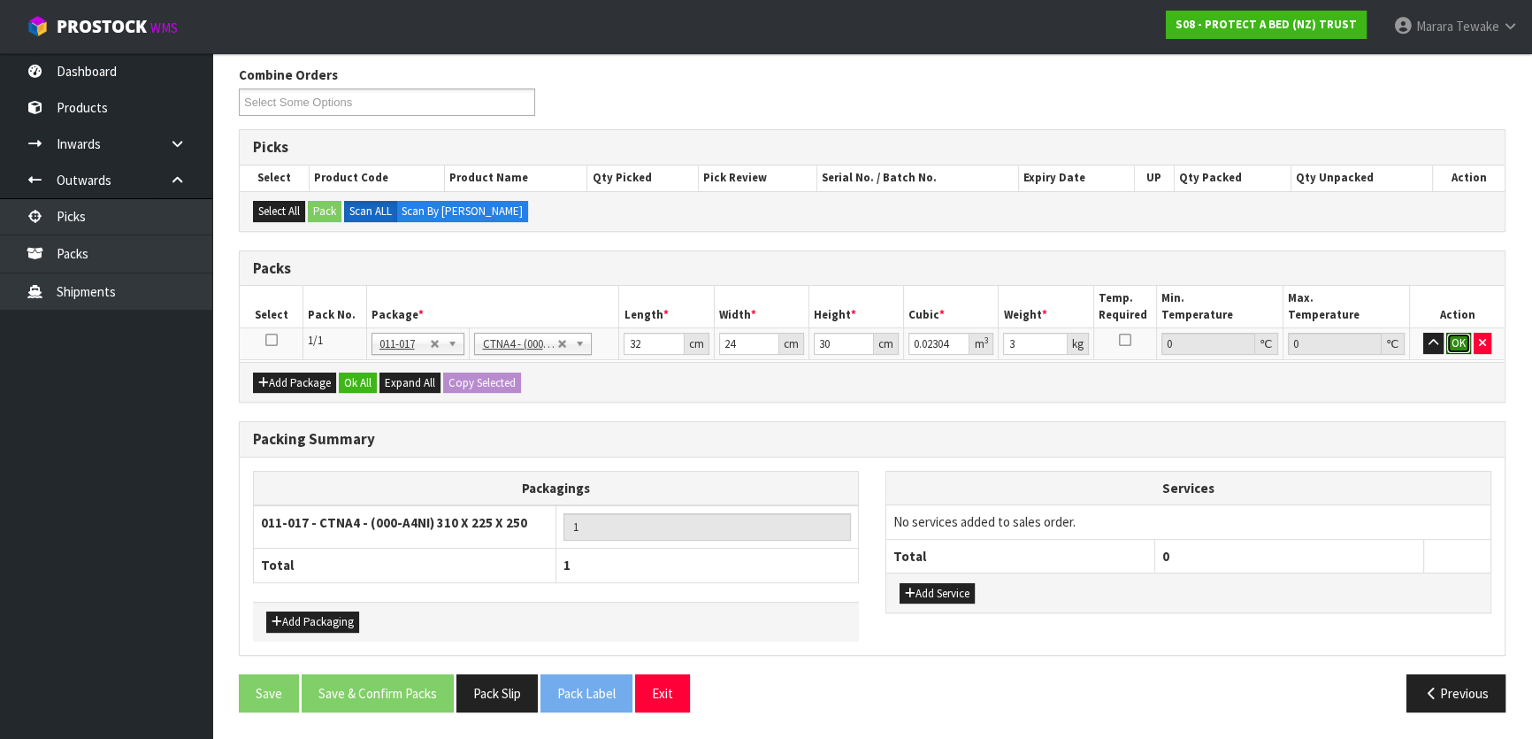
click button "OK" at bounding box center [1458, 343] width 25 height 21
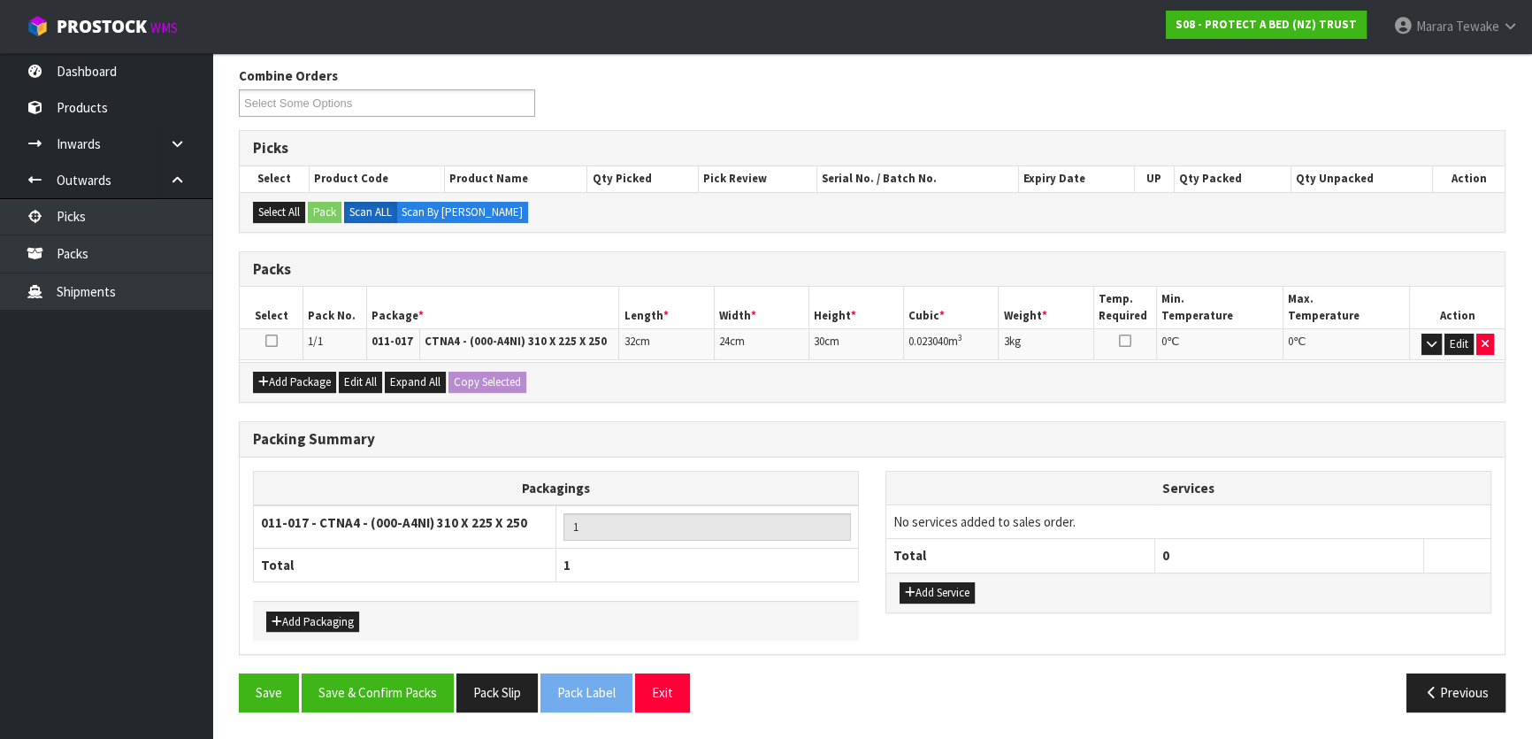
scroll to position [273, 0]
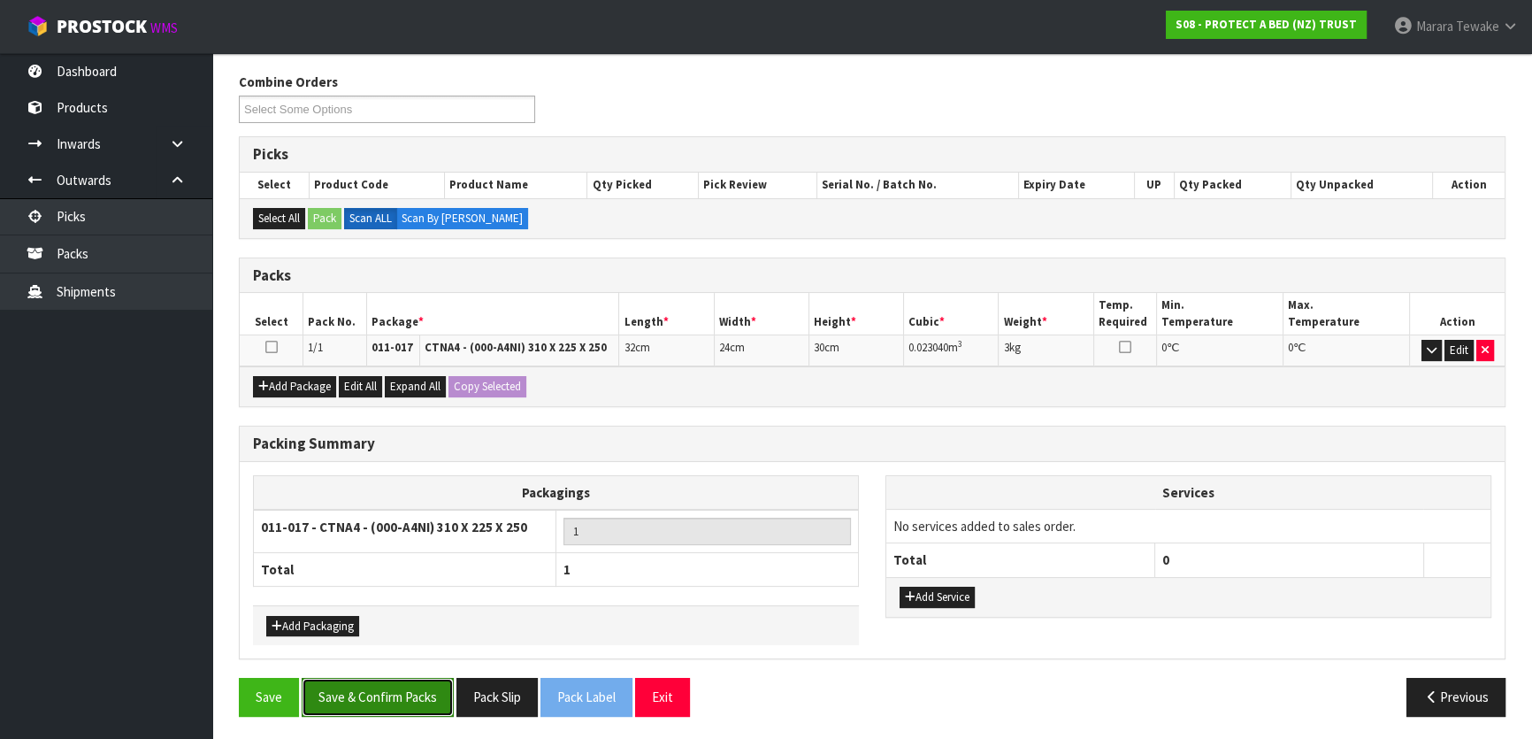
click at [412, 679] on button "Save & Confirm Packs" at bounding box center [378, 697] width 152 height 38
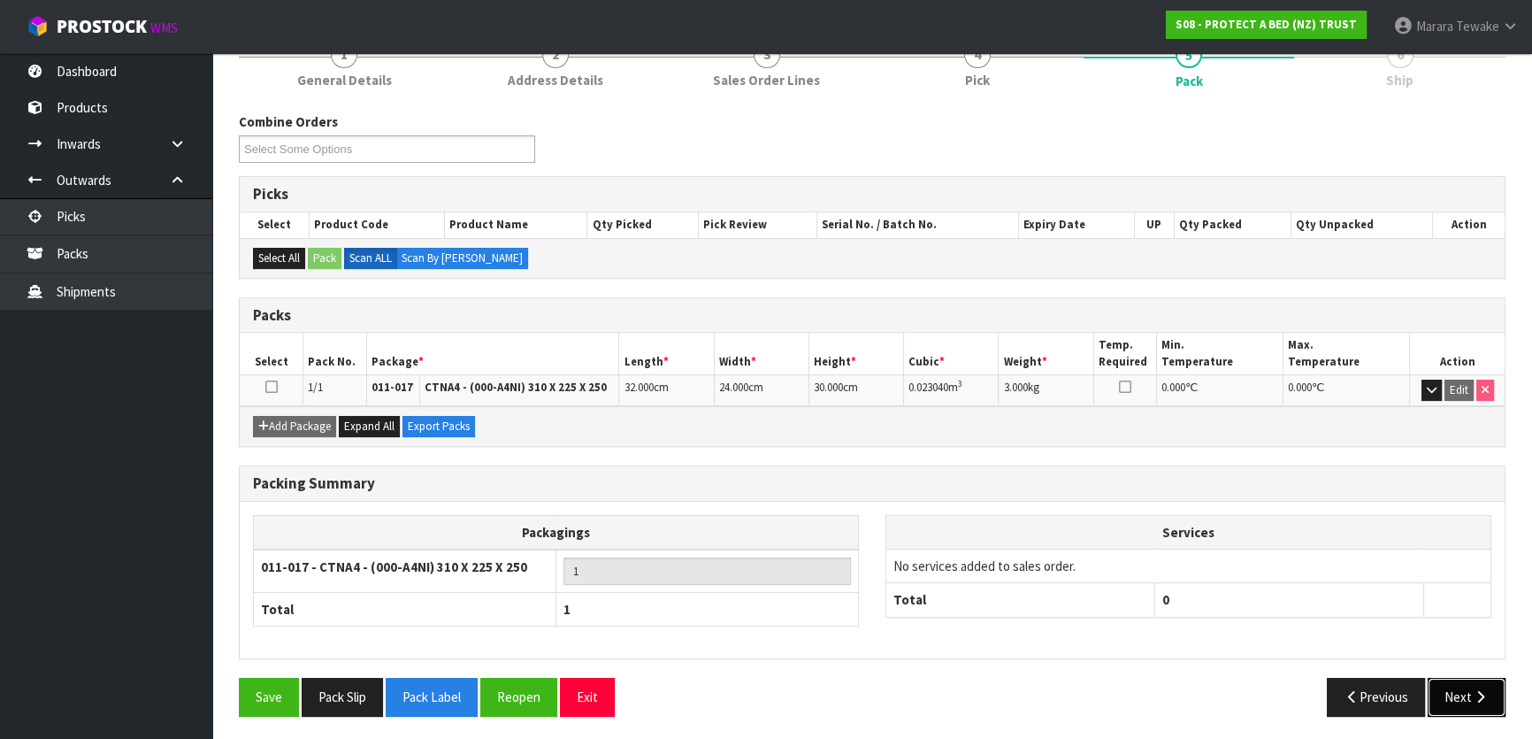
click at [1460, 692] on button "Next" at bounding box center [1467, 697] width 78 height 38
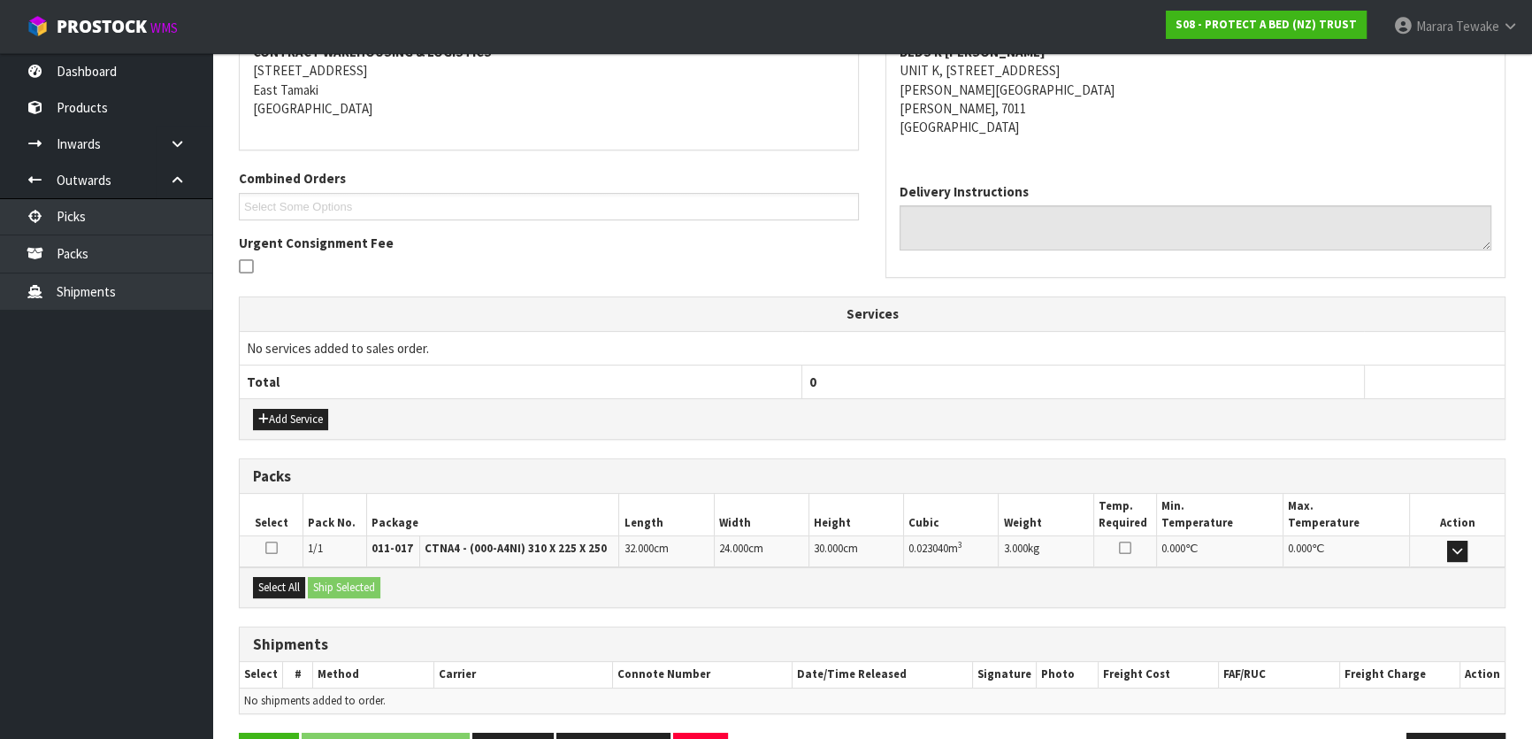
scroll to position [408, 0]
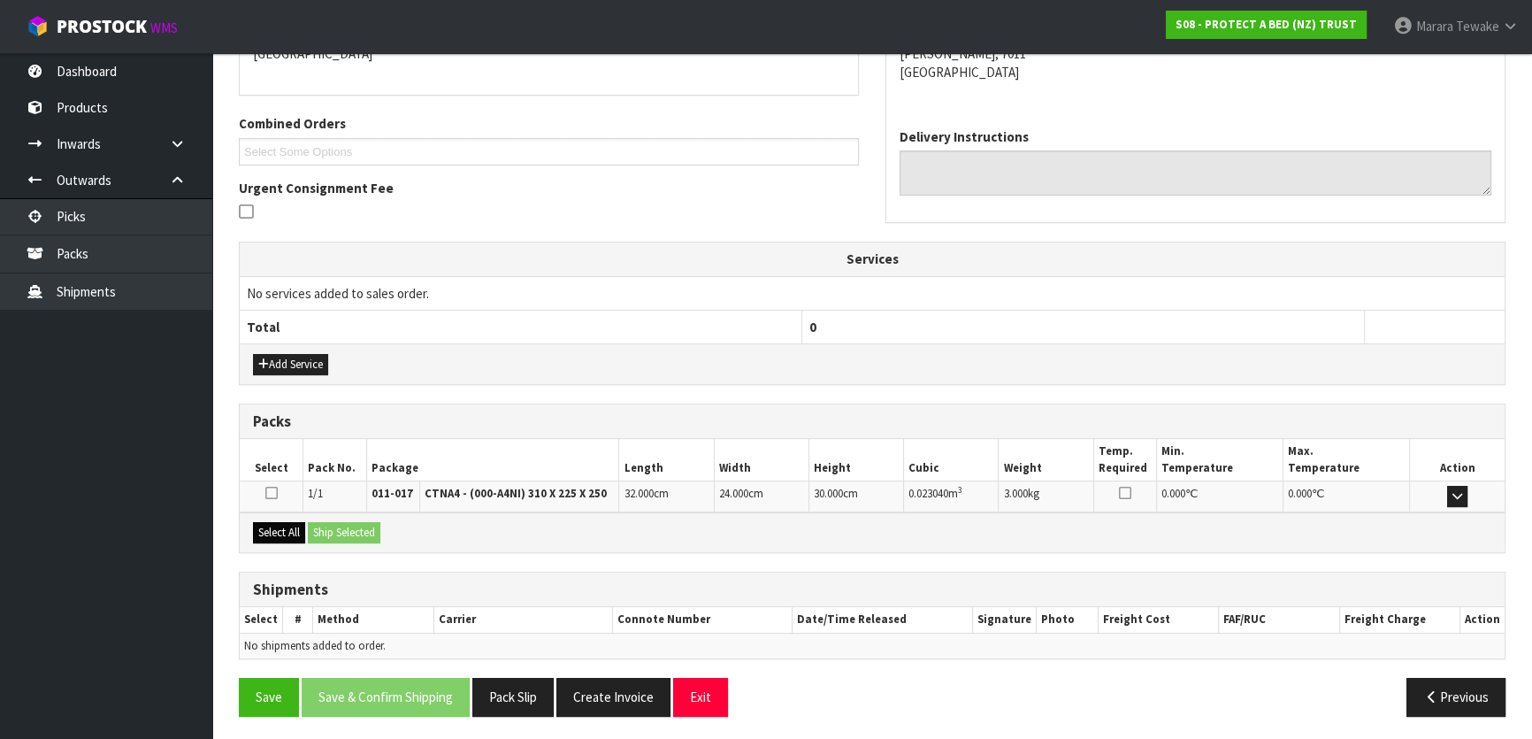
drag, startPoint x: 277, startPoint y: 511, endPoint x: 284, endPoint y: 522, distance: 12.8
click at [278, 513] on div "Select All Ship Selected" at bounding box center [872, 532] width 1265 height 40
drag, startPoint x: 285, startPoint y: 527, endPoint x: 329, endPoint y: 532, distance: 44.4
click at [286, 528] on button "Select All" at bounding box center [279, 532] width 52 height 21
drag, startPoint x: 349, startPoint y: 531, endPoint x: 389, endPoint y: 543, distance: 42.5
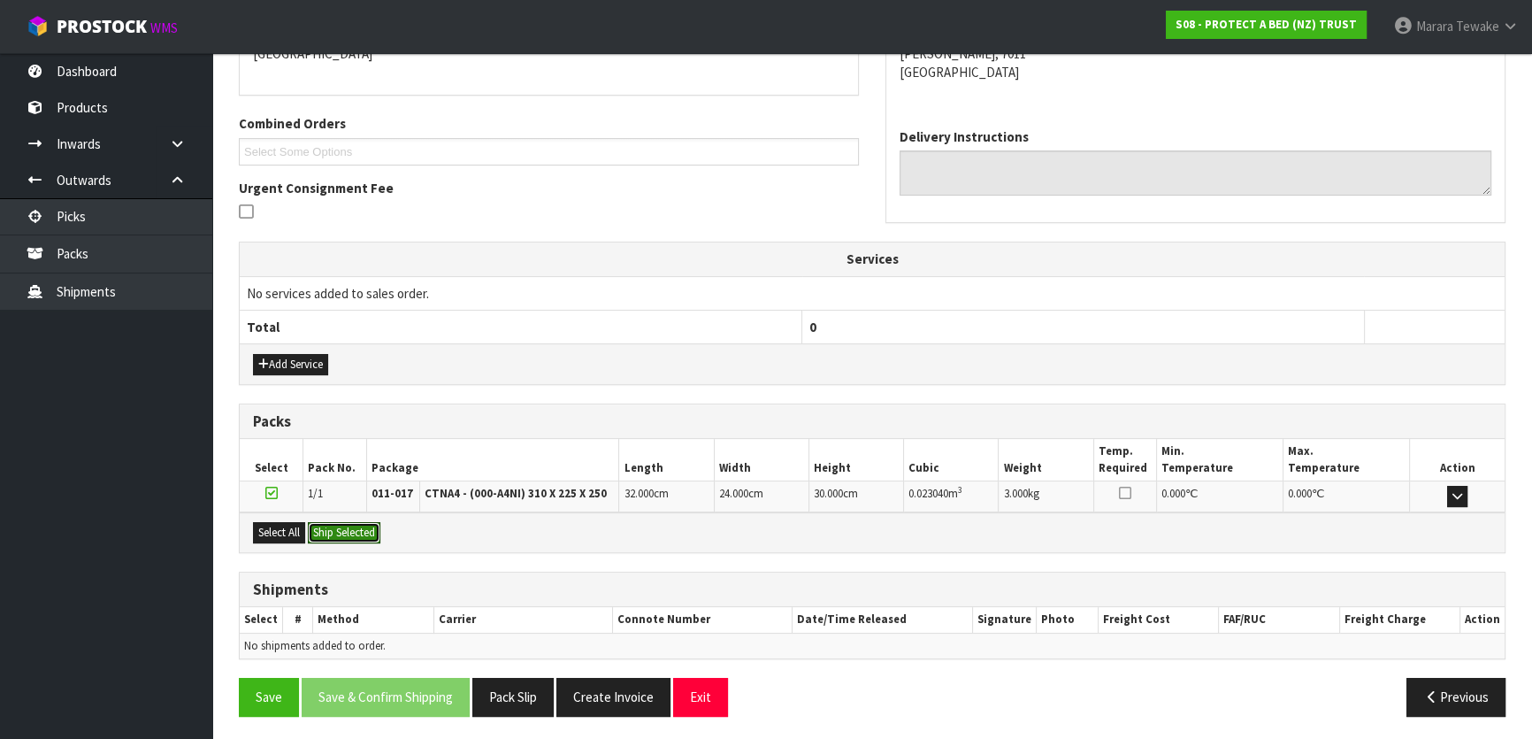
click at [360, 531] on button "Ship Selected" at bounding box center [344, 532] width 73 height 21
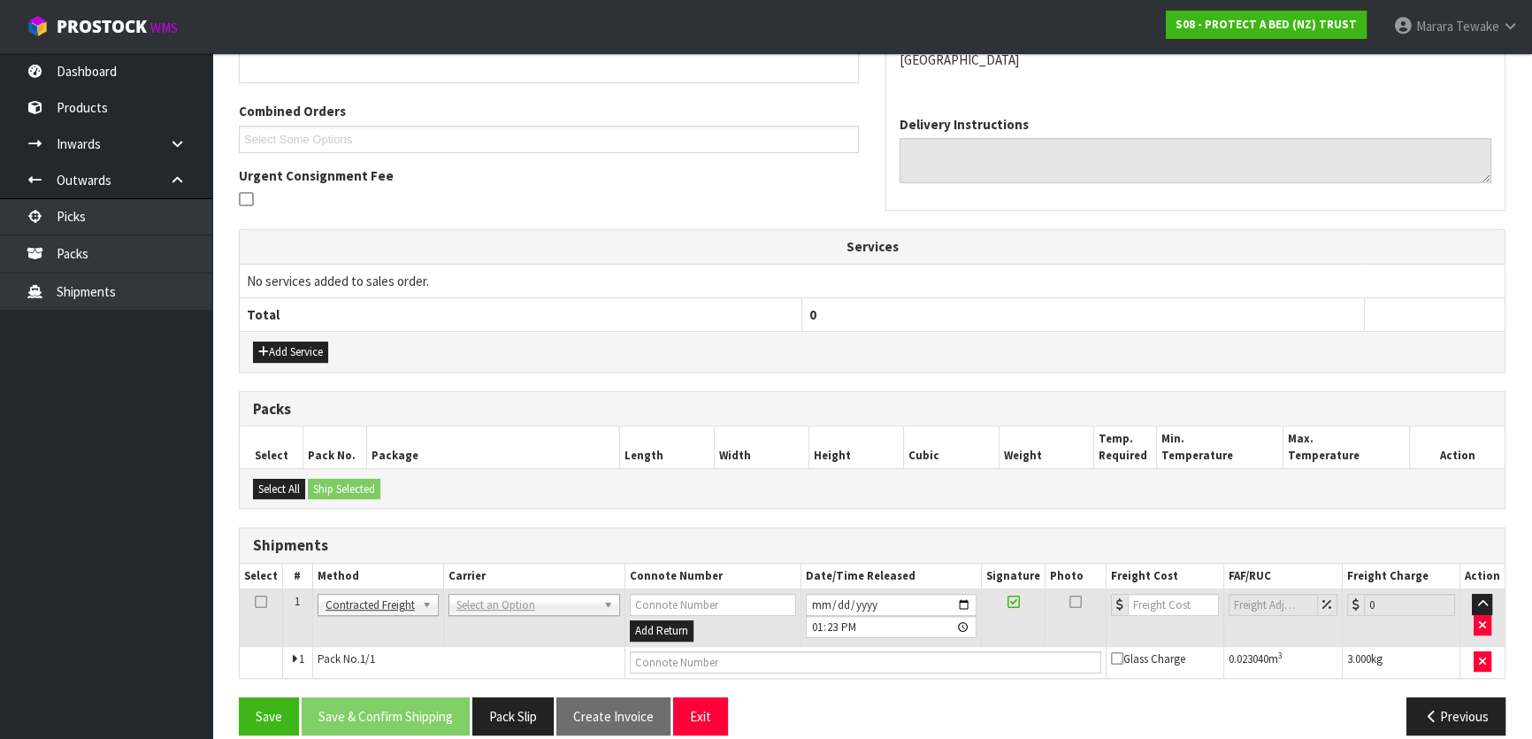
scroll to position [440, 0]
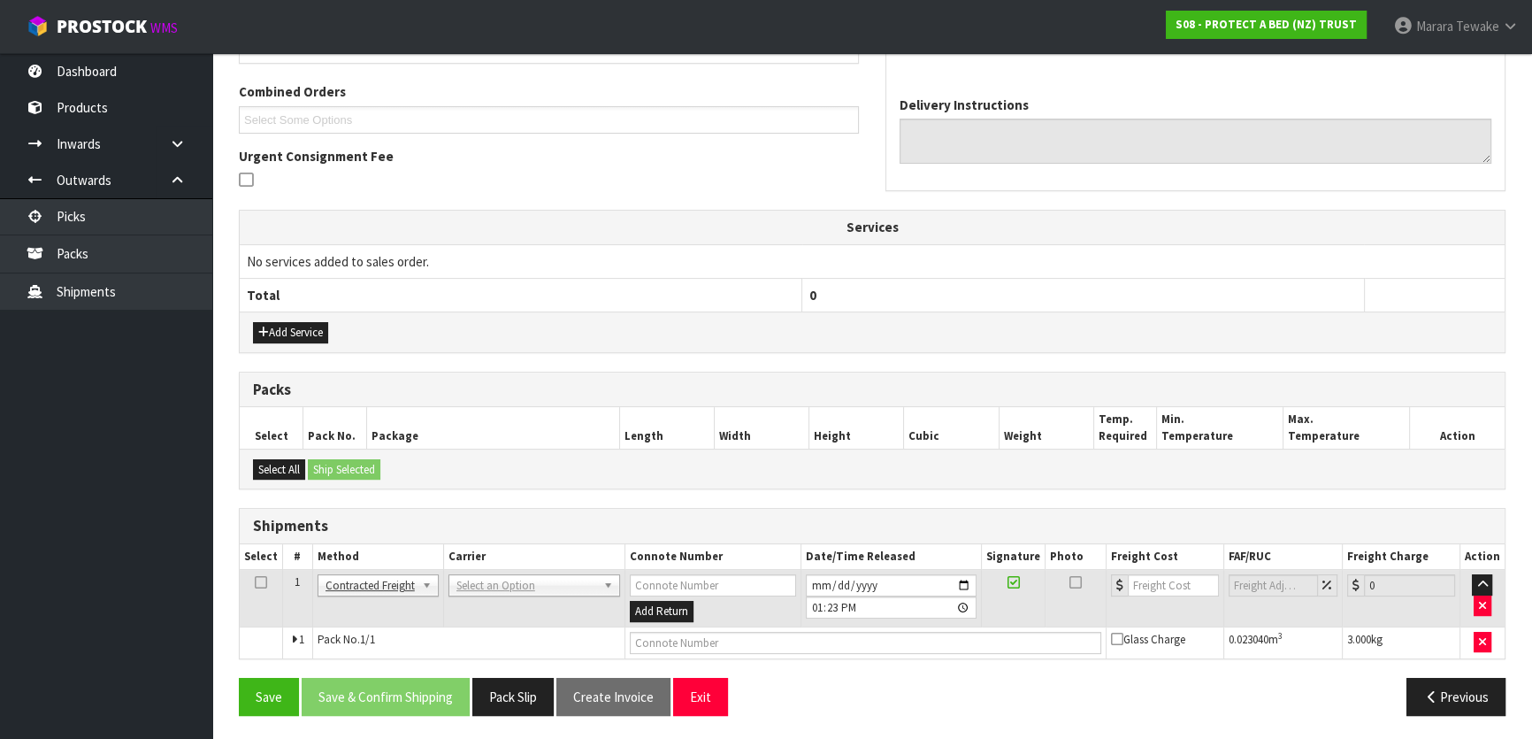
drag, startPoint x: 520, startPoint y: 595, endPoint x: 525, endPoint y: 586, distance: 9.9
click at [520, 592] on td "ANGEL - ANGEL TRANSPORT CONROY - CONROY REMOVALS DEAEXPAKL - DEADLINE EXPRESS C…" at bounding box center [533, 598] width 181 height 57
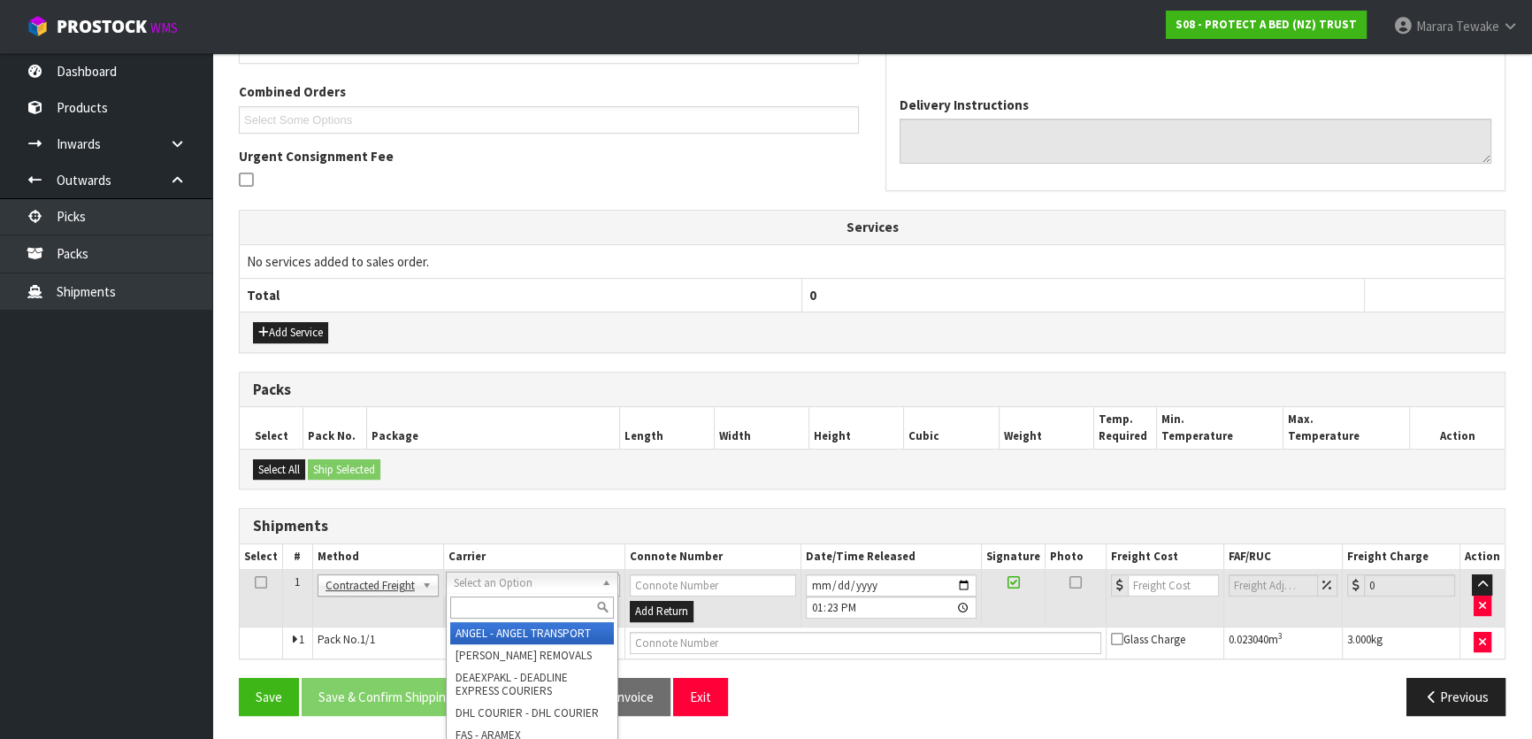
click at [527, 603] on input "text" at bounding box center [532, 607] width 164 height 22
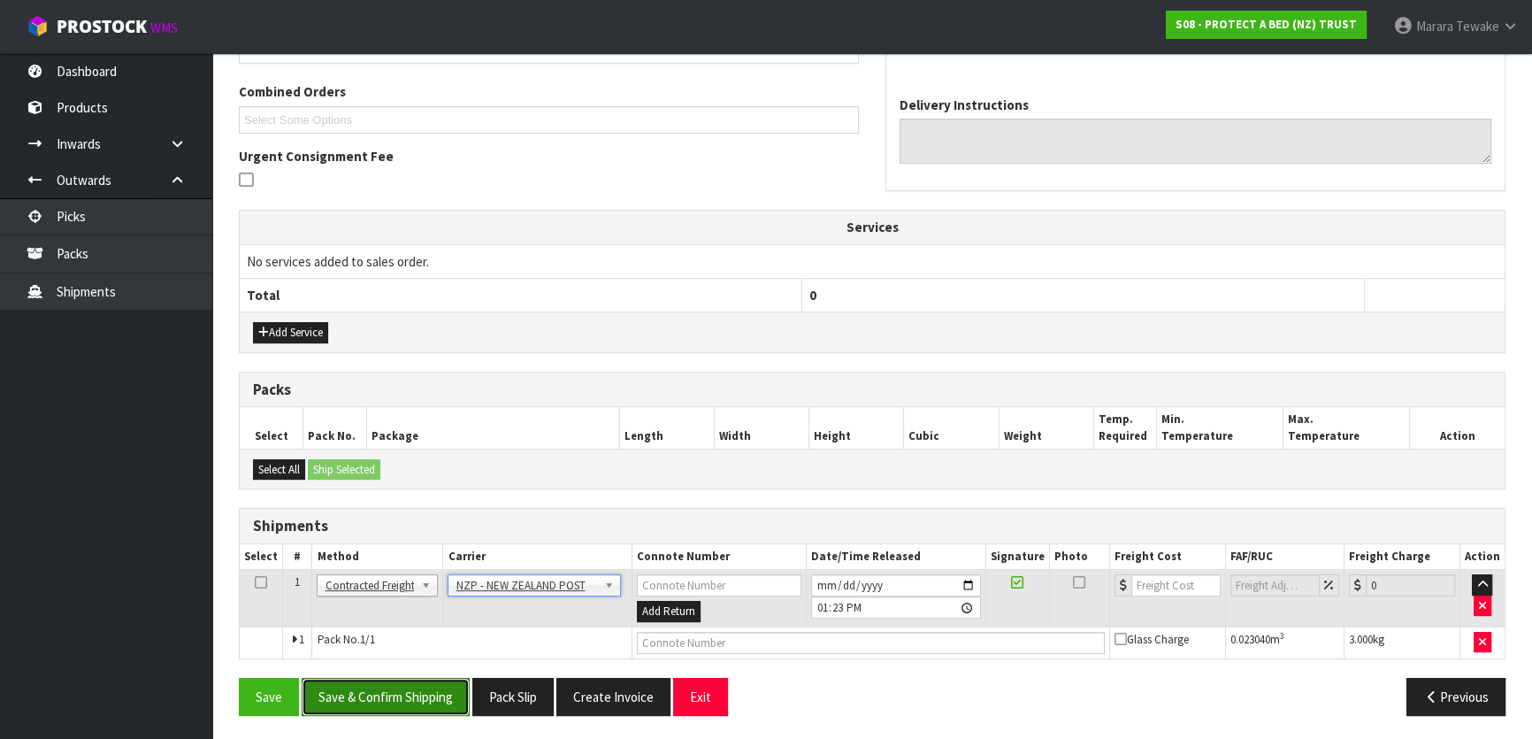
click at [415, 695] on button "Save & Confirm Shipping" at bounding box center [386, 697] width 168 height 38
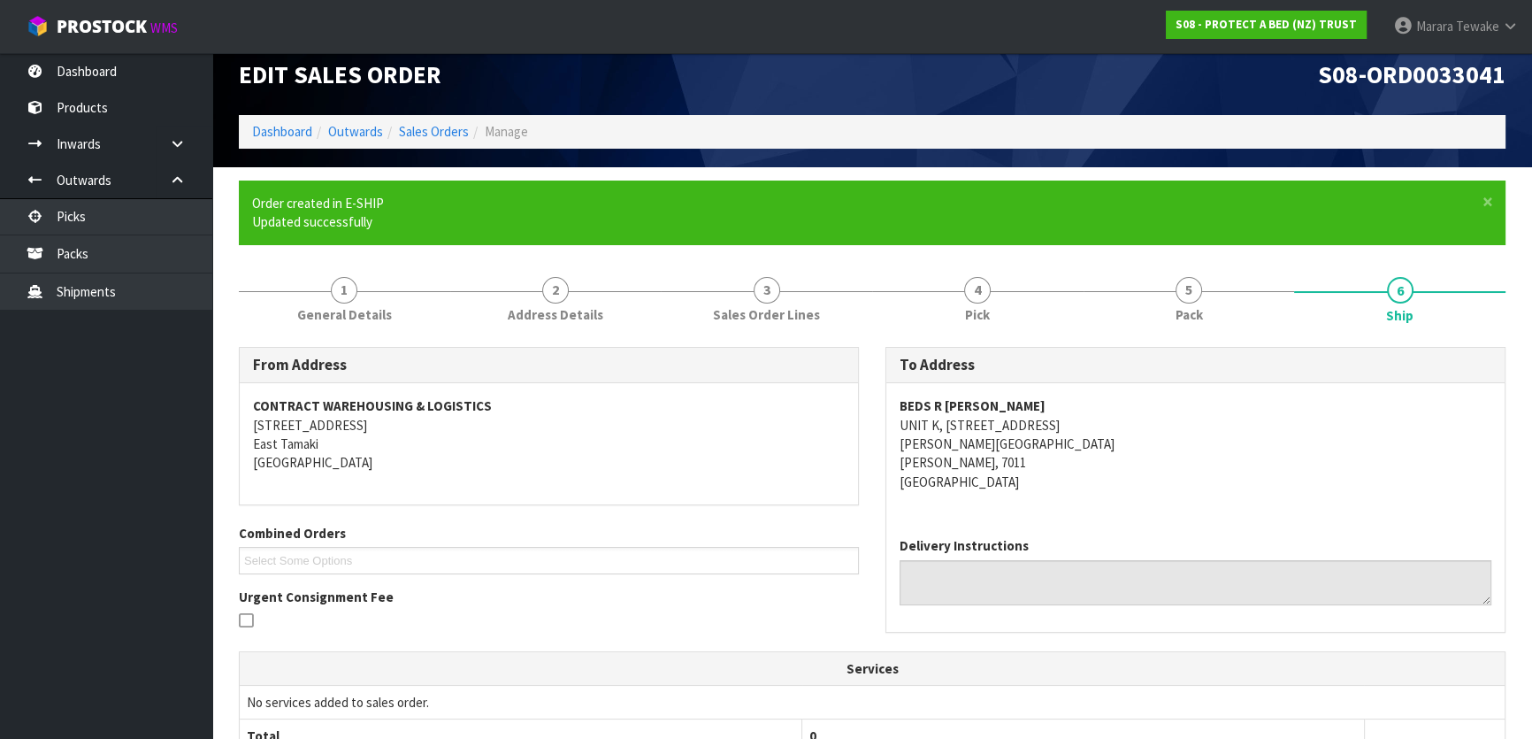
scroll to position [415, 0]
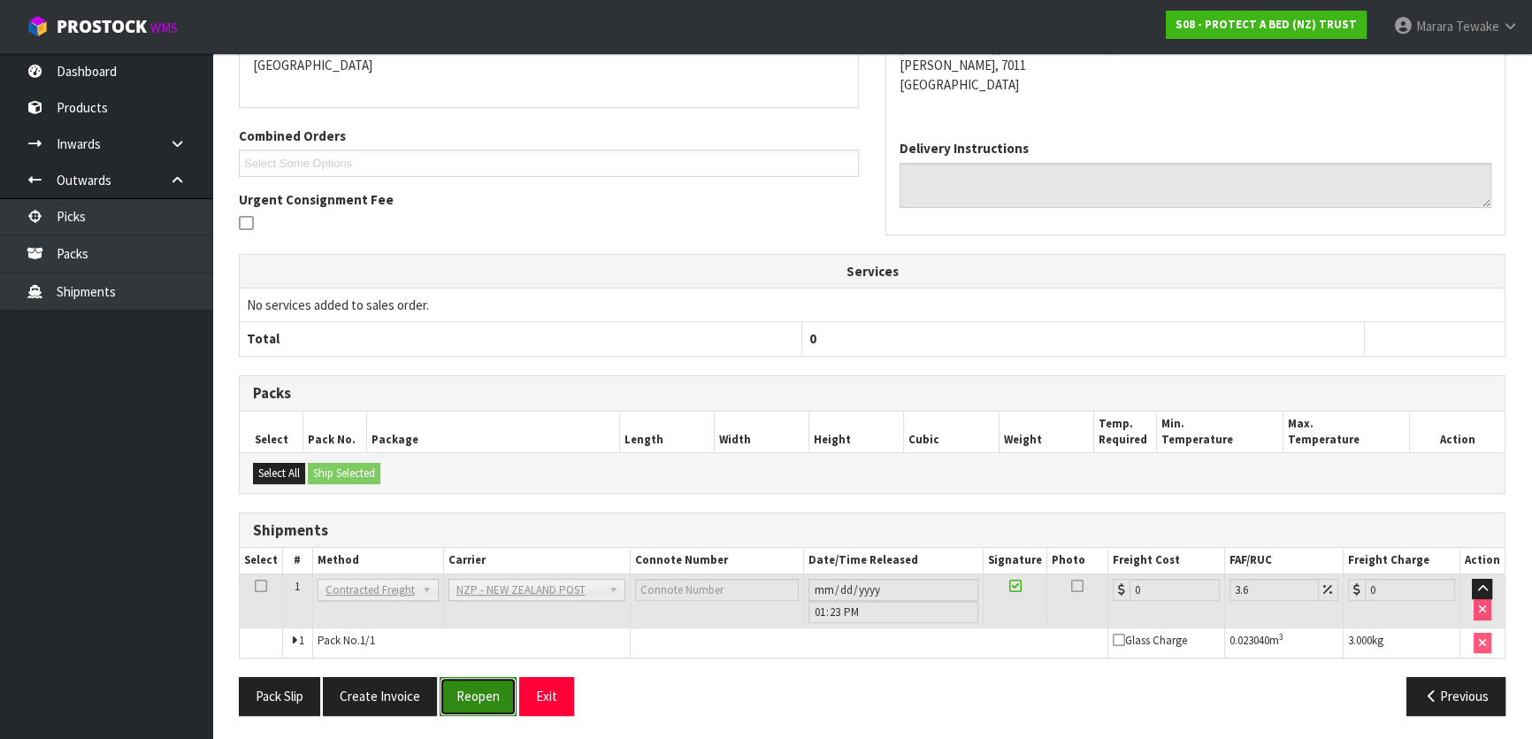
click at [480, 693] on button "Reopen" at bounding box center [478, 696] width 77 height 38
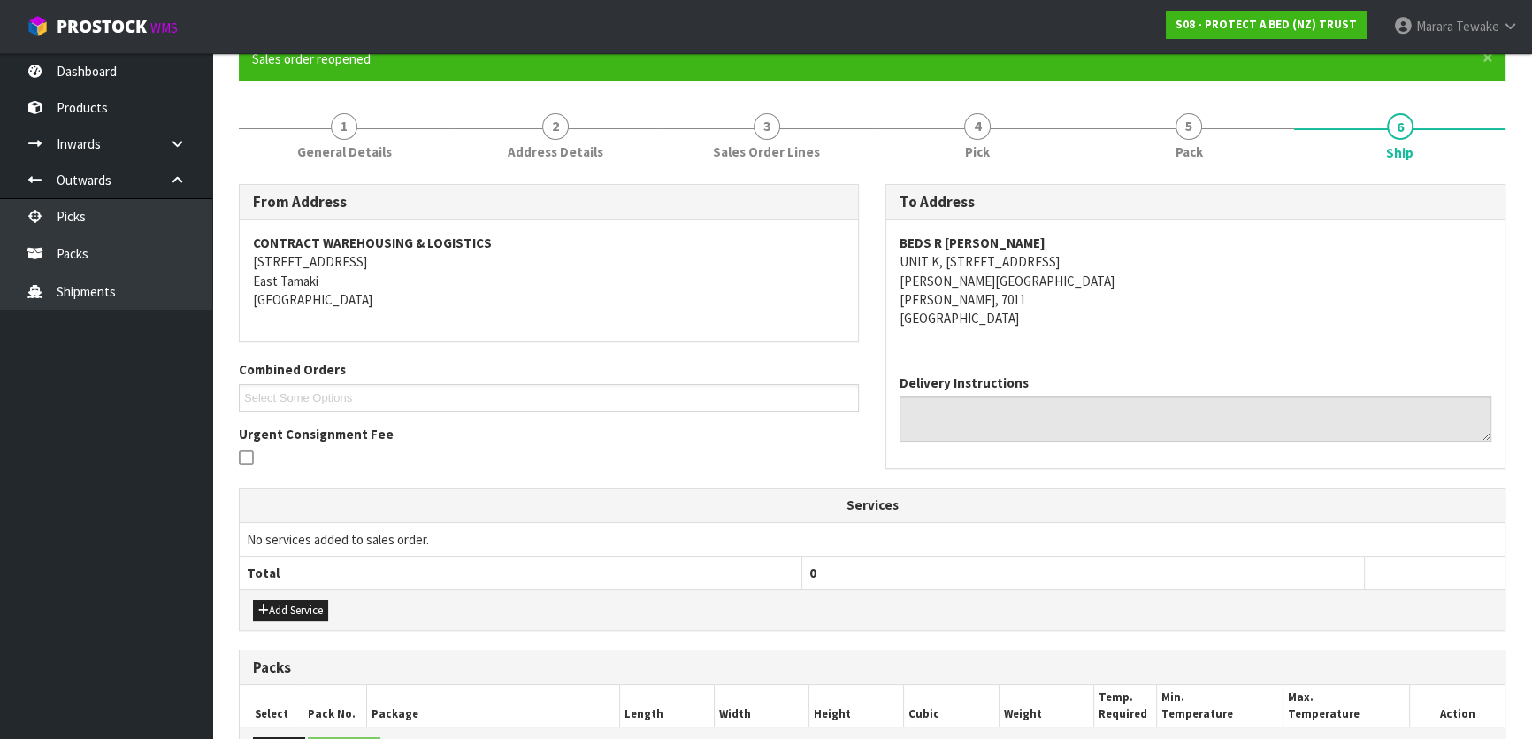
scroll to position [440, 0]
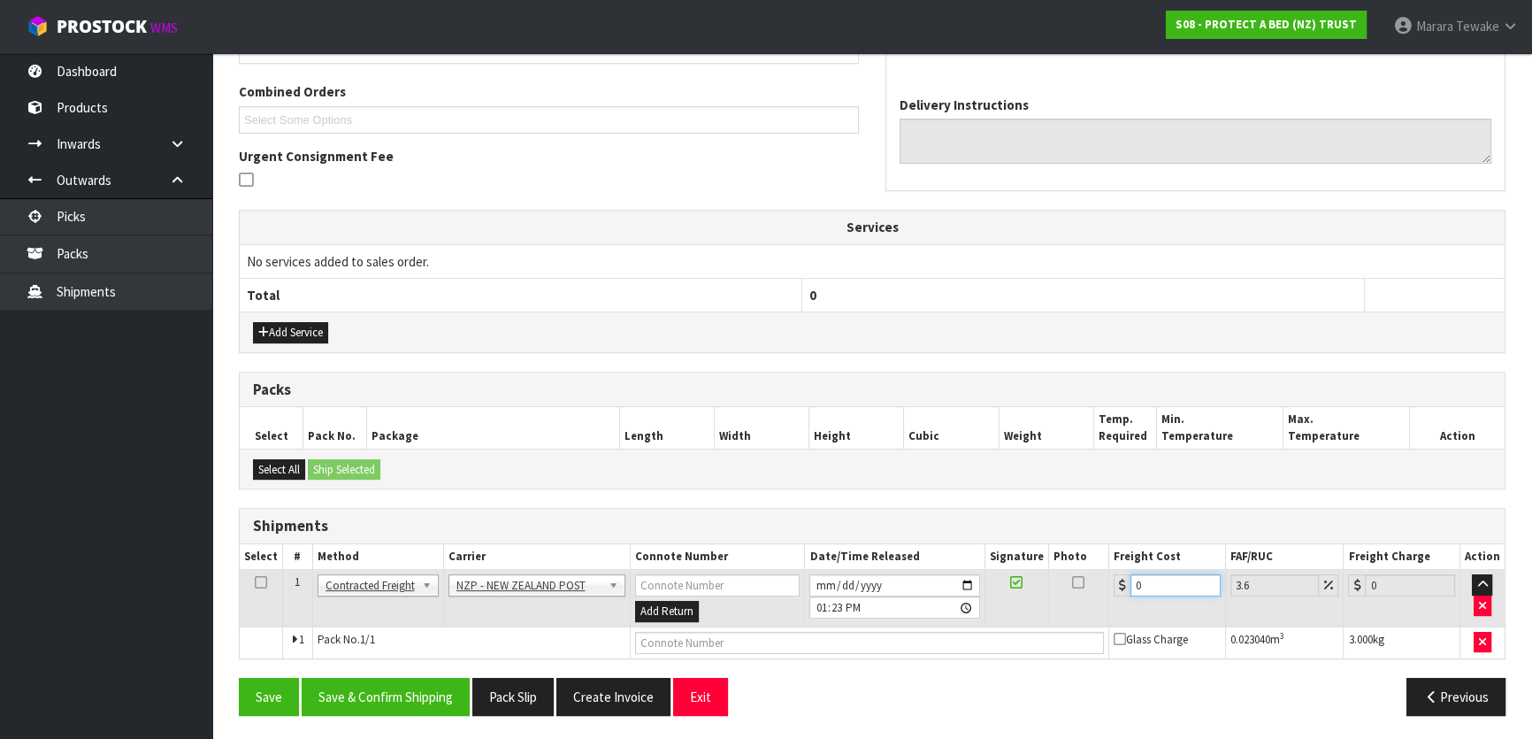
drag, startPoint x: 1147, startPoint y: 579, endPoint x: 1114, endPoint y: 540, distance: 52.1
click at [1110, 557] on table "Select # Method Carrier Connote Number Date/Time Released Signature Photo Freig…" at bounding box center [872, 601] width 1265 height 114
click at [444, 686] on button "Save & Confirm Shipping" at bounding box center [386, 697] width 168 height 38
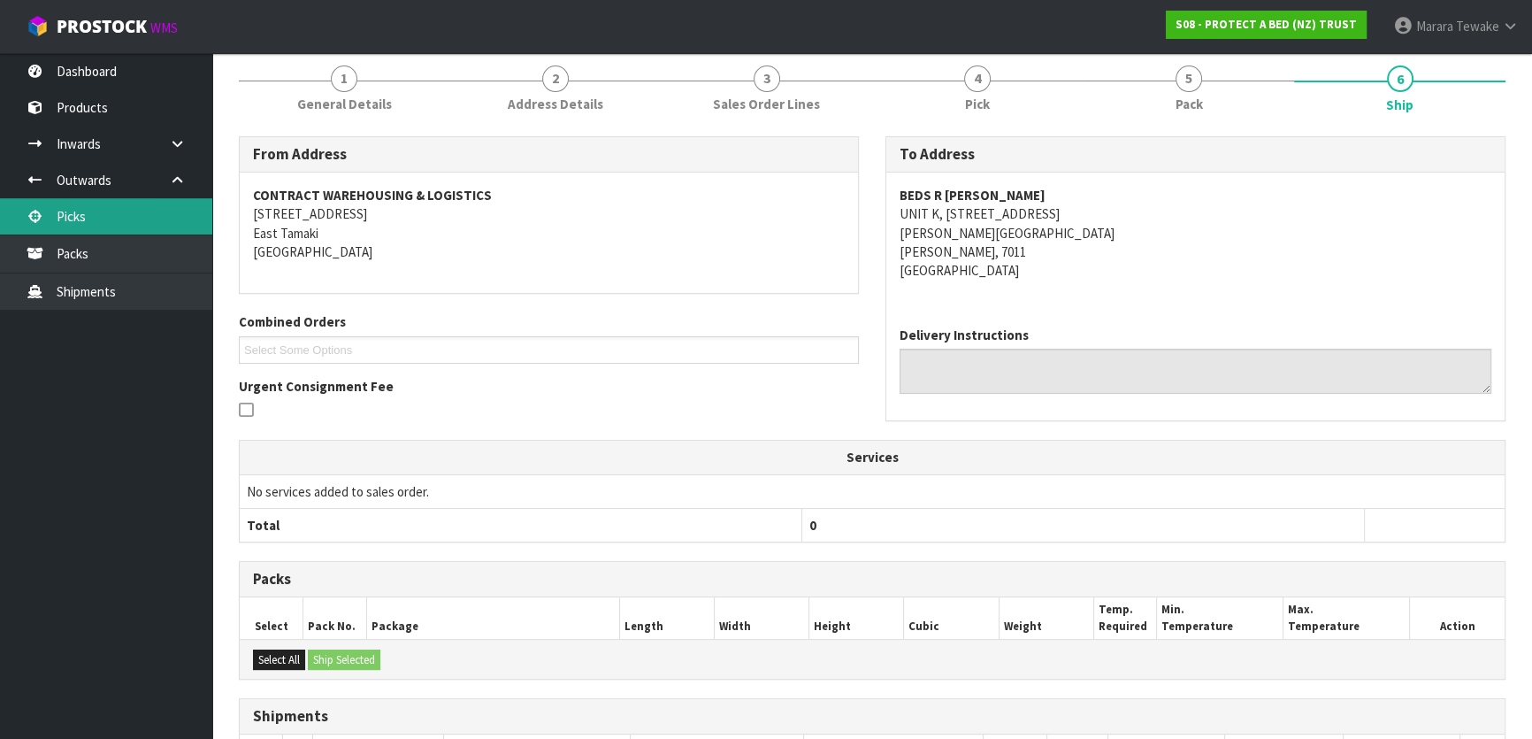
scroll to position [0, 0]
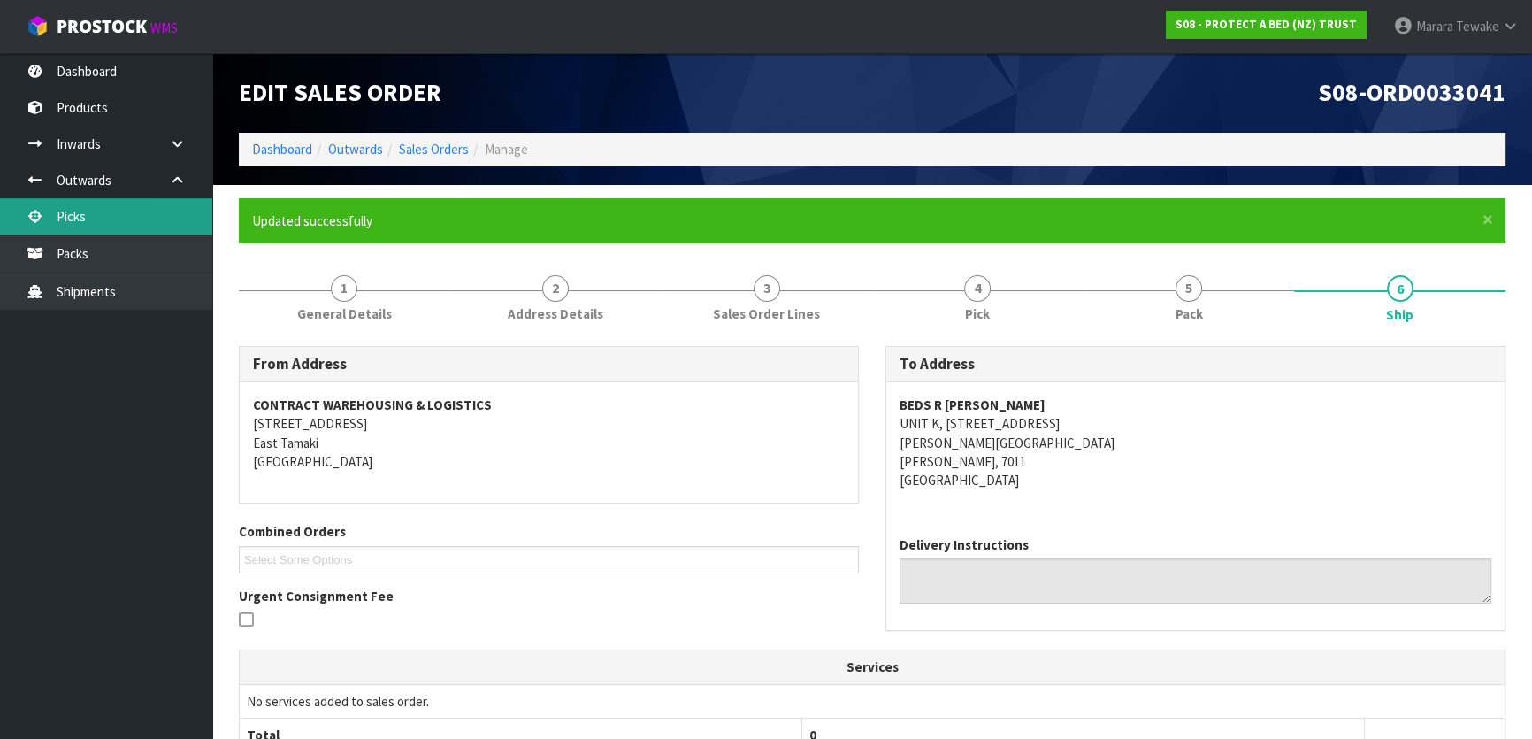
click at [128, 226] on link "Picks" at bounding box center [106, 216] width 212 height 36
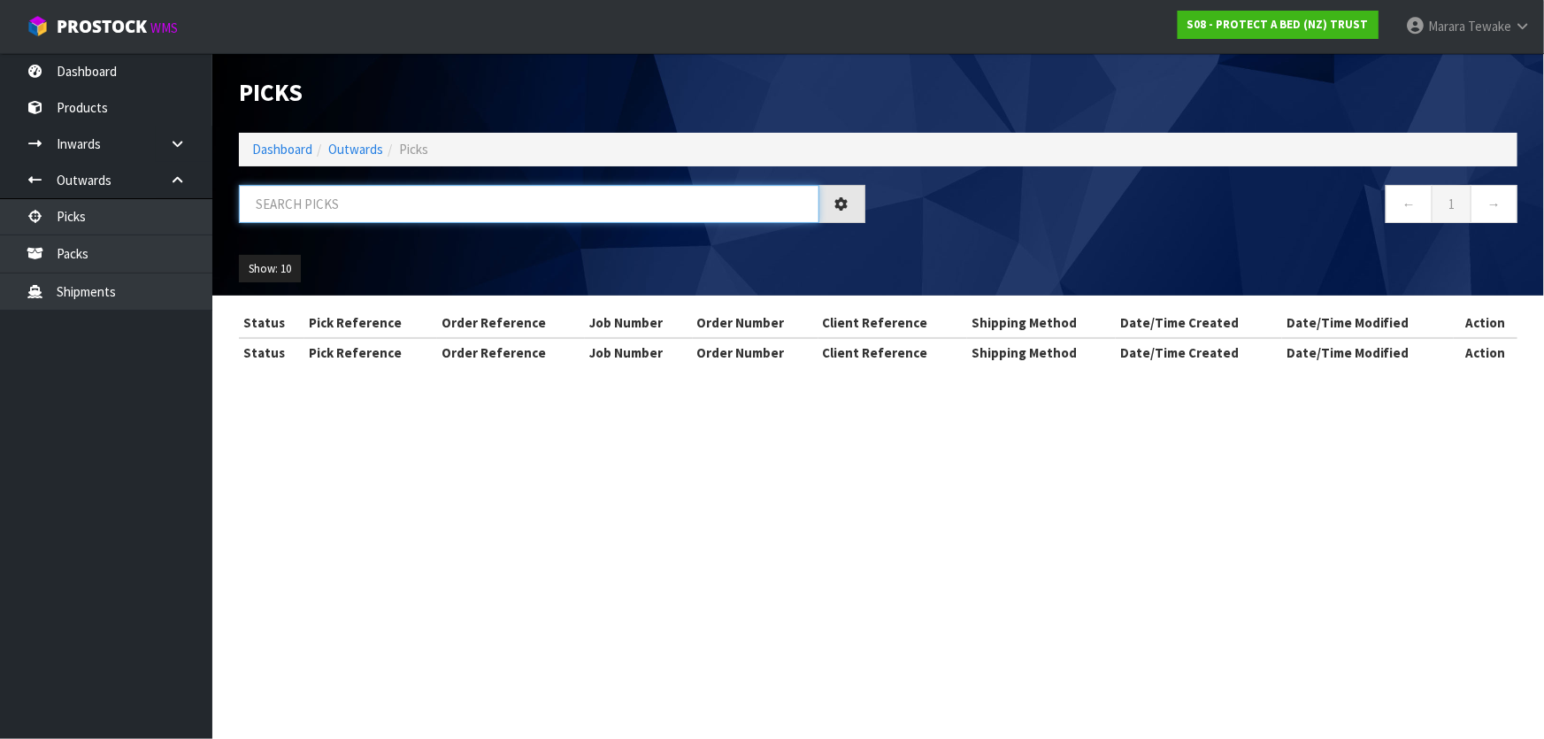
click at [324, 195] on input "text" at bounding box center [529, 204] width 580 height 38
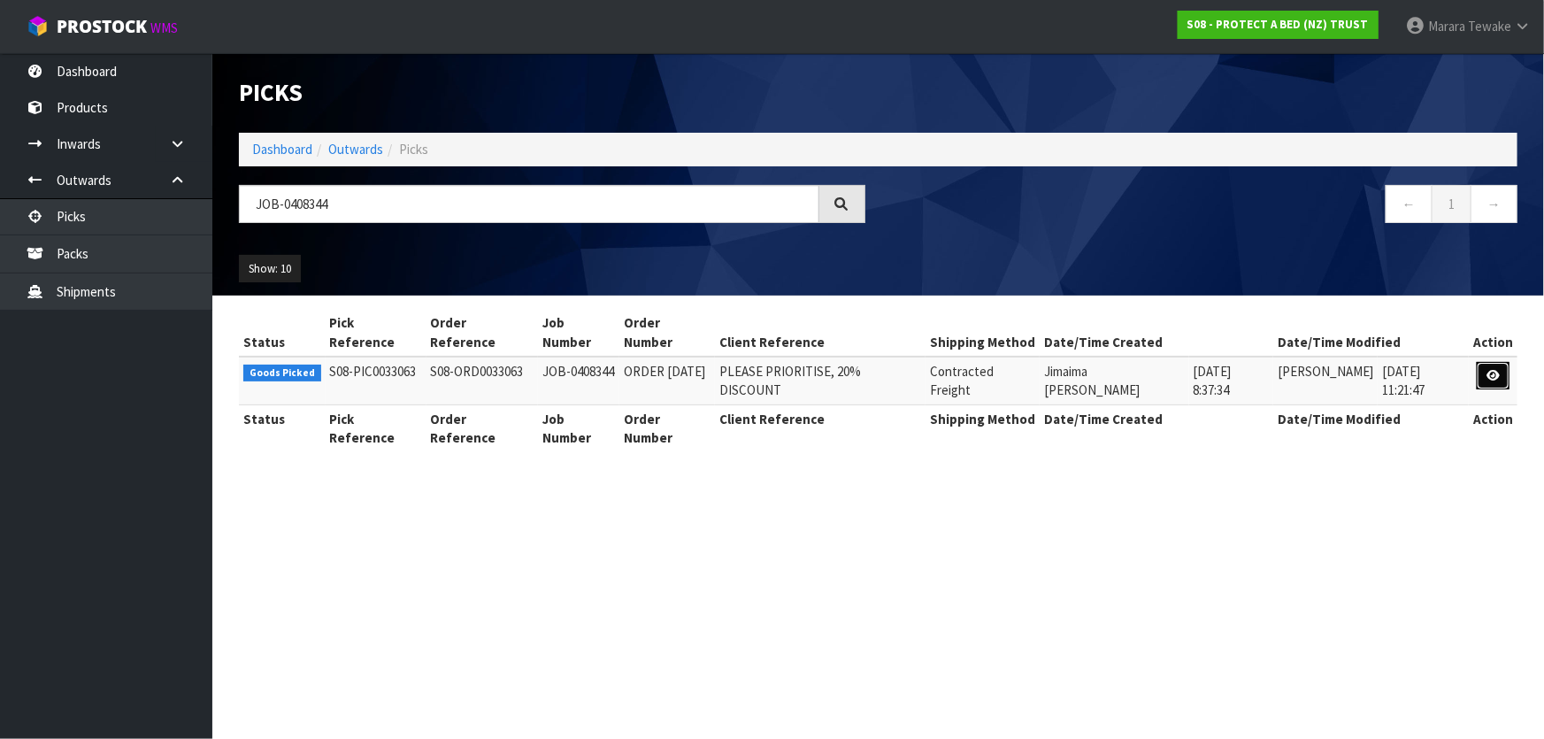
click at [1488, 370] on icon at bounding box center [1492, 375] width 13 height 11
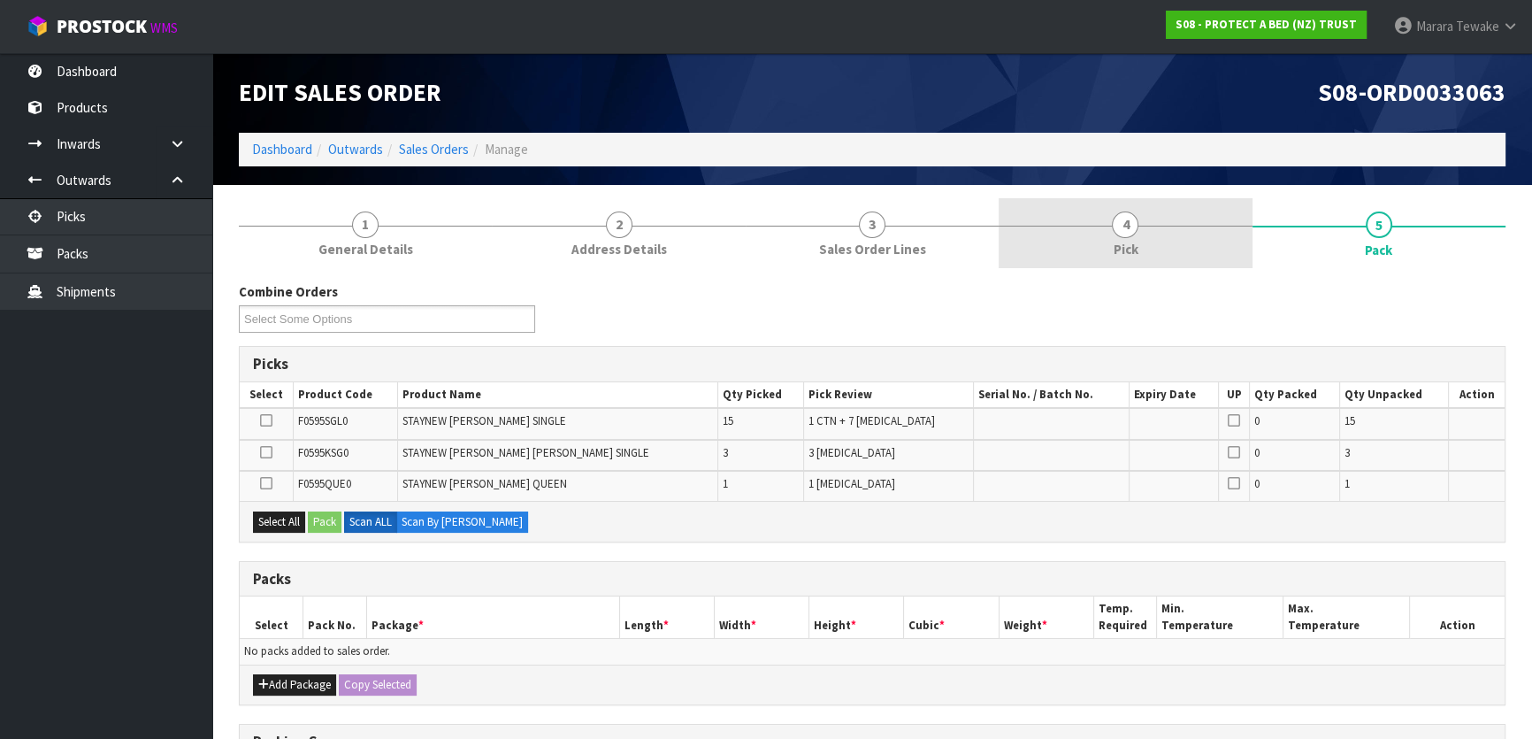
click at [1161, 232] on link "4 Pick" at bounding box center [1125, 233] width 253 height 70
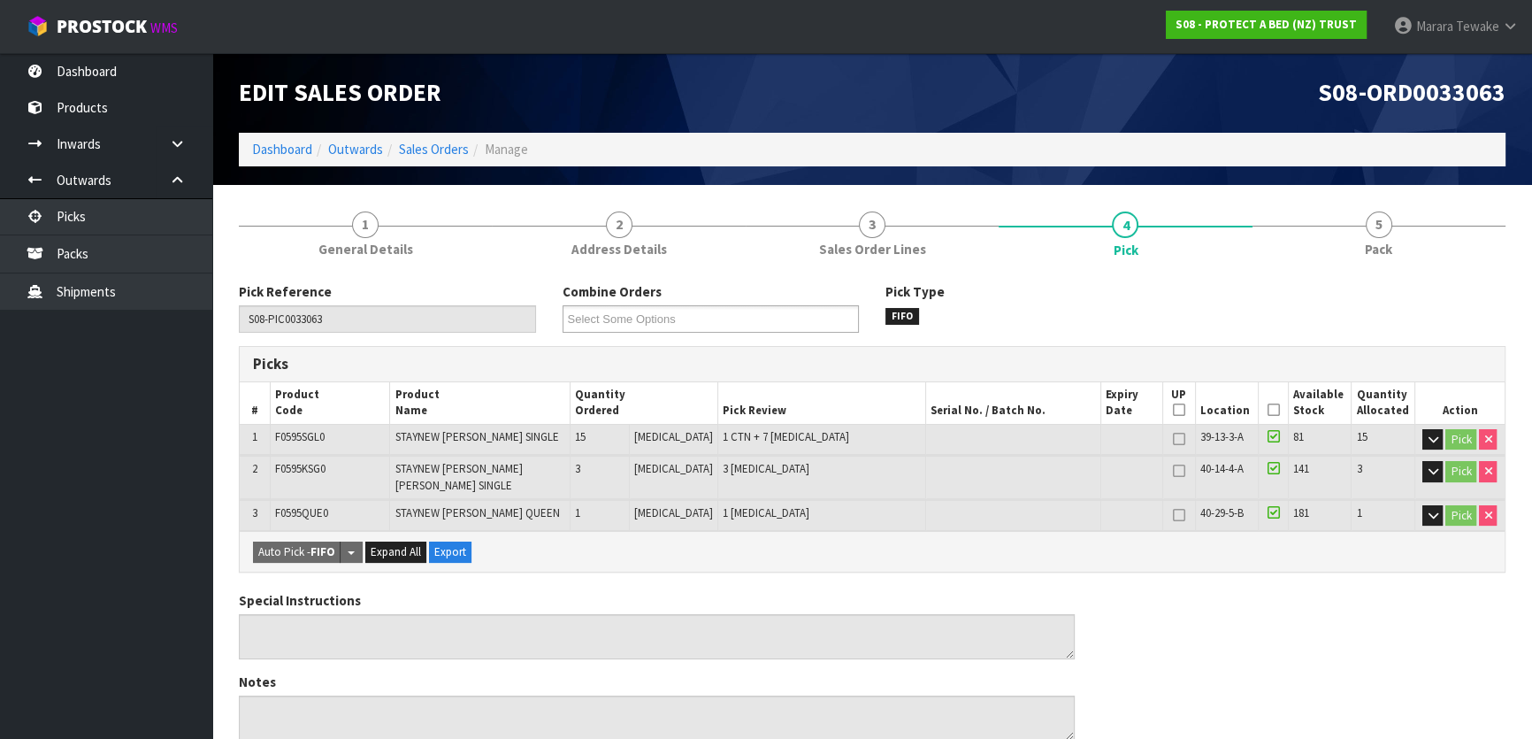
click at [1268, 410] on icon at bounding box center [1273, 410] width 12 height 1
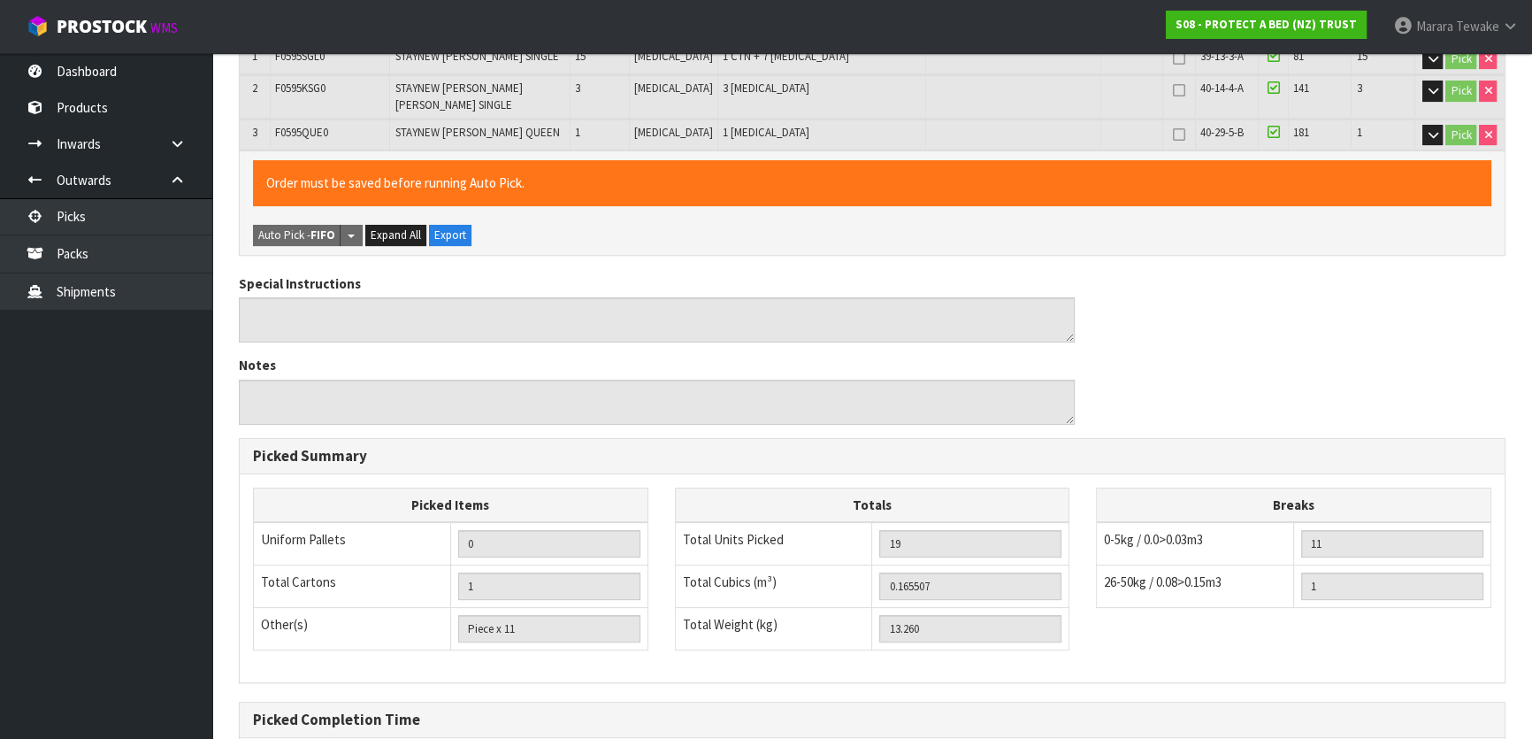
scroll to position [551, 0]
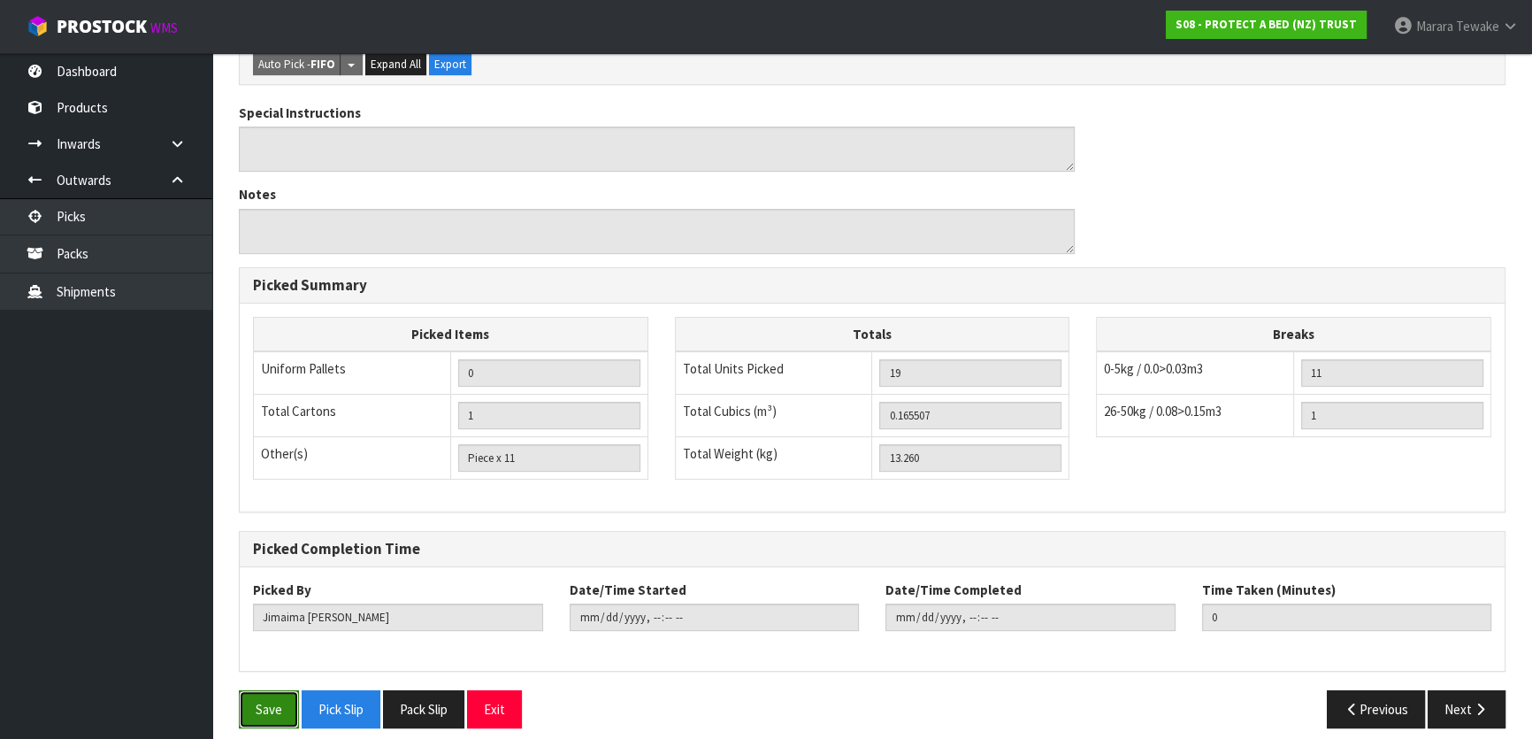
click at [283, 694] on button "Save" at bounding box center [269, 709] width 60 height 38
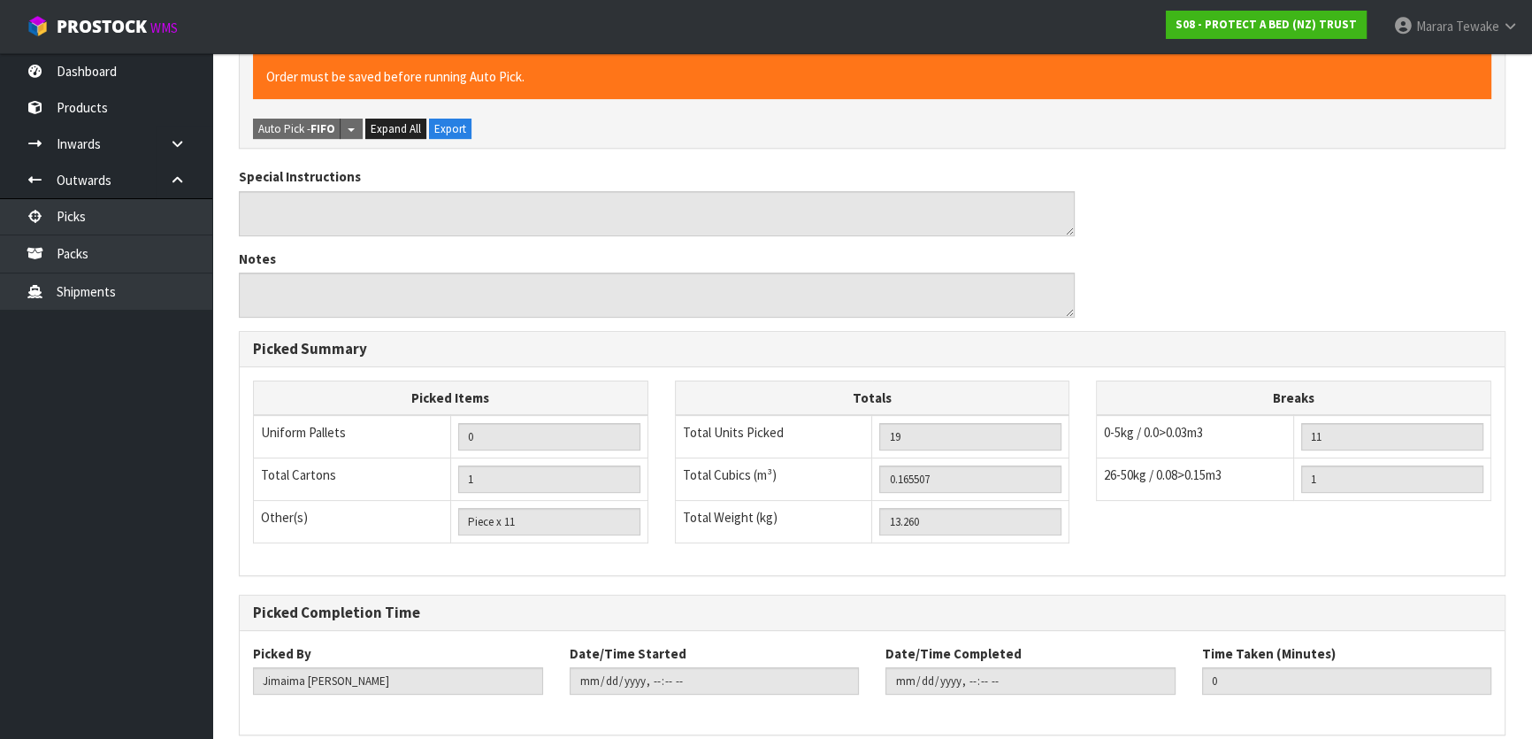
scroll to position [0, 0]
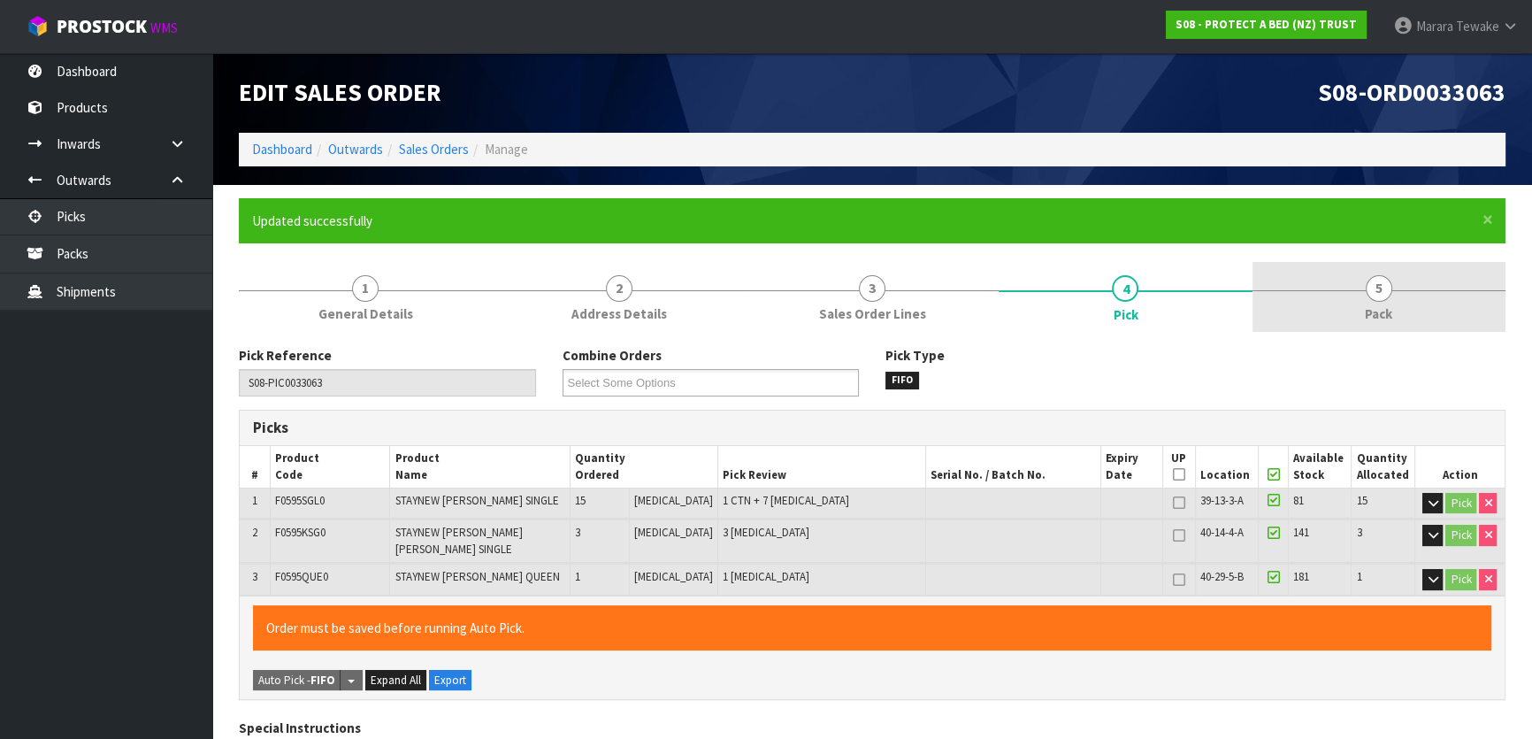
click at [1365, 282] on link "5 Pack" at bounding box center [1379, 297] width 253 height 70
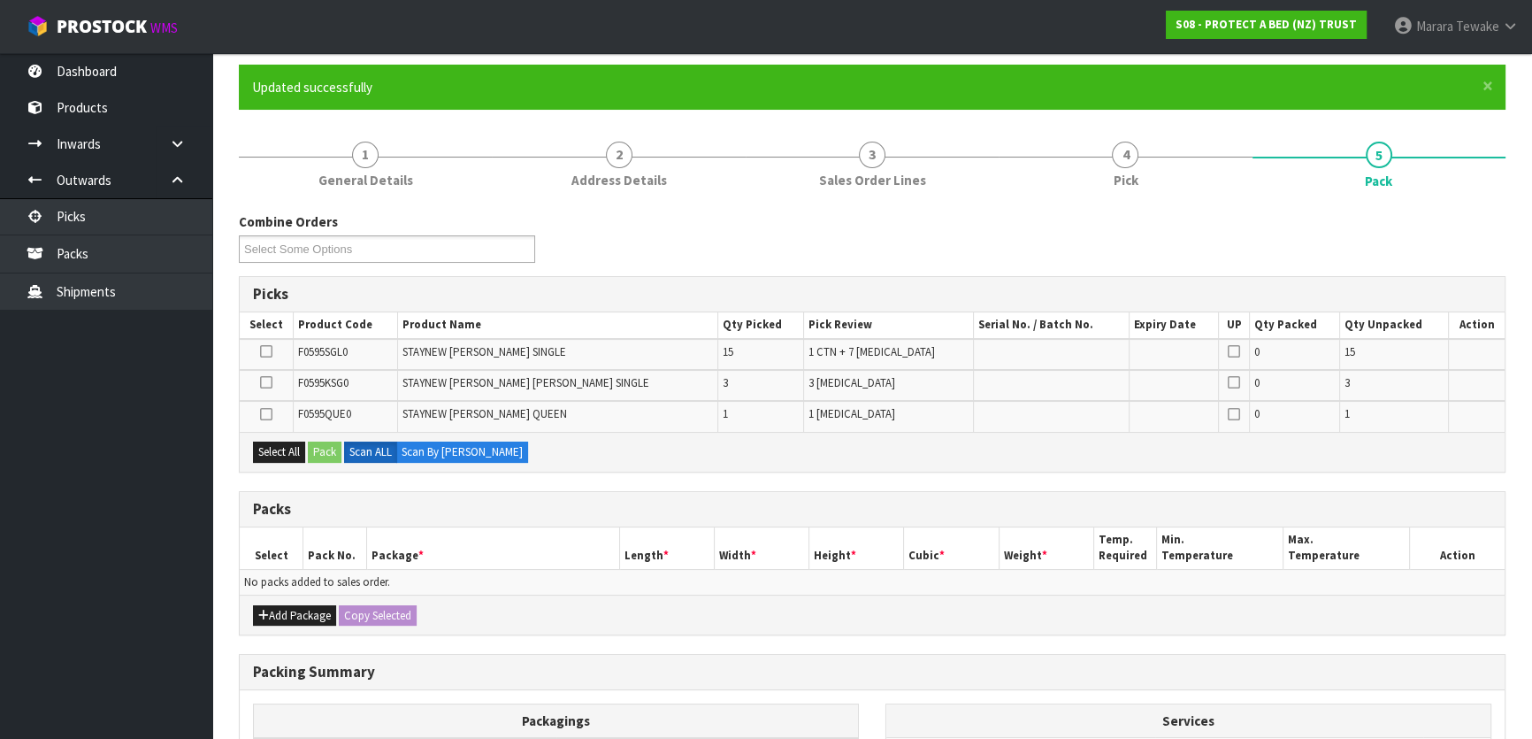
scroll to position [353, 0]
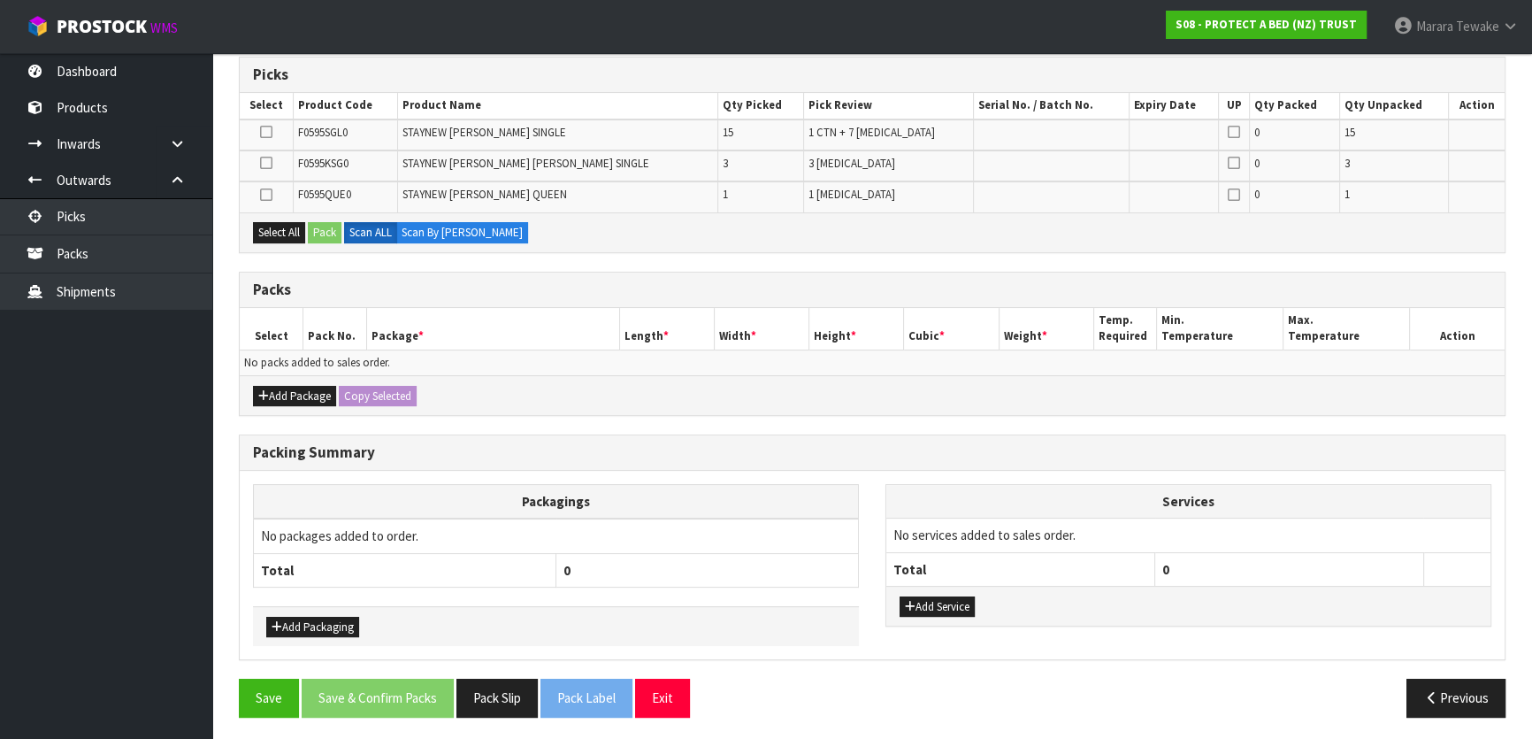
click at [259, 138] on td at bounding box center [266, 134] width 53 height 31
click at [272, 132] on icon at bounding box center [266, 132] width 12 height 1
click at [0, 0] on input "checkbox" at bounding box center [0, 0] width 0 height 0
click at [329, 229] on button "Pack" at bounding box center [325, 232] width 34 height 21
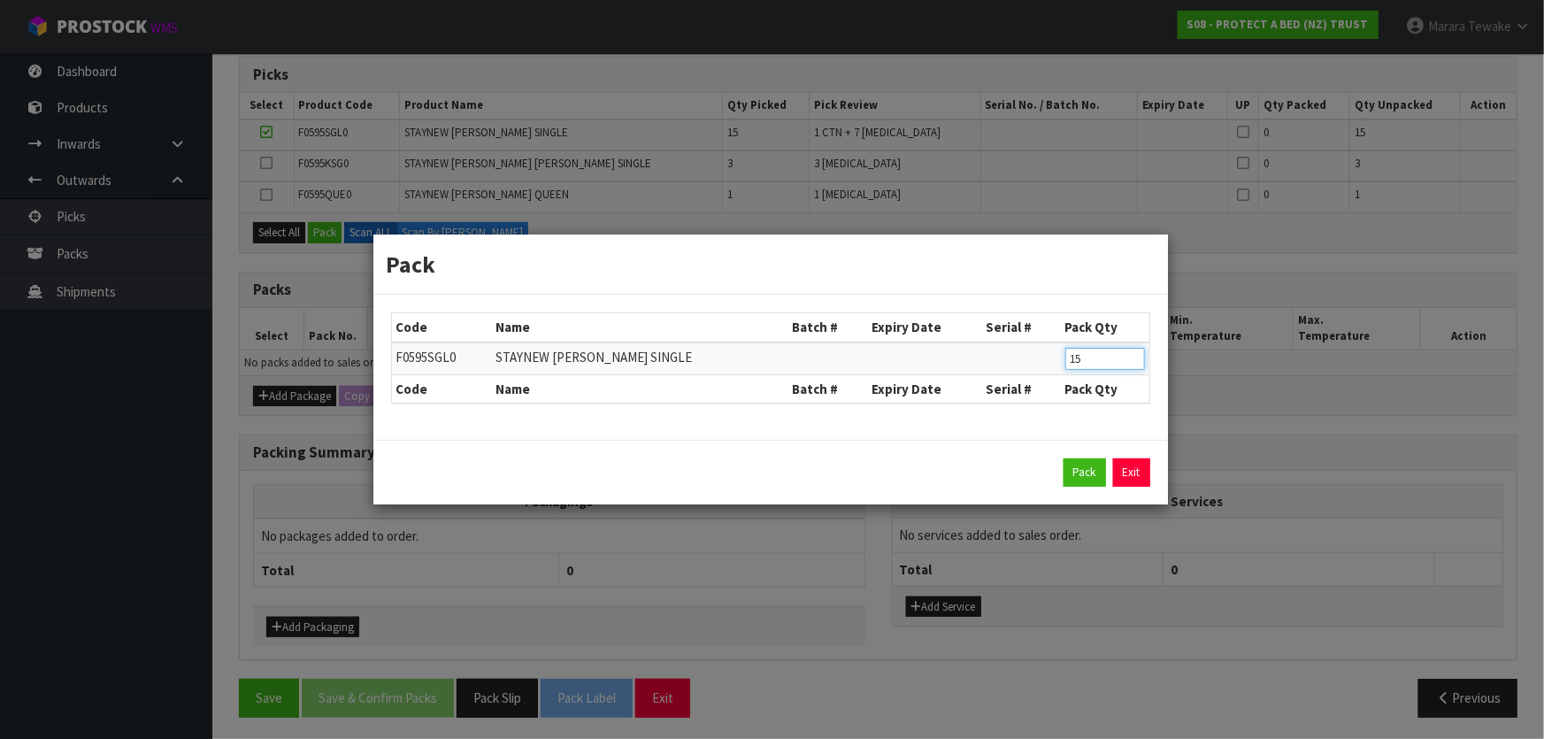
drag, startPoint x: 1088, startPoint y: 356, endPoint x: 1030, endPoint y: 346, distance: 59.2
click at [1030, 347] on tr "F0595SGL0 STAYNEW TERRY BXD SINGLE 15" at bounding box center [770, 358] width 757 height 33
click button "Pack" at bounding box center [1084, 472] width 42 height 28
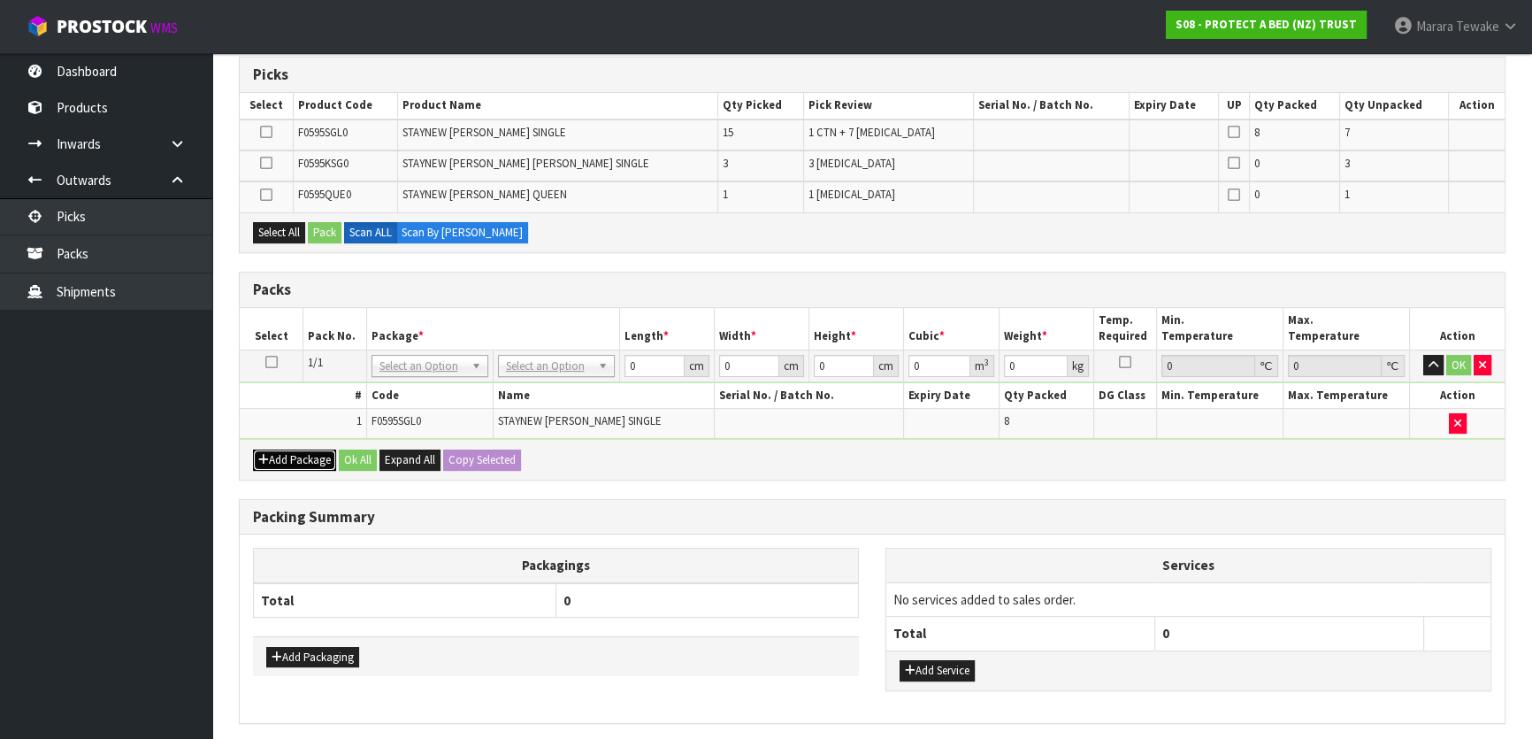
click at [282, 449] on button "Add Package" at bounding box center [294, 459] width 83 height 21
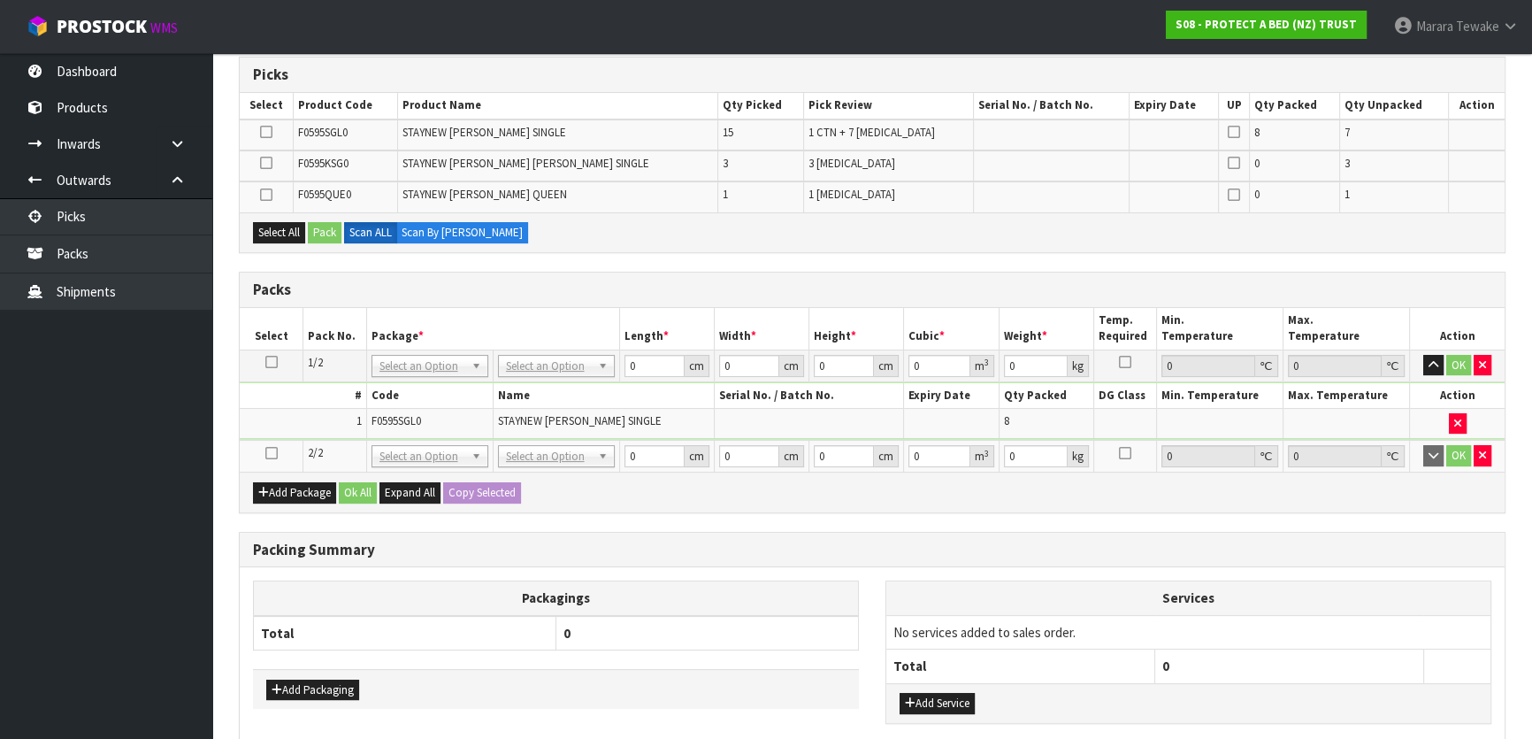
click at [274, 453] on icon at bounding box center [271, 453] width 12 height 1
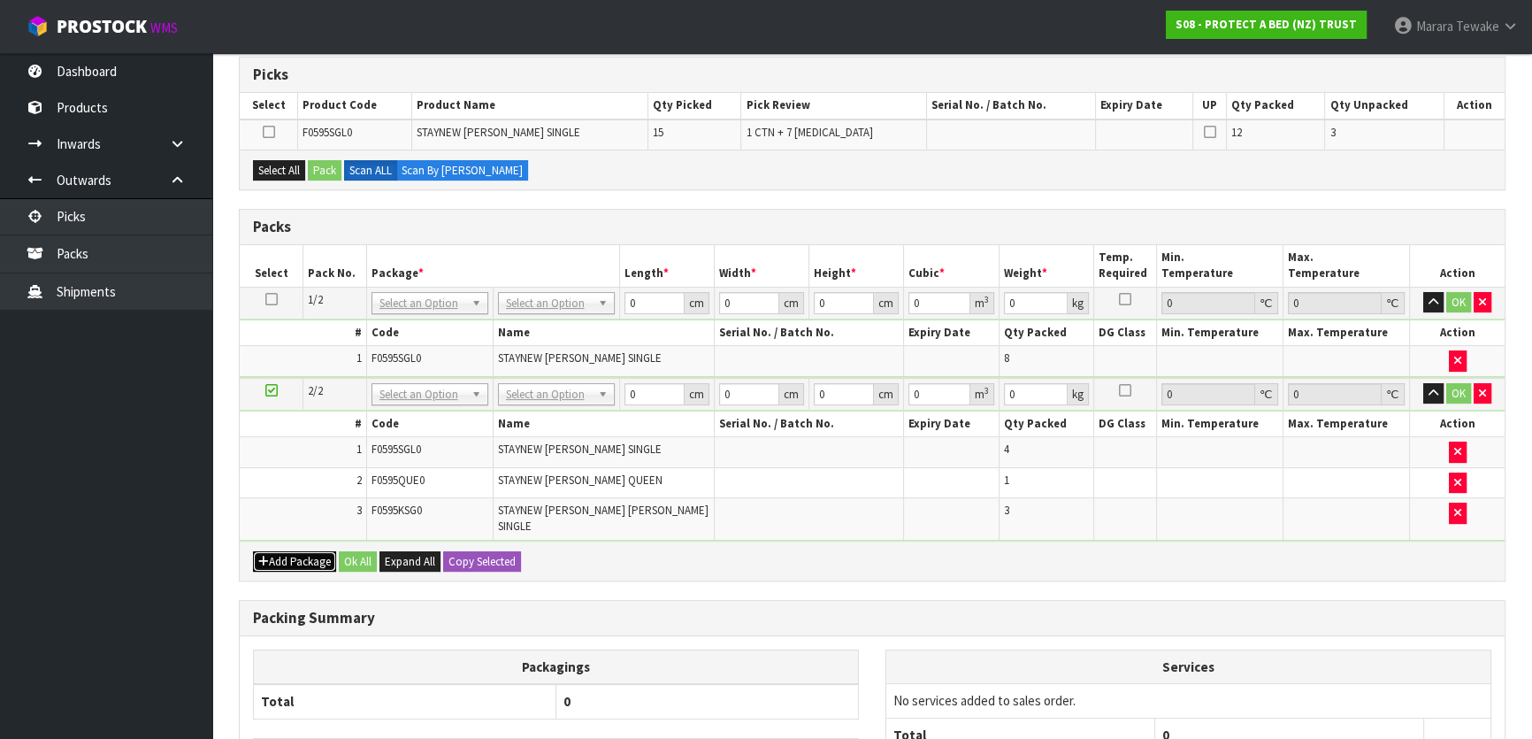
click at [280, 551] on button "Add Package" at bounding box center [294, 561] width 83 height 21
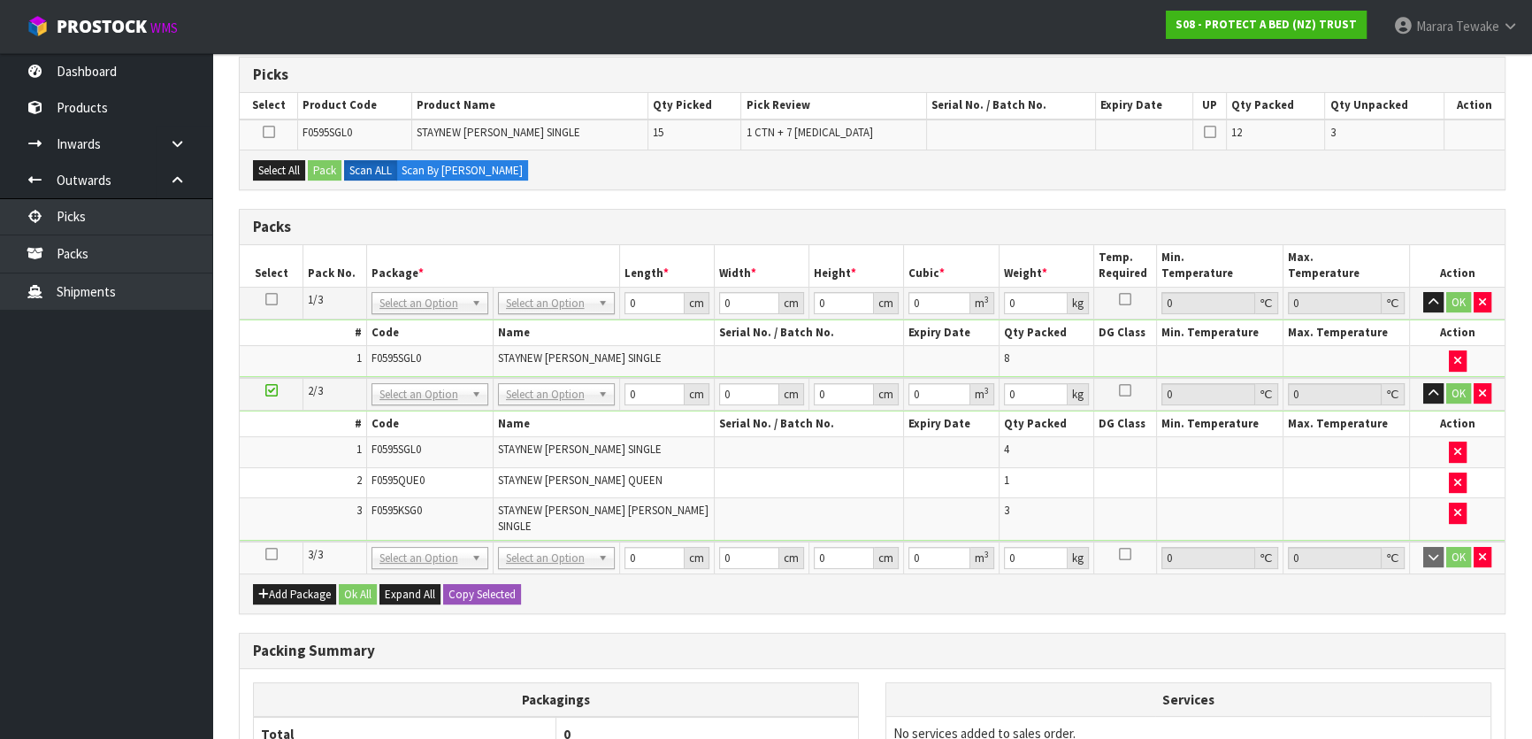
click at [270, 554] on icon at bounding box center [271, 554] width 12 height 1
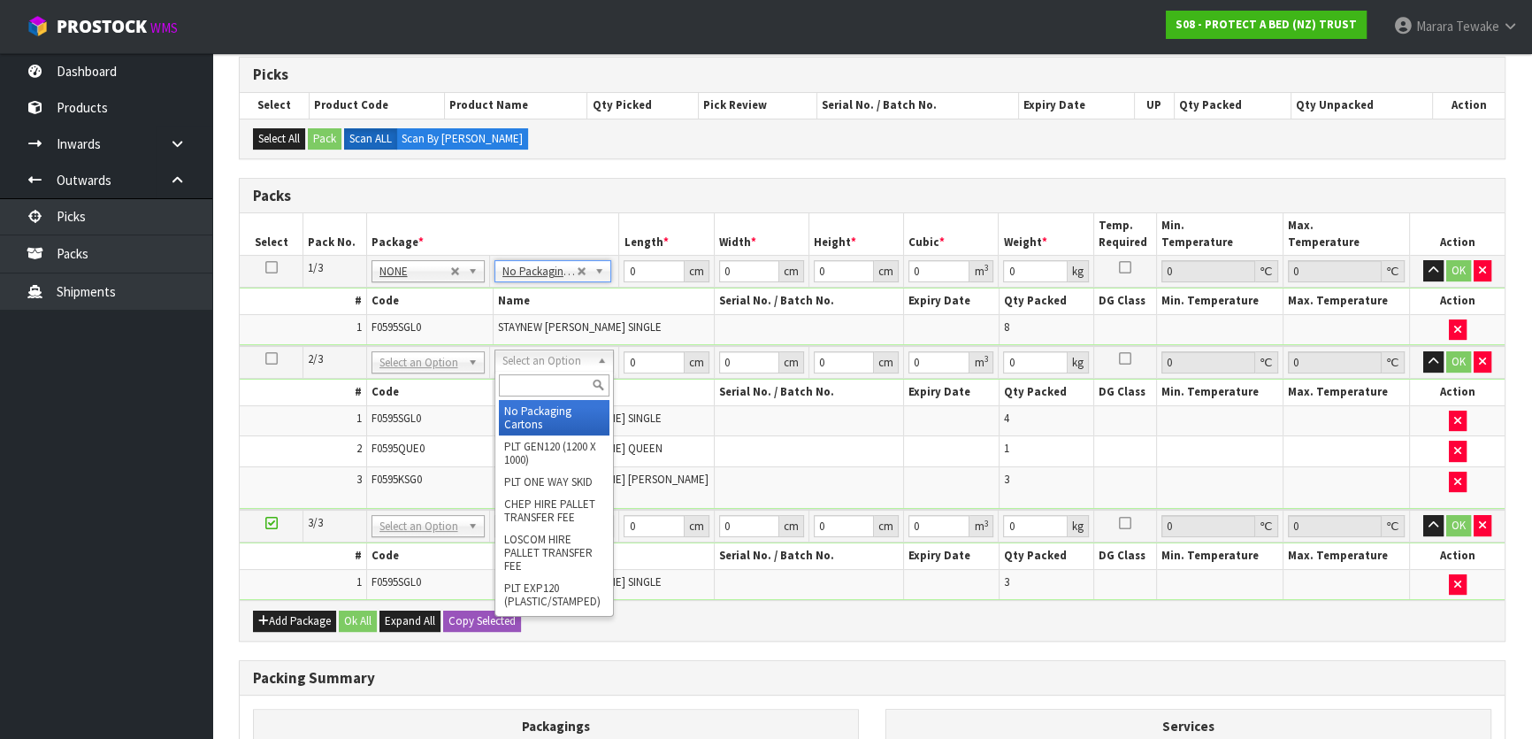
drag, startPoint x: 559, startPoint y: 364, endPoint x: 563, endPoint y: 386, distance: 22.4
click at [563, 387] on input "text" at bounding box center [554, 385] width 111 height 22
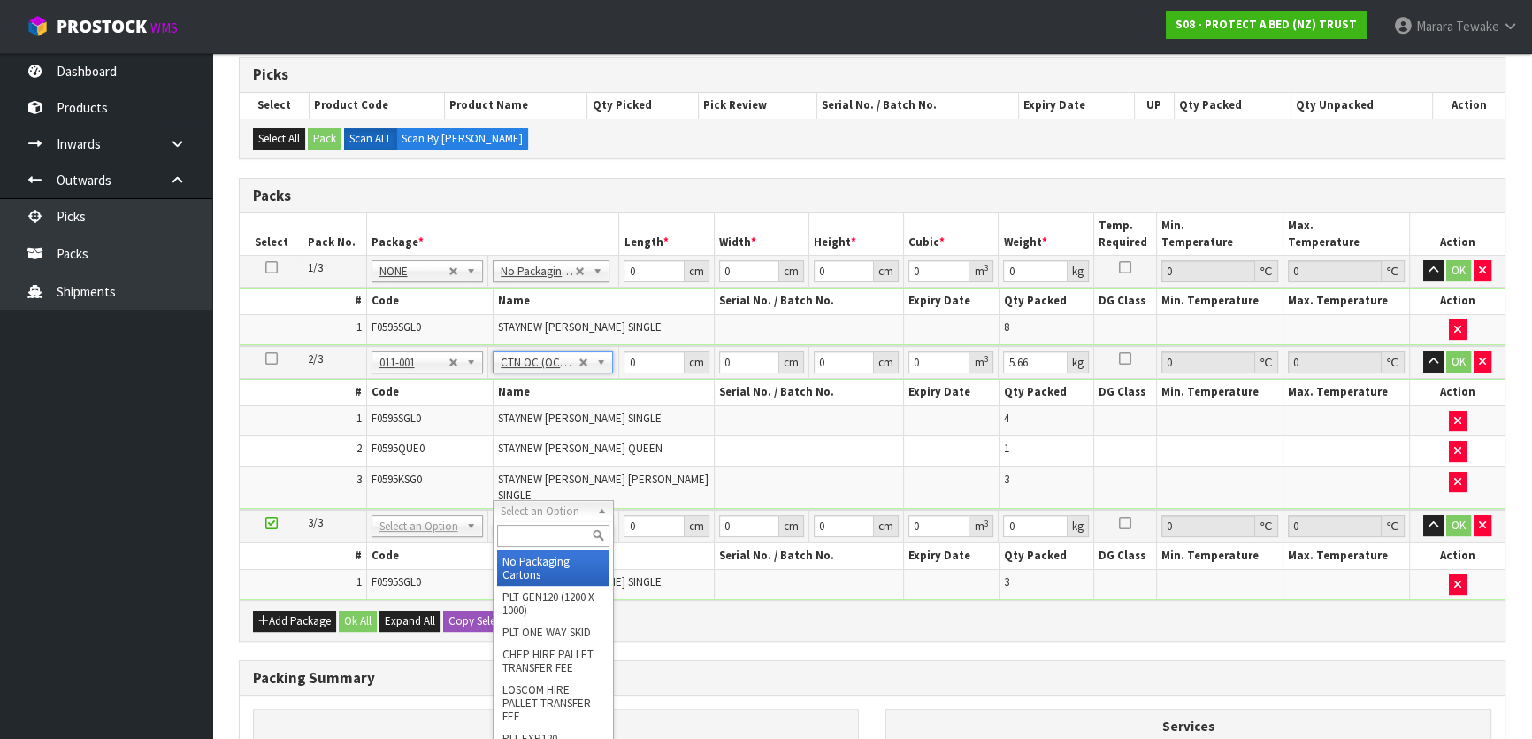
click at [575, 547] on div at bounding box center [553, 535] width 119 height 29
click at [571, 531] on input "text" at bounding box center [553, 536] width 112 height 22
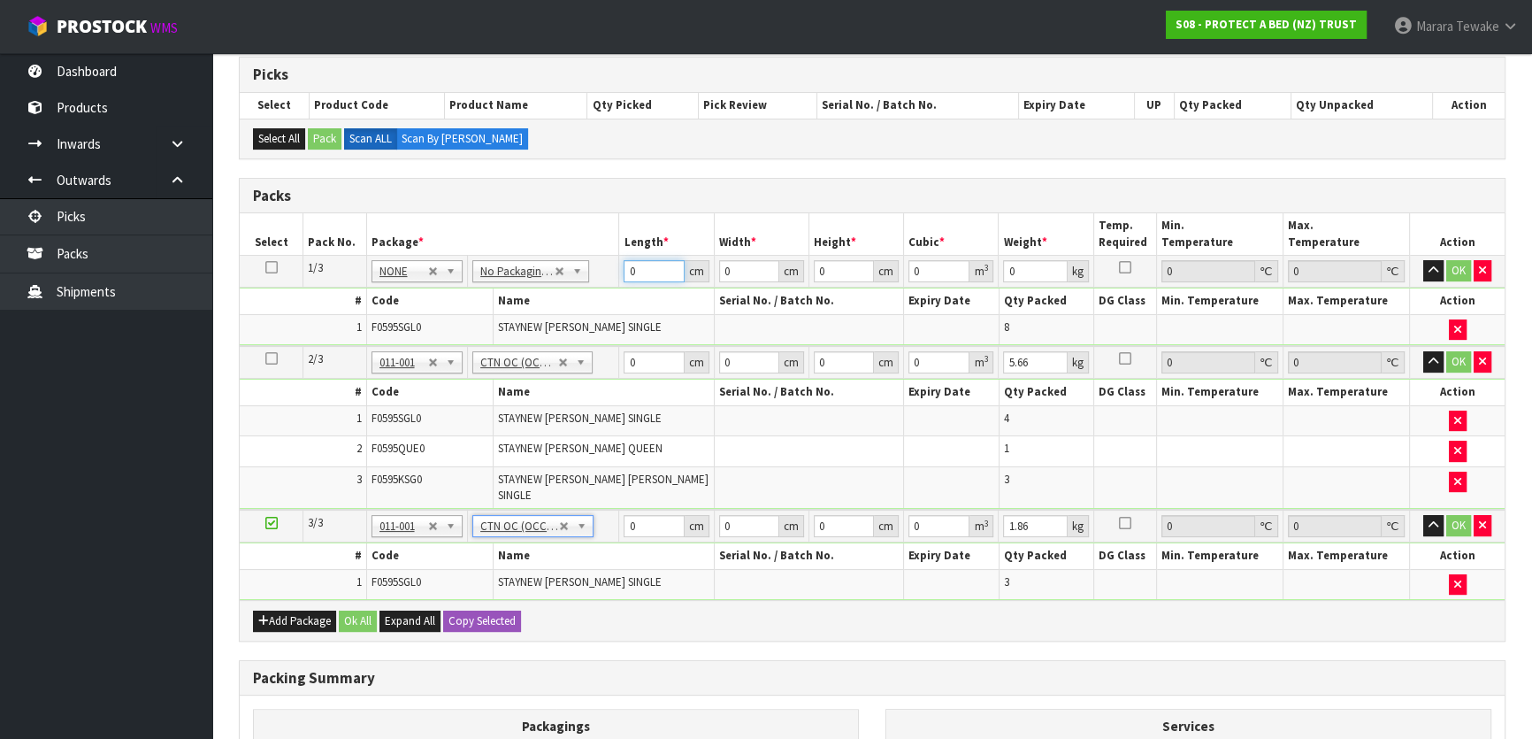
drag, startPoint x: 632, startPoint y: 261, endPoint x: 595, endPoint y: 239, distance: 43.2
click at [604, 247] on table "Select Pack No. Package * Length * Width * Height * Cubic * Weight * Temp. Requ…" at bounding box center [872, 406] width 1265 height 387
click at [1423, 260] on button "button" at bounding box center [1433, 270] width 20 height 21
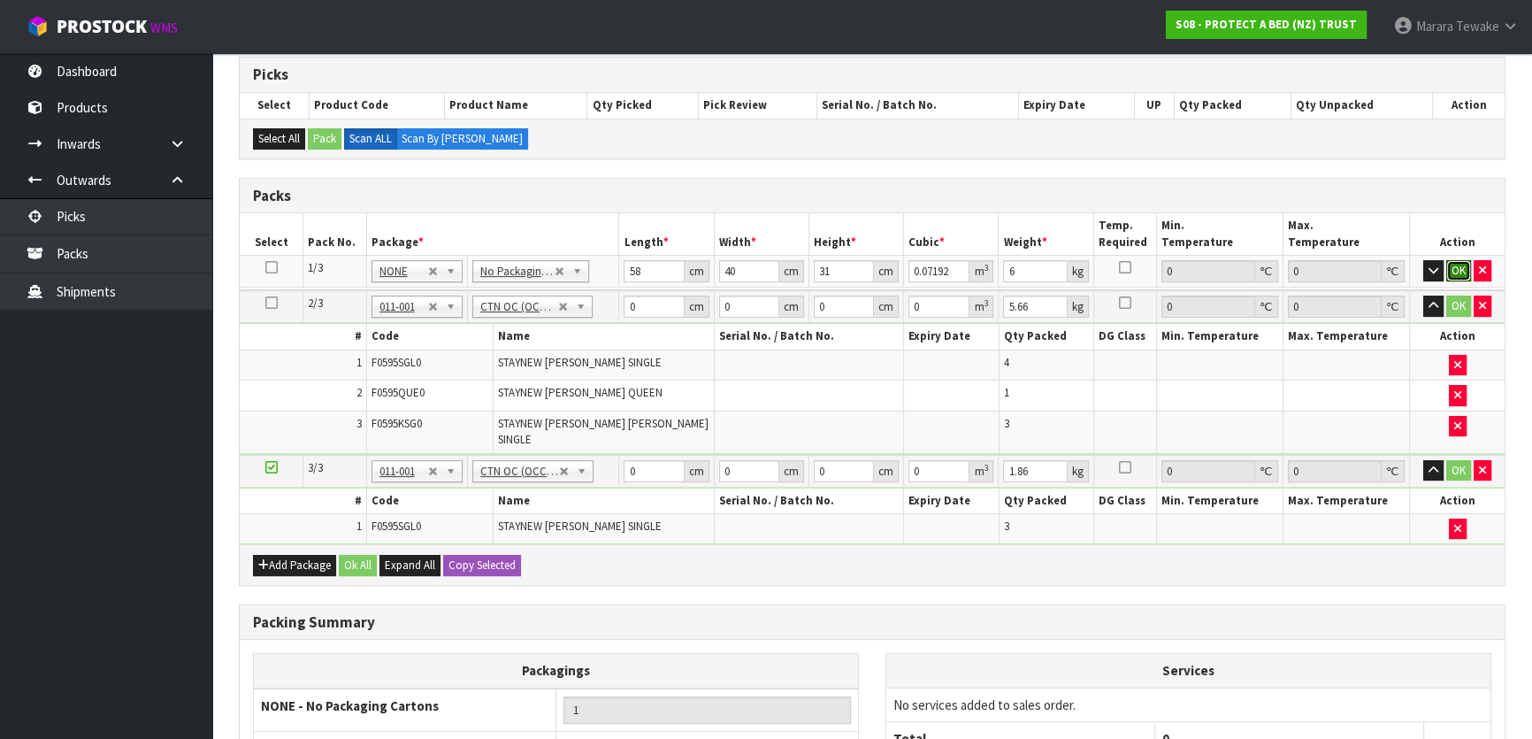
click button "OK" at bounding box center [1458, 270] width 25 height 21
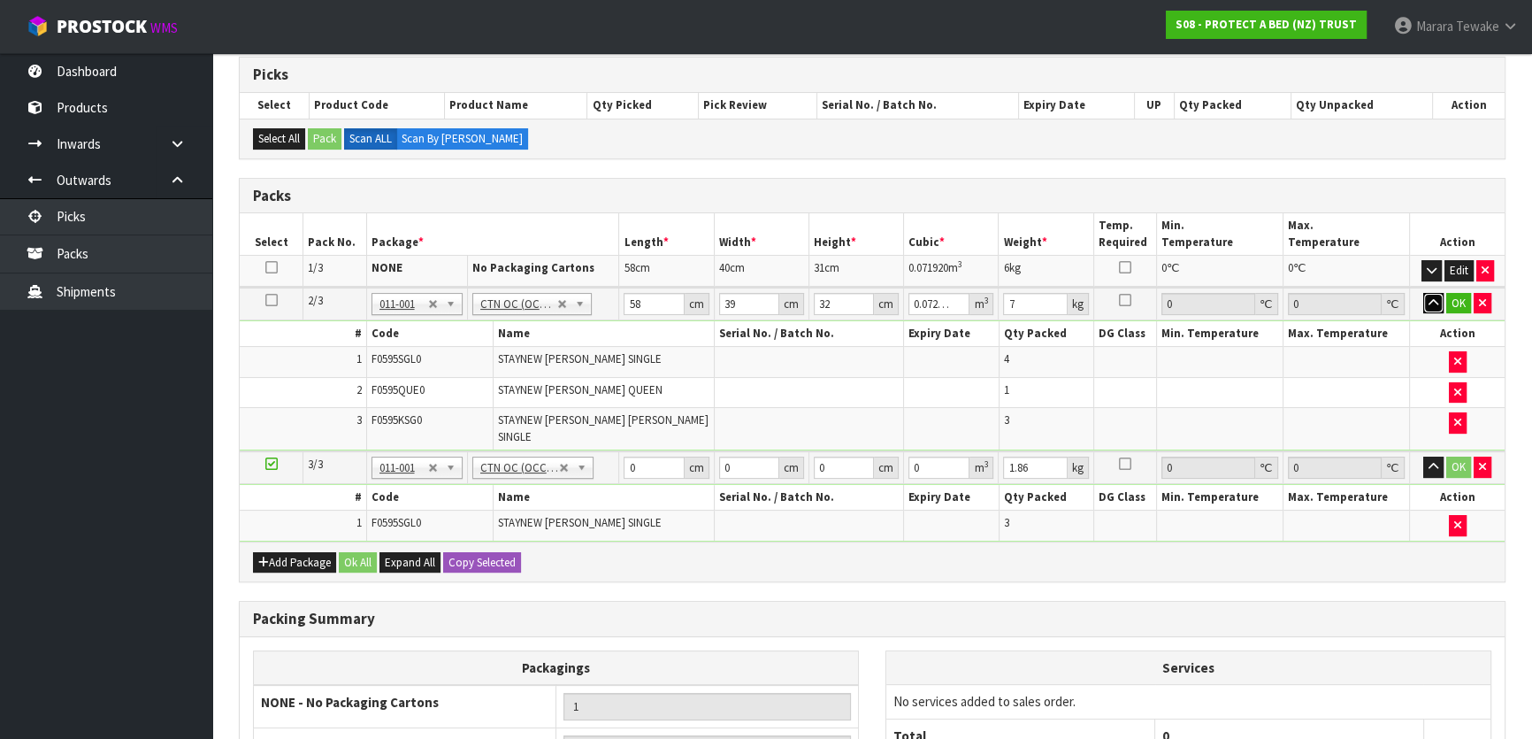
click at [1423, 293] on button "button" at bounding box center [1433, 303] width 20 height 21
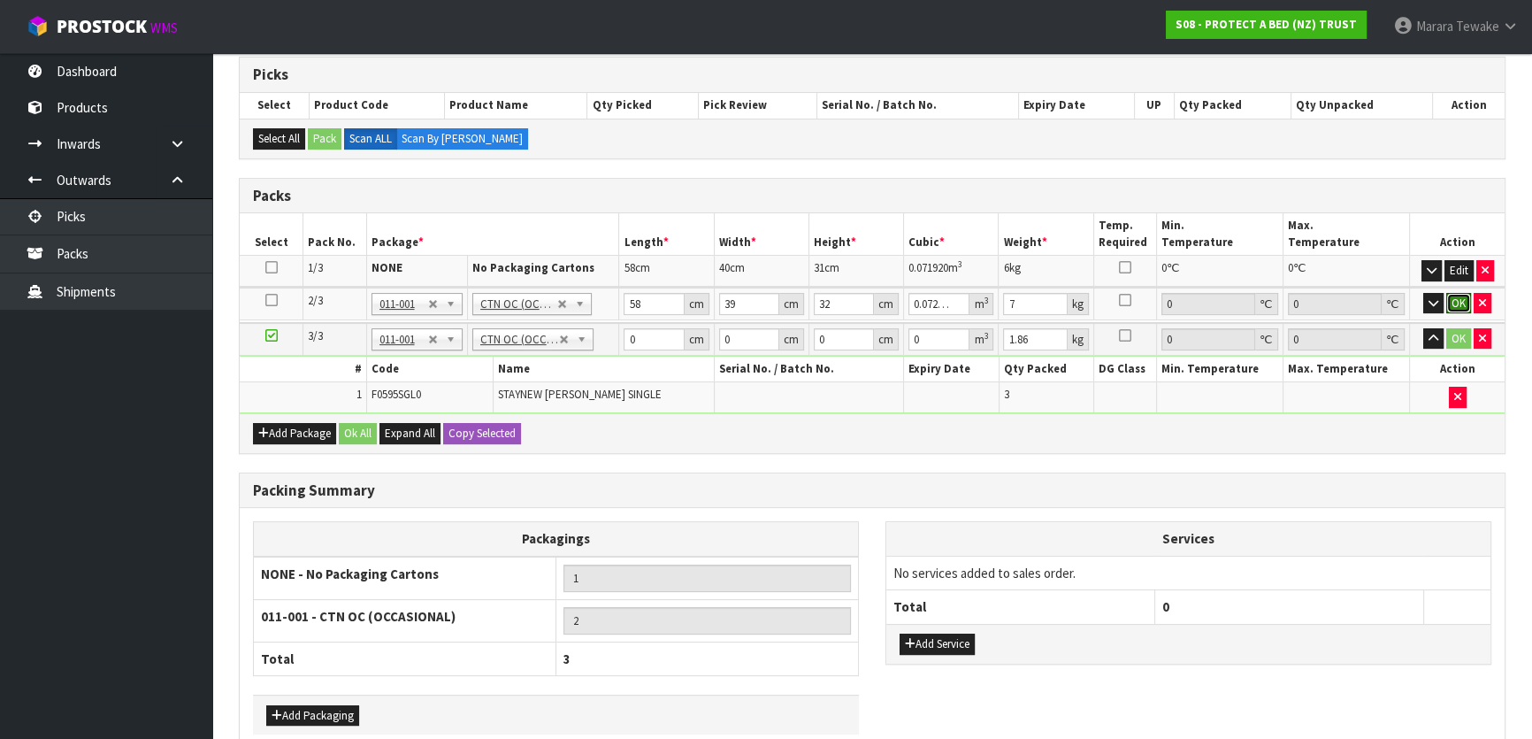
click button "OK" at bounding box center [1458, 303] width 25 height 21
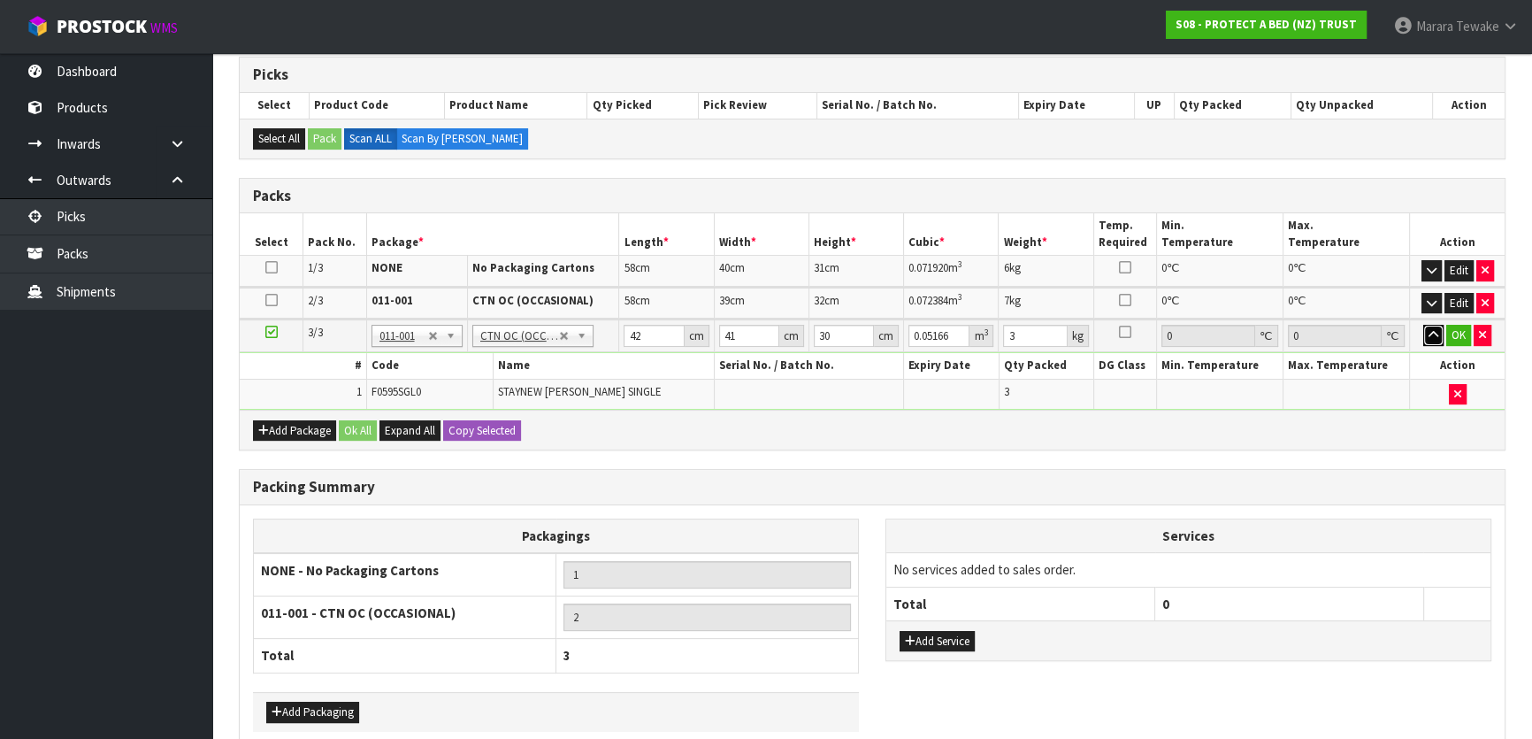
click at [1423, 325] on button "button" at bounding box center [1433, 335] width 20 height 21
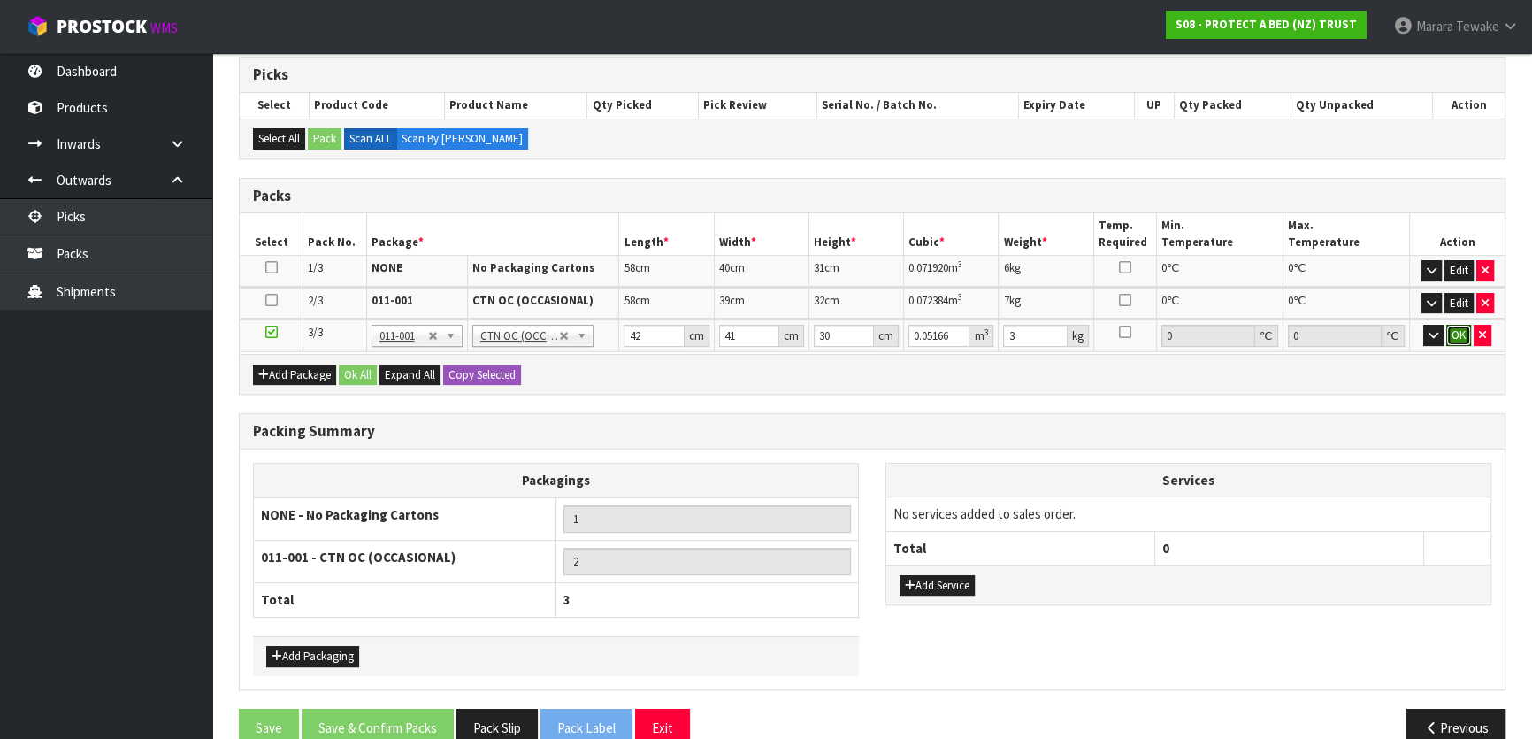
click button "OK" at bounding box center [1458, 335] width 25 height 21
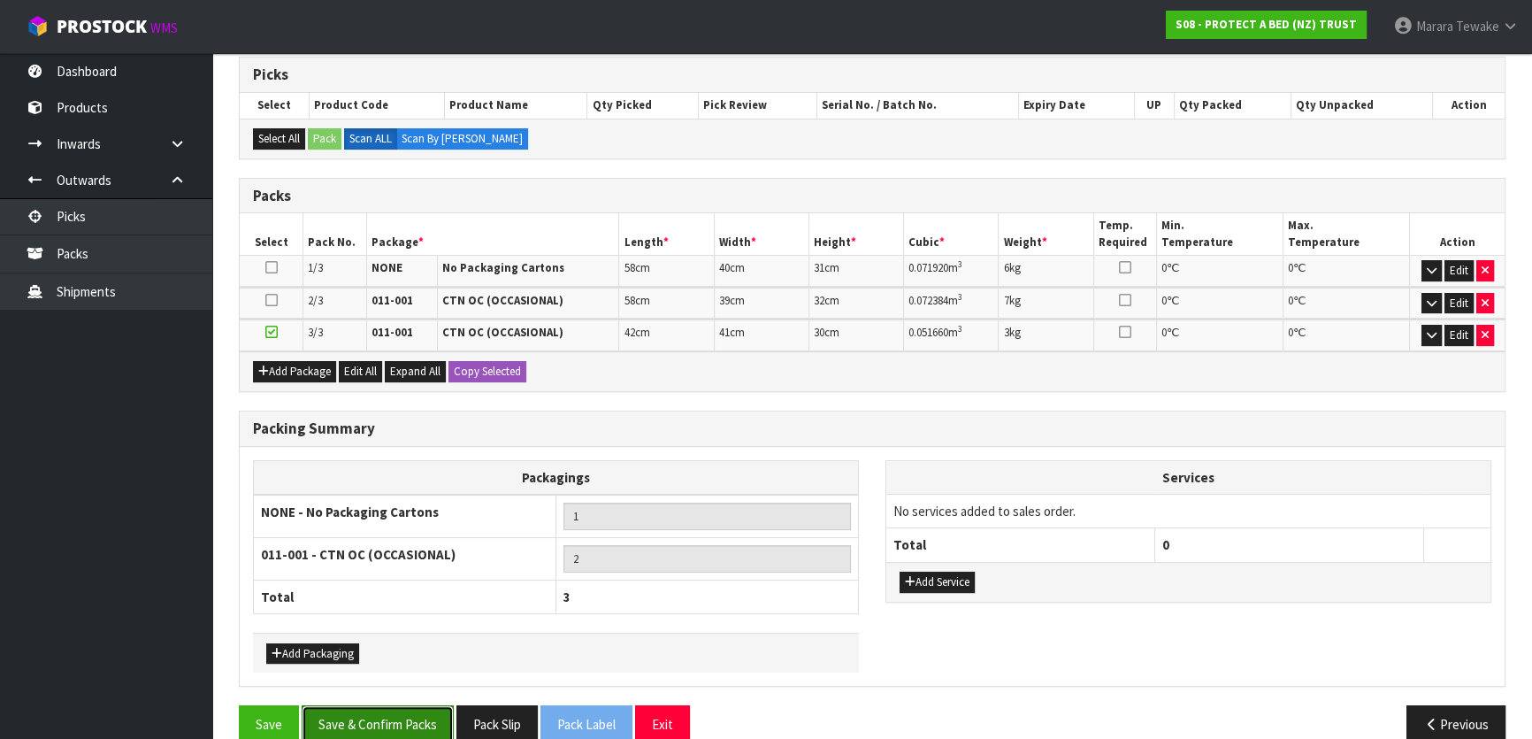
click at [416, 730] on button "Save & Confirm Packs" at bounding box center [378, 724] width 152 height 38
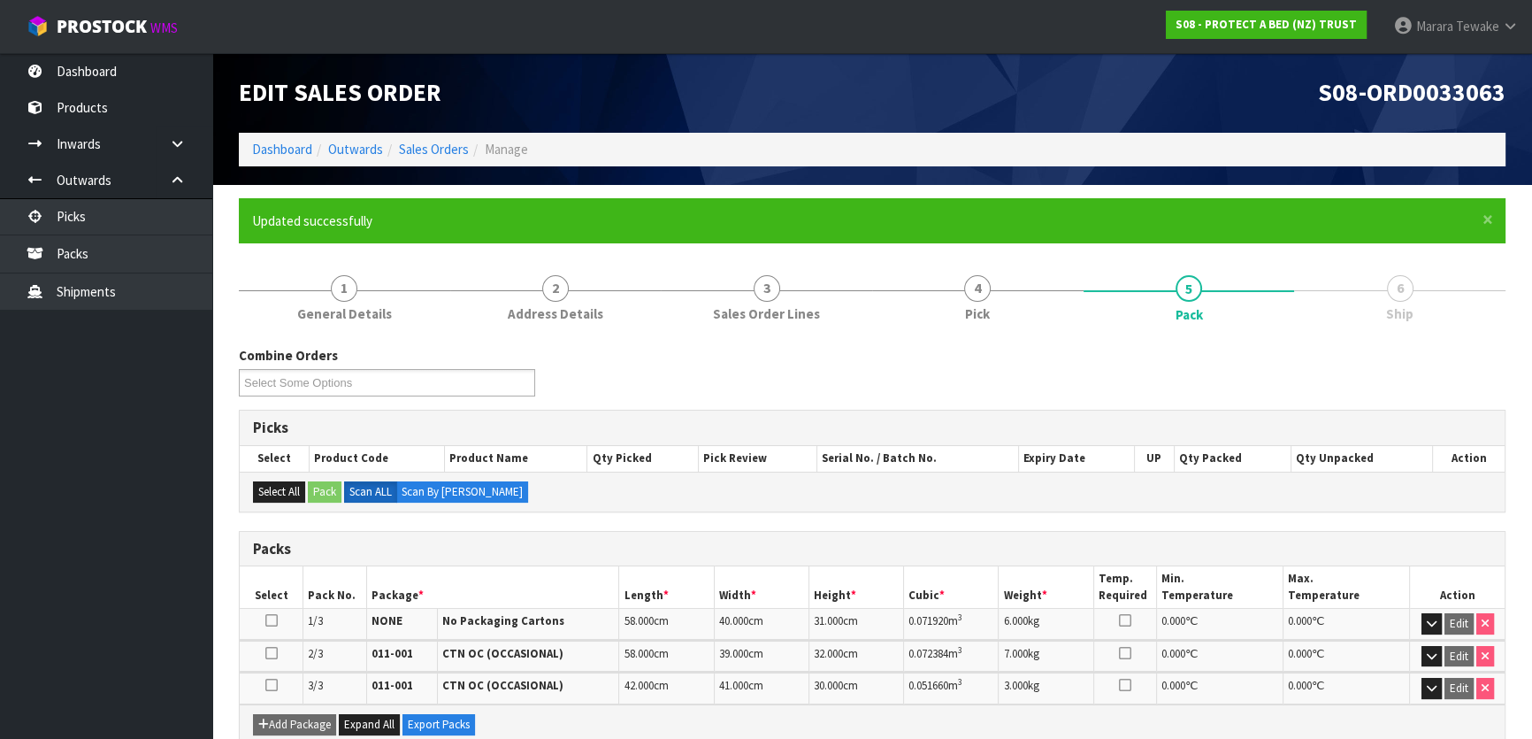
scroll to position [340, 0]
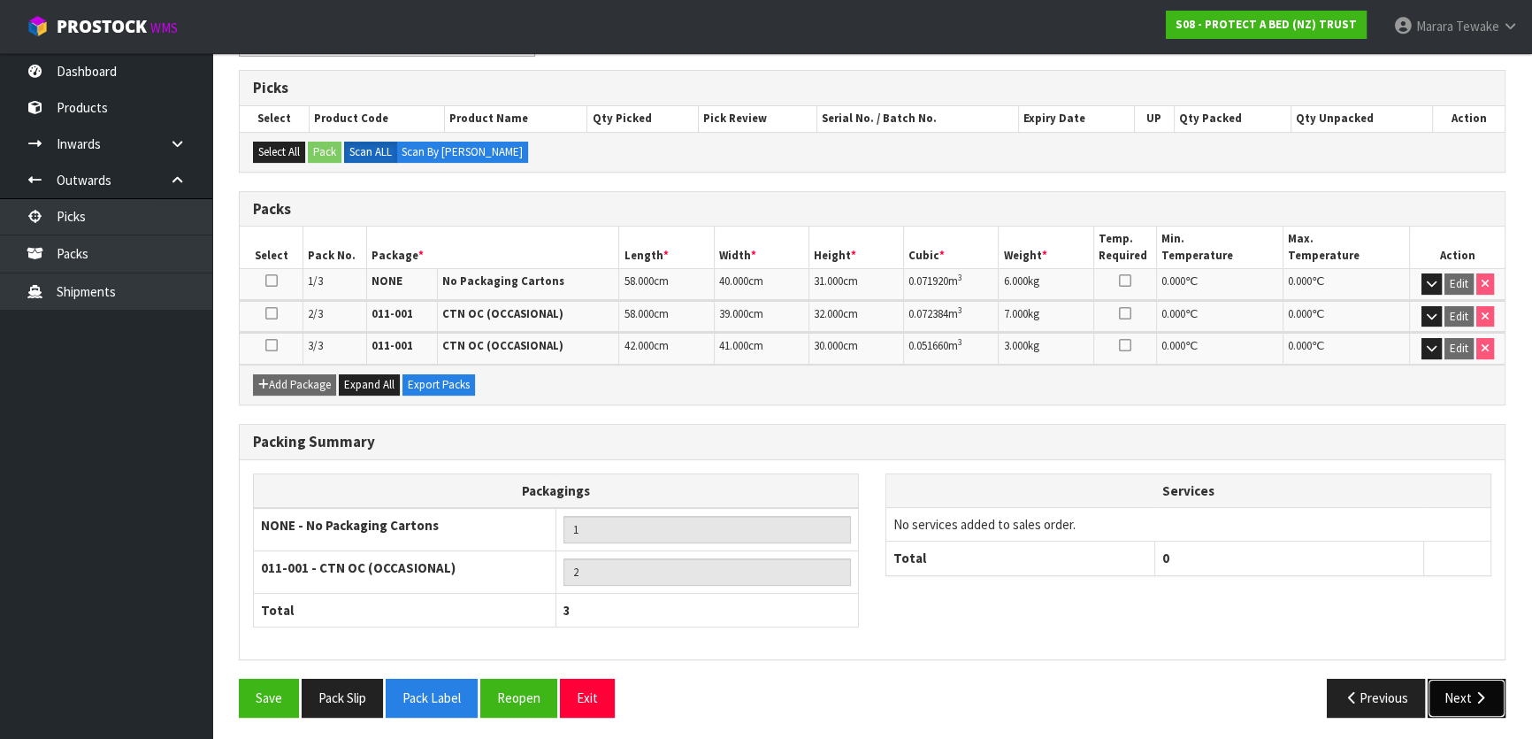
click at [1452, 694] on button "Next" at bounding box center [1467, 697] width 78 height 38
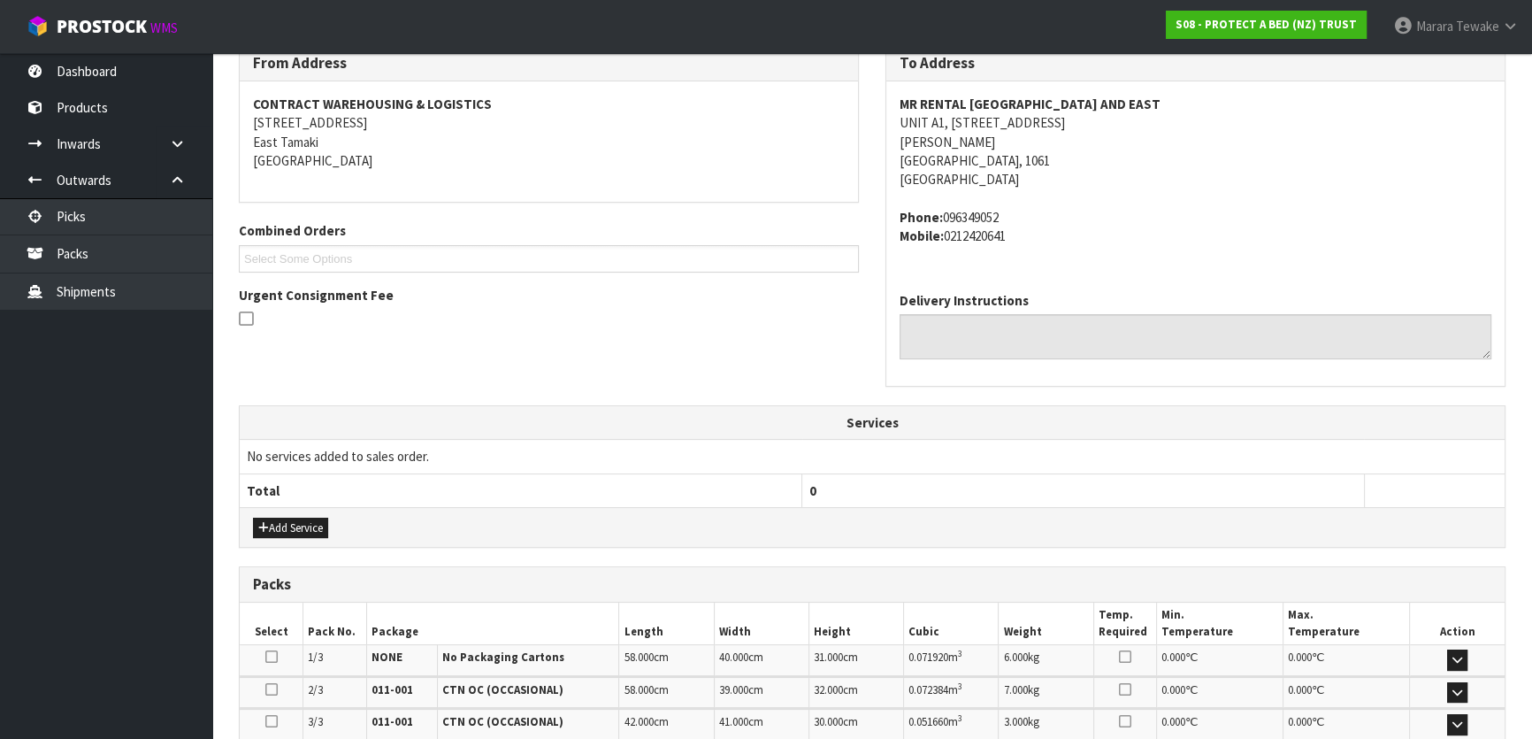
scroll to position [482, 0]
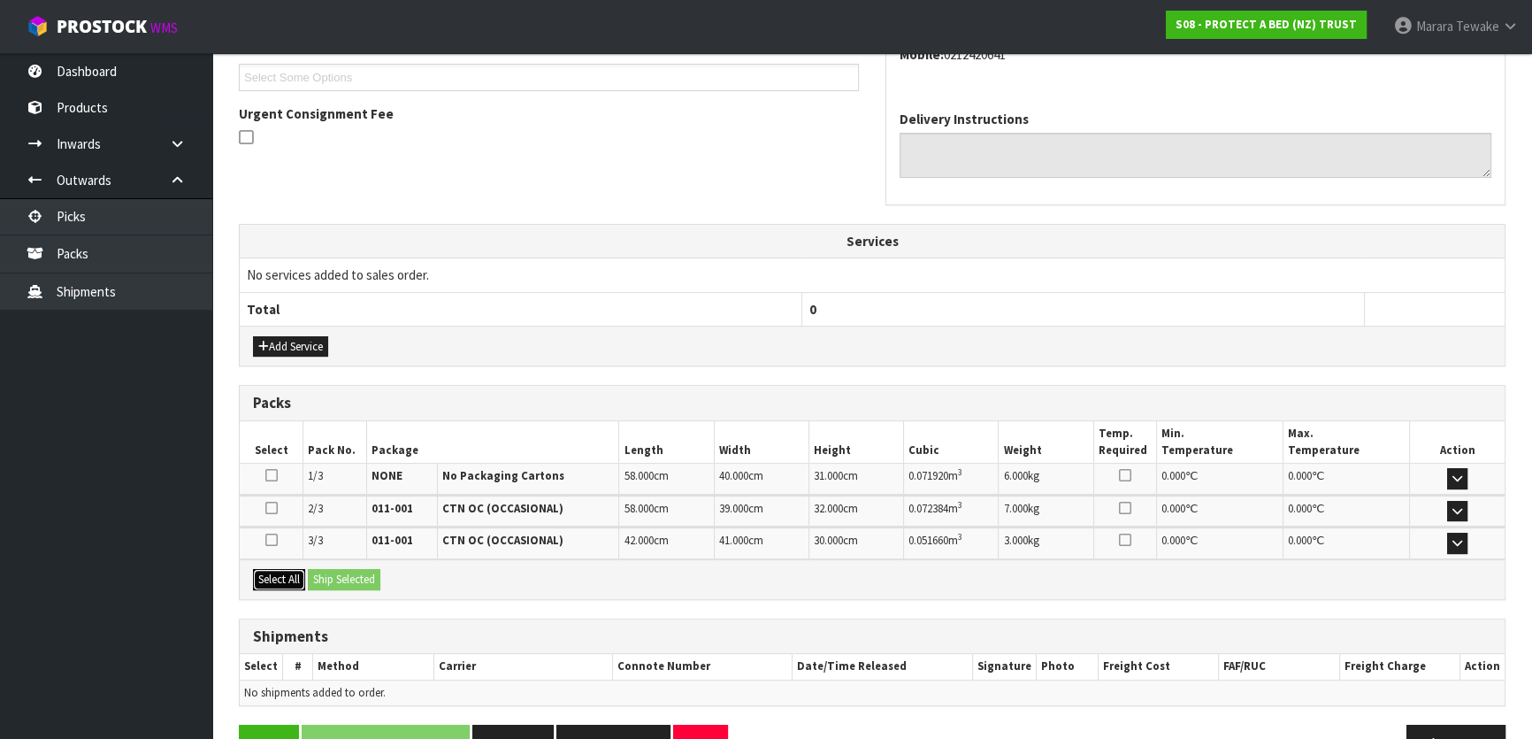
click at [276, 573] on button "Select All" at bounding box center [279, 579] width 52 height 21
click at [328, 569] on button "Ship Selected" at bounding box center [344, 579] width 73 height 21
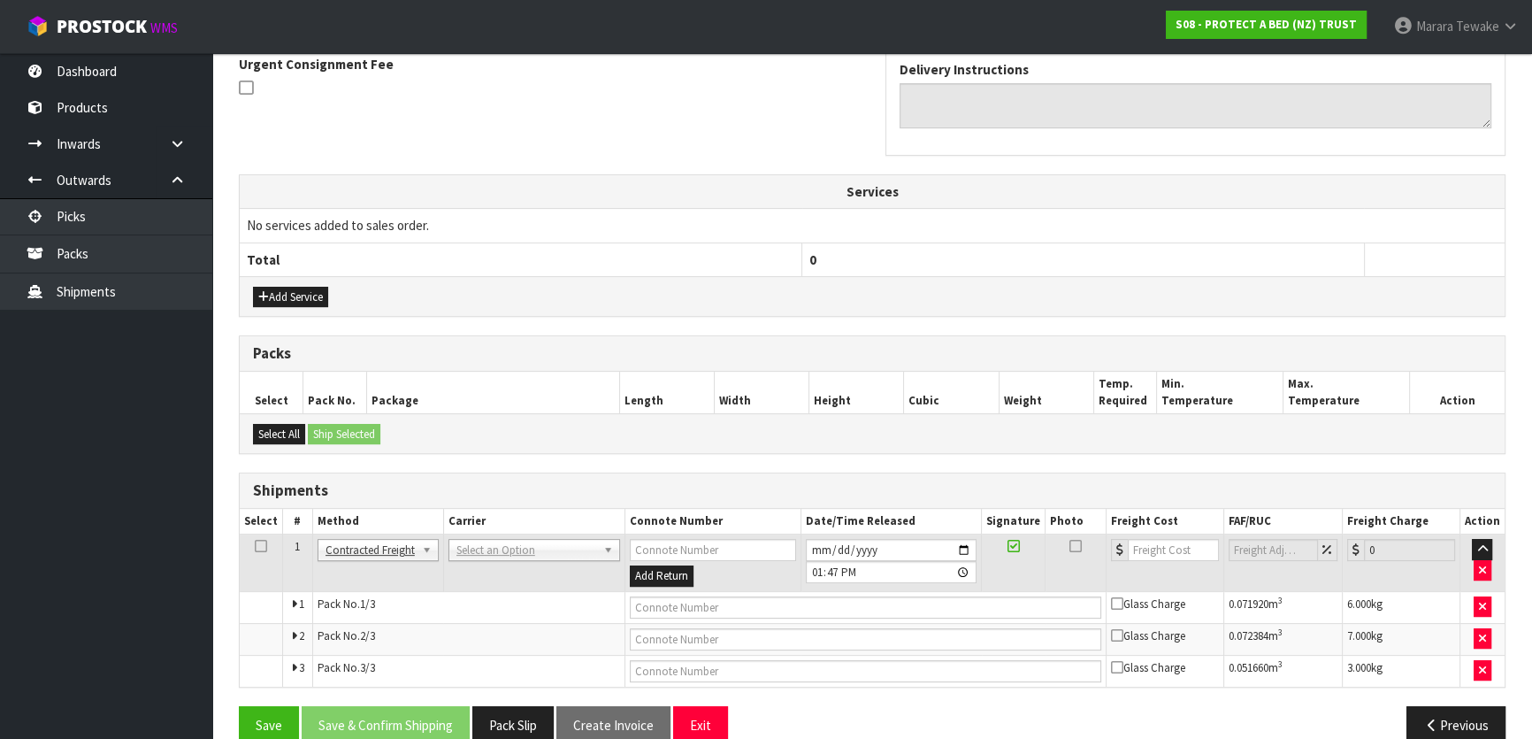
scroll to position [559, 0]
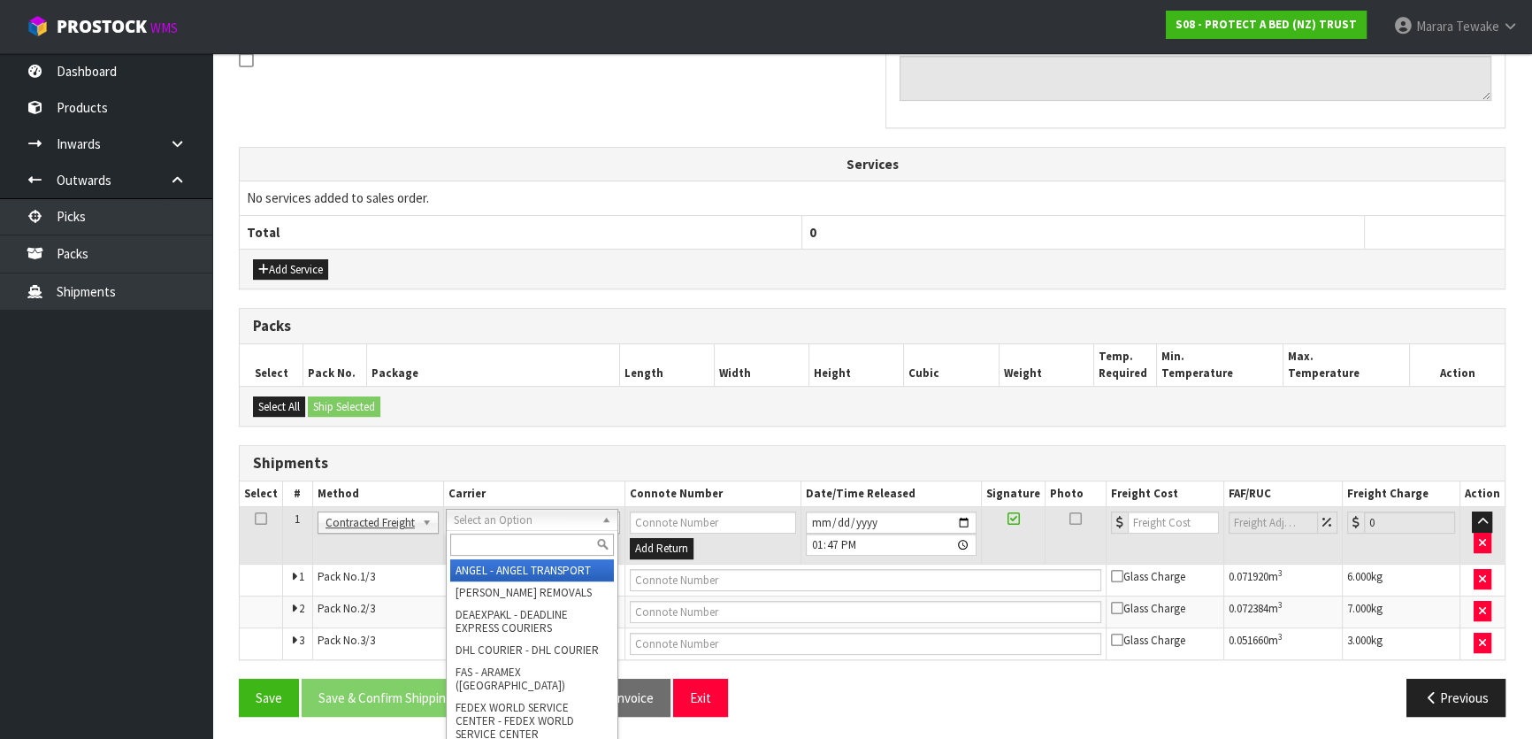
drag, startPoint x: 475, startPoint y: 523, endPoint x: 487, endPoint y: 548, distance: 27.3
click at [487, 547] on input "text" at bounding box center [532, 544] width 164 height 22
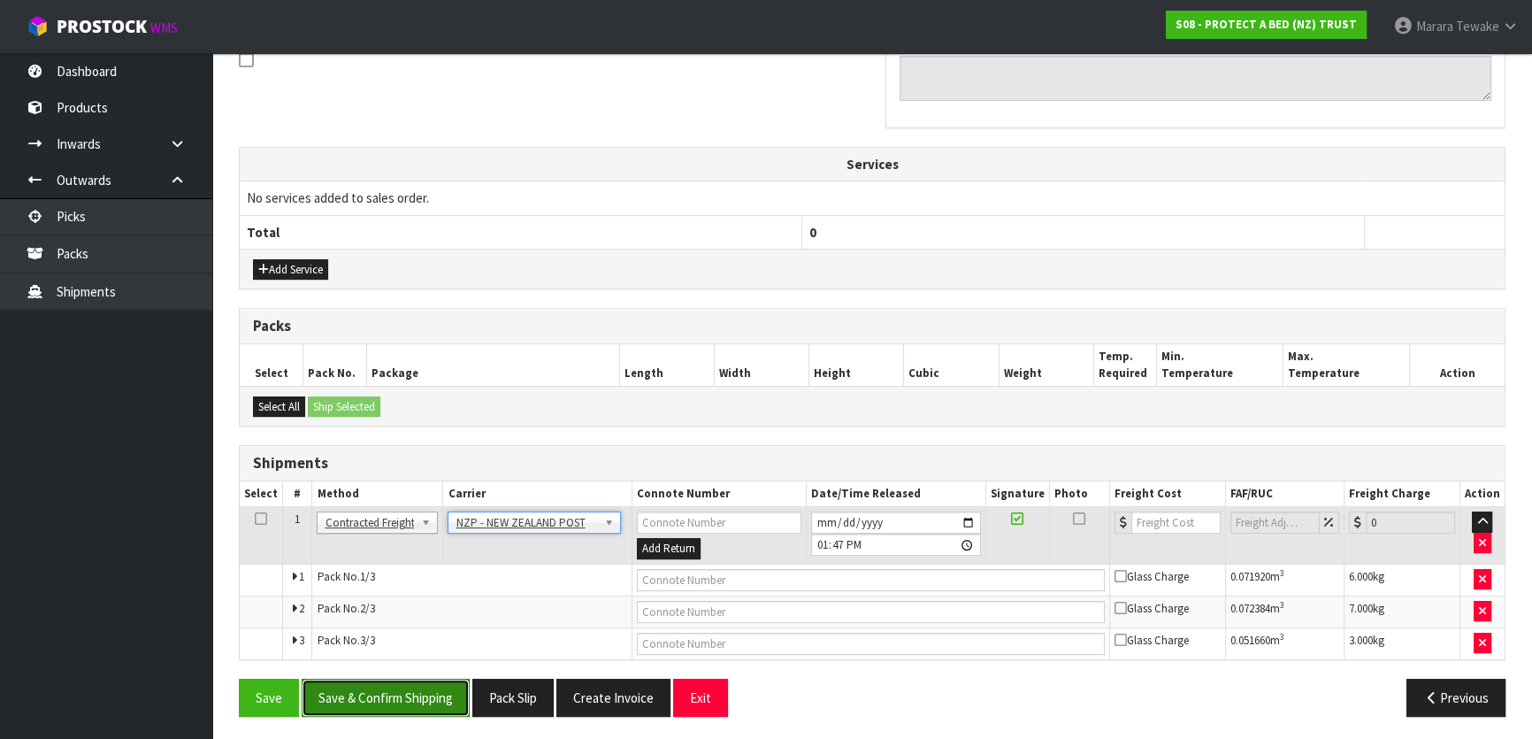
click at [415, 701] on button "Save & Confirm Shipping" at bounding box center [386, 697] width 168 height 38
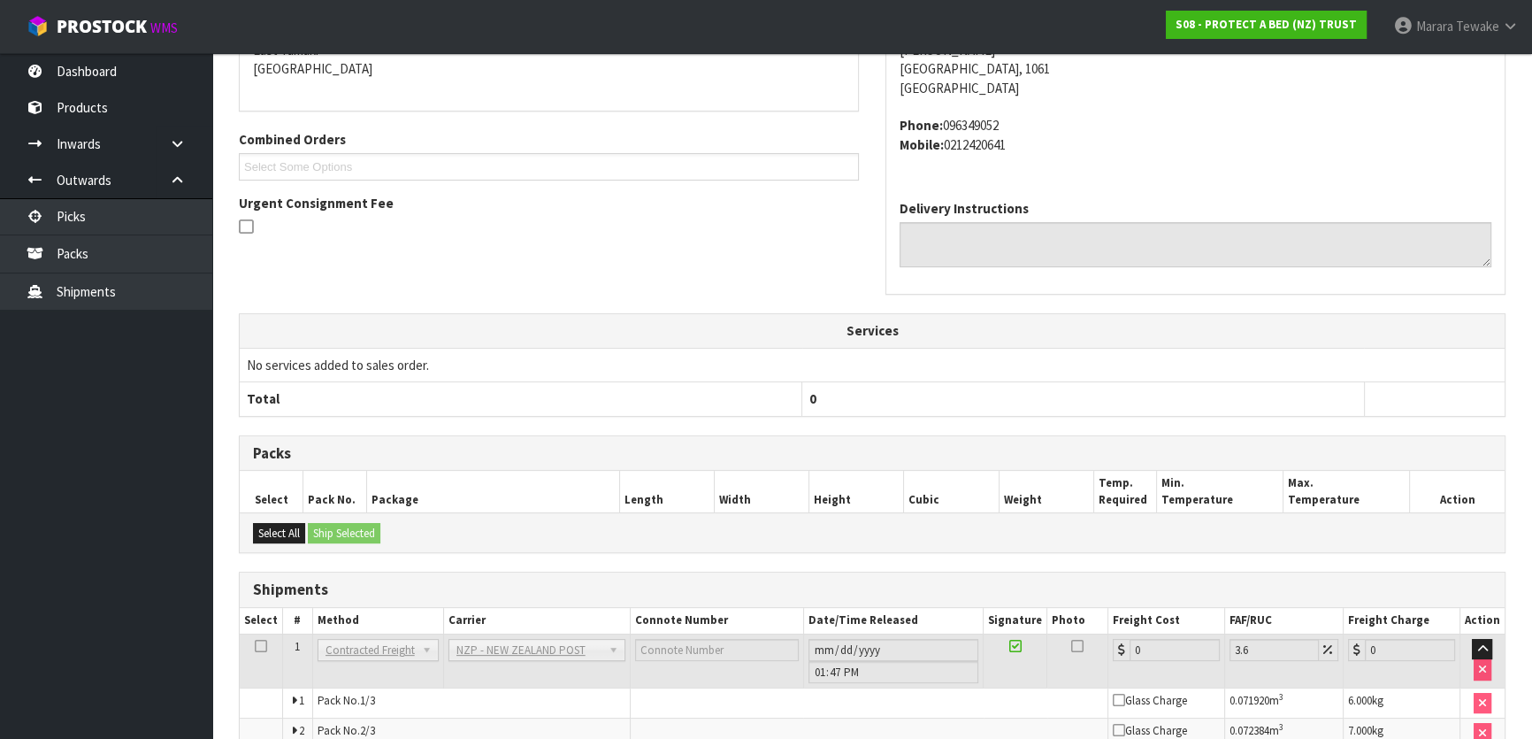
scroll to position [532, 0]
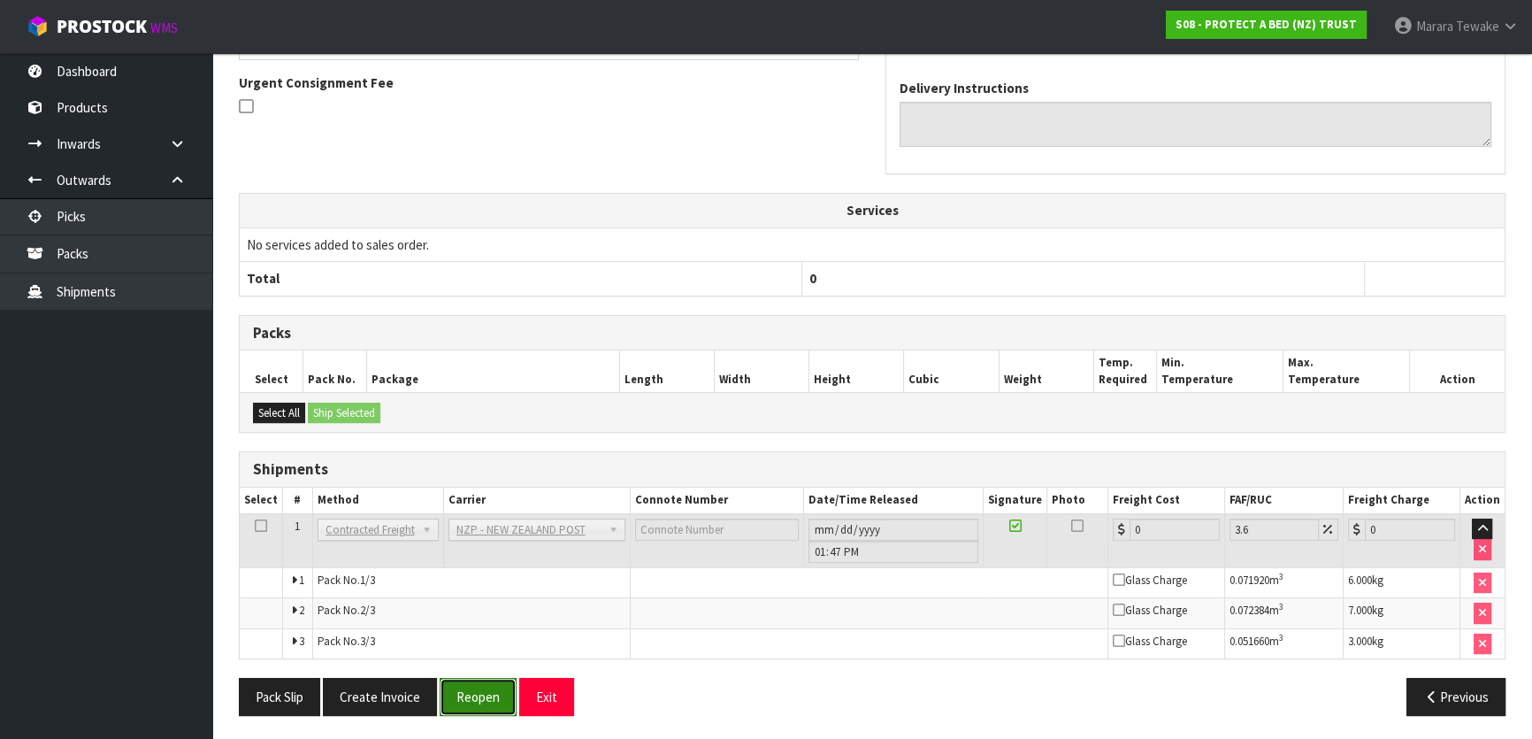
click at [487, 690] on button "Reopen" at bounding box center [478, 697] width 77 height 38
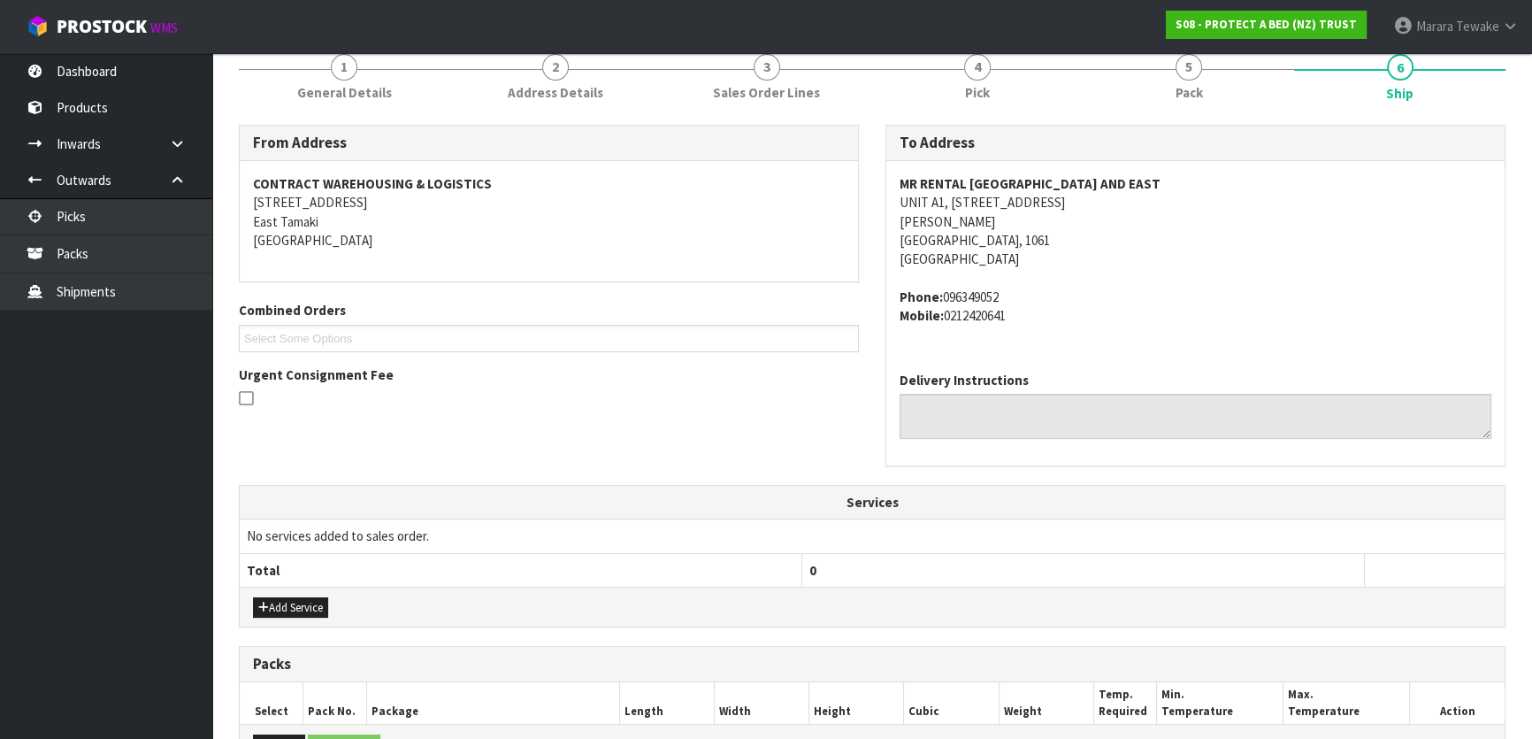
scroll to position [559, 0]
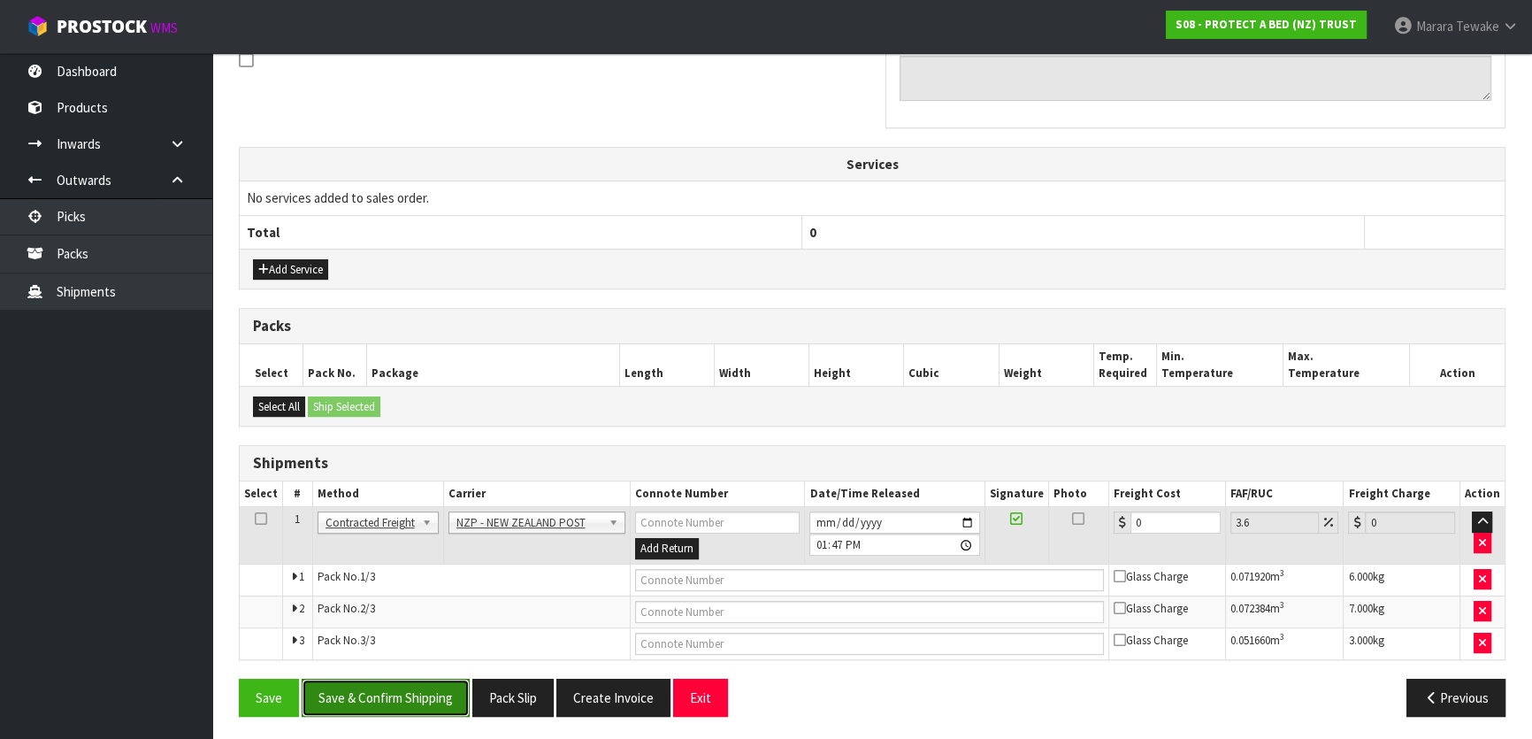
click at [433, 685] on button "Save & Confirm Shipping" at bounding box center [386, 697] width 168 height 38
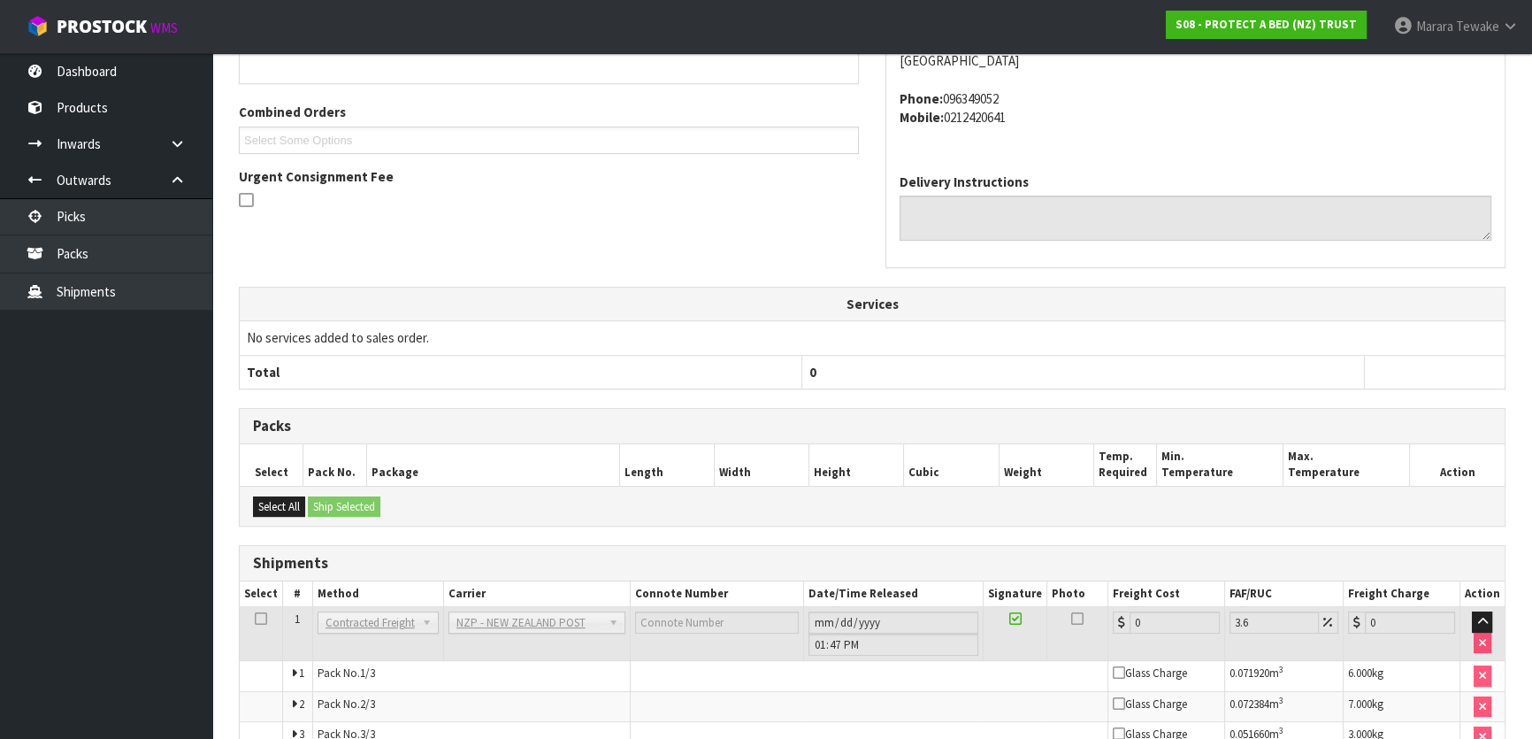
scroll to position [513, 0]
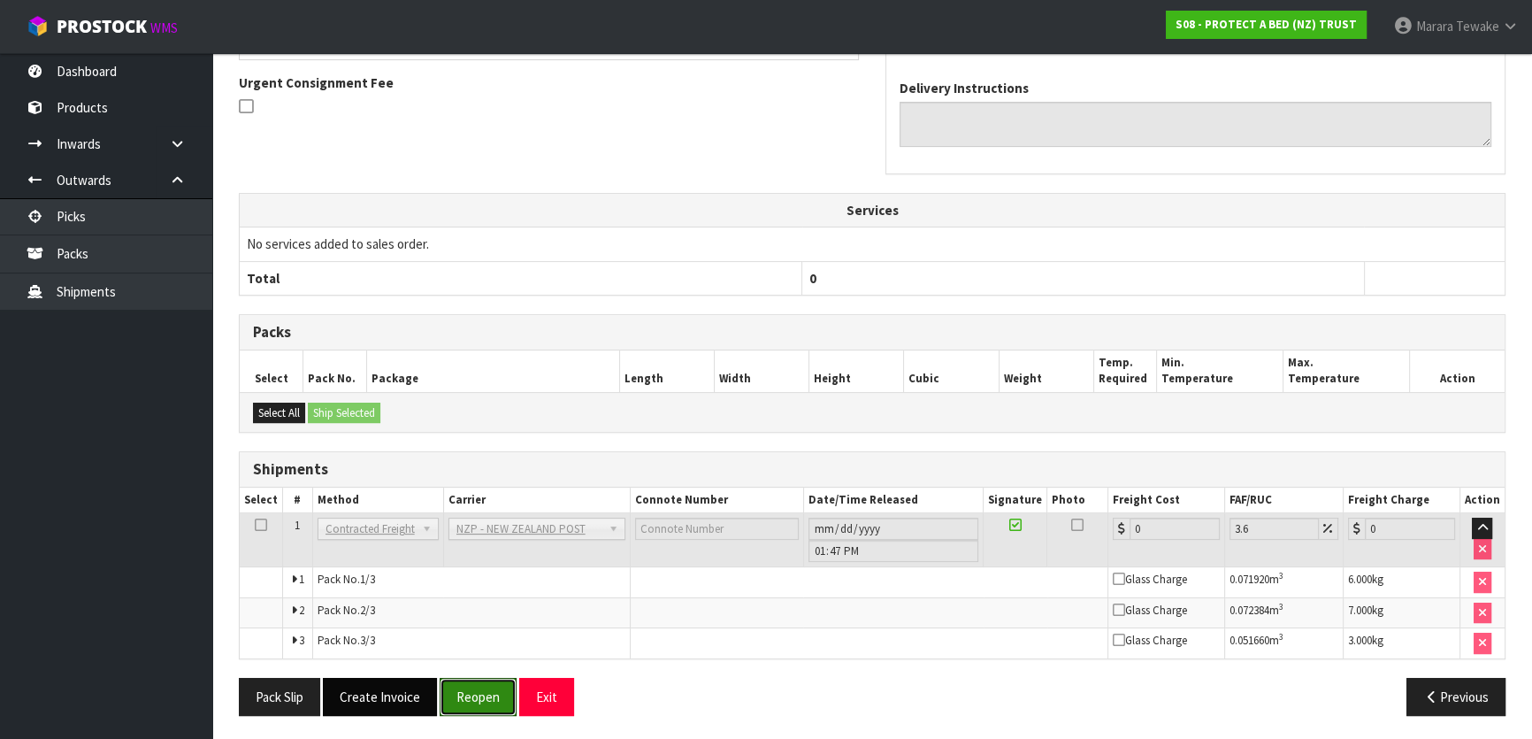
drag, startPoint x: 471, startPoint y: 686, endPoint x: 417, endPoint y: 681, distance: 55.1
click at [471, 686] on button "Reopen" at bounding box center [478, 697] width 77 height 38
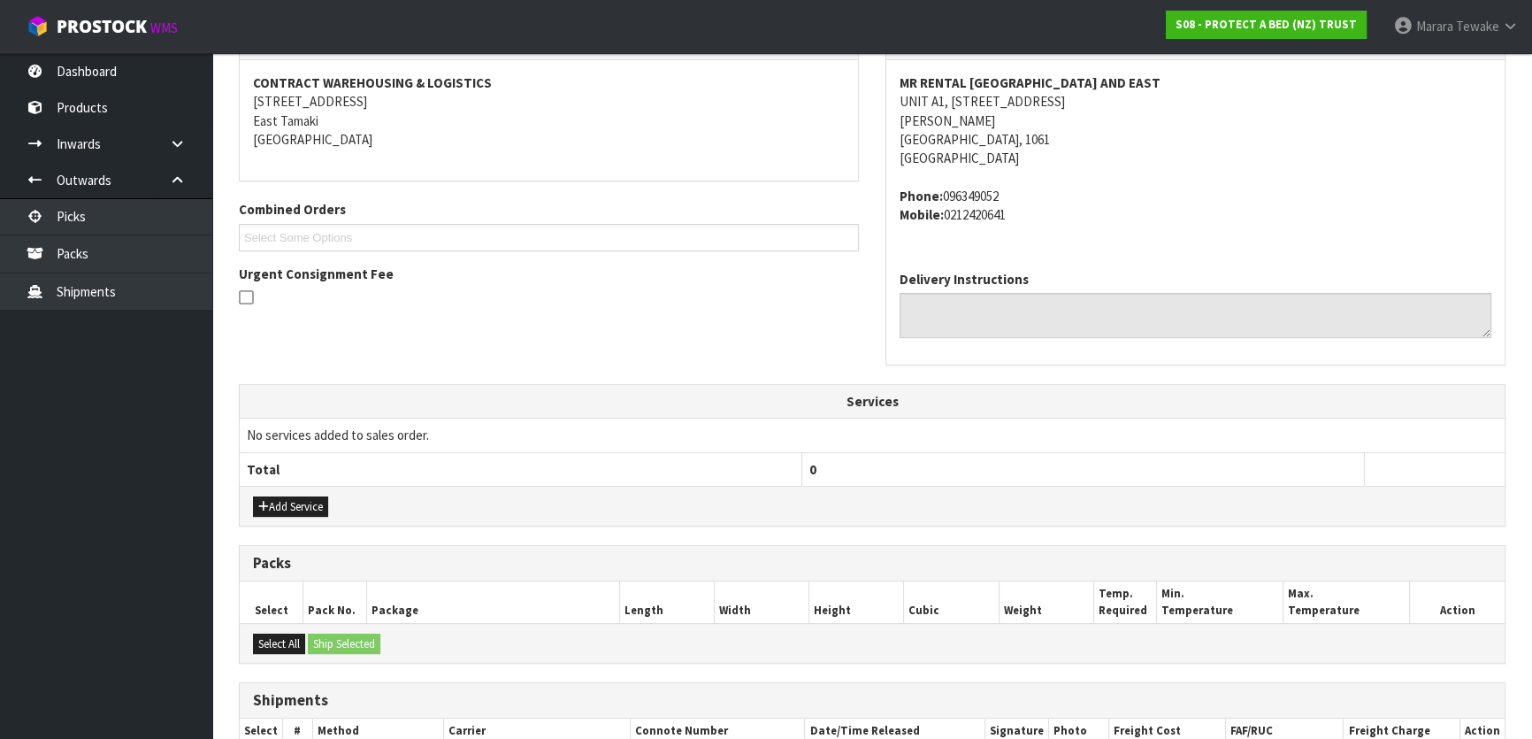
scroll to position [559, 0]
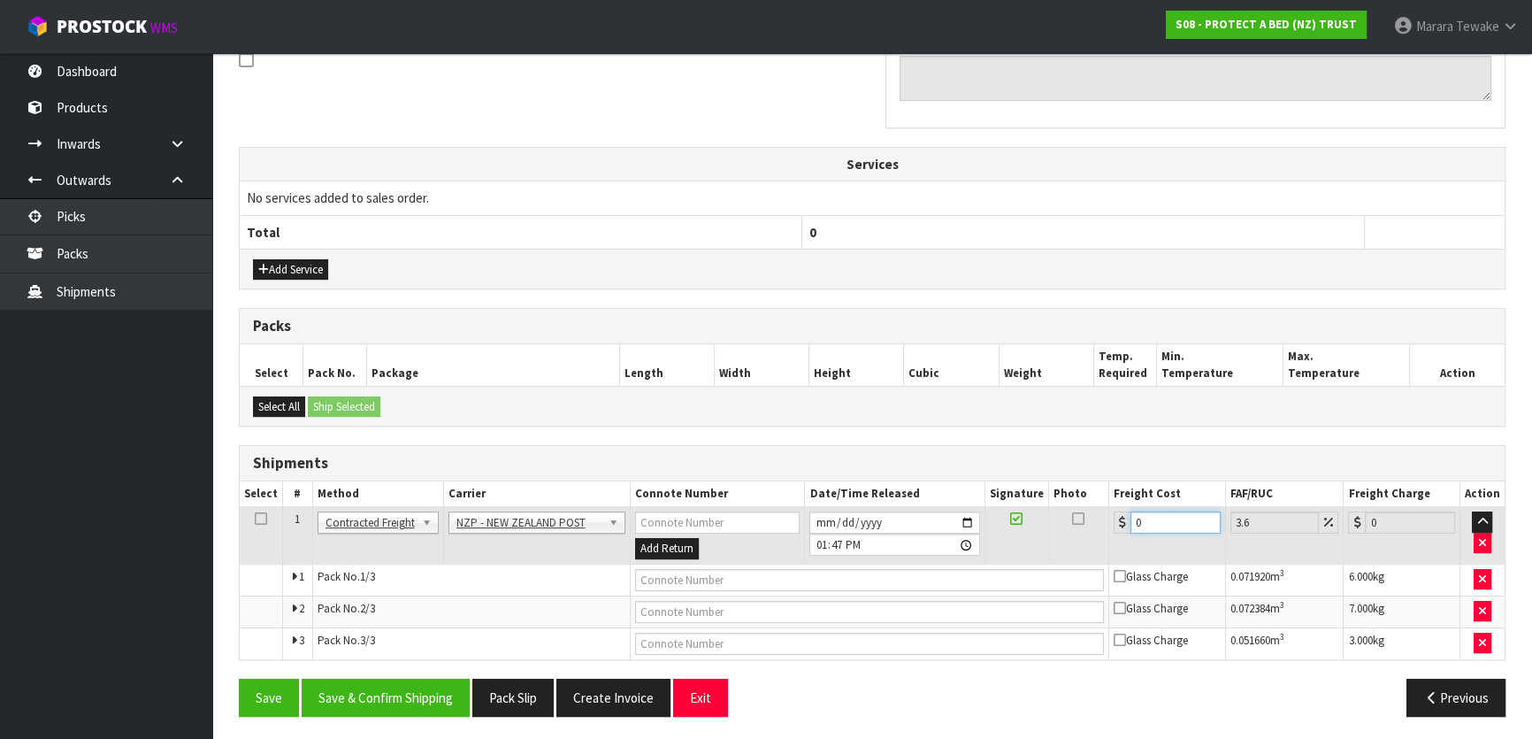
drag, startPoint x: 1149, startPoint y: 525, endPoint x: 1115, endPoint y: 504, distance: 39.3
click at [1135, 520] on input "0" at bounding box center [1175, 522] width 90 height 22
click at [396, 705] on button "Save & Confirm Shipping" at bounding box center [386, 697] width 168 height 38
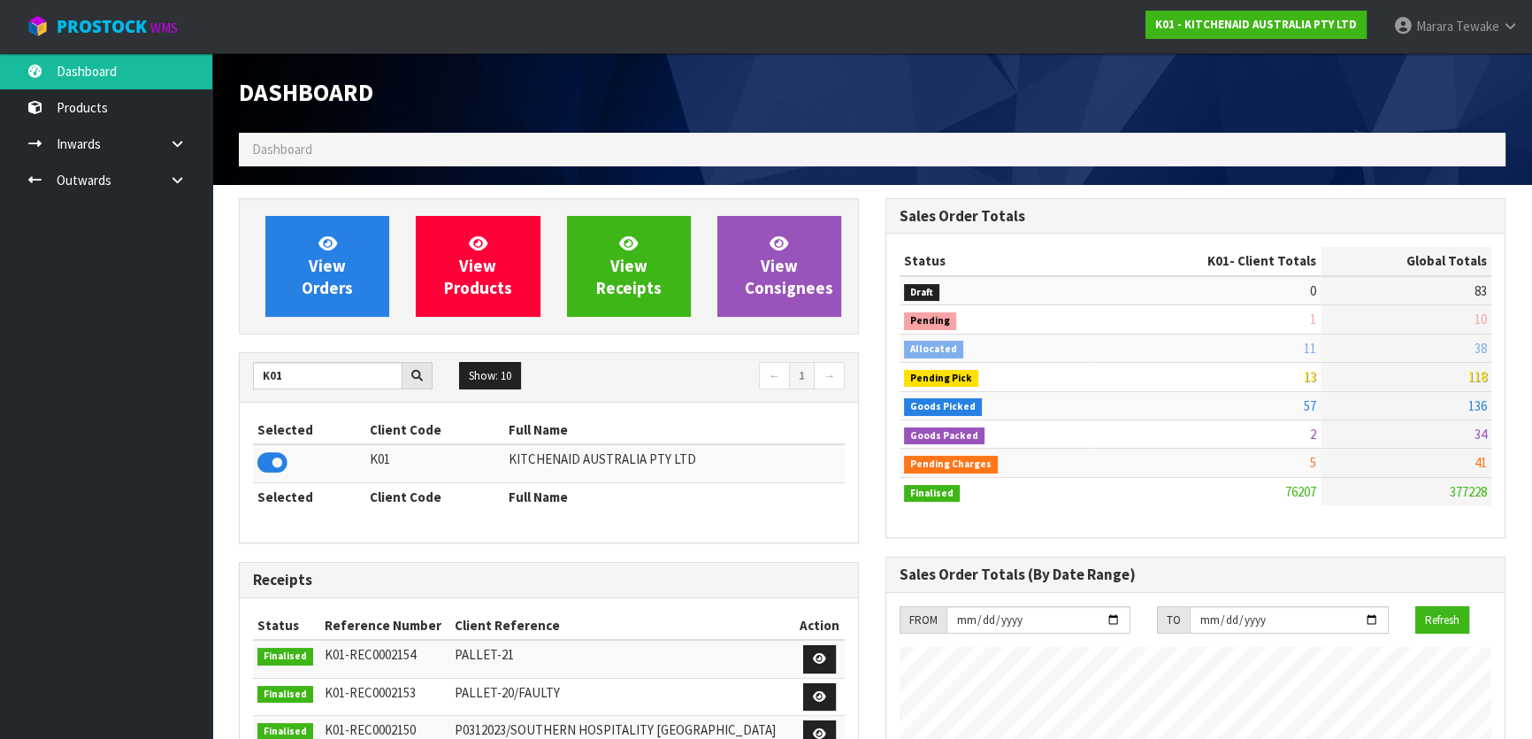
scroll to position [1337, 646]
click at [96, 17] on span "ProStock" at bounding box center [102, 26] width 90 height 23
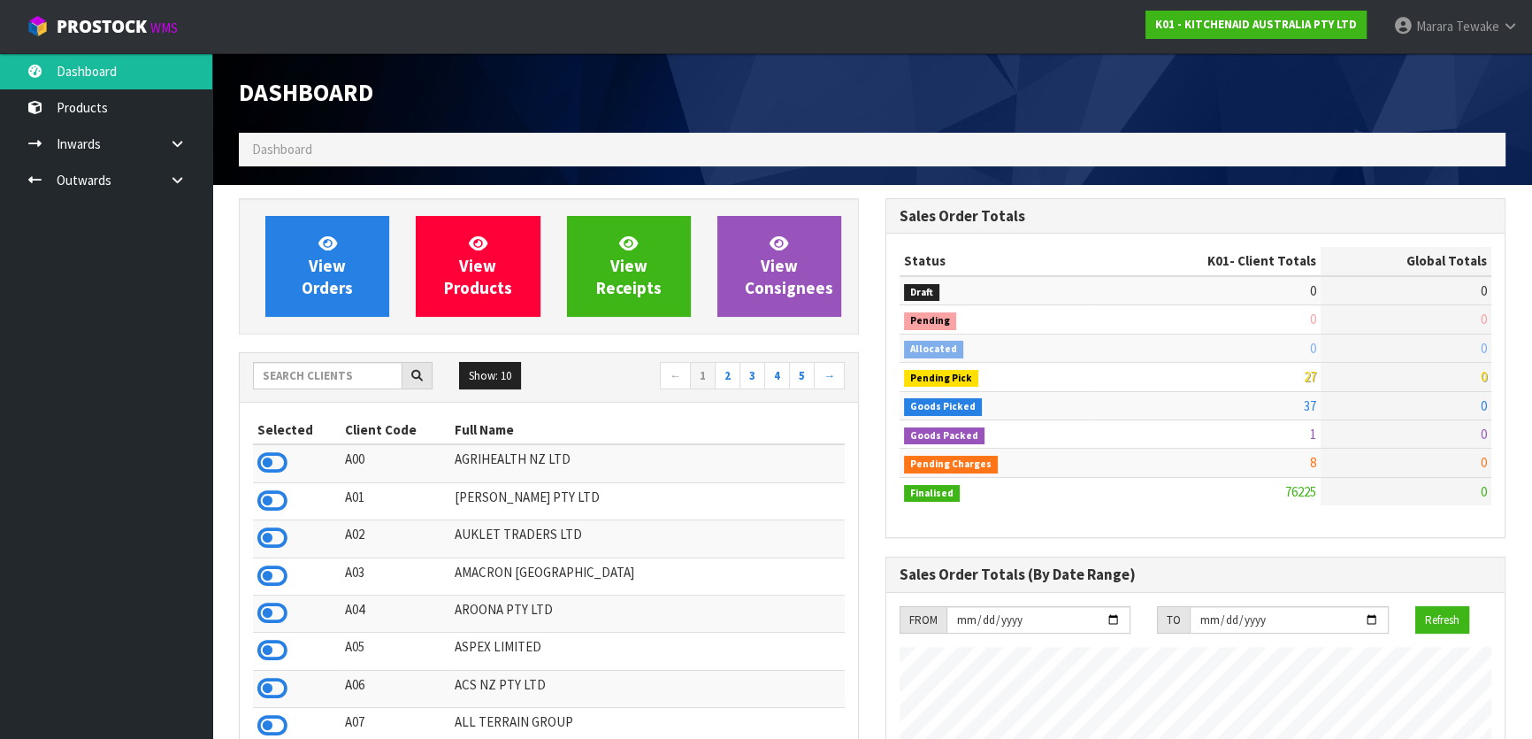
scroll to position [1337, 646]
click at [325, 378] on input "text" at bounding box center [327, 375] width 149 height 27
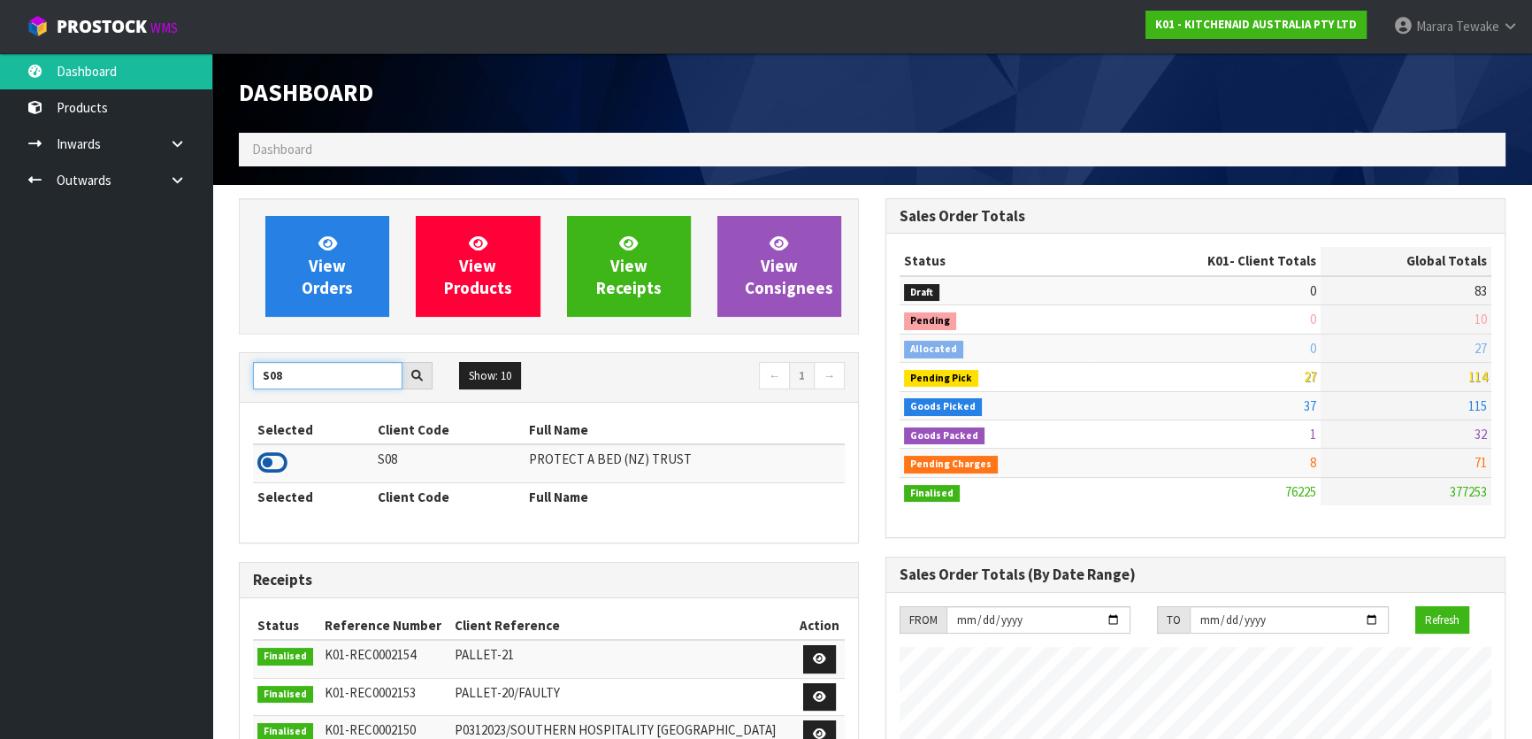
type input "S08"
click at [264, 454] on icon at bounding box center [272, 462] width 30 height 27
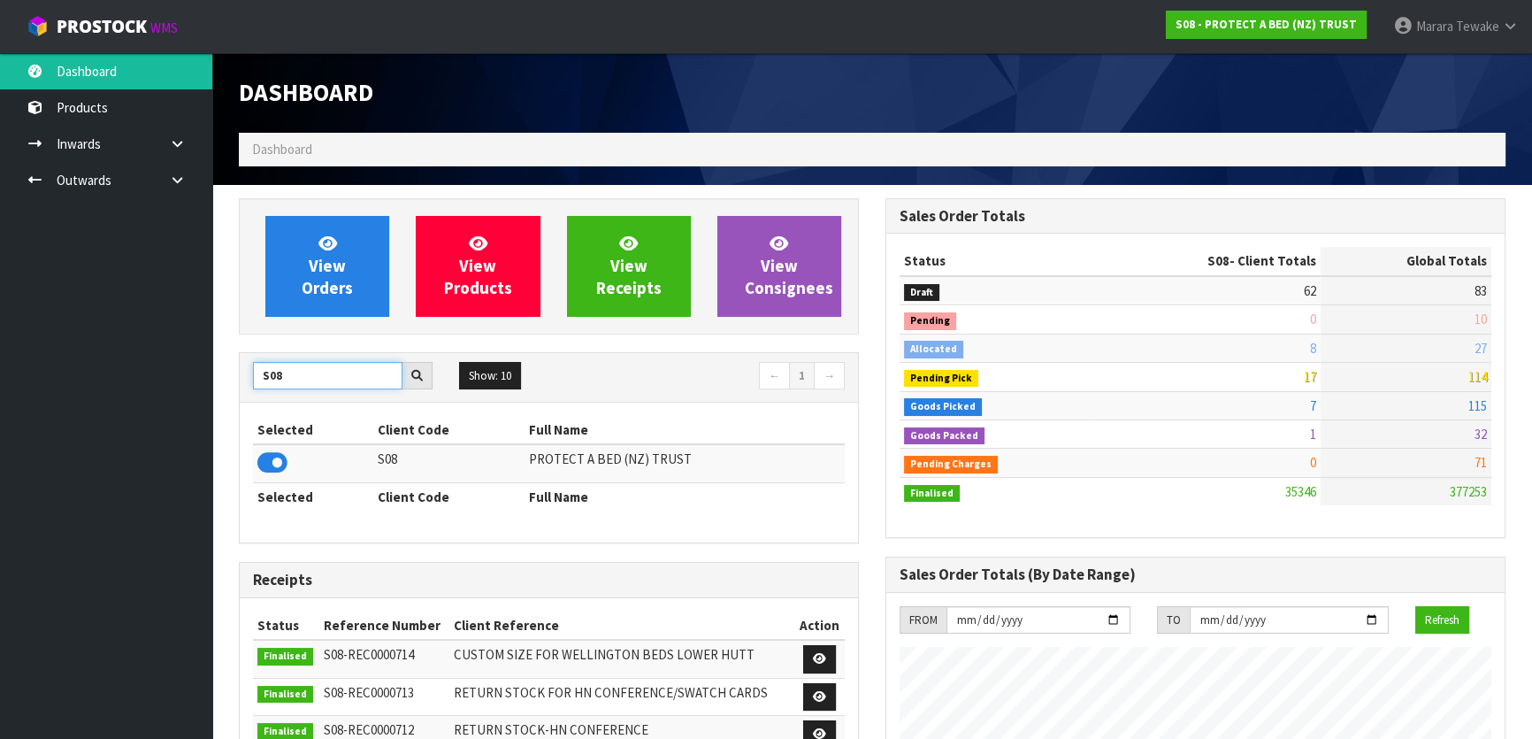
drag, startPoint x: 293, startPoint y: 376, endPoint x: 230, endPoint y: 354, distance: 66.6
click at [240, 359] on div "S08 Show: 10 5 10 25 50 ← 1 →" at bounding box center [549, 378] width 618 height 50
type input "C11"
click at [272, 467] on icon at bounding box center [272, 462] width 30 height 27
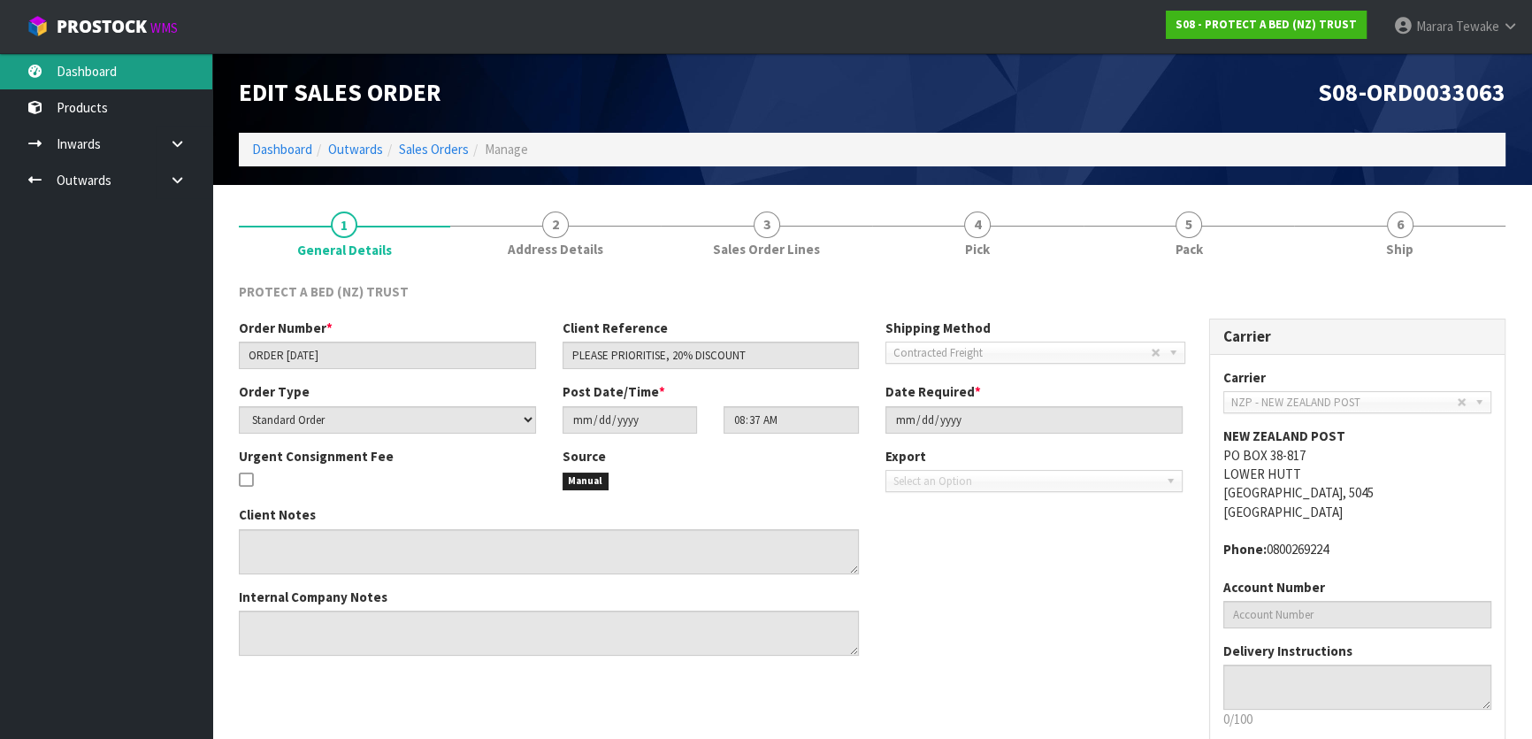
click at [115, 76] on link "Dashboard" at bounding box center [106, 71] width 212 height 36
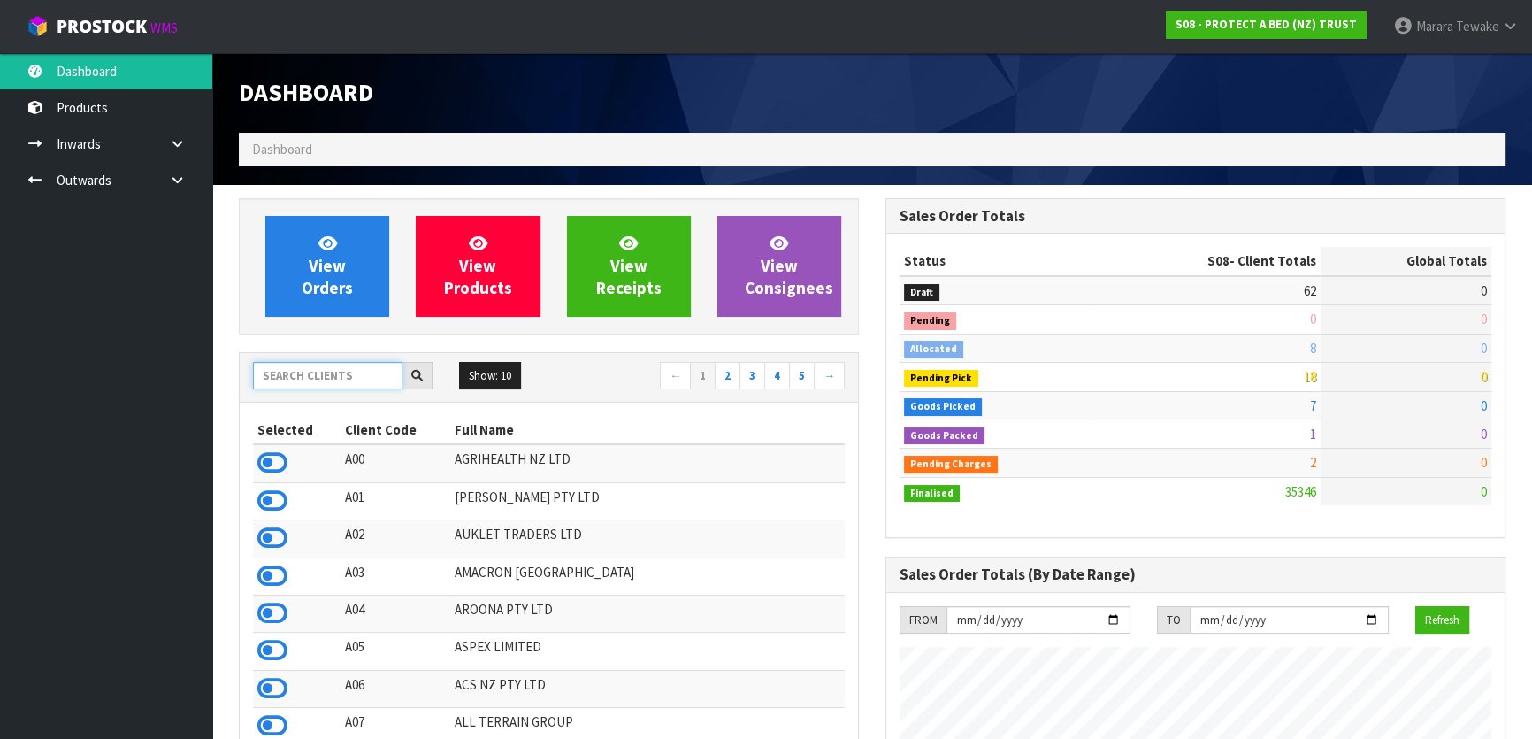
scroll to position [1101, 646]
click at [374, 379] on input "text" at bounding box center [327, 375] width 149 height 27
type input "N03"
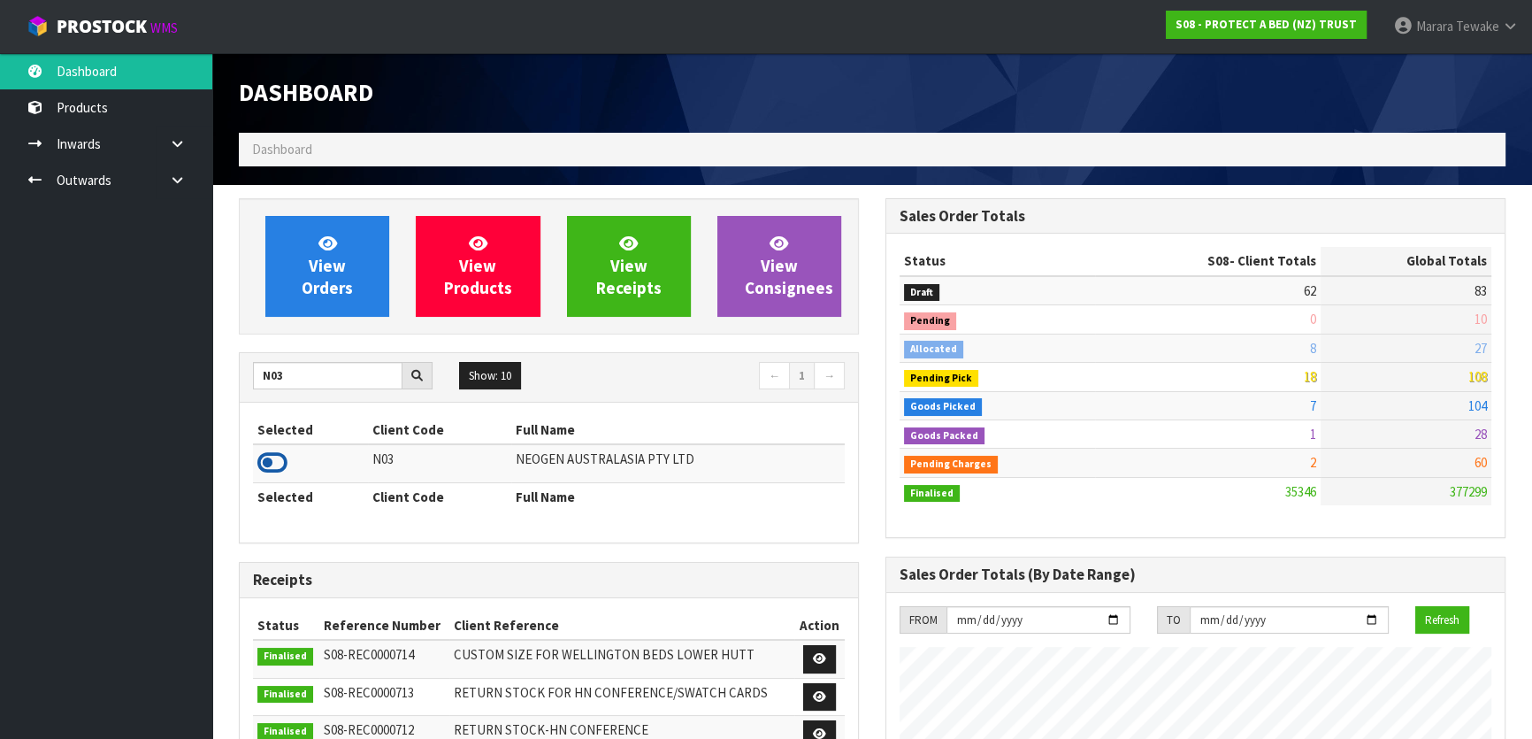
click at [277, 462] on icon at bounding box center [272, 462] width 30 height 27
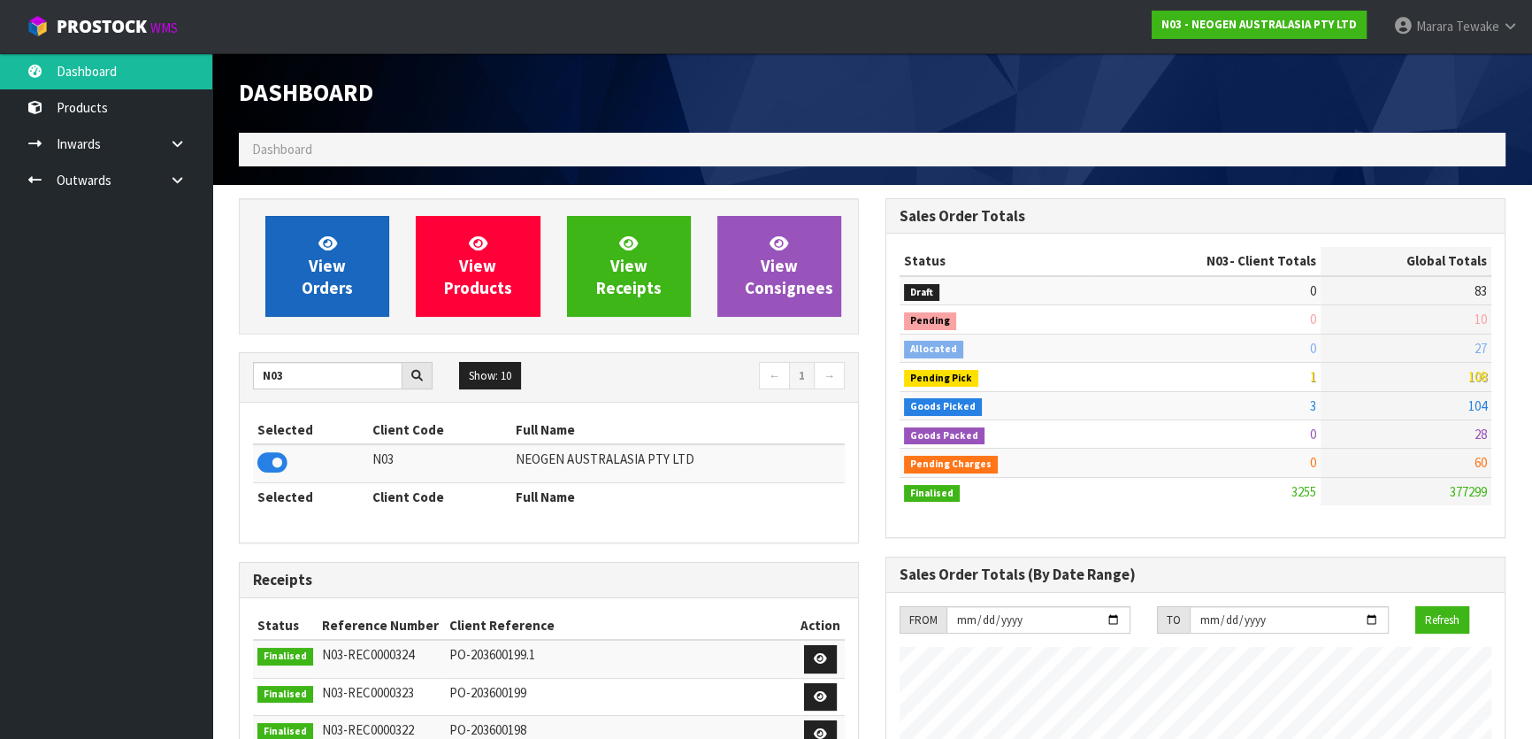
scroll to position [1376, 646]
click at [330, 237] on icon at bounding box center [327, 242] width 19 height 17
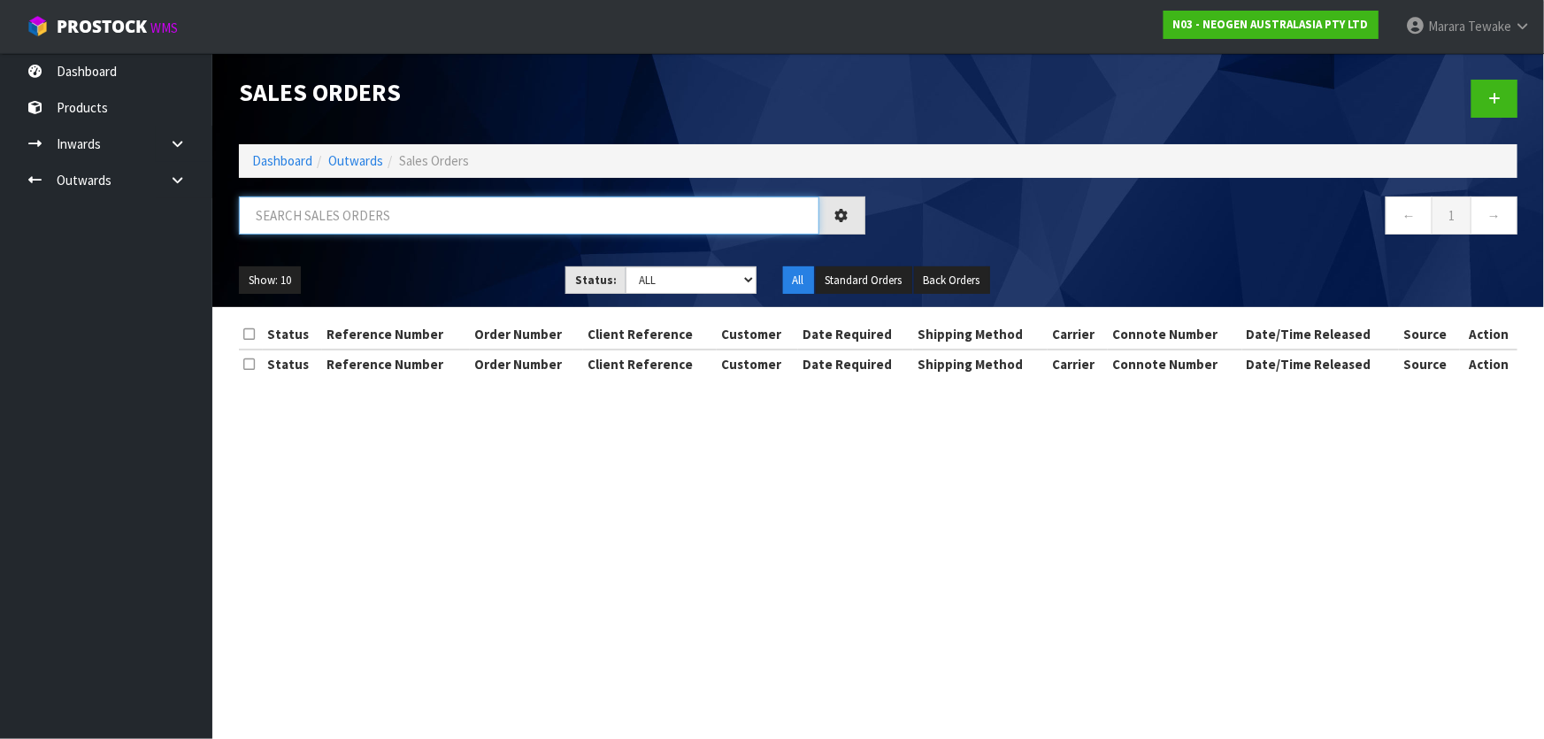
click at [336, 209] on input "text" at bounding box center [529, 215] width 580 height 38
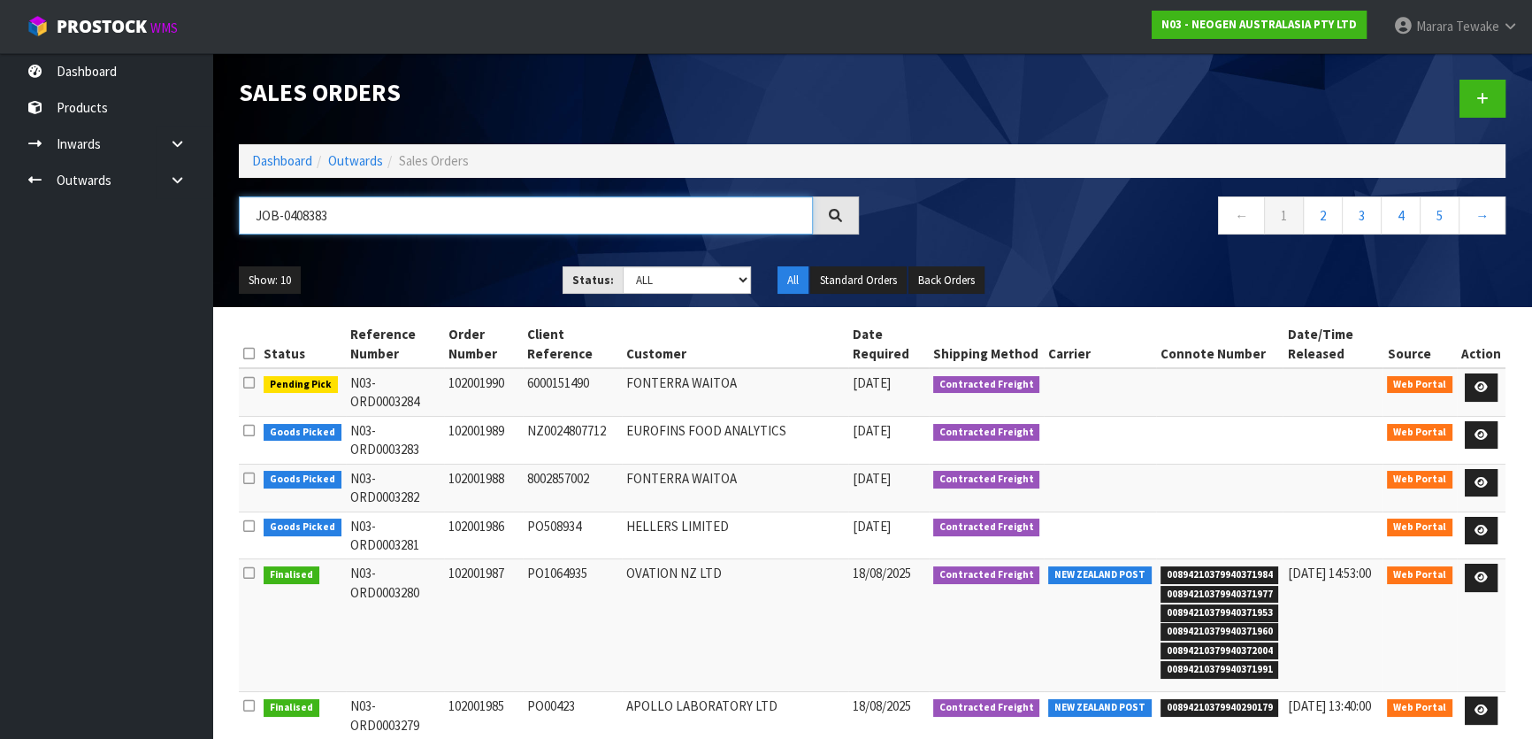
type input "JOB-0408383"
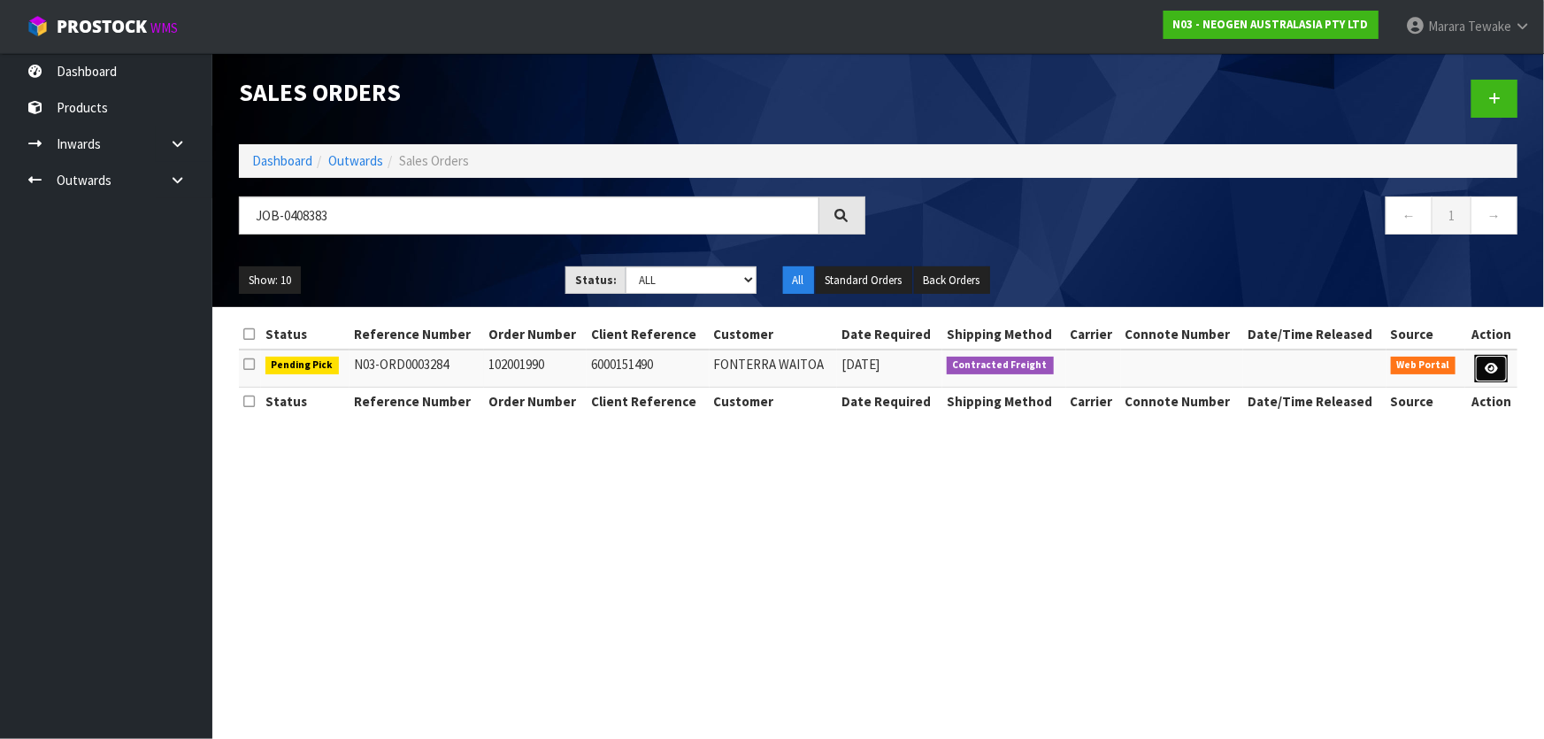
click at [1490, 379] on link at bounding box center [1491, 369] width 33 height 28
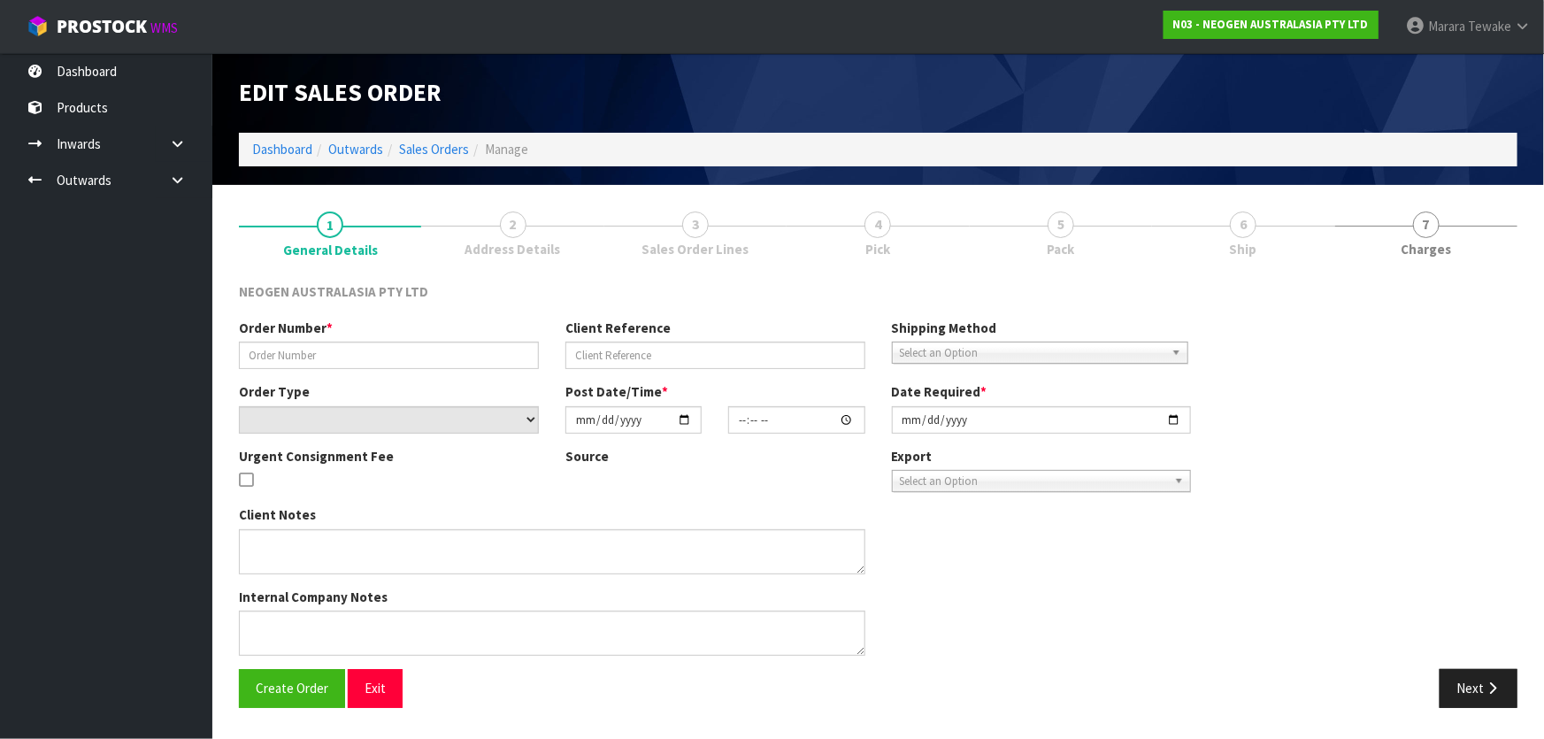
type input "102001990"
type input "6000151490"
select select "number:0"
type input "[DATE]"
type input "10:40:00.000"
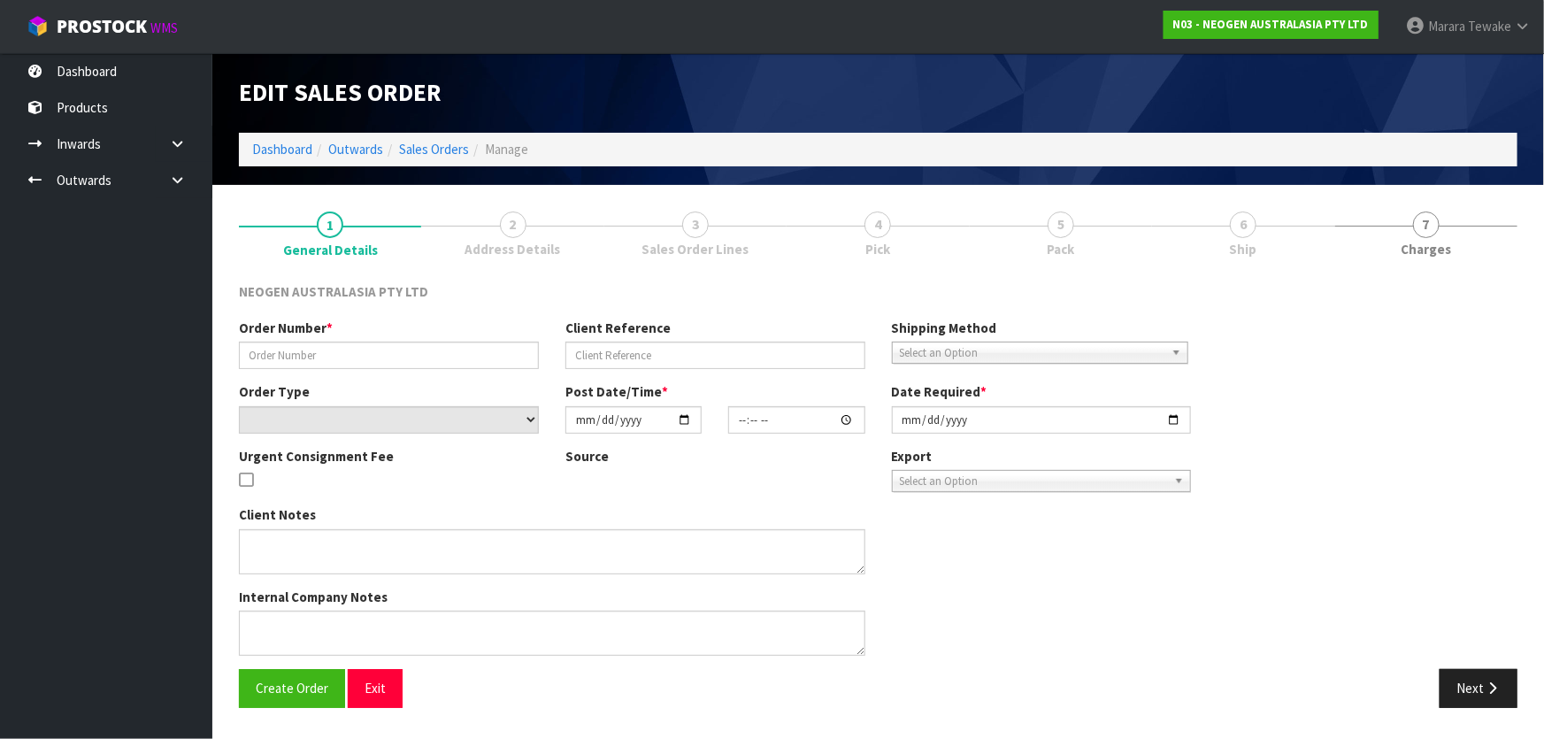
type input "[DATE]"
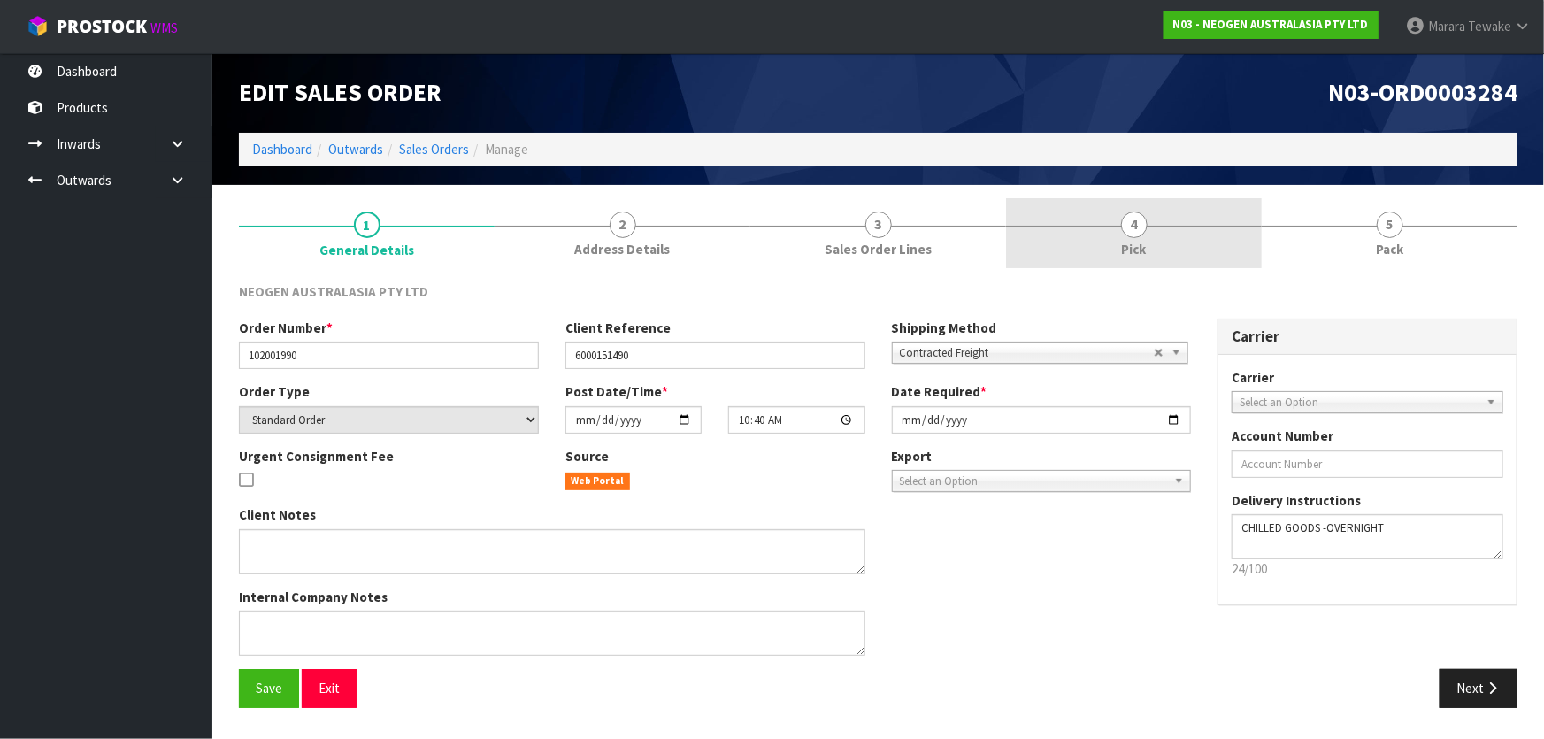
click at [1101, 241] on link "4 Pick" at bounding box center [1134, 233] width 256 height 70
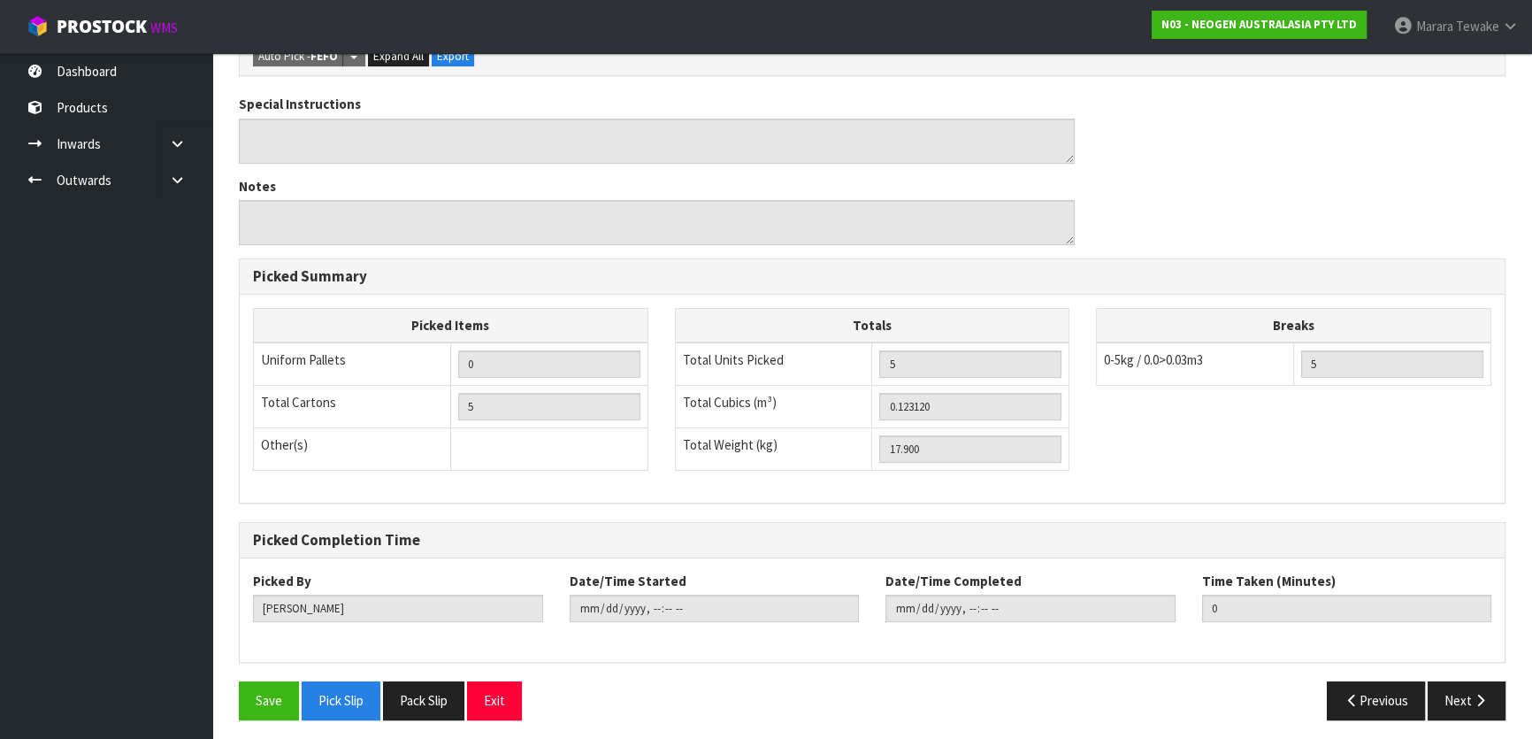
scroll to position [479, 0]
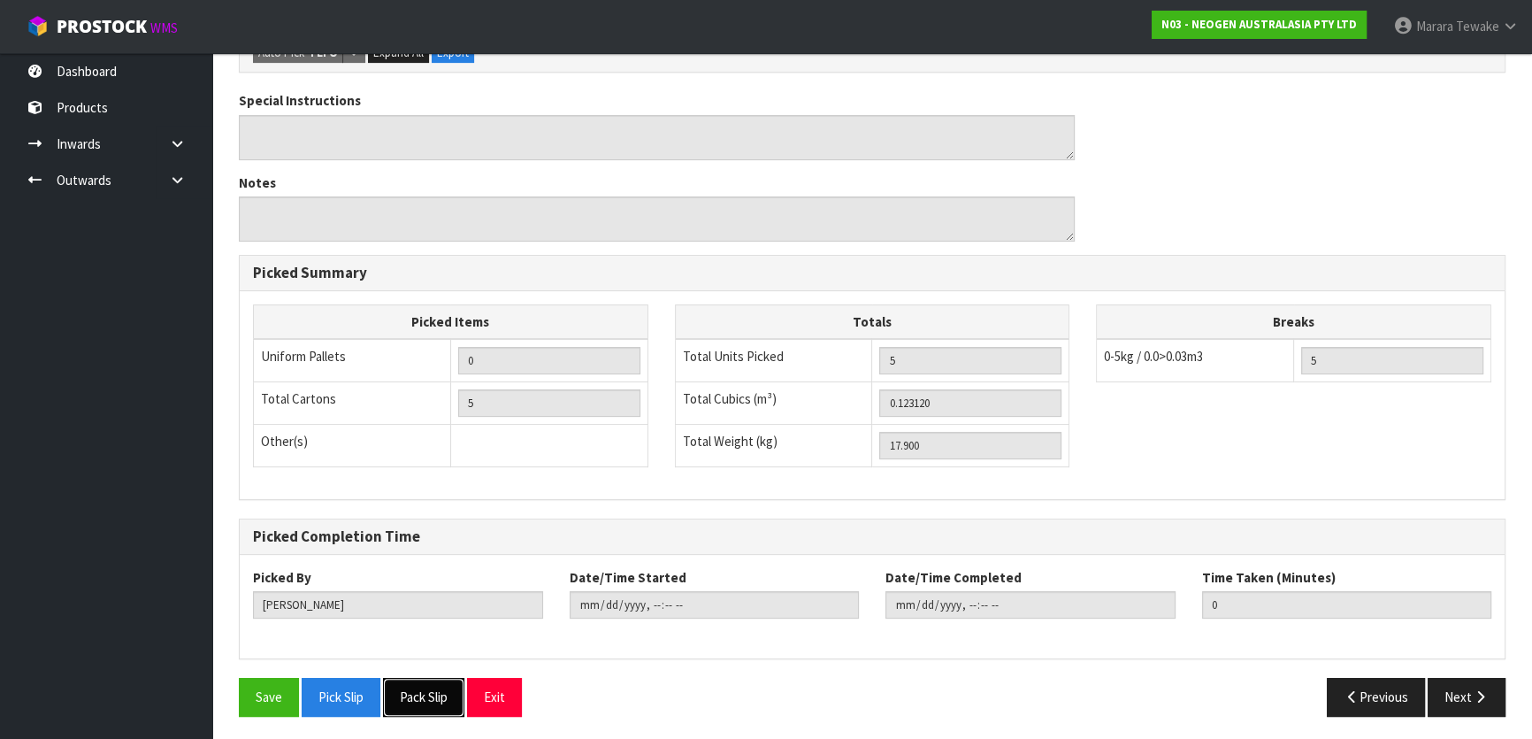
click at [411, 692] on button "Pack Slip" at bounding box center [423, 697] width 81 height 38
